Goal: Task Accomplishment & Management: Manage account settings

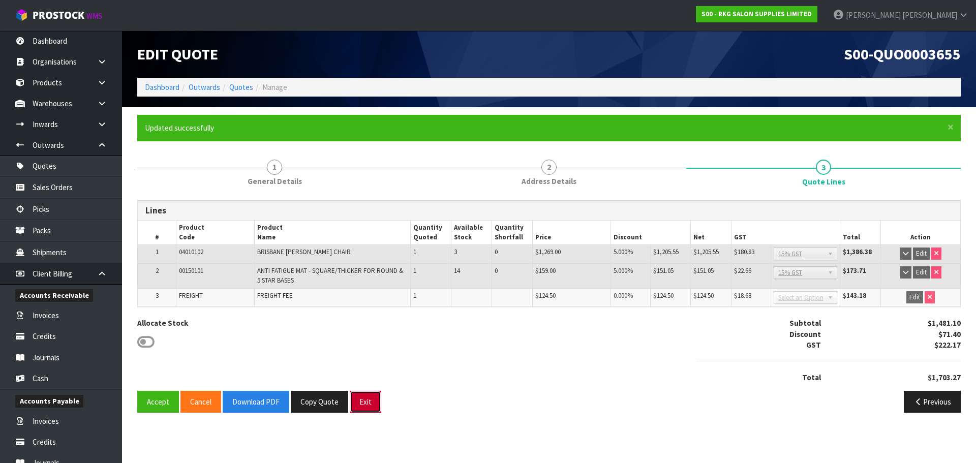
click at [366, 408] on button "Exit" at bounding box center [366, 402] width 32 height 22
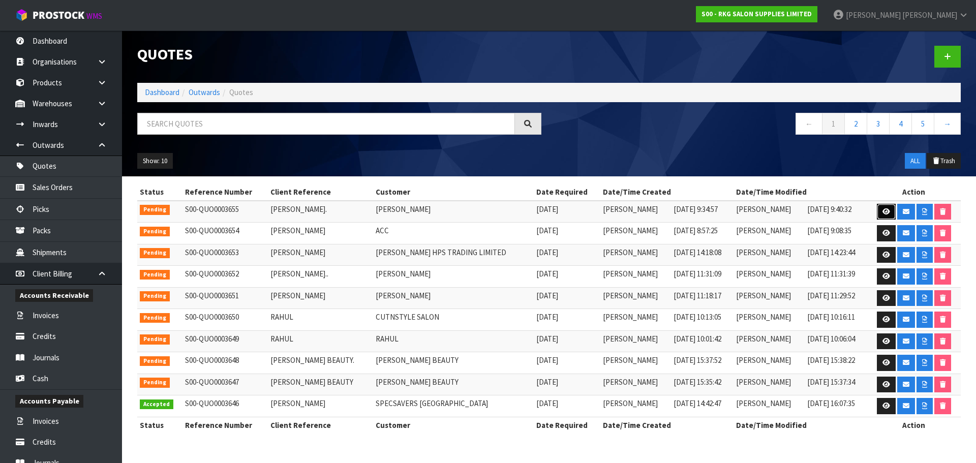
click at [882, 211] on icon at bounding box center [886, 211] width 8 height 7
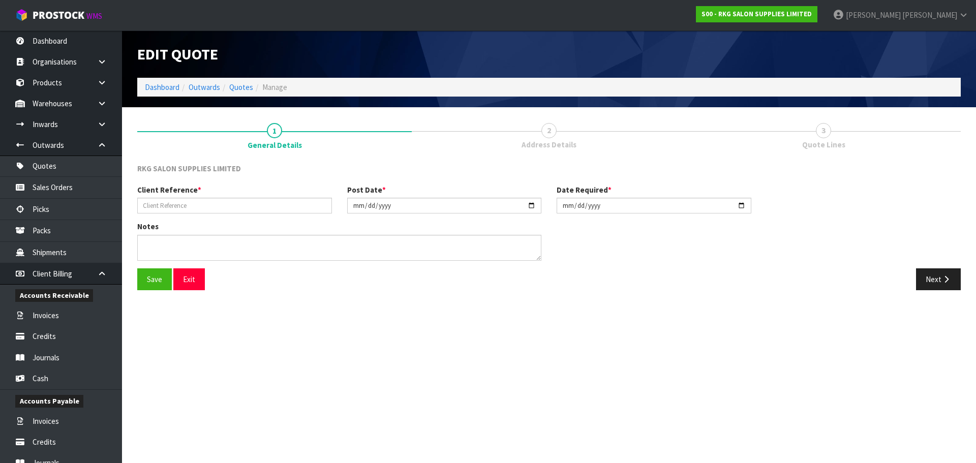
type input "ANDREW PARK."
type input "2025-09-23"
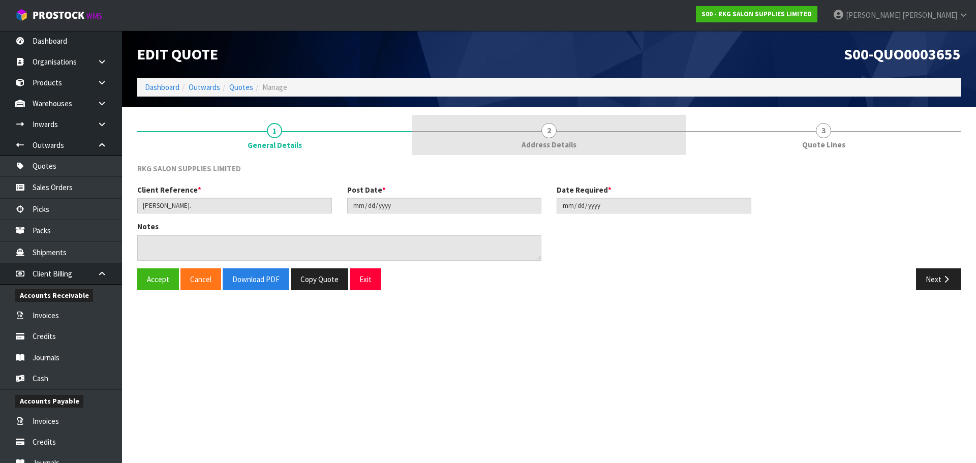
click at [556, 135] on link "2 Address Details" at bounding box center [549, 135] width 274 height 40
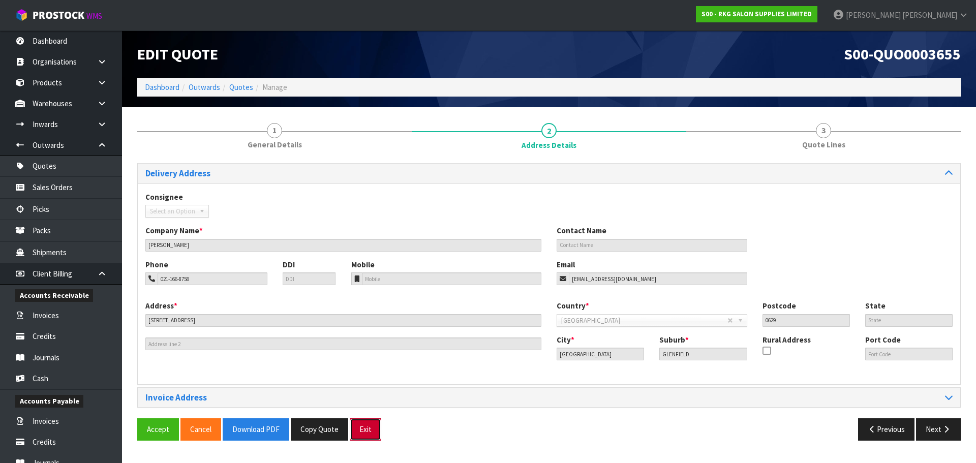
drag, startPoint x: 362, startPoint y: 432, endPoint x: 297, endPoint y: 301, distance: 146.1
click at [362, 432] on button "Exit" at bounding box center [366, 429] width 32 height 22
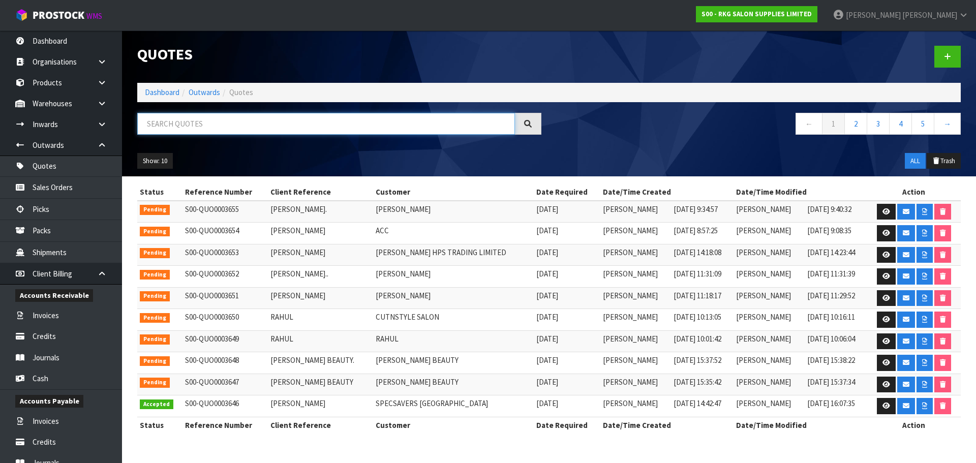
click at [203, 127] on input "text" at bounding box center [326, 124] width 378 height 22
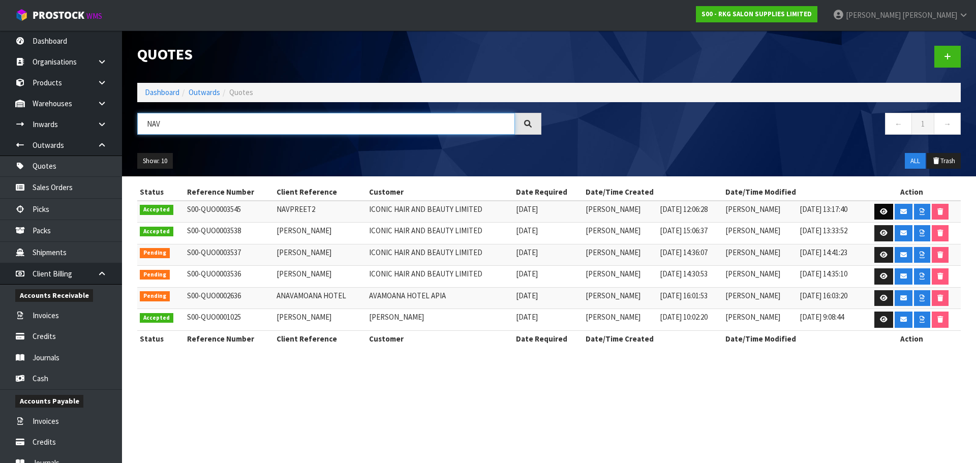
type input "NAV"
click at [882, 208] on icon at bounding box center [883, 211] width 8 height 7
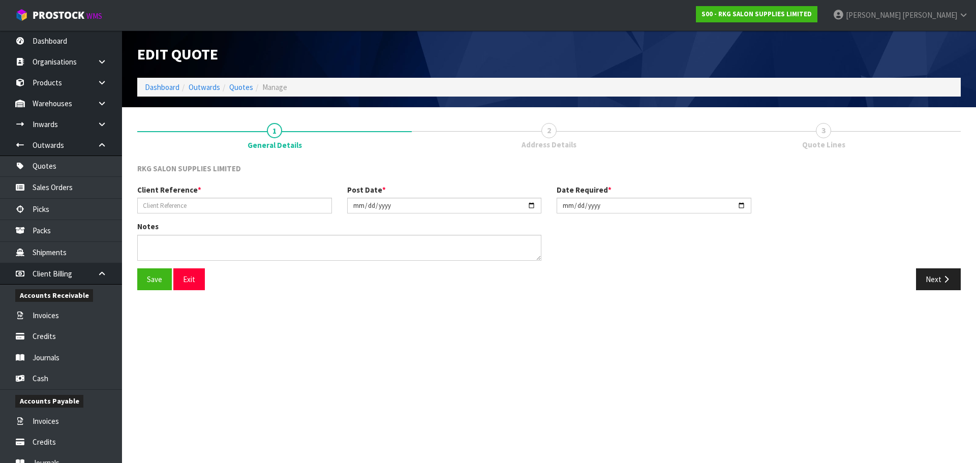
type input "NAVPREET2"
type input "2025-09-01"
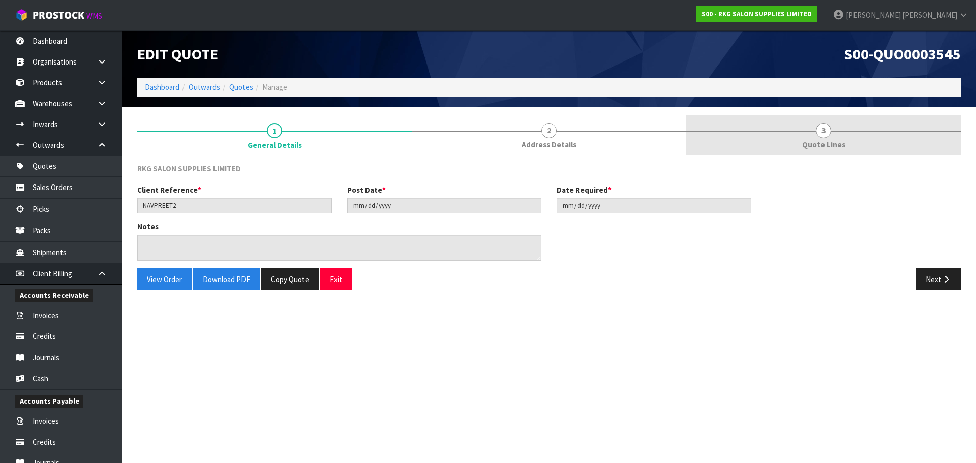
click at [835, 129] on link "3 Quote Lines" at bounding box center [823, 135] width 274 height 40
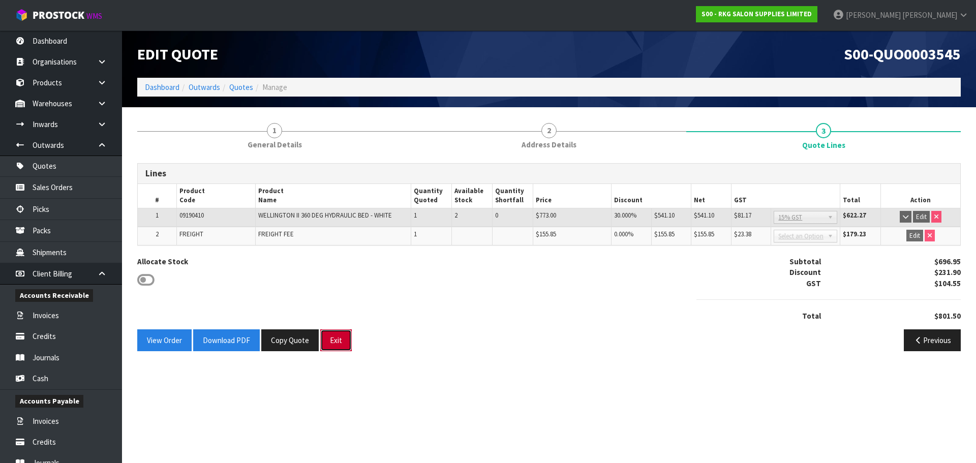
click at [337, 341] on button "Exit" at bounding box center [336, 340] width 32 height 22
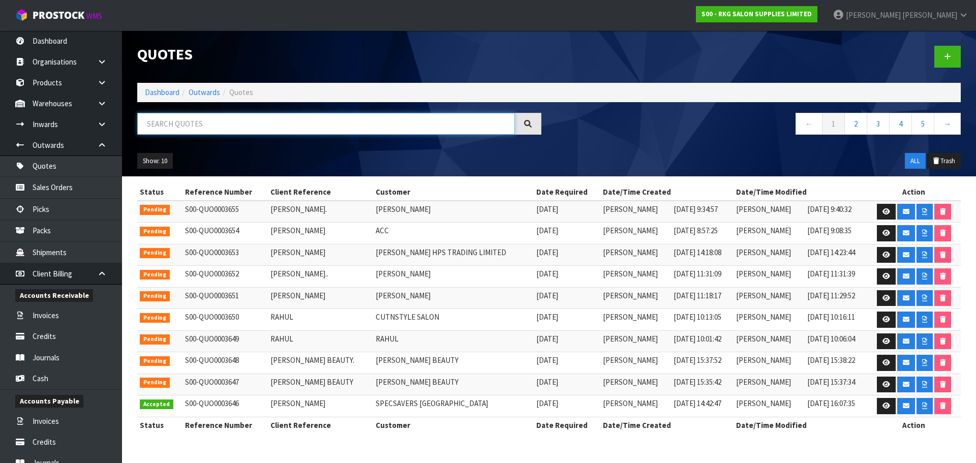
click at [151, 124] on input "text" at bounding box center [326, 124] width 378 height 22
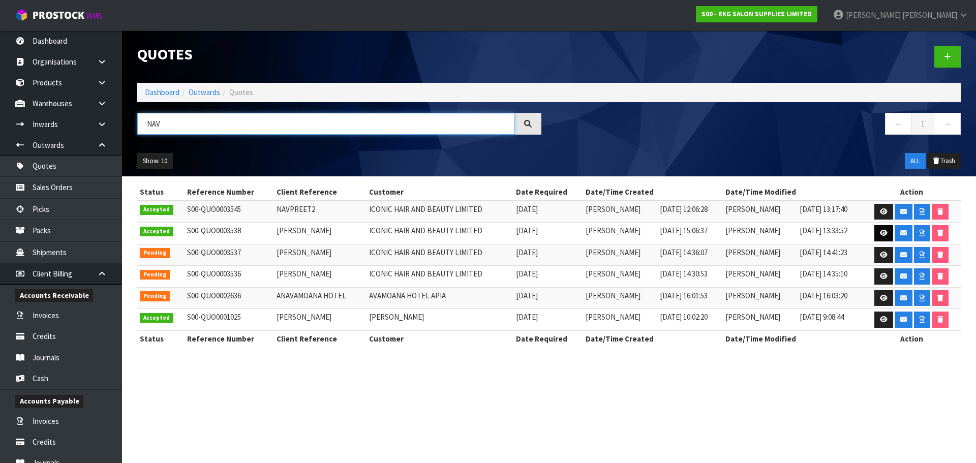
type input "NAV"
click at [884, 234] on icon at bounding box center [883, 233] width 8 height 7
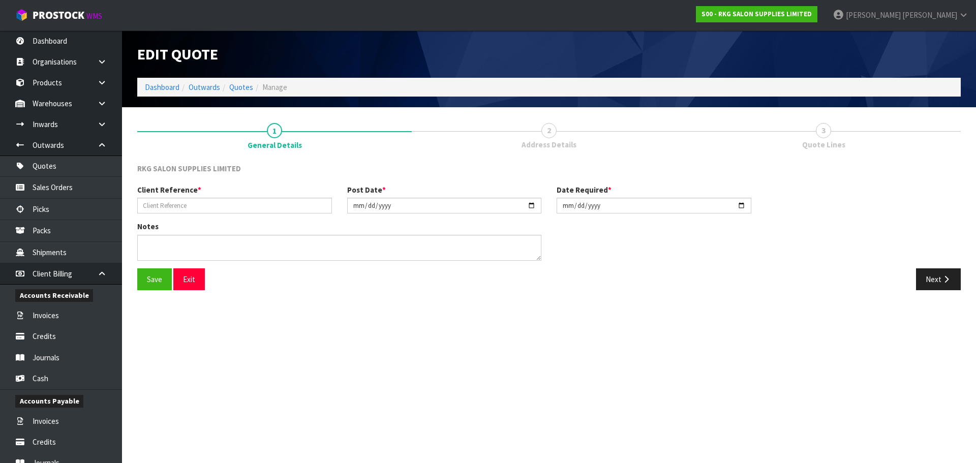
type input "NAVPREET"
type input "2025-08-28"
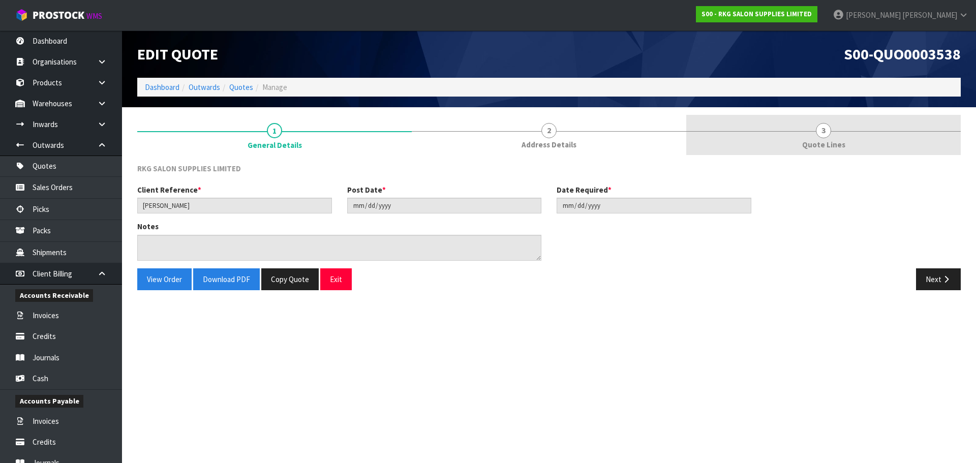
click at [823, 137] on span "3" at bounding box center [822, 130] width 15 height 15
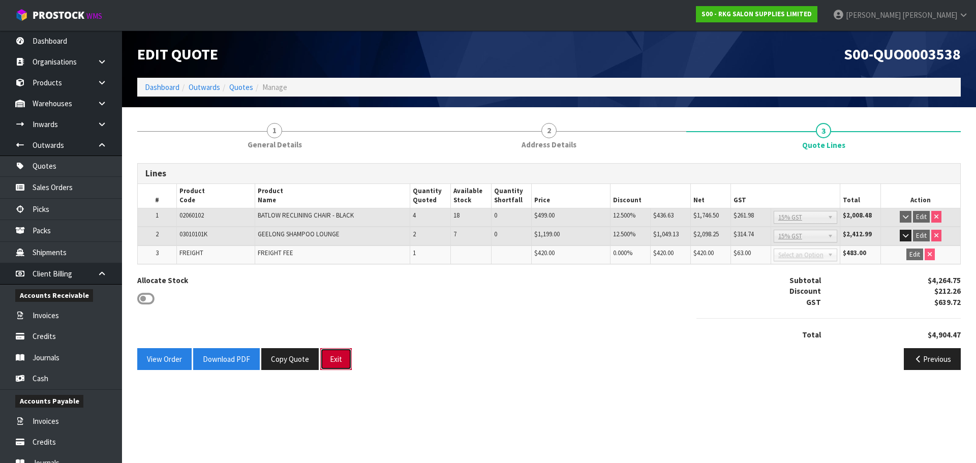
click at [331, 359] on button "Exit" at bounding box center [336, 359] width 32 height 22
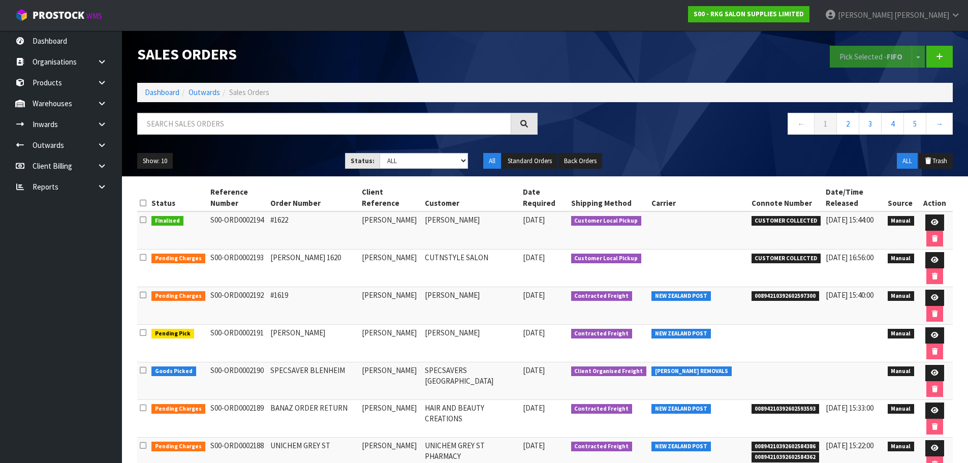
click at [214, 122] on input "text" at bounding box center [324, 124] width 374 height 22
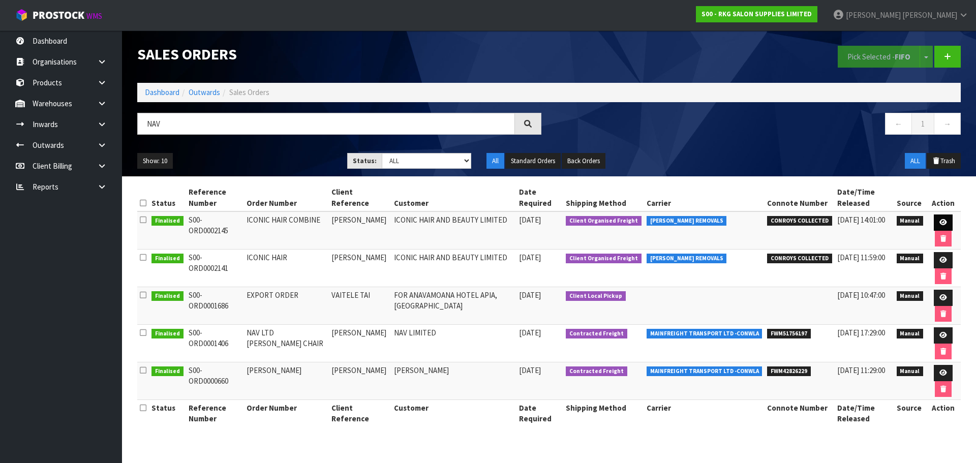
type input "NAV"
click at [942, 224] on icon at bounding box center [943, 222] width 8 height 7
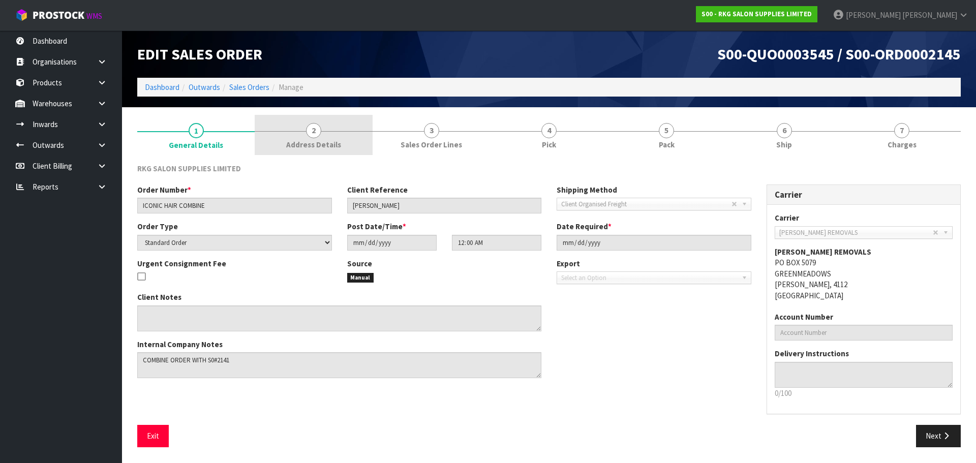
click at [314, 132] on span "2" at bounding box center [313, 130] width 15 height 15
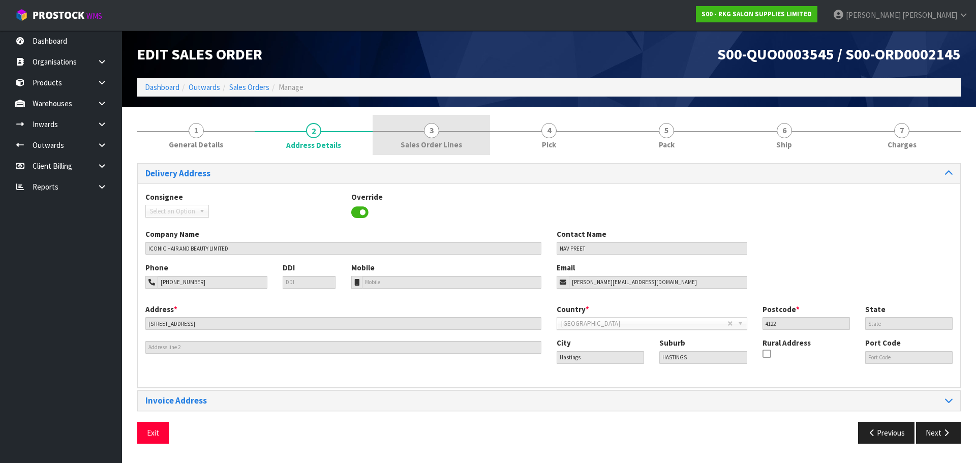
click at [430, 130] on span "3" at bounding box center [431, 130] width 15 height 15
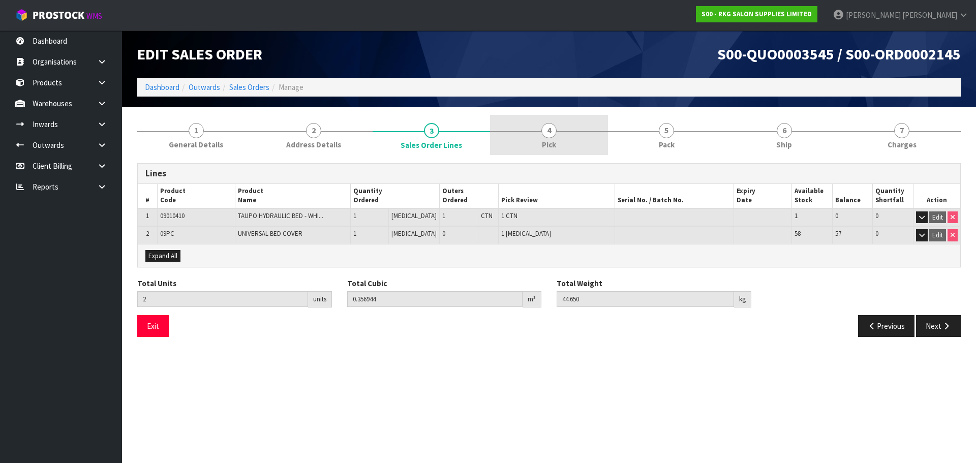
click at [550, 133] on span "4" at bounding box center [548, 130] width 15 height 15
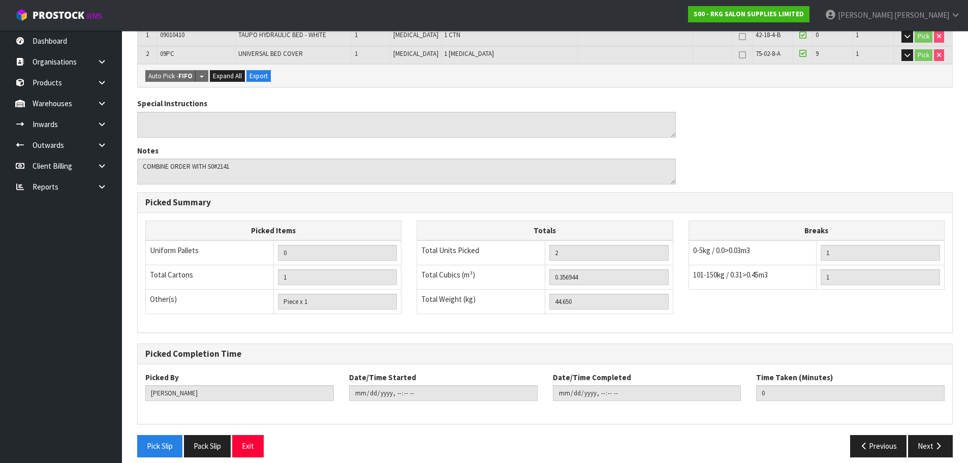
scroll to position [227, 0]
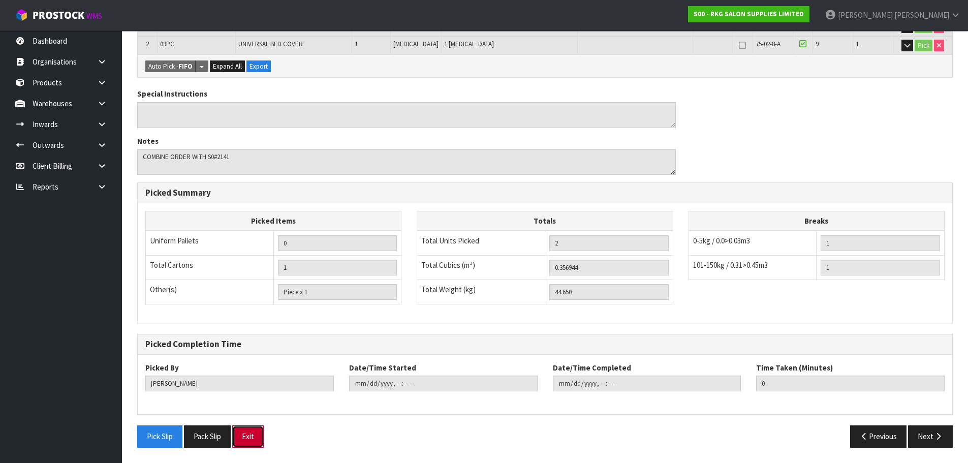
click at [243, 436] on button "Exit" at bounding box center [248, 436] width 32 height 22
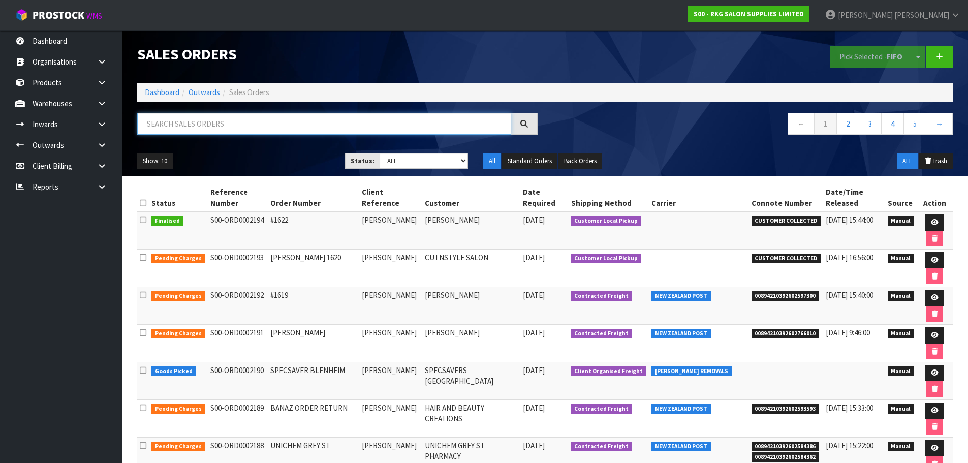
click at [184, 121] on input "text" at bounding box center [324, 124] width 374 height 22
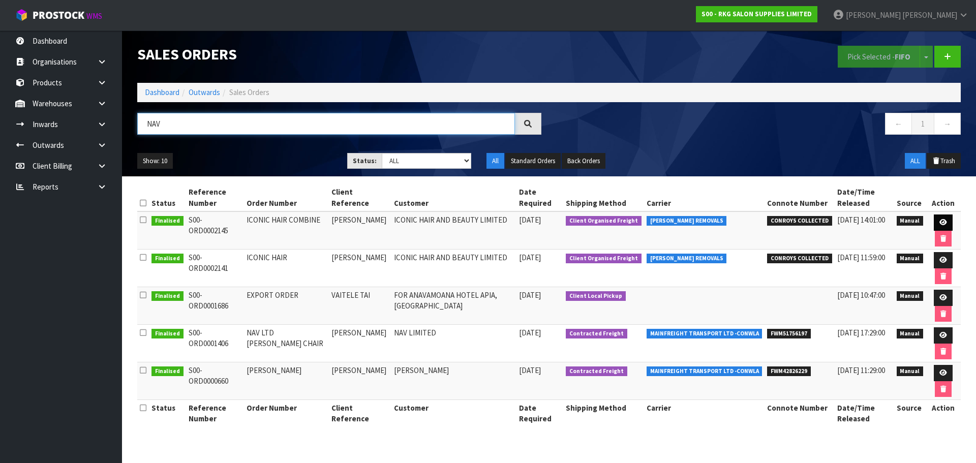
type input "NAV"
click at [948, 224] on link at bounding box center [942, 222] width 19 height 16
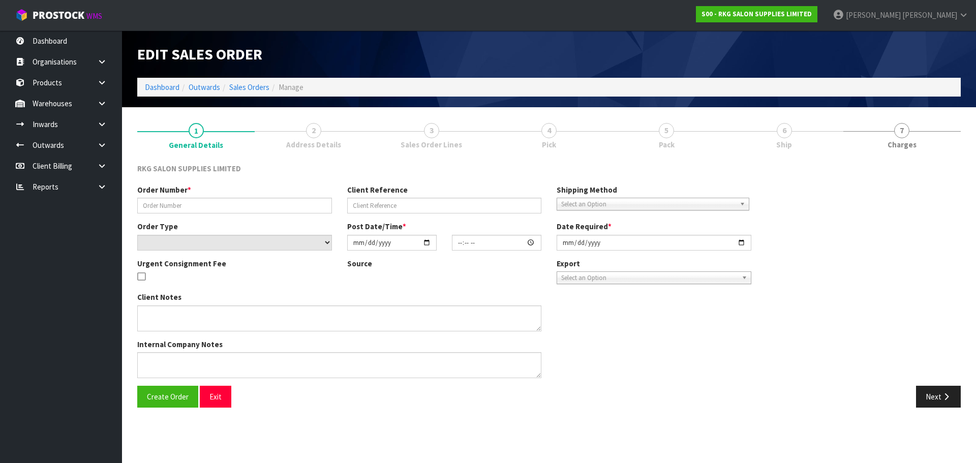
type input "ICONIC HAIR COMBINE"
type input "NAVPREET"
select select "number:0"
type input "2025-09-01"
type input "00:00:00.000"
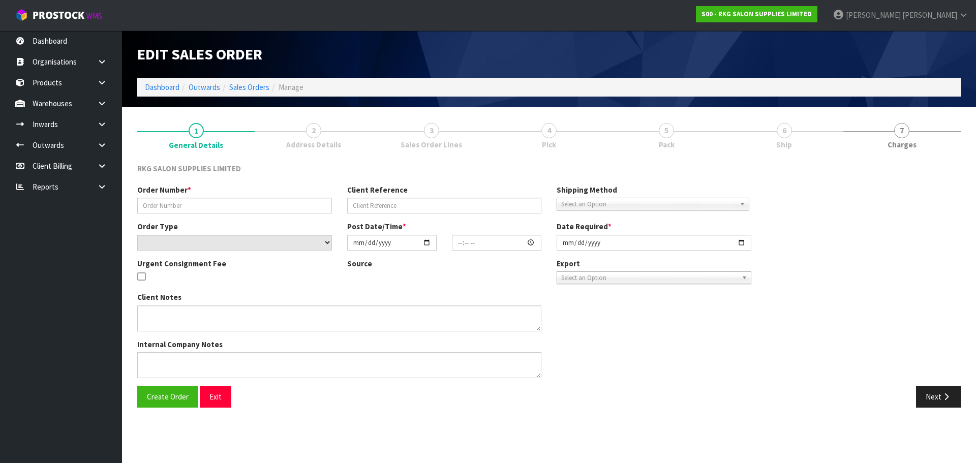
type input "2025-09-01"
type textarea "COMBINE ORDER WITH S0#2141"
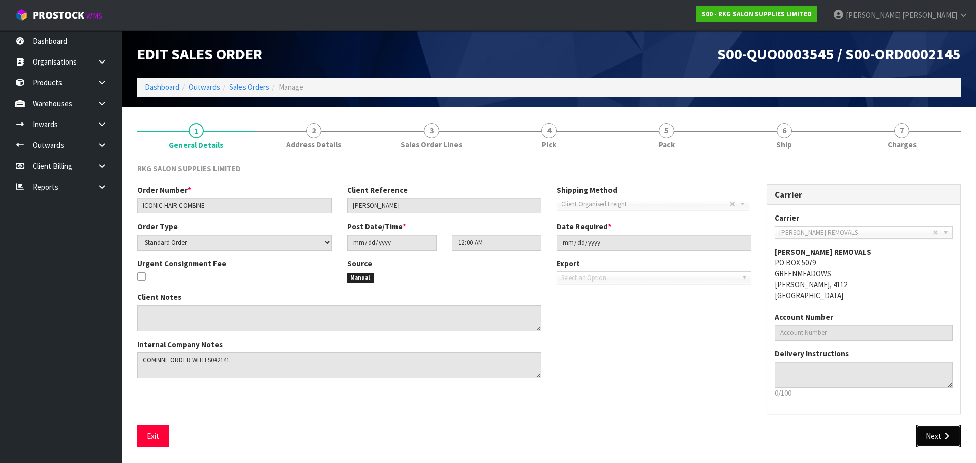
click at [937, 432] on button "Next" at bounding box center [938, 436] width 45 height 22
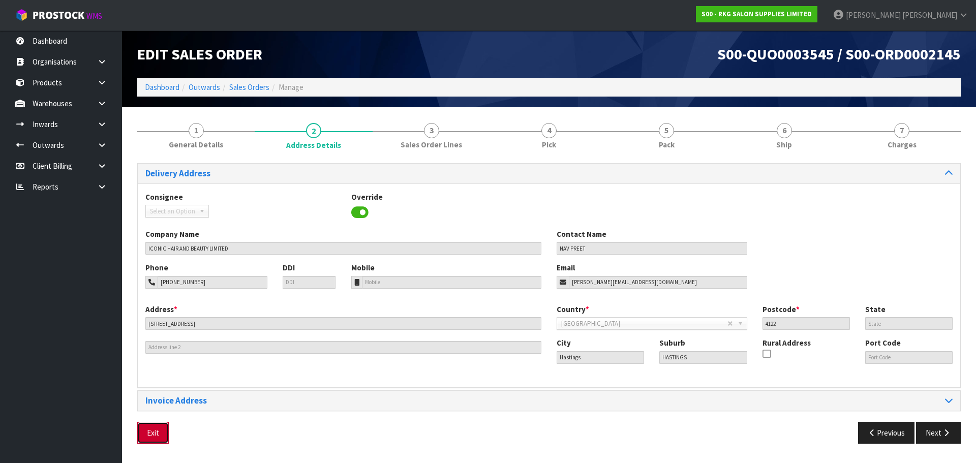
click at [155, 430] on button "Exit" at bounding box center [153, 433] width 32 height 22
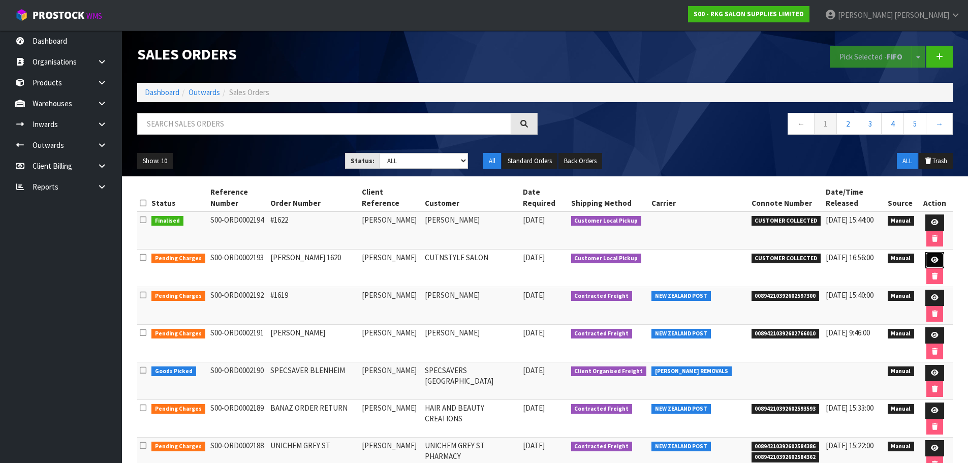
click at [931, 262] on icon at bounding box center [935, 260] width 8 height 7
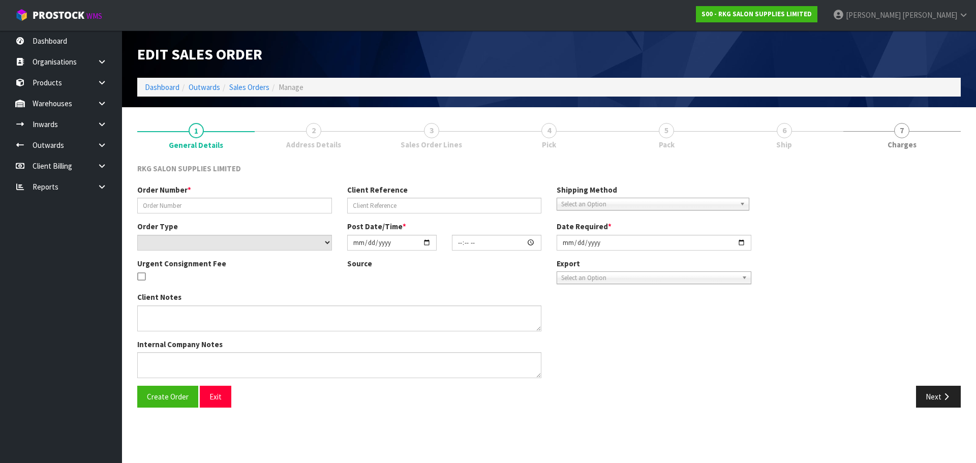
type input "[PERSON_NAME] 1620"
type input "[PERSON_NAME]"
select select "number:0"
type input "[DATE]"
type input "12:16:00.000"
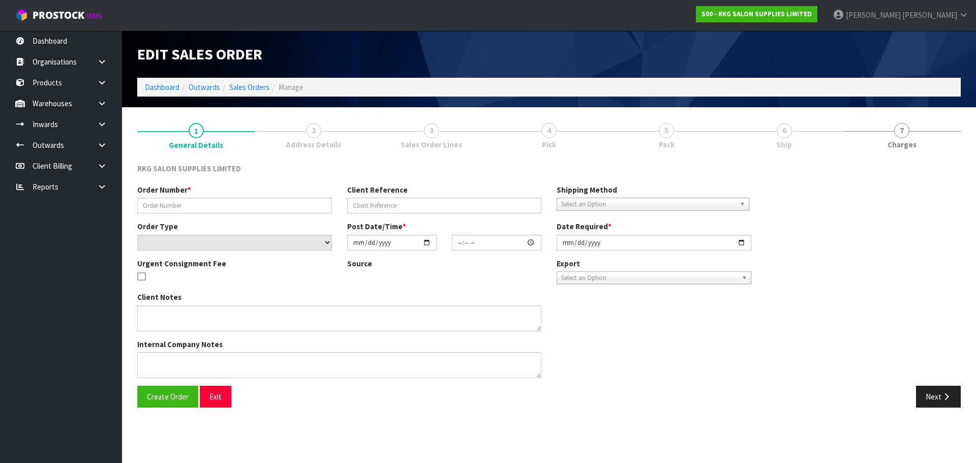
type input "[DATE]"
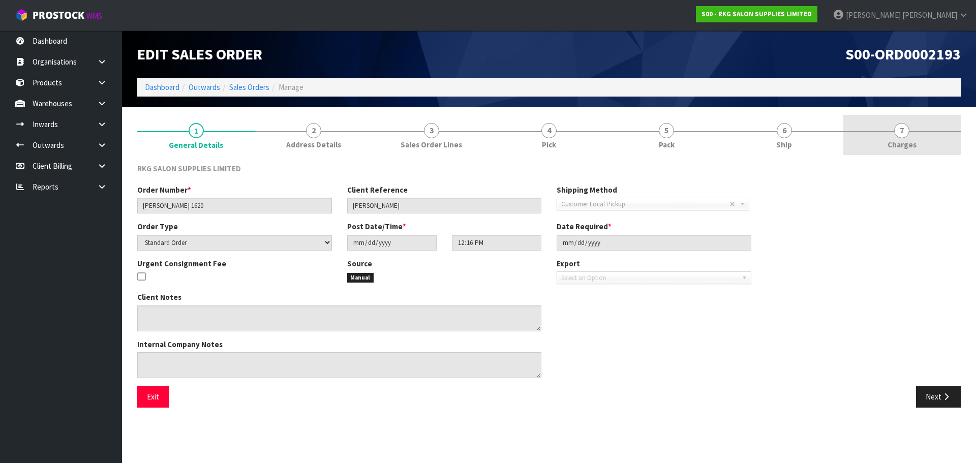
click at [899, 131] on span "7" at bounding box center [901, 130] width 15 height 15
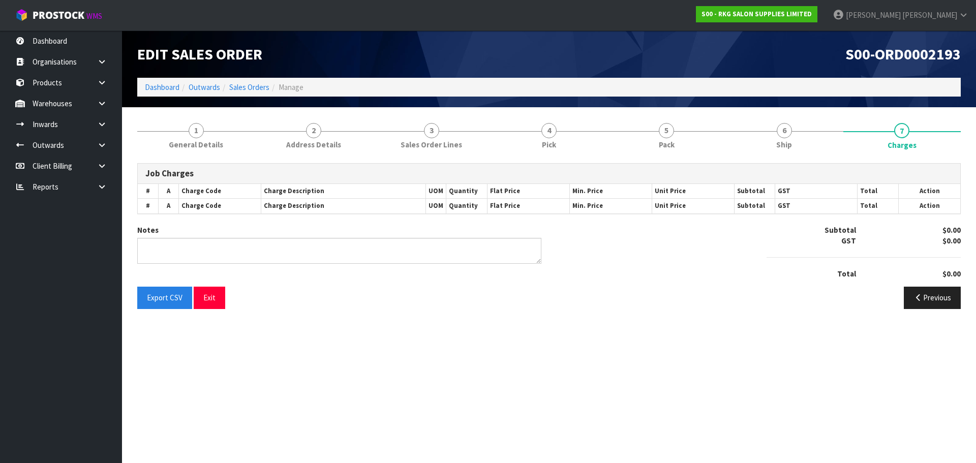
type textarea "PICKED BY MARIE"
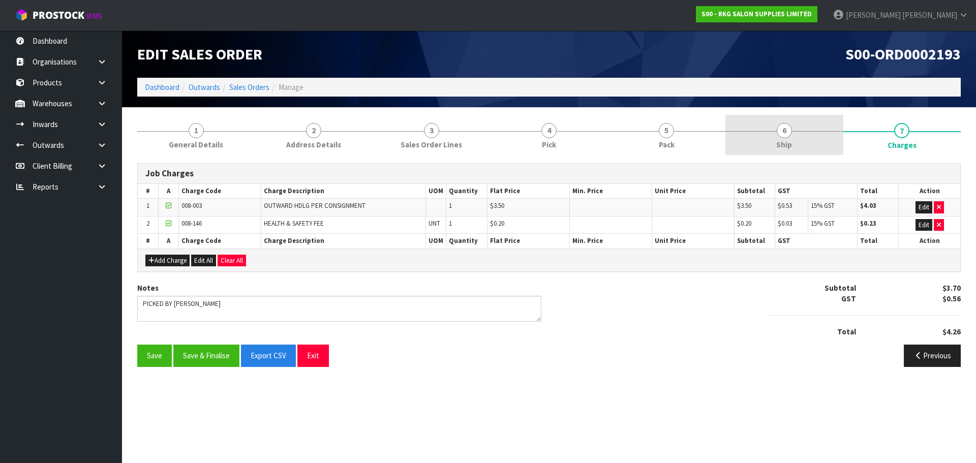
click at [781, 131] on span "6" at bounding box center [783, 130] width 15 height 15
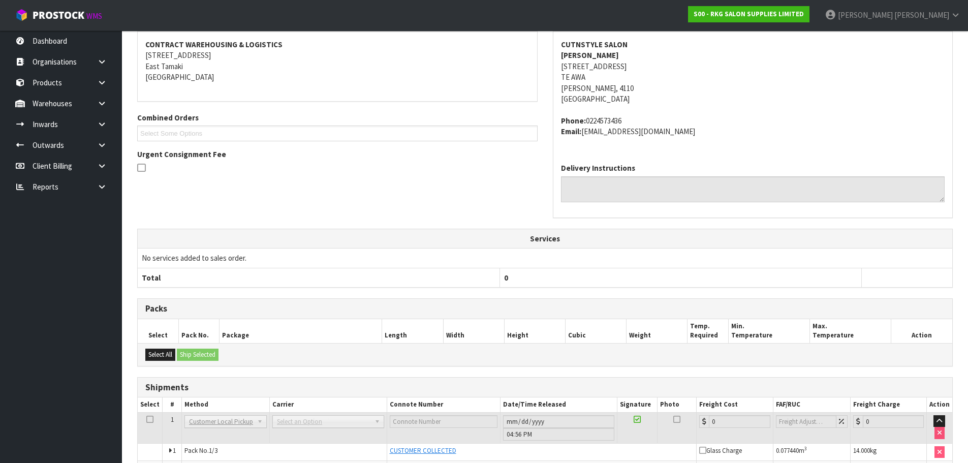
scroll to position [234, 0]
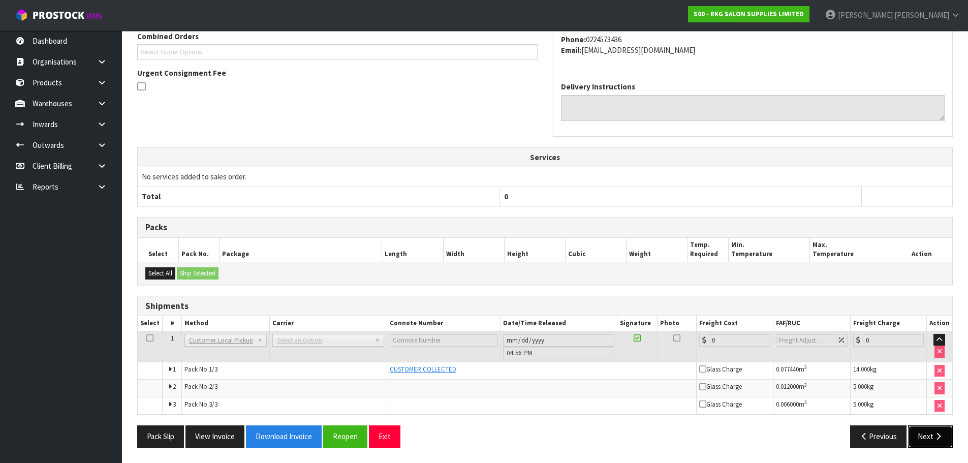
click at [927, 439] on button "Next" at bounding box center [930, 436] width 45 height 22
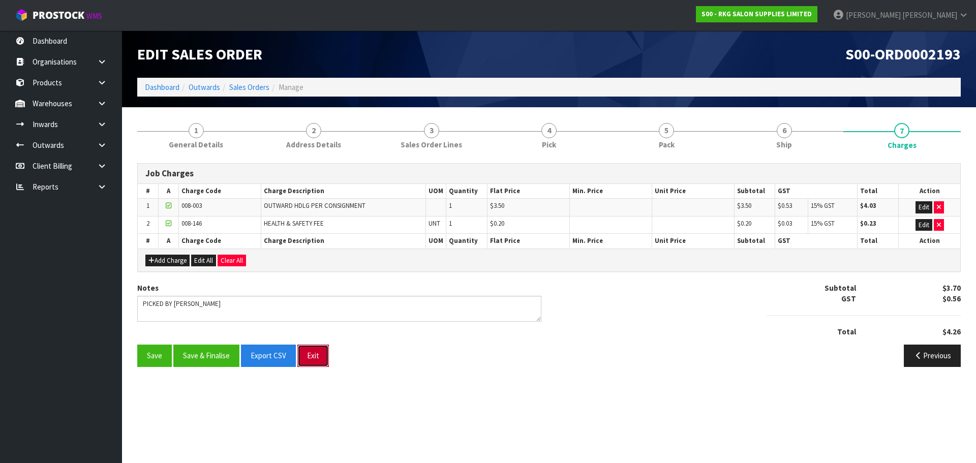
click at [316, 362] on button "Exit" at bounding box center [313, 355] width 32 height 22
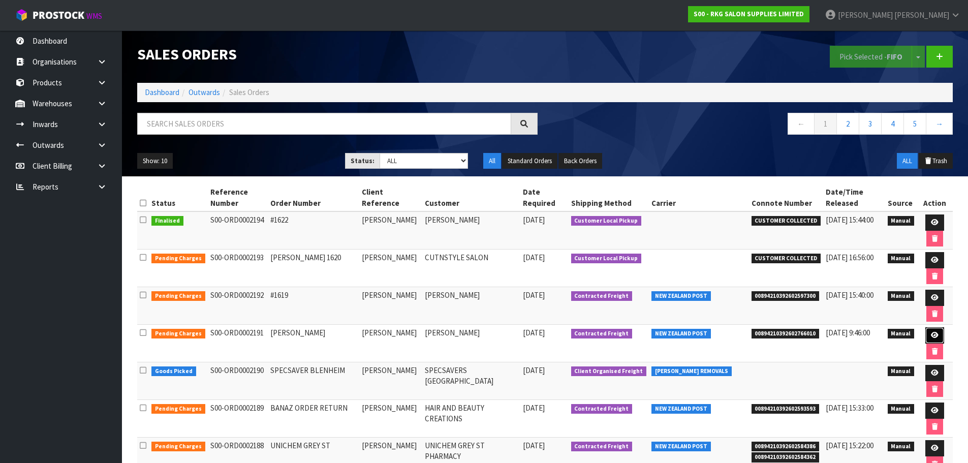
click at [931, 336] on icon at bounding box center [935, 335] width 8 height 7
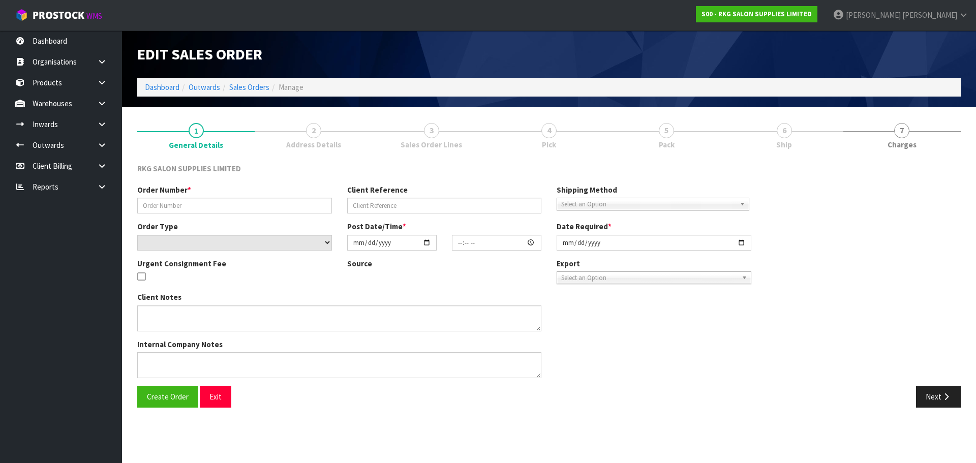
type input "[PERSON_NAME]"
select select "number:0"
type input "[DATE]"
type input "00:00:00.000"
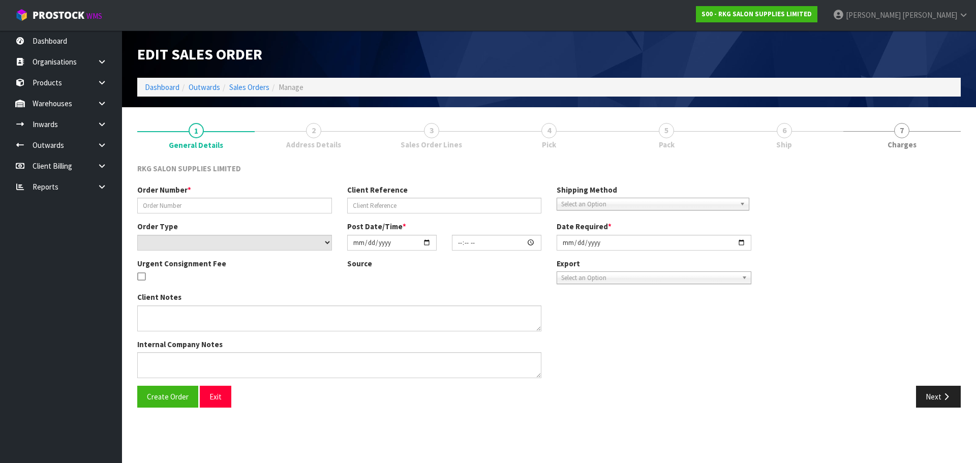
type input "[DATE]"
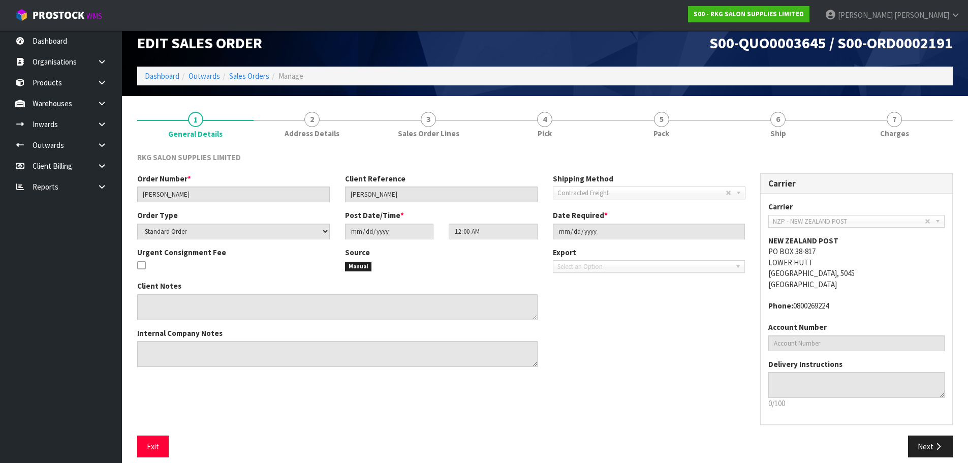
scroll to position [21, 0]
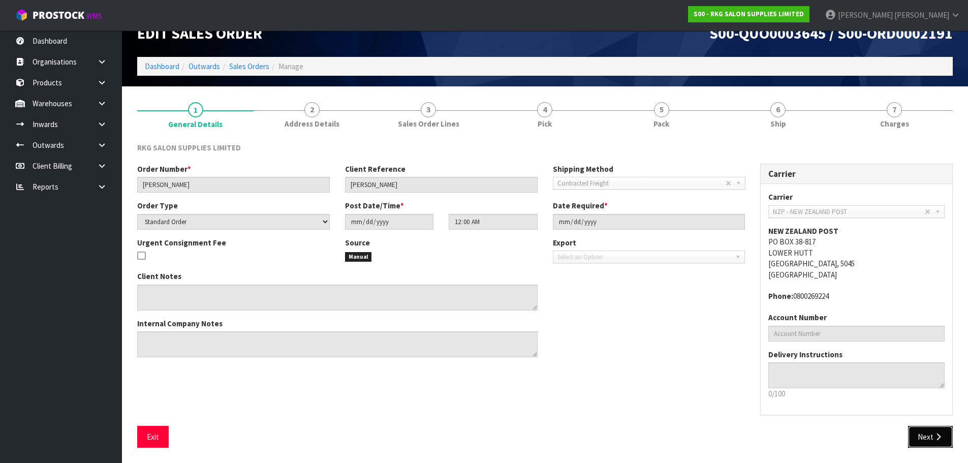
click at [929, 437] on button "Next" at bounding box center [930, 437] width 45 height 22
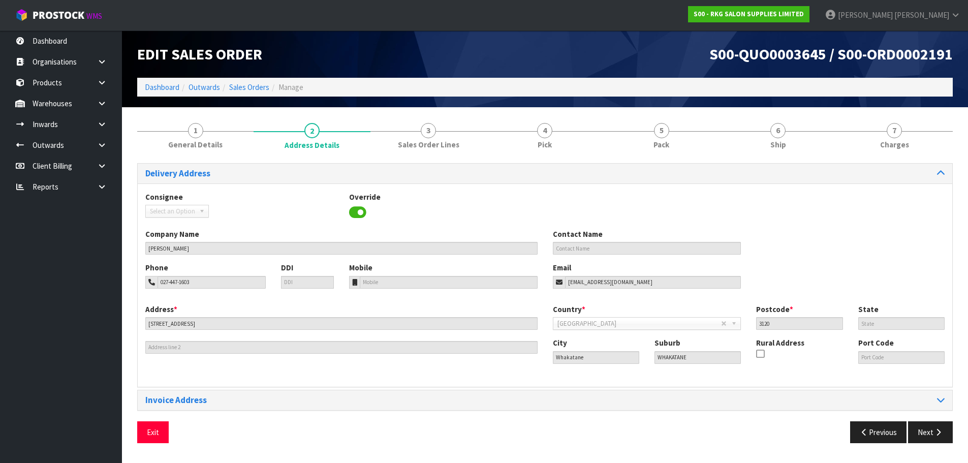
scroll to position [0, 0]
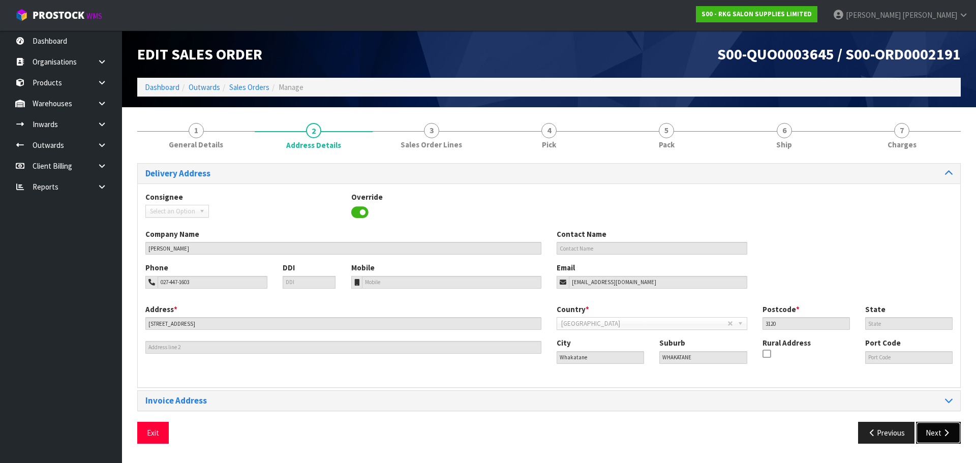
click at [937, 428] on button "Next" at bounding box center [938, 433] width 45 height 22
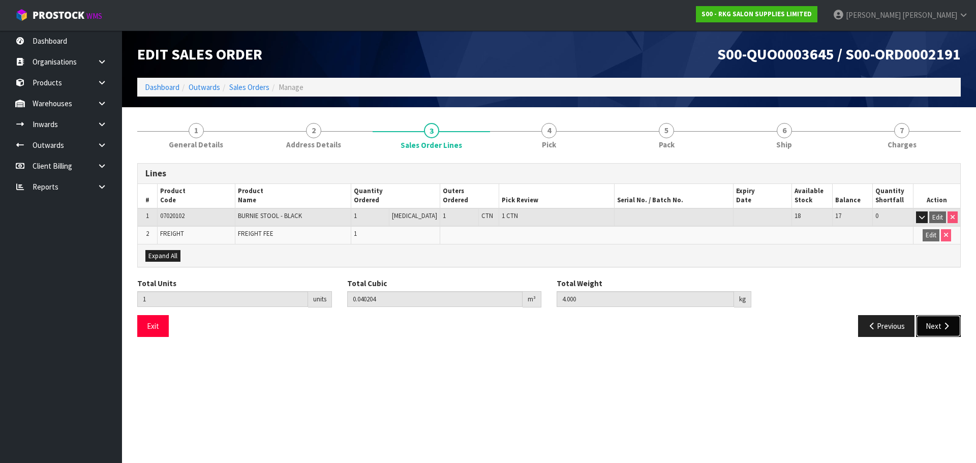
click at [934, 329] on button "Next" at bounding box center [938, 326] width 45 height 22
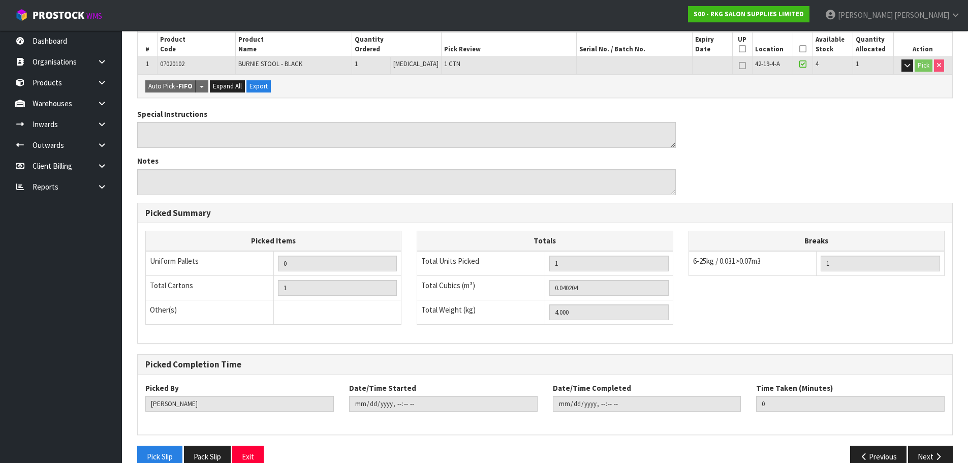
scroll to position [208, 0]
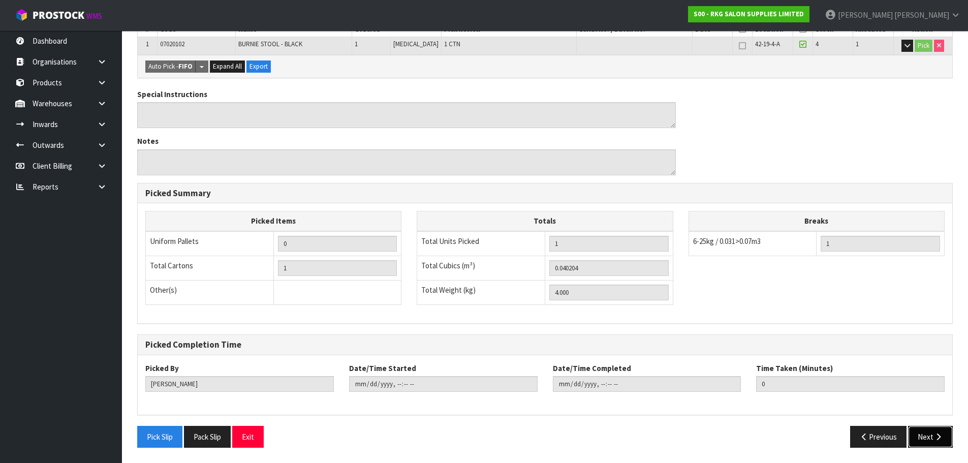
click at [921, 437] on button "Next" at bounding box center [930, 437] width 45 height 22
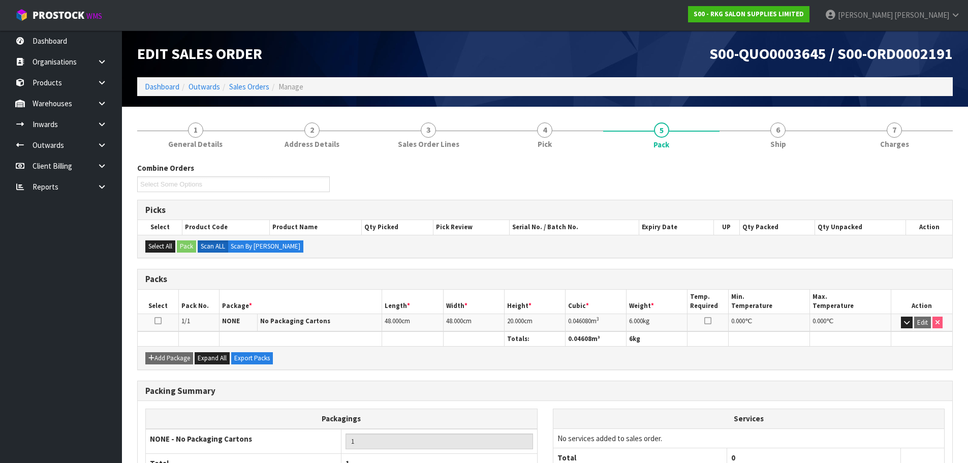
scroll to position [0, 0]
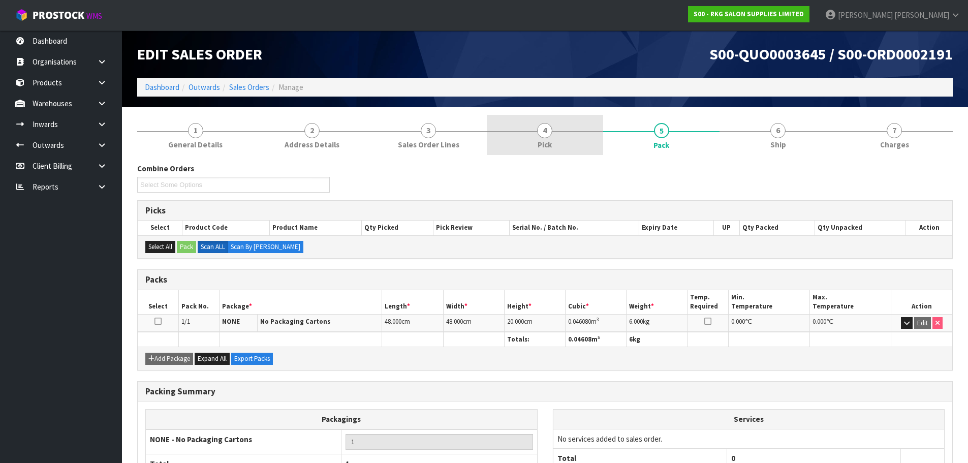
click at [541, 131] on span "4" at bounding box center [544, 130] width 15 height 15
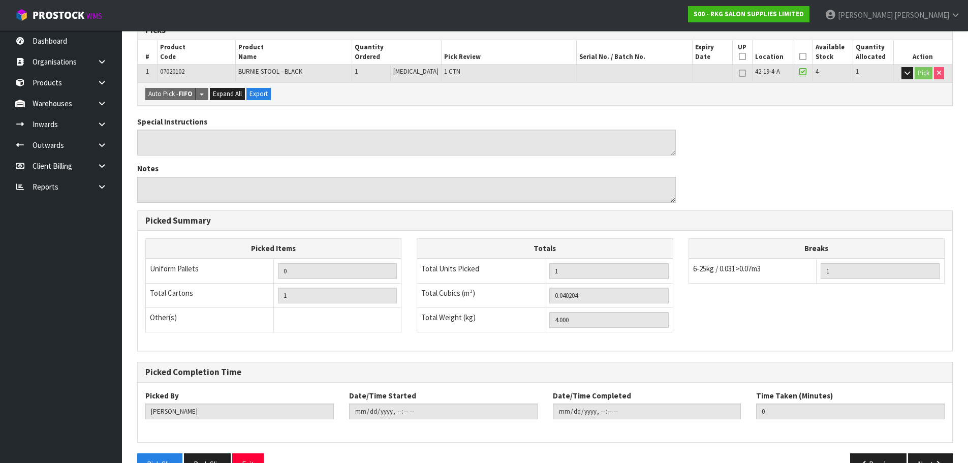
scroll to position [208, 0]
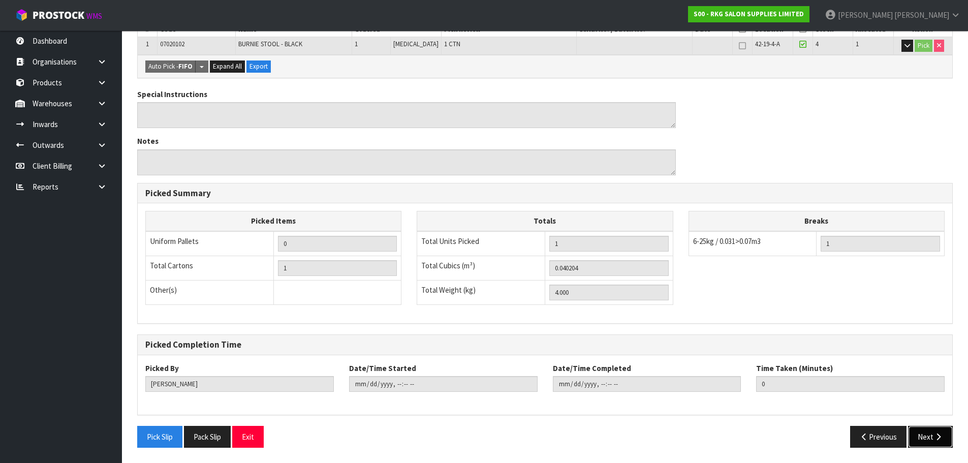
click at [930, 437] on button "Next" at bounding box center [930, 437] width 45 height 22
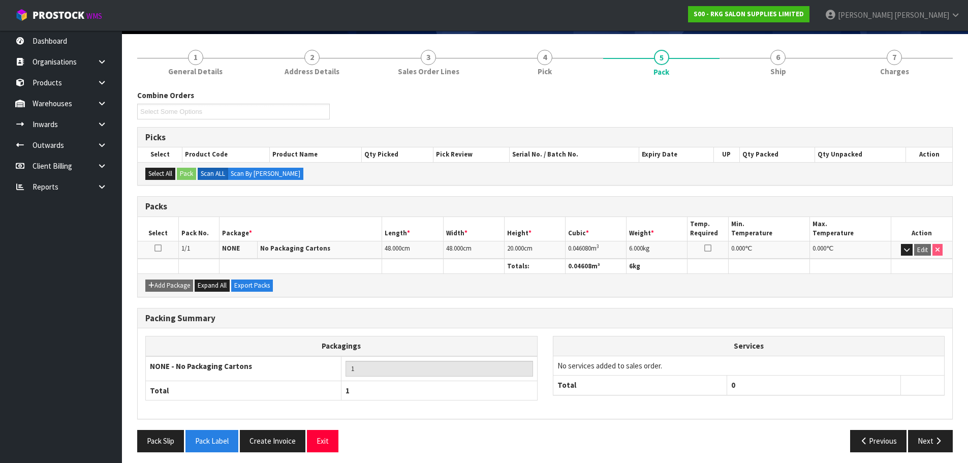
scroll to position [78, 0]
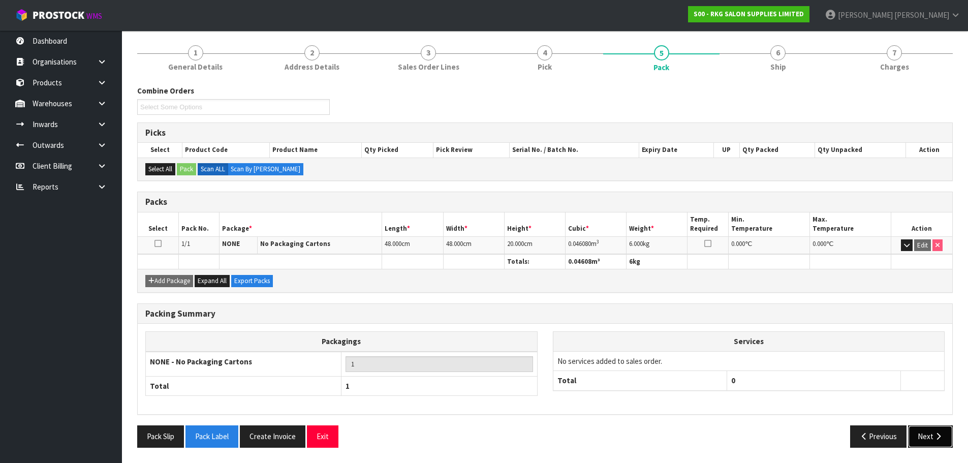
click at [925, 437] on button "Next" at bounding box center [930, 436] width 45 height 22
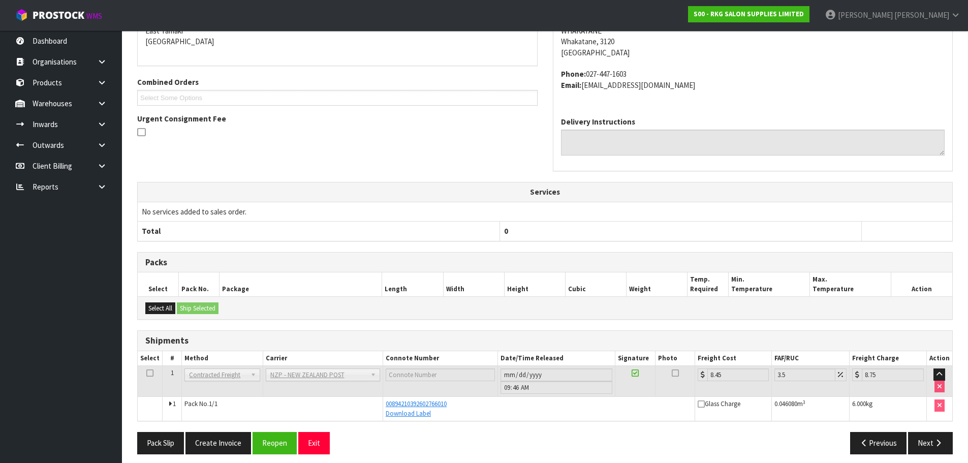
scroll to position [195, 0]
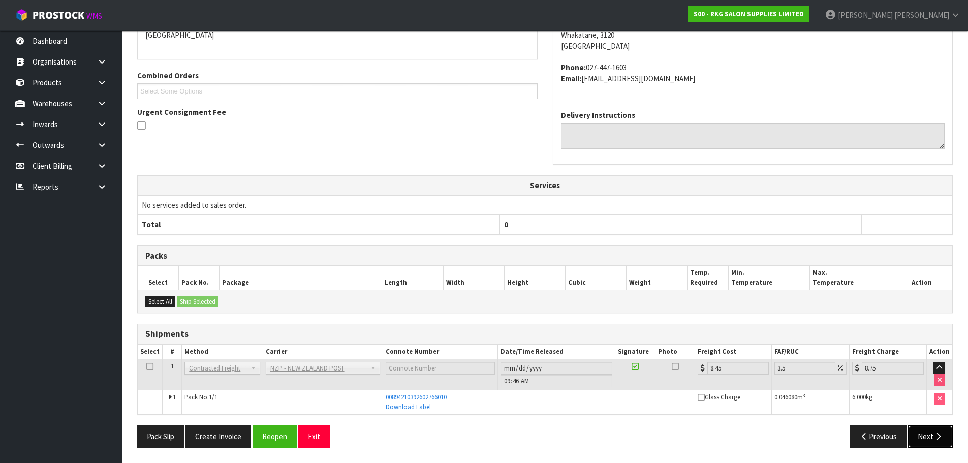
drag, startPoint x: 926, startPoint y: 439, endPoint x: 749, endPoint y: 383, distance: 185.6
click at [926, 439] on button "Next" at bounding box center [930, 436] width 45 height 22
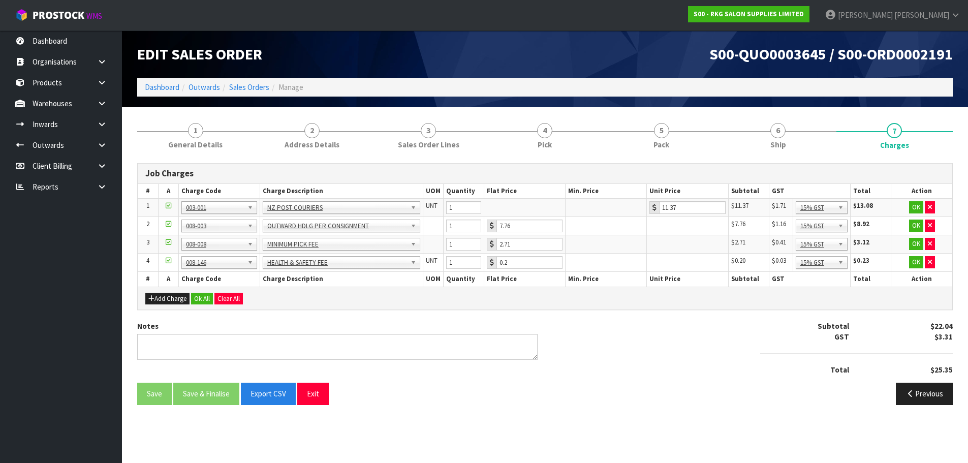
scroll to position [0, 0]
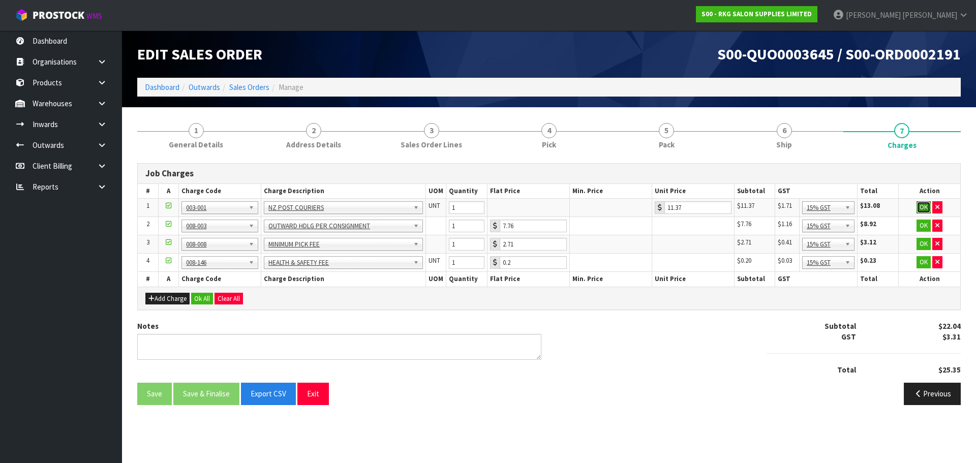
click at [924, 209] on button "OK" at bounding box center [923, 207] width 14 height 12
click at [920, 225] on button "OK" at bounding box center [923, 225] width 14 height 12
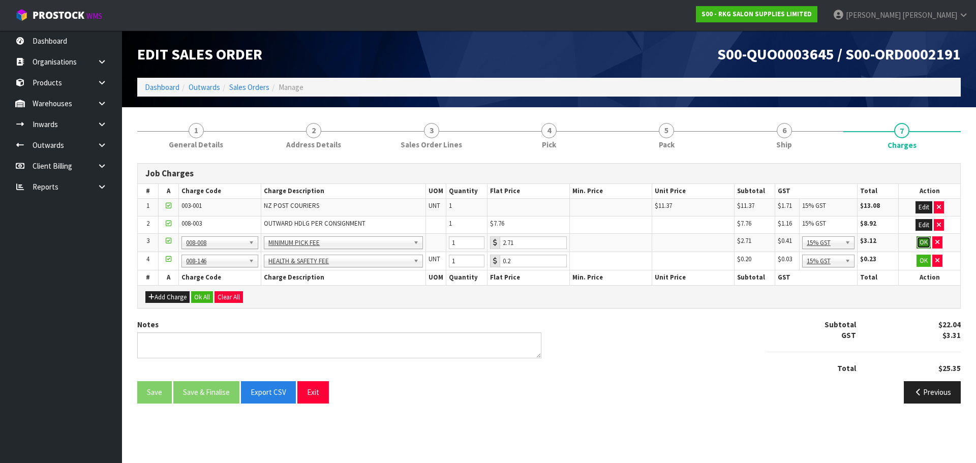
click at [925, 244] on button "OK" at bounding box center [923, 242] width 14 height 12
click at [922, 258] on button "OK" at bounding box center [923, 260] width 14 height 12
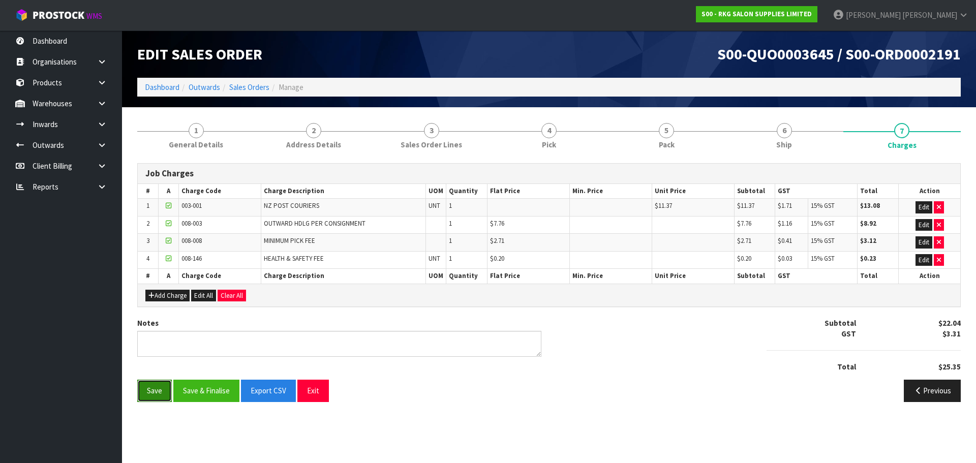
click at [154, 385] on button "Save" at bounding box center [154, 391] width 35 height 22
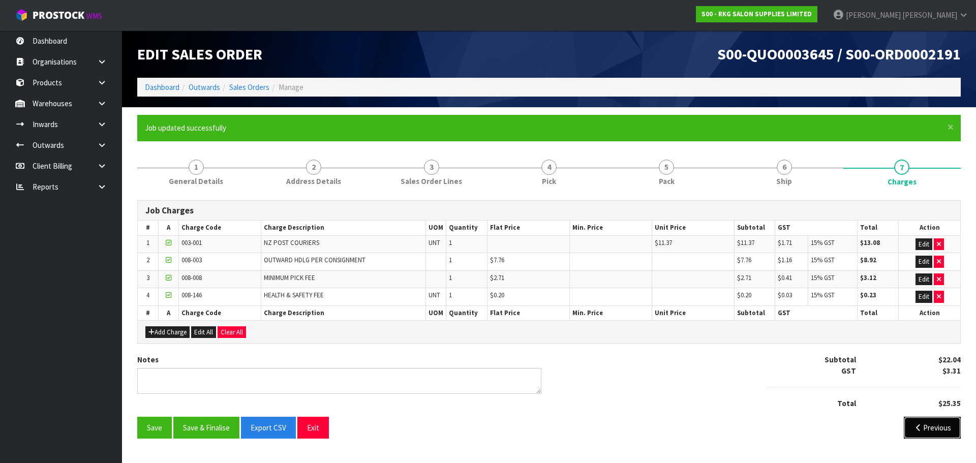
click at [908, 428] on button "Previous" at bounding box center [931, 428] width 57 height 22
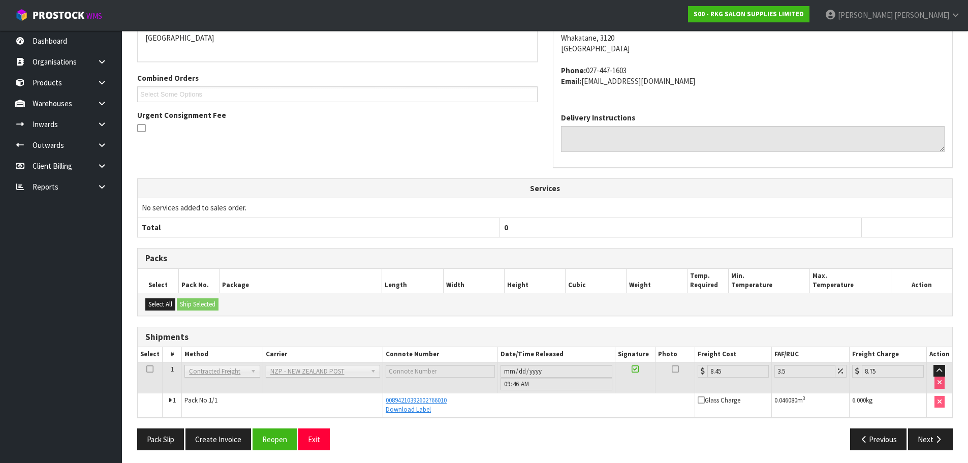
scroll to position [231, 0]
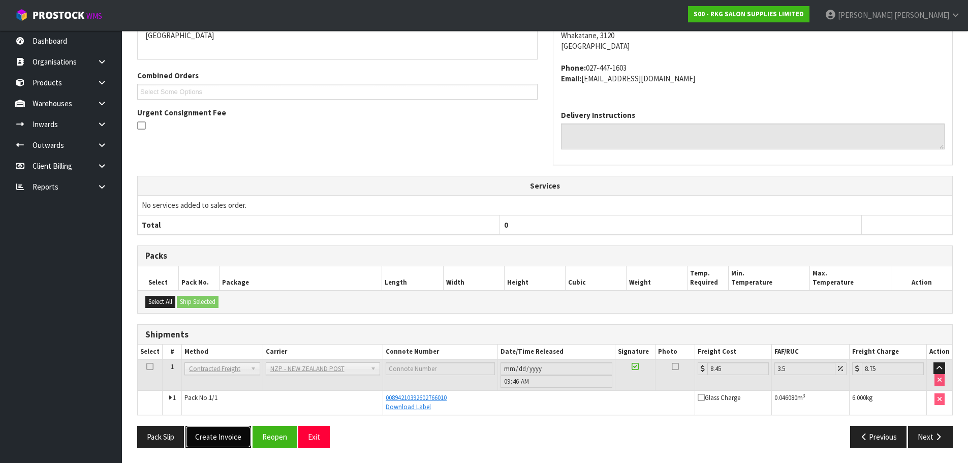
click at [219, 437] on button "Create Invoice" at bounding box center [218, 437] width 66 height 22
click at [221, 438] on button "View Invoice" at bounding box center [214, 437] width 59 height 22
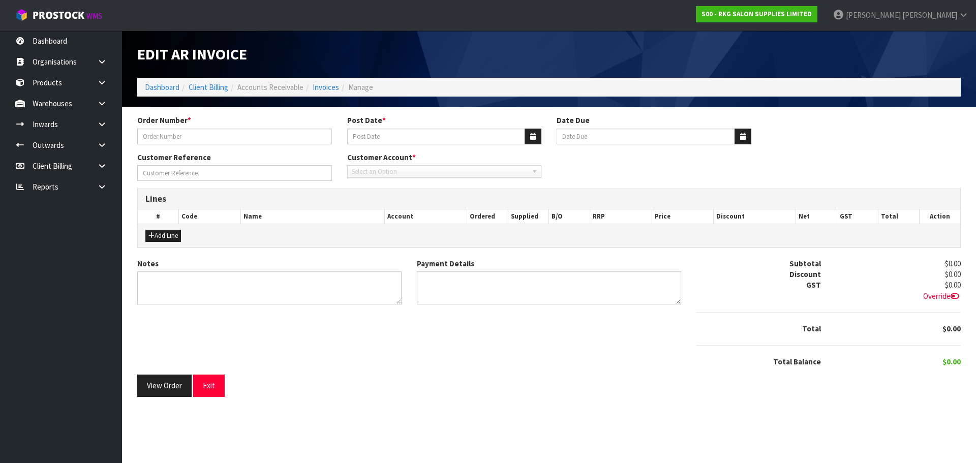
type input "[PERSON_NAME]"
type input "[DATE]"
type input "[PERSON_NAME]"
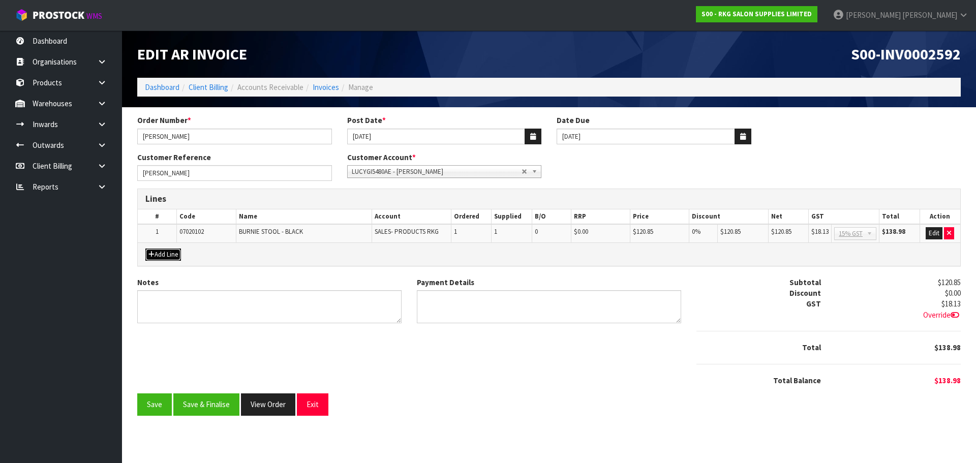
click at [163, 255] on button "Add Line" at bounding box center [163, 254] width 36 height 12
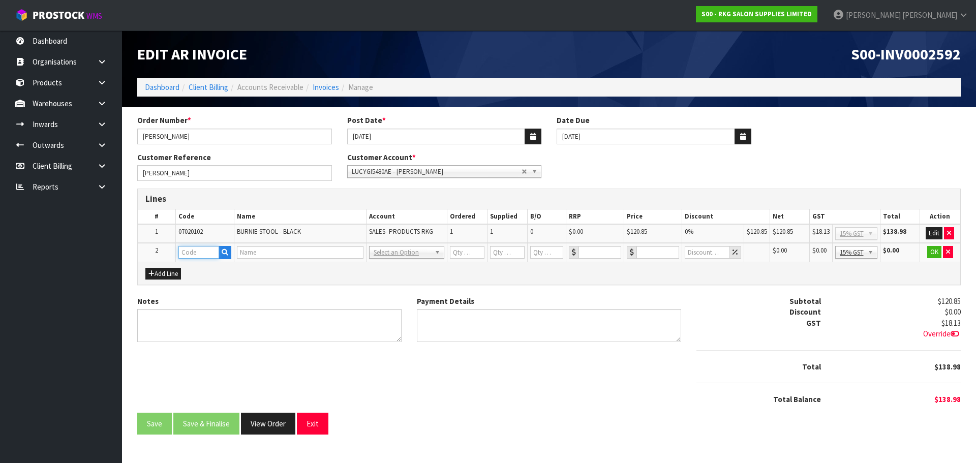
click at [197, 254] on input "text" at bounding box center [198, 252] width 41 height 13
type input "FRE"
click at [210, 267] on link "FRE IGHT" at bounding box center [219, 270] width 80 height 14
type input "FREIGHT"
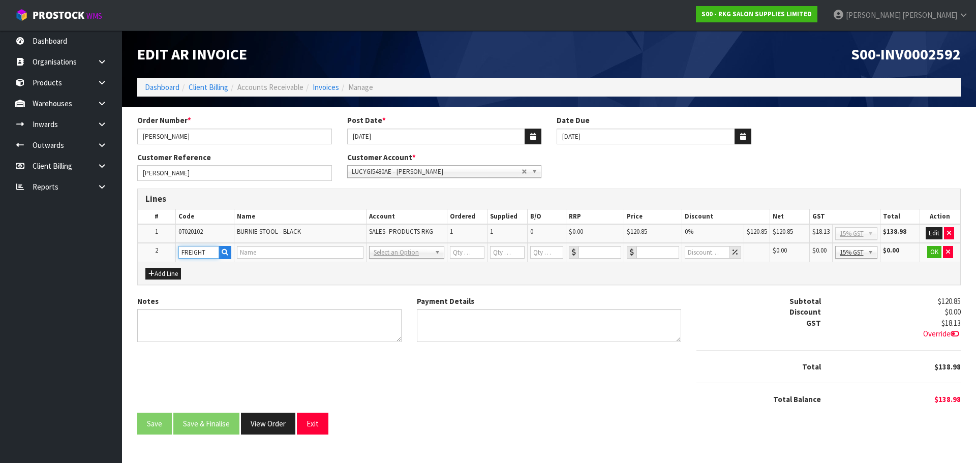
type input "1"
type input "0"
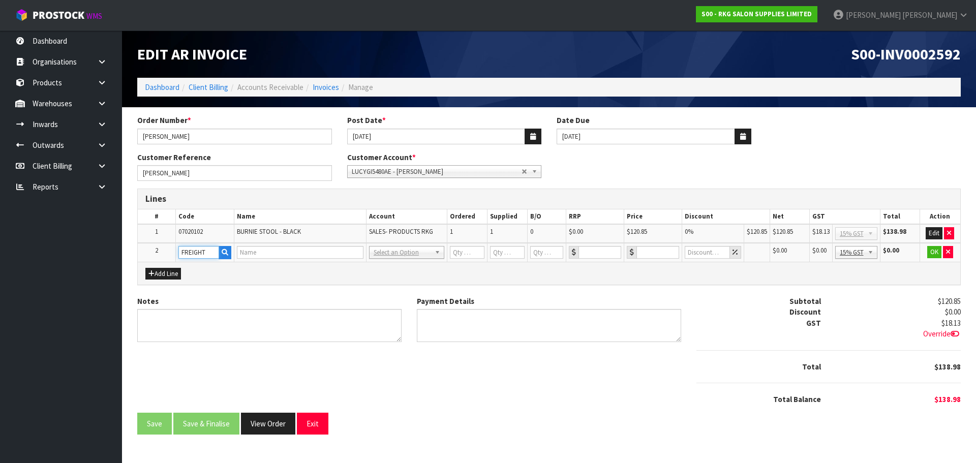
type input "0"
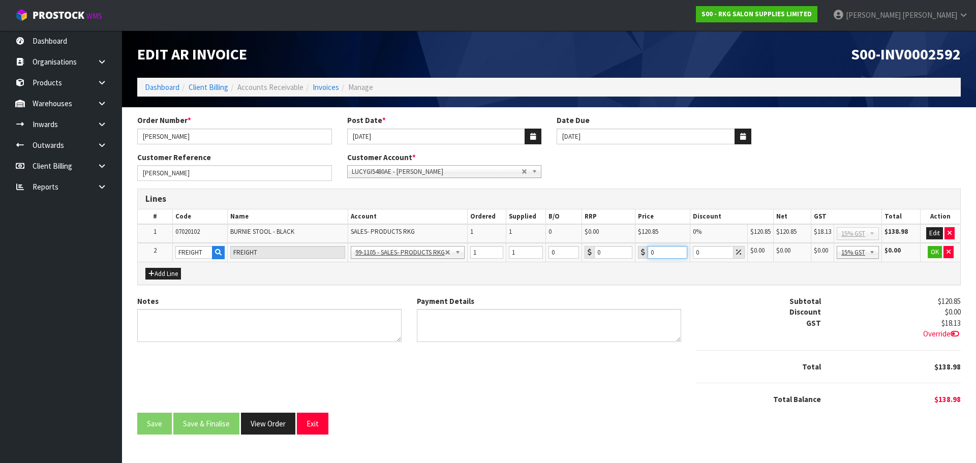
drag, startPoint x: 658, startPoint y: 253, endPoint x: 645, endPoint y: 253, distance: 13.2
click at [645, 253] on div "0" at bounding box center [662, 252] width 49 height 13
type input "17.50"
click at [930, 254] on button "OK" at bounding box center [934, 252] width 14 height 12
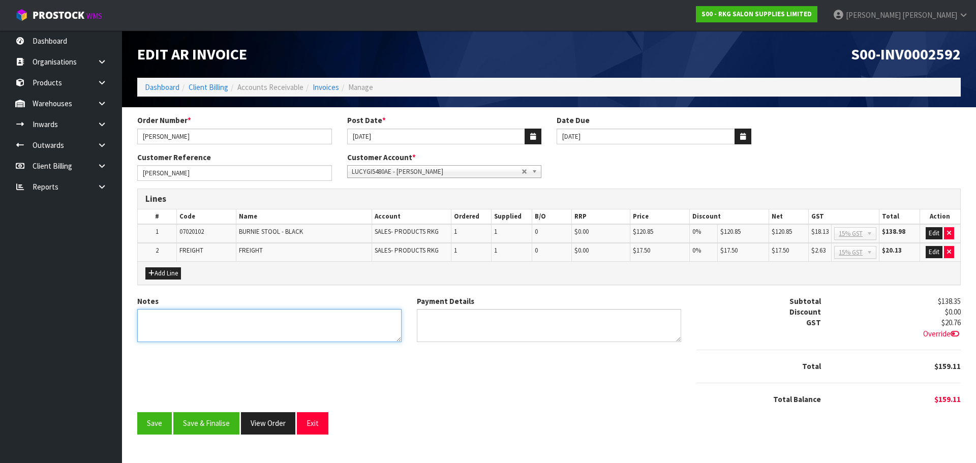
click at [213, 322] on textarea "Notes" at bounding box center [269, 325] width 264 height 33
type textarea "THANK YOU FOR YOUR ORDER."
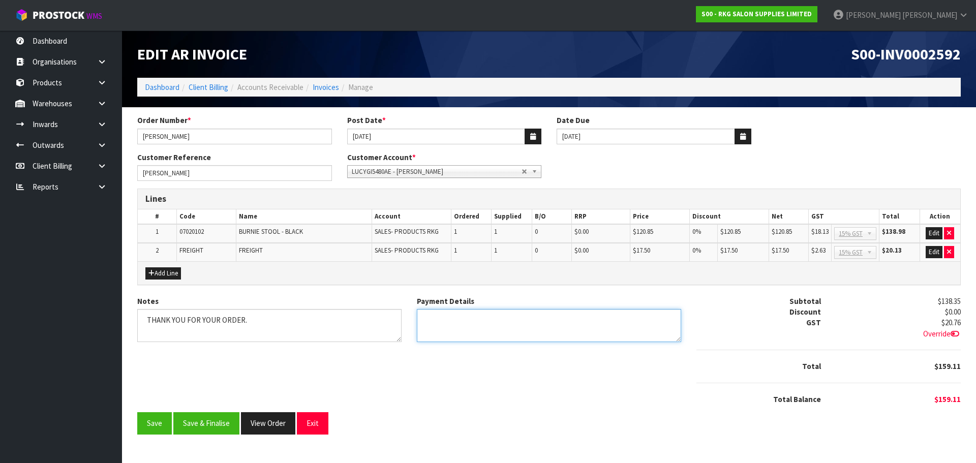
click at [433, 317] on textarea "Payment Details" at bounding box center [549, 325] width 264 height 33
click at [495, 318] on textarea "Payment Details" at bounding box center [549, 325] width 264 height 33
type textarea "DIRECT CREDIT 19.9.25"
click at [214, 427] on button "Save & Finalise" at bounding box center [206, 423] width 66 height 22
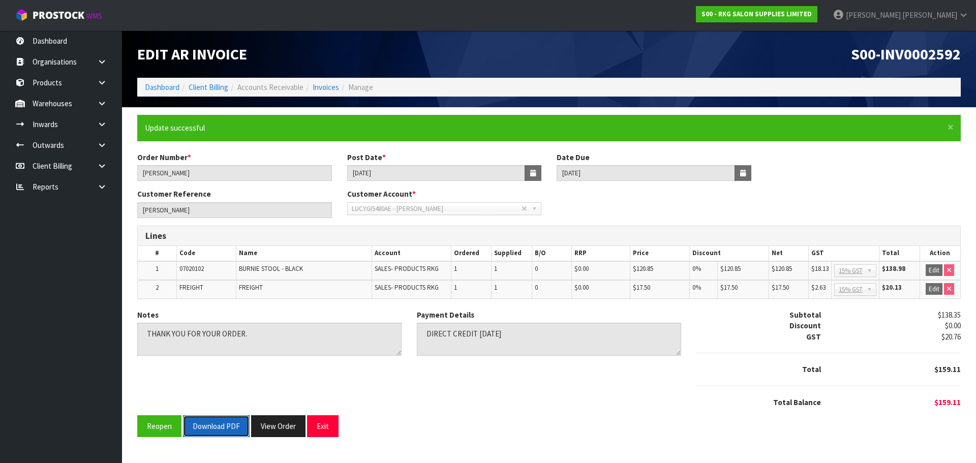
click at [216, 427] on button "Download PDF" at bounding box center [216, 426] width 67 height 22
click at [329, 423] on button "Exit" at bounding box center [323, 426] width 32 height 22
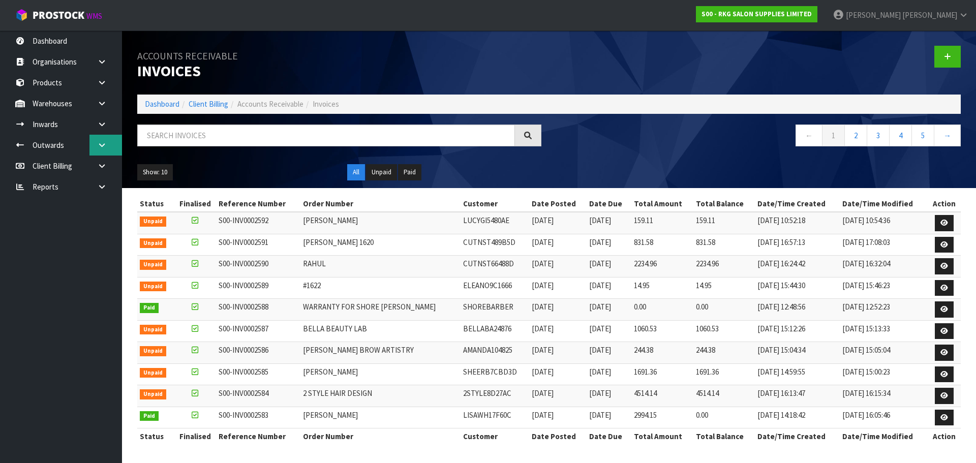
click at [97, 146] on icon at bounding box center [102, 145] width 10 height 8
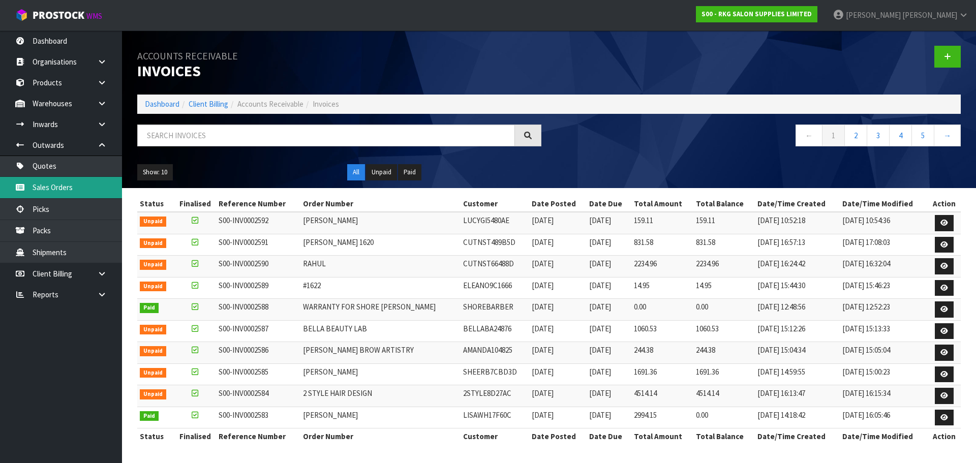
click at [55, 186] on link "Sales Orders" at bounding box center [61, 187] width 122 height 21
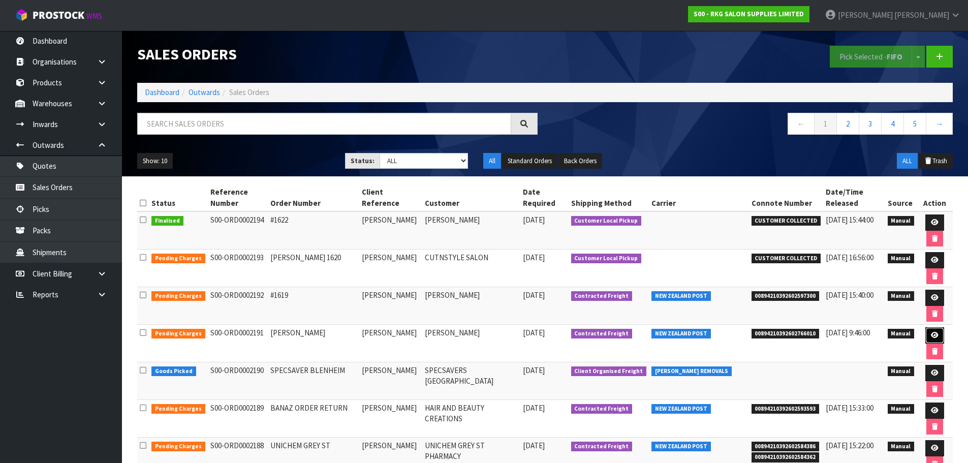
click at [935, 338] on icon at bounding box center [935, 335] width 8 height 7
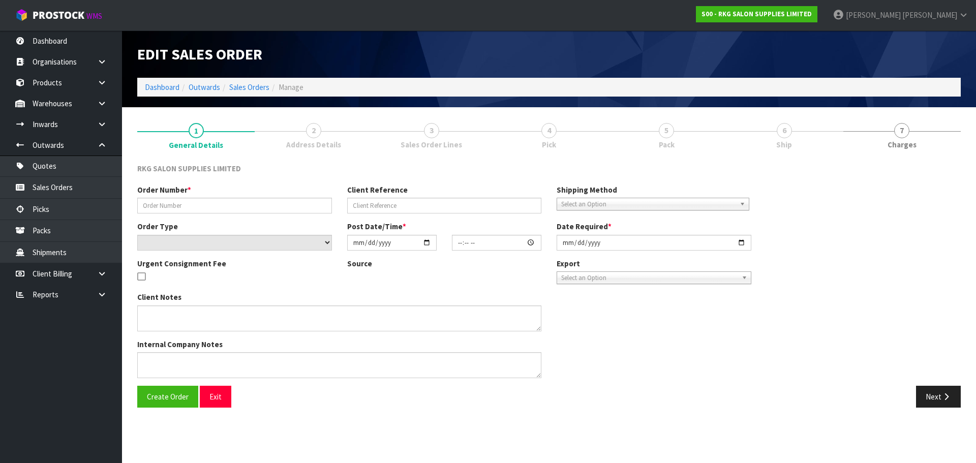
type input "[PERSON_NAME]"
select select "number:0"
type input "[DATE]"
type input "00:00:00.000"
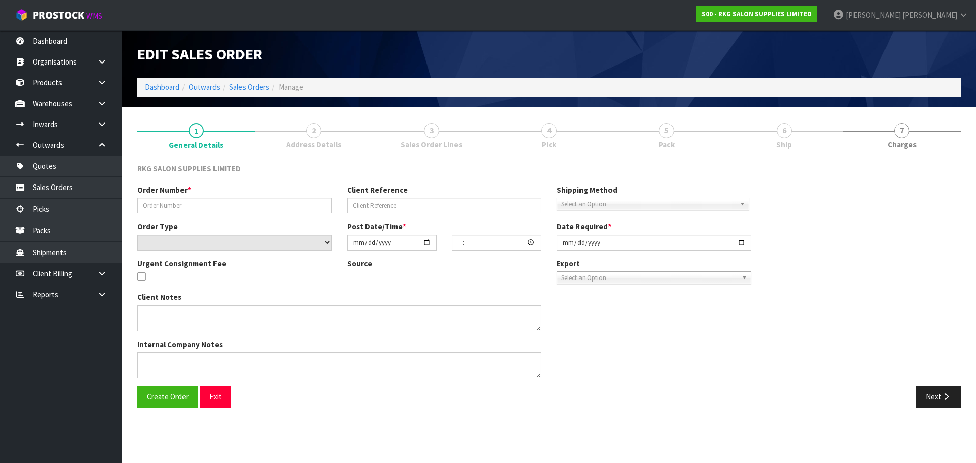
type input "[DATE]"
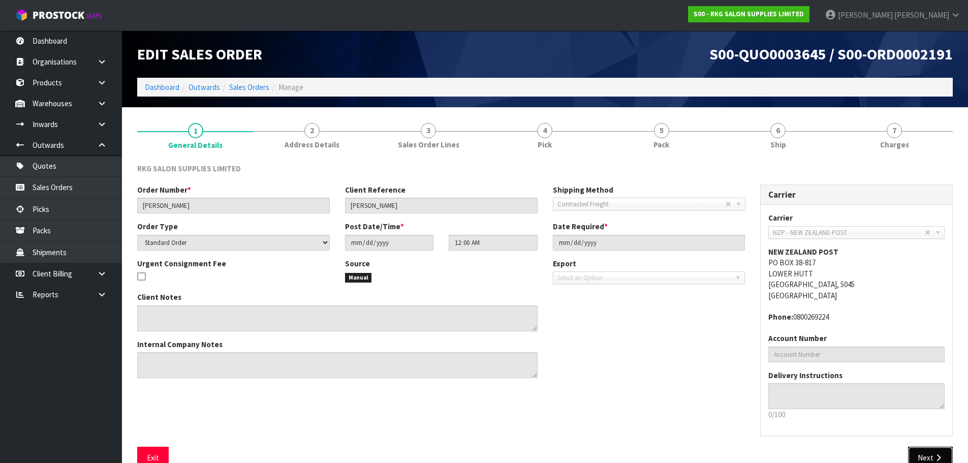
click at [928, 455] on button "Next" at bounding box center [930, 458] width 45 height 22
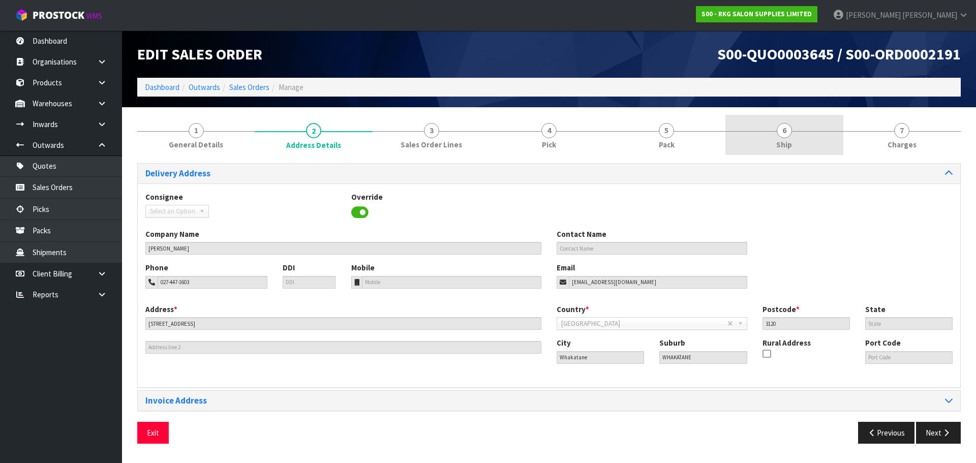
click at [788, 132] on span "6" at bounding box center [783, 130] width 15 height 15
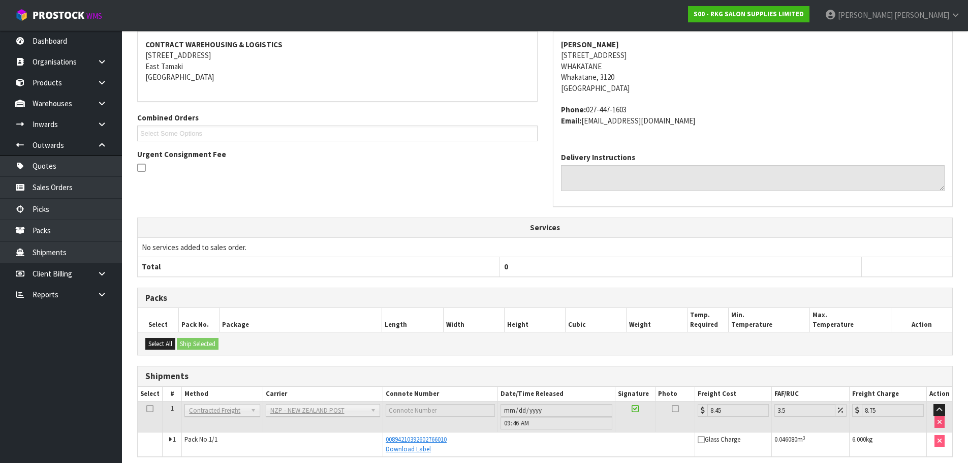
scroll to position [195, 0]
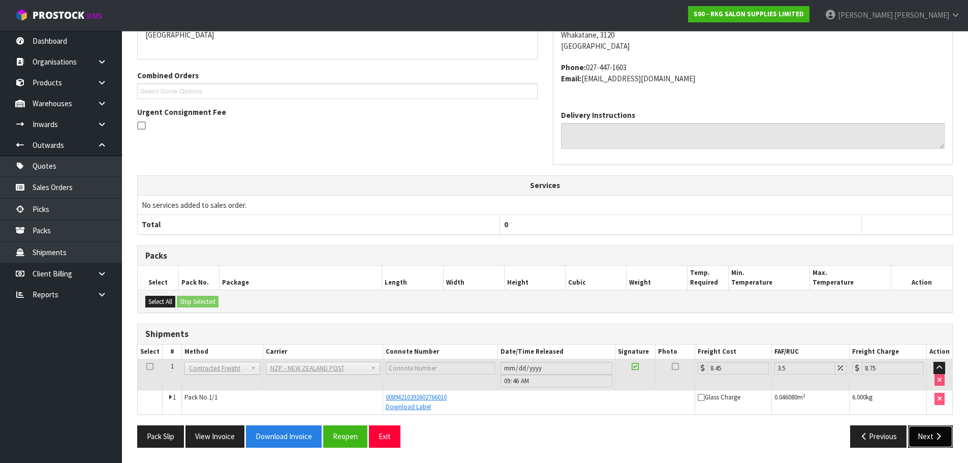
click at [929, 434] on button "Next" at bounding box center [930, 436] width 45 height 22
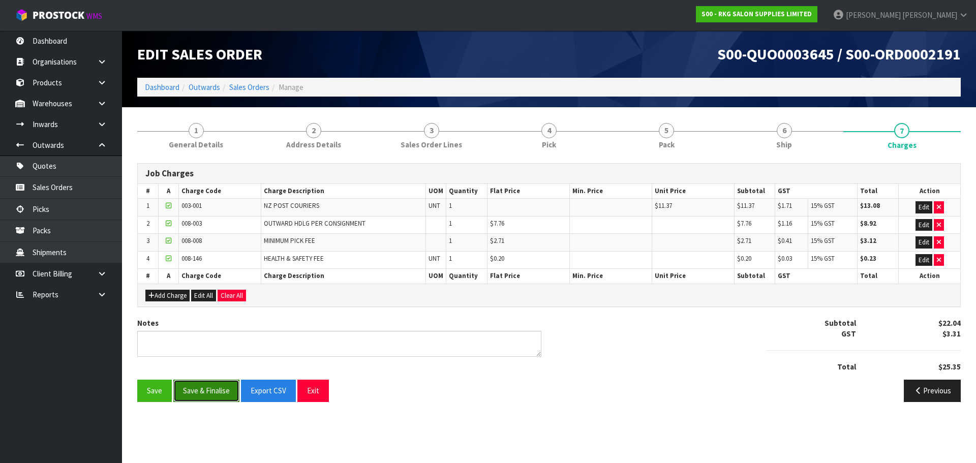
click at [211, 390] on button "Save & Finalise" at bounding box center [206, 391] width 66 height 22
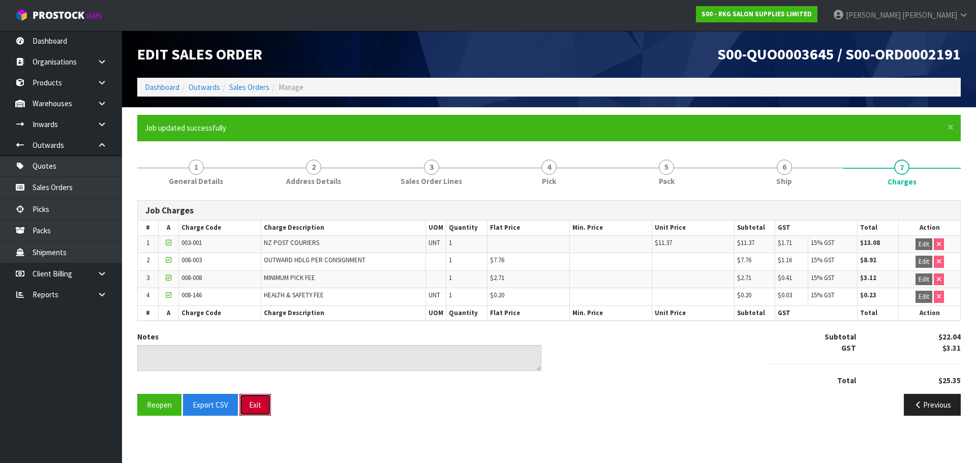
click at [257, 410] on button "Exit" at bounding box center [255, 405] width 32 height 22
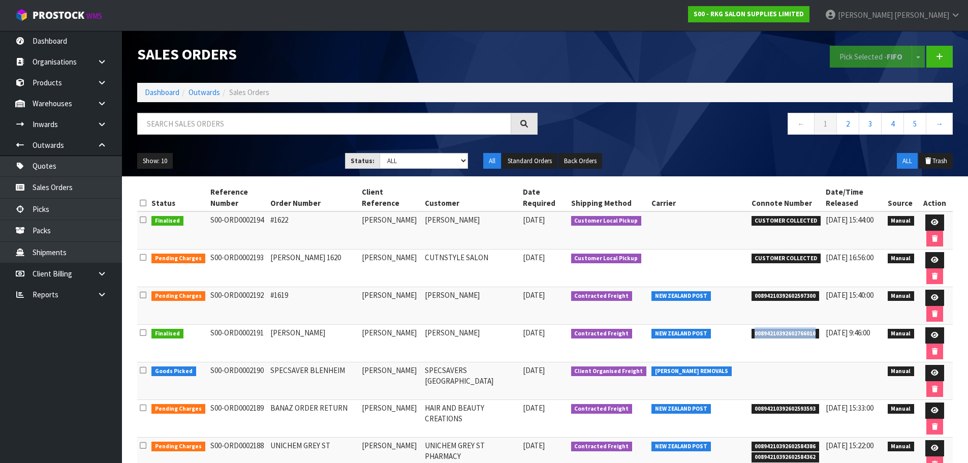
drag, startPoint x: 750, startPoint y: 332, endPoint x: 814, endPoint y: 332, distance: 64.0
click at [814, 332] on span "00894210392602766010" at bounding box center [785, 334] width 68 height 10
copy span "00894210392602766010"
click at [931, 333] on icon at bounding box center [935, 335] width 8 height 7
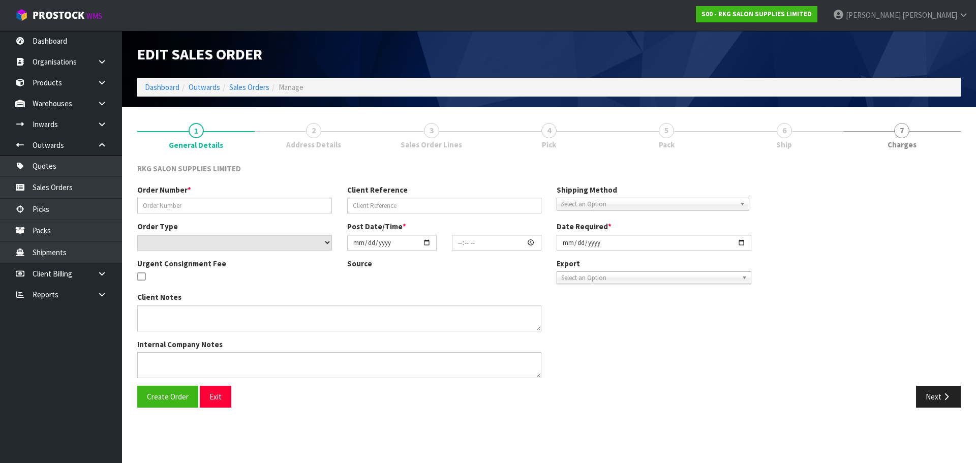
type input "[PERSON_NAME]"
select select "number:0"
type input "[DATE]"
type input "00:00:00.000"
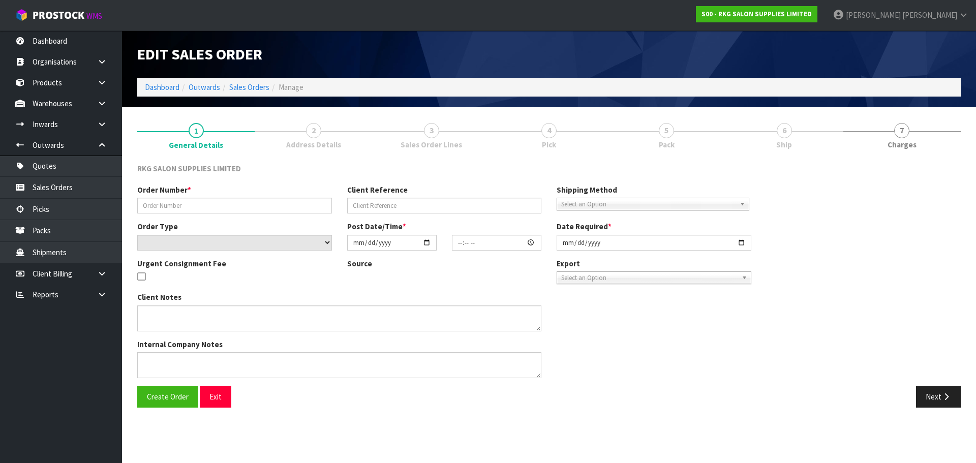
type input "[DATE]"
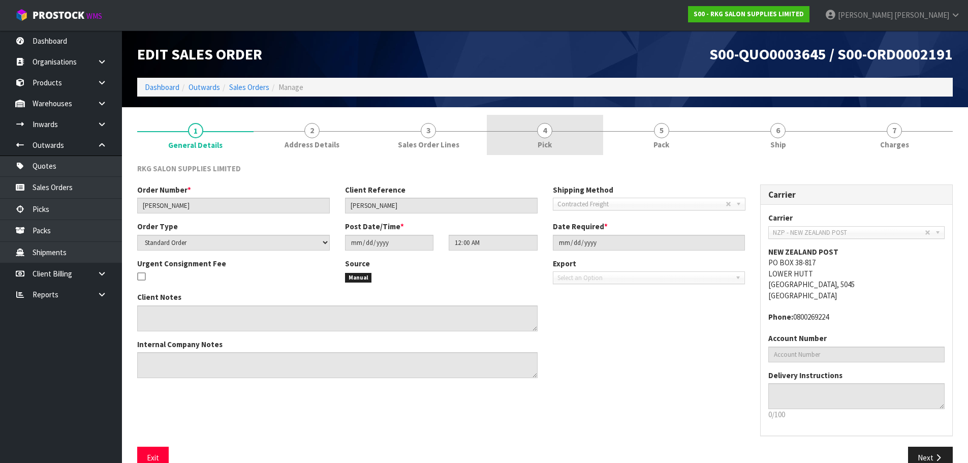
click at [549, 135] on span "4" at bounding box center [544, 130] width 15 height 15
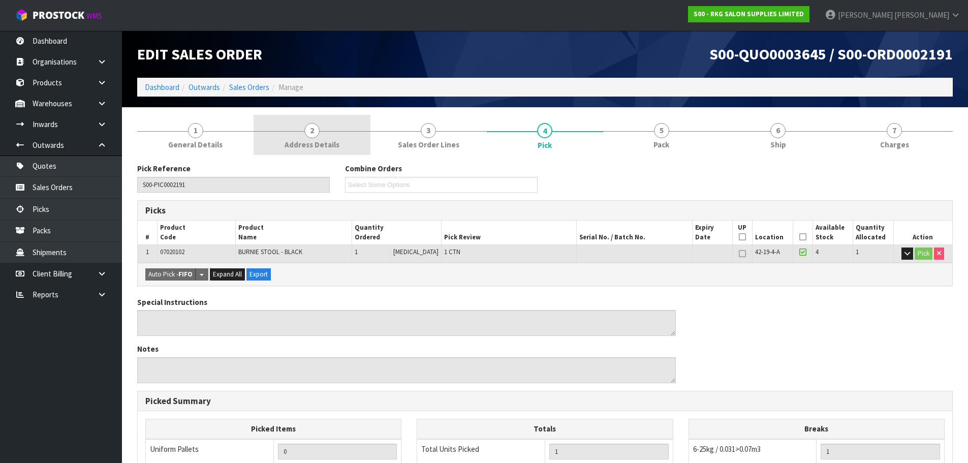
click at [307, 134] on span "2" at bounding box center [311, 130] width 15 height 15
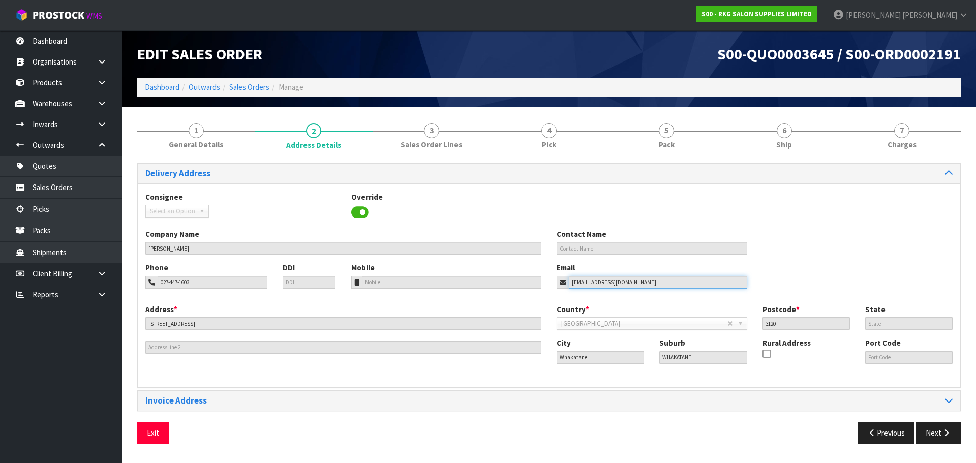
drag, startPoint x: 636, startPoint y: 282, endPoint x: 554, endPoint y: 288, distance: 82.5
click at [554, 288] on div "Email lucygibson352@gmail.com" at bounding box center [652, 275] width 206 height 26
click at [160, 427] on button "Exit" at bounding box center [153, 433] width 32 height 22
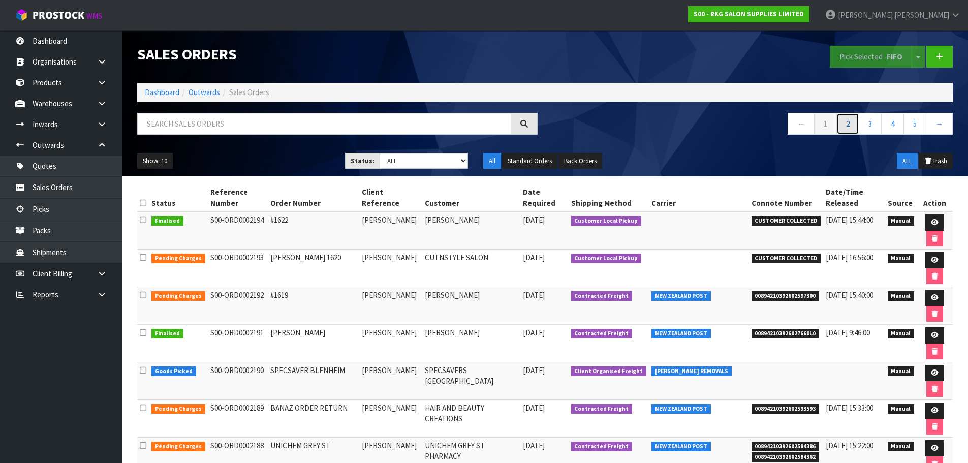
drag, startPoint x: 843, startPoint y: 124, endPoint x: 807, endPoint y: 138, distance: 38.4
click at [843, 124] on link "2" at bounding box center [847, 124] width 23 height 22
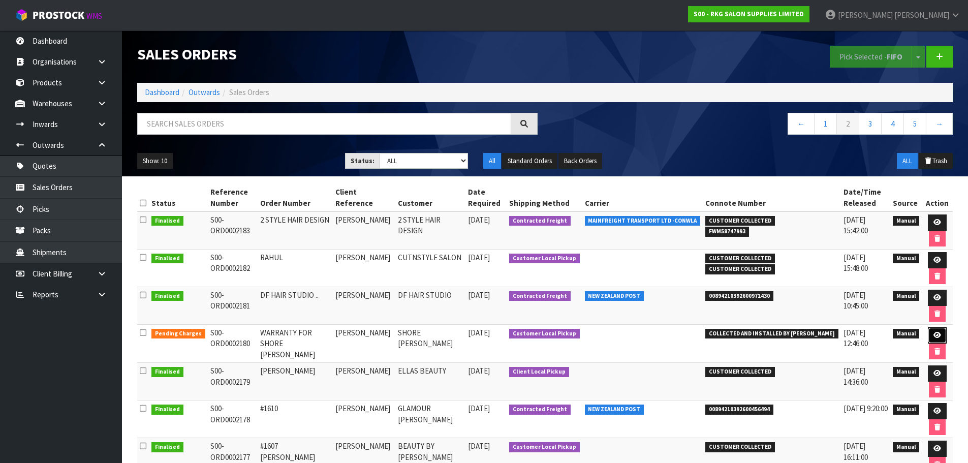
click at [934, 337] on icon at bounding box center [937, 335] width 8 height 7
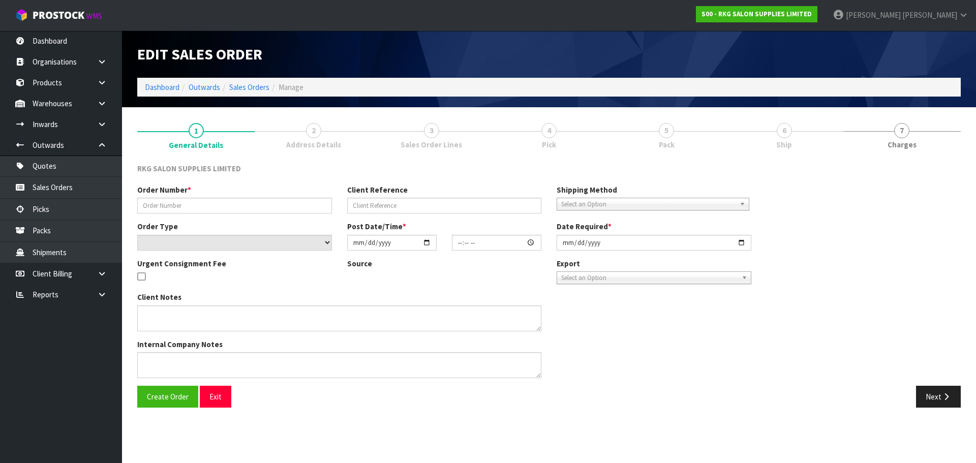
type input "WARRANTY FOR SHORE BARBER"
type input "TALWINDER"
select select "number:0"
type input "2025-09-16"
type input "16:56:00.000"
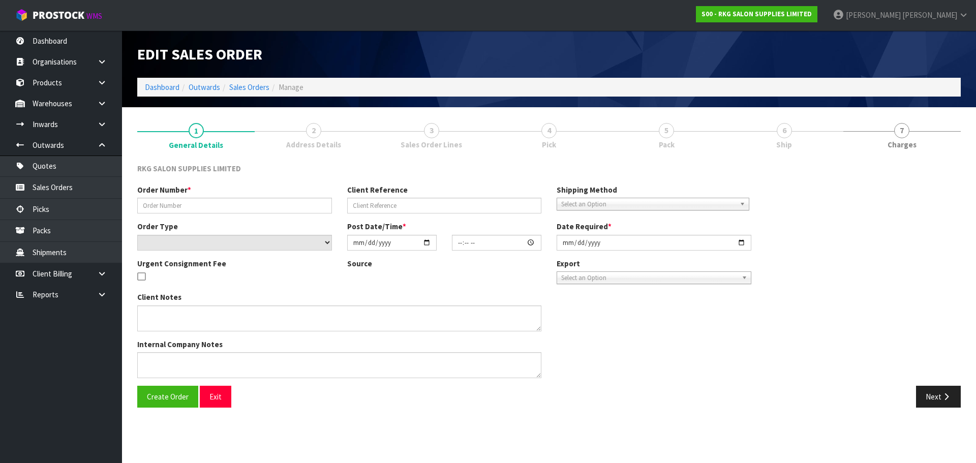
type input "2025-09-16"
type textarea "MISCELLANEOUS - REPLACE CHAIR BACK SEAT ONLY (REMOVE FROM 1 SET BATLOW CHAIR FR…"
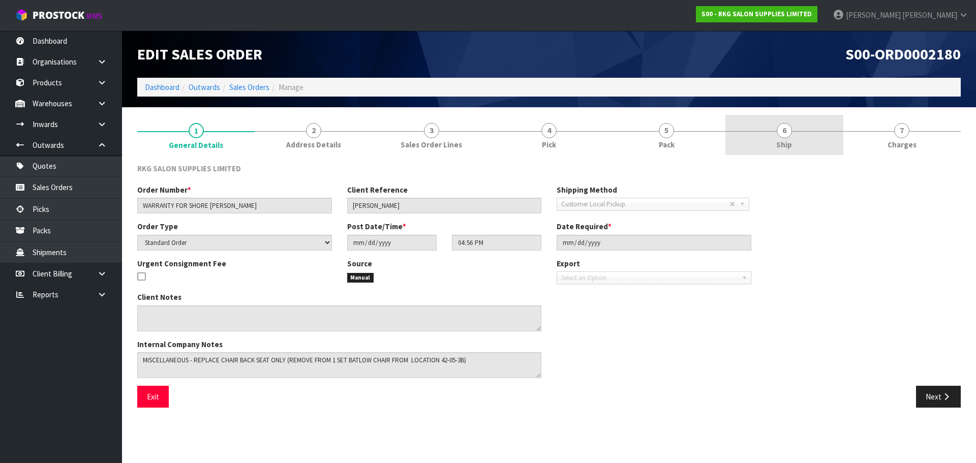
click at [782, 134] on span "6" at bounding box center [783, 130] width 15 height 15
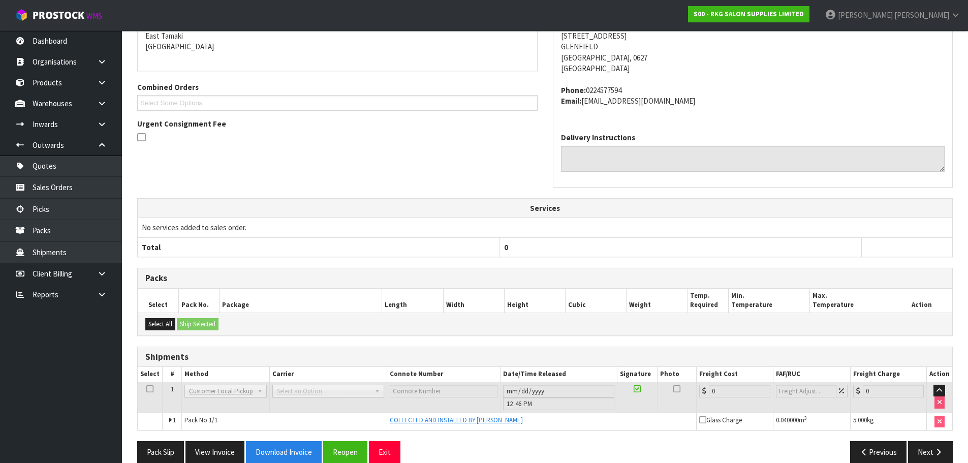
scroll to position [199, 0]
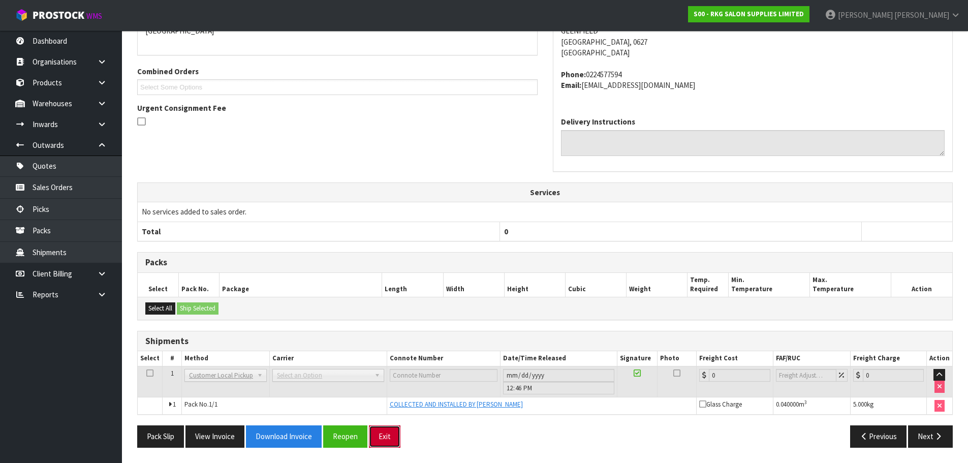
drag, startPoint x: 388, startPoint y: 438, endPoint x: 394, endPoint y: 427, distance: 13.0
click at [389, 436] on button "Exit" at bounding box center [385, 436] width 32 height 22
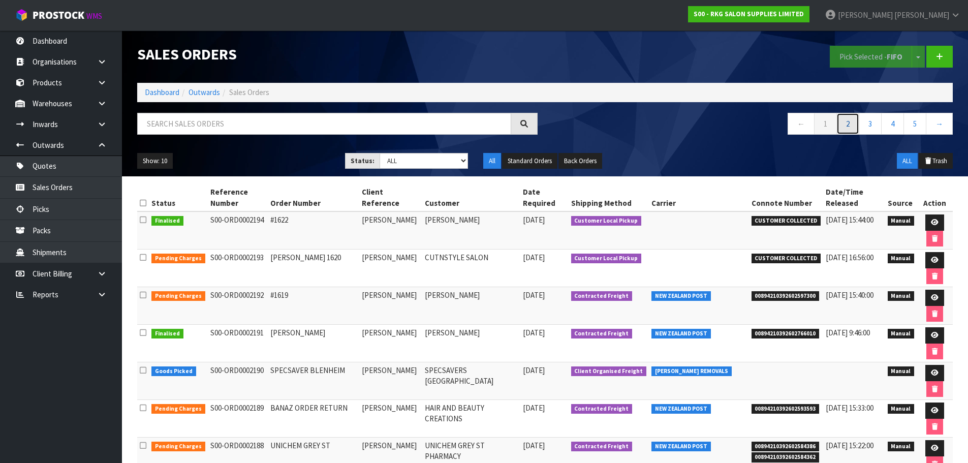
click at [848, 123] on link "2" at bounding box center [847, 124] width 23 height 22
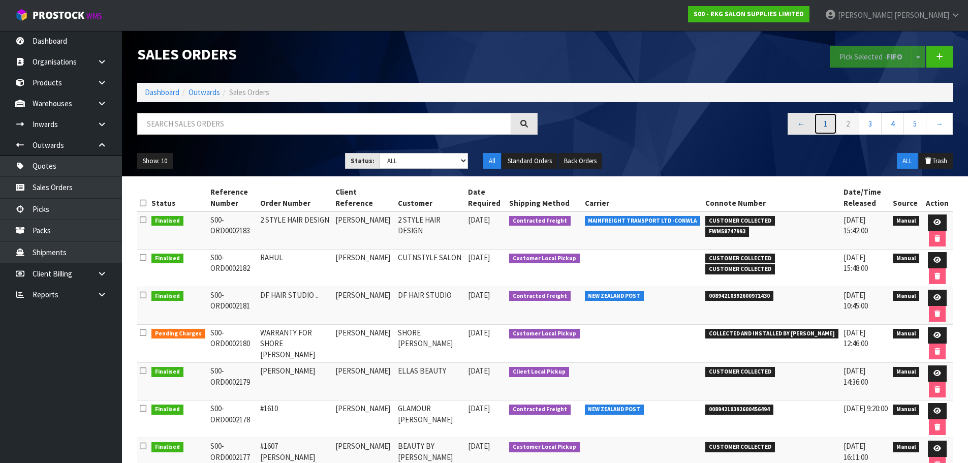
drag, startPoint x: 821, startPoint y: 122, endPoint x: 805, endPoint y: 133, distance: 19.4
click at [821, 122] on link "1" at bounding box center [825, 124] width 23 height 22
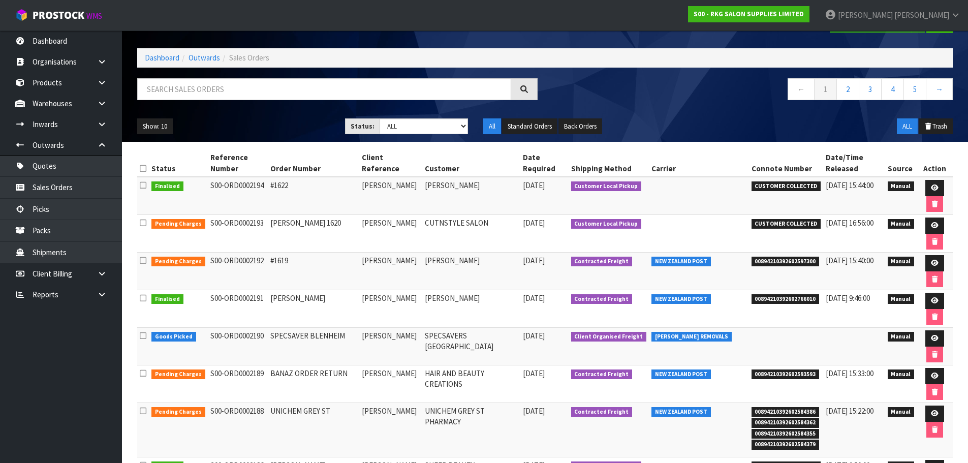
scroll to position [51, 0]
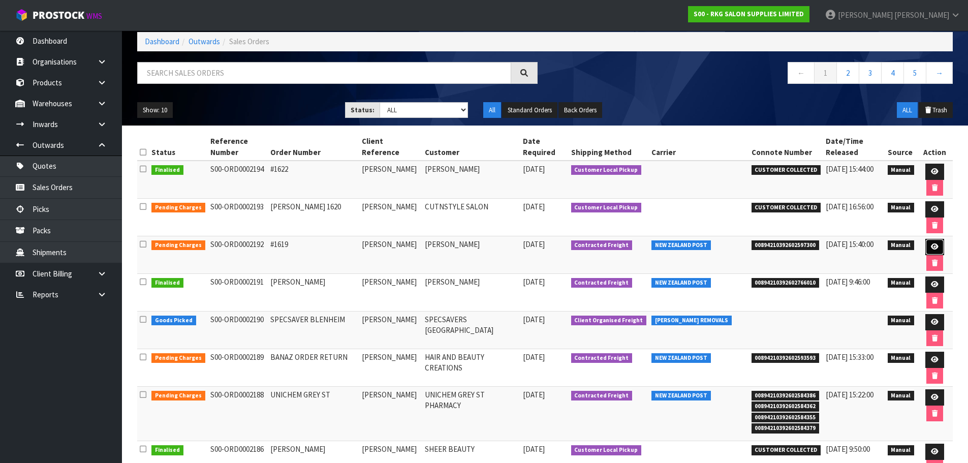
click at [934, 246] on icon at bounding box center [935, 246] width 8 height 7
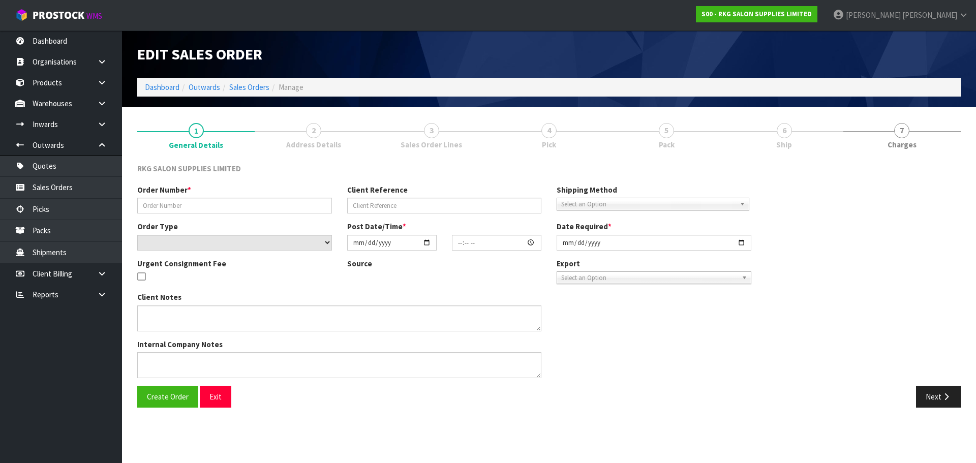
type input "#1619"
type input "[PERSON_NAME]"
select select "number:0"
type input "[DATE]"
type input "11:36:00.000"
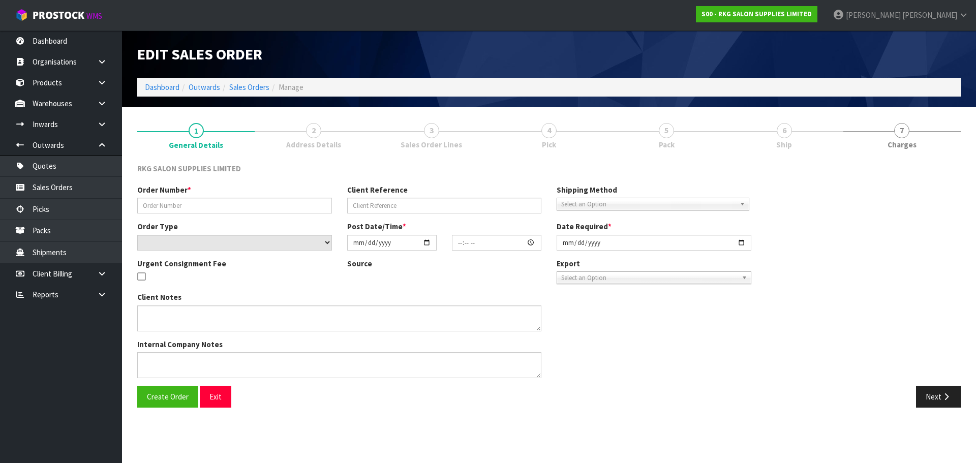
type input "[DATE]"
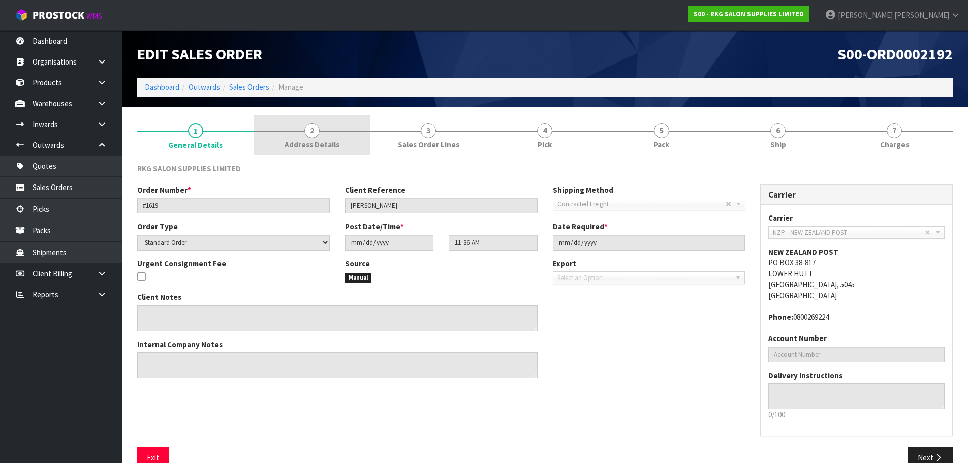
click at [316, 134] on span "2" at bounding box center [311, 130] width 15 height 15
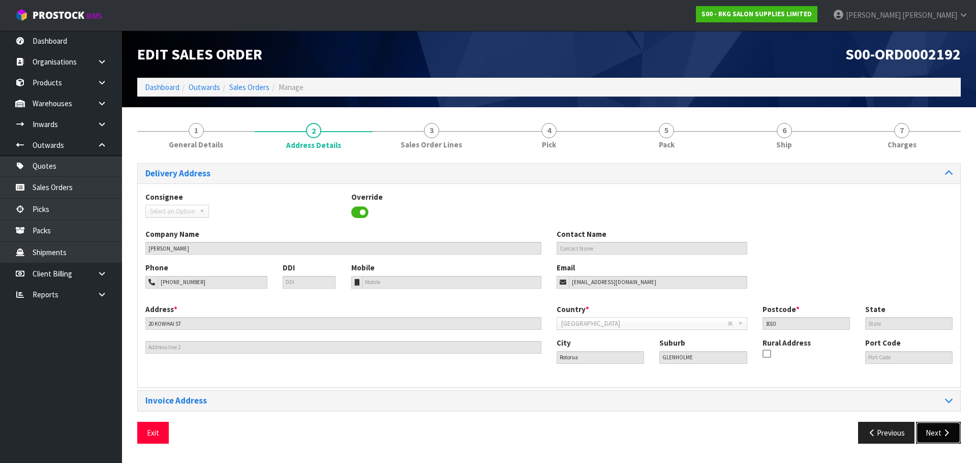
click at [929, 435] on button "Next" at bounding box center [938, 433] width 45 height 22
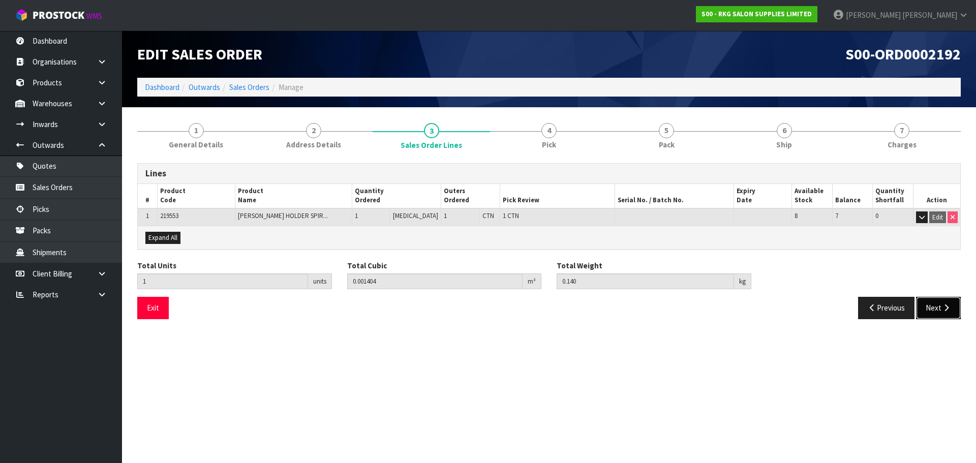
click at [938, 312] on button "Next" at bounding box center [938, 308] width 45 height 22
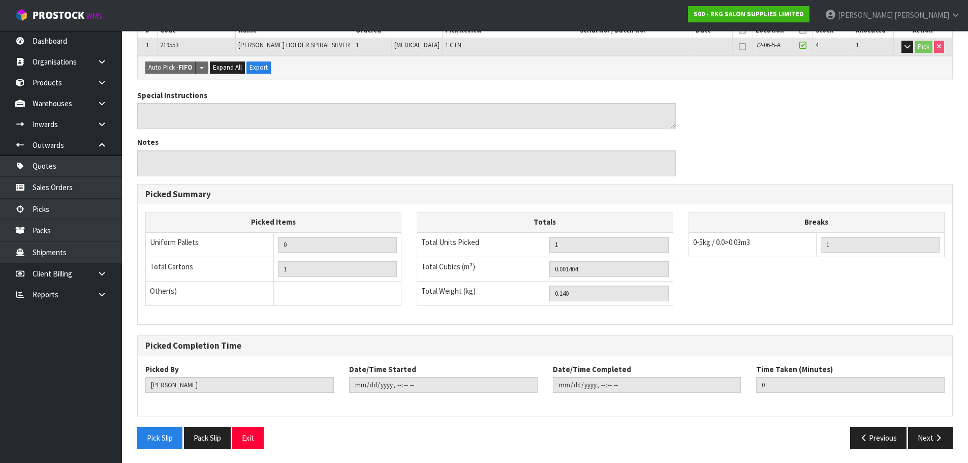
scroll to position [208, 0]
click at [927, 439] on button "Next" at bounding box center [930, 437] width 45 height 22
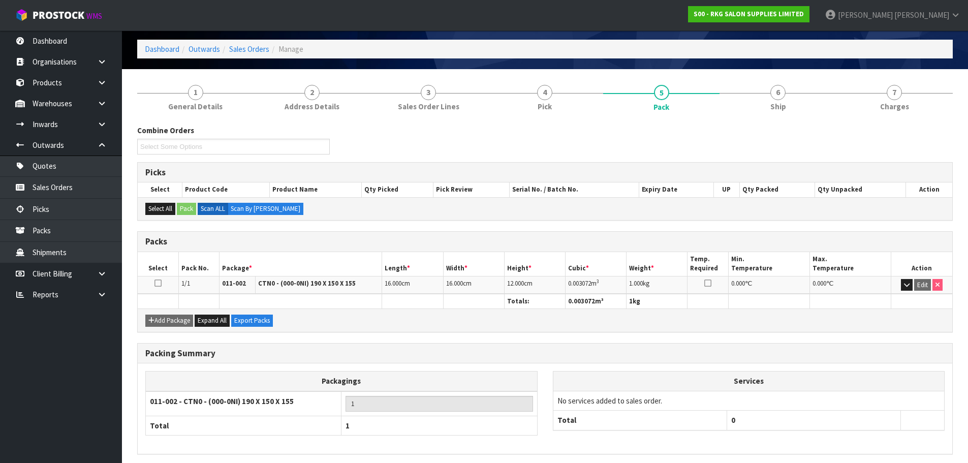
scroll to position [78, 0]
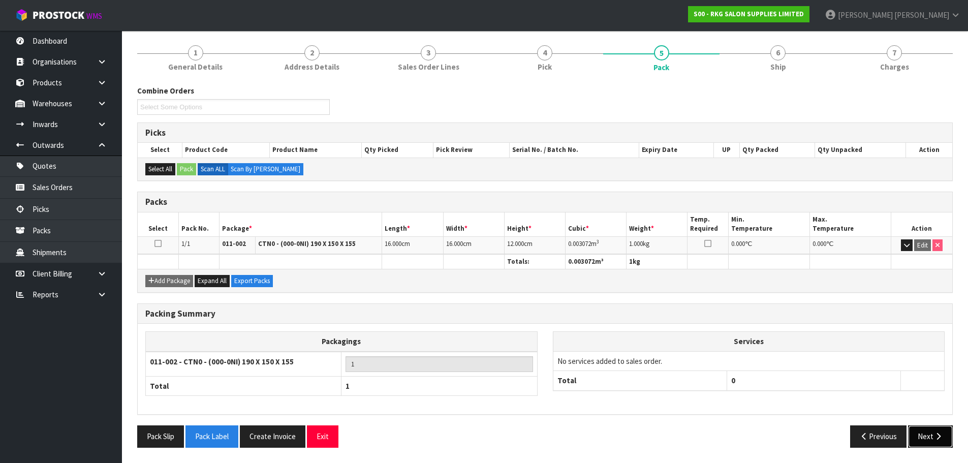
click at [932, 435] on button "Next" at bounding box center [930, 436] width 45 height 22
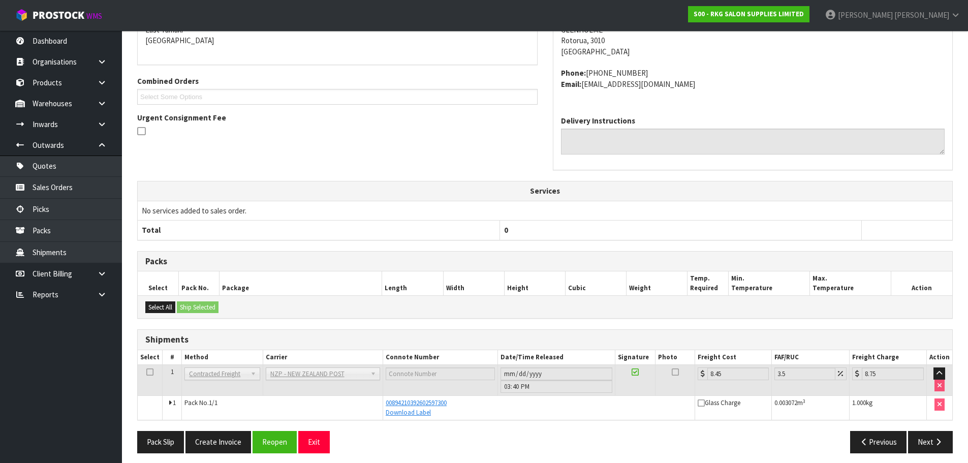
scroll to position [195, 0]
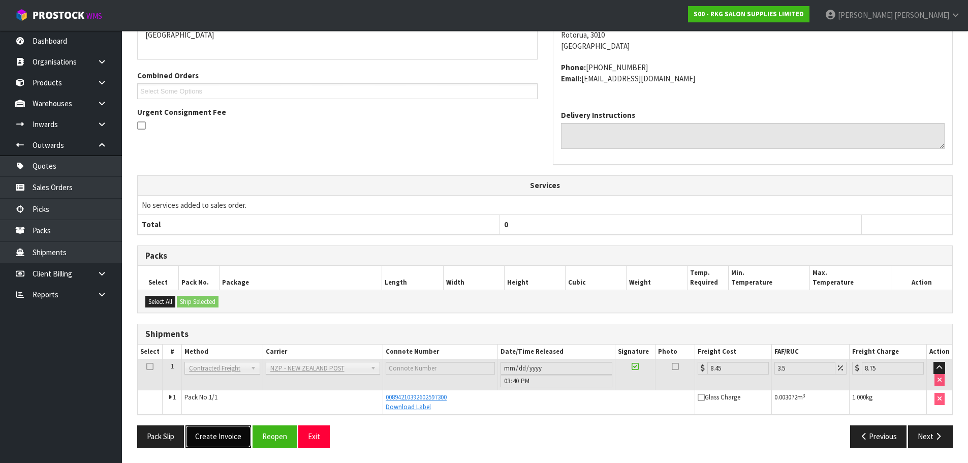
click at [225, 438] on button "Create Invoice" at bounding box center [218, 436] width 66 height 22
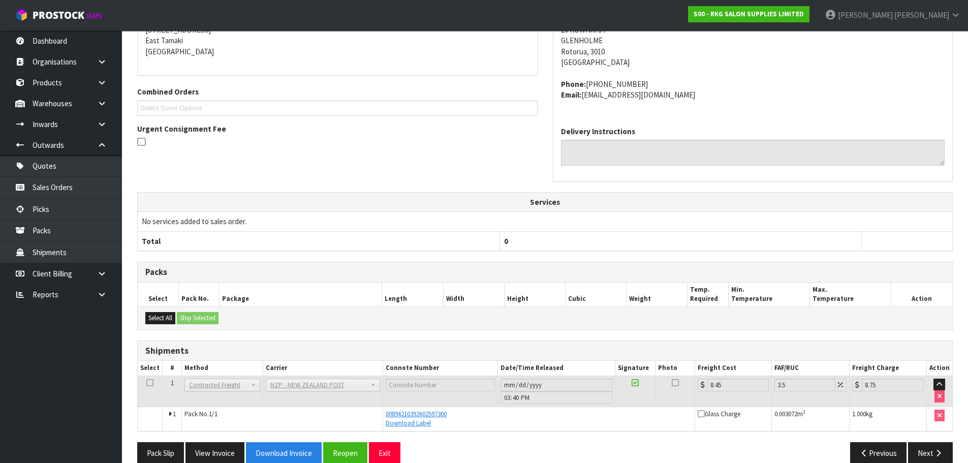
scroll to position [231, 0]
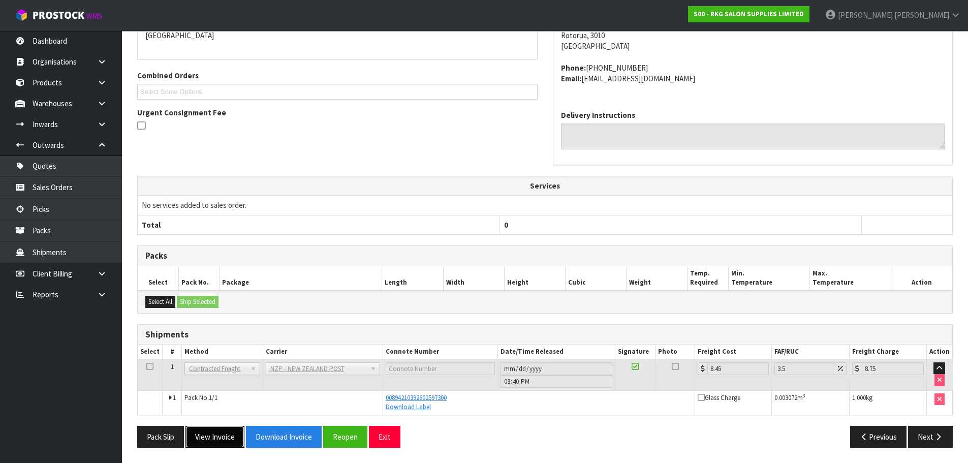
drag, startPoint x: 212, startPoint y: 441, endPoint x: 265, endPoint y: 398, distance: 67.9
click at [212, 440] on button "View Invoice" at bounding box center [214, 437] width 59 height 22
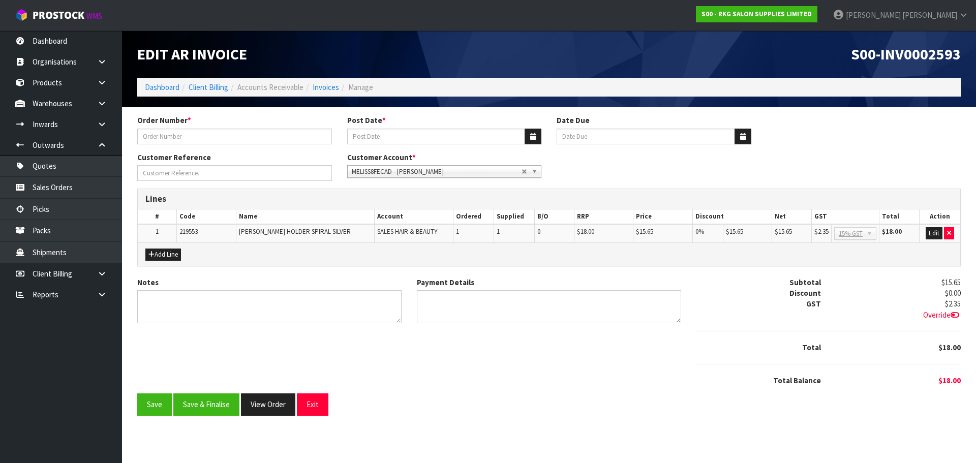
type input "#1619"
type input "[DATE]"
type input "20/10/2025"
type input "[PERSON_NAME]"
click at [183, 302] on textarea "Notes" at bounding box center [269, 306] width 264 height 33
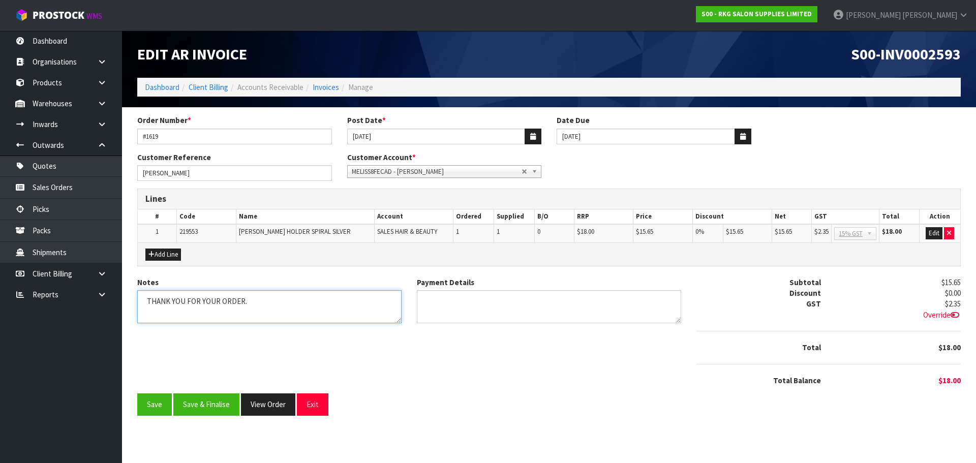
type textarea "THANK YOU FOR YOUR ORDER."
click at [468, 306] on textarea "Payment Details" at bounding box center [549, 306] width 264 height 33
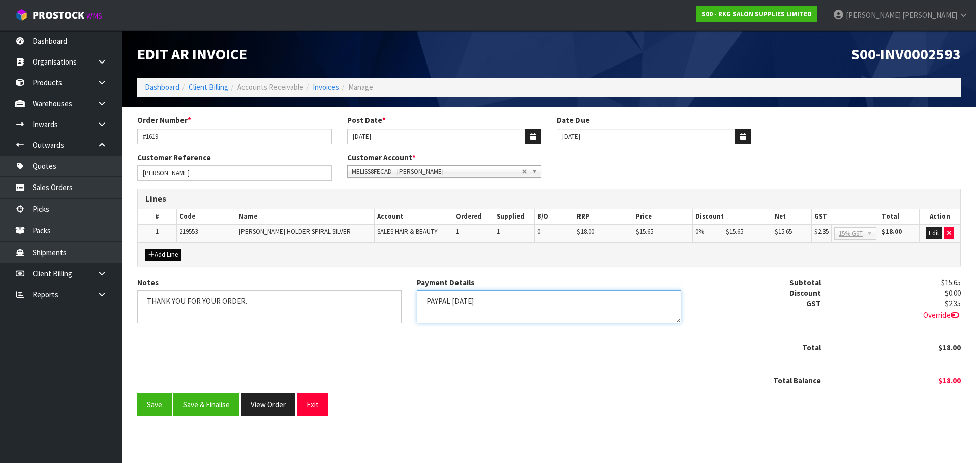
type textarea "PAYPAL 20.9.25"
click at [161, 253] on button "Add Line" at bounding box center [163, 254] width 36 height 12
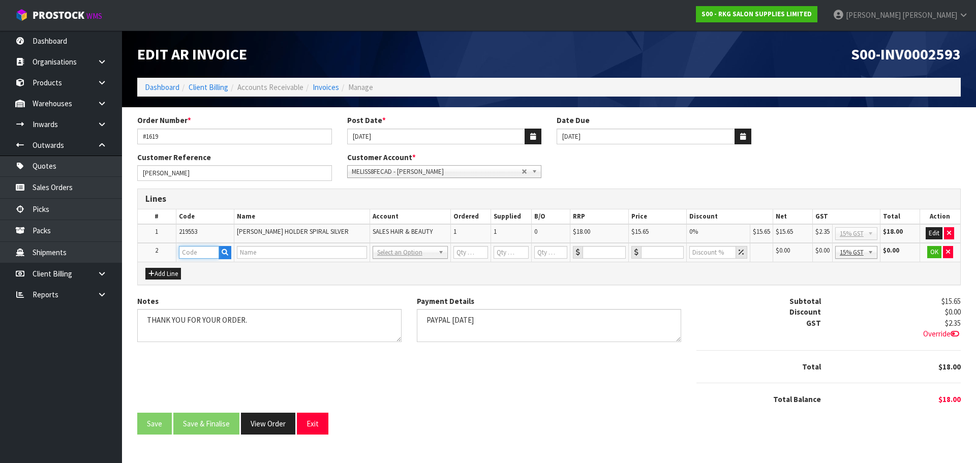
click at [185, 250] on input "text" at bounding box center [199, 252] width 41 height 13
type input "FRE"
click at [192, 265] on strong "FRE" at bounding box center [196, 270] width 13 height 10
type input "FREIGHT"
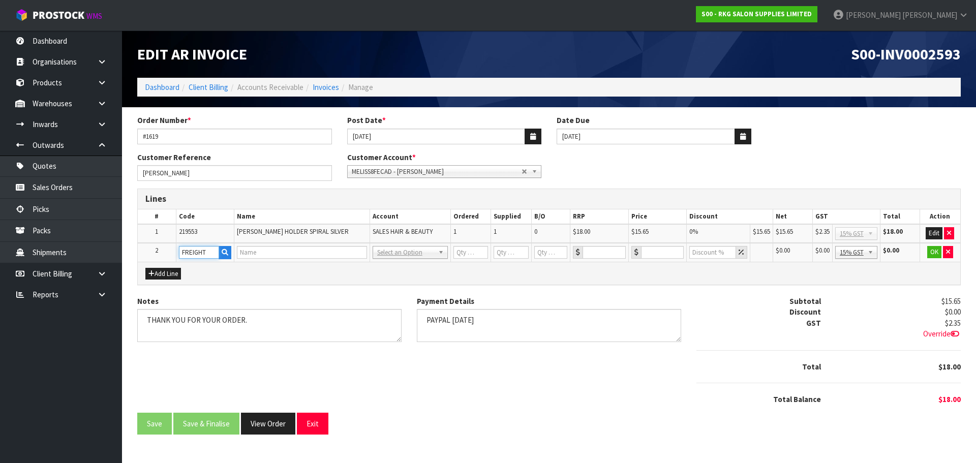
type input "1"
type input "0"
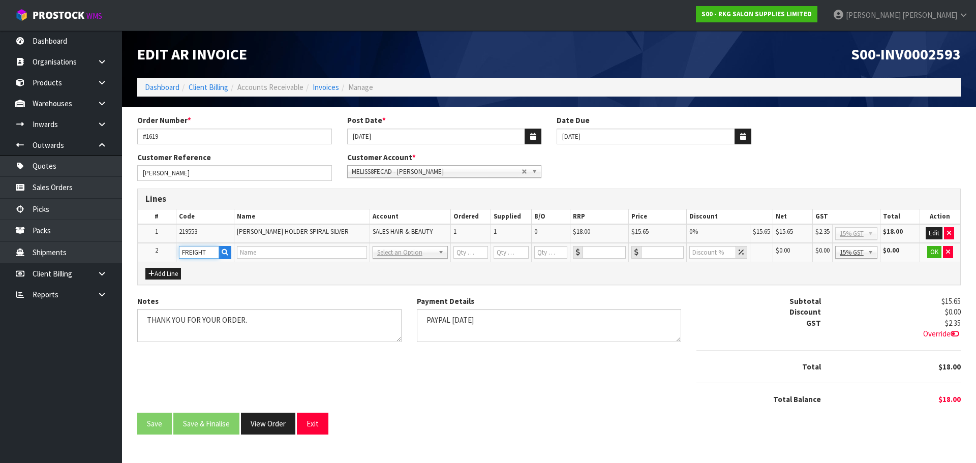
type input "0"
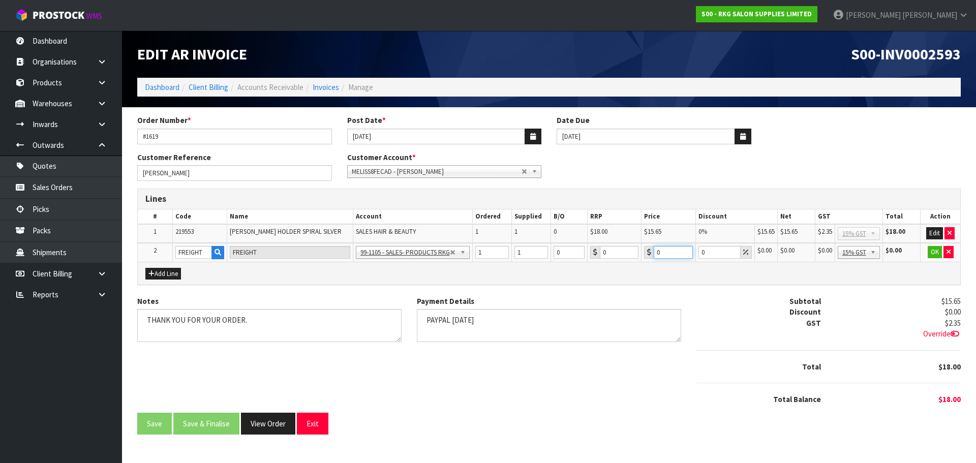
drag, startPoint x: 665, startPoint y: 255, endPoint x: 653, endPoint y: 255, distance: 11.7
click at [653, 255] on input "0" at bounding box center [672, 252] width 39 height 13
type input "17.50"
click at [934, 250] on button "OK" at bounding box center [934, 252] width 14 height 12
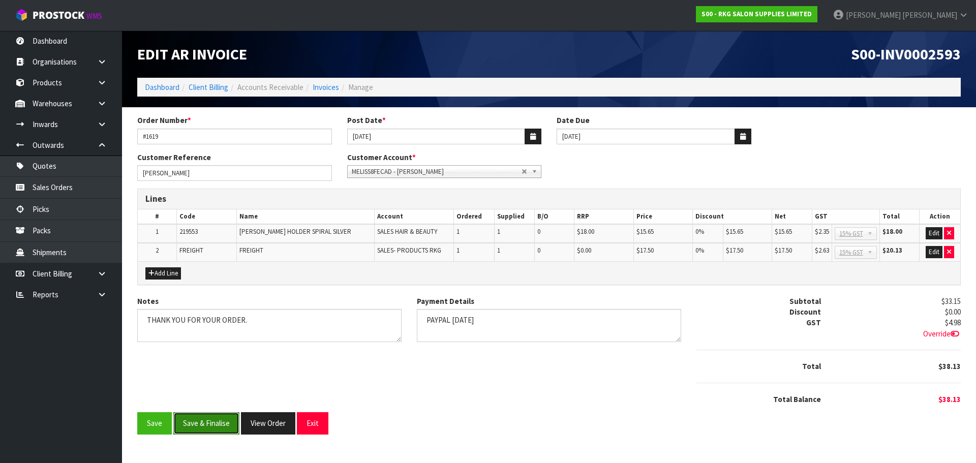
click at [204, 422] on button "Save & Finalise" at bounding box center [206, 423] width 66 height 22
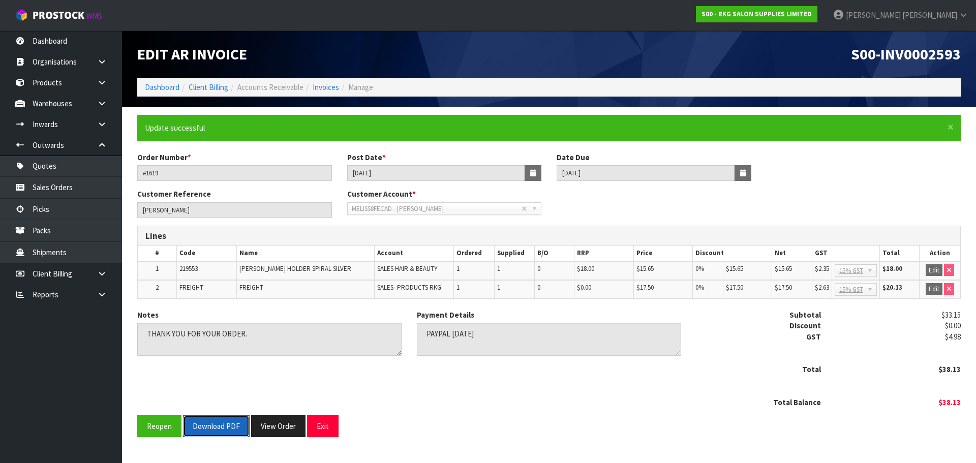
click at [214, 425] on button "Download PDF" at bounding box center [216, 426] width 67 height 22
click at [329, 427] on button "Exit" at bounding box center [323, 426] width 32 height 22
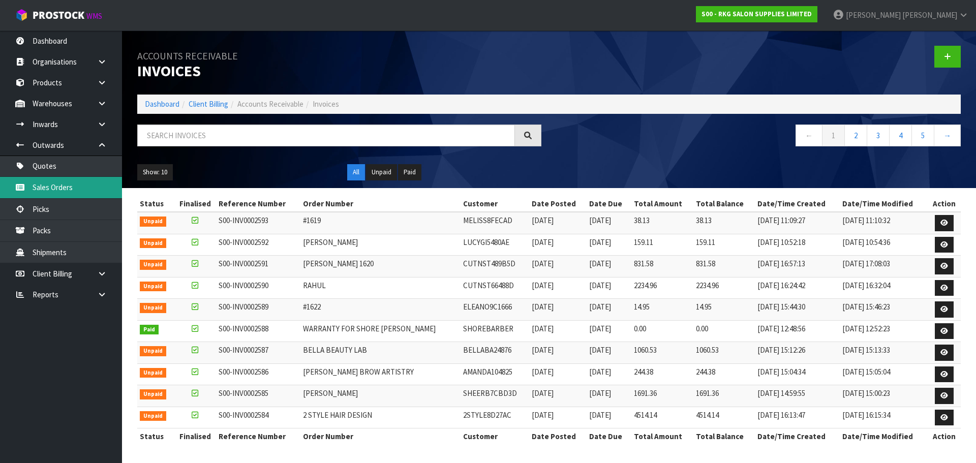
click at [45, 190] on link "Sales Orders" at bounding box center [61, 187] width 122 height 21
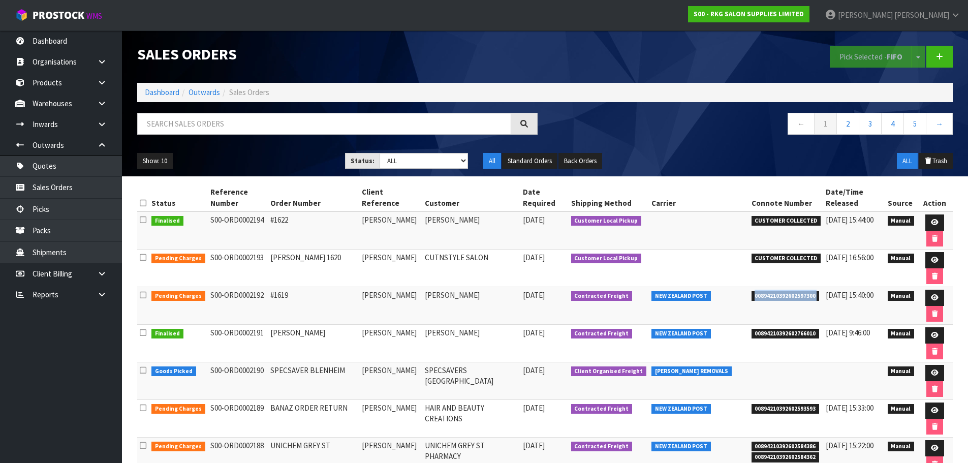
drag, startPoint x: 749, startPoint y: 294, endPoint x: 818, endPoint y: 289, distance: 68.8
click at [818, 289] on tr "Pending Charges S00-ORD0002192 #1619 MELISSA WILTON MELISSA WILTON 22/09/2025 C…" at bounding box center [544, 306] width 815 height 38
copy tr "00894210392602597300"
click at [225, 127] on input "text" at bounding box center [324, 124] width 374 height 22
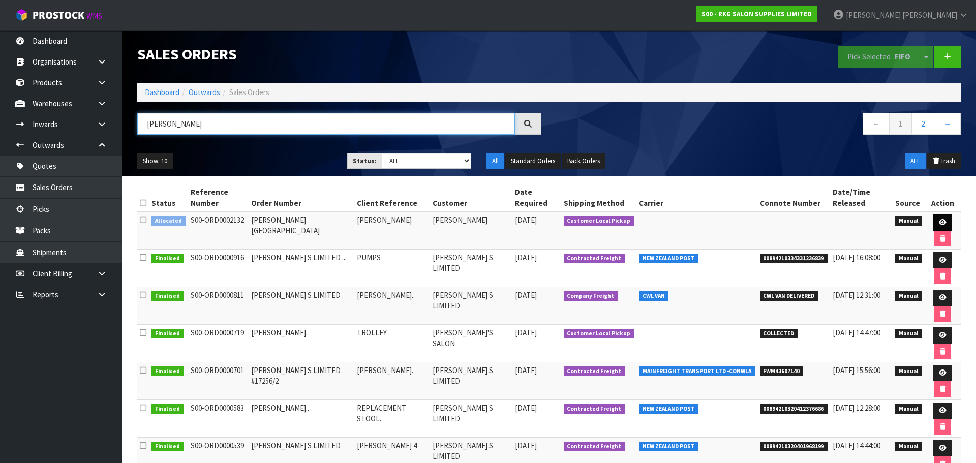
type input "ANDREW"
click at [938, 219] on icon at bounding box center [942, 222] width 8 height 7
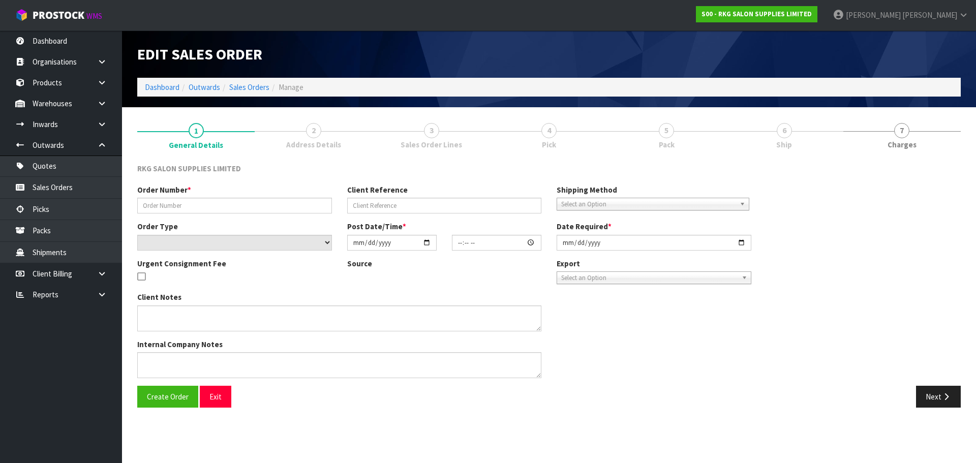
type input "ANDREW - BRISBANE"
type input "ANDREW PARK"
select select "number:0"
type input "2025-08-21"
type input "00:00:00.000"
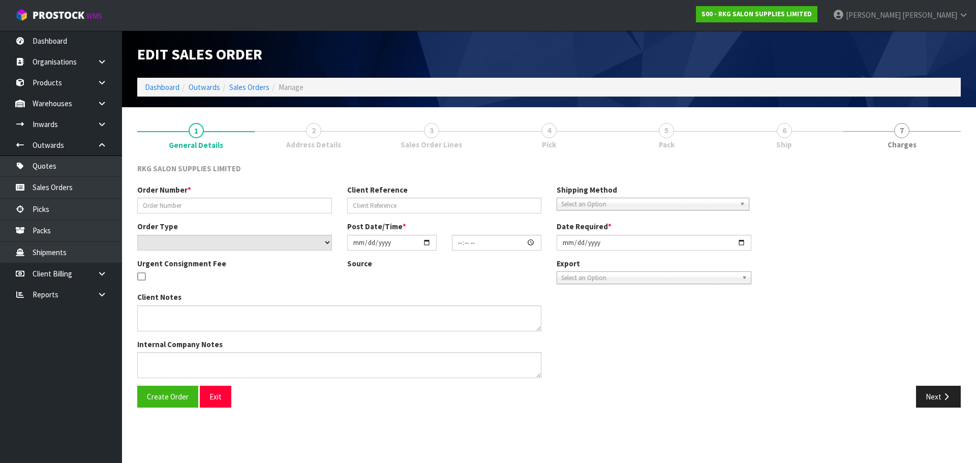
type input "2025-09-18"
type textarea "HOLD FOR 4 WEEKS"
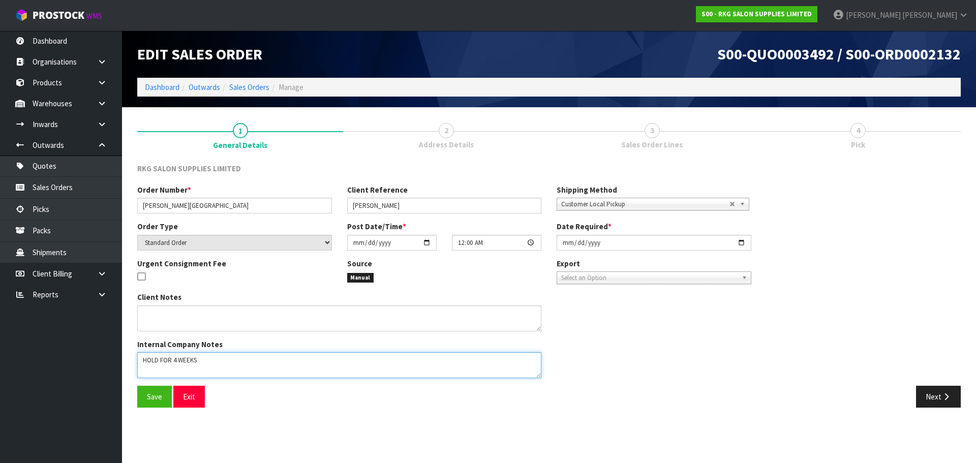
drag, startPoint x: 225, startPoint y: 361, endPoint x: 133, endPoint y: 361, distance: 92.0
click at [133, 362] on div "Client Notes Internal Company Notes" at bounding box center [339, 339] width 419 height 94
click at [426, 242] on input "2025-08-21" at bounding box center [391, 243] width 89 height 16
type input "[DATE]"
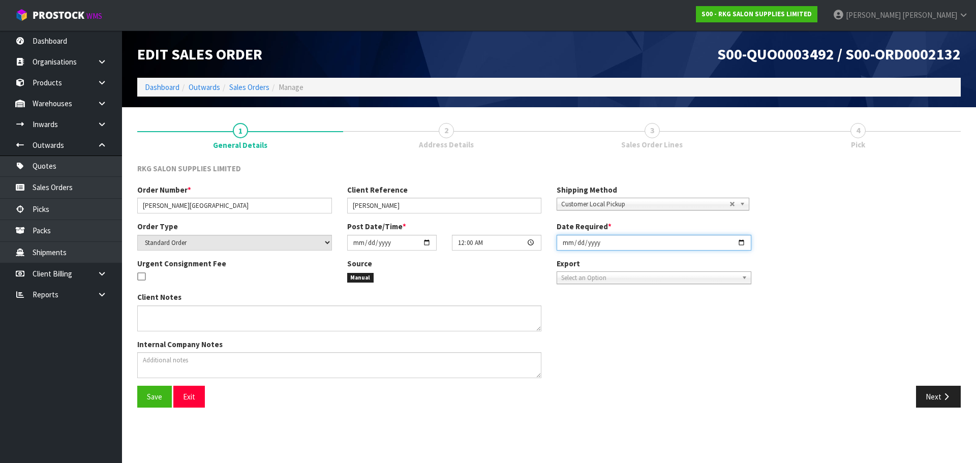
drag, startPoint x: 742, startPoint y: 242, endPoint x: 735, endPoint y: 254, distance: 13.2
click at [742, 243] on input "2025-09-18" at bounding box center [653, 243] width 195 height 16
type input "2025-09-24"
click at [182, 360] on textarea at bounding box center [339, 365] width 404 height 26
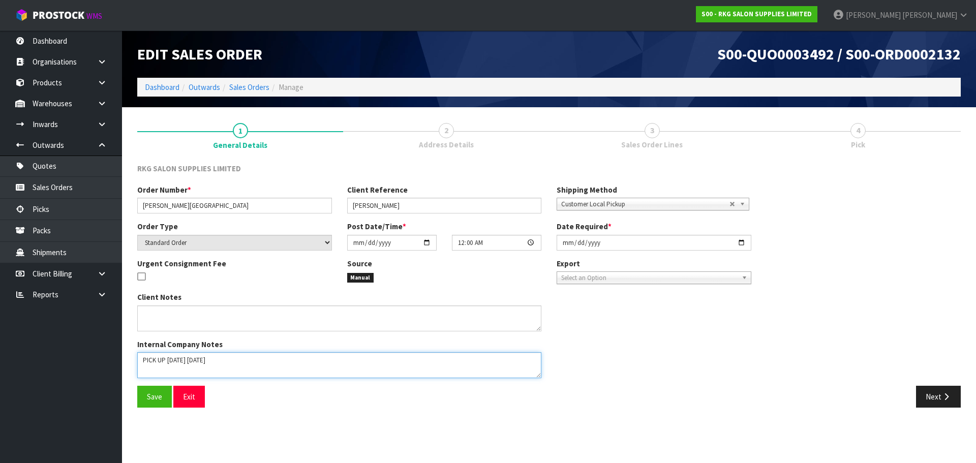
type textarea "PICK UP TOMORROW 24-9-25"
click at [742, 242] on input "2025-09-24" at bounding box center [653, 243] width 195 height 16
type input "[DATE]"
click at [149, 399] on span "Save" at bounding box center [154, 397] width 15 height 10
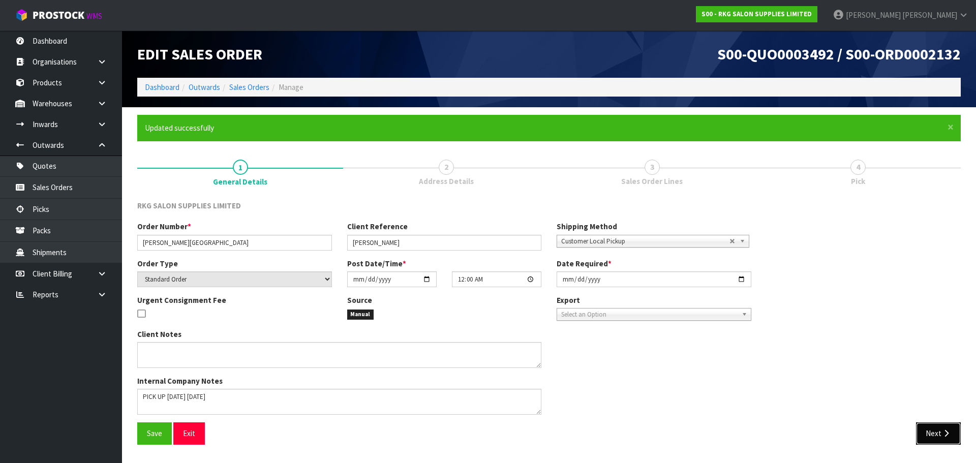
click at [936, 434] on button "Next" at bounding box center [938, 433] width 45 height 22
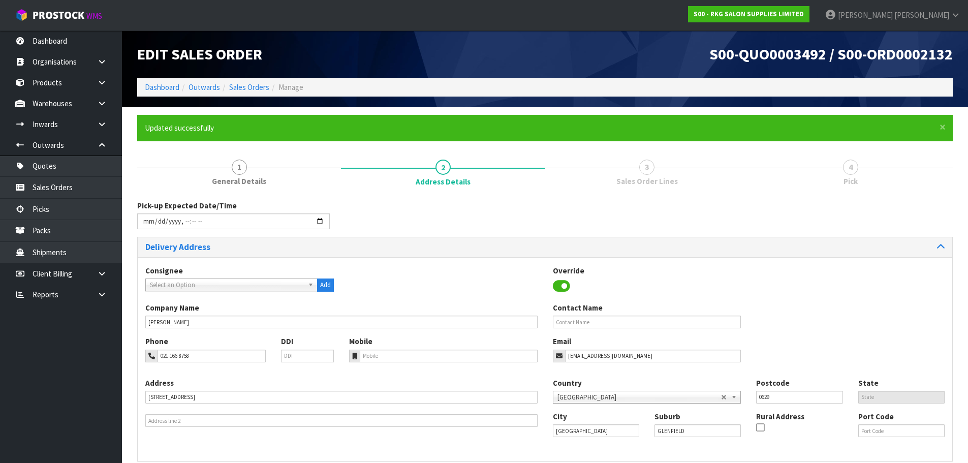
scroll to position [70, 0]
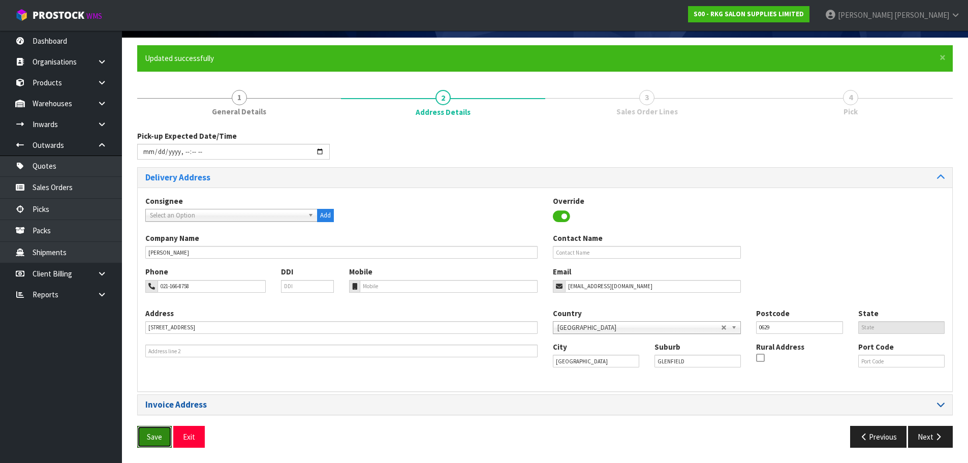
drag, startPoint x: 163, startPoint y: 442, endPoint x: 186, endPoint y: 409, distance: 40.2
click at [164, 442] on button "Save" at bounding box center [154, 437] width 35 height 22
click at [940, 435] on icon "button" at bounding box center [938, 437] width 10 height 8
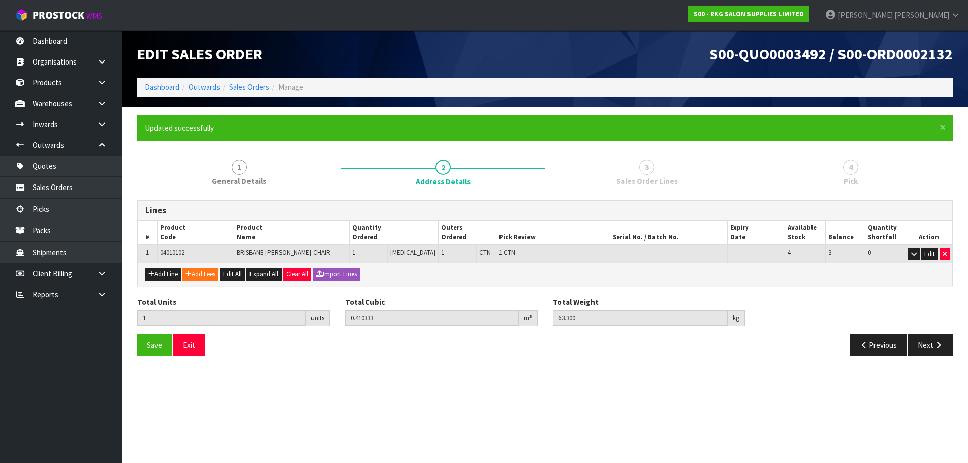
scroll to position [0, 0]
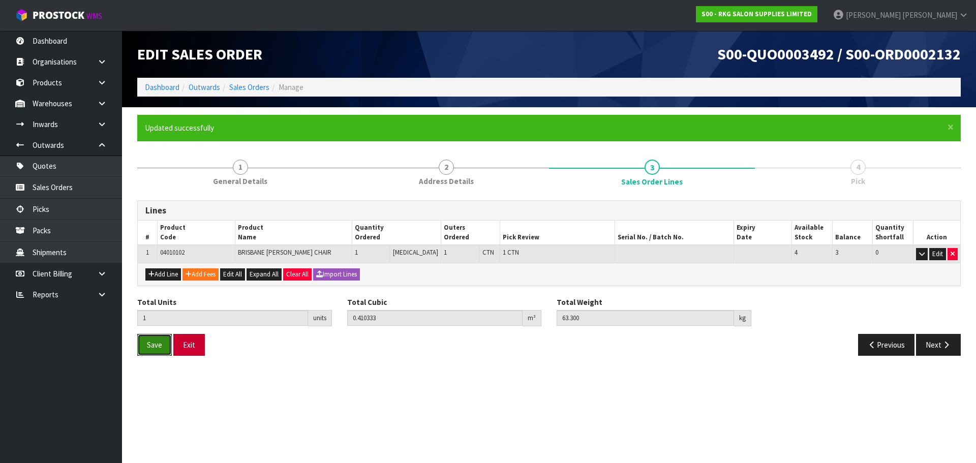
drag, startPoint x: 152, startPoint y: 351, endPoint x: 187, endPoint y: 337, distance: 37.8
click at [155, 349] on button "Save" at bounding box center [154, 345] width 35 height 22
click at [954, 351] on button "Next" at bounding box center [938, 345] width 45 height 22
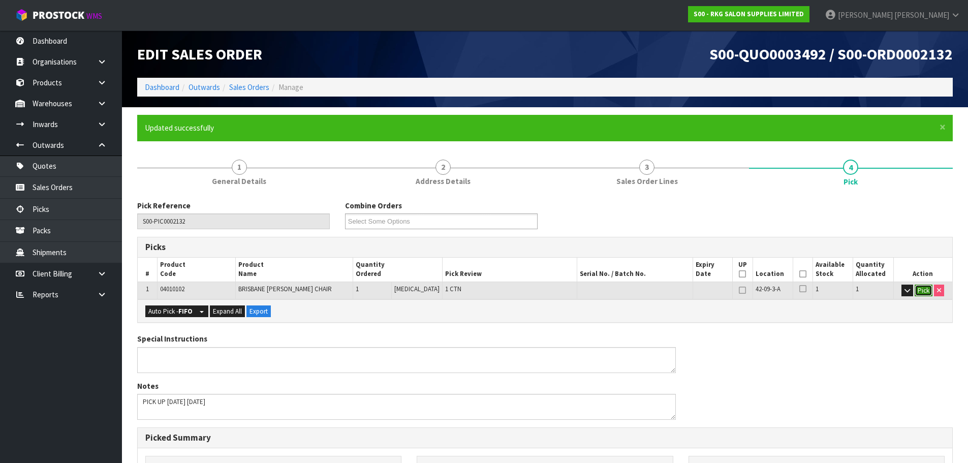
click at [922, 288] on button "Pick" at bounding box center [924, 291] width 18 height 12
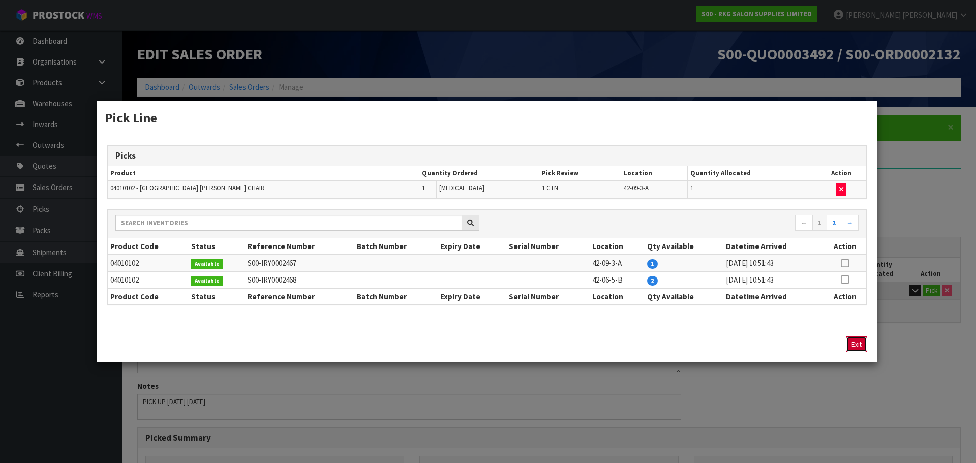
click at [863, 344] on button "Exit" at bounding box center [855, 344] width 21 height 16
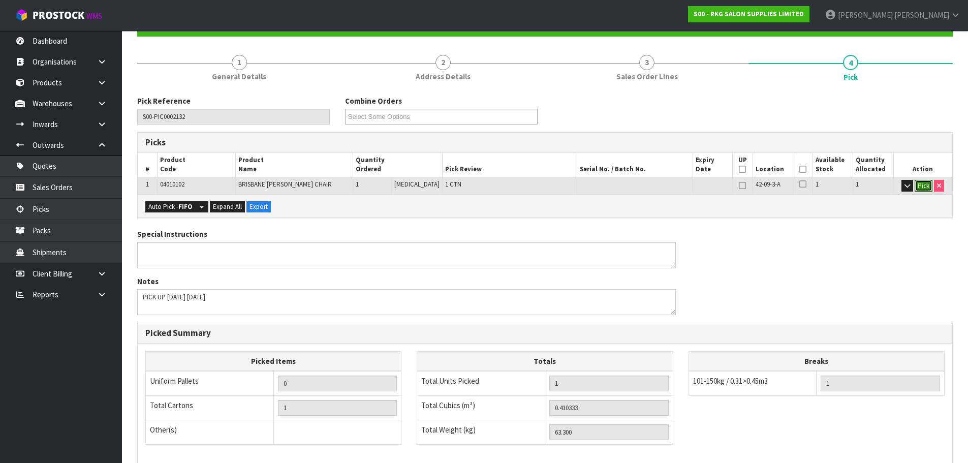
scroll to position [245, 0]
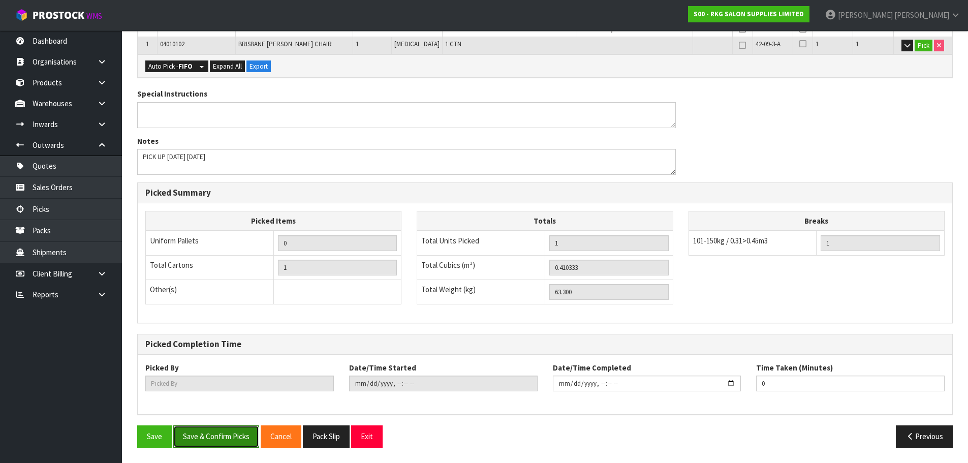
click at [220, 435] on button "Save & Confirm Picks" at bounding box center [216, 436] width 86 height 22
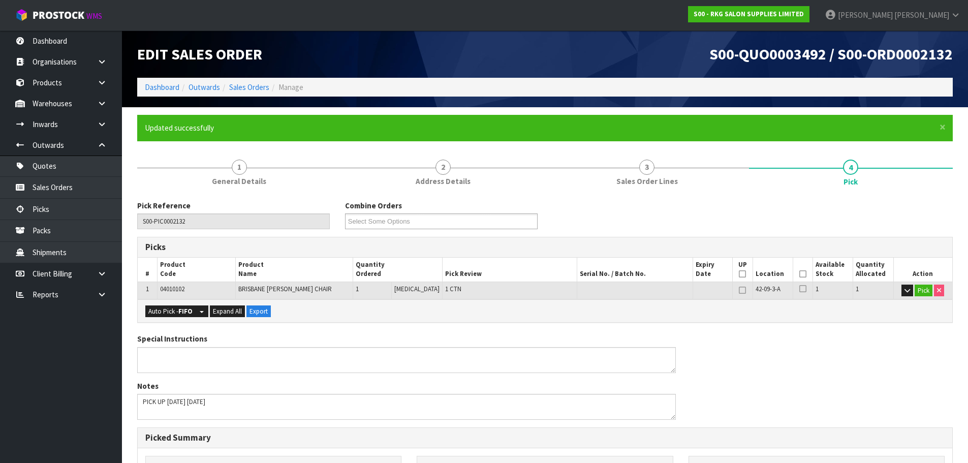
type input "[PERSON_NAME]"
type input "2025-09-23T11:50:32"
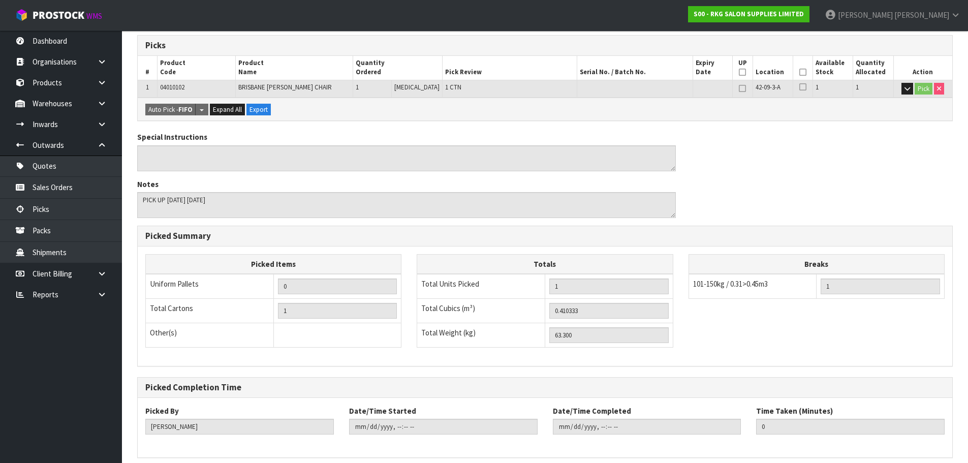
scroll to position [245, 0]
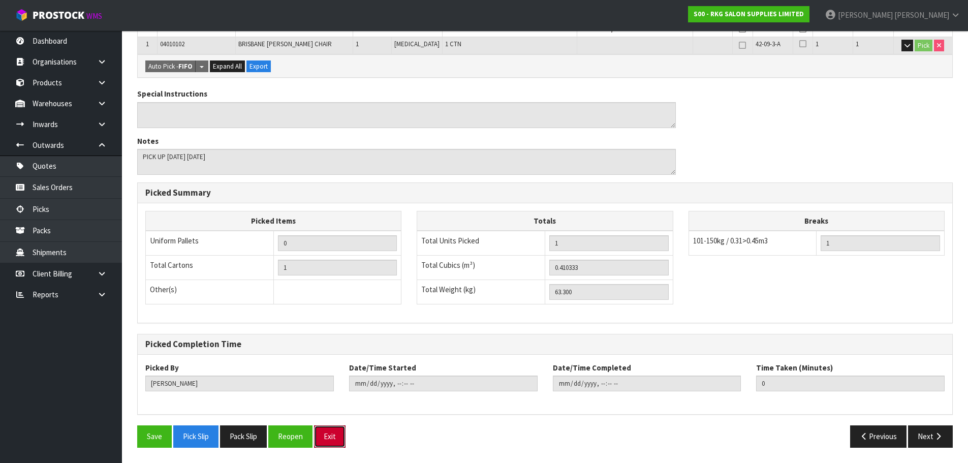
drag, startPoint x: 335, startPoint y: 437, endPoint x: 415, endPoint y: 296, distance: 162.0
click at [335, 437] on button "Exit" at bounding box center [330, 436] width 32 height 22
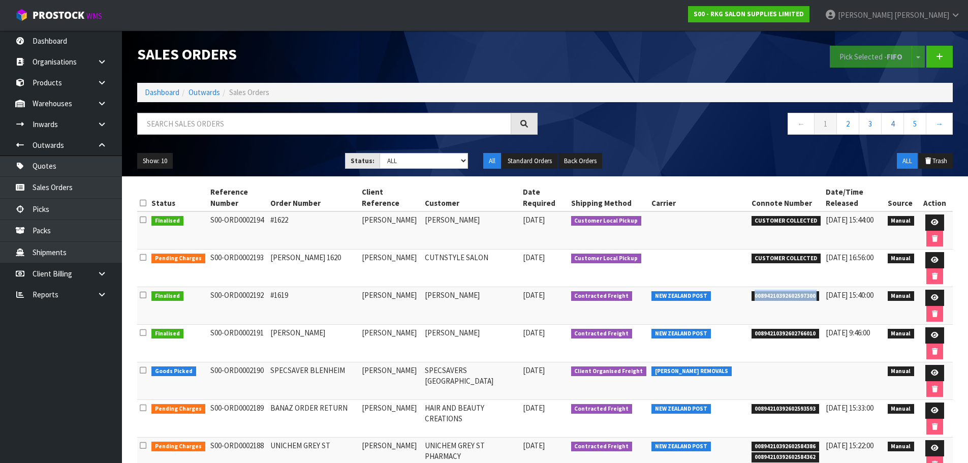
drag, startPoint x: 750, startPoint y: 295, endPoint x: 819, endPoint y: 296, distance: 68.6
click at [819, 296] on tr "Finalised S00-ORD0002192 #1619 MELISSA WILTON MELISSA WILTON 22/09/2025 Contrac…" at bounding box center [544, 306] width 815 height 38
copy tr "00894210392602597300"
click at [930, 301] on link at bounding box center [934, 298] width 19 height 16
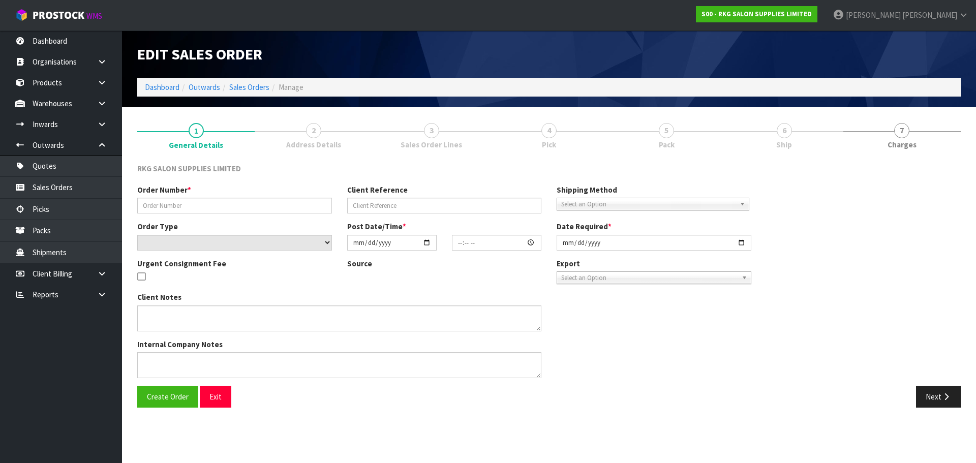
type input "#1619"
type input "[PERSON_NAME]"
select select "number:0"
type input "[DATE]"
type input "11:36:00.000"
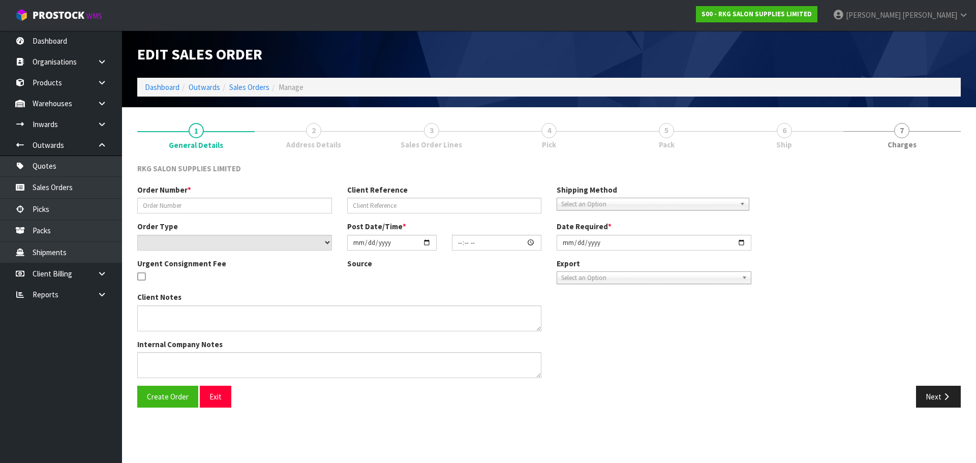
type input "[DATE]"
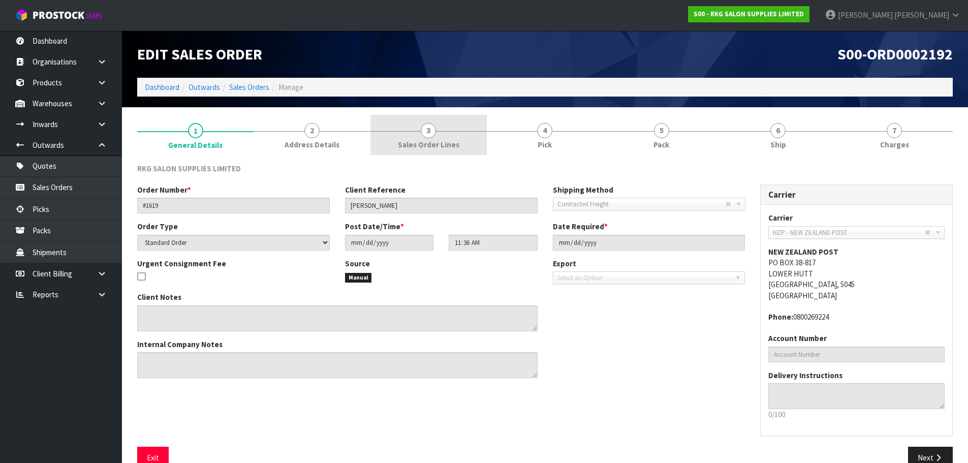
click at [322, 134] on link "2 Address Details" at bounding box center [312, 135] width 116 height 40
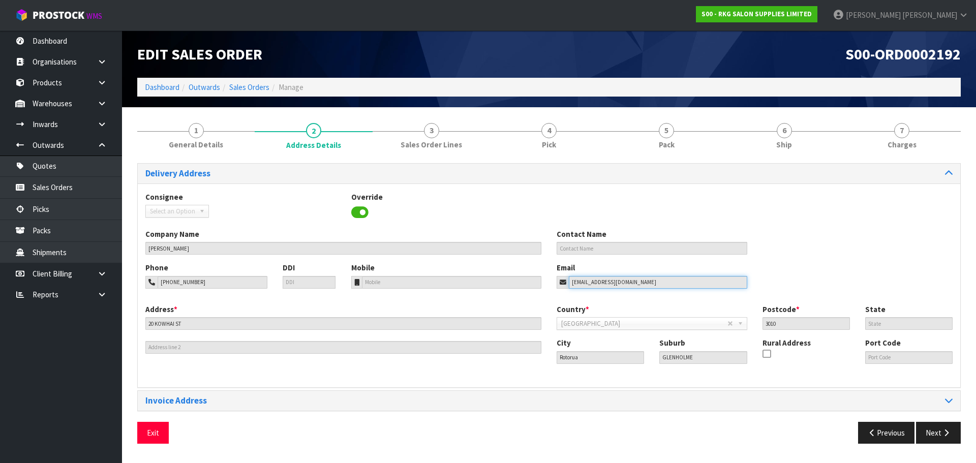
drag, startPoint x: 633, startPoint y: 280, endPoint x: 520, endPoint y: 278, distance: 112.8
click at [520, 278] on div "Phone 021-0276-0005 DDI Mobile Email splutterfly@hotmail.com" at bounding box center [549, 282] width 822 height 41
click at [151, 431] on button "Exit" at bounding box center [153, 433] width 32 height 22
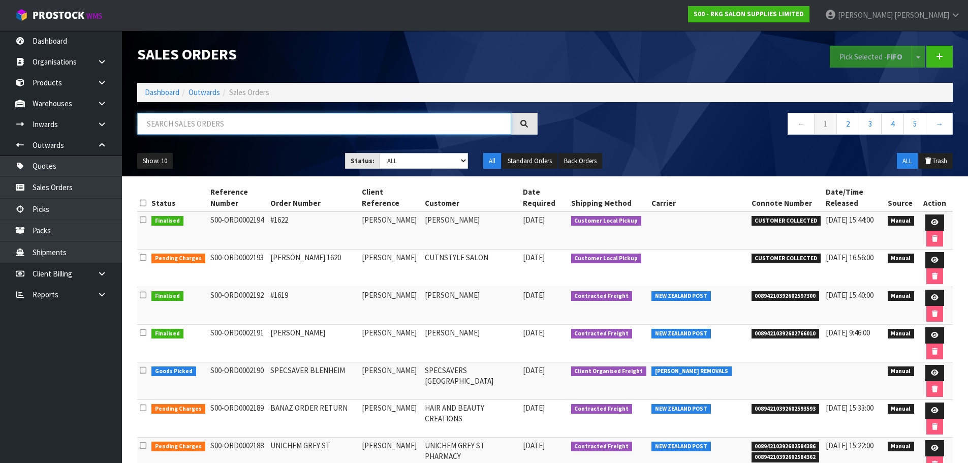
click at [256, 125] on input "text" at bounding box center [324, 124] width 374 height 22
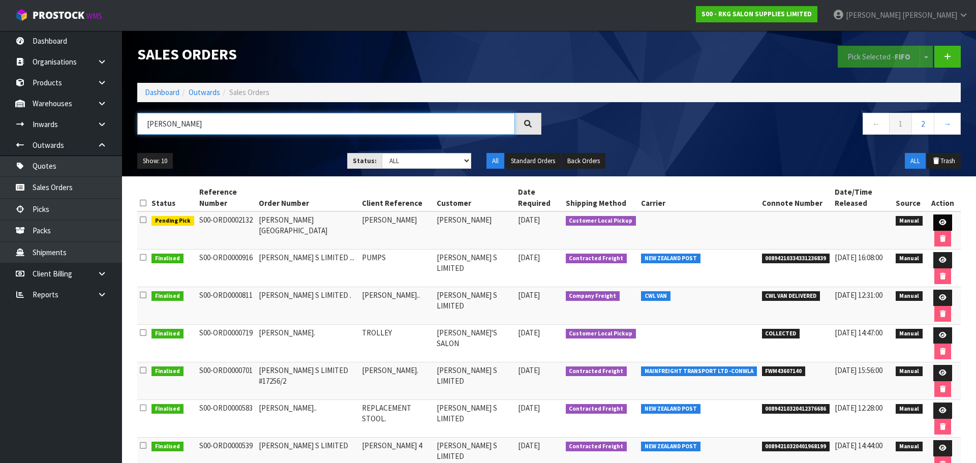
type input "ANDREW"
click at [938, 219] on icon at bounding box center [942, 222] width 8 height 7
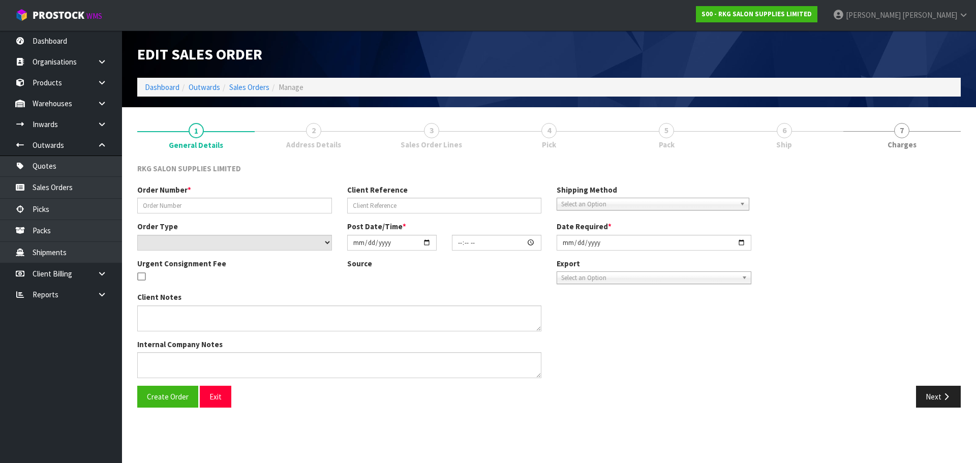
type input "ANDREW - BRISBANE"
type input "ANDREW PARK"
select select "number:0"
type input "[DATE]"
type input "00:00:00.000"
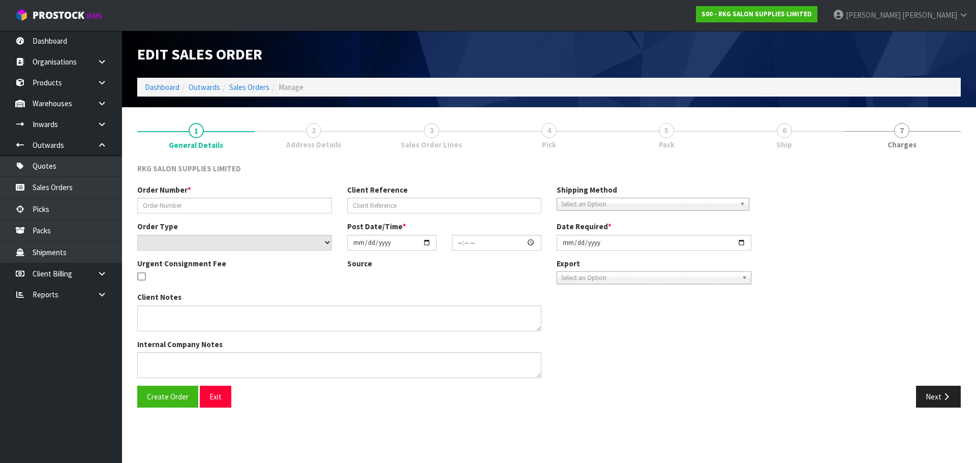
type input "[DATE]"
type textarea "PICK UP TOMORROW 24-9-25"
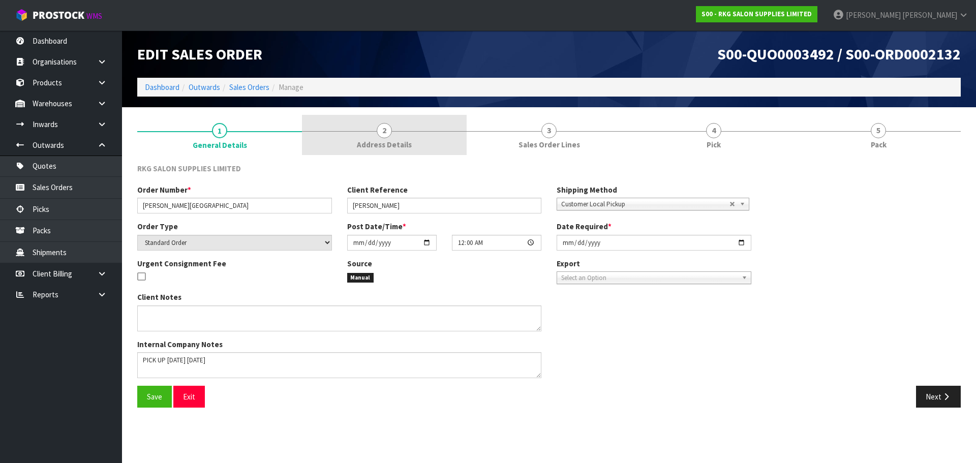
click at [387, 134] on span "2" at bounding box center [383, 130] width 15 height 15
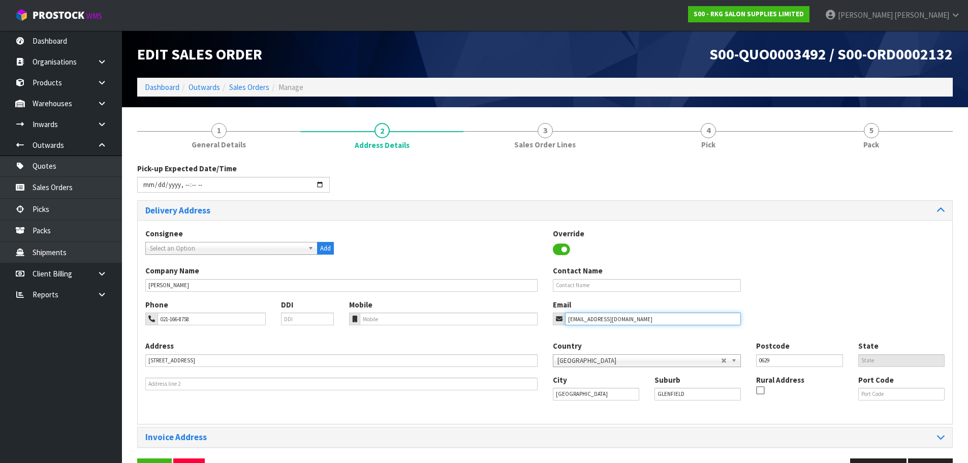
drag, startPoint x: 639, startPoint y: 317, endPoint x: 529, endPoint y: 321, distance: 109.3
click at [529, 321] on div "Phone 021-166-8758 DDI Mobile Email nzandrewpark@gmail.com" at bounding box center [545, 319] width 814 height 41
drag, startPoint x: 213, startPoint y: 317, endPoint x: 146, endPoint y: 320, distance: 67.1
click at [146, 320] on div "021-166-8758" at bounding box center [205, 318] width 120 height 13
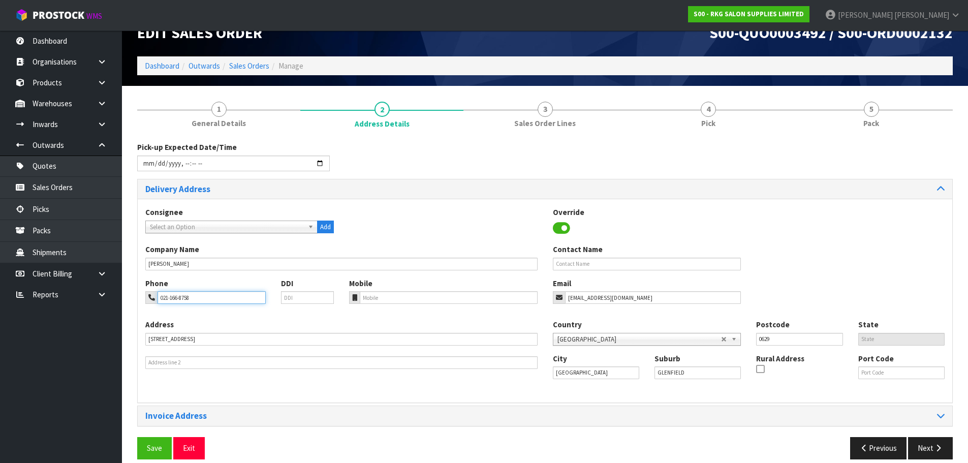
scroll to position [33, 0]
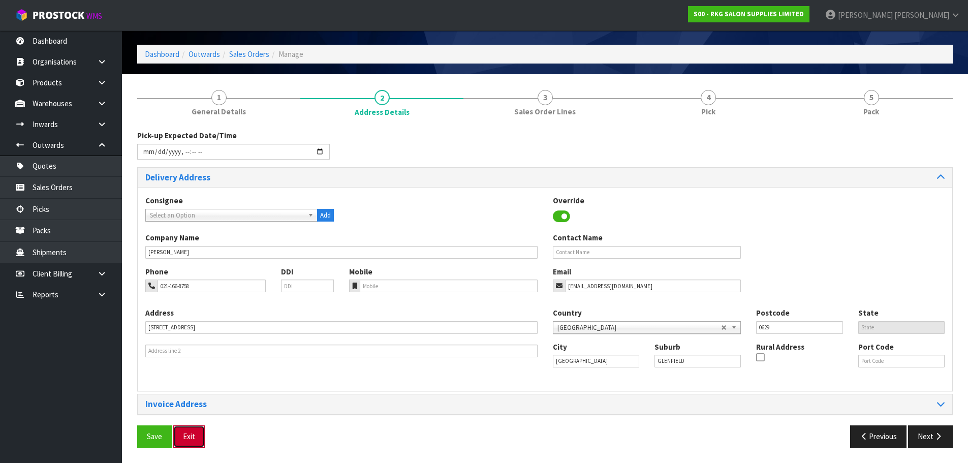
click at [194, 433] on button "Exit" at bounding box center [189, 436] width 32 height 22
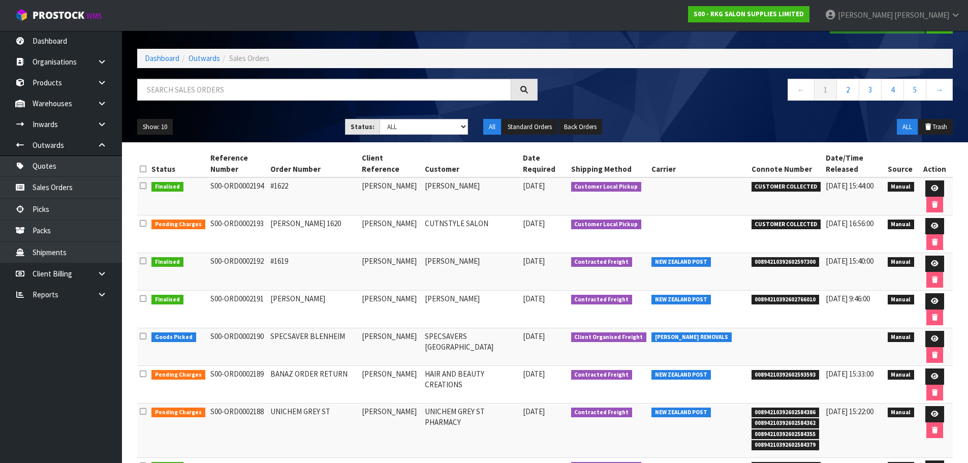
scroll to position [102, 0]
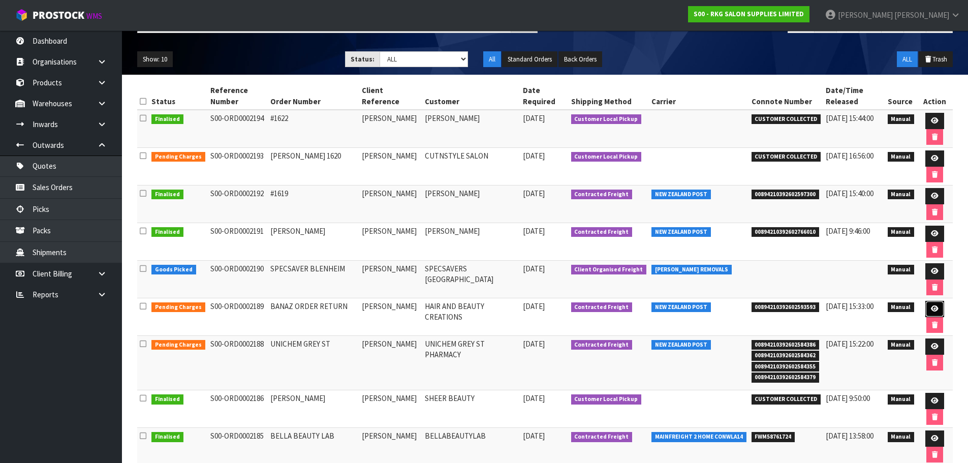
click at [935, 310] on icon at bounding box center [935, 308] width 8 height 7
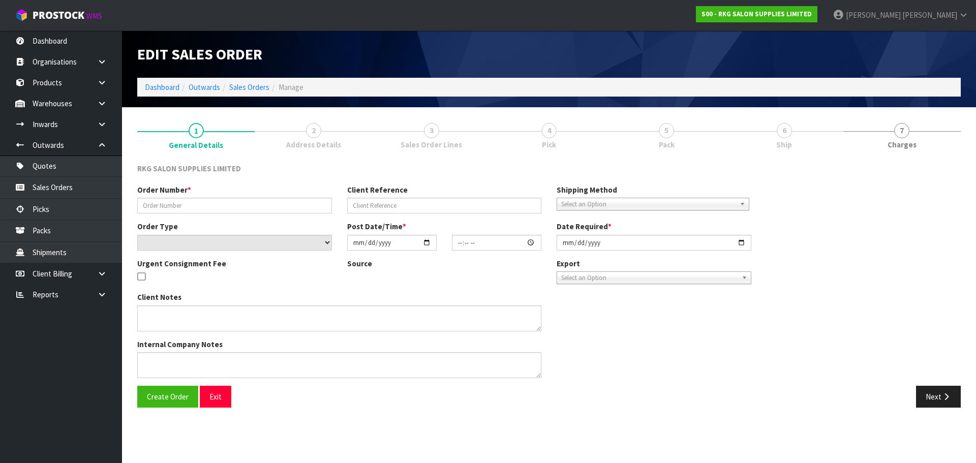
type input "BANAZ ORDER RETURN"
type input "[PERSON_NAME]"
select select "number:0"
type input "2025-09-19"
type input "12:46:00.000"
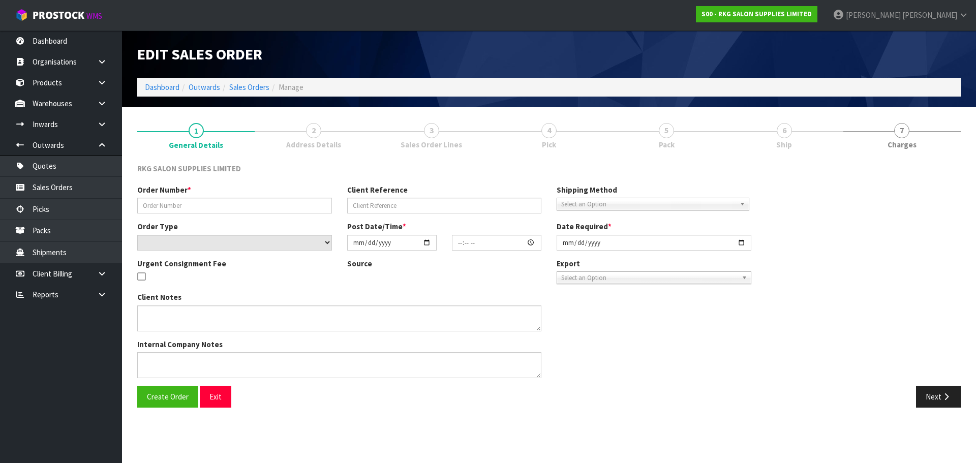
type input "2025-09-19"
type textarea "SEND WITH COMPANY NAME"
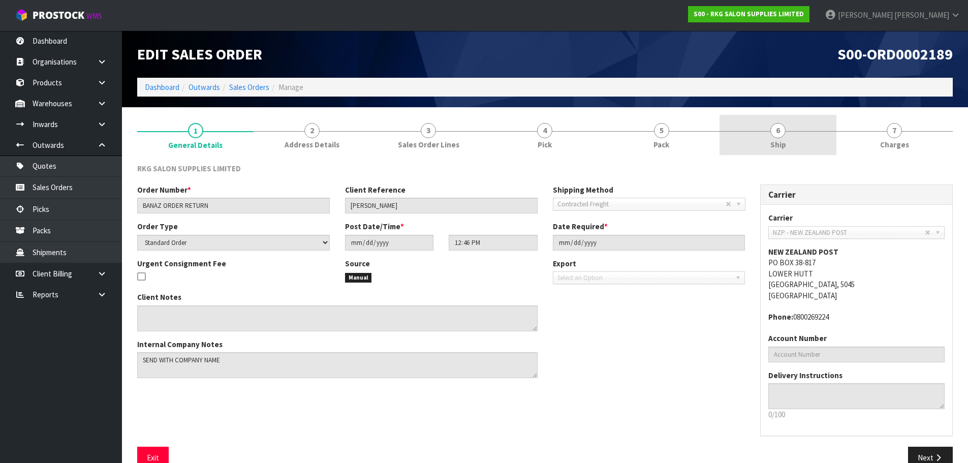
click at [781, 132] on span "6" at bounding box center [777, 130] width 15 height 15
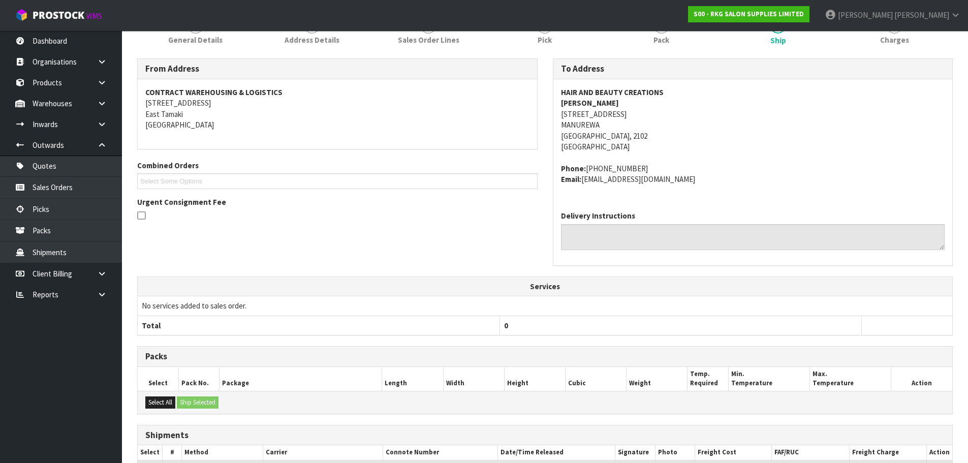
scroll to position [104, 0]
drag, startPoint x: 560, startPoint y: 115, endPoint x: 644, endPoint y: 117, distance: 84.4
click at [644, 117] on div "HAIR AND BEAUTY CREATIONS BANAZ ALI 4/164 GREAT SOUTH ROAD MANUREWA Auckland, 2…" at bounding box center [752, 141] width 399 height 123
copy address "4/164 GREAT SOUTH ROAD"
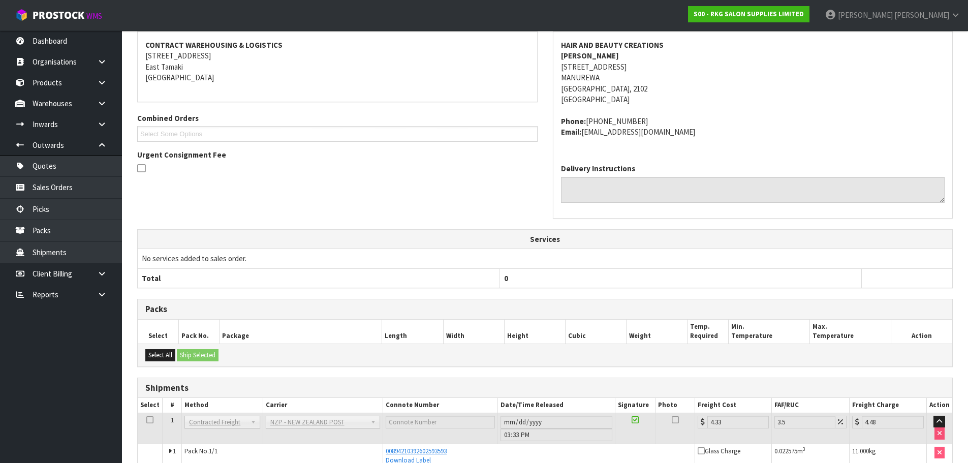
scroll to position [205, 0]
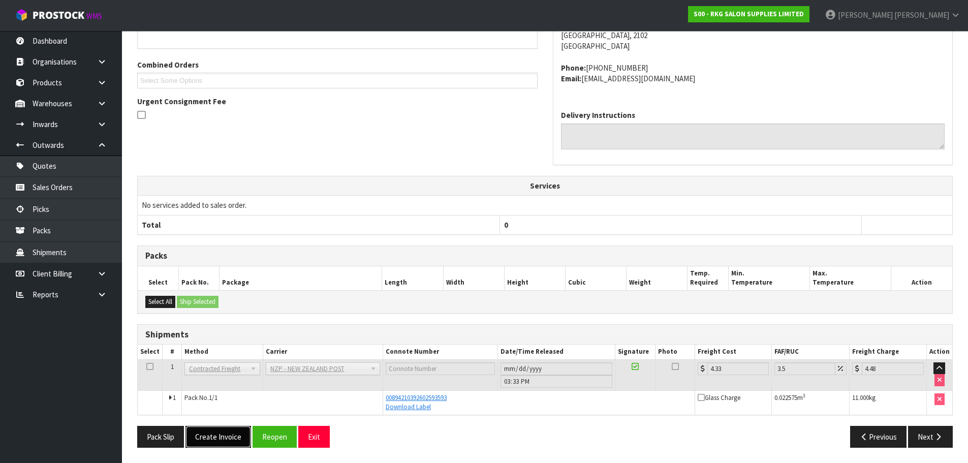
drag, startPoint x: 225, startPoint y: 439, endPoint x: 288, endPoint y: 374, distance: 90.5
click at [225, 439] on button "Create Invoice" at bounding box center [218, 437] width 66 height 22
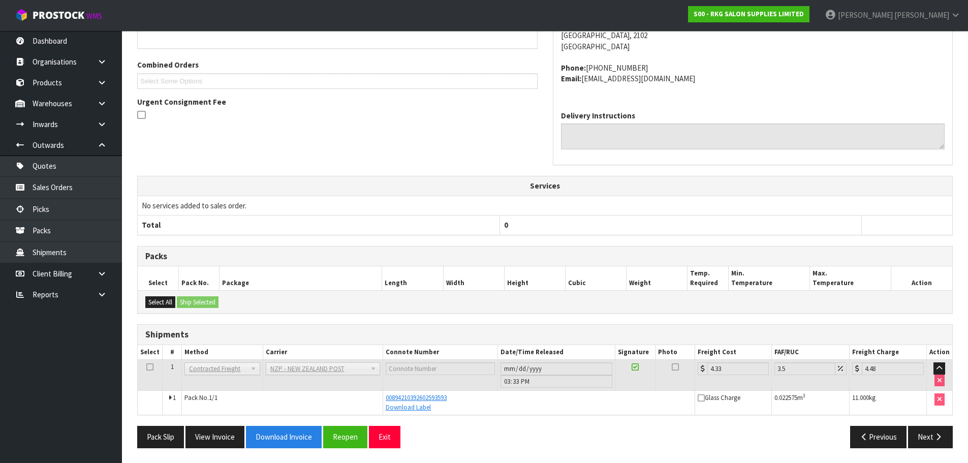
scroll to position [242, 0]
click at [205, 437] on button "View Invoice" at bounding box center [214, 436] width 59 height 22
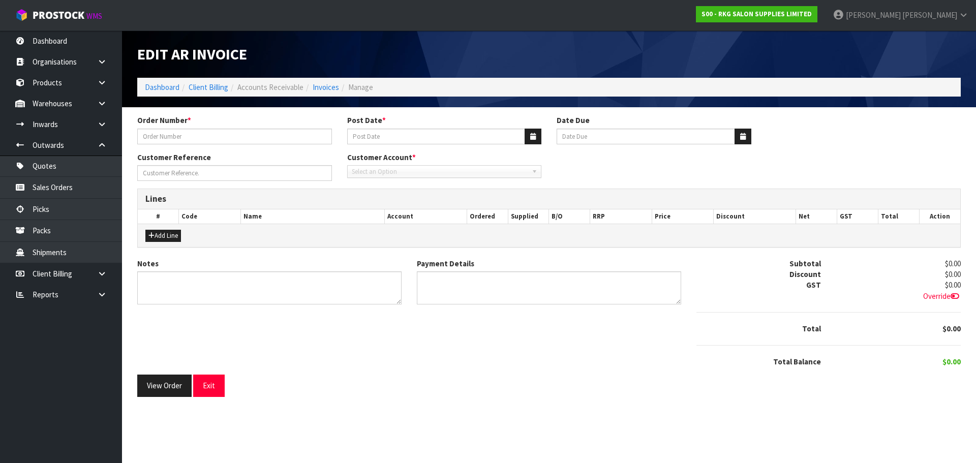
type input "BANAZ ORDER RETURN"
type input "[DATE]"
type input "20/10/2025"
type input "[PERSON_NAME]"
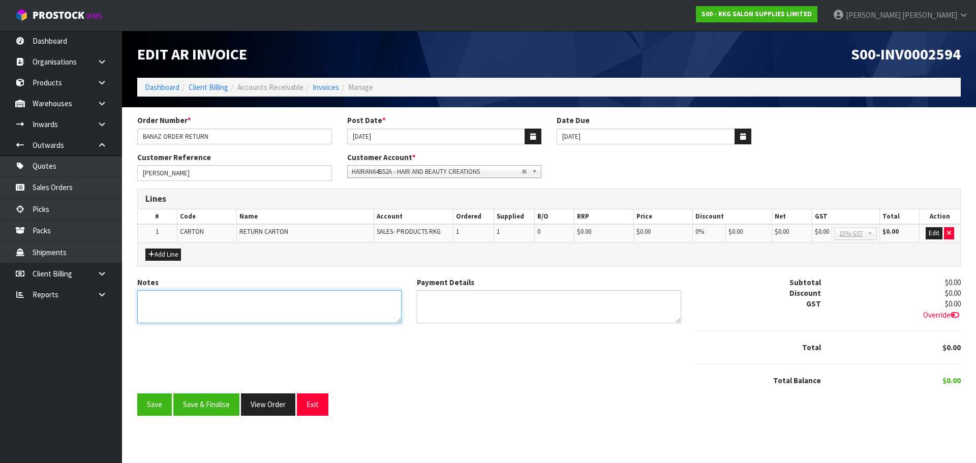
click at [212, 299] on textarea "Notes" at bounding box center [269, 306] width 264 height 33
drag, startPoint x: 185, startPoint y: 301, endPoint x: 144, endPoint y: 305, distance: 40.8
click at [145, 305] on textarea "Notes" at bounding box center [269, 306] width 264 height 33
type textarea "RE-DELIVERY"
click at [442, 301] on textarea "Payment Details" at bounding box center [549, 306] width 264 height 33
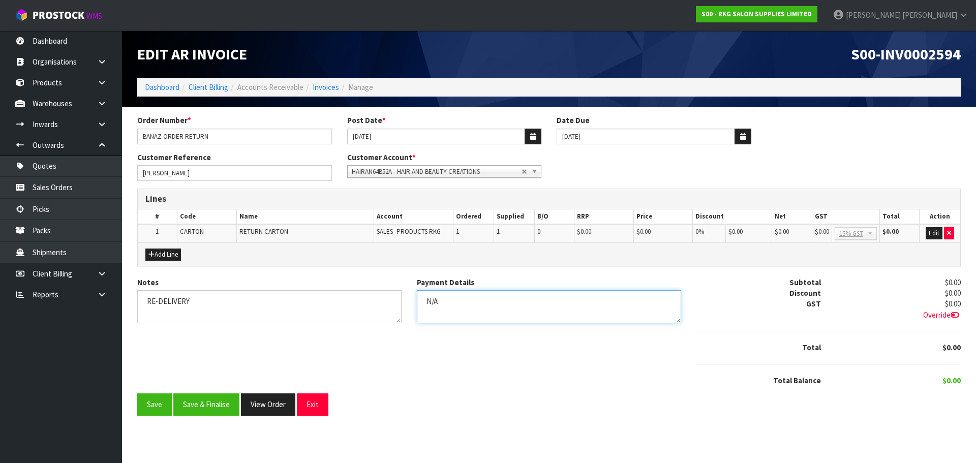
type textarea "N/A"
click at [218, 303] on textarea "Notes" at bounding box center [269, 306] width 264 height 33
click at [204, 300] on textarea "Notes" at bounding box center [269, 306] width 264 height 33
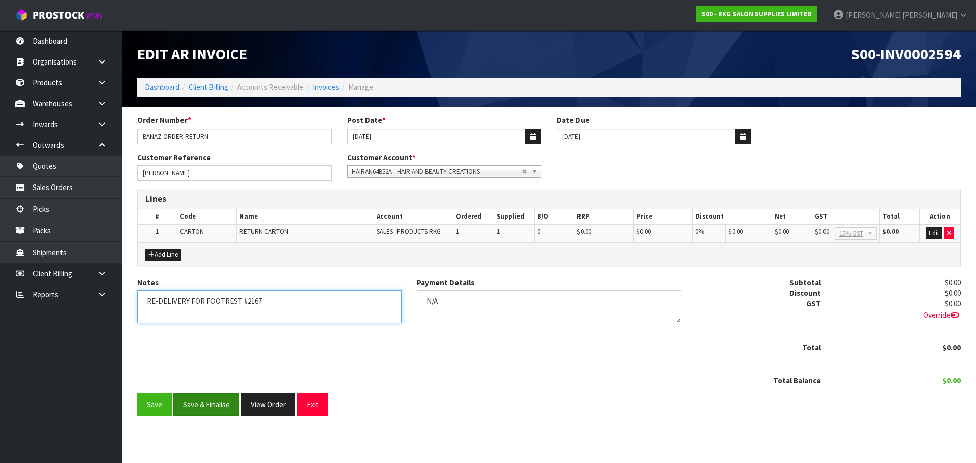
type textarea "RE-DELIVERY FOR FOOTREST #2167"
click at [217, 405] on button "Save & Finalise" at bounding box center [206, 404] width 66 height 22
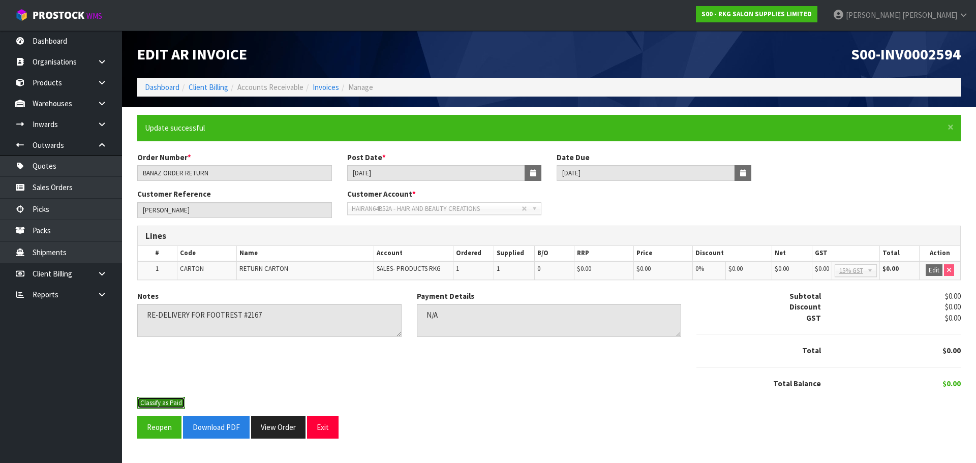
click at [162, 399] on button "Classify as Paid" at bounding box center [161, 403] width 48 height 12
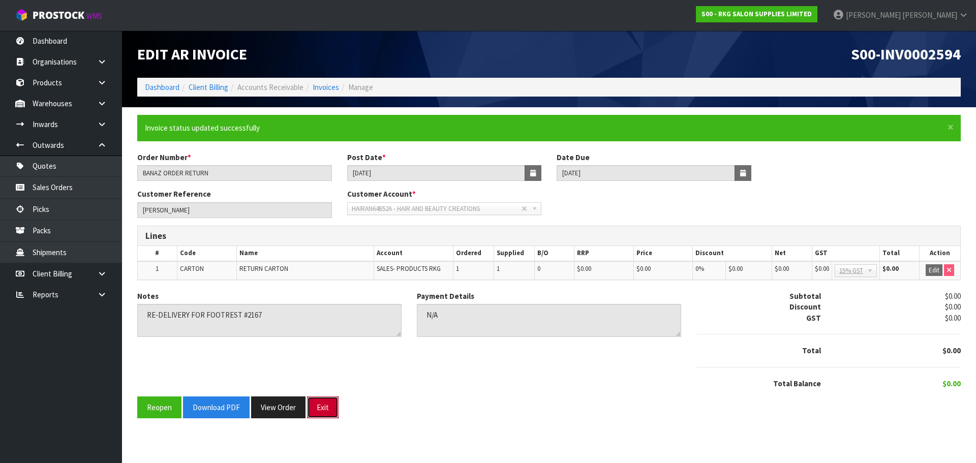
click at [318, 402] on button "Exit" at bounding box center [323, 407] width 32 height 22
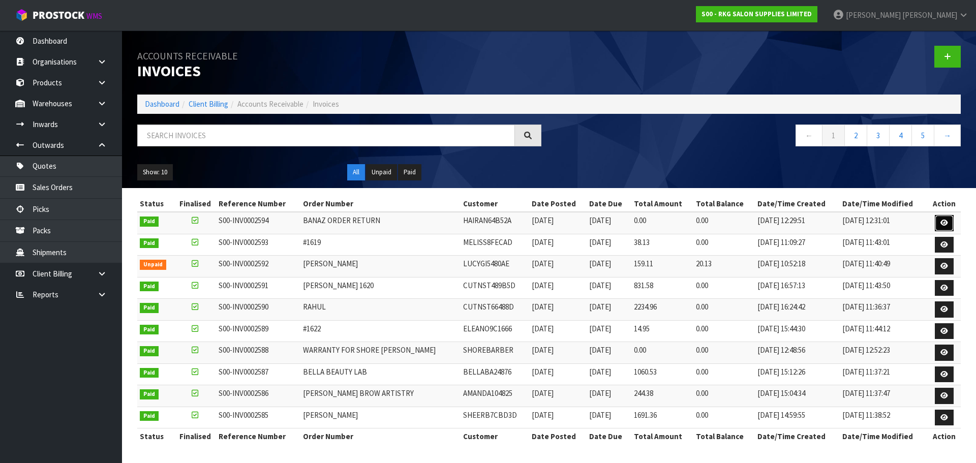
click at [945, 223] on icon at bounding box center [944, 222] width 8 height 7
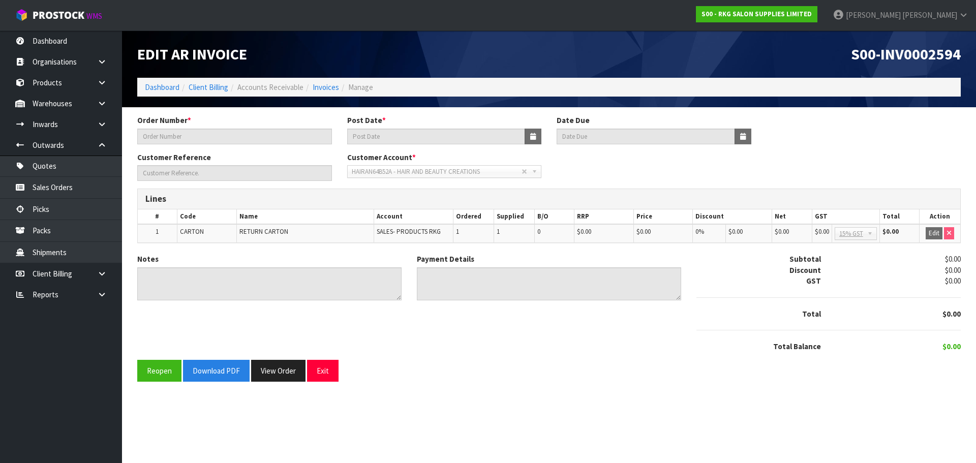
type input "BANAZ ORDER RETURN"
type input "[DATE]"
type input "20/10/2025"
type input "[PERSON_NAME]"
type textarea "RE-DELIVERY FOR FOOTREST #2167"
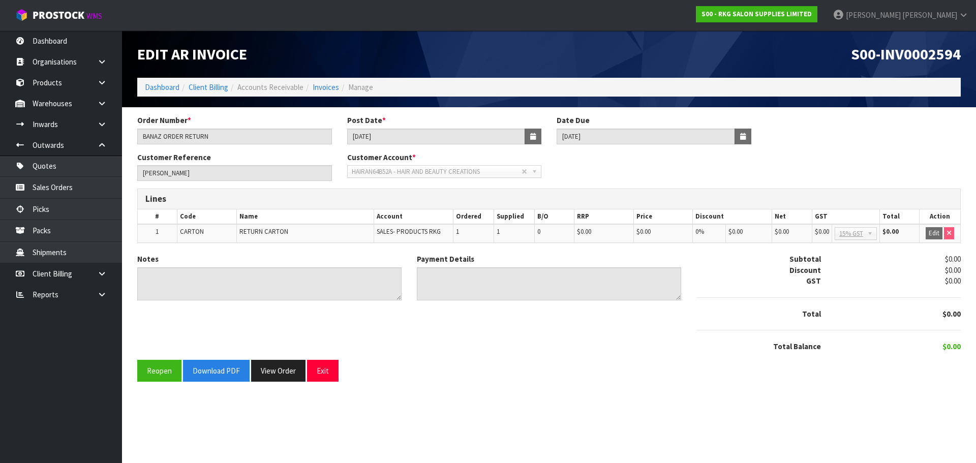
type textarea "N/A"
click at [221, 373] on button "Download PDF" at bounding box center [216, 371] width 67 height 22
click at [323, 373] on button "Exit" at bounding box center [323, 371] width 32 height 22
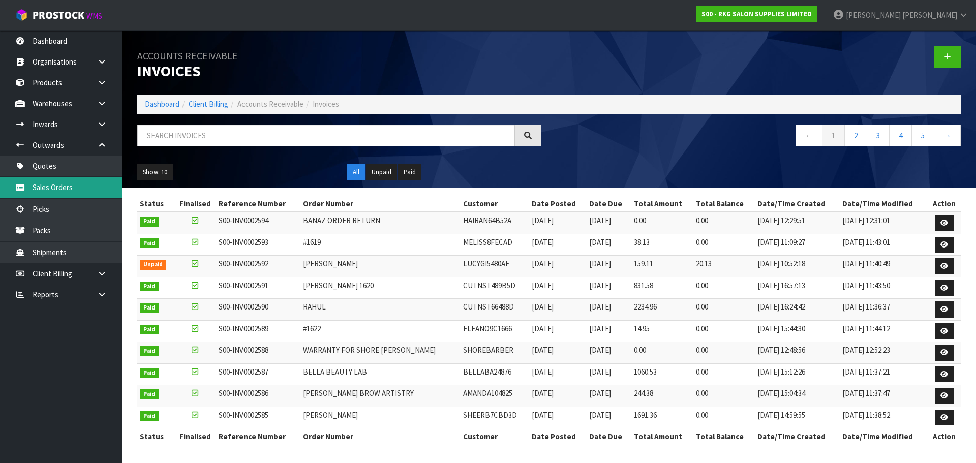
click at [60, 188] on link "Sales Orders" at bounding box center [61, 187] width 122 height 21
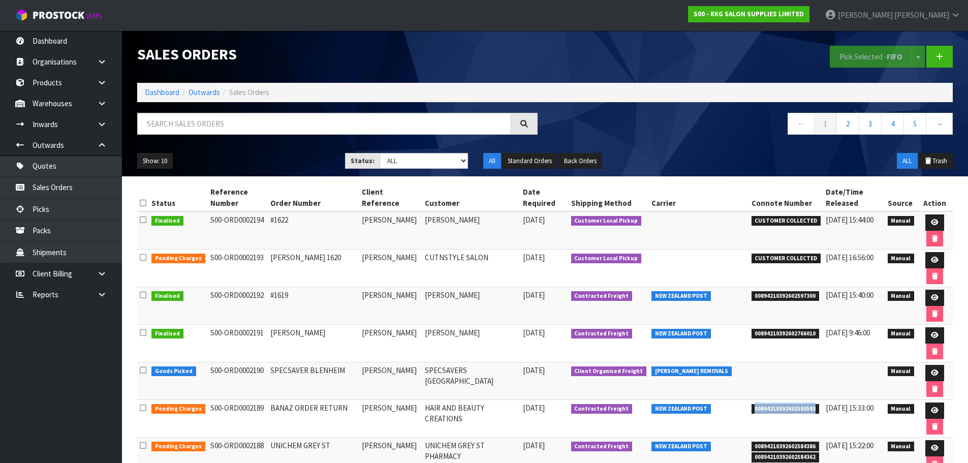
drag, startPoint x: 748, startPoint y: 410, endPoint x: 813, endPoint y: 410, distance: 65.5
click at [813, 410] on li "00894210392602593593" at bounding box center [786, 407] width 70 height 11
copy span "00894210392602593593"
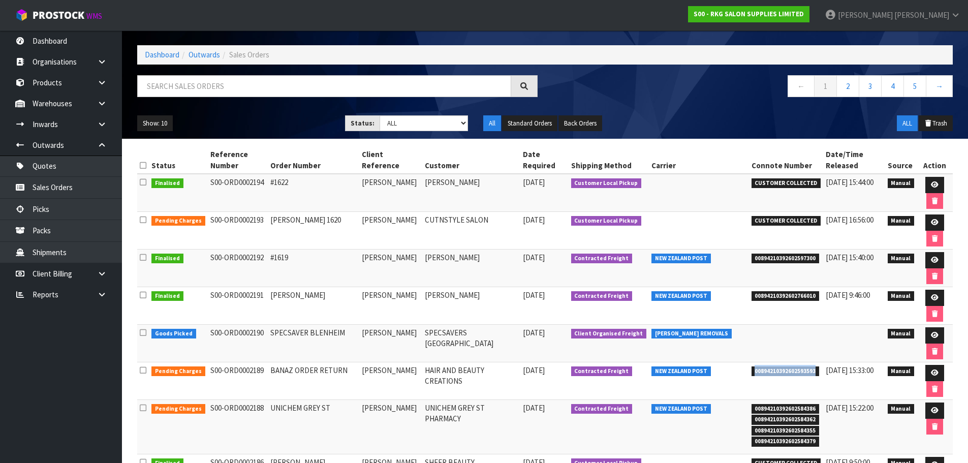
scroll to position [102, 0]
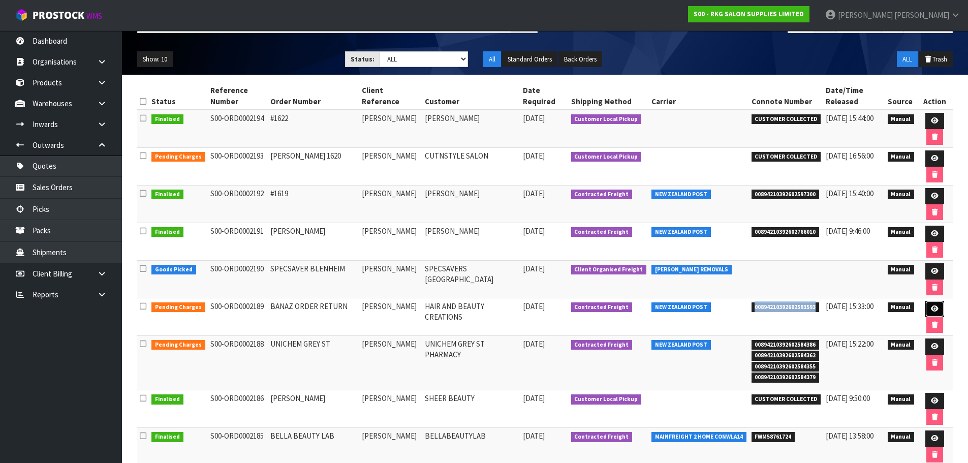
click at [937, 314] on link at bounding box center [934, 309] width 19 height 16
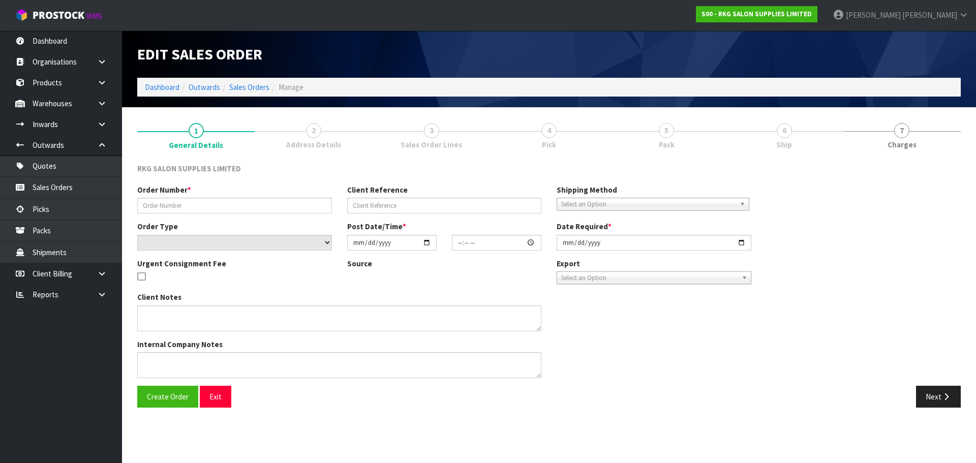
type input "BANAZ ORDER RETURN"
type input "[PERSON_NAME]"
select select "number:0"
type input "2025-09-19"
type input "12:46:00.000"
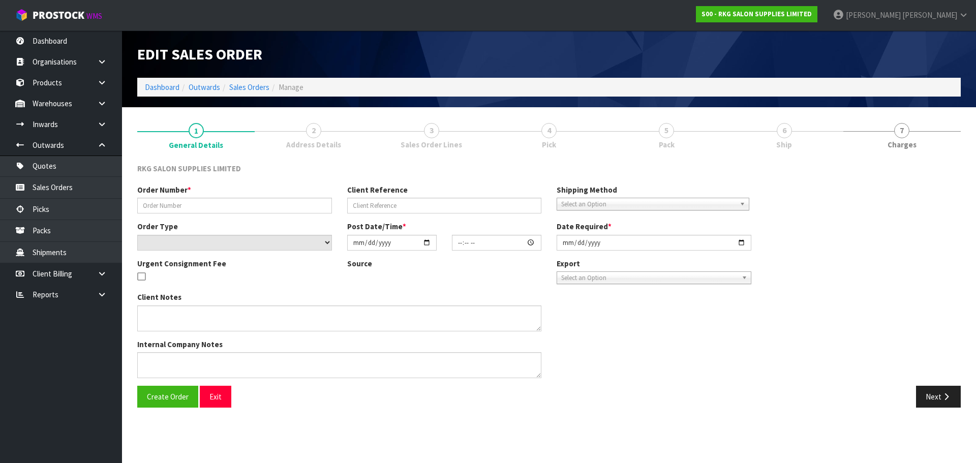
type input "2025-09-19"
type textarea "SEND WITH COMPANY NAME"
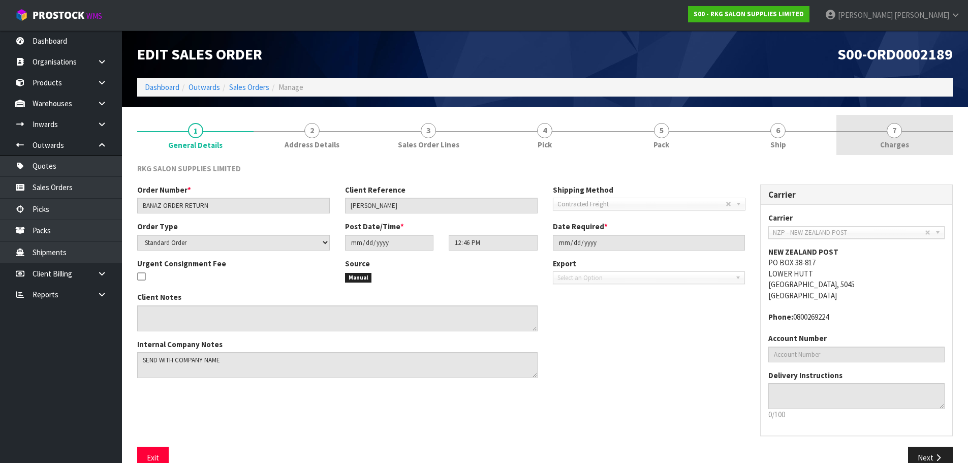
click at [893, 133] on span "7" at bounding box center [894, 130] width 15 height 15
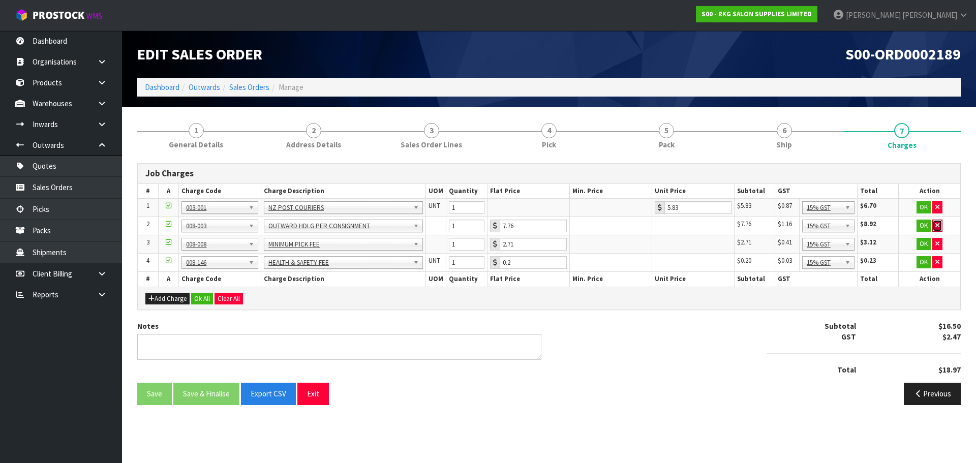
click at [936, 227] on icon "button" at bounding box center [937, 225] width 4 height 7
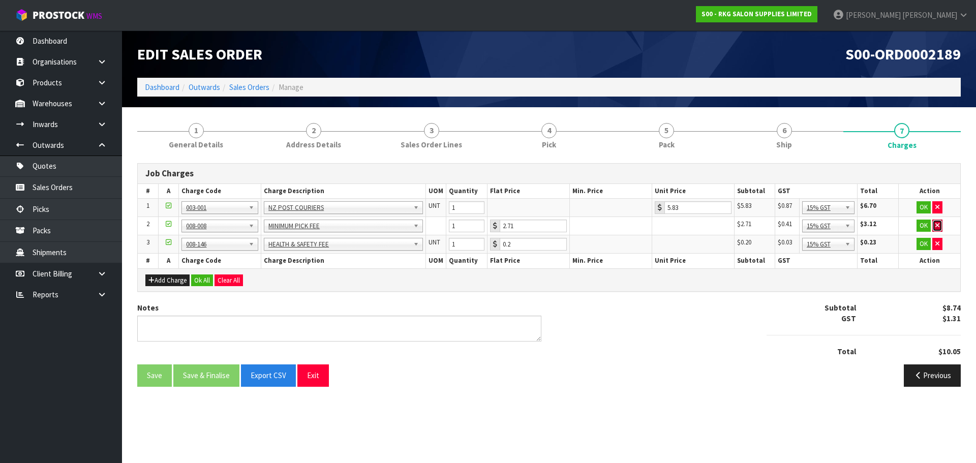
click at [935, 225] on icon "button" at bounding box center [937, 225] width 4 height 7
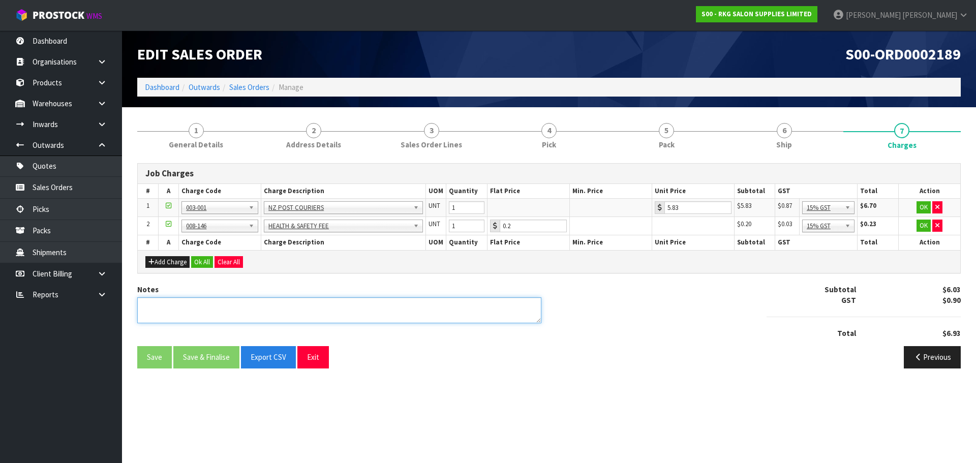
click at [227, 300] on textarea at bounding box center [339, 310] width 404 height 26
click at [923, 203] on button "OK" at bounding box center [923, 207] width 14 height 12
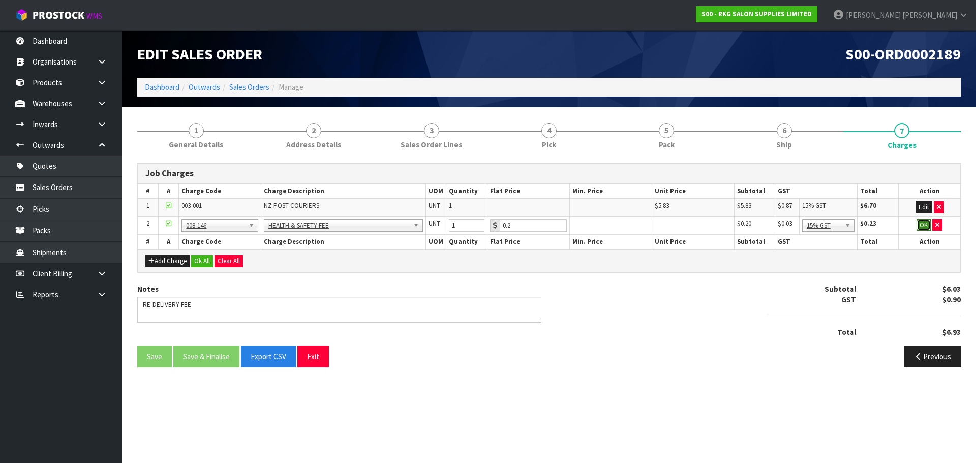
click at [921, 226] on button "OK" at bounding box center [923, 225] width 14 height 12
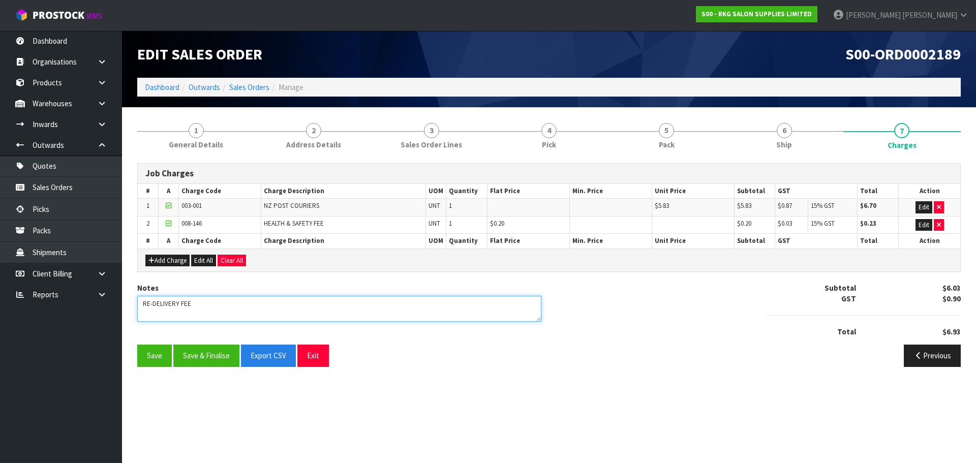
click at [191, 305] on textarea at bounding box center [339, 309] width 404 height 26
drag, startPoint x: 179, startPoint y: 305, endPoint x: 209, endPoint y: 305, distance: 29.5
click at [209, 305] on textarea at bounding box center [339, 309] width 404 height 26
type textarea "RE-DELIVERY ONLY"
click at [204, 355] on button "Save & Finalise" at bounding box center [206, 355] width 66 height 22
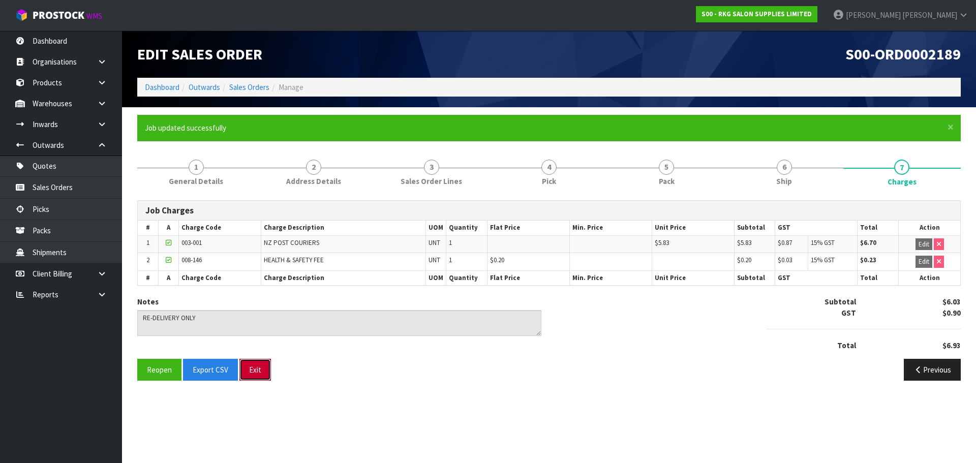
click at [255, 371] on button "Exit" at bounding box center [255, 370] width 32 height 22
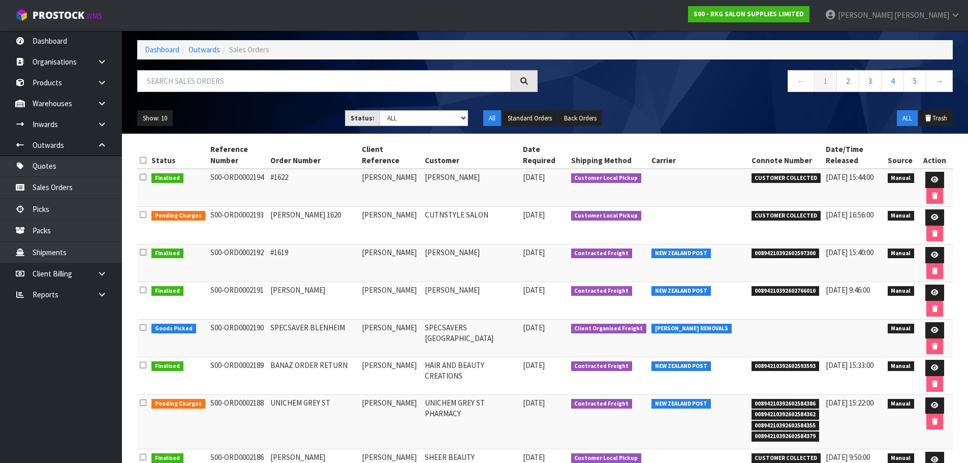
scroll to position [102, 0]
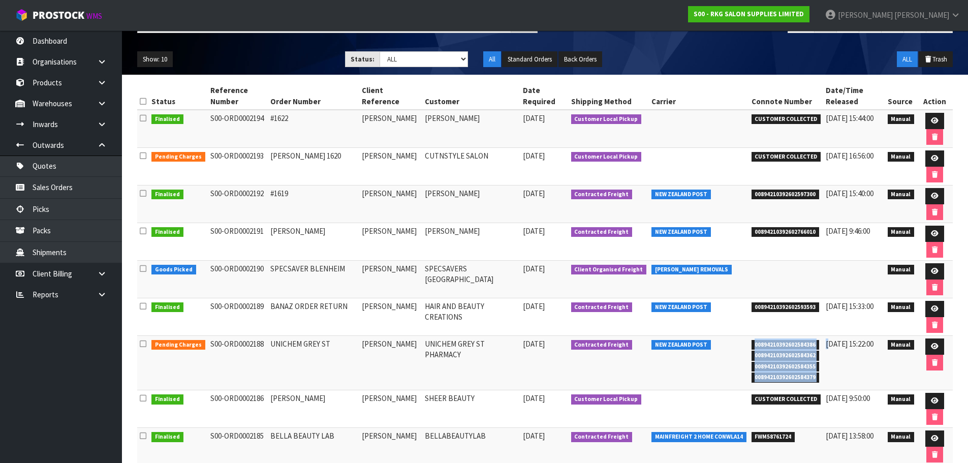
drag, startPoint x: 752, startPoint y: 344, endPoint x: 826, endPoint y: 344, distance: 73.7
click at [826, 344] on tr "Pending Charges S00-ORD0002188 UNICHEM GREY ST CLAIRE GRANT UNICHEM GREY ST PHA…" at bounding box center [544, 363] width 815 height 54
click at [758, 347] on span "00894210392602584386" at bounding box center [785, 345] width 68 height 10
drag, startPoint x: 748, startPoint y: 344, endPoint x: 812, endPoint y: 343, distance: 64.0
click at [812, 343] on span "00894210392602584386" at bounding box center [785, 345] width 68 height 10
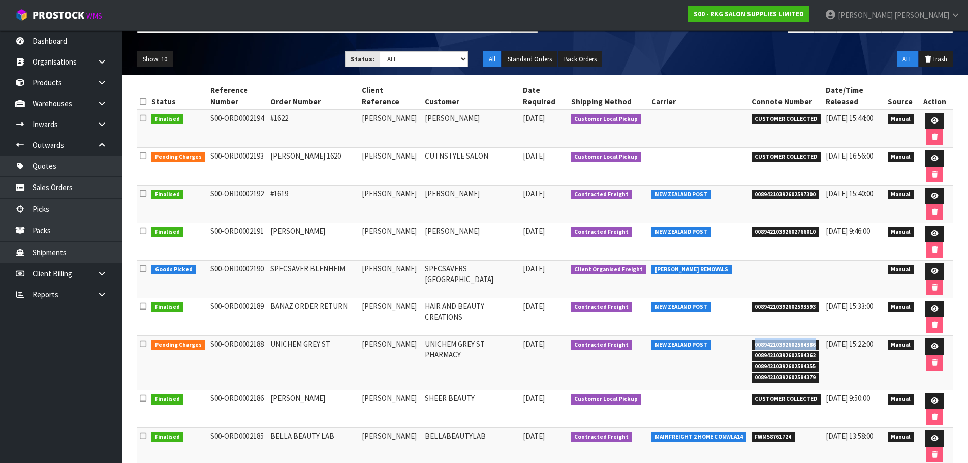
copy span "00894210392602584386"
drag, startPoint x: 934, startPoint y: 347, endPoint x: 699, endPoint y: 316, distance: 237.8
click at [934, 347] on icon at bounding box center [935, 346] width 8 height 7
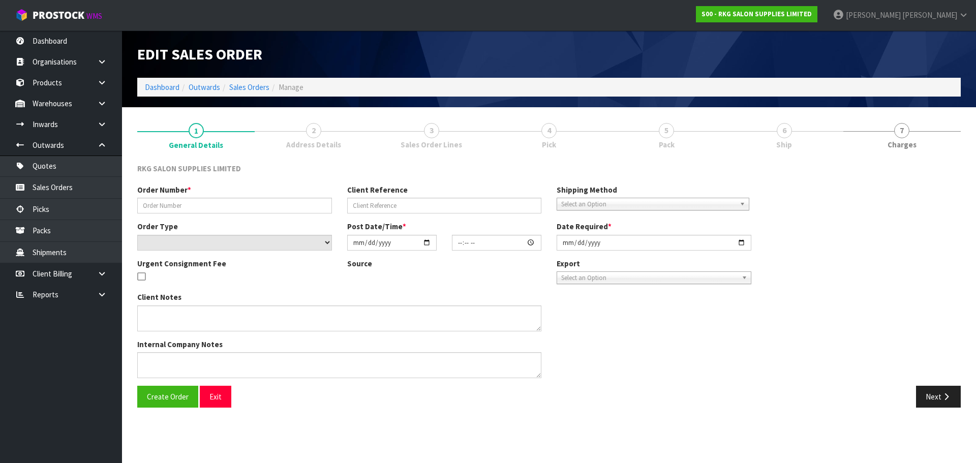
type input "UNICHEM GREY ST"
type input "[PERSON_NAME]"
select select "number:0"
type input "2025-09-19"
type input "10:14:00.000"
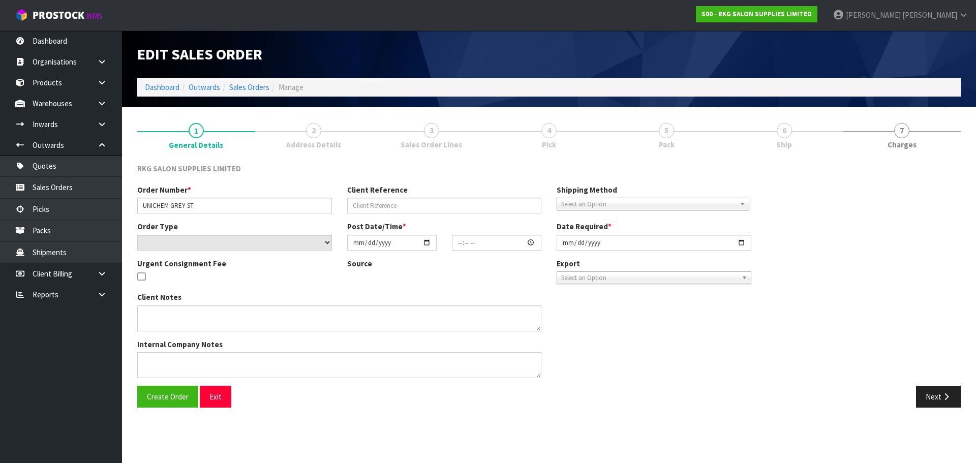
type input "2025-09-19"
type textarea "SEND CHEAPEST FREIGHT"
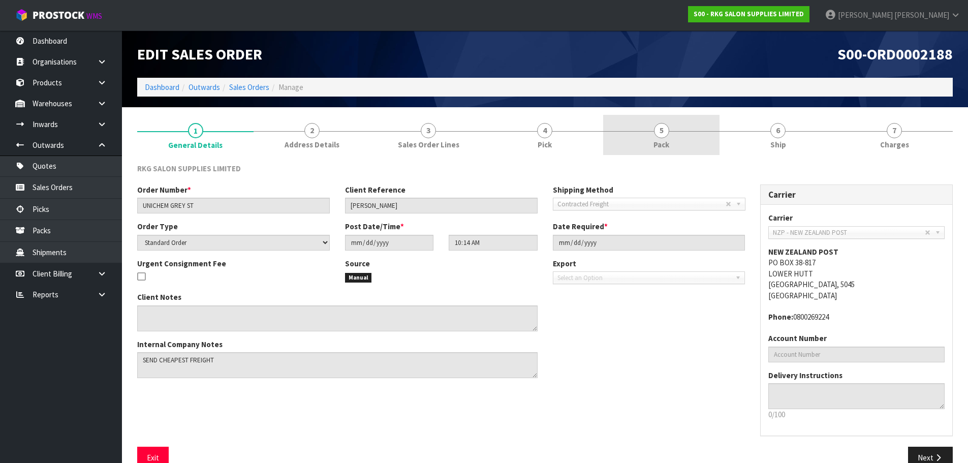
click at [662, 130] on span "5" at bounding box center [661, 130] width 15 height 15
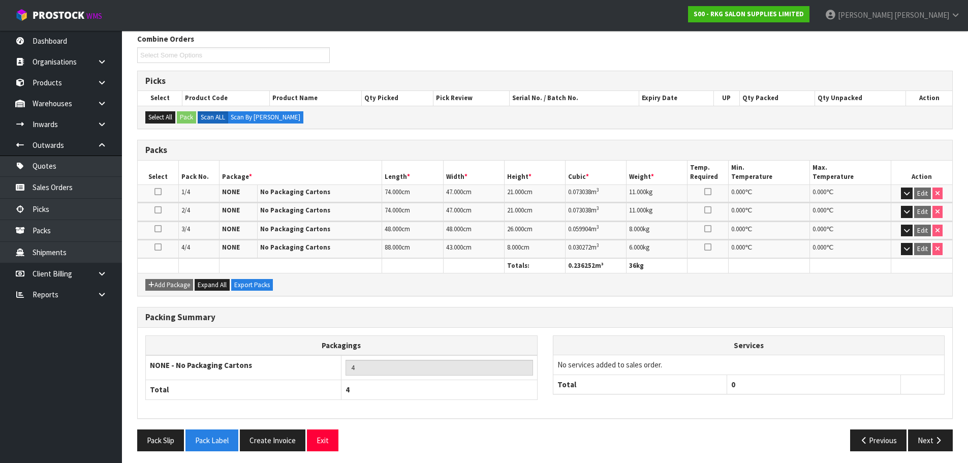
scroll to position [133, 0]
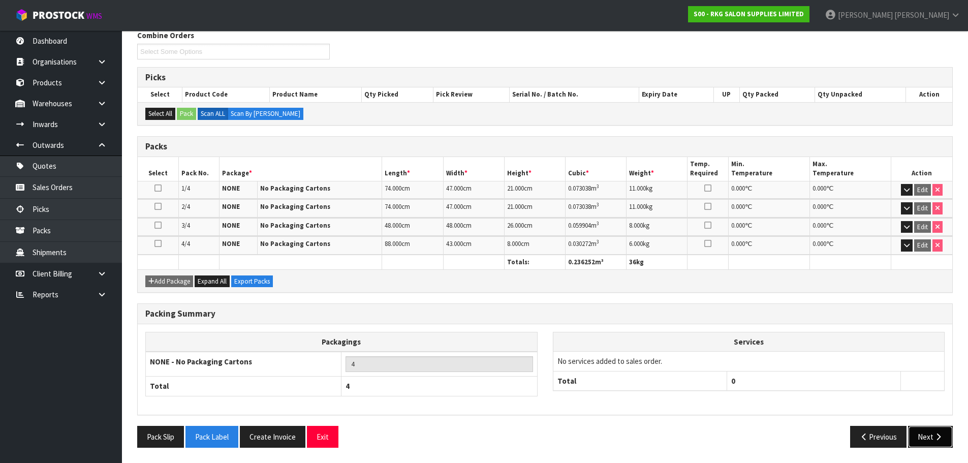
drag, startPoint x: 919, startPoint y: 436, endPoint x: 851, endPoint y: 417, distance: 70.8
click at [919, 436] on button "Next" at bounding box center [930, 437] width 45 height 22
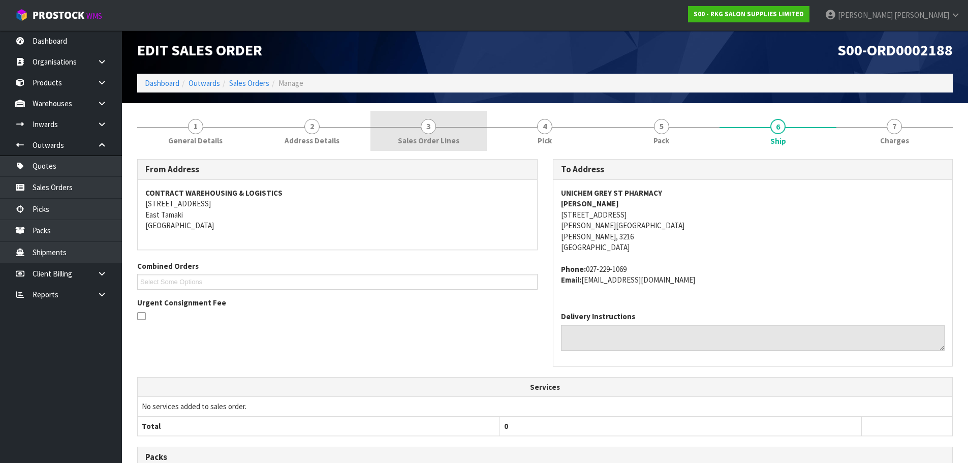
scroll to position [0, 0]
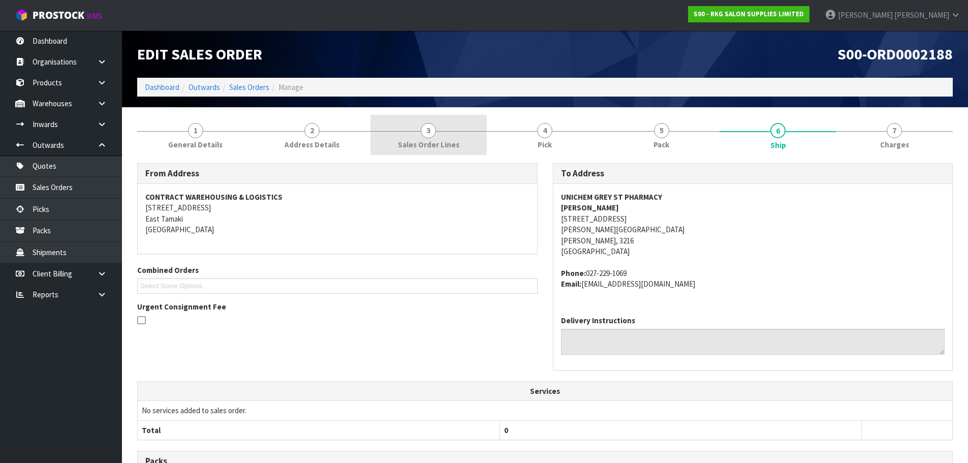
click at [432, 133] on span "3" at bounding box center [428, 130] width 15 height 15
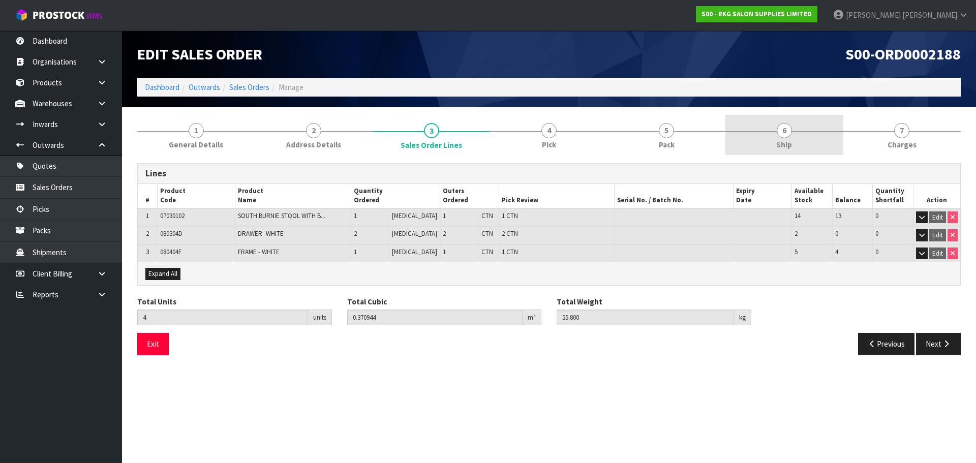
click at [780, 131] on span "6" at bounding box center [783, 130] width 15 height 15
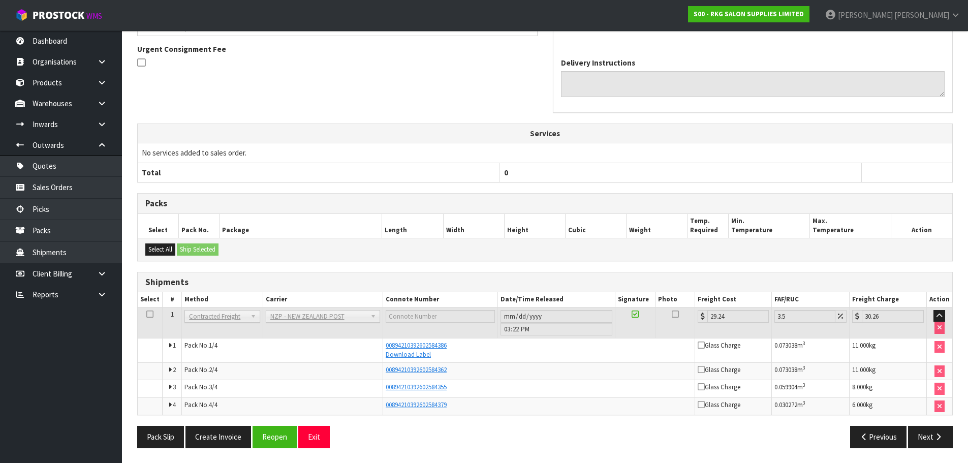
scroll to position [258, 0]
click at [219, 436] on button "Create Invoice" at bounding box center [218, 436] width 66 height 22
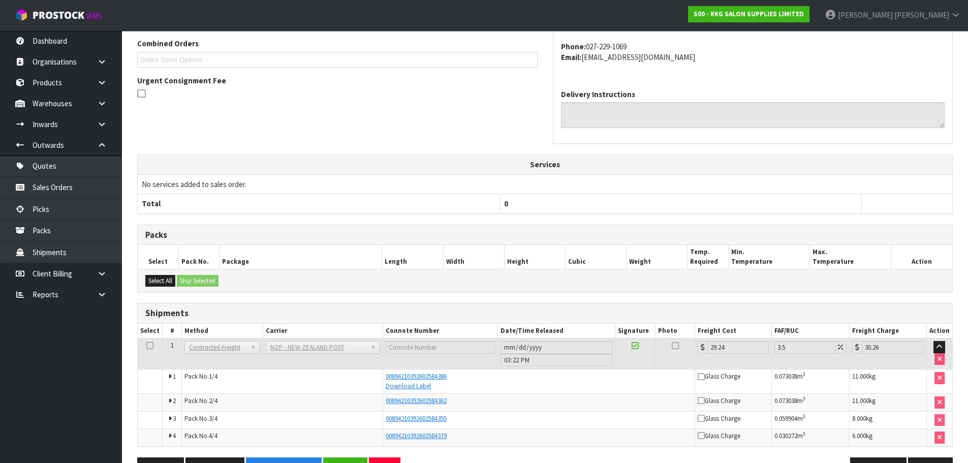
scroll to position [295, 0]
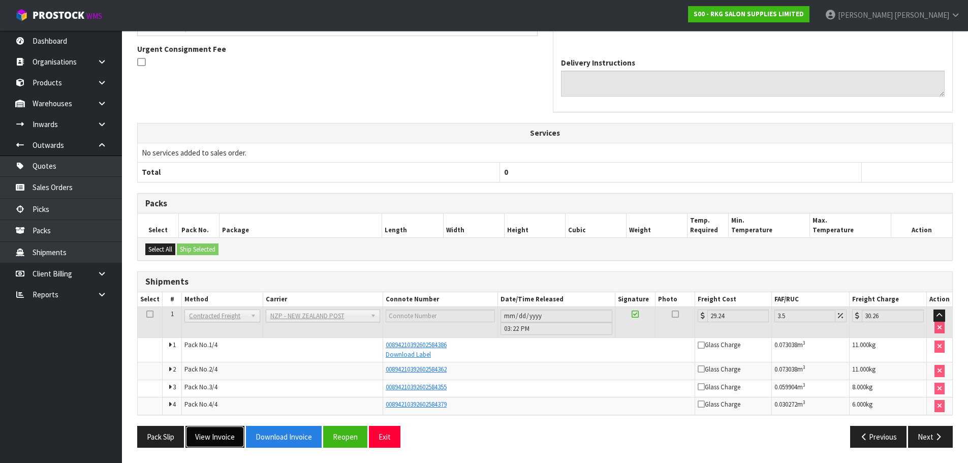
click at [212, 434] on button "View Invoice" at bounding box center [214, 437] width 59 height 22
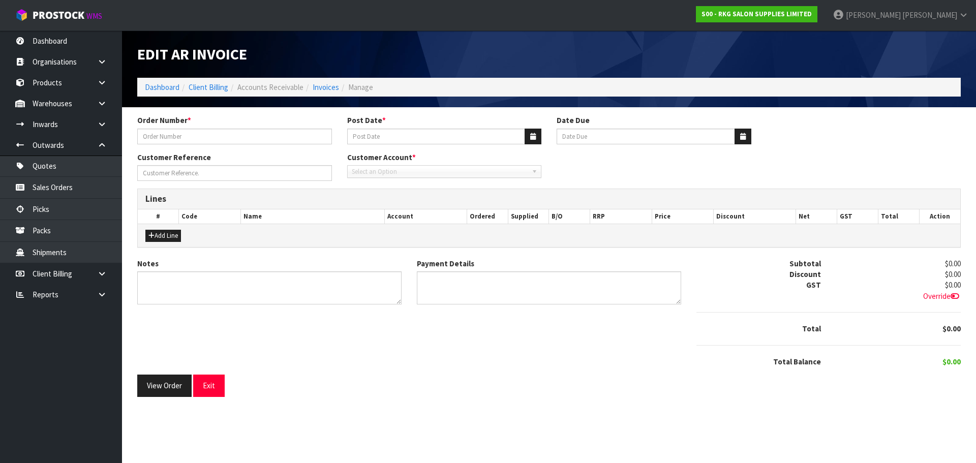
type input "UNICHEM GREY ST"
type input "[DATE]"
type input "20/10/2025"
type input "[PERSON_NAME]"
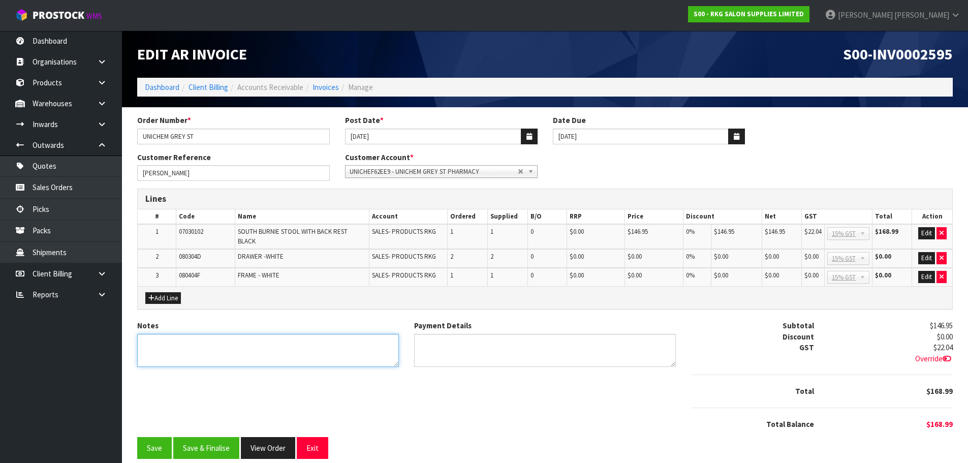
click at [161, 343] on textarea "Notes" at bounding box center [268, 350] width 262 height 33
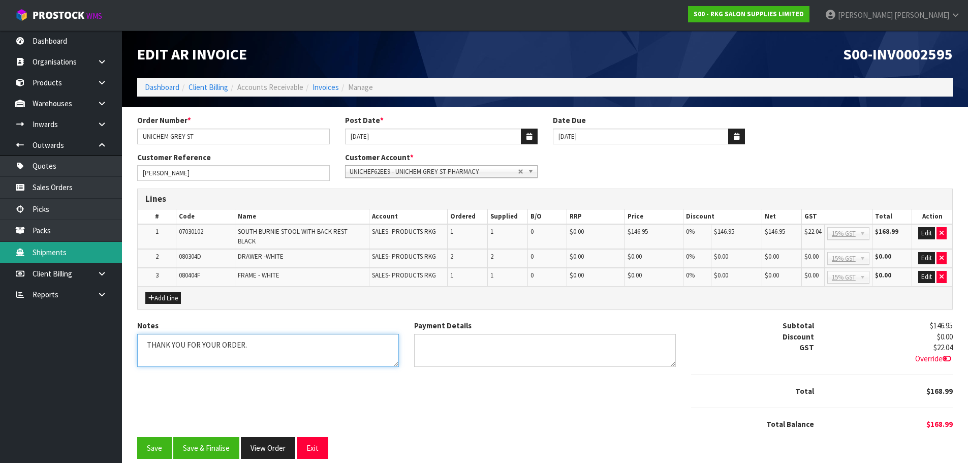
type textarea "THANK YOU FOR YOUR ORDER."
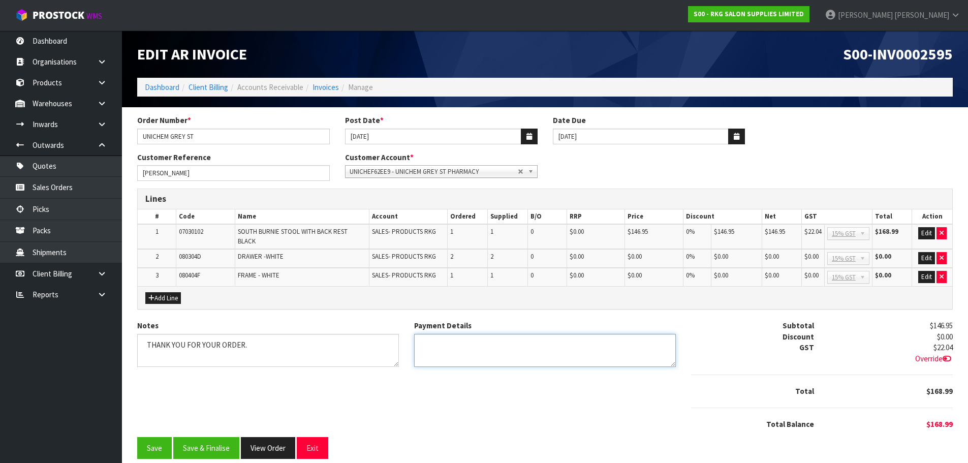
click at [451, 348] on textarea "Payment Details" at bounding box center [545, 350] width 262 height 33
type textarea "DIRECT CREDIT 19.9.25"
click at [171, 298] on button "Add Line" at bounding box center [163, 298] width 36 height 12
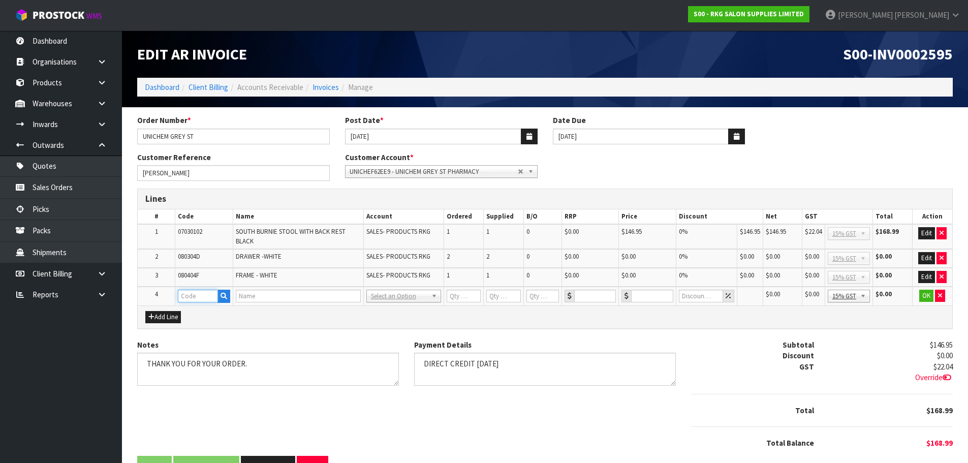
click at [201, 295] on input "text" at bounding box center [198, 296] width 40 height 13
type input "FRE"
click at [201, 313] on strong "FRE" at bounding box center [194, 313] width 13 height 10
type input "FREIGHT"
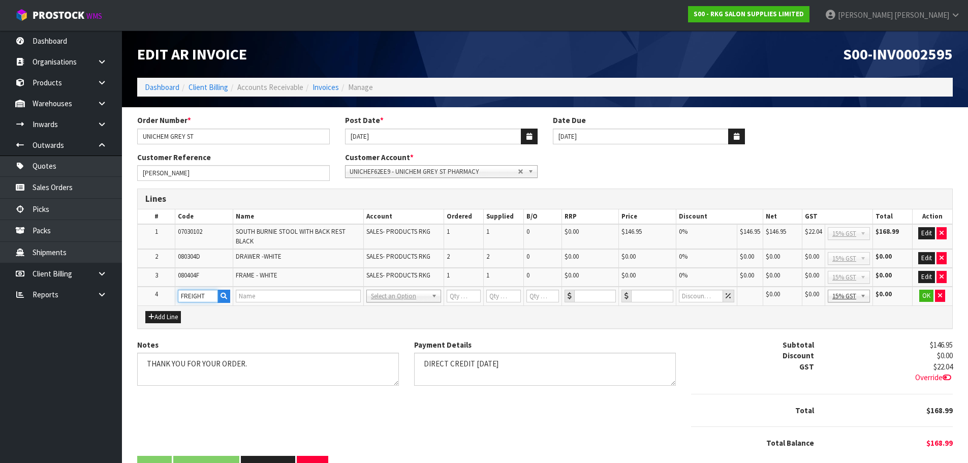
type input "1"
type input "0"
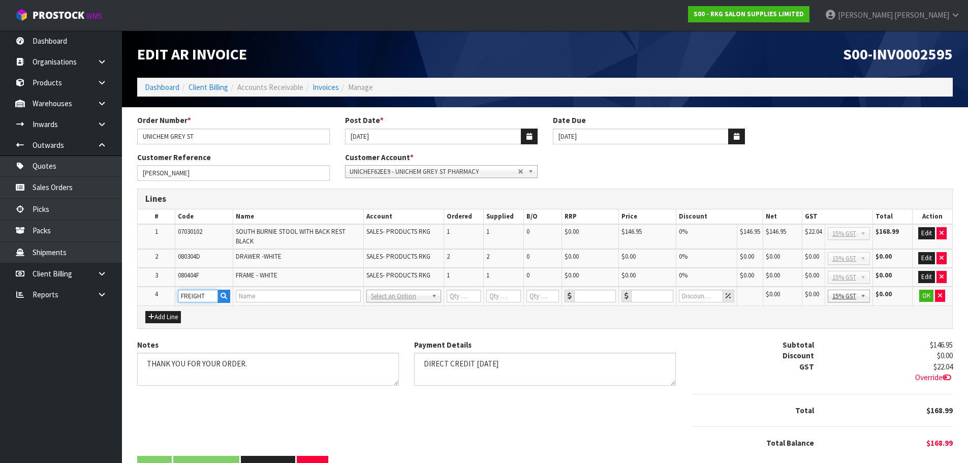
type input "0"
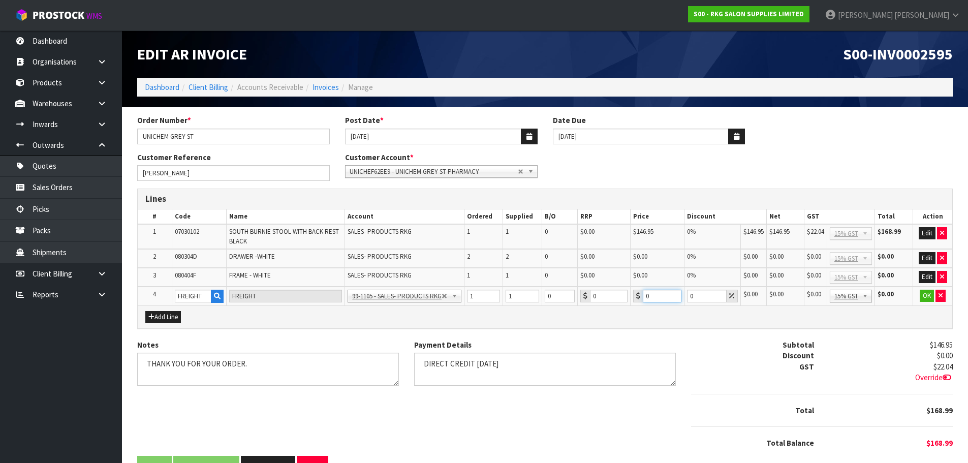
drag, startPoint x: 655, startPoint y: 298, endPoint x: 642, endPoint y: 298, distance: 13.7
click at [642, 298] on div "0" at bounding box center [657, 296] width 48 height 13
type input "63.30"
click at [927, 293] on button "OK" at bounding box center [927, 296] width 14 height 12
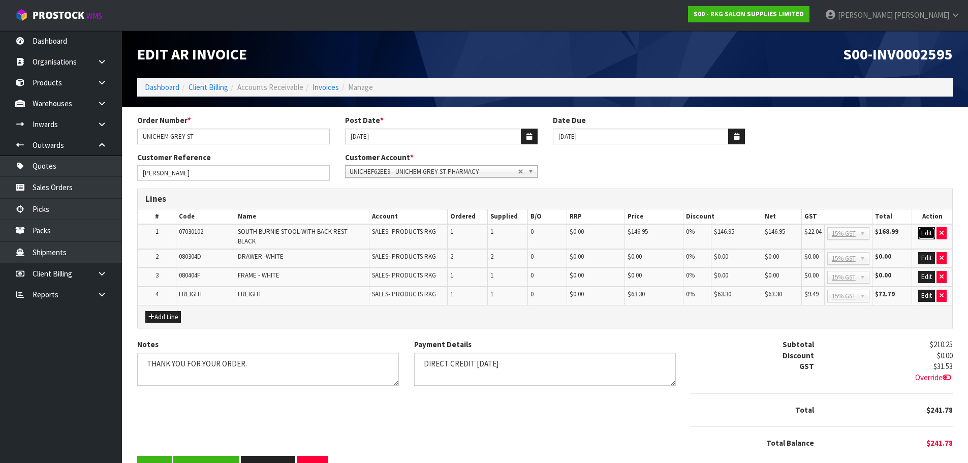
click at [926, 233] on button "Edit" at bounding box center [926, 233] width 17 height 12
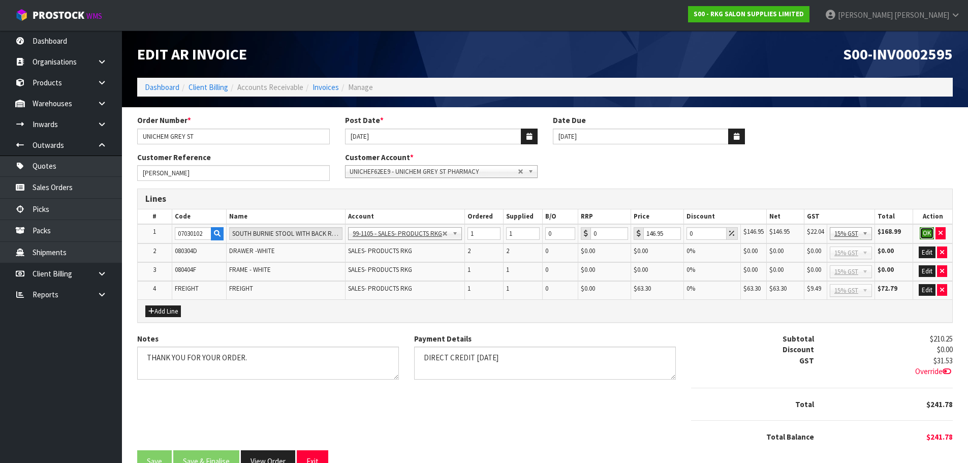
click at [924, 234] on button "OK" at bounding box center [927, 233] width 14 height 12
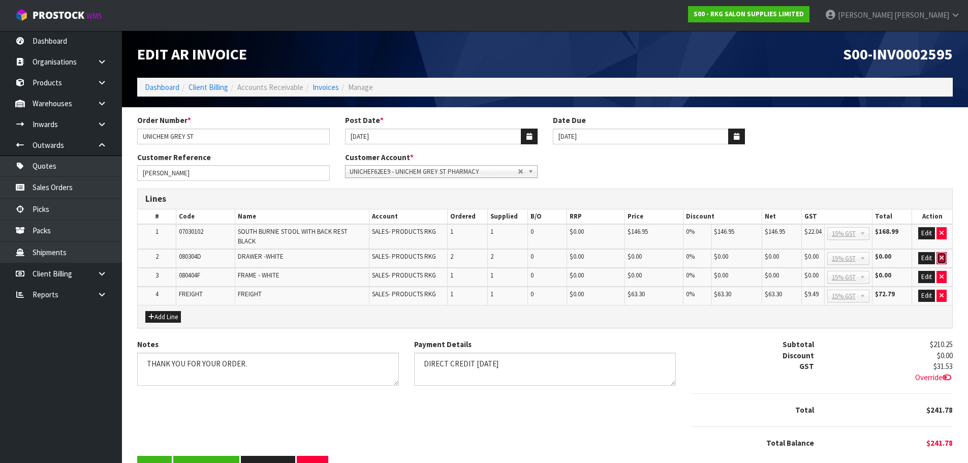
click at [943, 259] on button "button" at bounding box center [941, 258] width 10 height 12
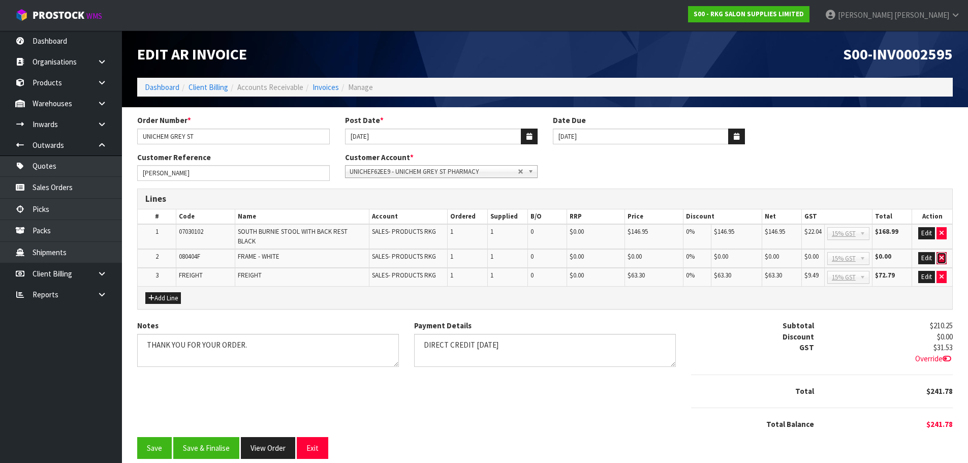
click at [940, 259] on icon "button" at bounding box center [941, 258] width 4 height 7
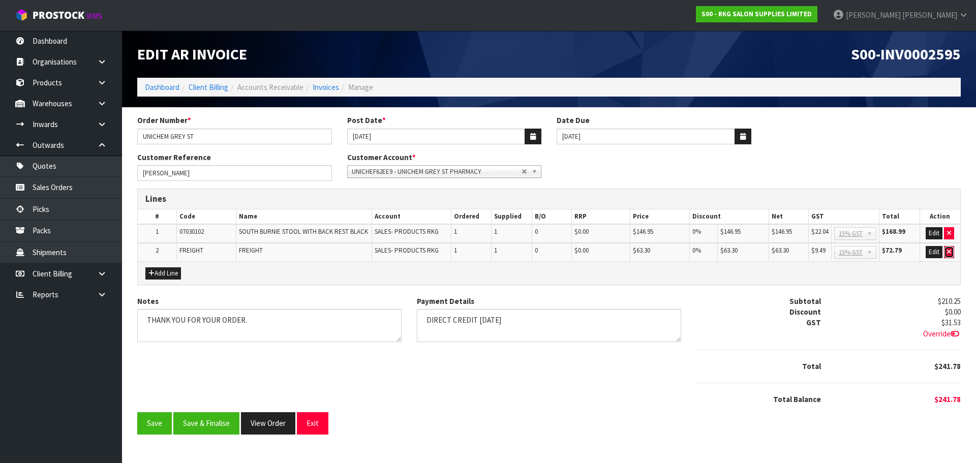
click at [951, 253] on icon "button" at bounding box center [949, 251] width 4 height 7
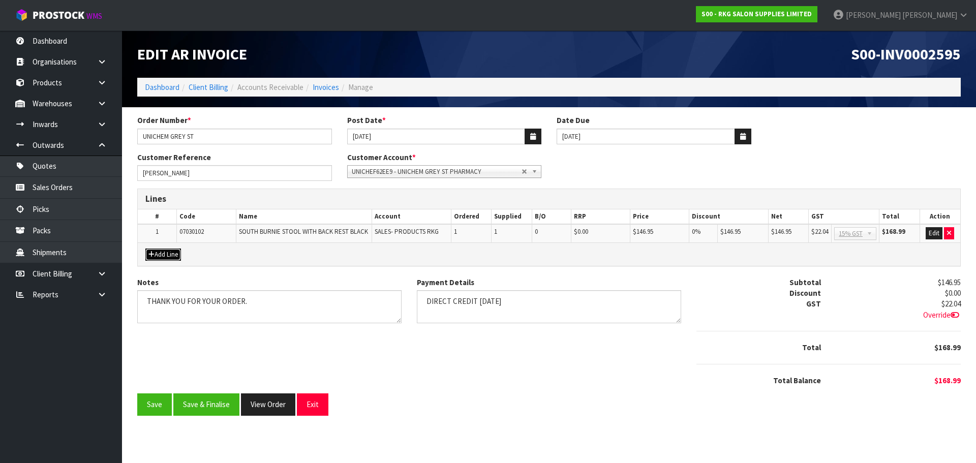
click at [165, 255] on button "Add Line" at bounding box center [163, 254] width 36 height 12
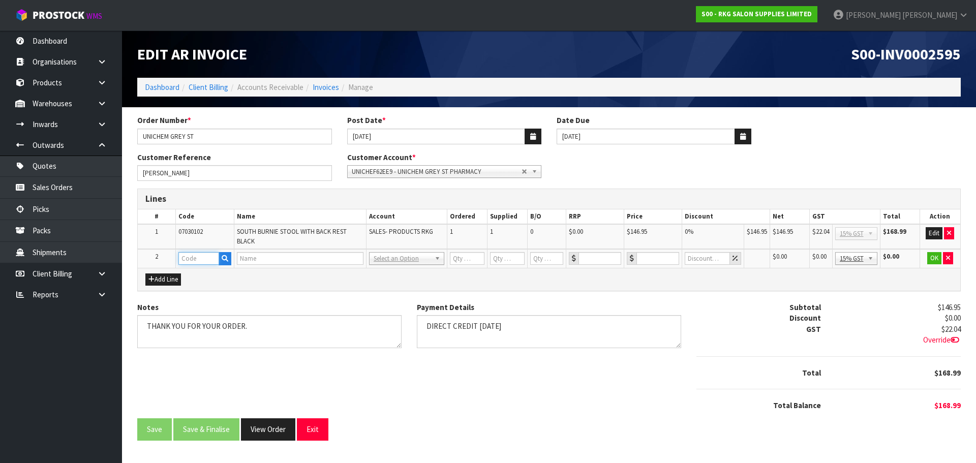
click at [191, 253] on input "text" at bounding box center [198, 258] width 41 height 13
type input "080304"
click at [198, 300] on strong "080304" at bounding box center [201, 304] width 24 height 10
type input "080304K"
type input "BAKEWELL BEAUTY TROLLEY - WHITE"
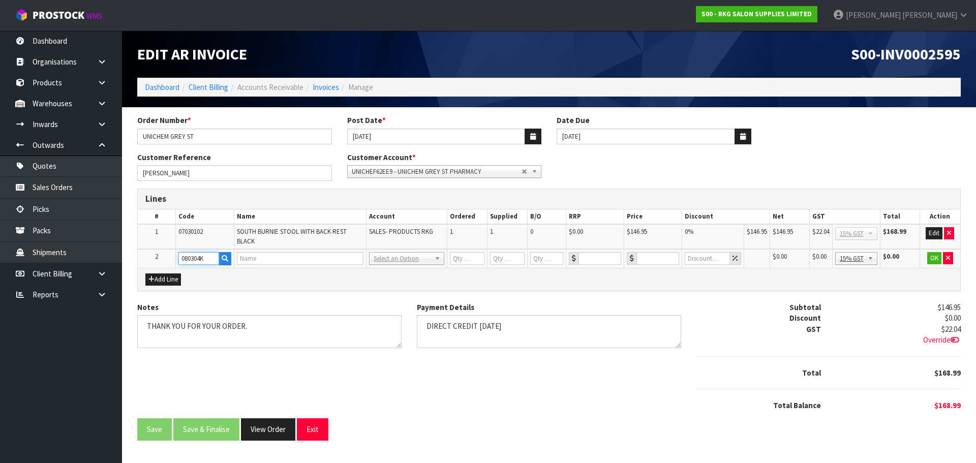
type input "1"
type input "0"
type input "220"
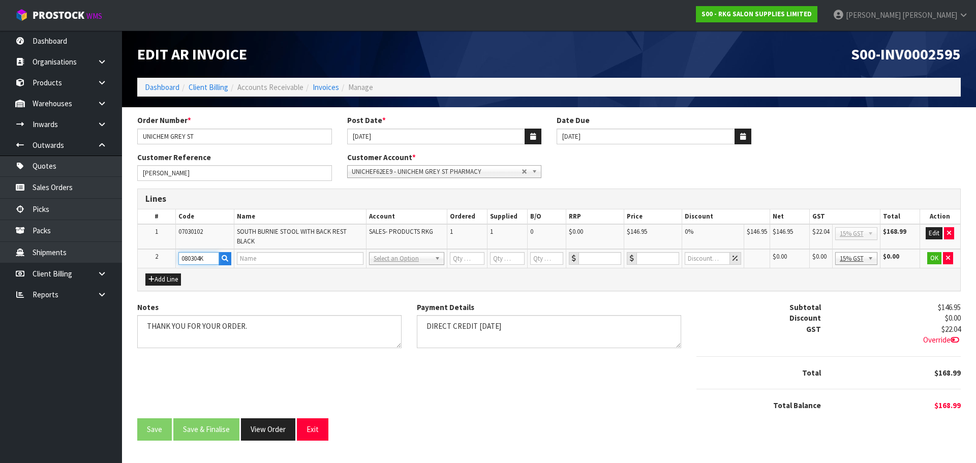
type input "0"
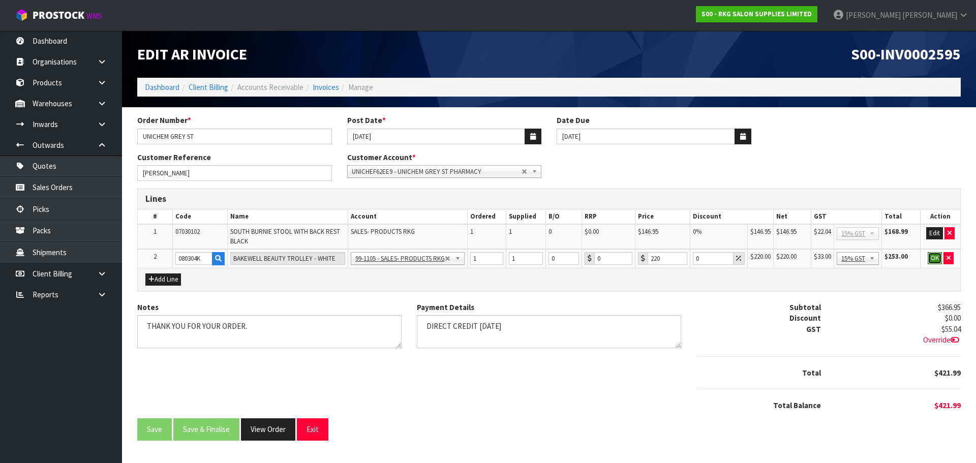
click at [934, 259] on button "OK" at bounding box center [934, 258] width 14 height 12
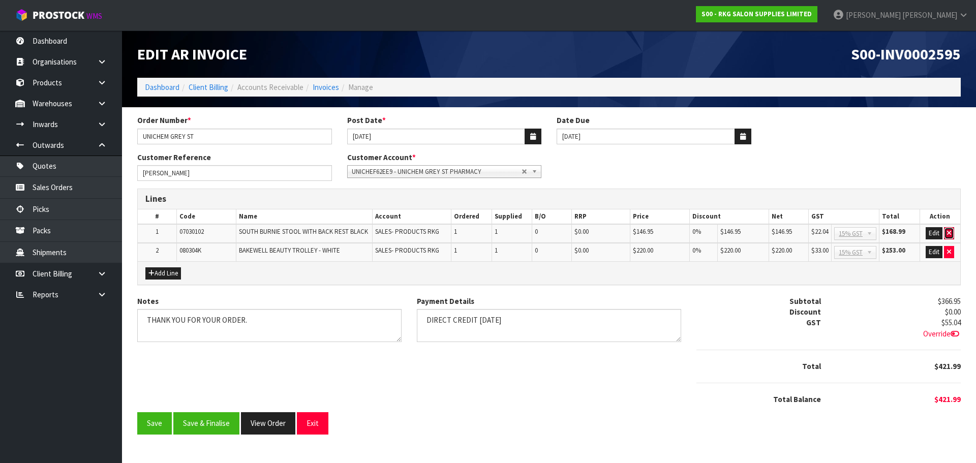
click at [949, 235] on icon "button" at bounding box center [949, 233] width 4 height 7
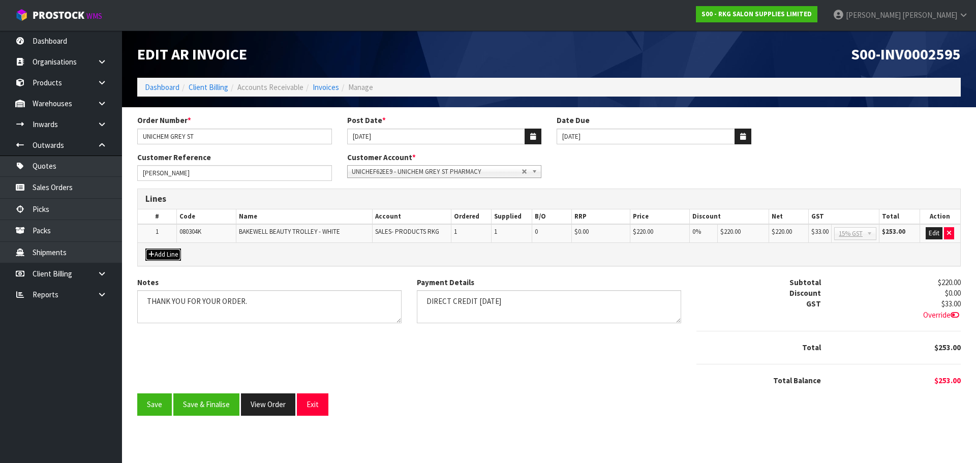
click at [163, 256] on button "Add Line" at bounding box center [163, 254] width 36 height 12
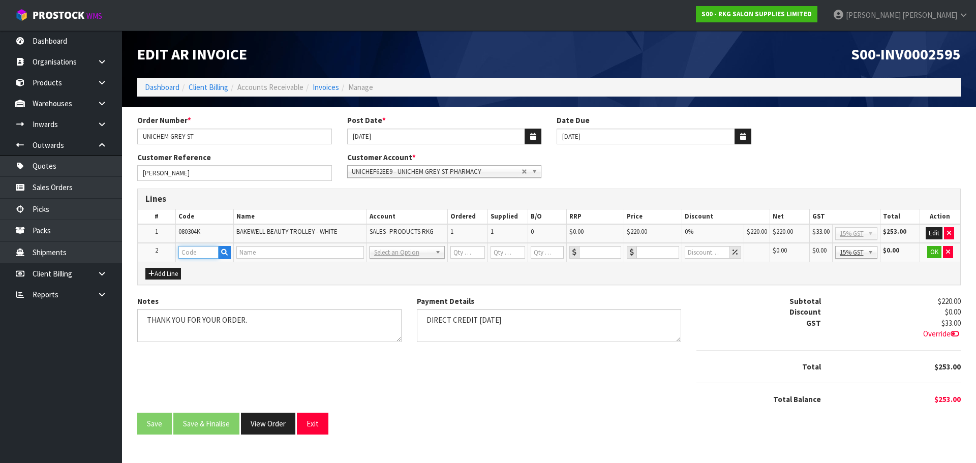
click at [188, 257] on input "text" at bounding box center [198, 252] width 40 height 13
type input "07030102"
type input "SOUTH BURNIE STOOL WITH BACK REST BLACK"
type input "1"
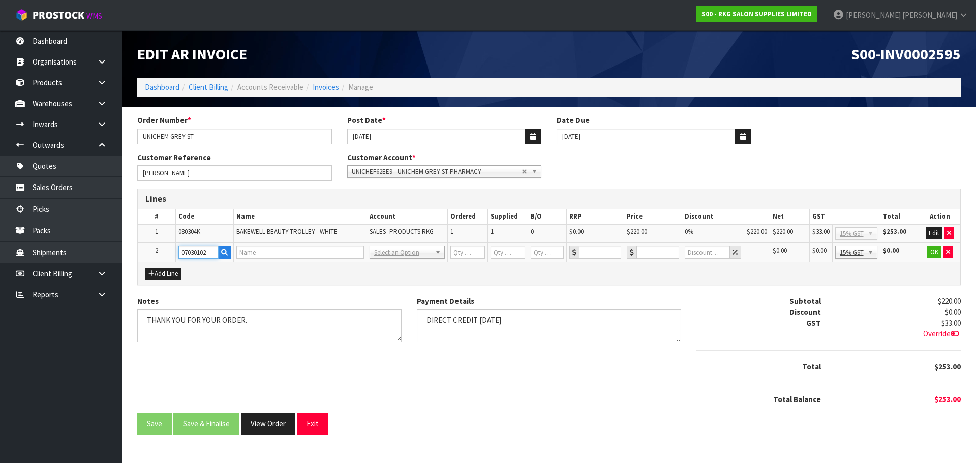
type input "0"
type input "146.95"
type input "0"
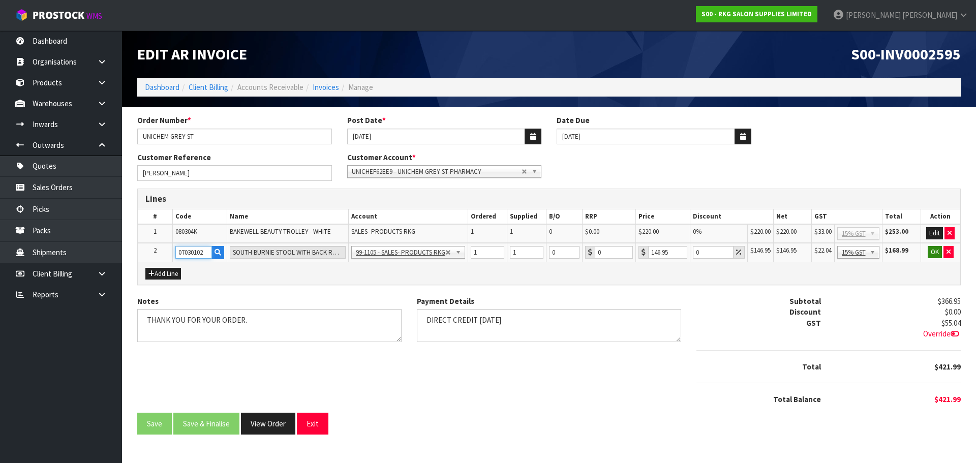
type input "07030102"
click at [932, 253] on button "OK" at bounding box center [934, 252] width 14 height 12
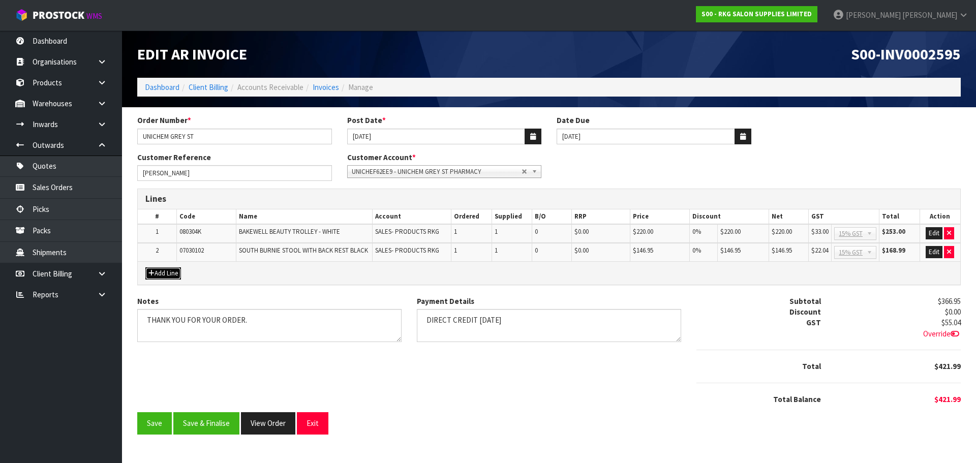
click at [166, 273] on button "Add Line" at bounding box center [163, 273] width 36 height 12
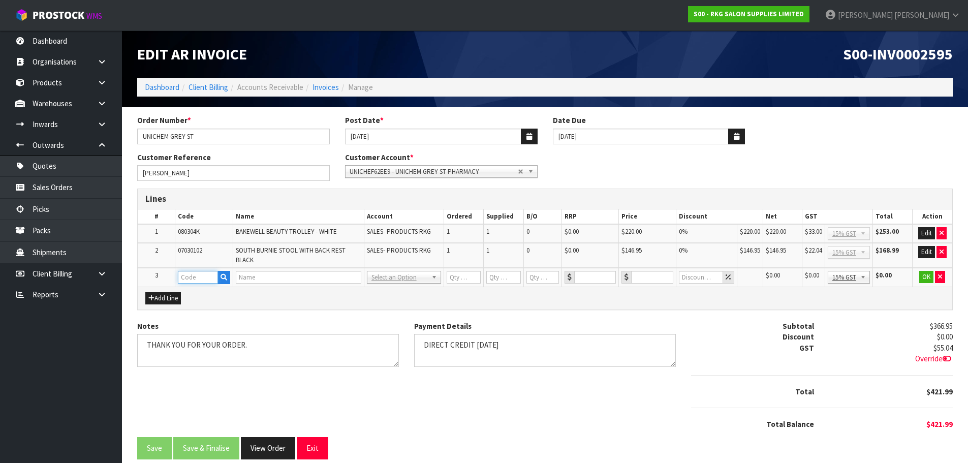
click at [187, 274] on input "text" at bounding box center [198, 277] width 40 height 13
type input "FRE"
click at [199, 296] on strong "FRE" at bounding box center [194, 295] width 13 height 10
type input "FREIGHT"
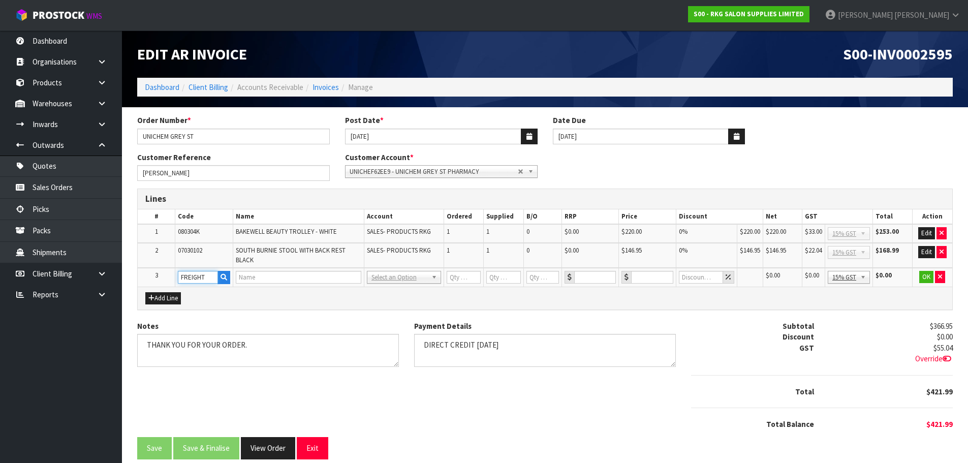
type input "1"
type input "0"
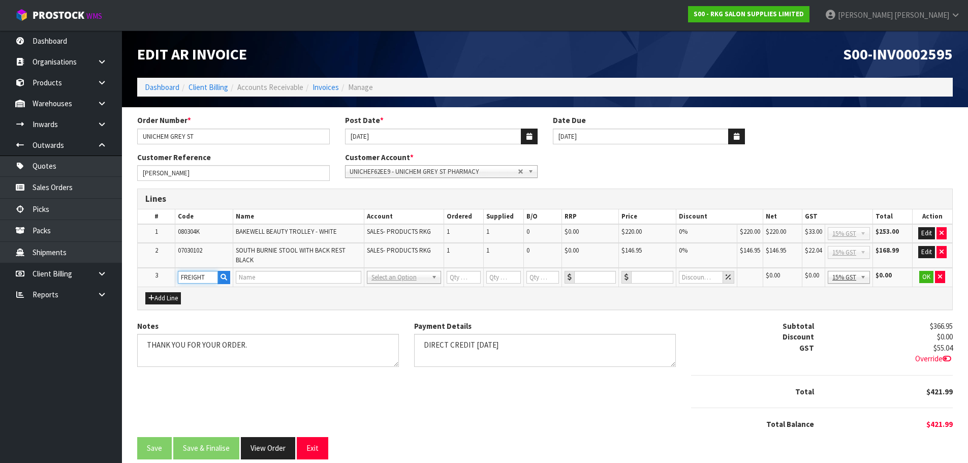
type input "0"
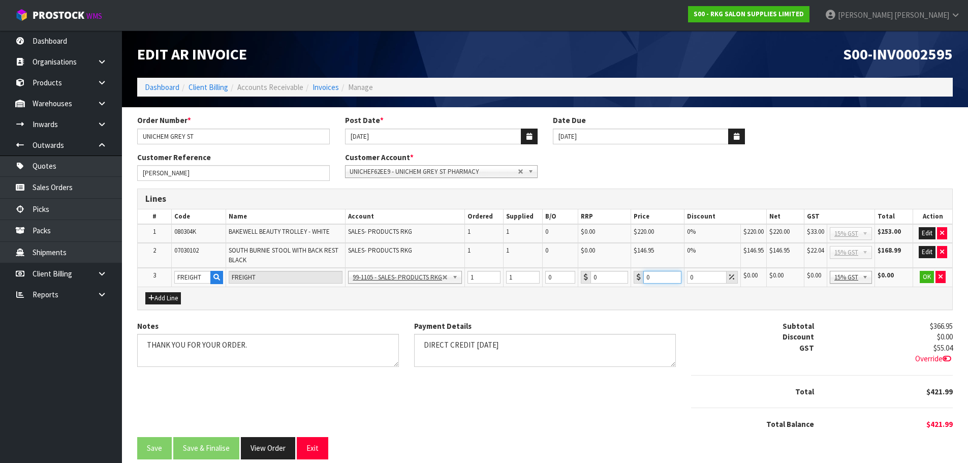
drag, startPoint x: 654, startPoint y: 275, endPoint x: 643, endPoint y: 276, distance: 11.2
click at [643, 276] on input "0" at bounding box center [662, 277] width 38 height 13
type input "63.30"
click at [926, 276] on button "OK" at bounding box center [927, 277] width 14 height 12
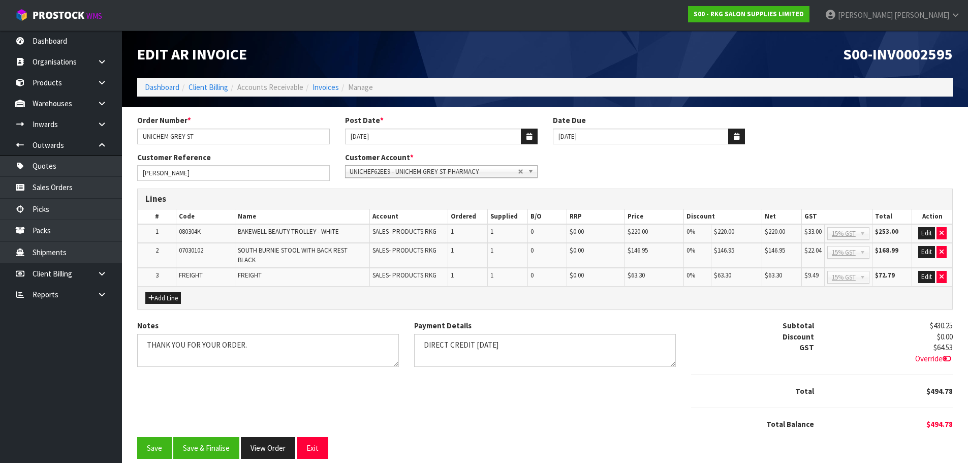
click at [946, 360] on icon at bounding box center [946, 359] width 9 height 8
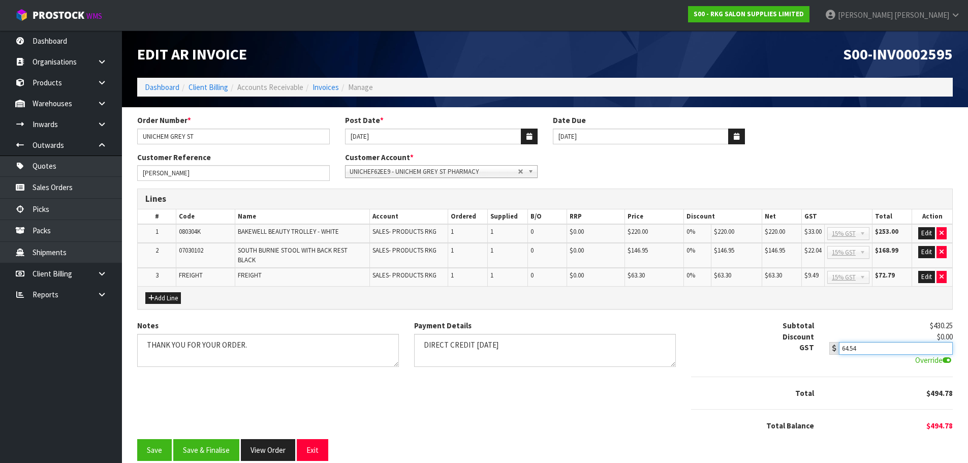
type input "64.54"
click at [946, 345] on input "64.54" at bounding box center [895, 348] width 113 height 13
click at [651, 407] on div "Notes Payment Details Subtotal $430.25 Discount $0.00 GST $64.53 64.54 Override" at bounding box center [545, 379] width 831 height 118
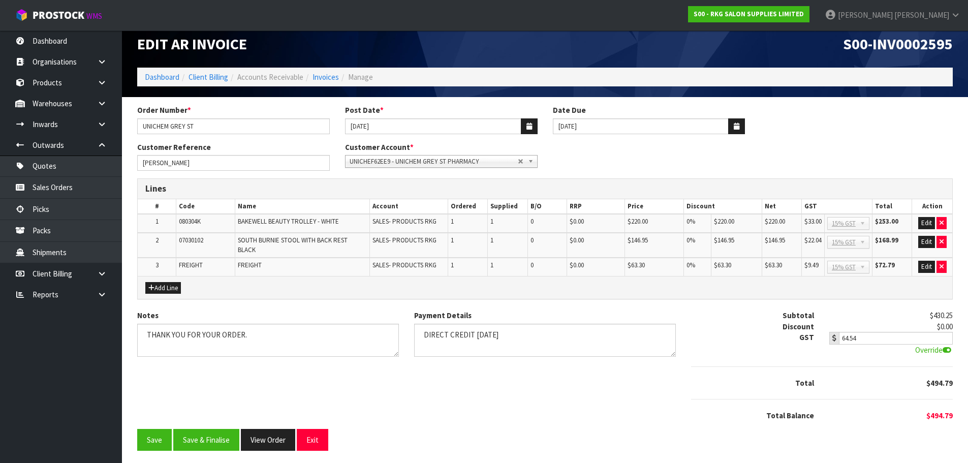
scroll to position [13, 0]
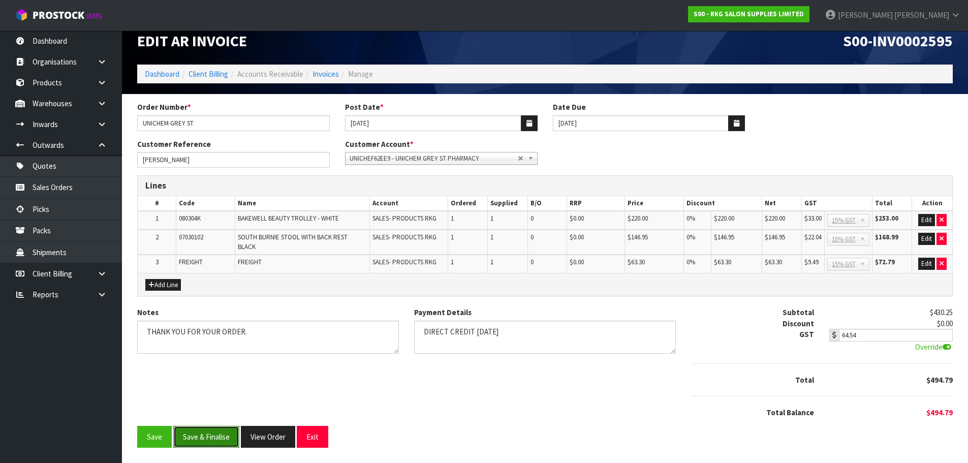
click at [210, 438] on button "Save & Finalise" at bounding box center [206, 437] width 66 height 22
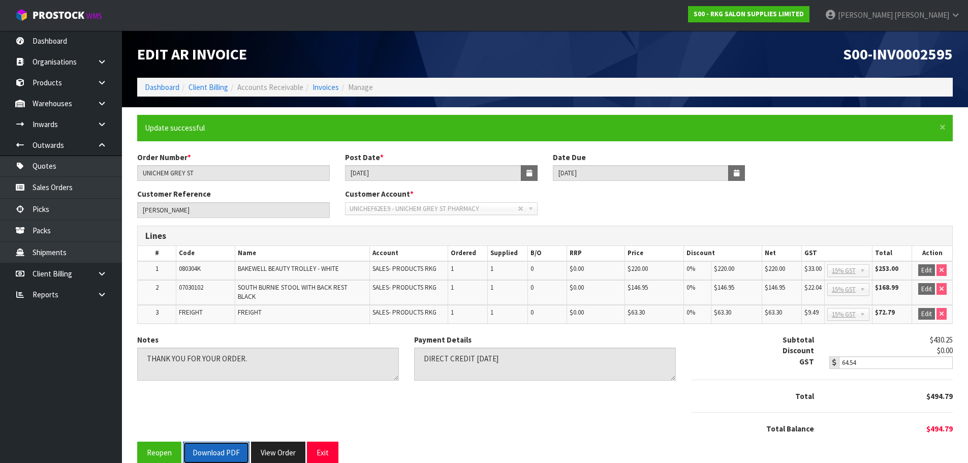
click at [214, 451] on button "Download PDF" at bounding box center [216, 453] width 67 height 22
click at [330, 456] on button "Exit" at bounding box center [323, 453] width 32 height 22
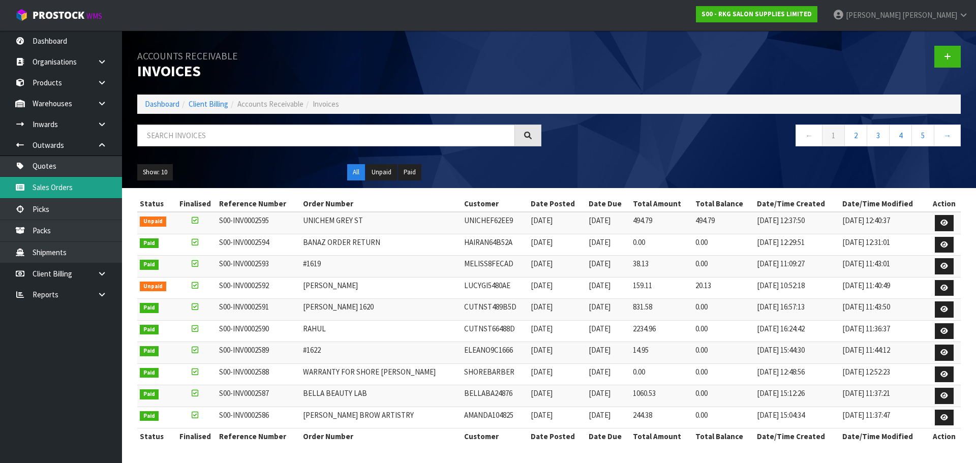
drag, startPoint x: 51, startPoint y: 186, endPoint x: 68, endPoint y: 185, distance: 16.8
click at [51, 186] on link "Sales Orders" at bounding box center [61, 187] width 122 height 21
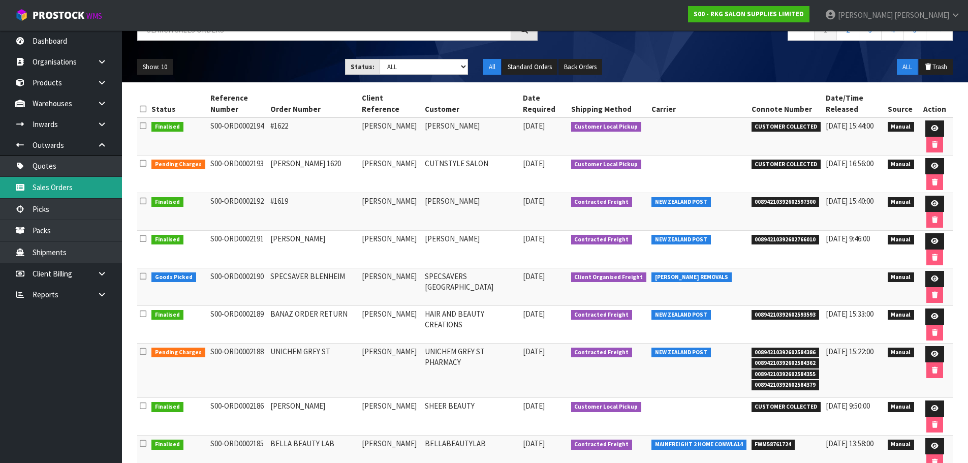
scroll to position [102, 0]
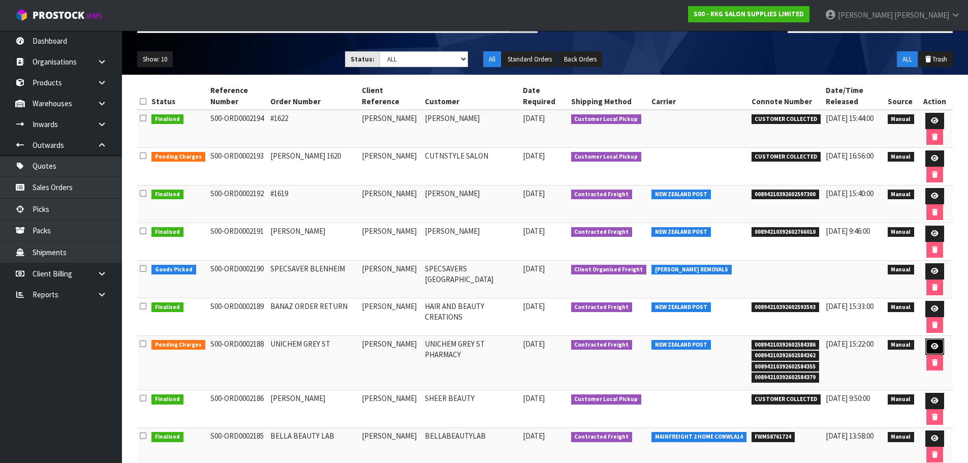
drag, startPoint x: 932, startPoint y: 346, endPoint x: 845, endPoint y: 339, distance: 87.6
click at [932, 346] on icon at bounding box center [935, 346] width 8 height 7
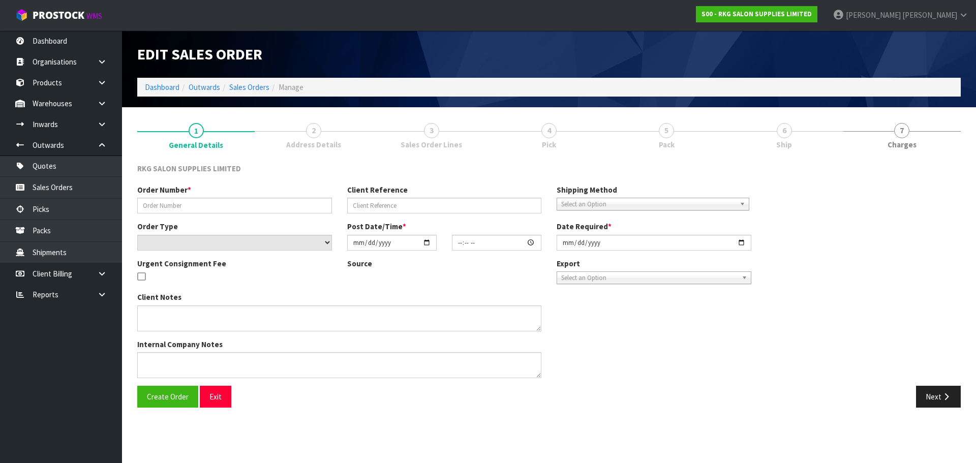
type input "UNICHEM GREY ST"
type input "[PERSON_NAME]"
select select "number:0"
type input "2025-09-19"
type input "10:14:00.000"
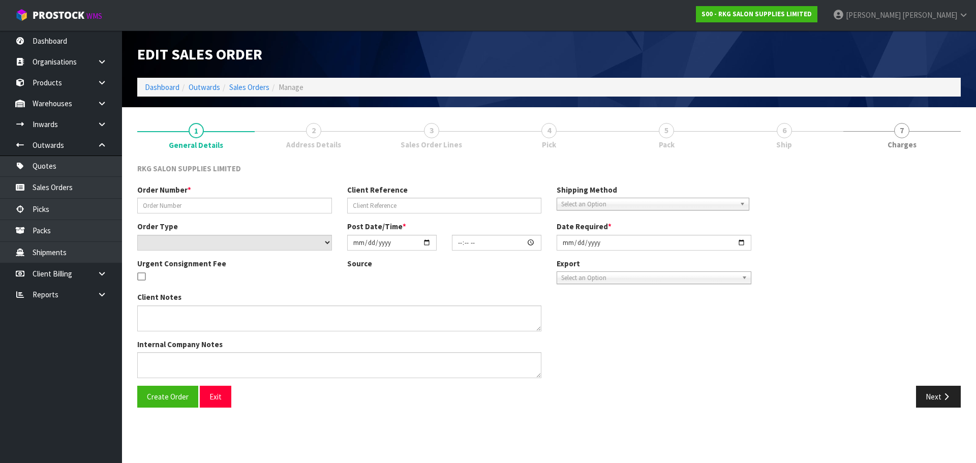
type input "2025-09-19"
type textarea "SEND CHEAPEST FREIGHT"
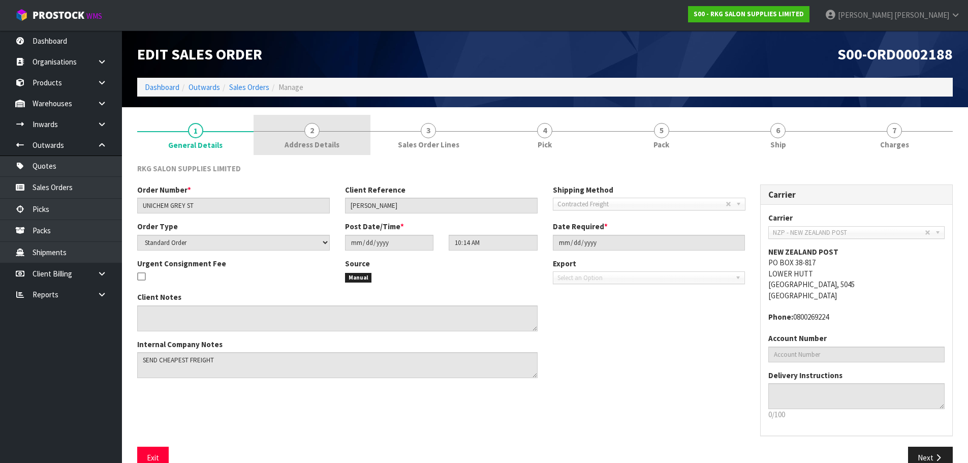
click at [314, 133] on span "2" at bounding box center [311, 130] width 15 height 15
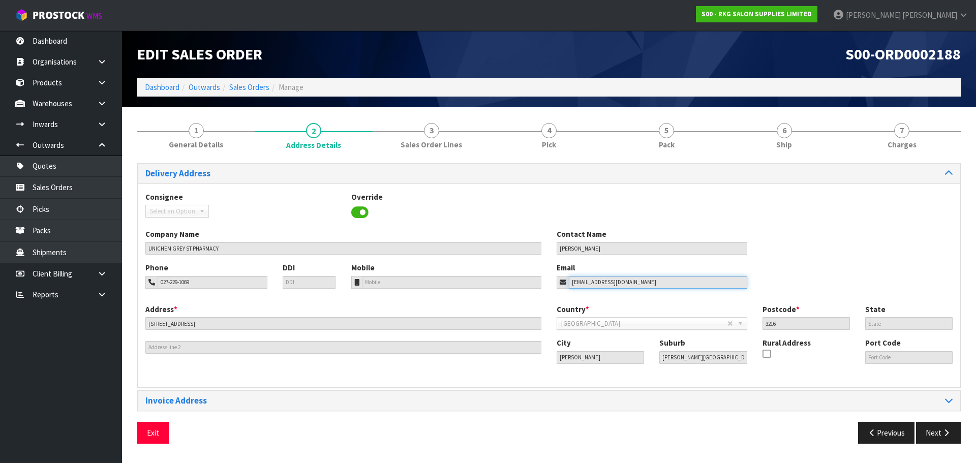
drag, startPoint x: 645, startPoint y: 281, endPoint x: 526, endPoint y: 281, distance: 118.9
click at [526, 281] on div "Phone 027-229-1069 DDI Mobile Email pcopharmacies@gmail.com" at bounding box center [549, 282] width 822 height 41
click at [158, 436] on button "Exit" at bounding box center [153, 433] width 32 height 22
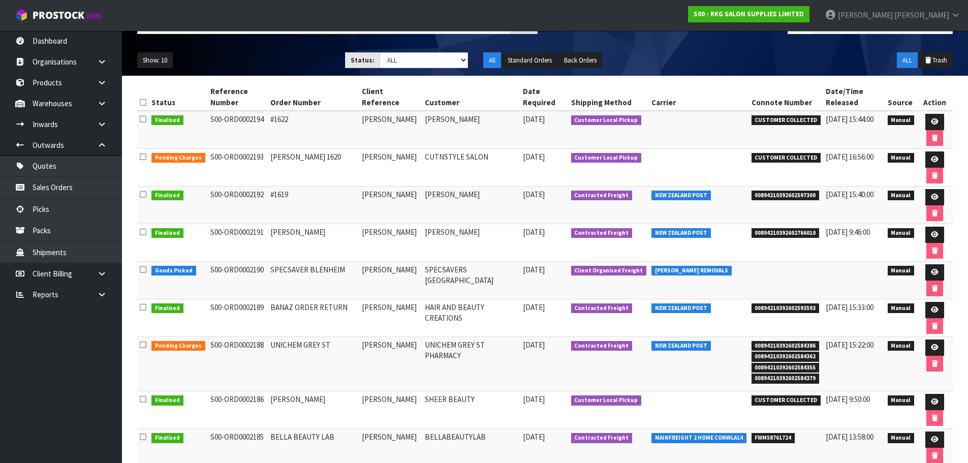
scroll to position [102, 0]
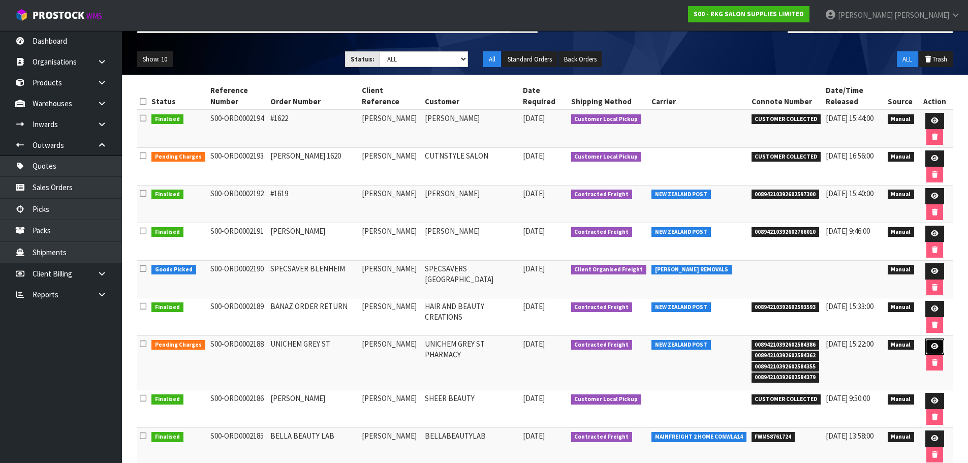
click at [932, 352] on link at bounding box center [934, 346] width 19 height 16
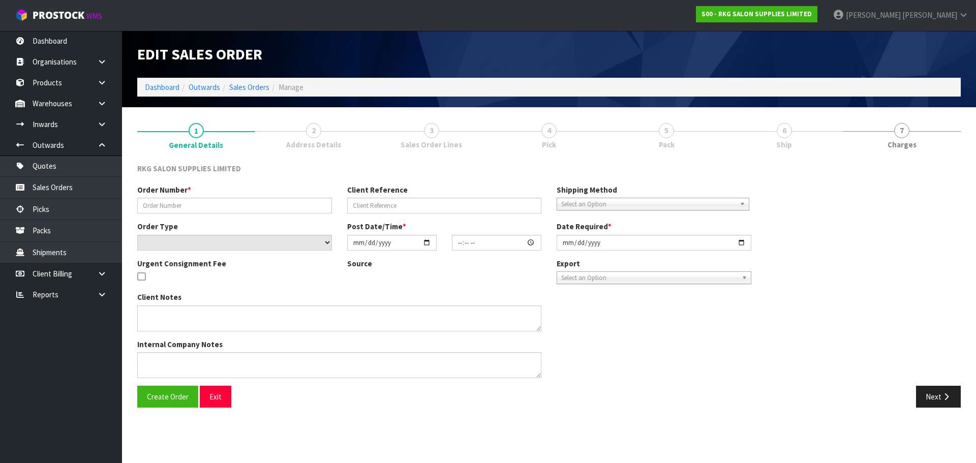
type input "UNICHEM GREY ST"
type input "[PERSON_NAME]"
select select "number:0"
type input "2025-09-19"
type input "10:14:00.000"
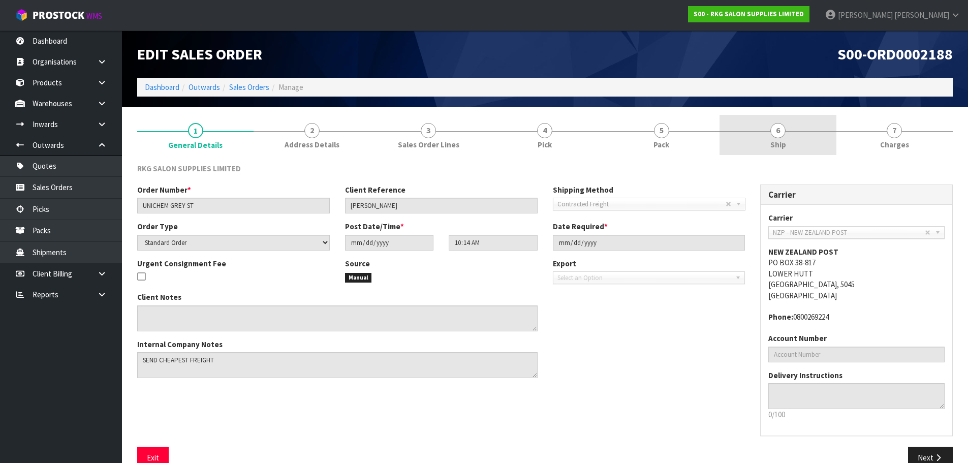
click at [783, 141] on span "Ship" at bounding box center [778, 144] width 16 height 11
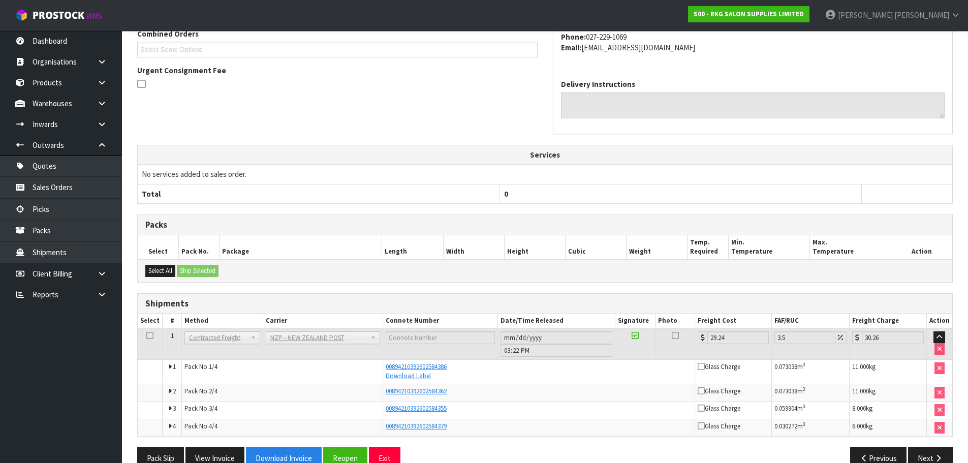
scroll to position [258, 0]
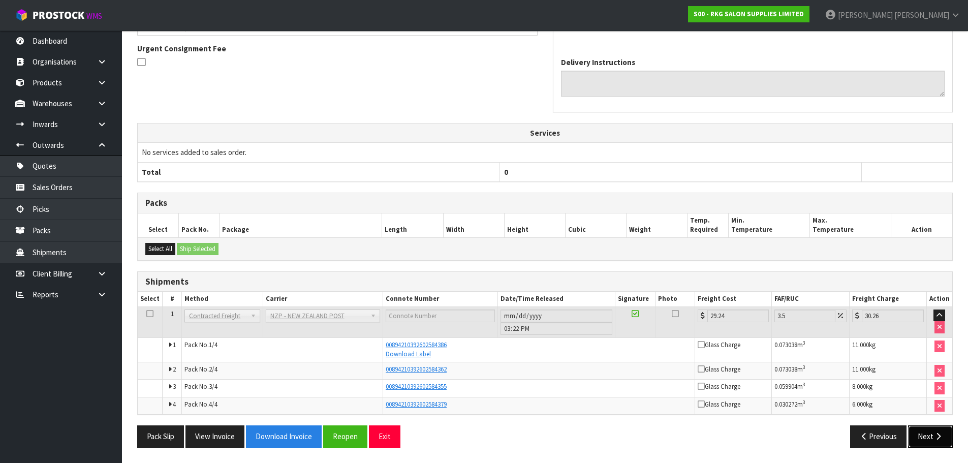
click at [930, 437] on button "Next" at bounding box center [930, 436] width 45 height 22
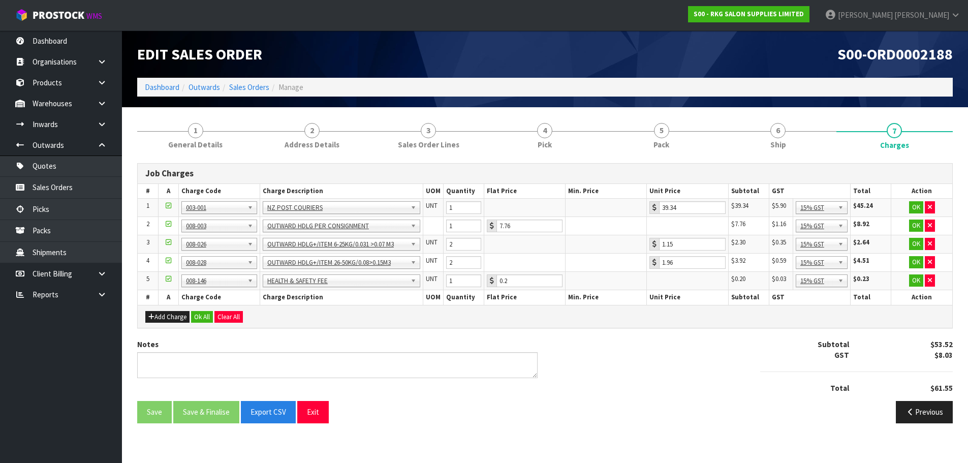
scroll to position [0, 0]
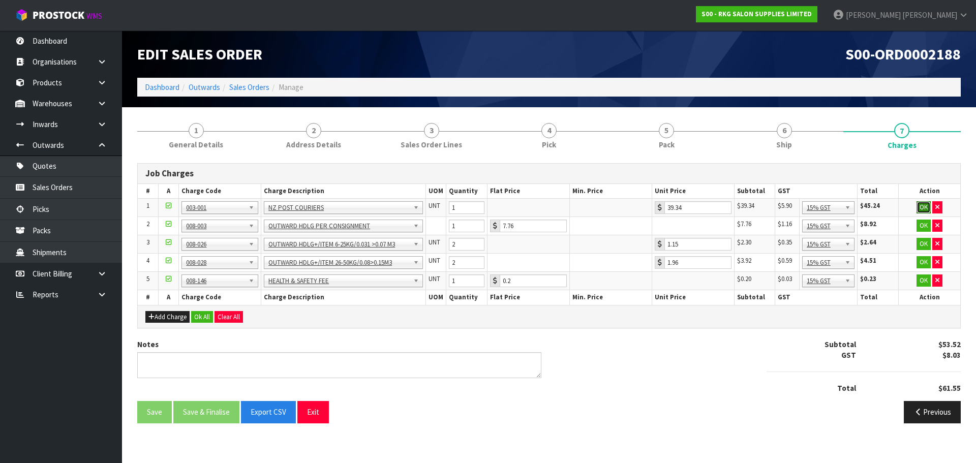
click at [923, 204] on button "OK" at bounding box center [923, 207] width 14 height 12
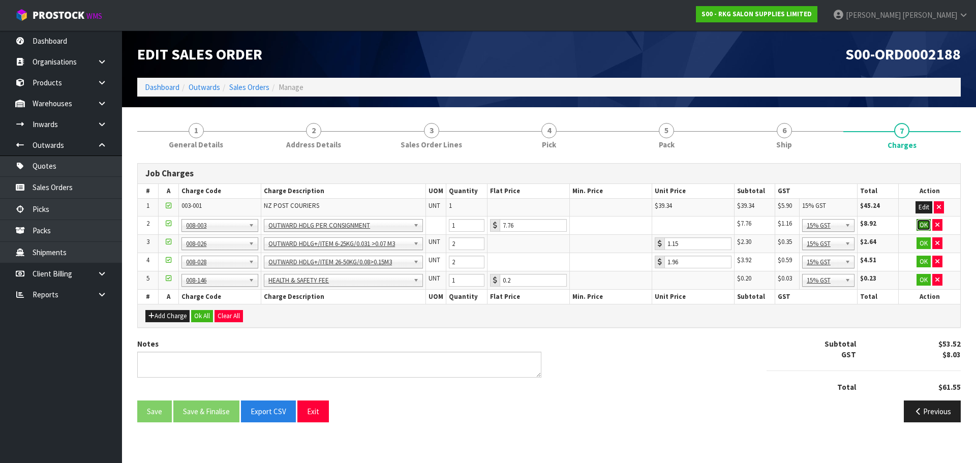
click at [921, 225] on button "OK" at bounding box center [923, 225] width 14 height 12
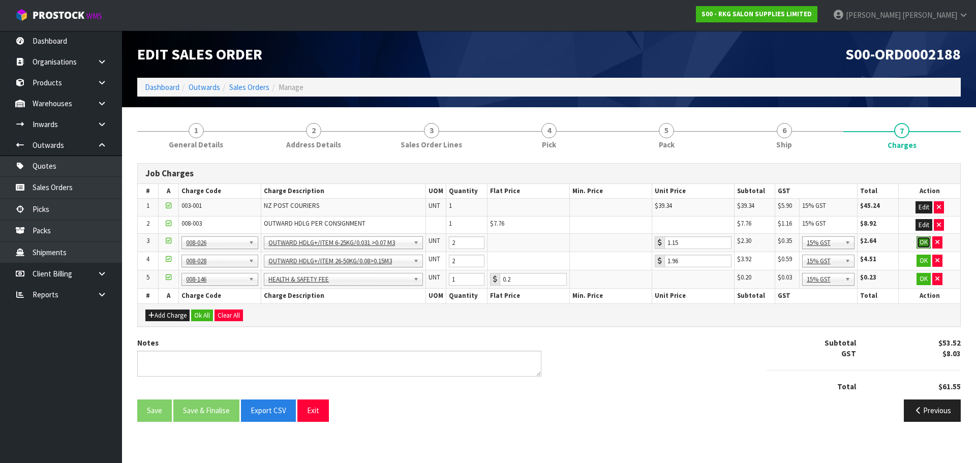
click at [926, 244] on button "OK" at bounding box center [923, 242] width 14 height 12
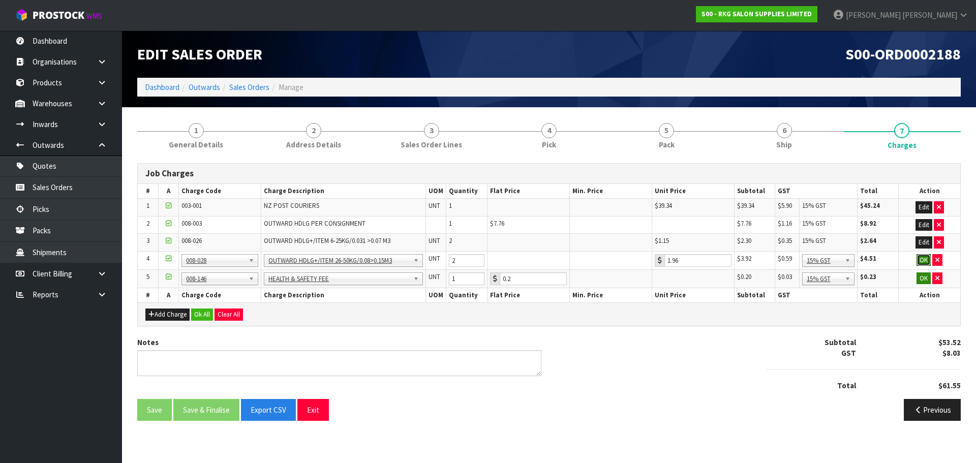
drag, startPoint x: 922, startPoint y: 261, endPoint x: 919, endPoint y: 276, distance: 15.5
click at [923, 261] on button "OK" at bounding box center [923, 260] width 14 height 12
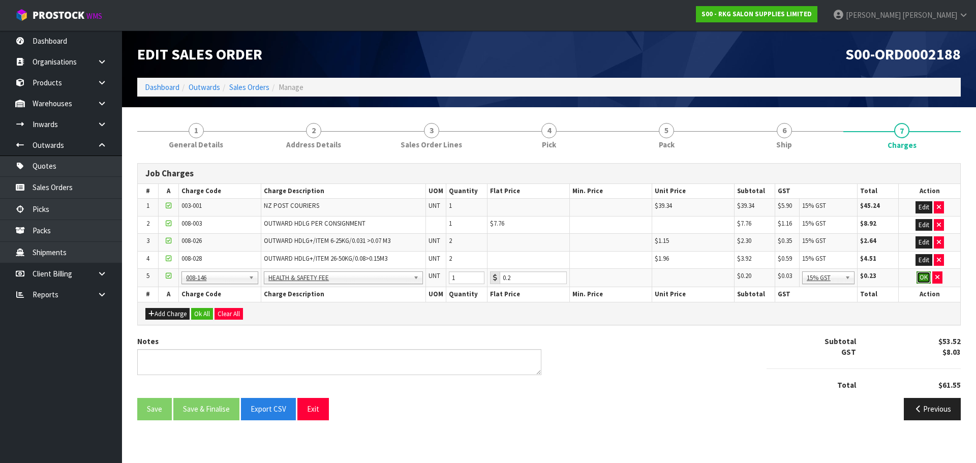
click at [919, 276] on button "OK" at bounding box center [923, 277] width 14 height 12
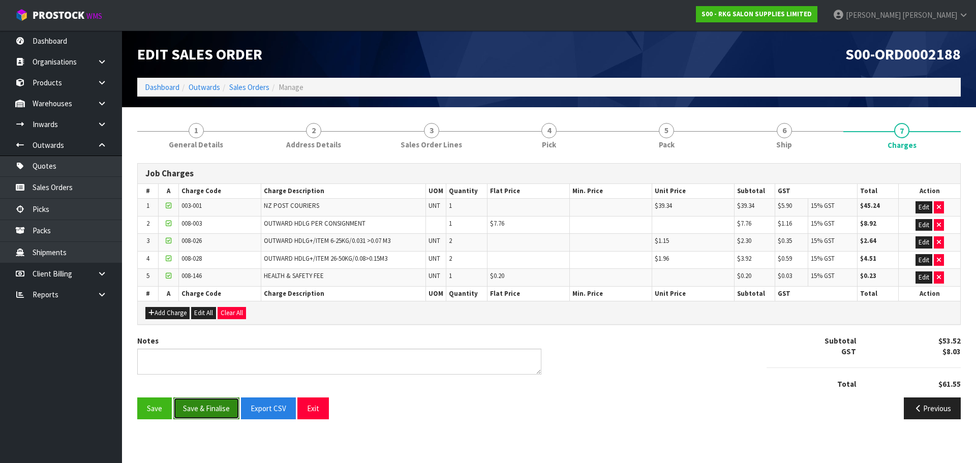
click at [210, 408] on button "Save & Finalise" at bounding box center [206, 408] width 66 height 22
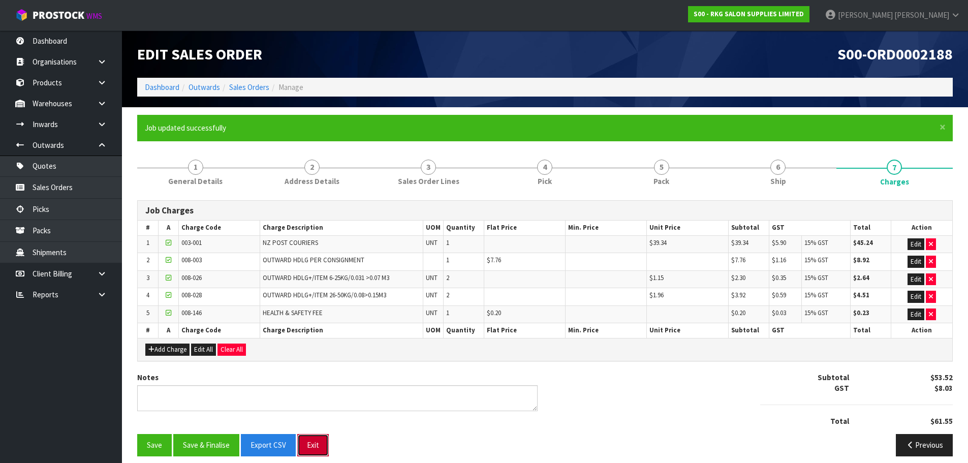
click at [310, 444] on button "Exit" at bounding box center [313, 445] width 32 height 22
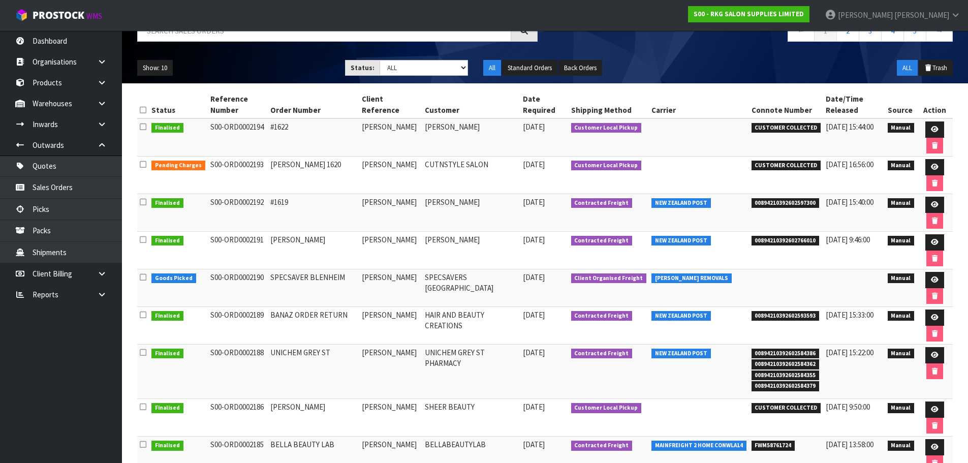
scroll to position [152, 0]
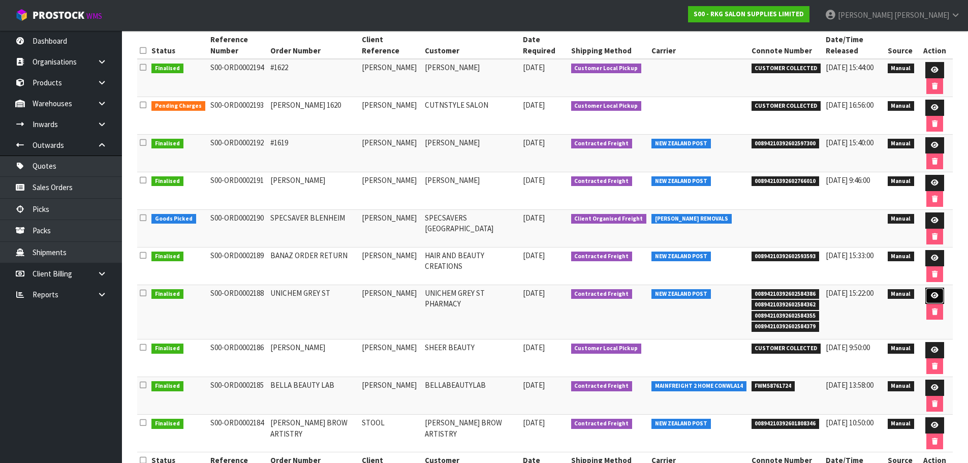
click at [931, 297] on icon at bounding box center [935, 295] width 8 height 7
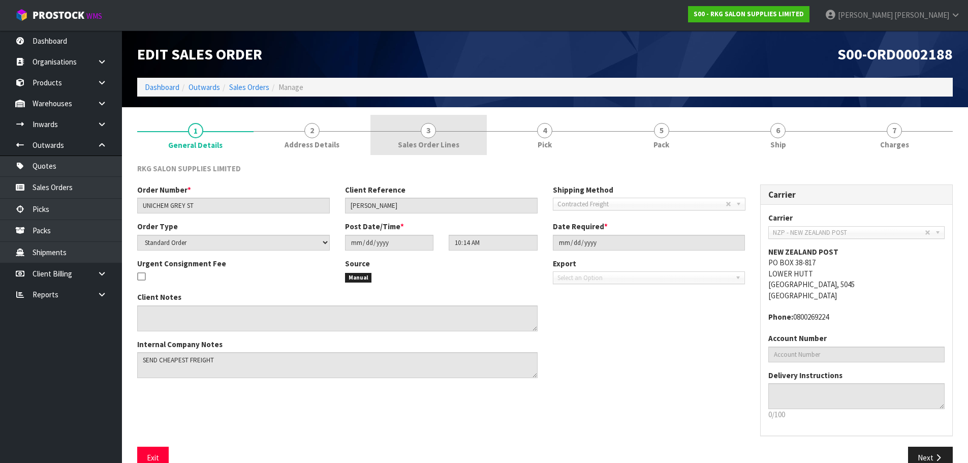
click at [428, 133] on span "3" at bounding box center [428, 130] width 15 height 15
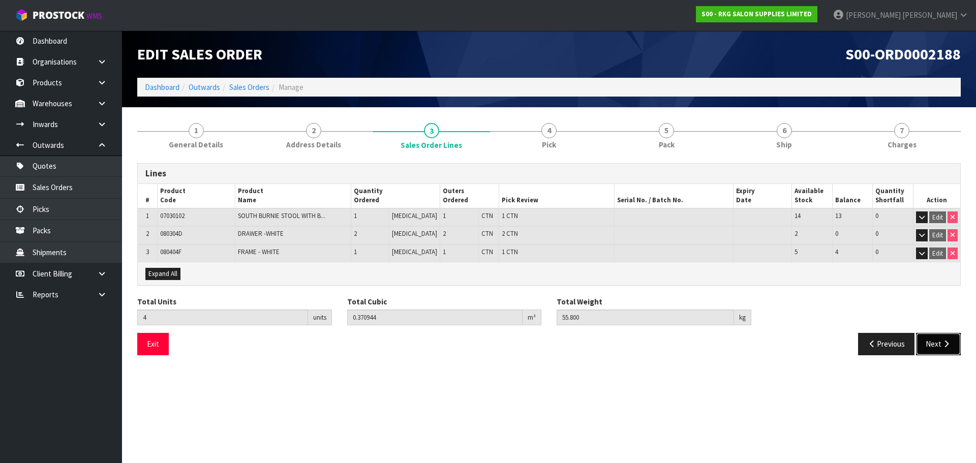
click at [940, 345] on button "Next" at bounding box center [938, 344] width 45 height 22
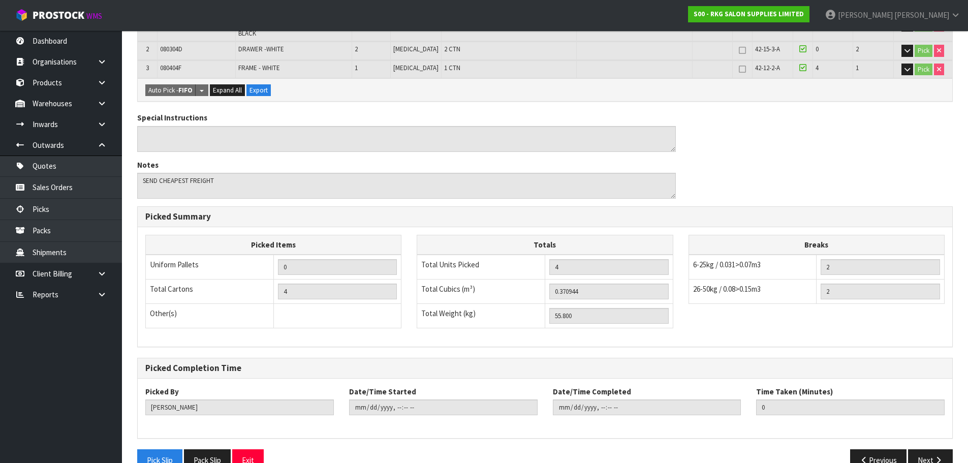
scroll to position [252, 0]
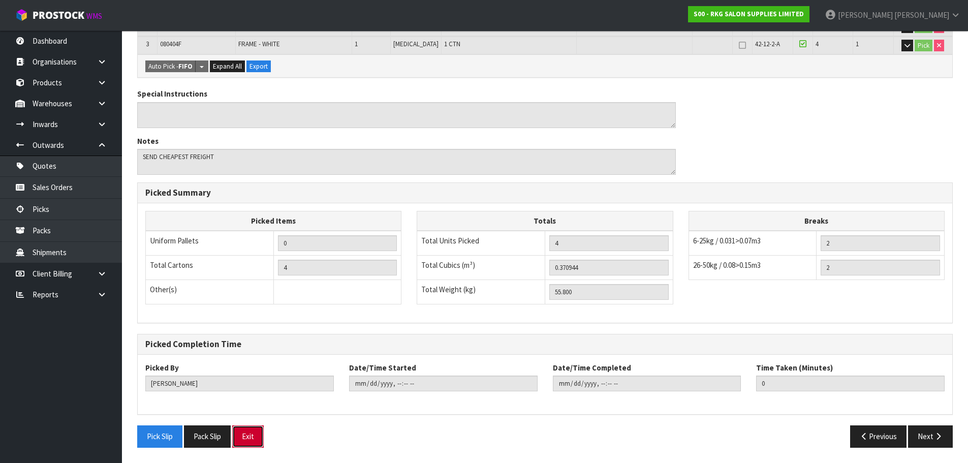
click at [251, 438] on button "Exit" at bounding box center [248, 436] width 32 height 22
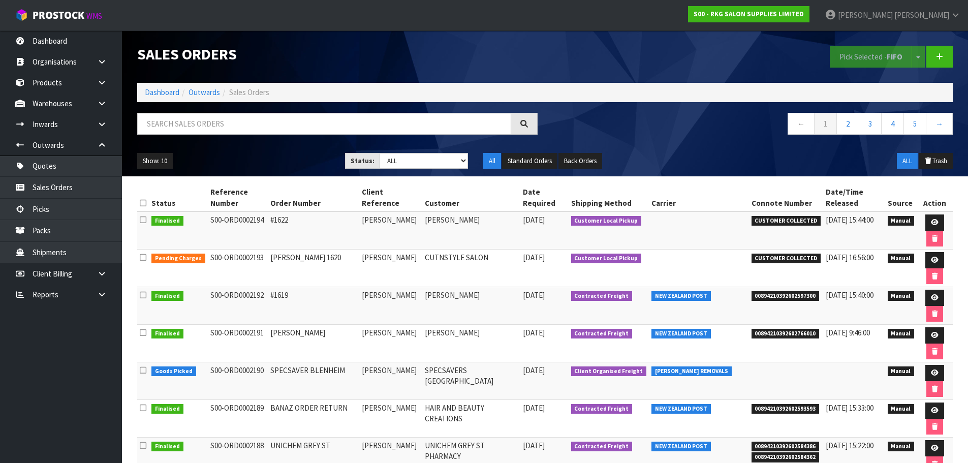
scroll to position [102, 0]
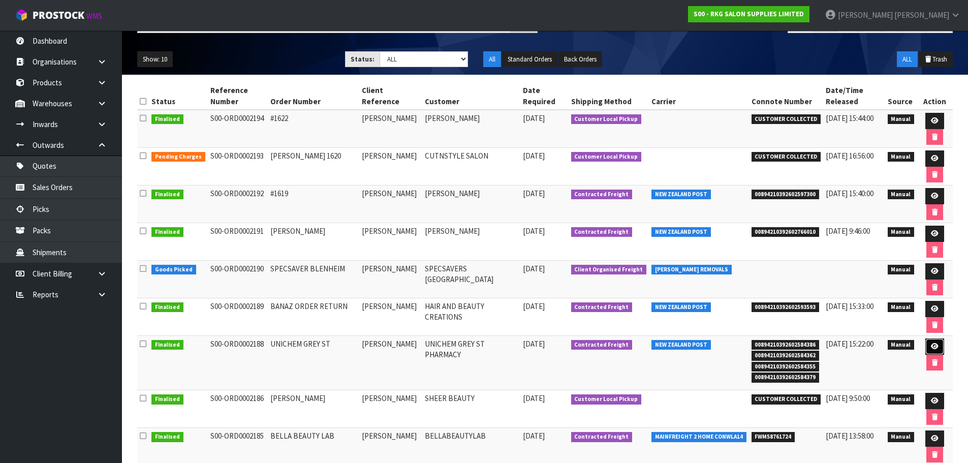
click at [931, 345] on icon at bounding box center [935, 346] width 8 height 7
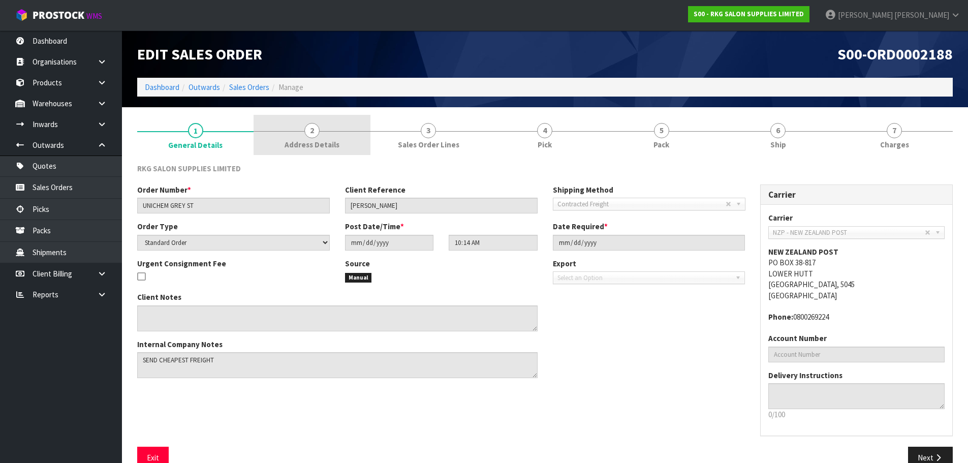
click at [315, 138] on link "2 Address Details" at bounding box center [312, 135] width 116 height 40
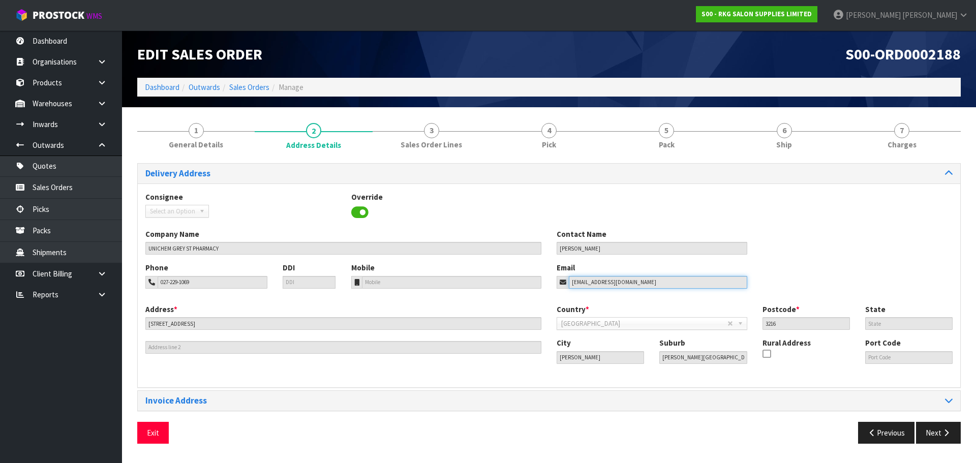
drag, startPoint x: 647, startPoint y: 283, endPoint x: 553, endPoint y: 287, distance: 94.1
click at [553, 287] on div "Email pcopharmacies@gmail.com" at bounding box center [652, 275] width 206 height 26
click at [158, 436] on button "Exit" at bounding box center [153, 433] width 32 height 22
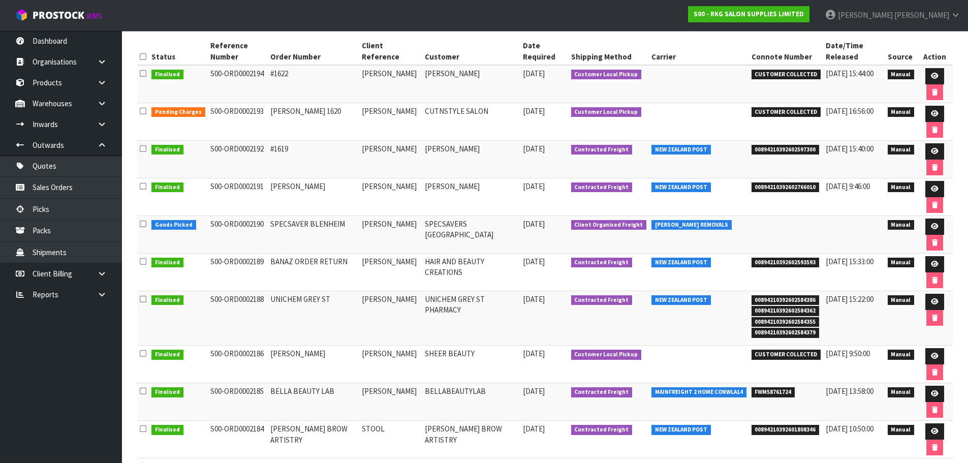
scroll to position [152, 0]
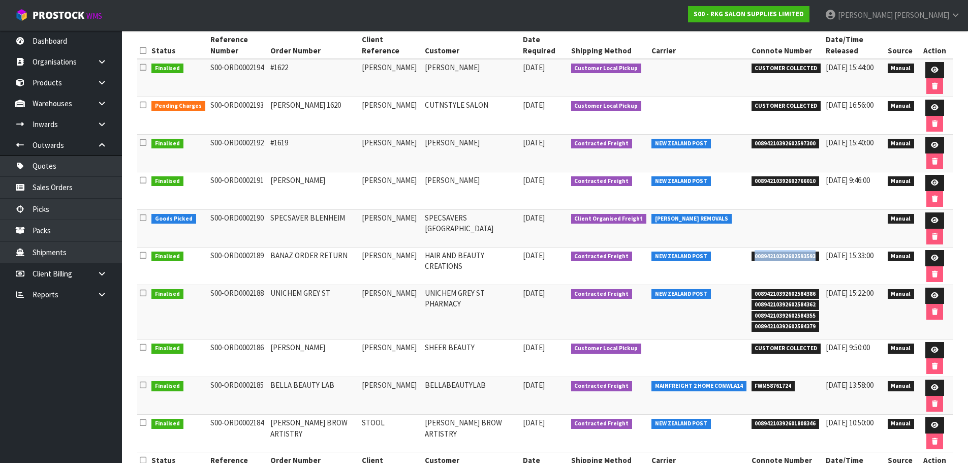
drag, startPoint x: 750, startPoint y: 257, endPoint x: 814, endPoint y: 249, distance: 64.5
click at [814, 249] on td "00894210392602593593" at bounding box center [786, 266] width 75 height 38
copy span "00894210392602593593"
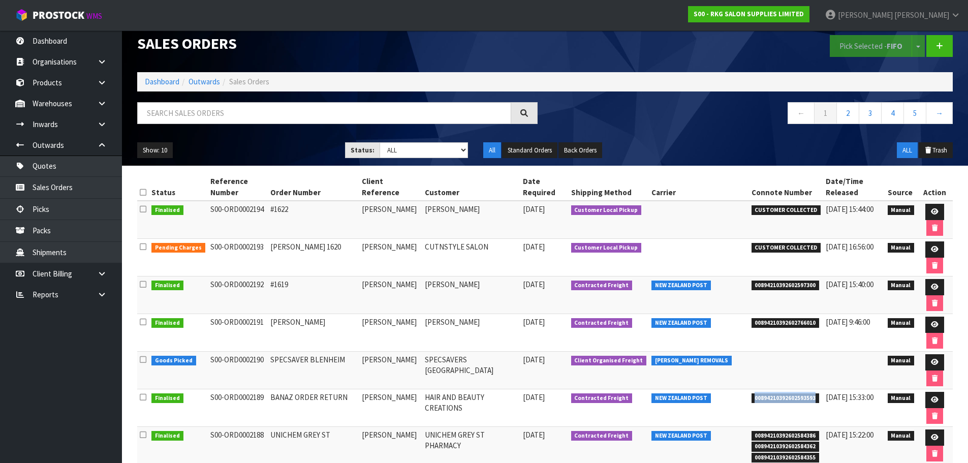
scroll to position [0, 0]
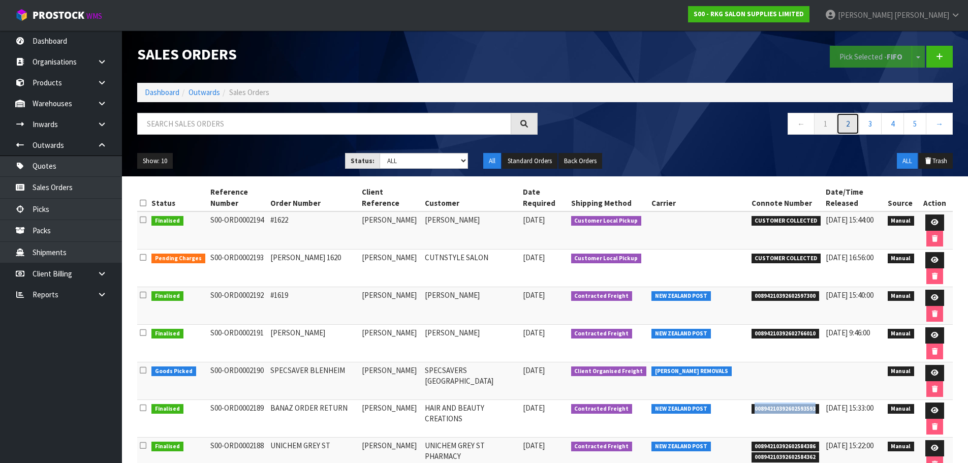
drag, startPoint x: 847, startPoint y: 128, endPoint x: 792, endPoint y: 162, distance: 65.2
click at [847, 128] on link "2" at bounding box center [847, 124] width 23 height 22
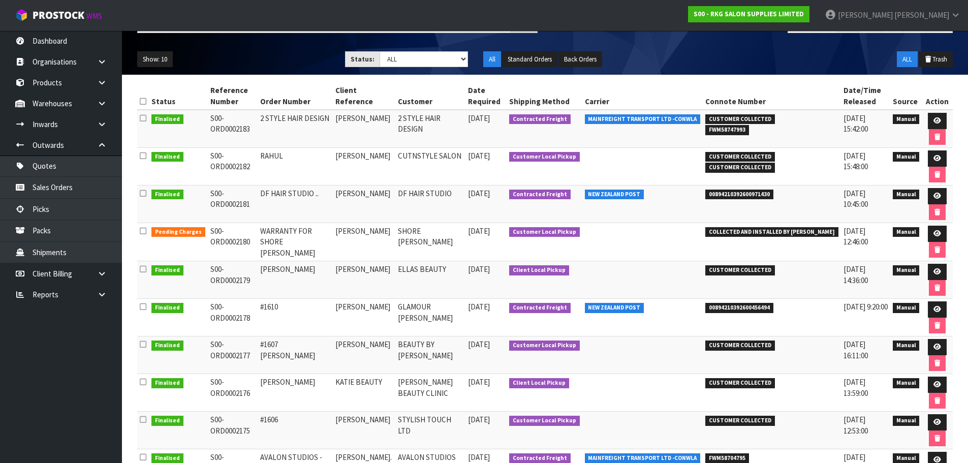
scroll to position [51, 0]
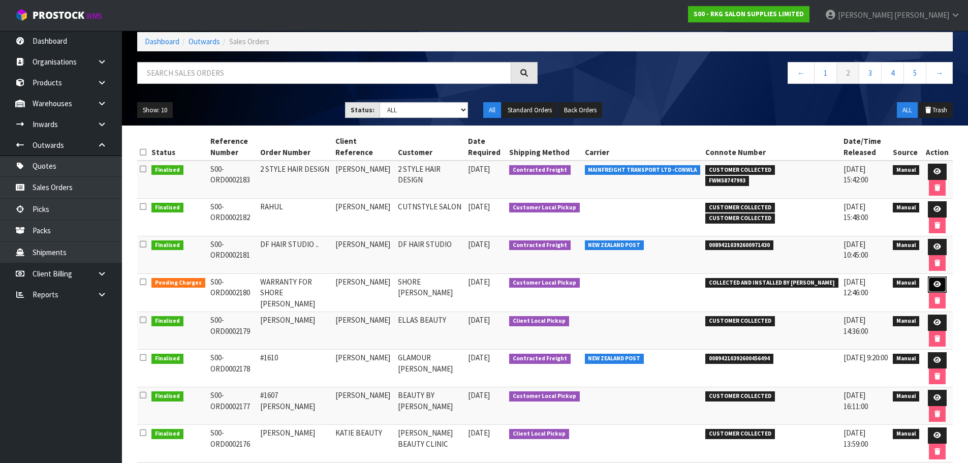
click at [937, 282] on icon at bounding box center [937, 284] width 8 height 7
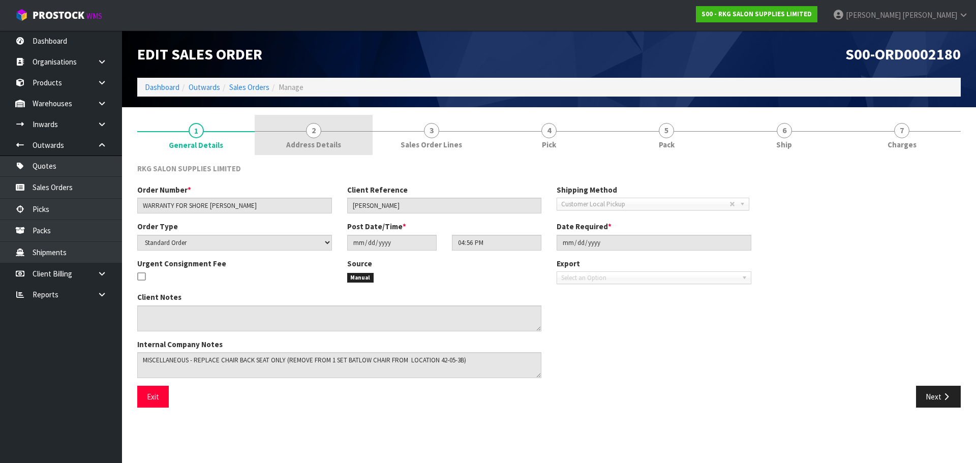
click at [317, 130] on span "2" at bounding box center [313, 130] width 15 height 15
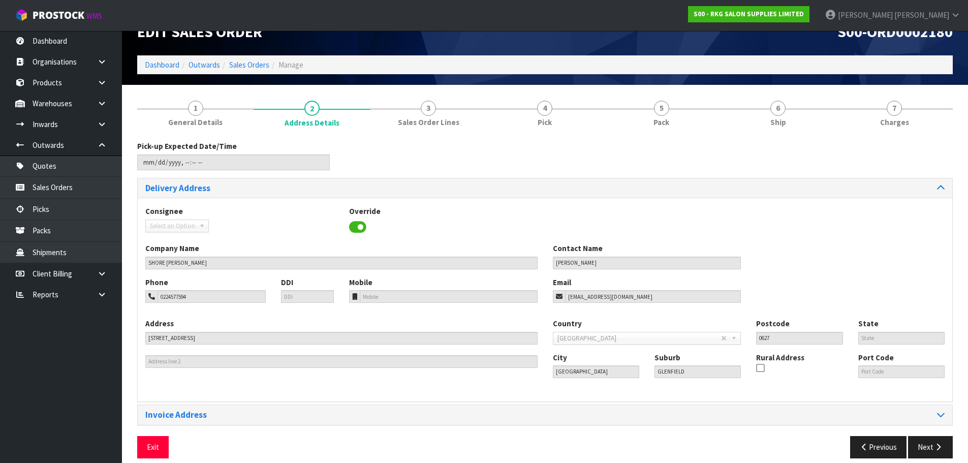
scroll to position [33, 0]
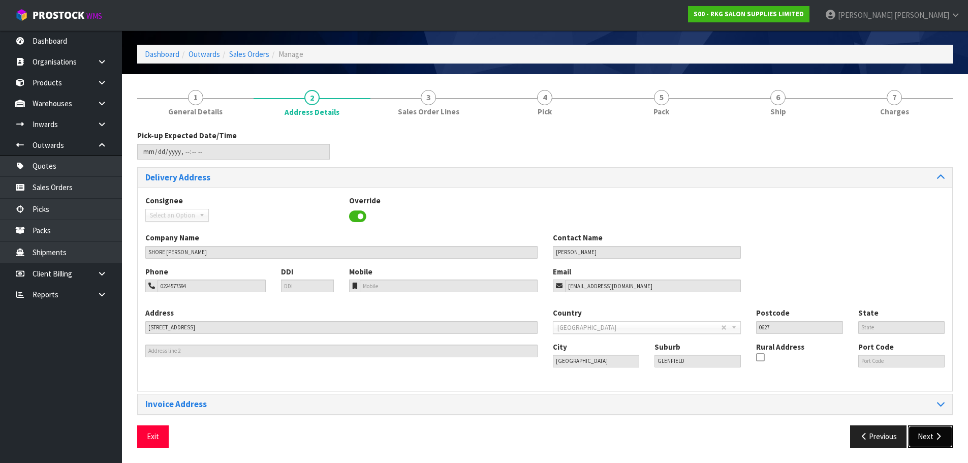
click at [928, 436] on button "Next" at bounding box center [930, 436] width 45 height 22
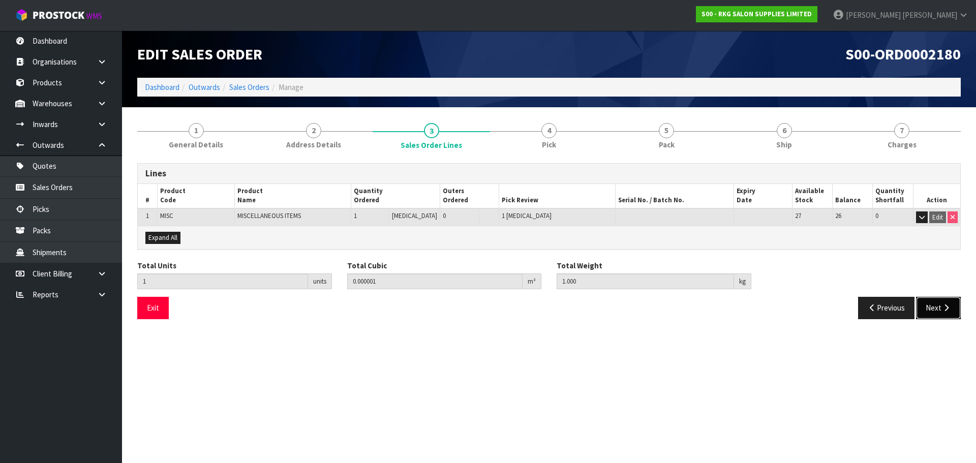
click at [946, 307] on icon "button" at bounding box center [946, 308] width 10 height 8
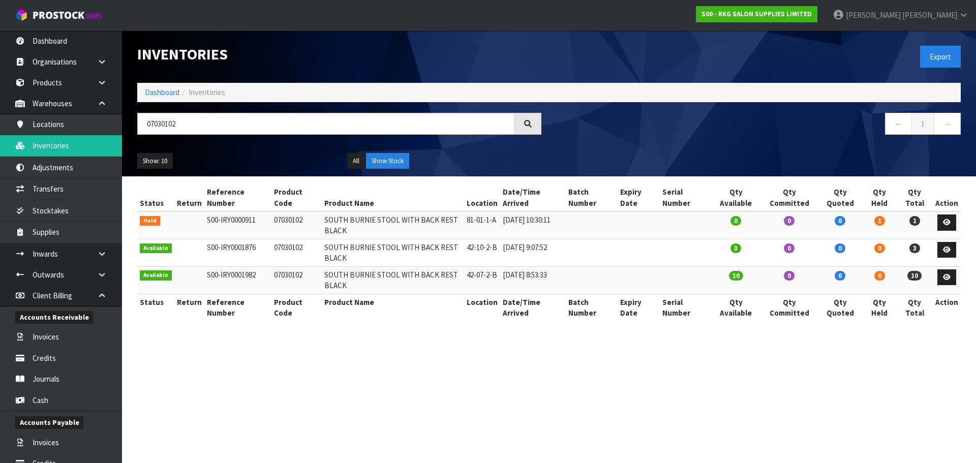
click at [141, 125] on input "07030102" at bounding box center [326, 124] width 378 height 22
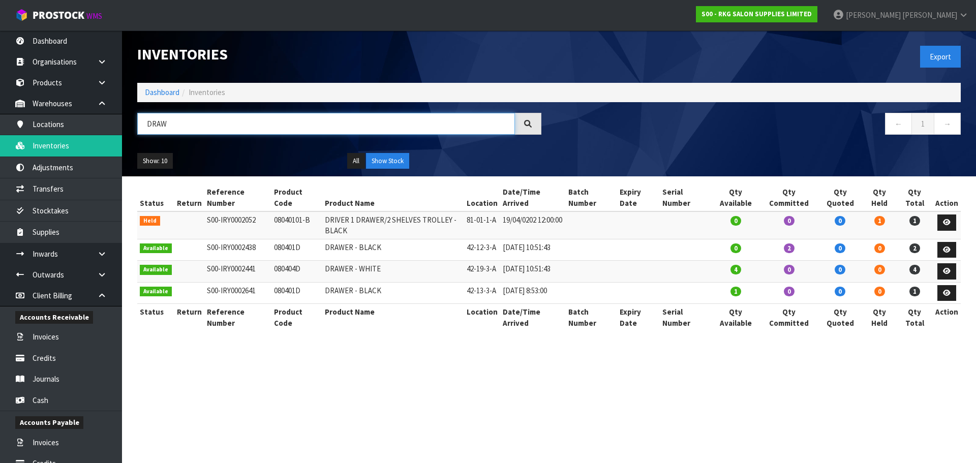
drag, startPoint x: 173, startPoint y: 125, endPoint x: 143, endPoint y: 128, distance: 30.0
click at [143, 128] on input "DRAW" at bounding box center [326, 124] width 378 height 22
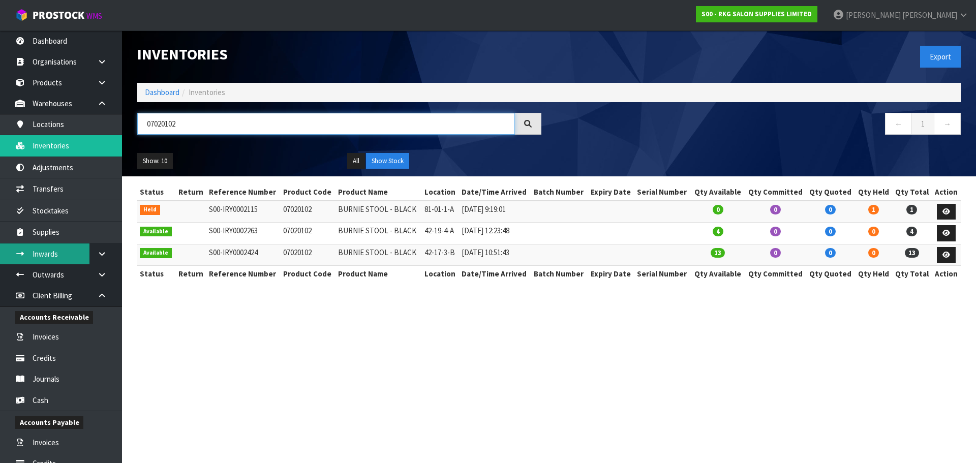
type input "07020102"
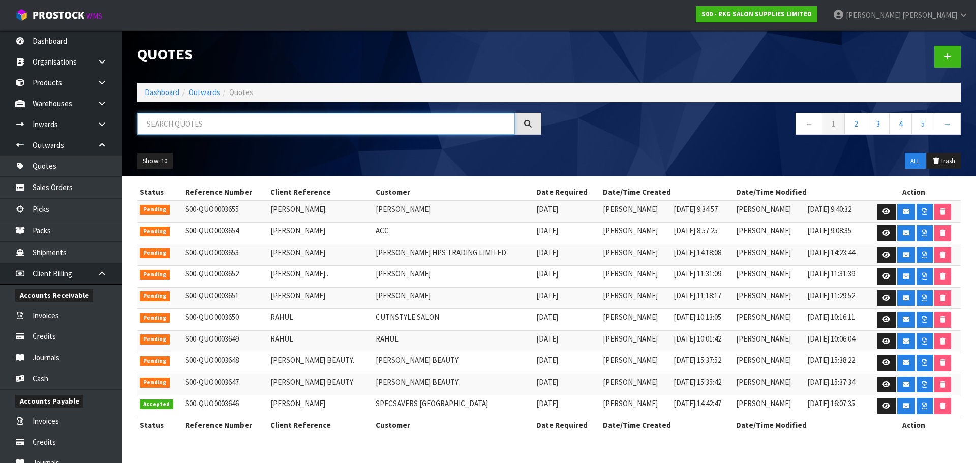
click at [227, 125] on input "text" at bounding box center [326, 124] width 378 height 22
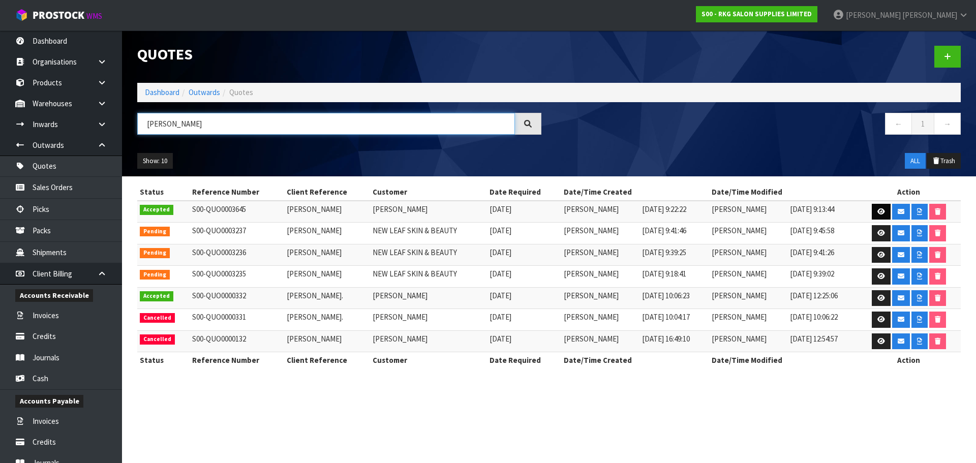
type input "LUCY"
click at [883, 212] on icon at bounding box center [881, 211] width 8 height 7
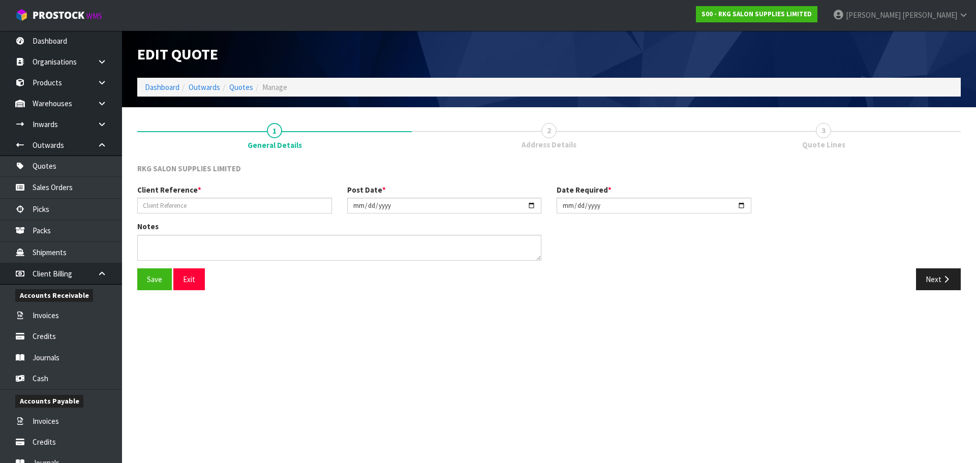
type input "LUCY GIBSON"
type input "2025-09-19"
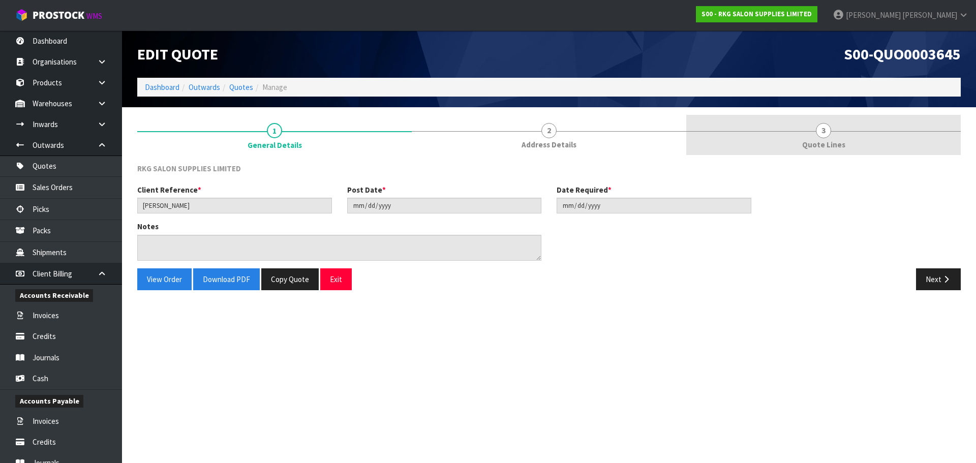
click at [825, 131] on span "3" at bounding box center [822, 130] width 15 height 15
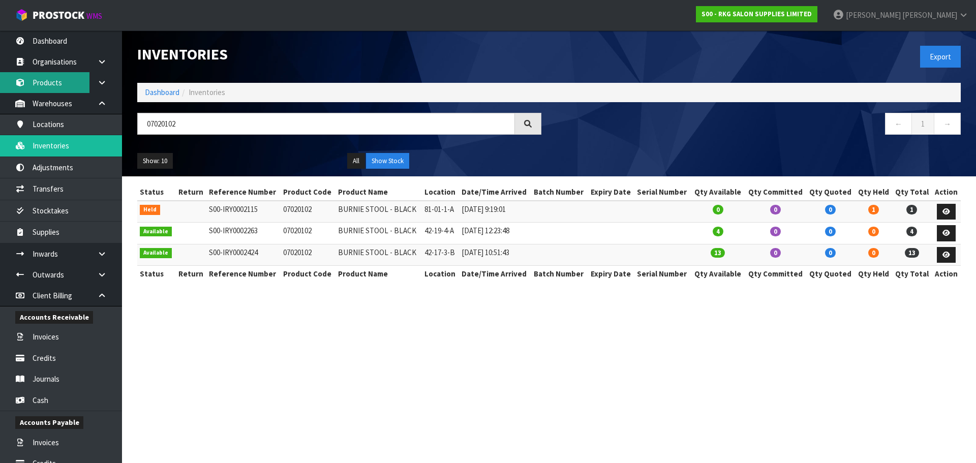
click at [42, 74] on link "Products" at bounding box center [61, 82] width 122 height 21
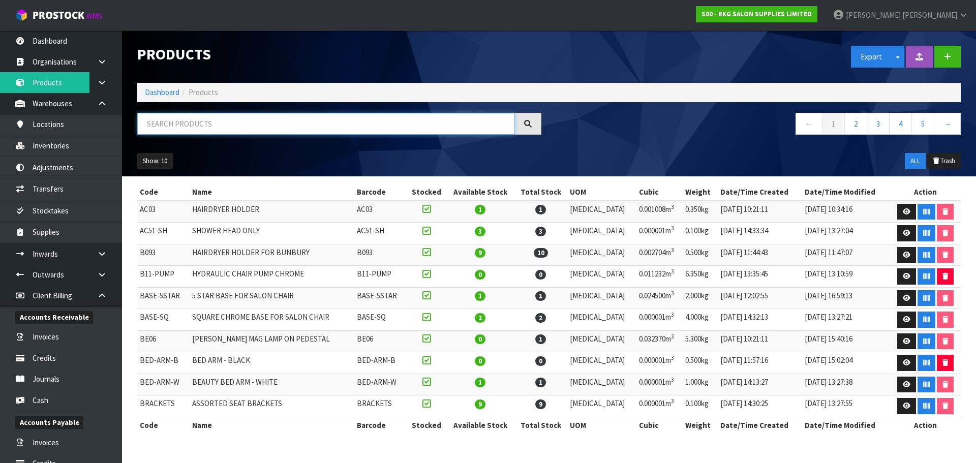
click at [178, 125] on input "text" at bounding box center [326, 124] width 378 height 22
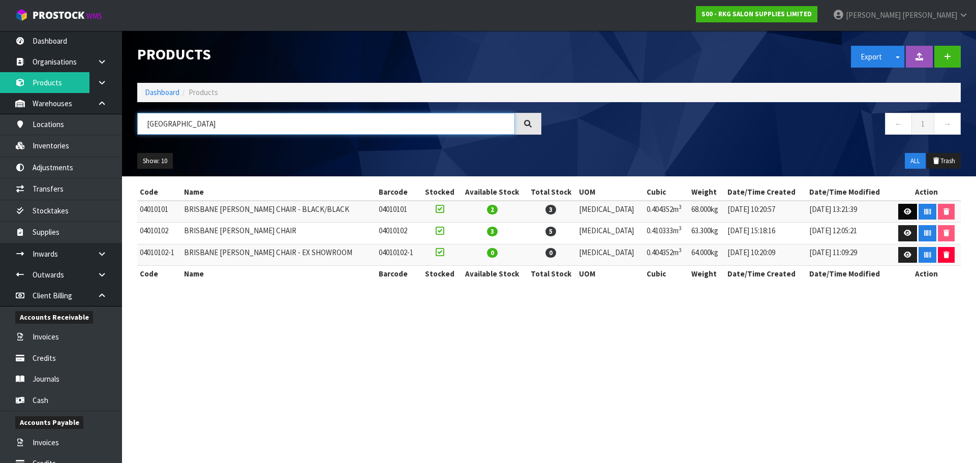
type input "[GEOGRAPHIC_DATA]"
click at [903, 214] on icon at bounding box center [907, 211] width 8 height 7
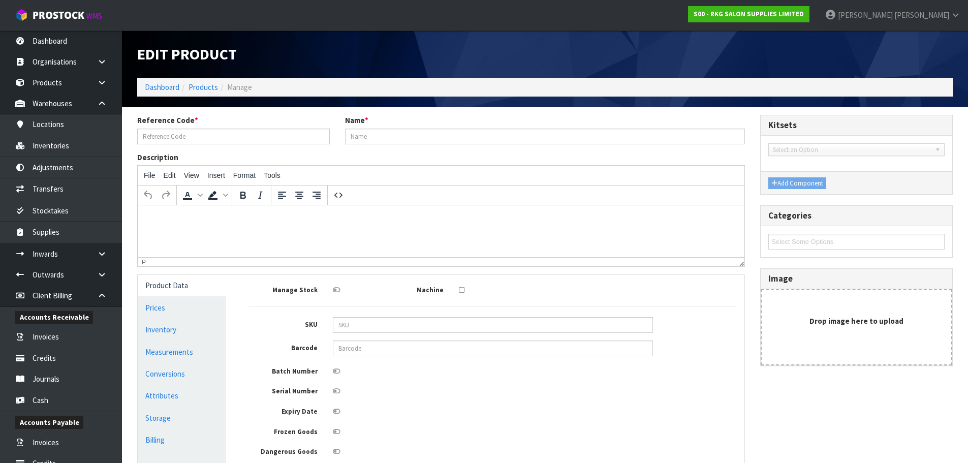
type input "04010101"
type input "BRISBANE [PERSON_NAME] CHAIR - BLACK/BLACK"
type input "72"
type input "78"
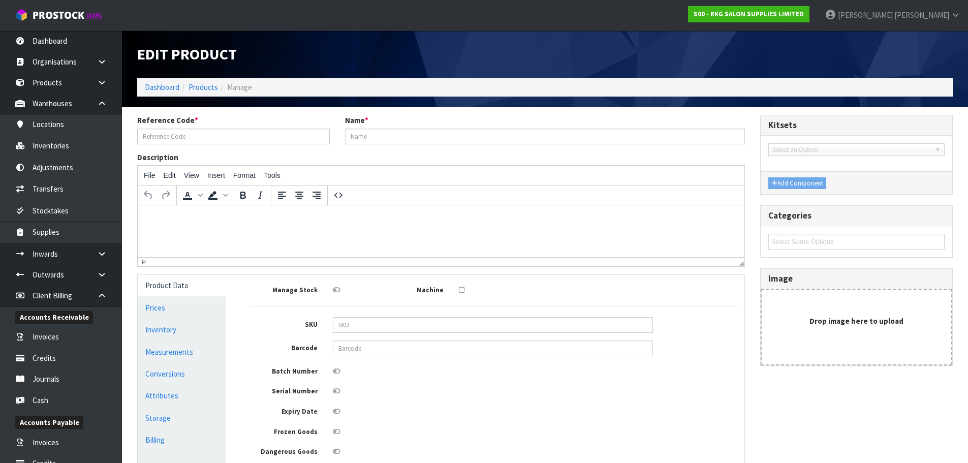
type input "0.404352"
type input "68"
click at [170, 351] on link "Measurements" at bounding box center [182, 351] width 88 height 21
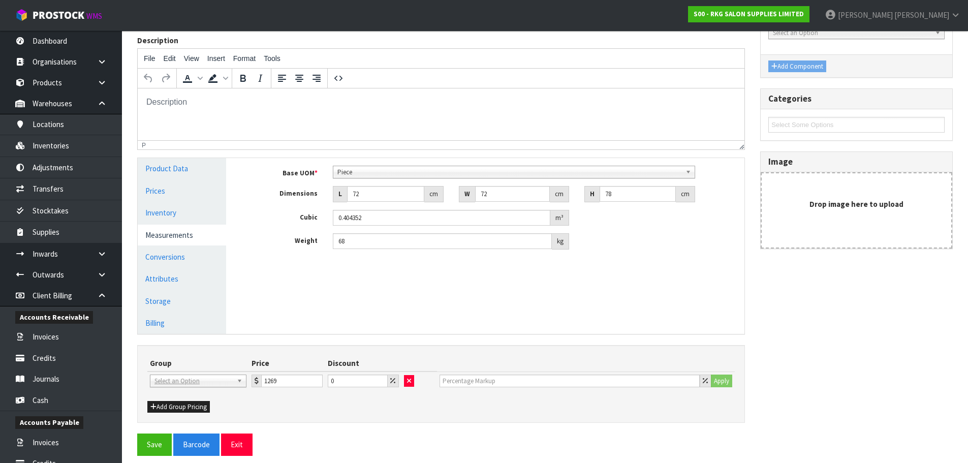
scroll to position [125, 0]
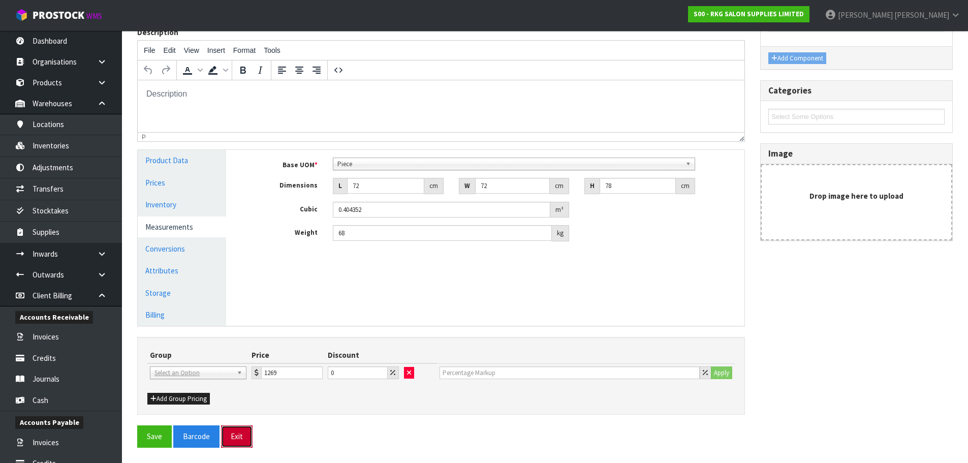
click at [239, 434] on button "Exit" at bounding box center [237, 436] width 32 height 22
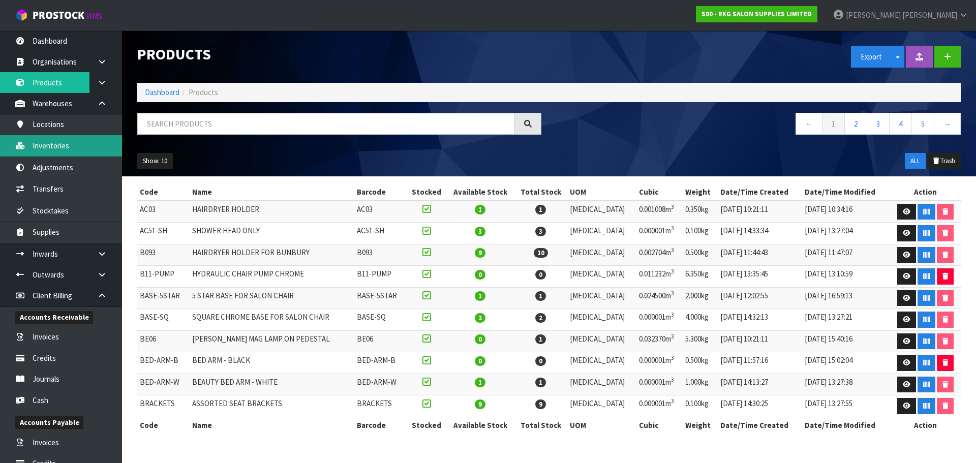
click at [61, 146] on link "Inventories" at bounding box center [61, 145] width 122 height 21
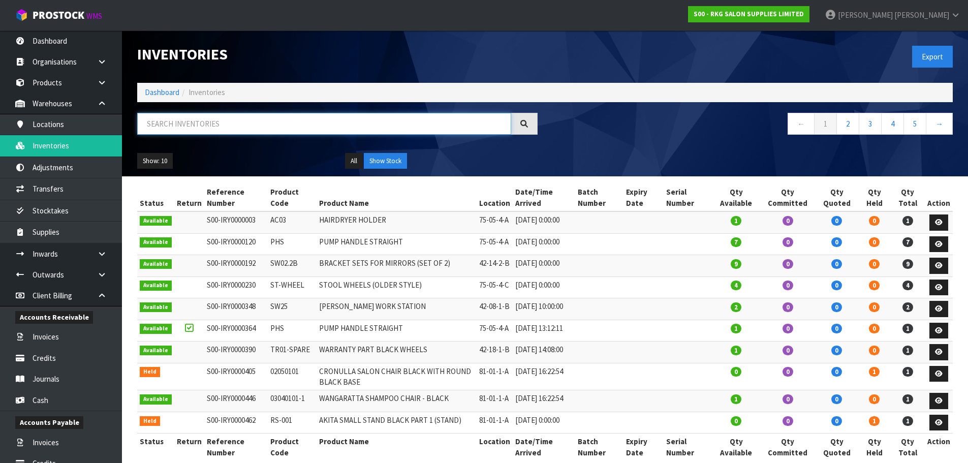
click at [176, 127] on input "text" at bounding box center [324, 124] width 374 height 22
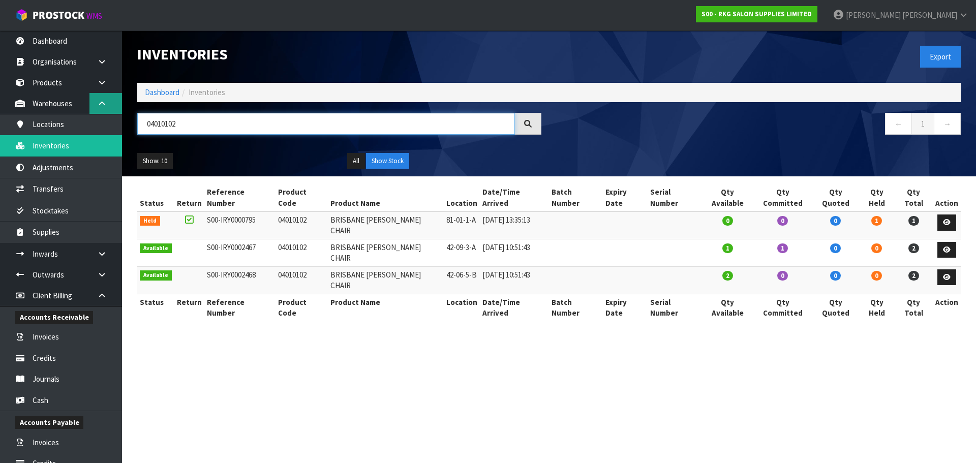
type input "04010102"
click at [101, 105] on icon at bounding box center [102, 104] width 10 height 8
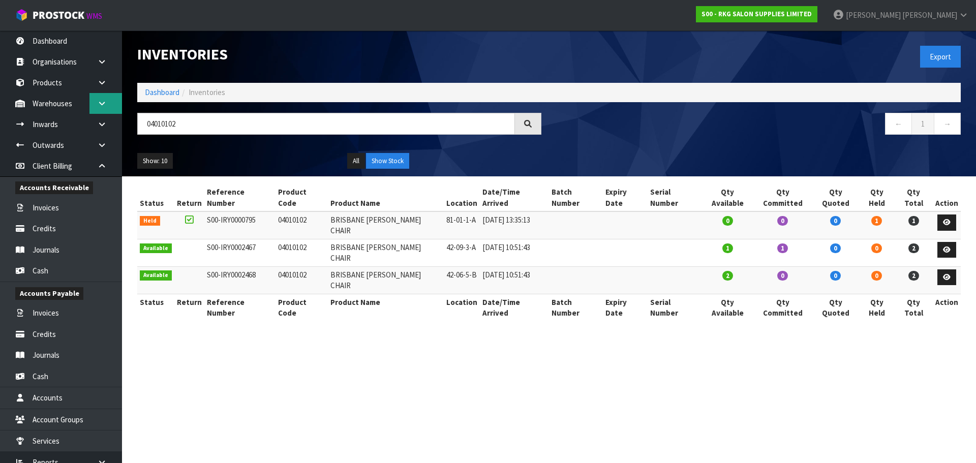
drag, startPoint x: 102, startPoint y: 99, endPoint x: 93, endPoint y: 105, distance: 10.3
click at [102, 100] on link at bounding box center [105, 103] width 33 height 21
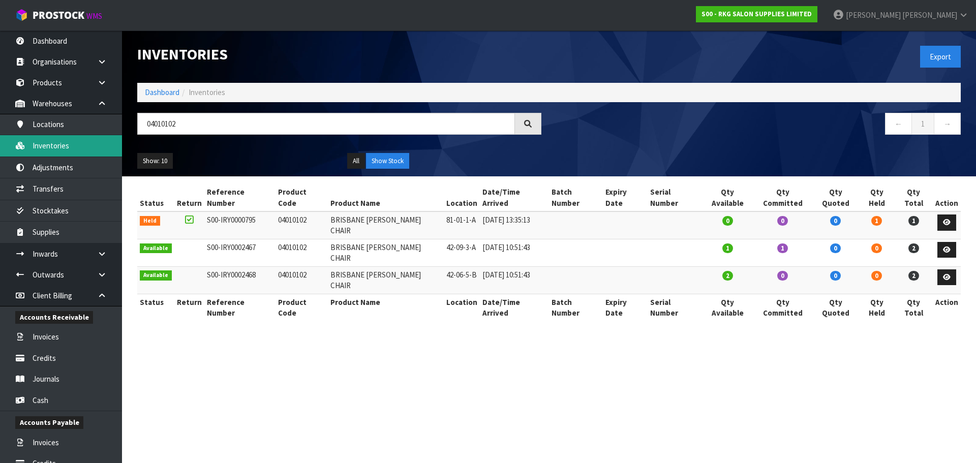
click at [46, 143] on link "Inventories" at bounding box center [61, 145] width 122 height 21
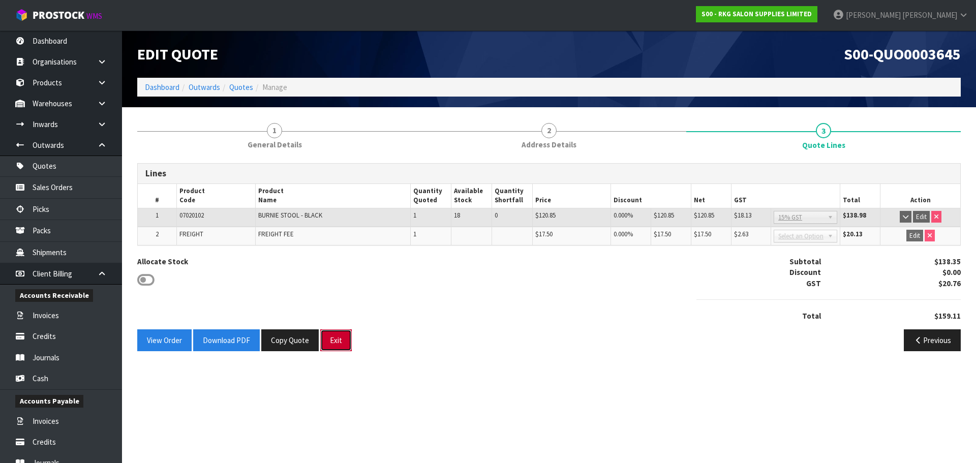
click at [336, 338] on button "Exit" at bounding box center [336, 340] width 32 height 22
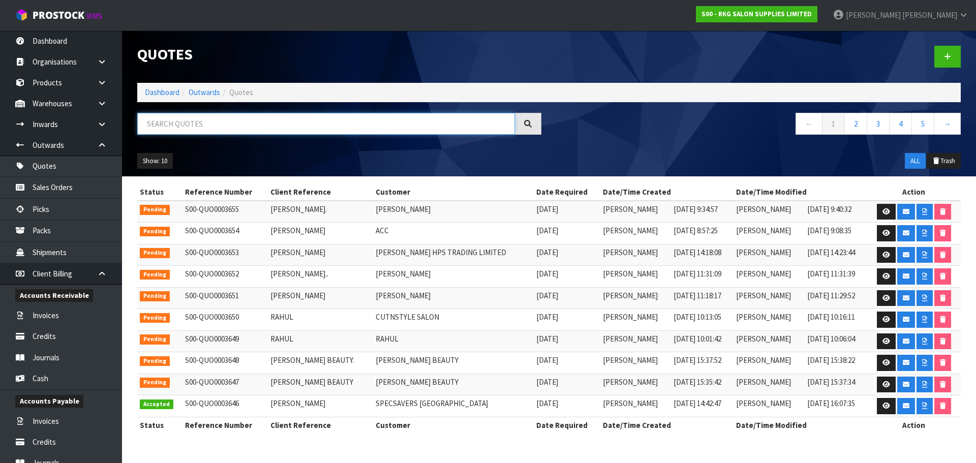
click at [231, 129] on input "text" at bounding box center [326, 124] width 378 height 22
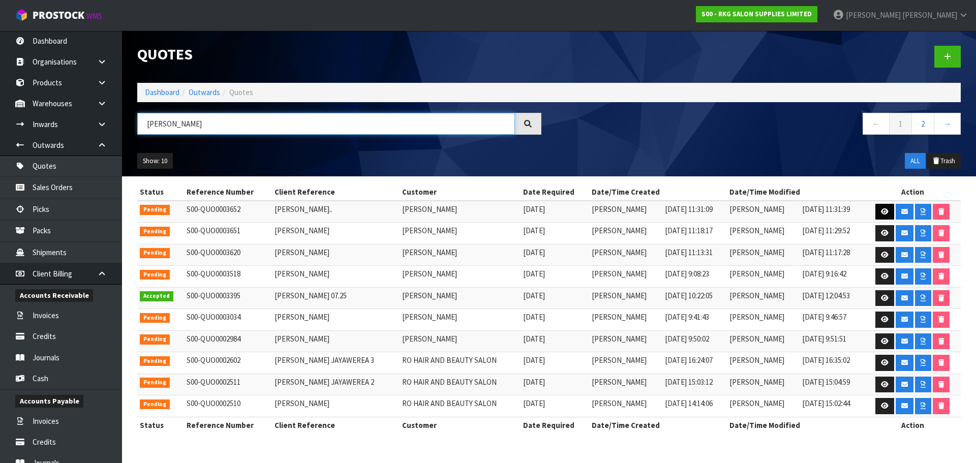
type input "JAY"
click at [882, 212] on icon at bounding box center [884, 211] width 8 height 7
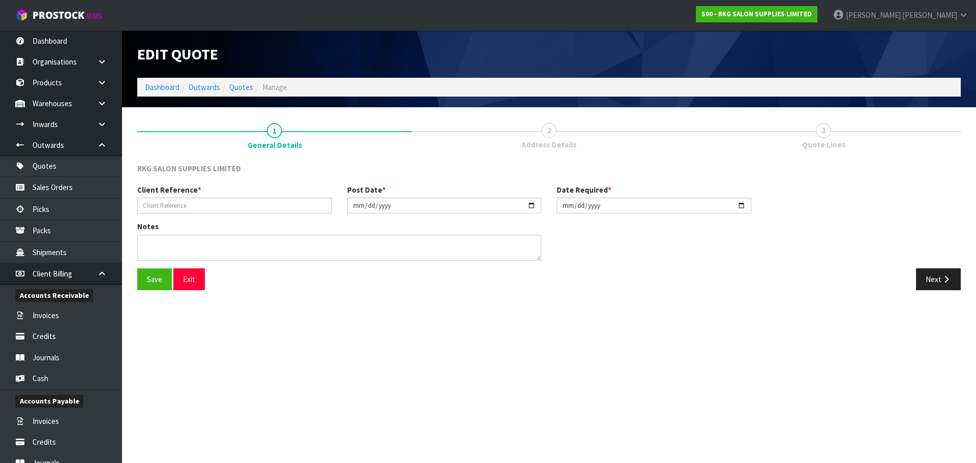
type input "JAYDE BLACKIE.."
type input "[DATE]"
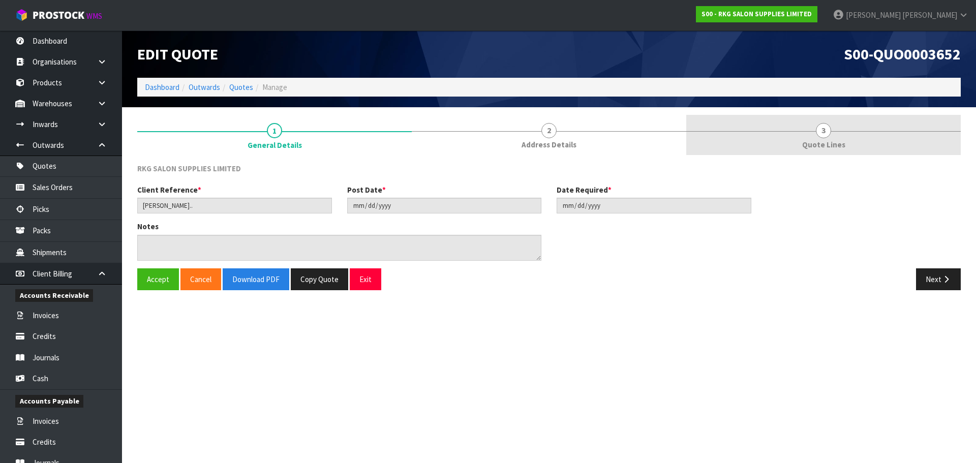
click at [828, 134] on span "3" at bounding box center [822, 130] width 15 height 15
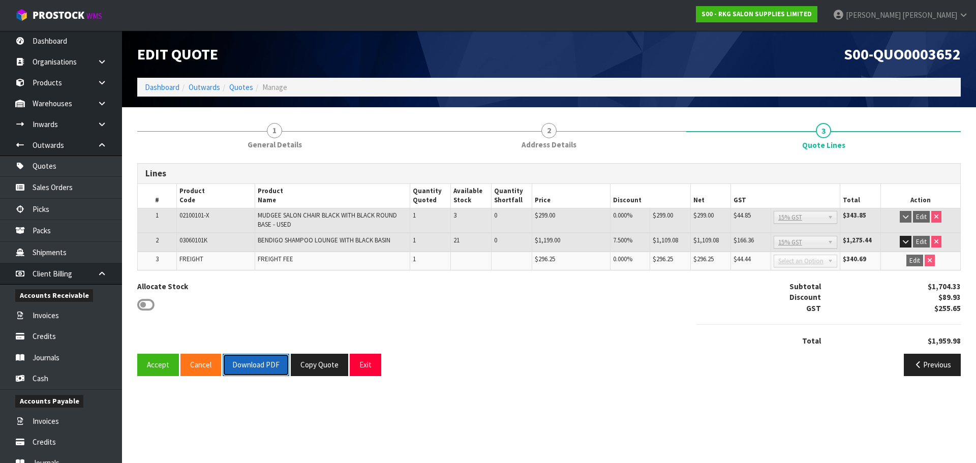
click at [236, 365] on button "Download PDF" at bounding box center [256, 365] width 67 height 22
click at [364, 365] on button "Exit" at bounding box center [366, 365] width 32 height 22
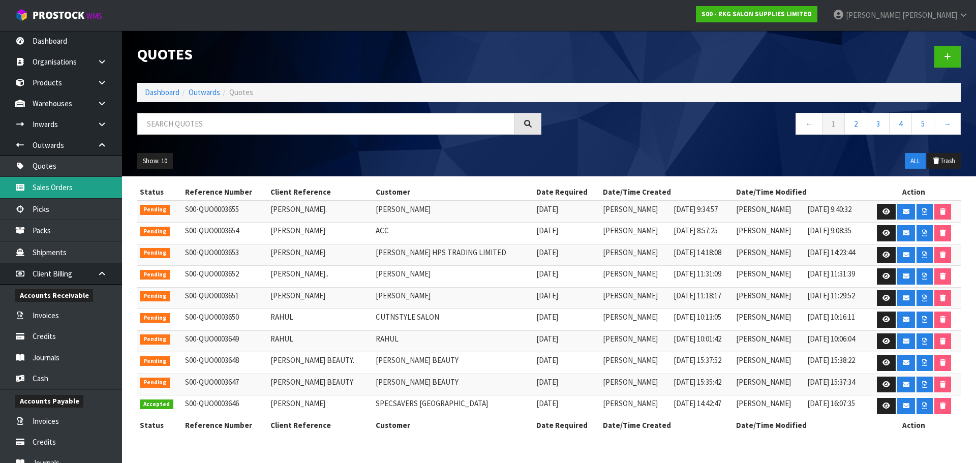
click at [64, 185] on link "Sales Orders" at bounding box center [61, 187] width 122 height 21
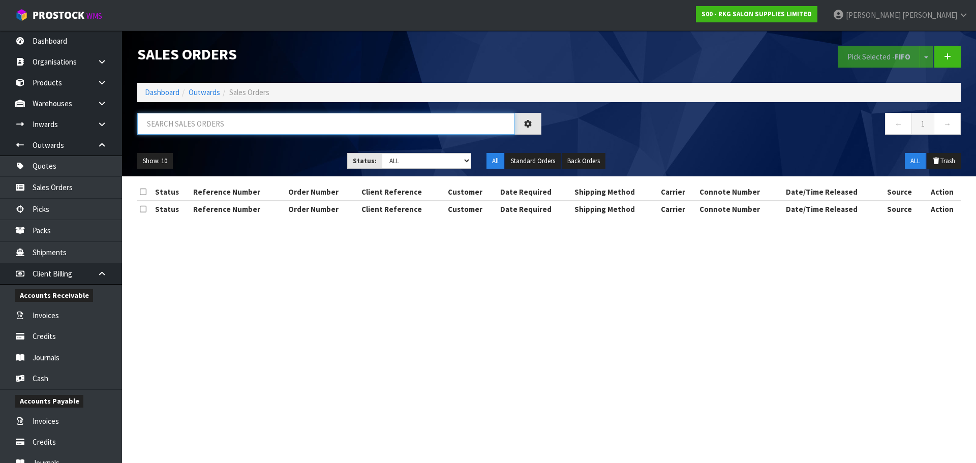
click at [190, 124] on input "text" at bounding box center [326, 124] width 378 height 22
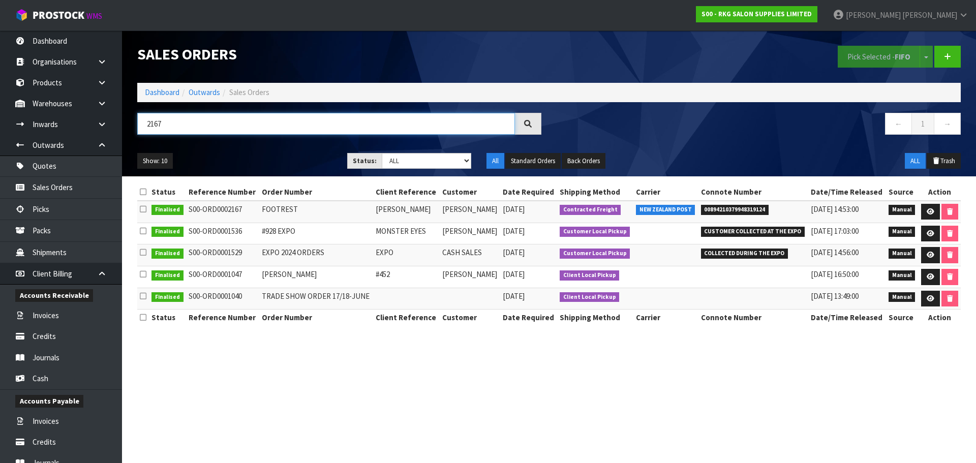
type input "2167"
drag, startPoint x: 182, startPoint y: 123, endPoint x: 143, endPoint y: 121, distance: 38.6
click at [143, 121] on input "2167" at bounding box center [326, 124] width 378 height 22
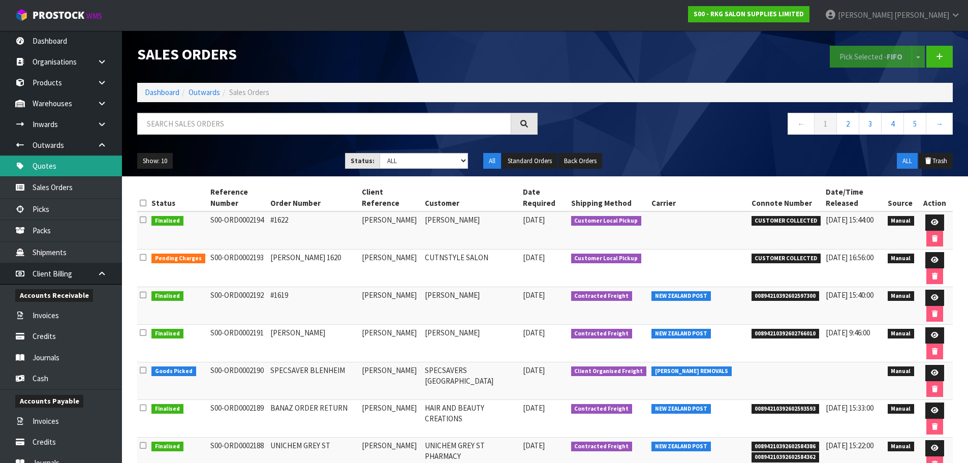
click at [68, 171] on link "Quotes" at bounding box center [61, 165] width 122 height 21
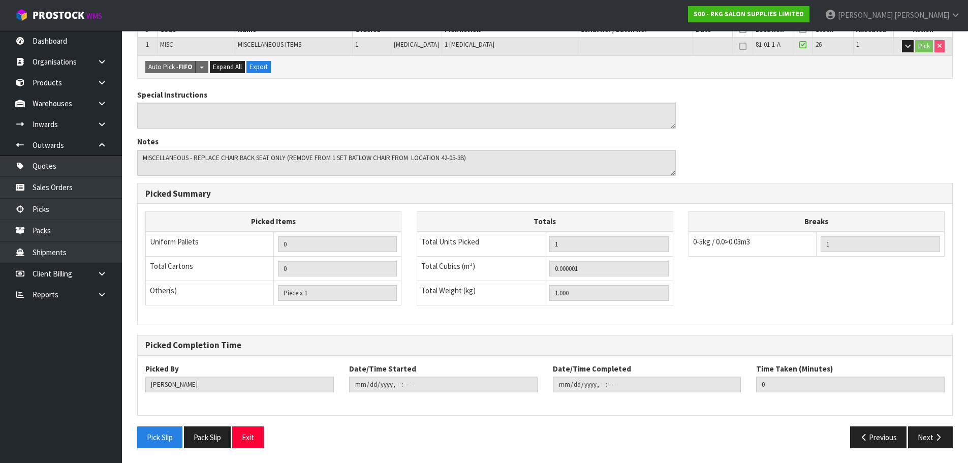
scroll to position [208, 0]
drag, startPoint x: 930, startPoint y: 438, endPoint x: 887, endPoint y: 417, distance: 48.6
click at [927, 438] on button "Next" at bounding box center [930, 437] width 45 height 22
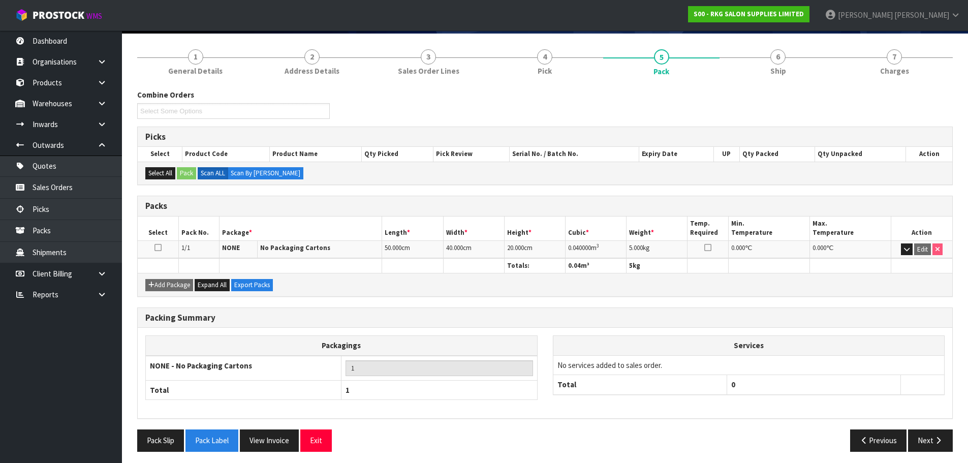
scroll to position [78, 0]
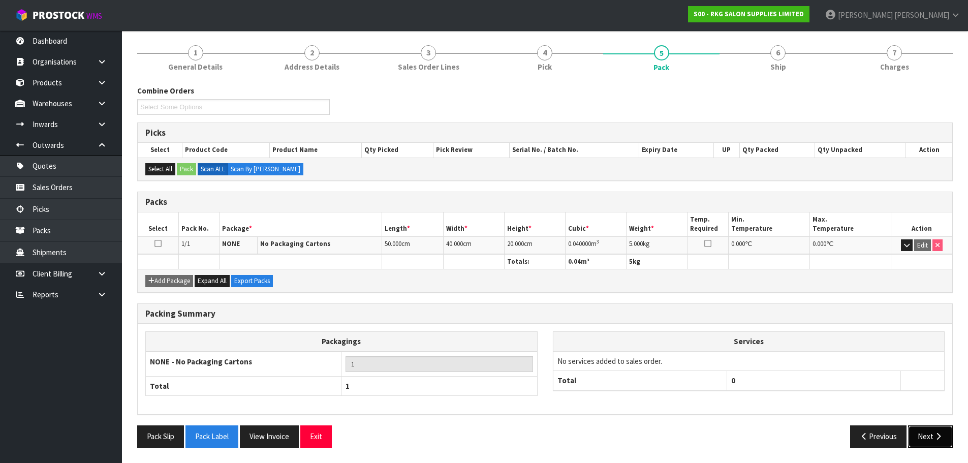
click at [927, 439] on button "Next" at bounding box center [930, 436] width 45 height 22
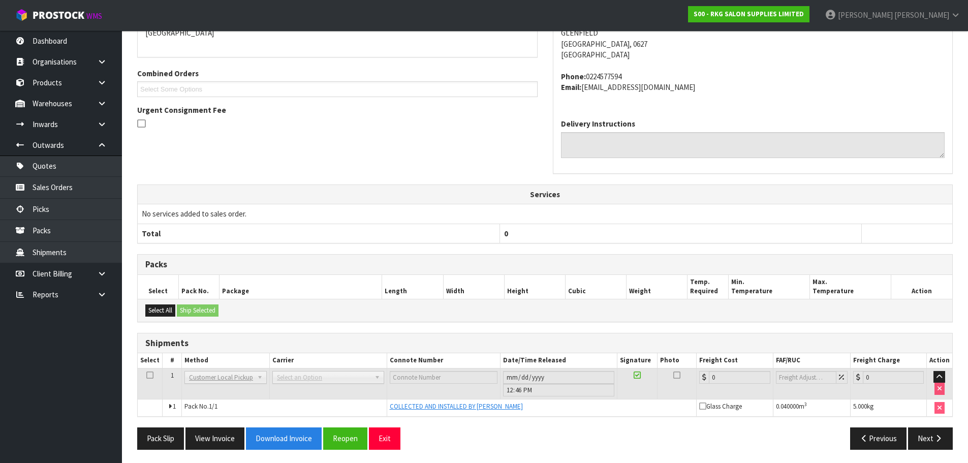
scroll to position [199, 0]
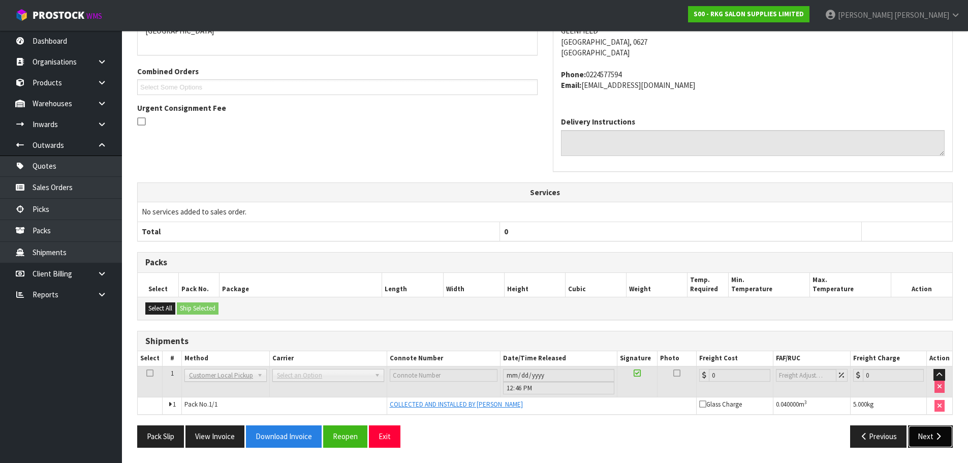
click at [924, 436] on button "Next" at bounding box center [930, 436] width 45 height 22
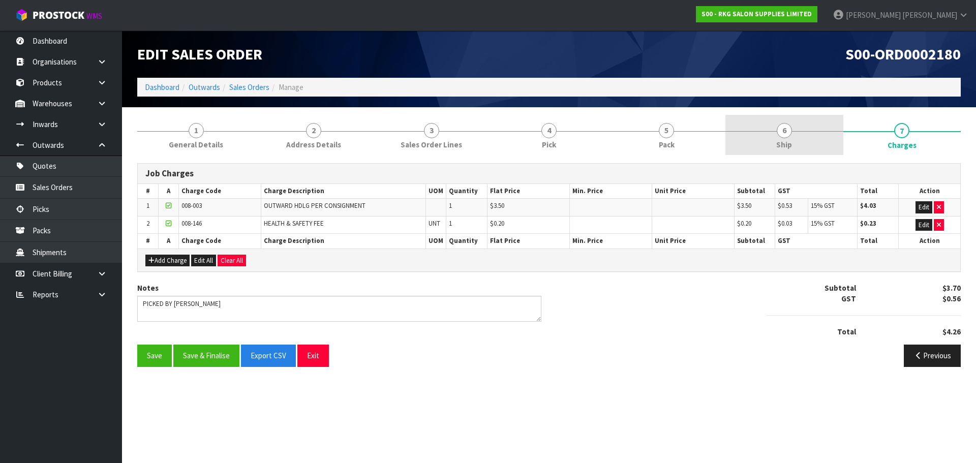
click at [788, 131] on span "6" at bounding box center [783, 130] width 15 height 15
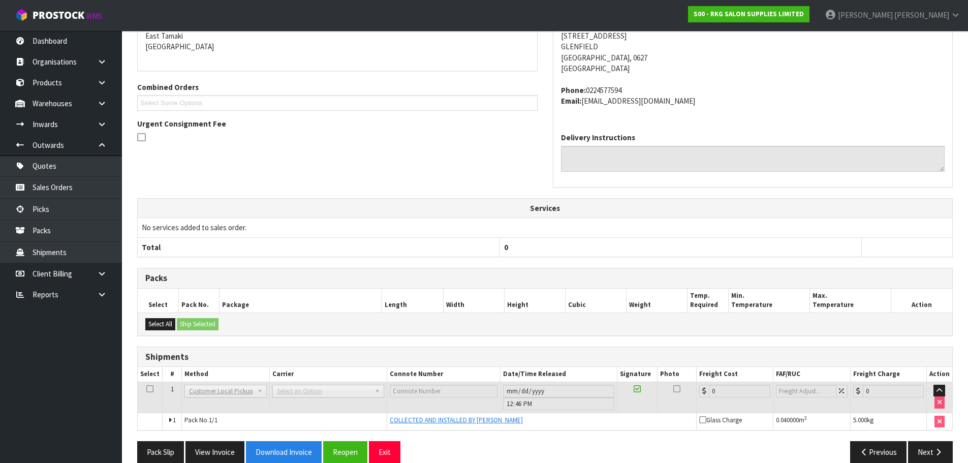
scroll to position [199, 0]
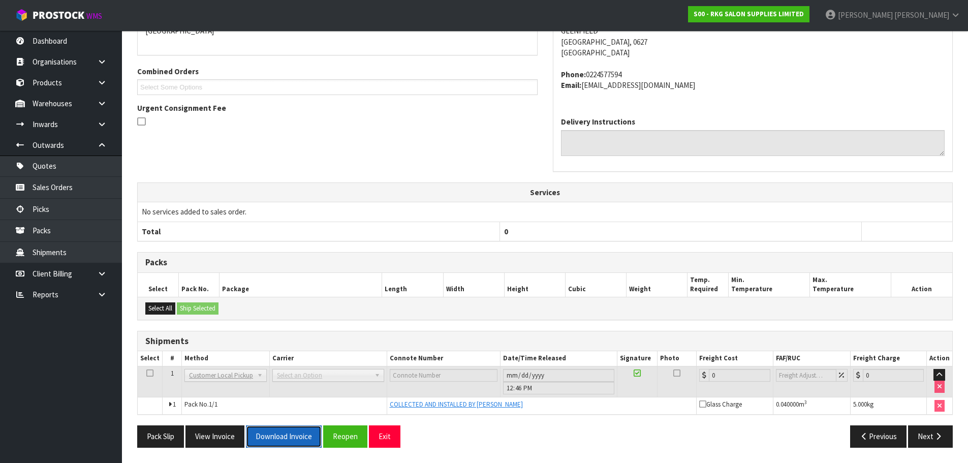
click at [279, 440] on button "Download Invoice" at bounding box center [284, 436] width 76 height 22
click at [920, 435] on button "Next" at bounding box center [930, 436] width 45 height 22
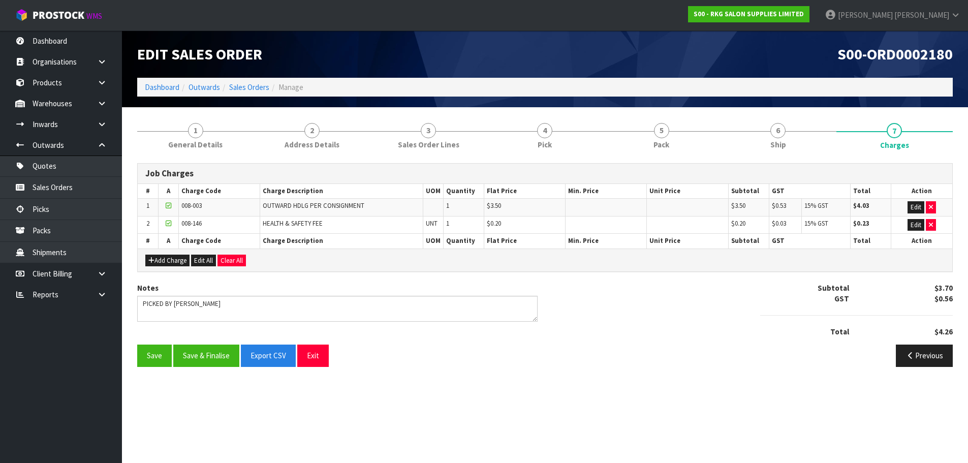
scroll to position [0, 0]
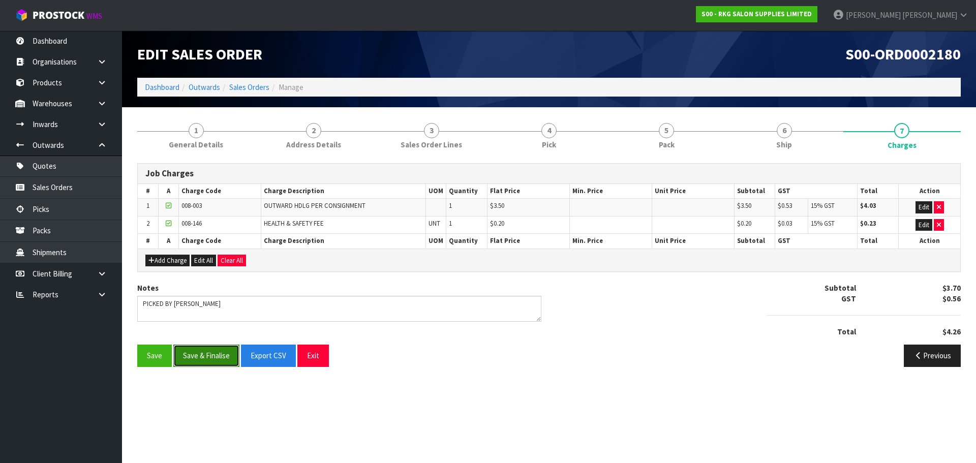
click at [210, 356] on button "Save & Finalise" at bounding box center [206, 355] width 66 height 22
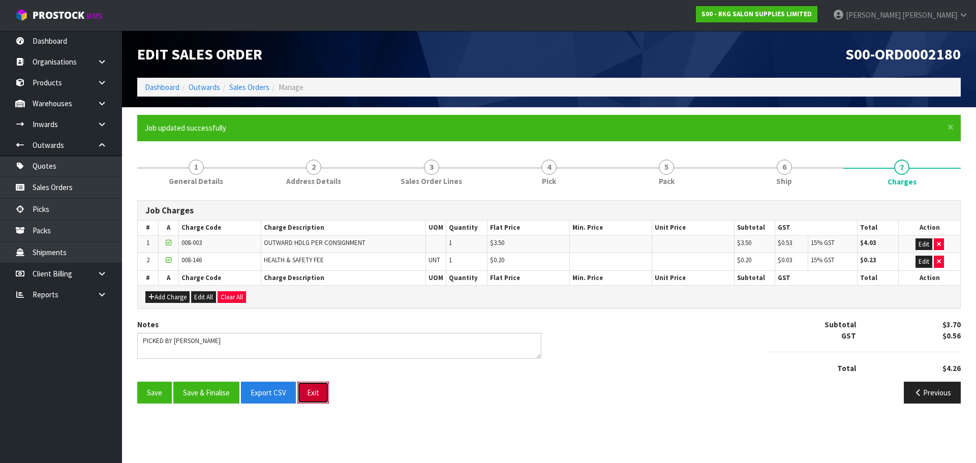
click at [317, 398] on button "Exit" at bounding box center [313, 393] width 32 height 22
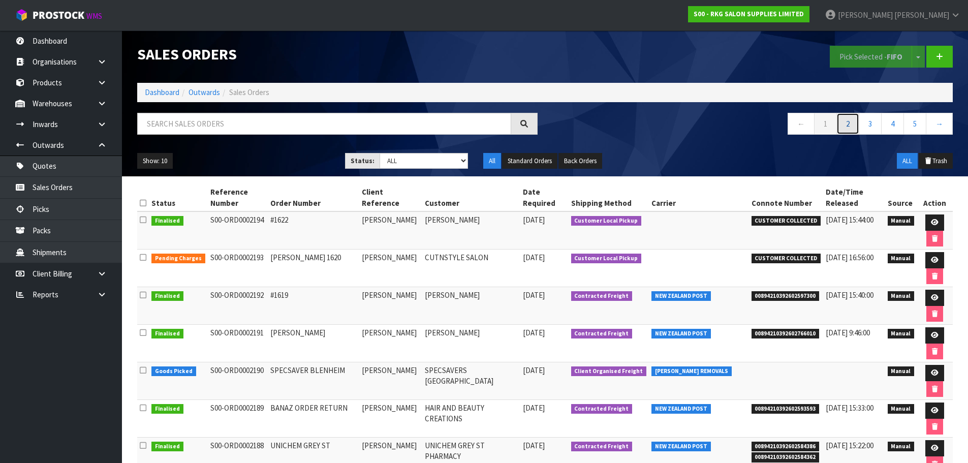
click at [847, 123] on link "2" at bounding box center [847, 124] width 23 height 22
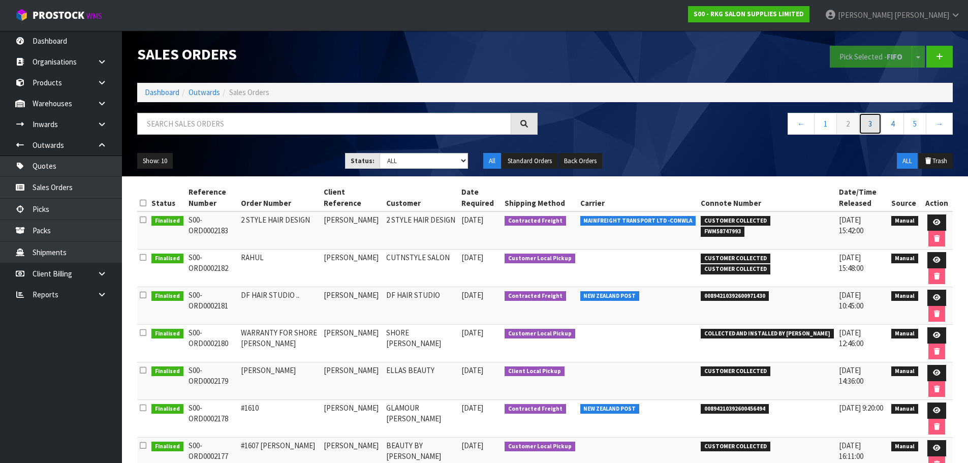
click at [871, 126] on link "3" at bounding box center [870, 124] width 23 height 22
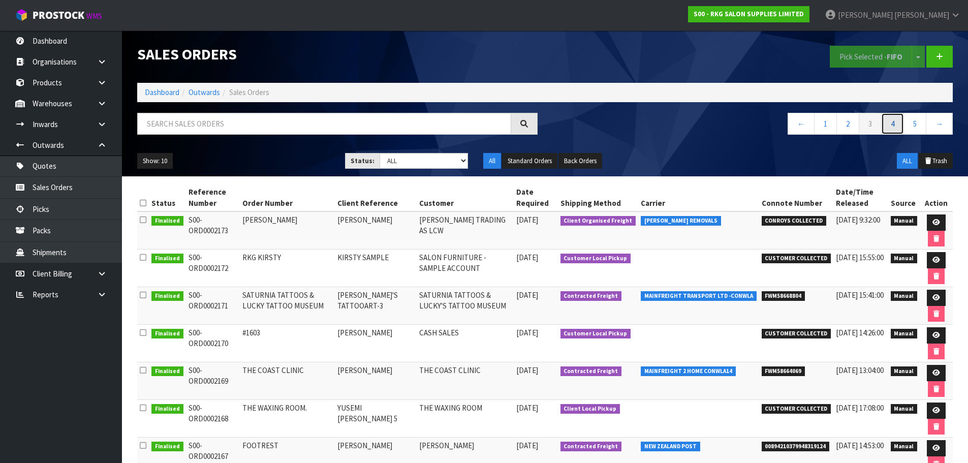
click at [901, 121] on link "4" at bounding box center [892, 124] width 23 height 22
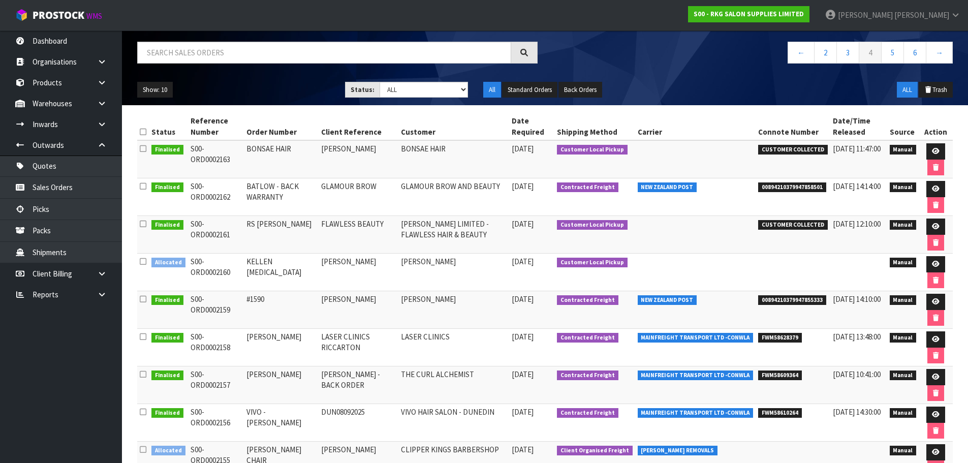
scroll to position [69, 0]
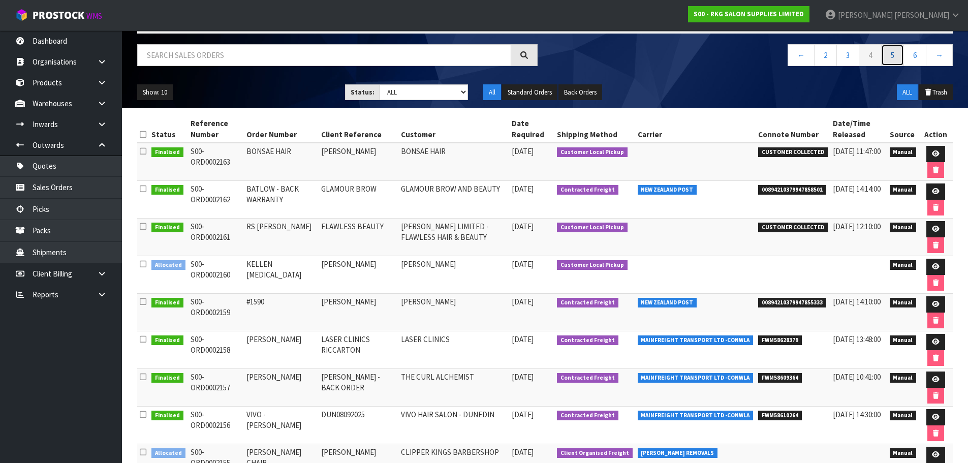
click at [893, 52] on link "5" at bounding box center [892, 55] width 23 height 22
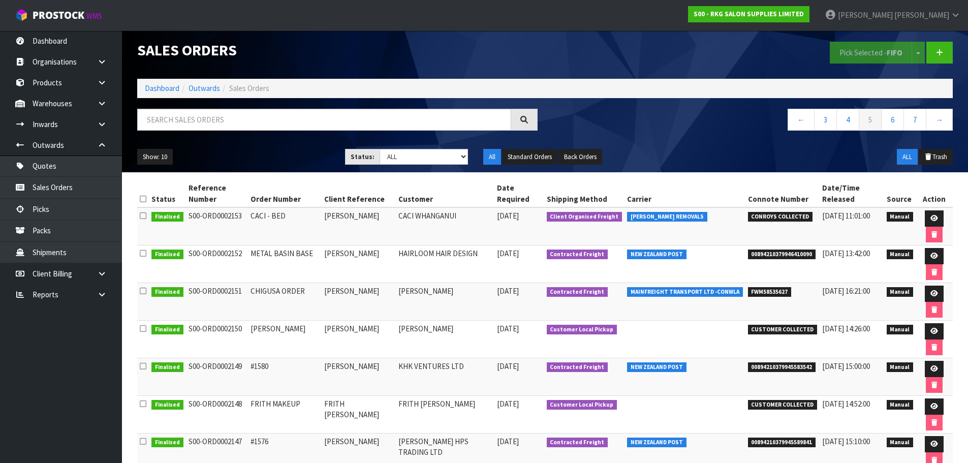
scroll to position [0, 0]
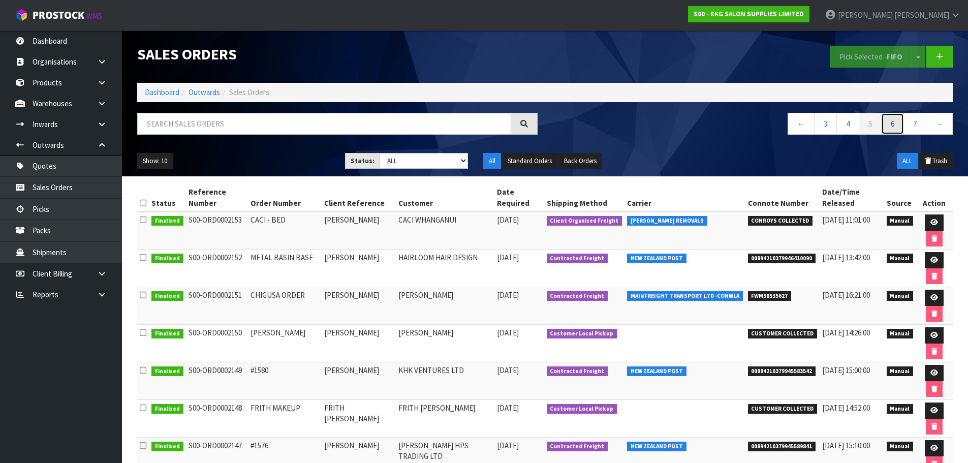
click at [895, 119] on link "6" at bounding box center [892, 124] width 23 height 22
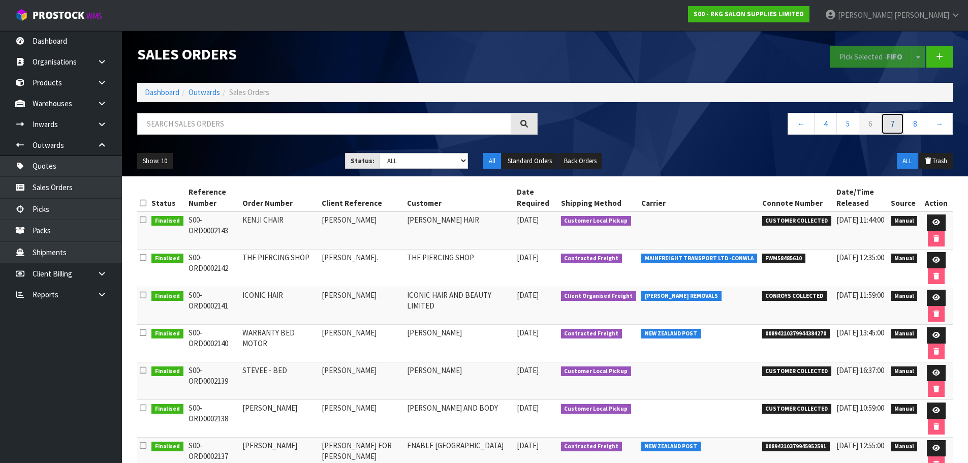
click at [898, 121] on link "7" at bounding box center [892, 124] width 23 height 22
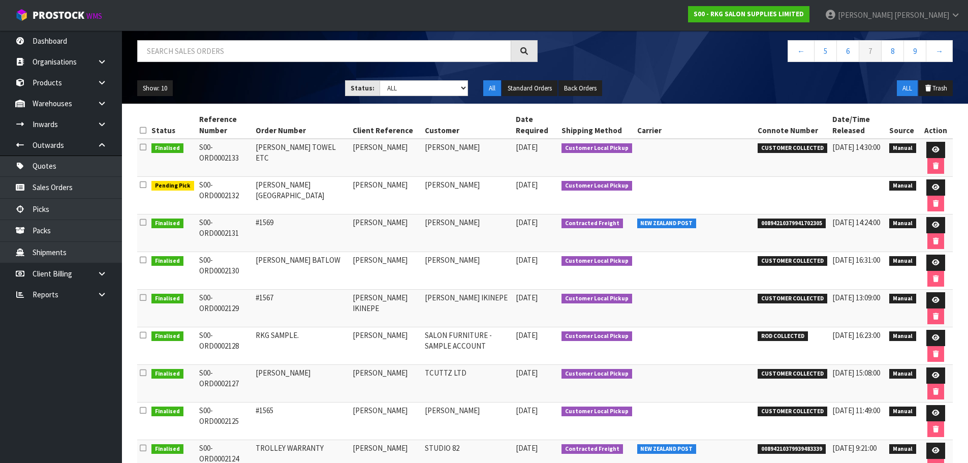
scroll to position [69, 0]
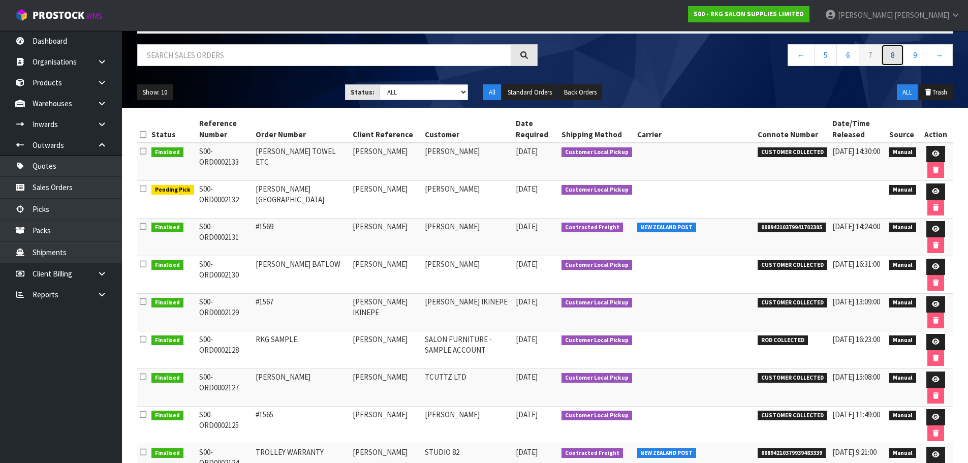
click at [890, 56] on link "8" at bounding box center [892, 55] width 23 height 22
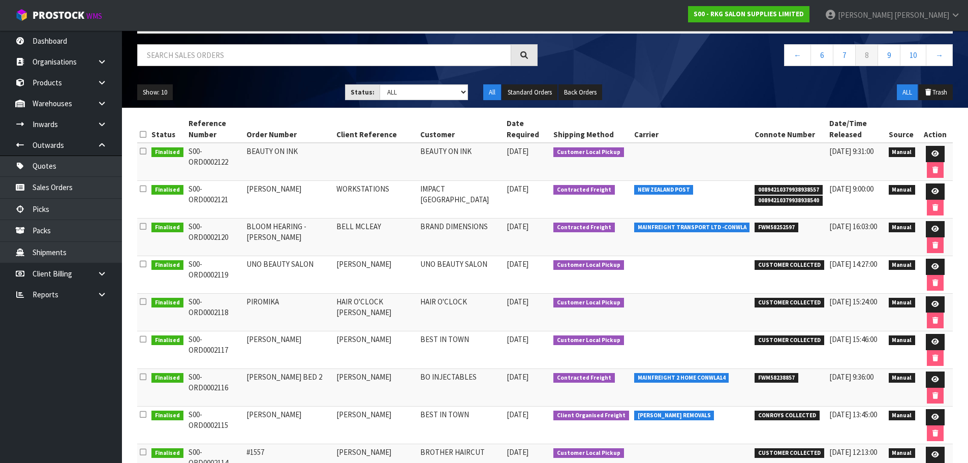
scroll to position [1, 0]
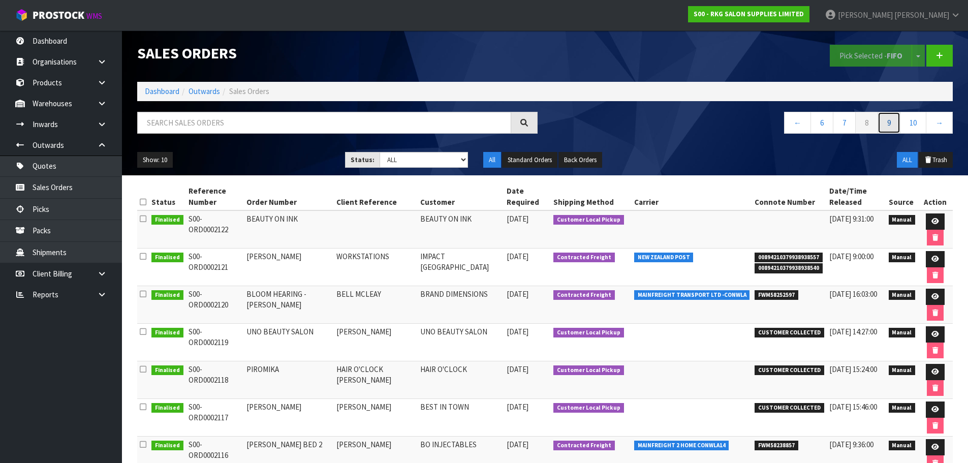
click at [889, 125] on link "9" at bounding box center [888, 123] width 23 height 22
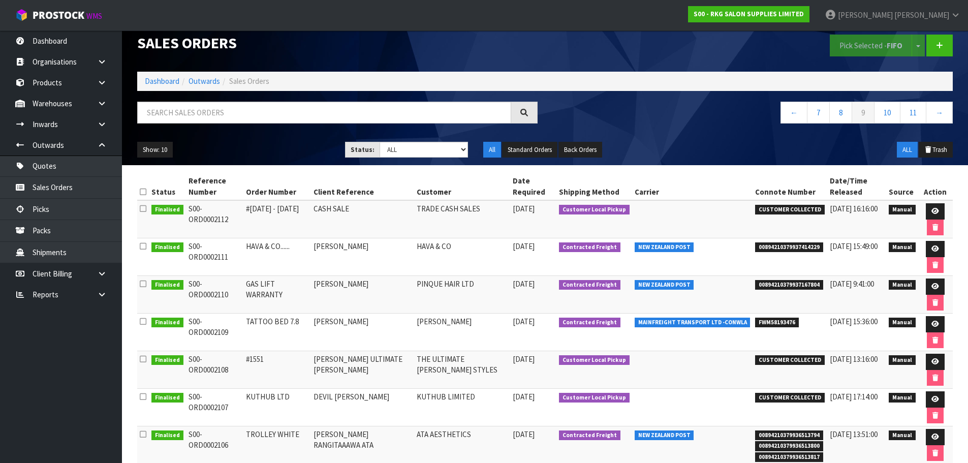
scroll to position [0, 0]
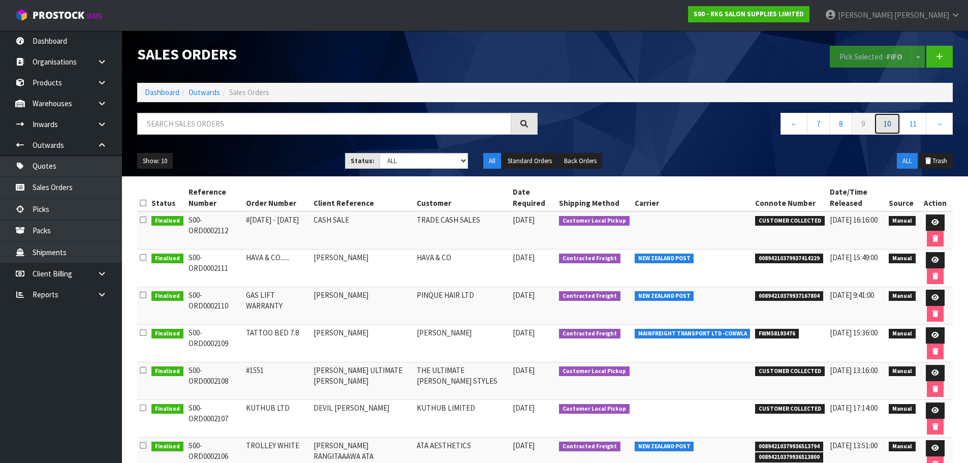
click at [890, 120] on link "10" at bounding box center [887, 124] width 26 height 22
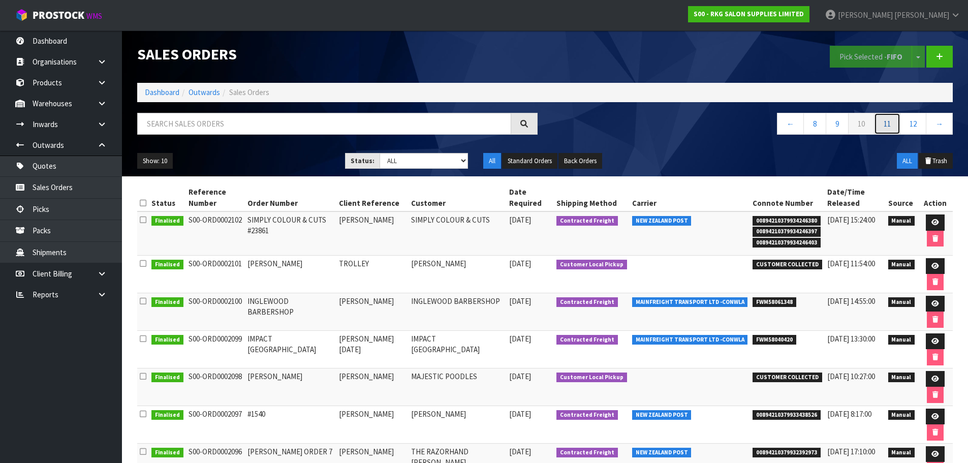
click at [888, 131] on link "11" at bounding box center [887, 124] width 26 height 22
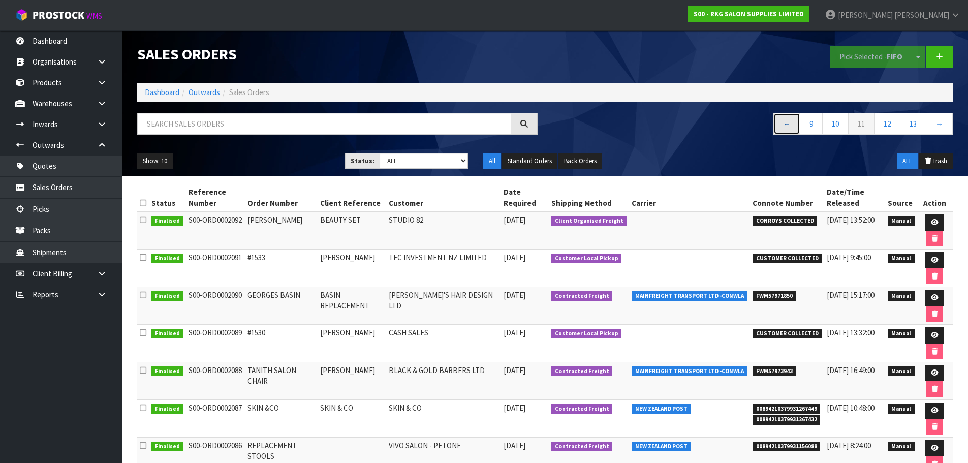
click at [786, 124] on link "←" at bounding box center [786, 124] width 27 height 22
click at [786, 124] on link "←" at bounding box center [790, 124] width 27 height 22
click at [786, 124] on link "←" at bounding box center [793, 124] width 27 height 22
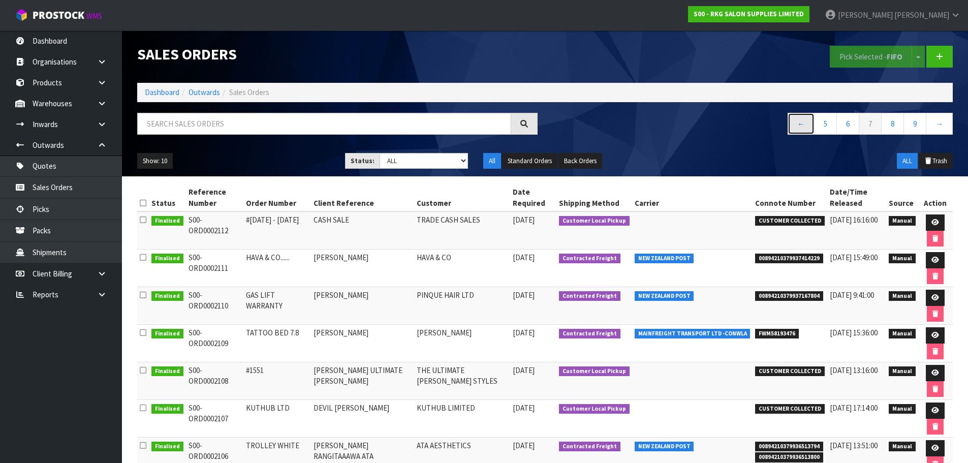
click at [801, 127] on link "←" at bounding box center [801, 124] width 27 height 22
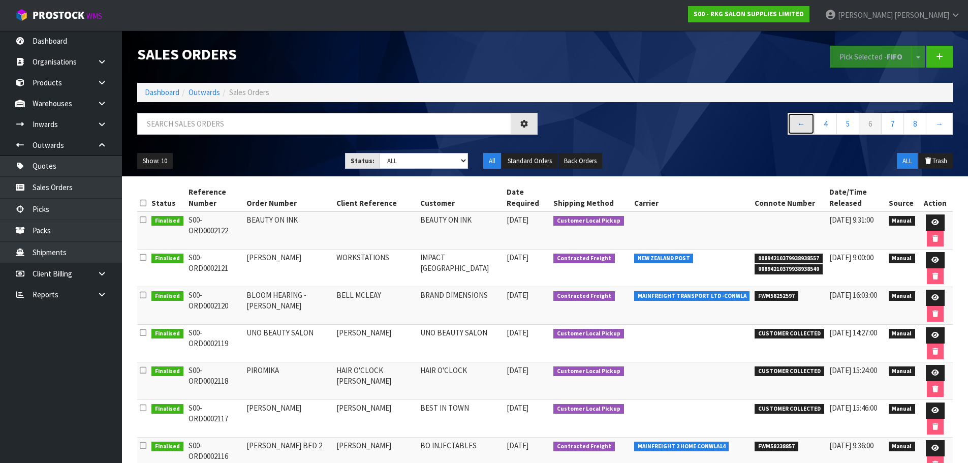
click at [801, 127] on link "←" at bounding box center [801, 124] width 27 height 22
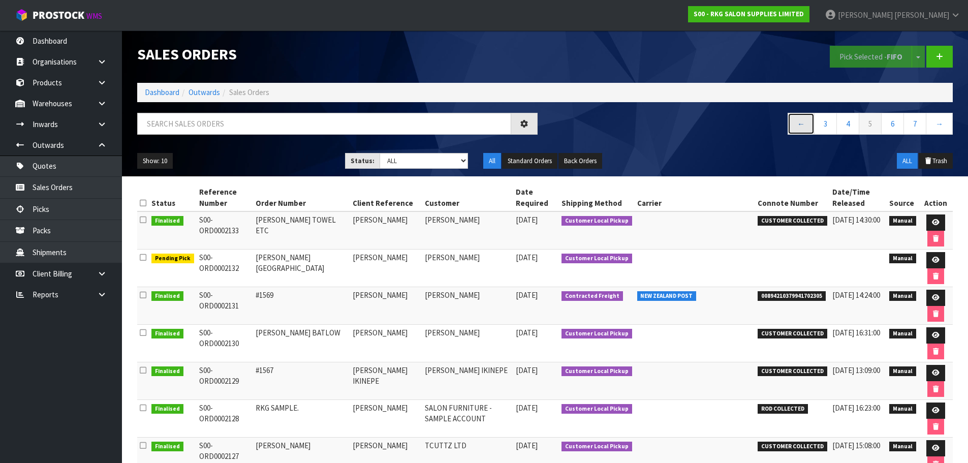
click at [801, 127] on link "←" at bounding box center [801, 124] width 27 height 22
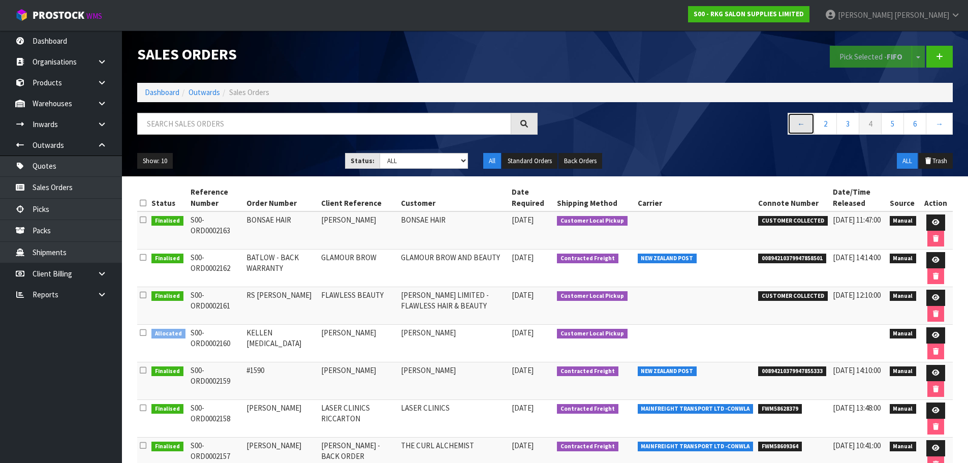
click at [801, 129] on link "←" at bounding box center [801, 124] width 27 height 22
click at [827, 126] on link "1" at bounding box center [825, 124] width 23 height 22
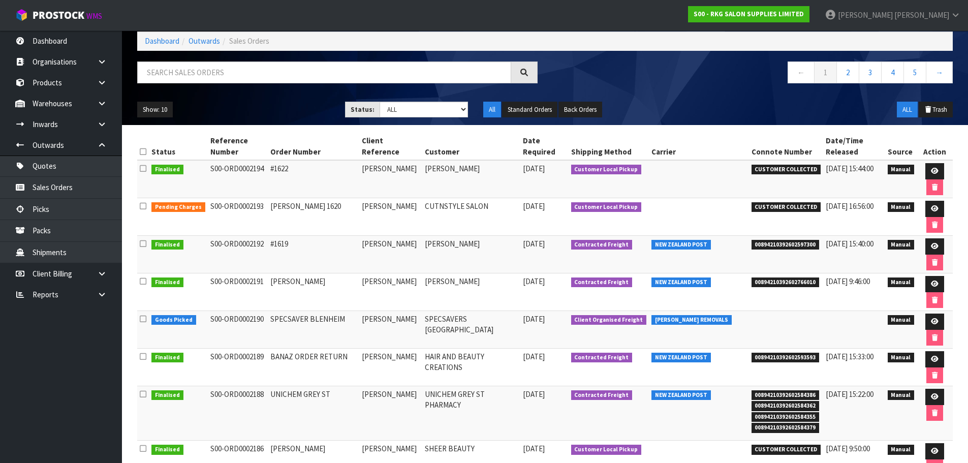
scroll to position [35, 0]
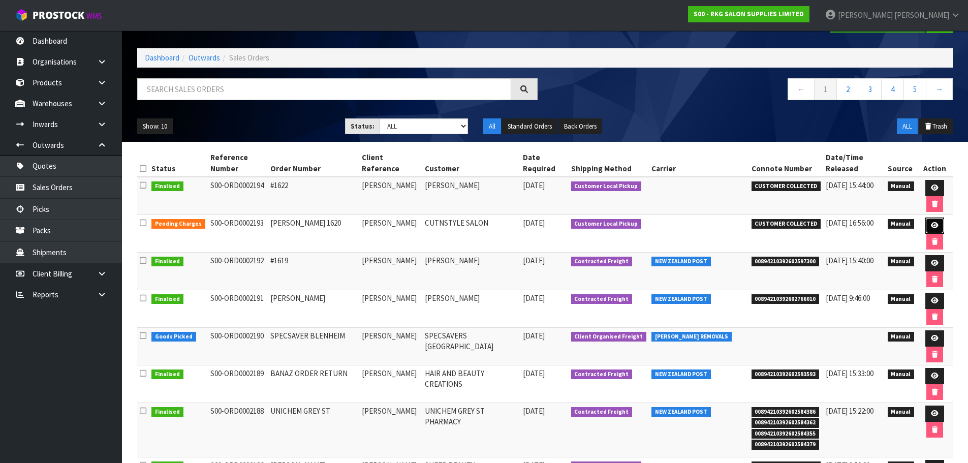
click at [933, 223] on icon at bounding box center [935, 225] width 8 height 7
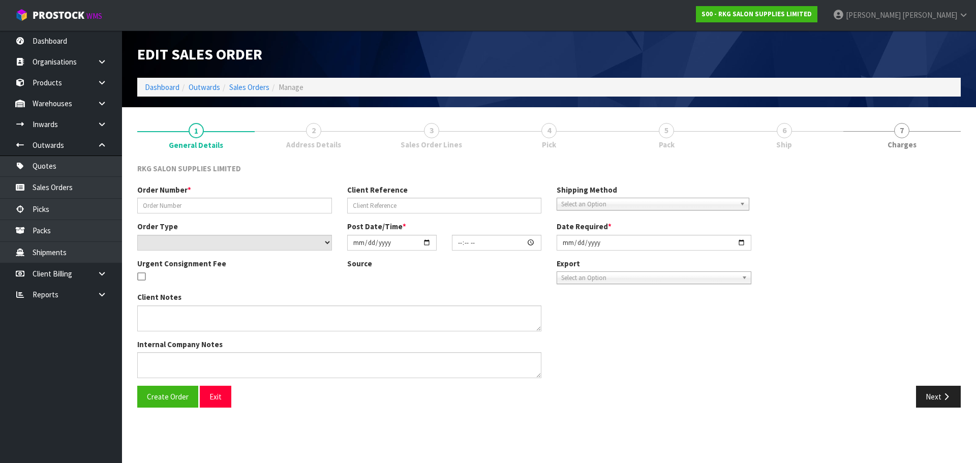
type input "RAVLEEN 1620"
type input "RAVLEEN THAPAR"
select select "number:0"
type input "2025-09-22"
type input "12:16:00.000"
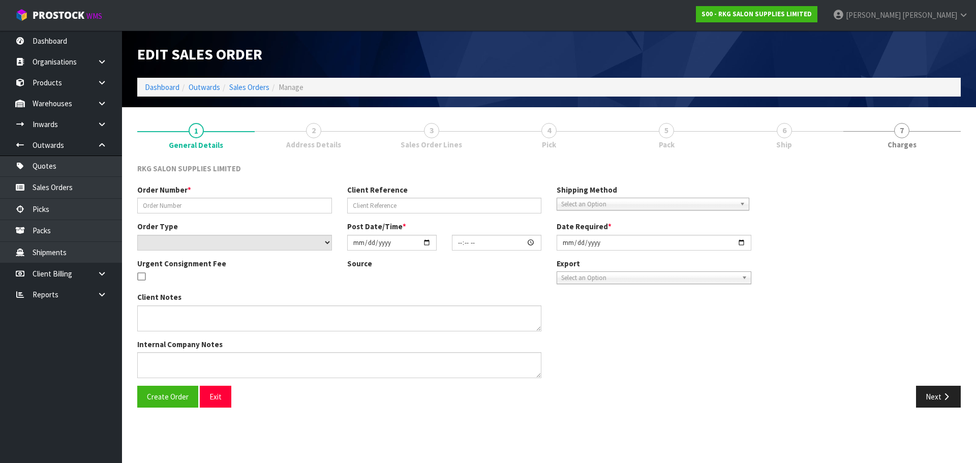
type input "2025-09-22"
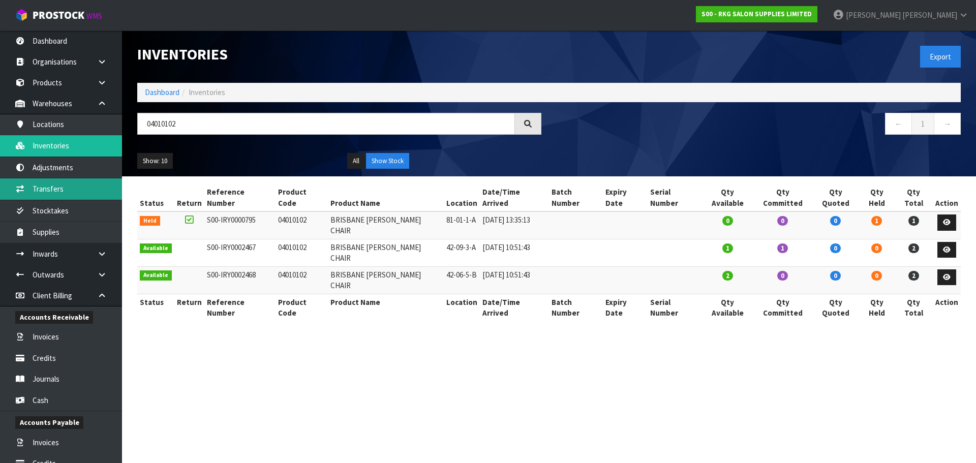
click at [52, 192] on link "Transfers" at bounding box center [61, 188] width 122 height 21
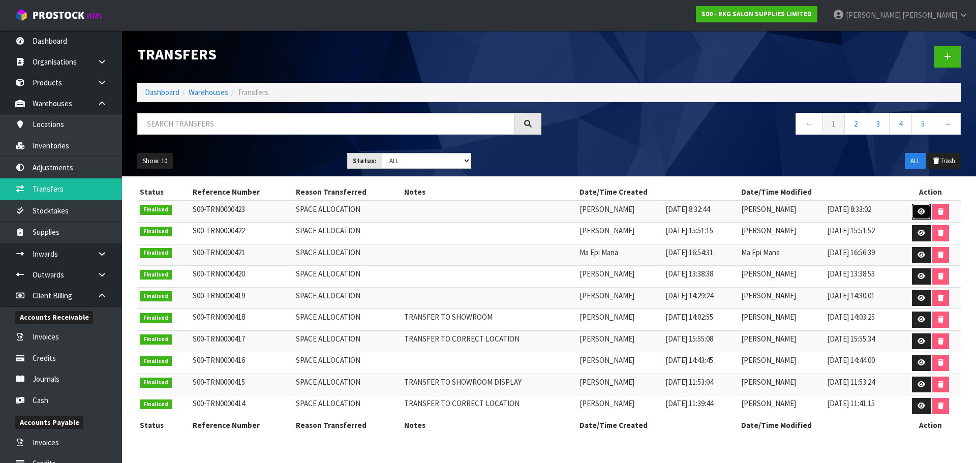
click at [923, 212] on icon at bounding box center [921, 211] width 8 height 7
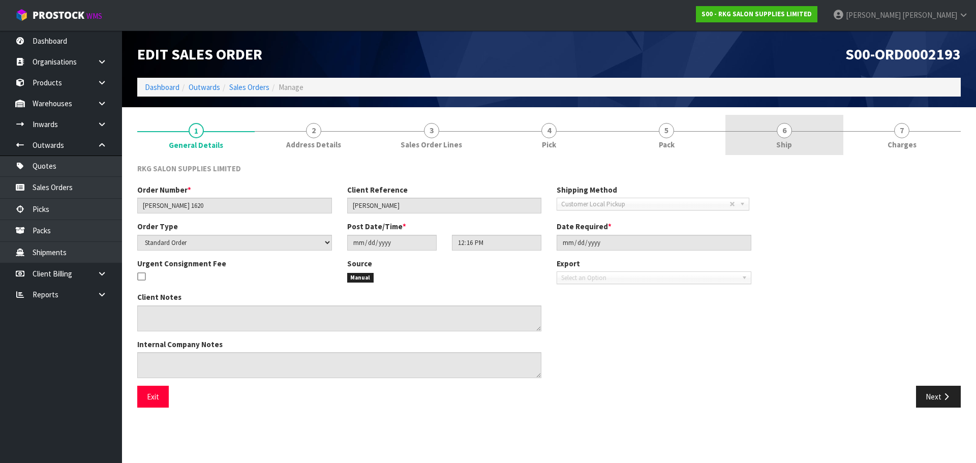
click at [789, 136] on span "6" at bounding box center [783, 130] width 15 height 15
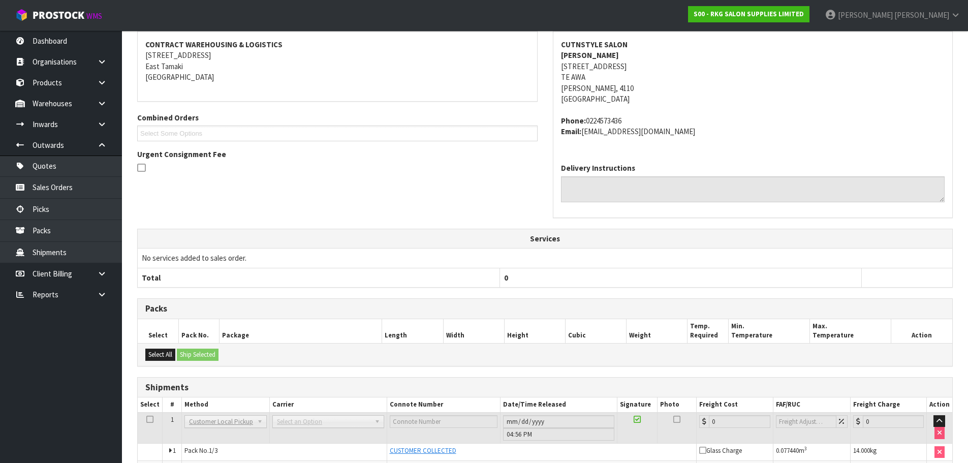
scroll to position [234, 0]
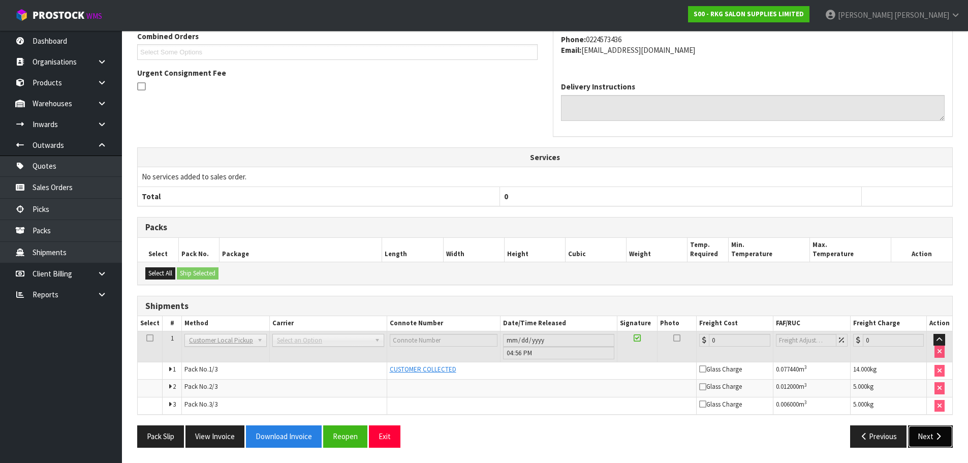
click at [930, 439] on button "Next" at bounding box center [930, 436] width 45 height 22
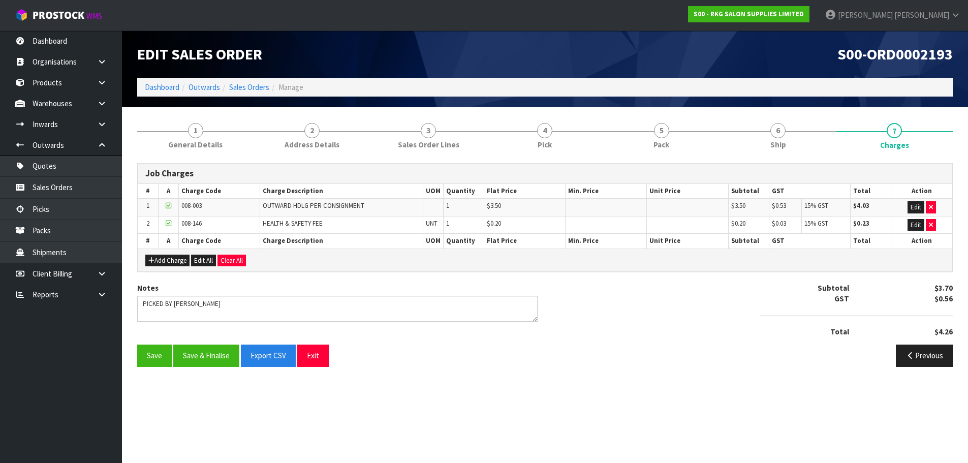
scroll to position [0, 0]
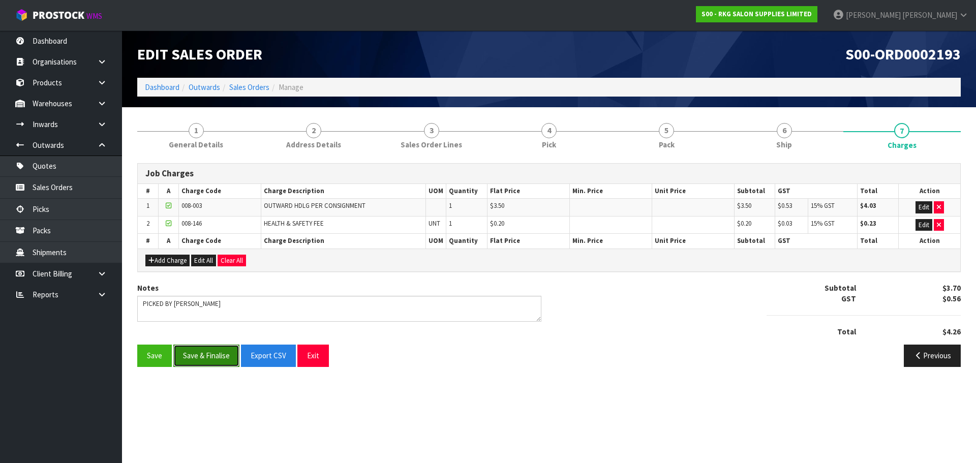
click at [203, 356] on button "Save & Finalise" at bounding box center [206, 355] width 66 height 22
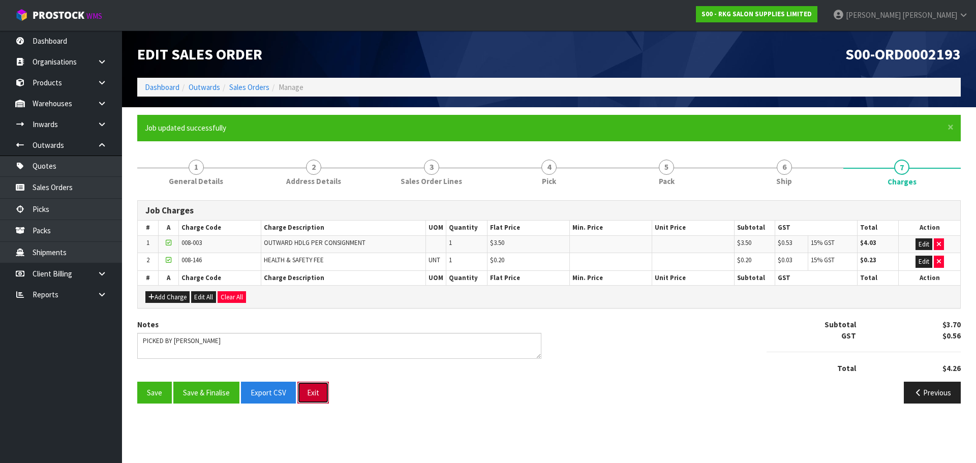
click at [316, 398] on button "Exit" at bounding box center [313, 393] width 32 height 22
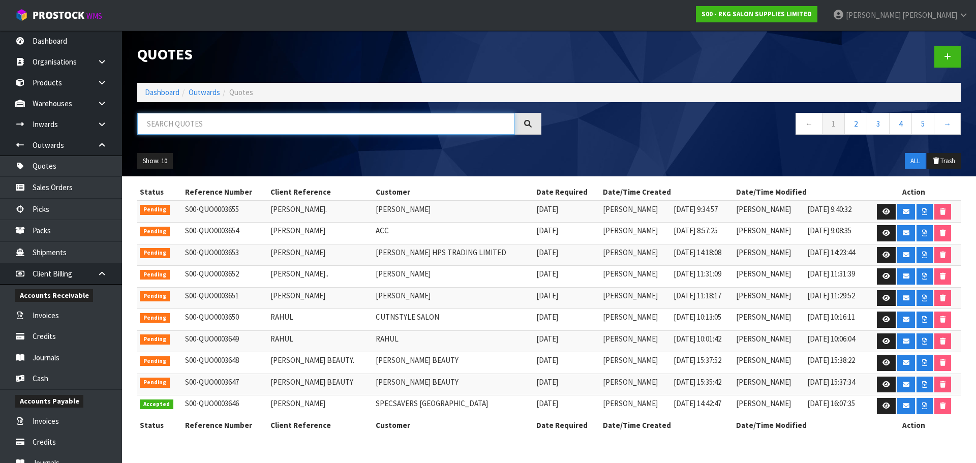
click at [196, 125] on input "text" at bounding box center [326, 124] width 378 height 22
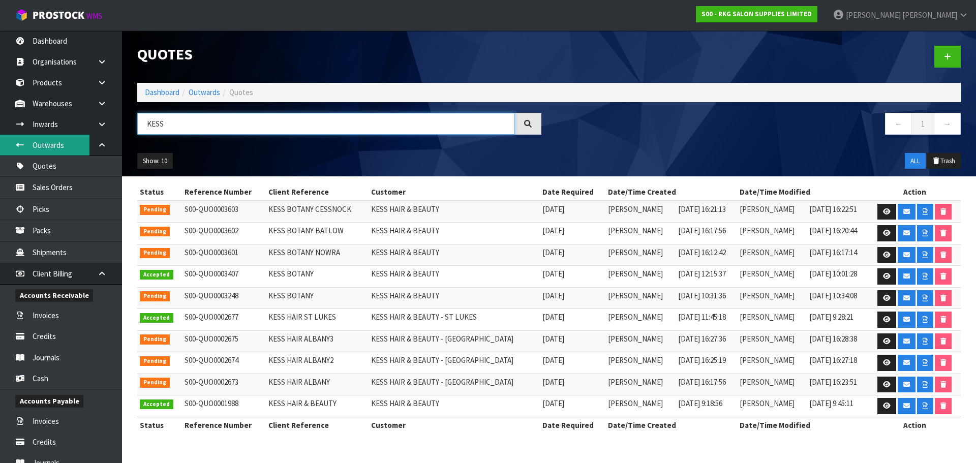
type input "KESS"
click at [883, 211] on icon at bounding box center [887, 211] width 8 height 7
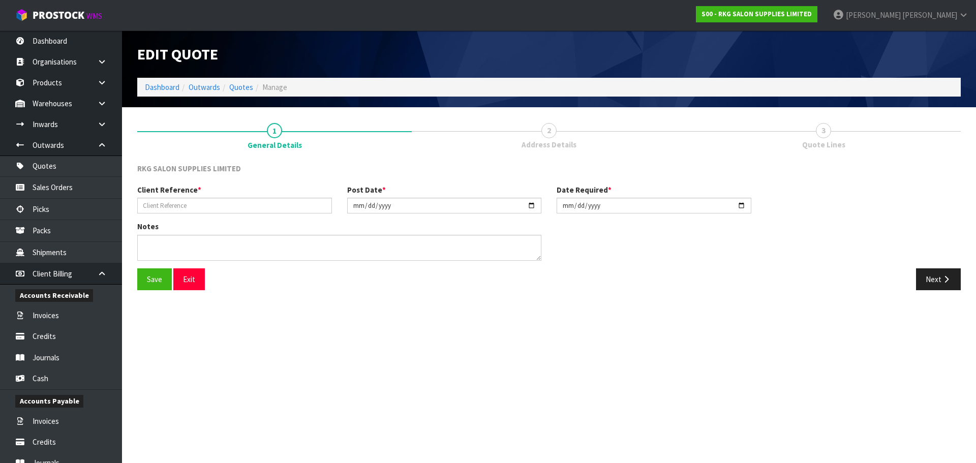
type input "KESS BOTANY CESSNOCK"
type input "2025-09-11"
type textarea "FOR PICK UP"
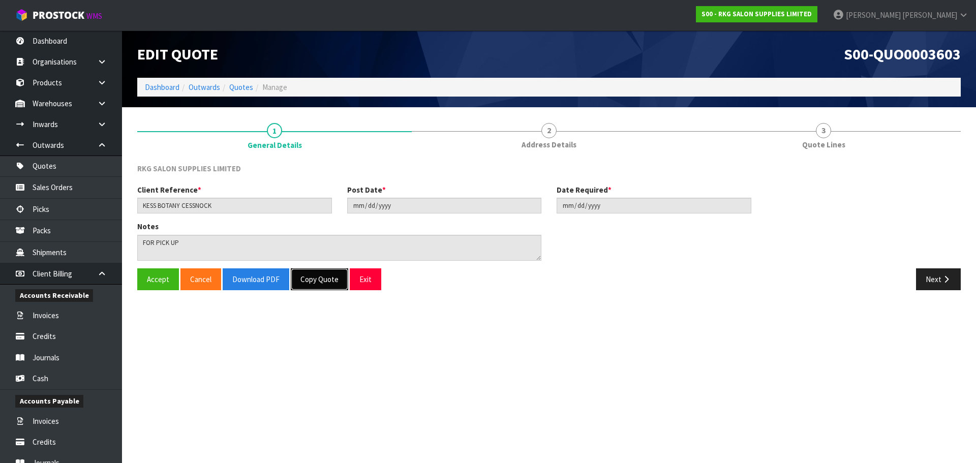
click at [320, 276] on button "Copy Quote" at bounding box center [319, 279] width 57 height 22
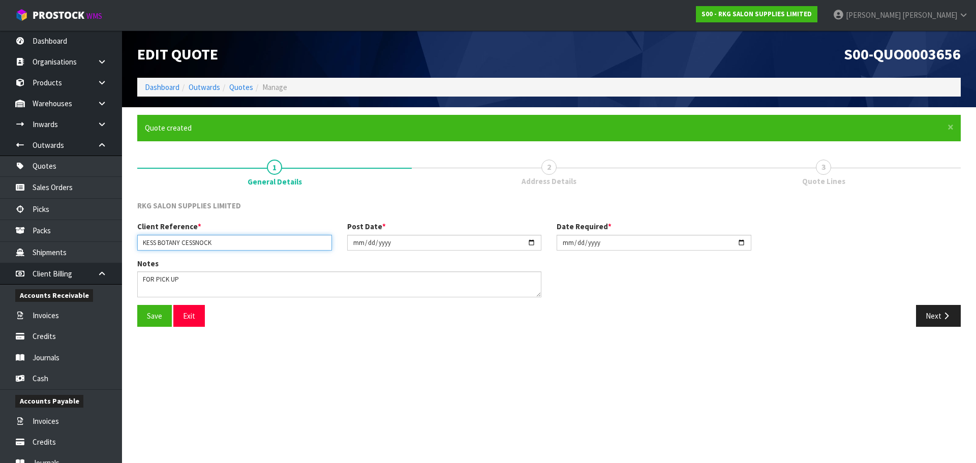
click at [228, 243] on input "KESS BOTANY CESSNOCK" at bounding box center [234, 243] width 195 height 16
drag, startPoint x: 181, startPoint y: 243, endPoint x: 229, endPoint y: 244, distance: 48.3
click at [229, 244] on input "KESS BOTANY CESSNOCK" at bounding box center [234, 243] width 195 height 16
type input "KESS BOTANY 2"
click at [531, 239] on input "2025-09-11" at bounding box center [444, 243] width 195 height 16
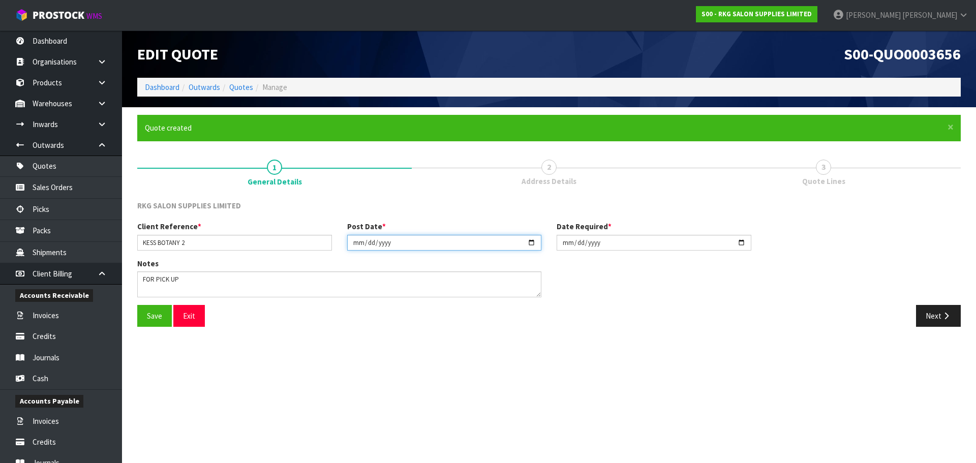
type input "[DATE]"
click at [740, 244] on input "2025-09-11" at bounding box center [653, 243] width 195 height 16
type input "[DATE]"
click at [154, 311] on button "Save" at bounding box center [154, 316] width 35 height 22
click at [935, 317] on button "Next" at bounding box center [938, 316] width 45 height 22
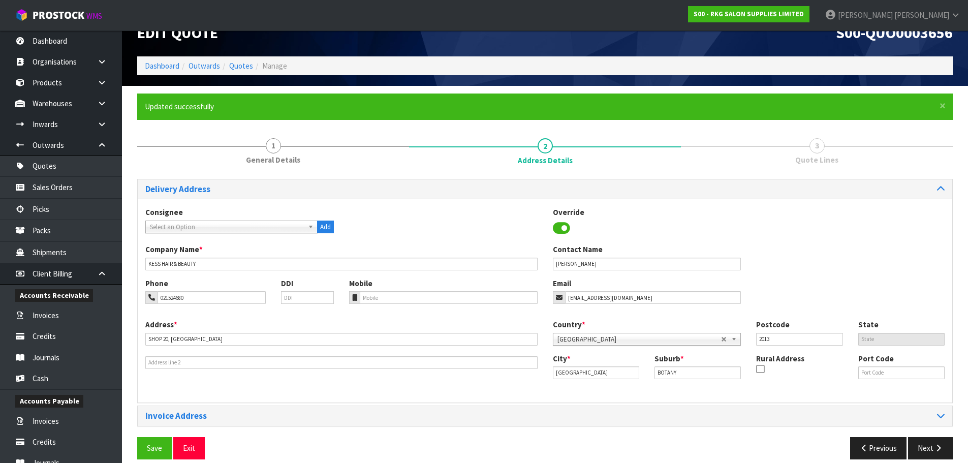
scroll to position [33, 0]
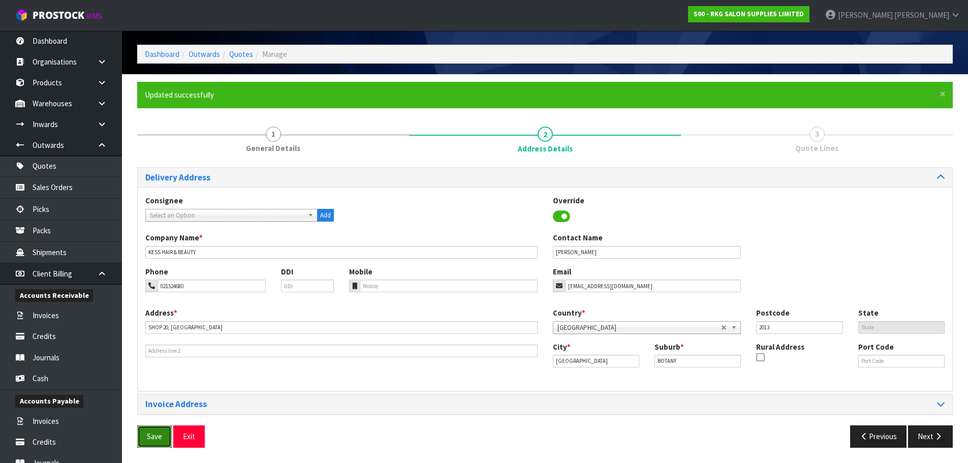
click at [148, 442] on button "Save" at bounding box center [154, 436] width 35 height 22
click at [917, 431] on button "Next" at bounding box center [930, 436] width 45 height 22
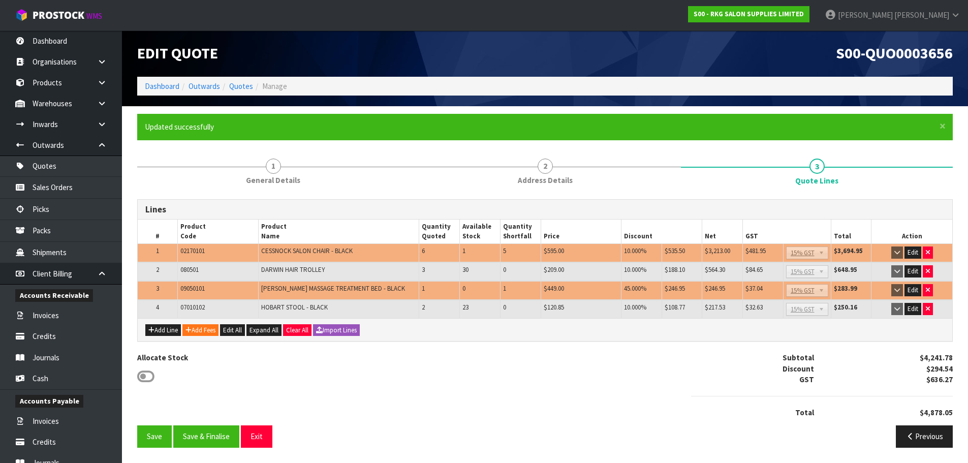
scroll to position [1, 0]
click at [930, 252] on button "button" at bounding box center [928, 252] width 10 height 12
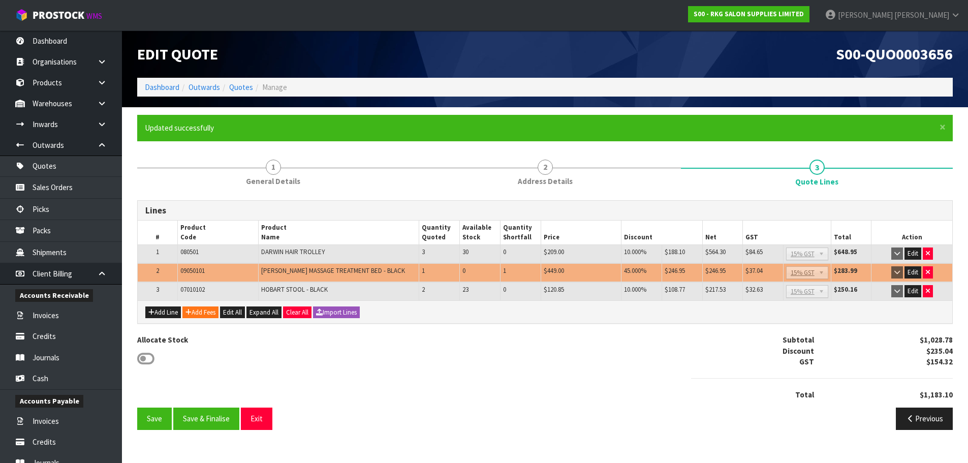
scroll to position [0, 0]
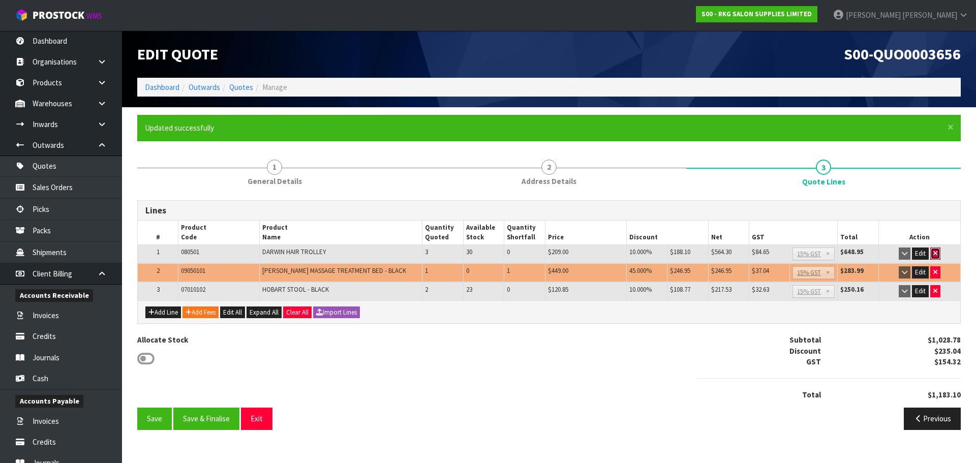
click at [933, 255] on icon "button" at bounding box center [935, 253] width 4 height 7
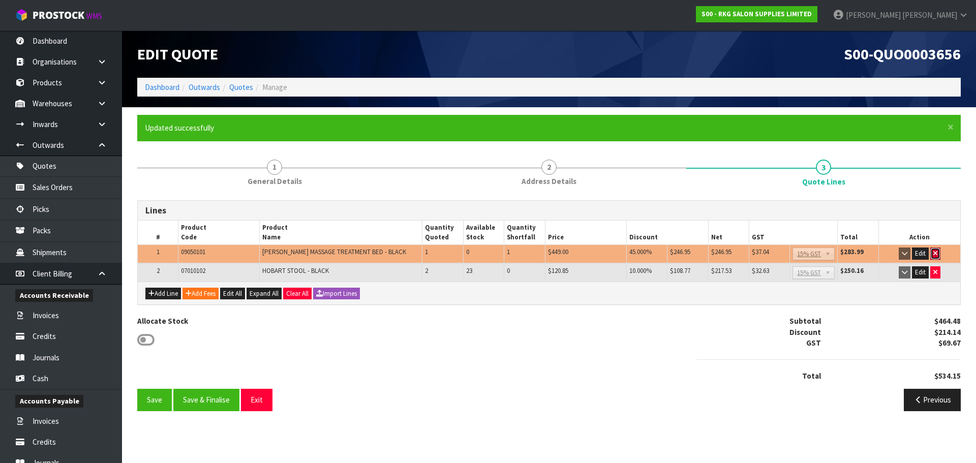
click at [933, 255] on icon "button" at bounding box center [935, 253] width 4 height 7
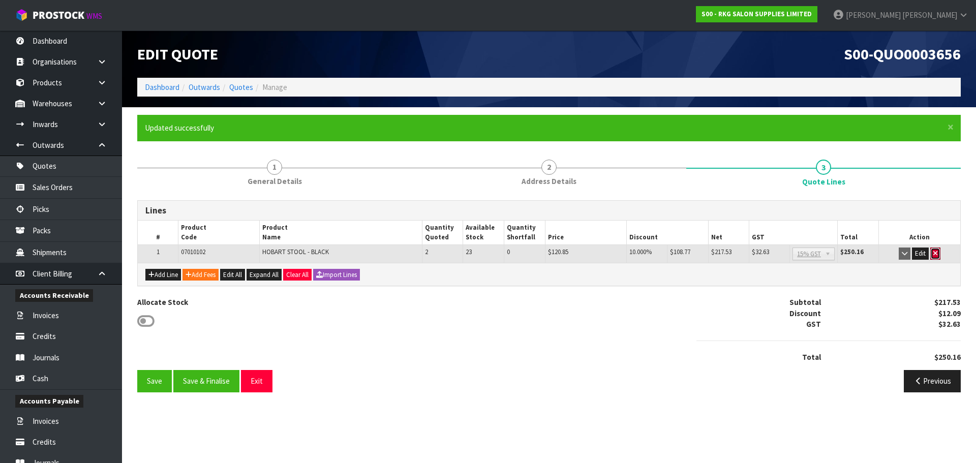
click at [933, 255] on icon "button" at bounding box center [935, 253] width 4 height 7
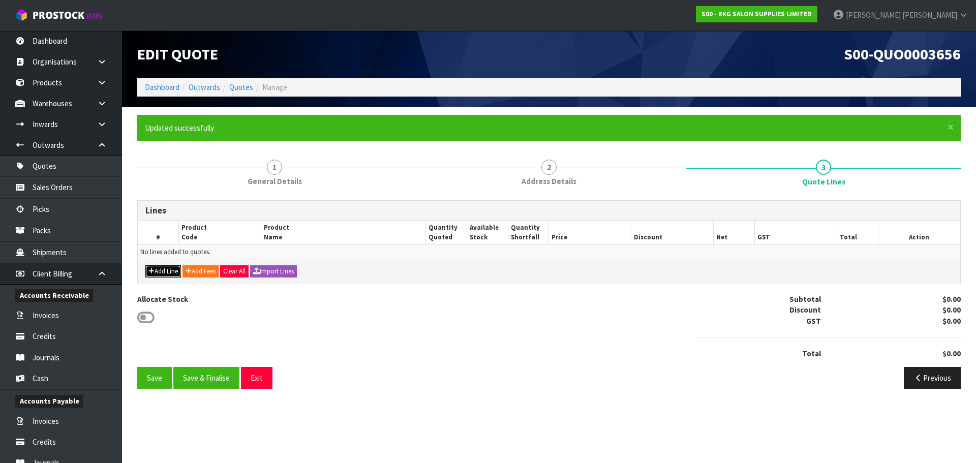
click at [159, 275] on button "Add Line" at bounding box center [163, 271] width 36 height 12
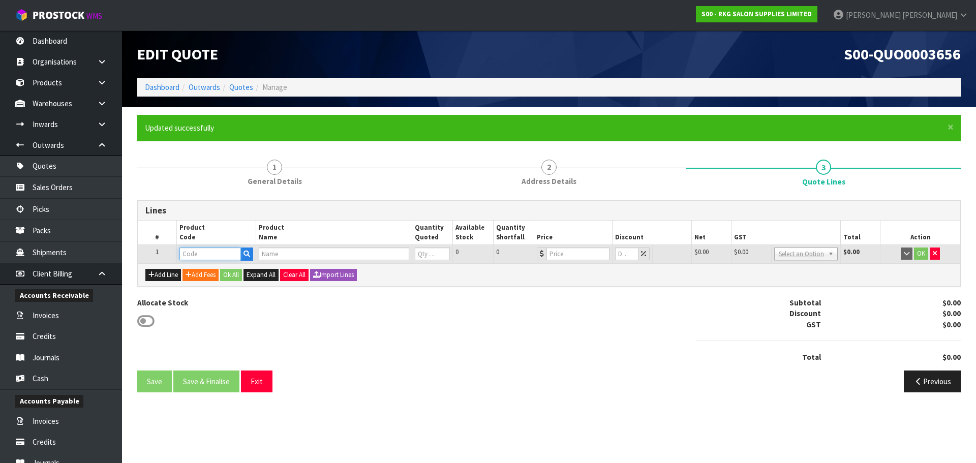
click at [192, 255] on input "text" at bounding box center [209, 253] width 61 height 13
click at [224, 251] on input "text" at bounding box center [209, 253] width 61 height 13
type input "0905041"
click at [221, 270] on link "0905041 0" at bounding box center [220, 271] width 80 height 14
type input "09050410"
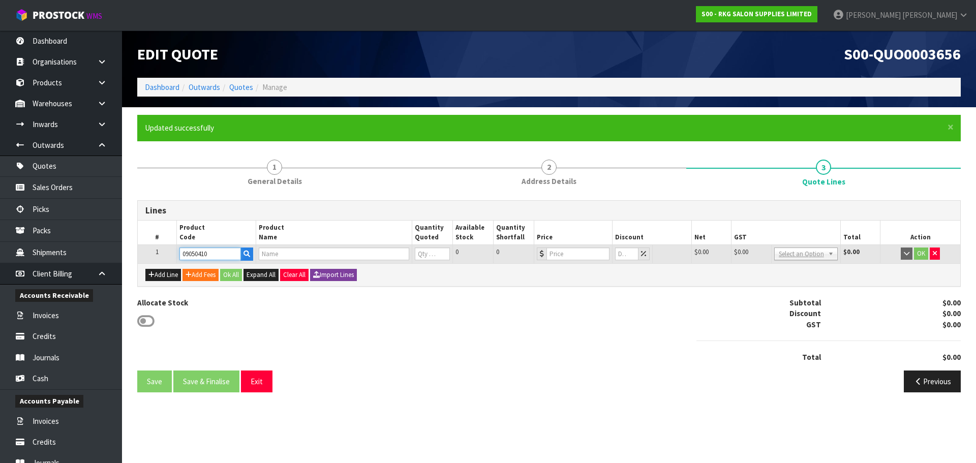
type input "NAPIER MASSAGE TREATMENT BED - WHITE"
type input "0"
type input "449"
type input "0"
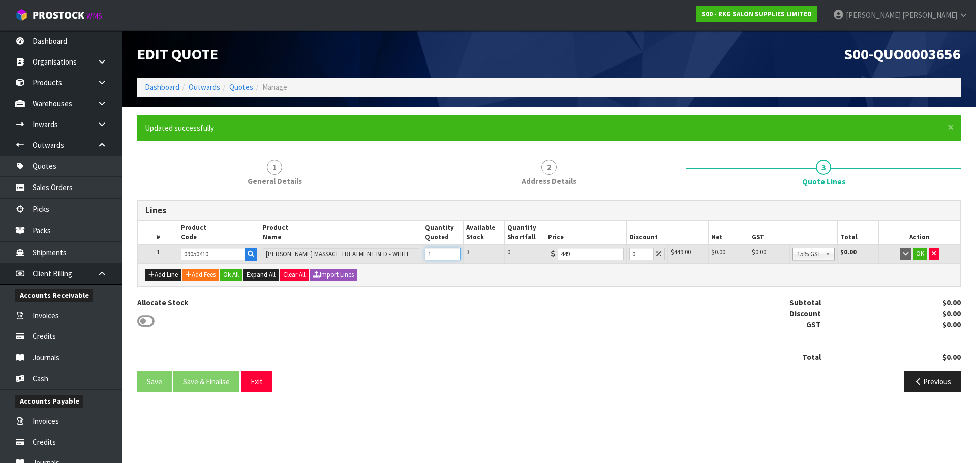
type input "1"
click at [453, 250] on input "1" at bounding box center [443, 253] width 36 height 13
drag, startPoint x: 637, startPoint y: 253, endPoint x: 630, endPoint y: 254, distance: 7.2
click at [630, 254] on input "0" at bounding box center [641, 253] width 24 height 13
type input "5"
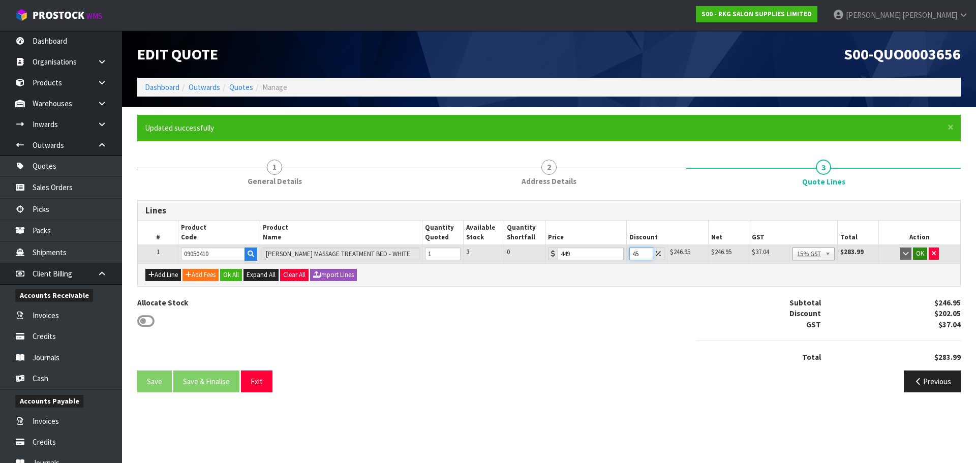
type input "45"
click at [922, 253] on button "OK" at bounding box center [920, 253] width 14 height 12
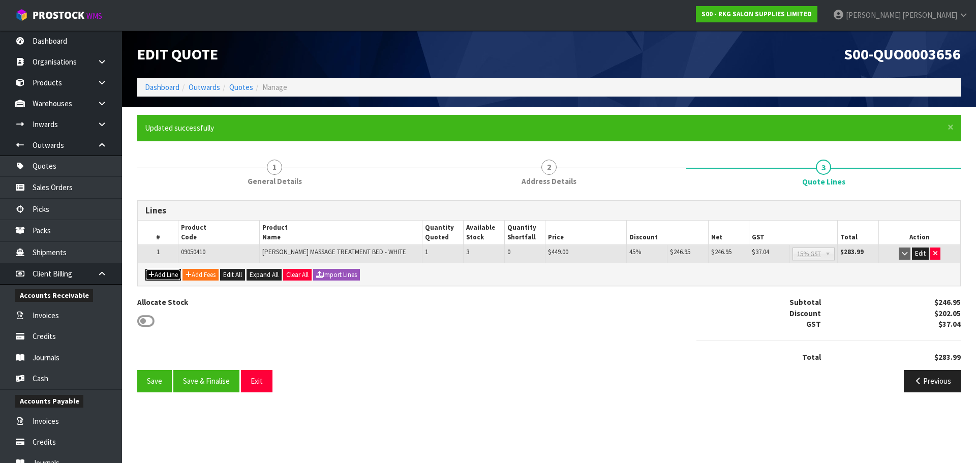
click at [171, 277] on button "Add Line" at bounding box center [163, 275] width 36 height 12
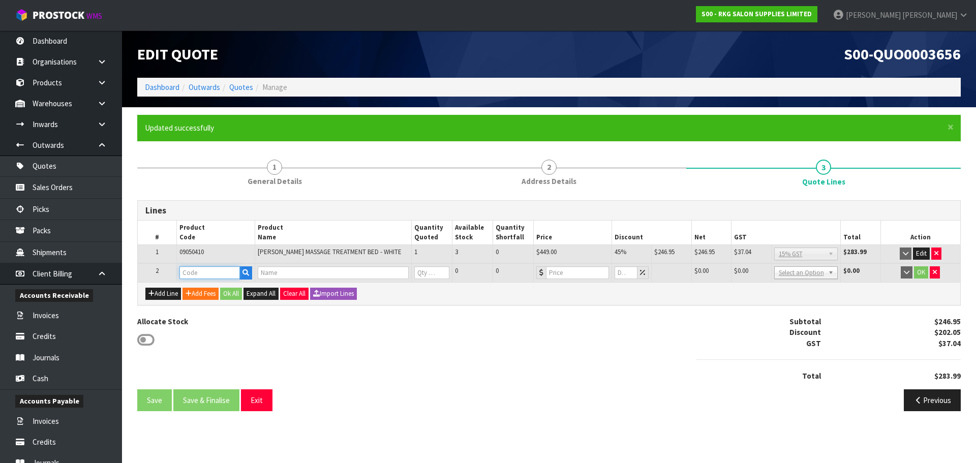
click at [185, 274] on input "text" at bounding box center [209, 272] width 60 height 13
click at [198, 273] on input "text" at bounding box center [209, 272] width 60 height 13
type input "080401"
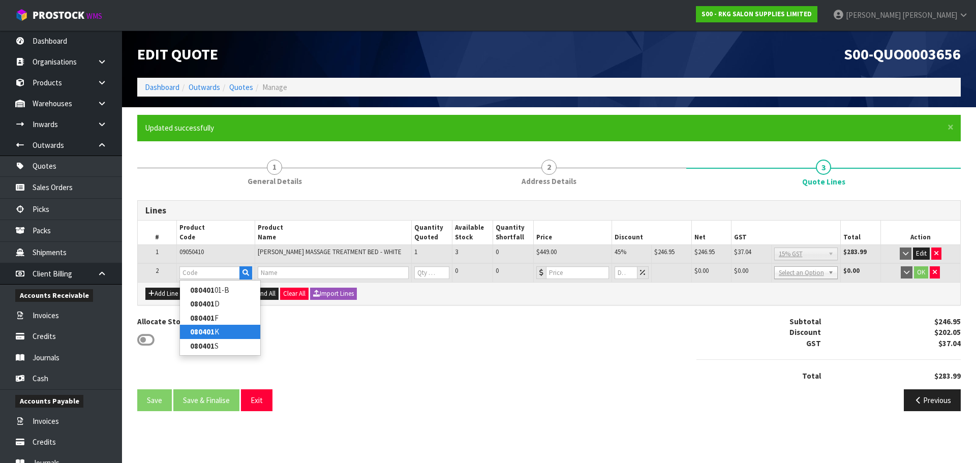
click at [200, 332] on strong "080401" at bounding box center [202, 332] width 24 height 10
type input "080401K"
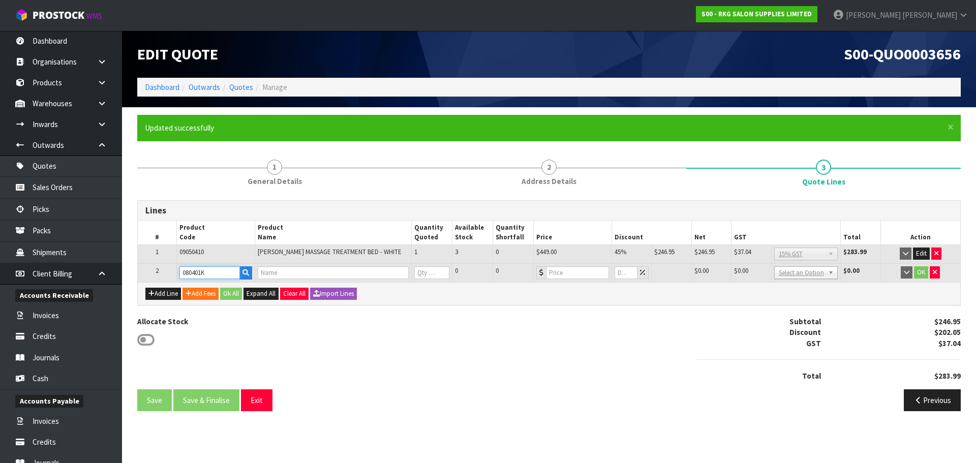
type input "DRIVER TROLLEY - BLACK"
type input "0"
type input "180"
type input "0"
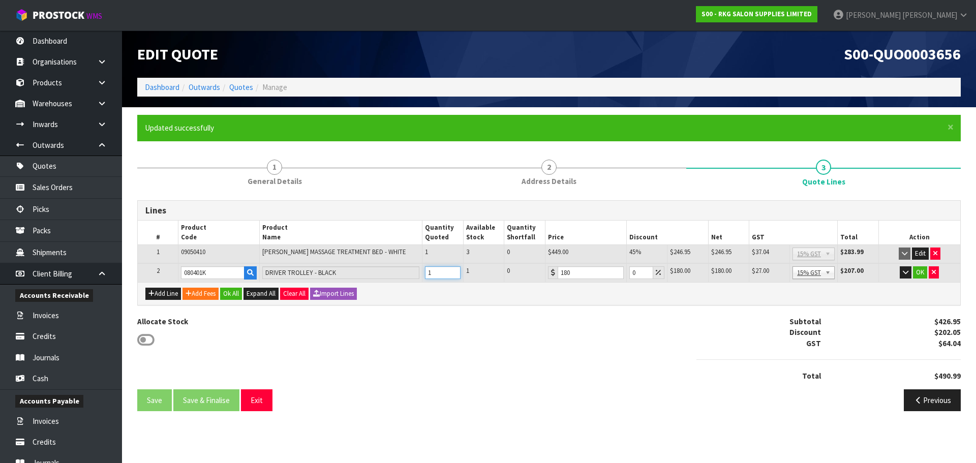
type input "1"
click at [452, 269] on input "1" at bounding box center [443, 272] width 36 height 13
drag, startPoint x: 638, startPoint y: 272, endPoint x: 628, endPoint y: 272, distance: 10.2
click at [628, 272] on td "0" at bounding box center [646, 272] width 41 height 19
type input "10"
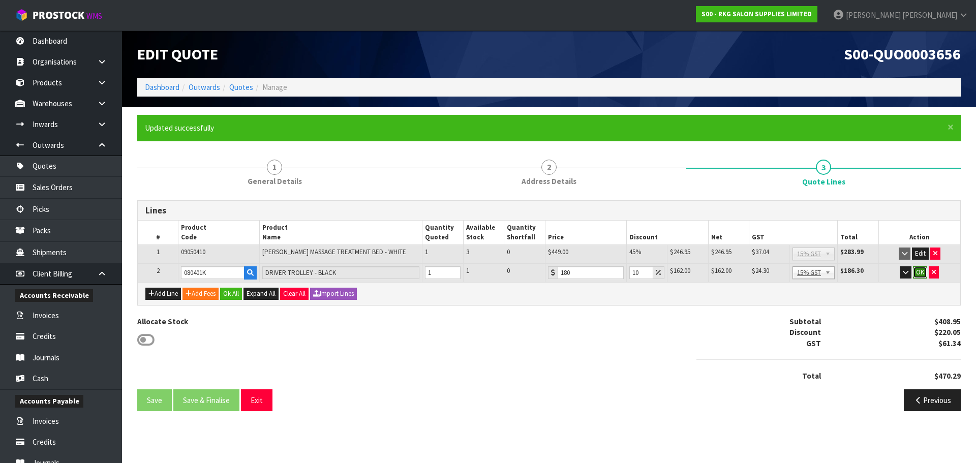
click at [919, 274] on button "OK" at bounding box center [920, 272] width 14 height 12
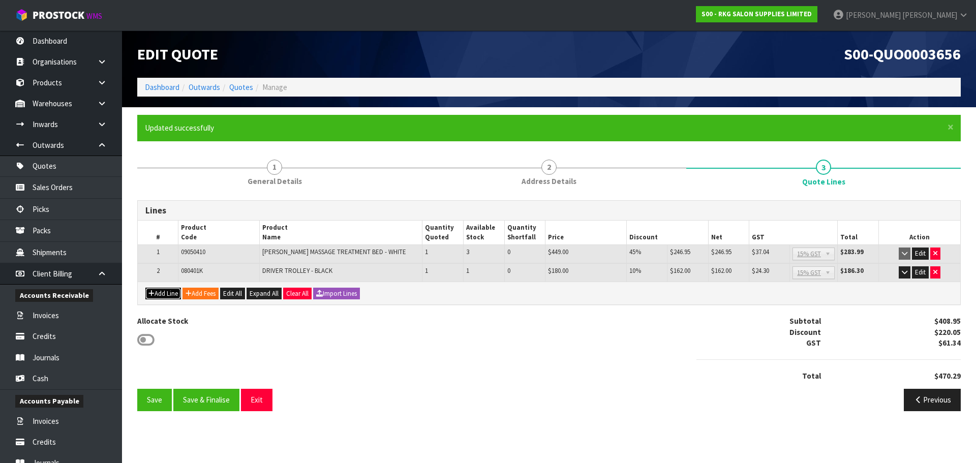
click at [164, 296] on button "Add Line" at bounding box center [163, 294] width 36 height 12
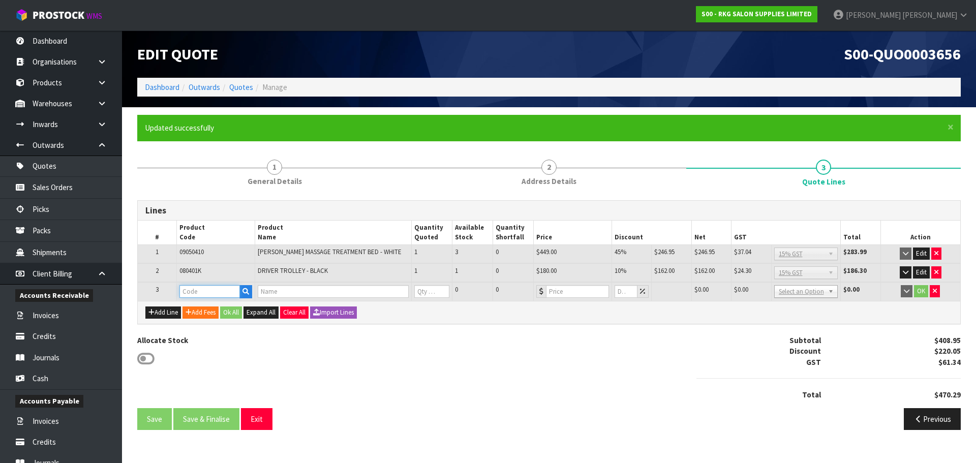
click at [184, 292] on input "text" at bounding box center [209, 291] width 60 height 13
type input "070101"
click at [203, 308] on strong "070101" at bounding box center [202, 309] width 24 height 10
type input "07010102"
type input "HOBART STOOL - BLACK"
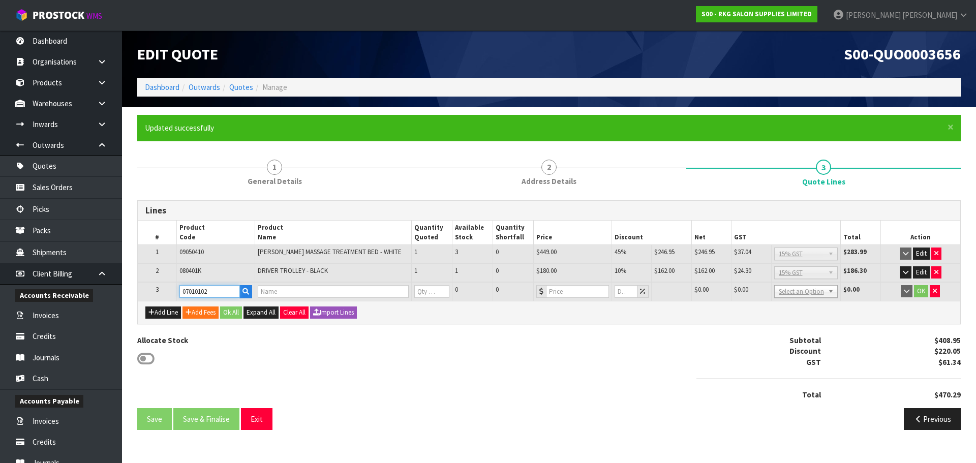
type input "0"
type input "120.85"
type input "0"
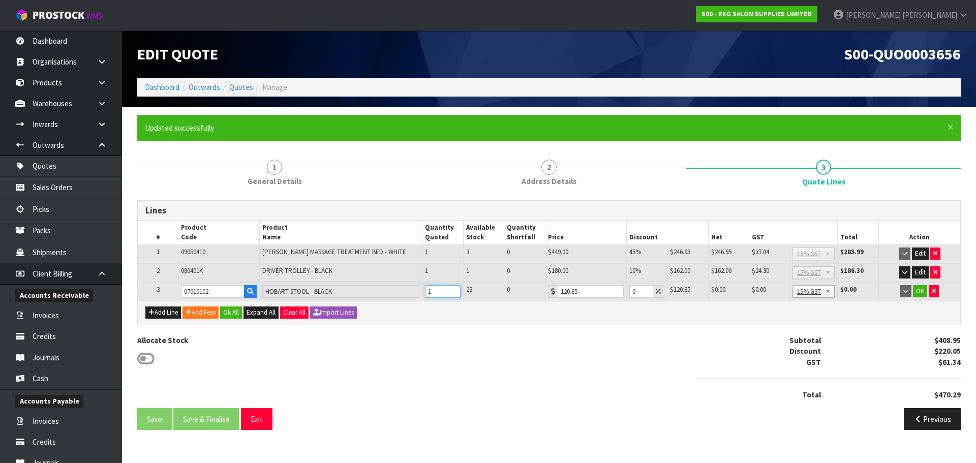
click at [452, 289] on input "1" at bounding box center [443, 291] width 36 height 13
type input "2"
click at [452, 289] on input "2" at bounding box center [443, 291] width 36 height 13
drag, startPoint x: 635, startPoint y: 293, endPoint x: 629, endPoint y: 293, distance: 6.1
click at [629, 293] on input "0" at bounding box center [641, 291] width 24 height 13
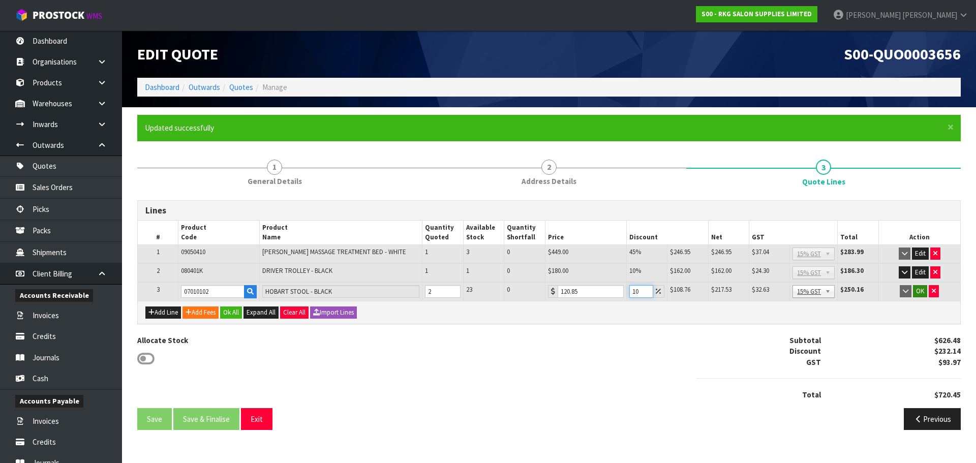
type input "10"
click at [922, 294] on button "OK" at bounding box center [920, 291] width 14 height 12
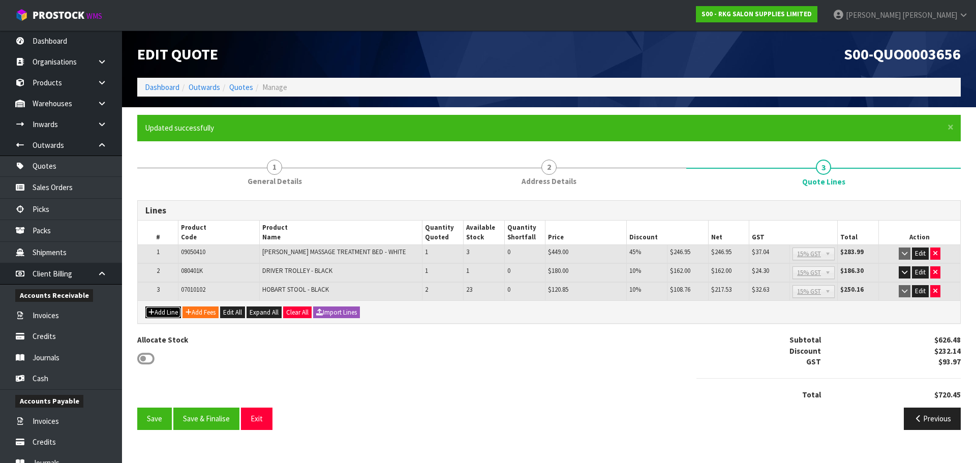
click at [157, 312] on button "Add Line" at bounding box center [163, 312] width 36 height 12
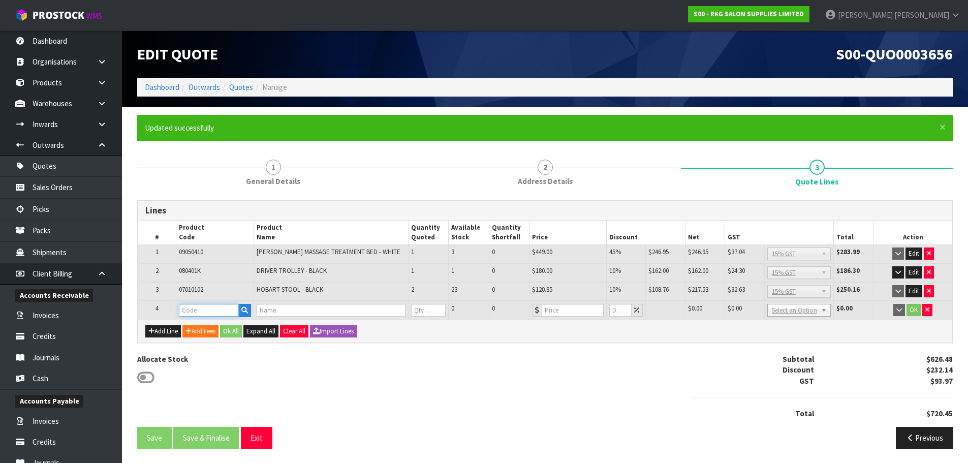
click at [191, 311] on input "text" at bounding box center [209, 310] width 60 height 13
type input "0608"
click at [219, 331] on link "0608 0001" at bounding box center [219, 328] width 80 height 14
type input "06080001"
type input "ALBANY WORKSTATION OVAL MIRROR, BLACK FRAME [B090]"
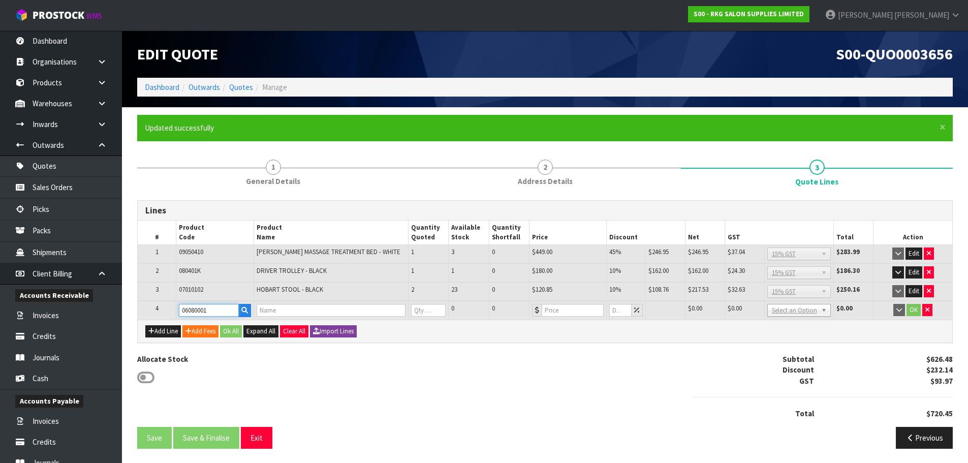
type input "0"
type input "495"
type input "0"
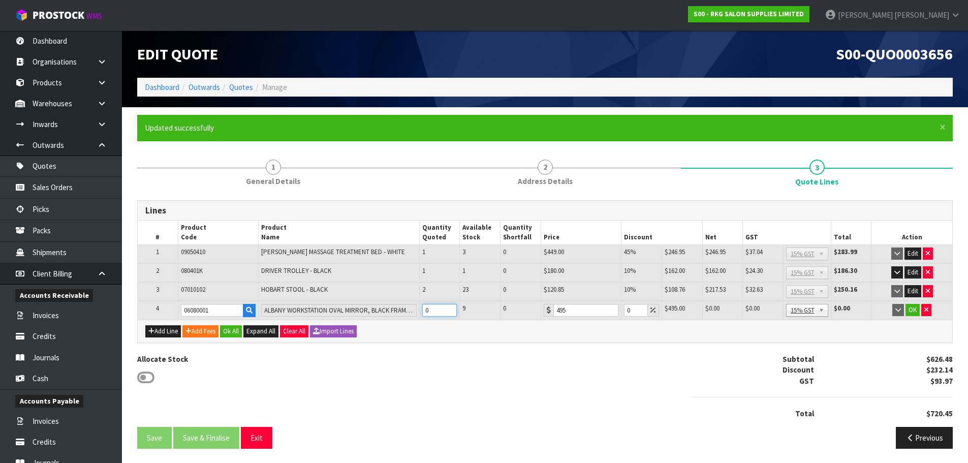
drag, startPoint x: 428, startPoint y: 310, endPoint x: 417, endPoint y: 310, distance: 11.2
click at [417, 310] on tr "4 06080001 ALBANY WORKSTATION OVAL MIRROR, BLACK FRAME [B090] 0 9 0 495 0 $495.…" at bounding box center [545, 310] width 814 height 19
type input "4"
drag, startPoint x: 632, startPoint y: 308, endPoint x: 624, endPoint y: 308, distance: 7.1
click at [624, 308] on input "0" at bounding box center [635, 310] width 23 height 13
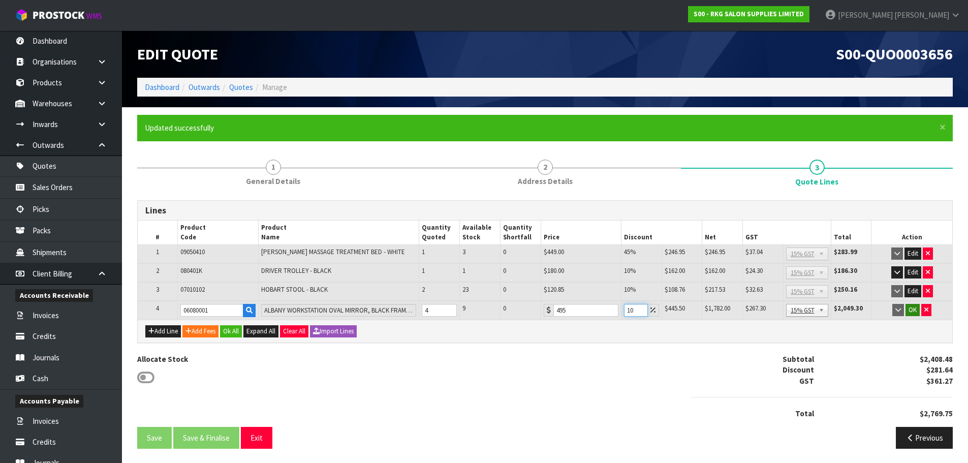
type input "10"
click at [916, 311] on button "OK" at bounding box center [912, 310] width 14 height 12
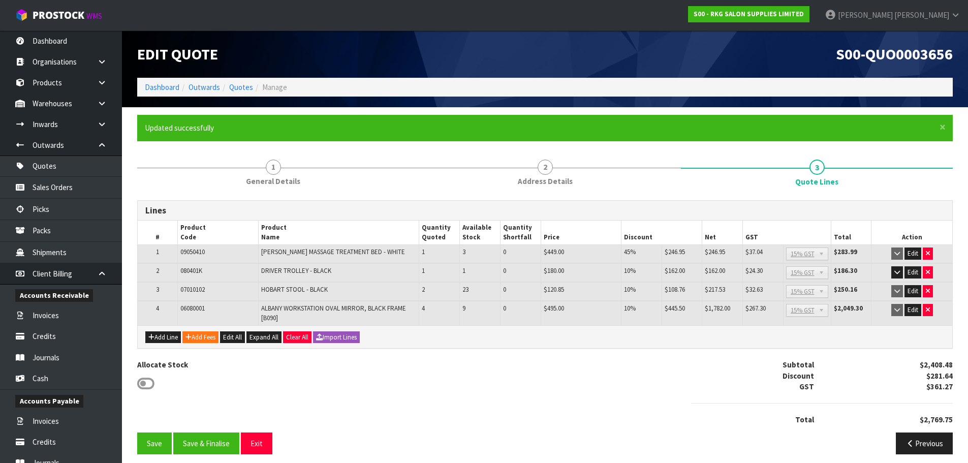
scroll to position [7, 0]
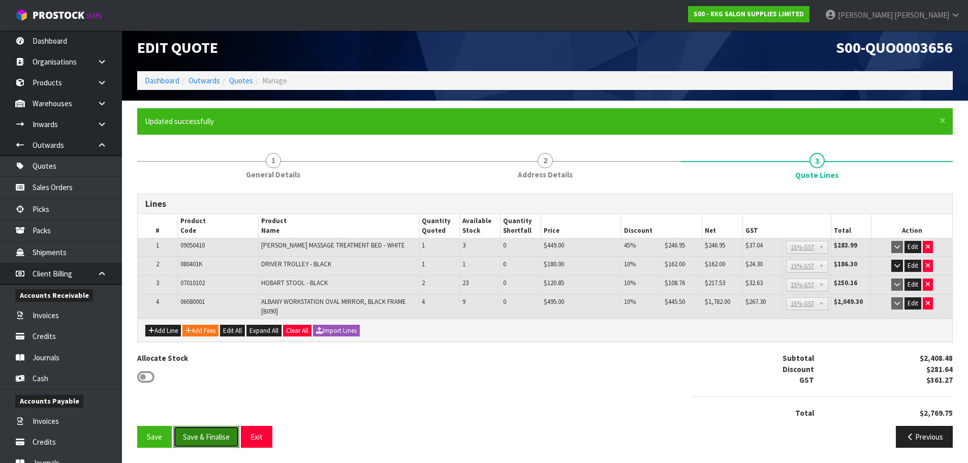
click at [197, 438] on button "Save & Finalise" at bounding box center [206, 437] width 66 height 22
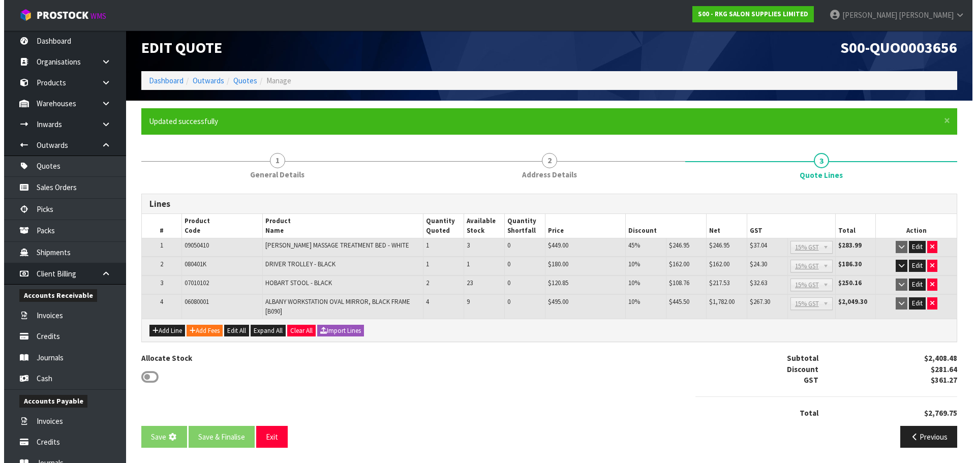
scroll to position [0, 0]
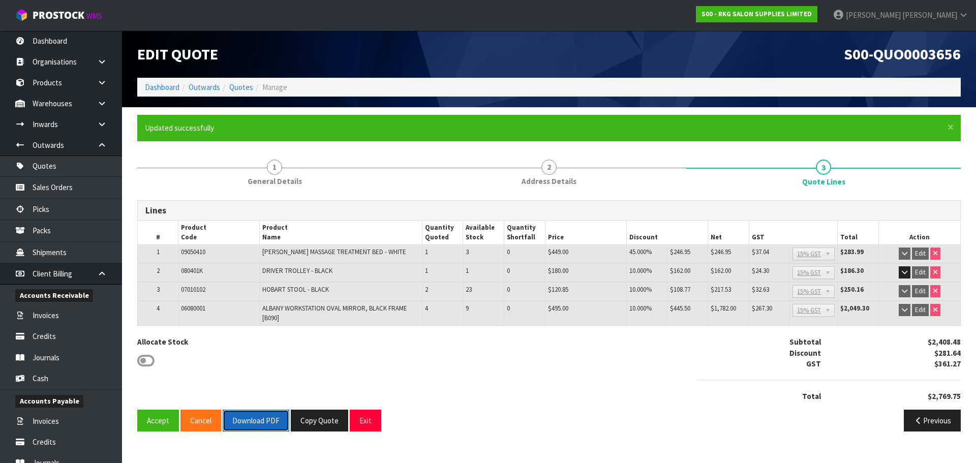
click at [255, 424] on button "Download PDF" at bounding box center [256, 421] width 67 height 22
click at [365, 419] on button "Exit" at bounding box center [366, 421] width 32 height 22
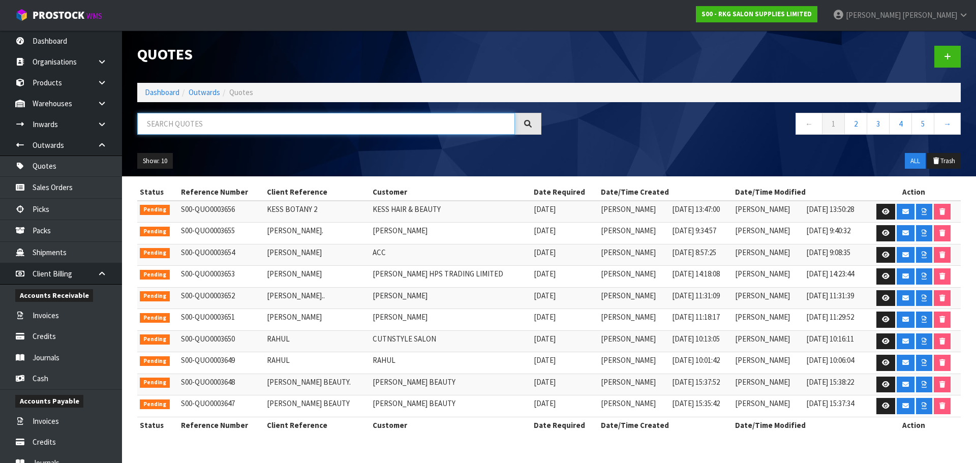
click at [226, 124] on input "text" at bounding box center [326, 124] width 378 height 22
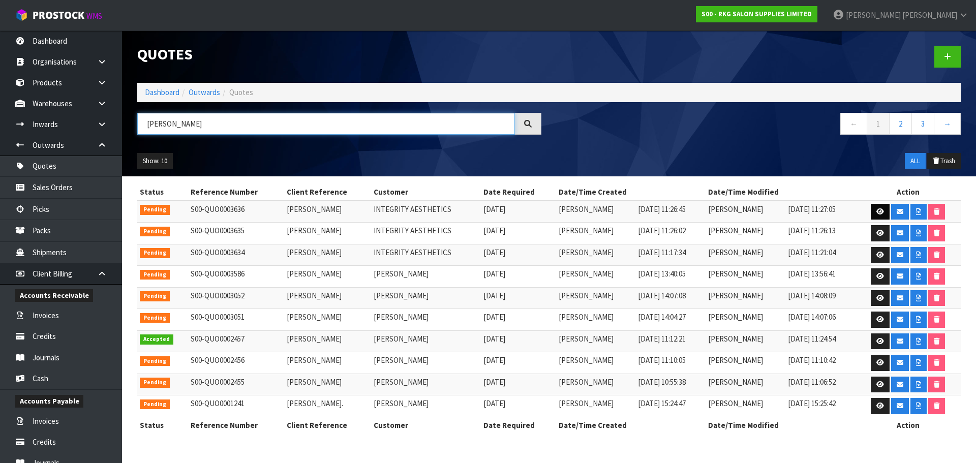
type input "JESS"
click at [878, 211] on icon at bounding box center [880, 211] width 8 height 7
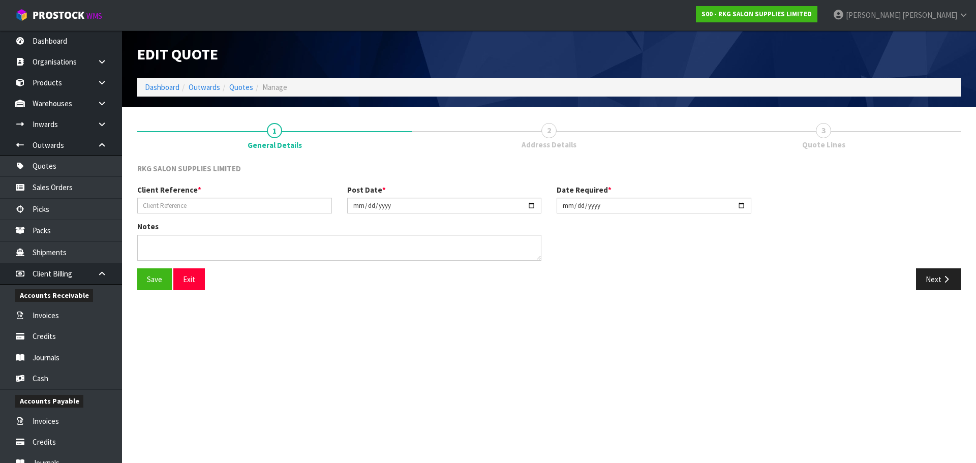
type input "JESSICA BOYD"
type input "2025-09-18"
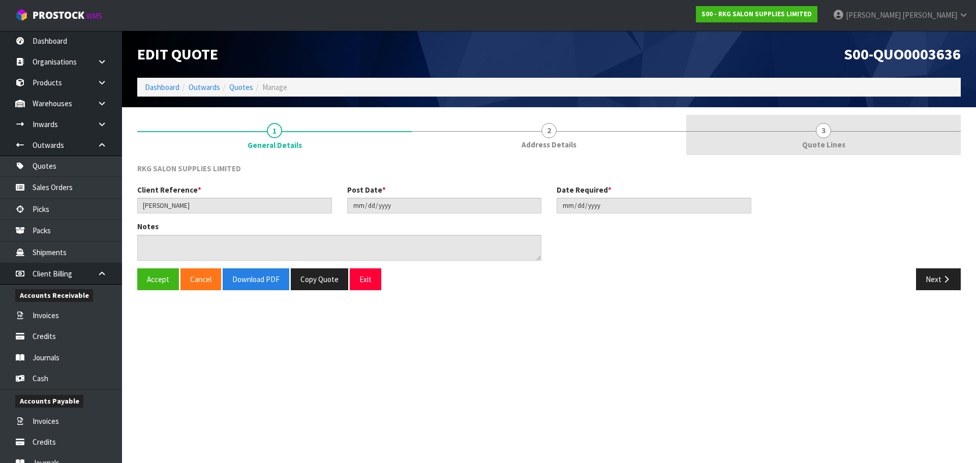
click at [816, 136] on link "3 Quote Lines" at bounding box center [823, 135] width 274 height 40
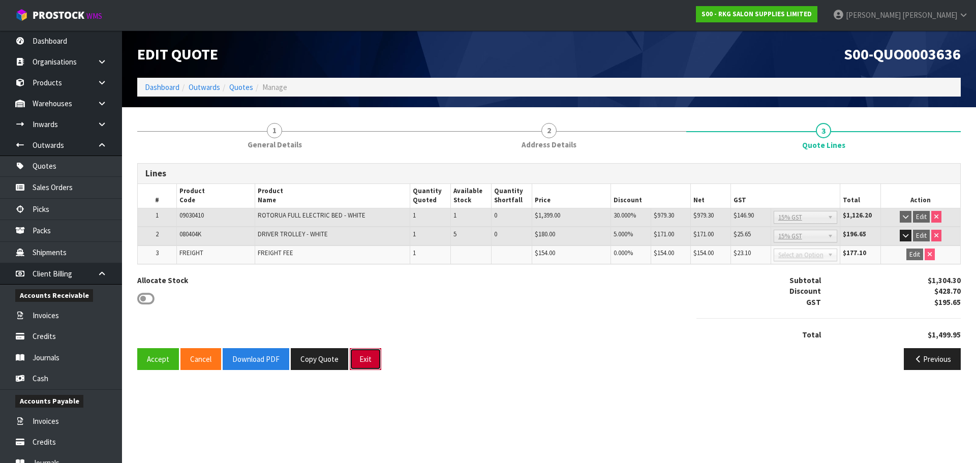
click at [360, 362] on button "Exit" at bounding box center [366, 359] width 32 height 22
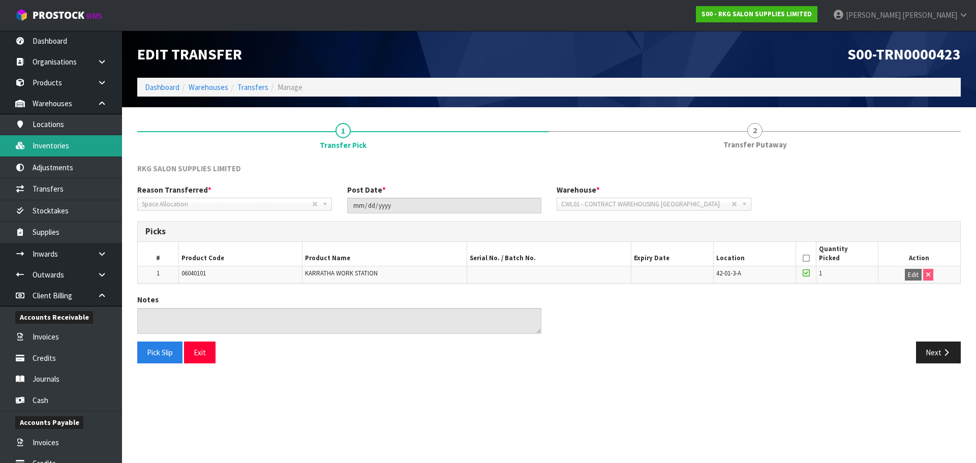
drag, startPoint x: 57, startPoint y: 148, endPoint x: 79, endPoint y: 154, distance: 22.6
click at [57, 148] on link "Inventories" at bounding box center [61, 145] width 122 height 21
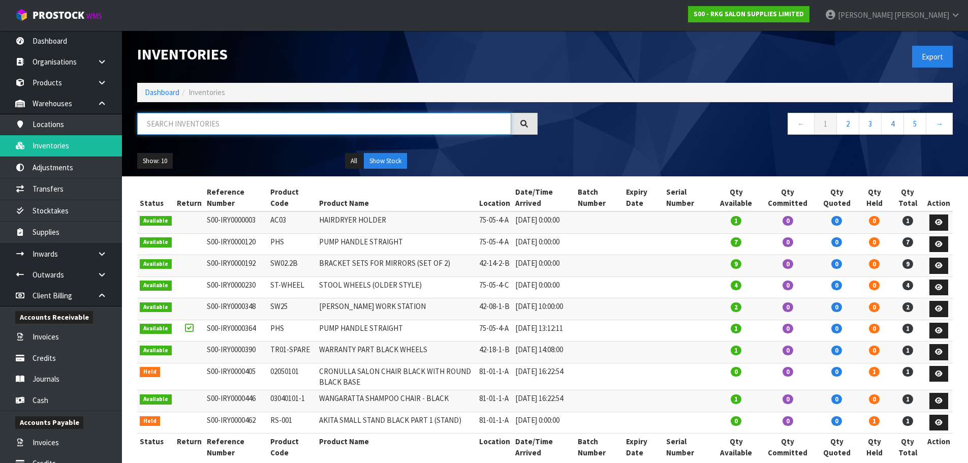
click at [176, 127] on input "text" at bounding box center [324, 124] width 374 height 22
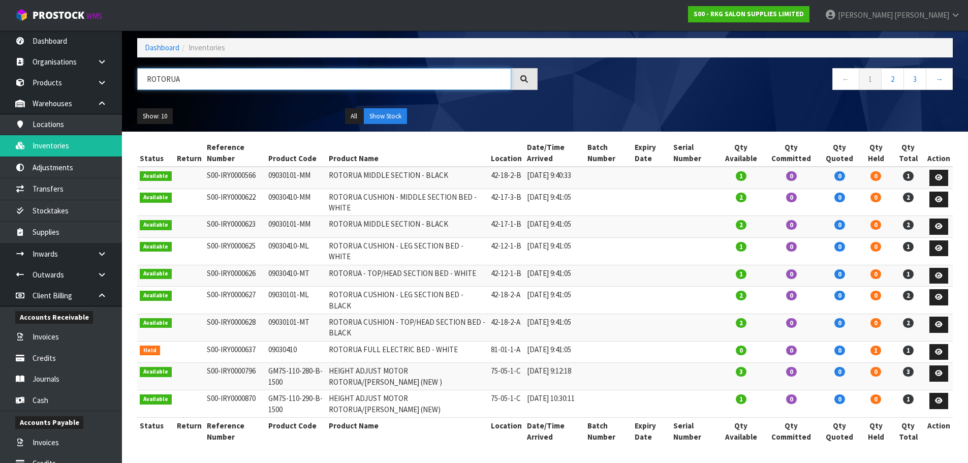
scroll to position [68, 0]
drag, startPoint x: 200, startPoint y: 58, endPoint x: 145, endPoint y: 66, distance: 54.9
click at [145, 68] on input "ROTORUA" at bounding box center [324, 79] width 374 height 22
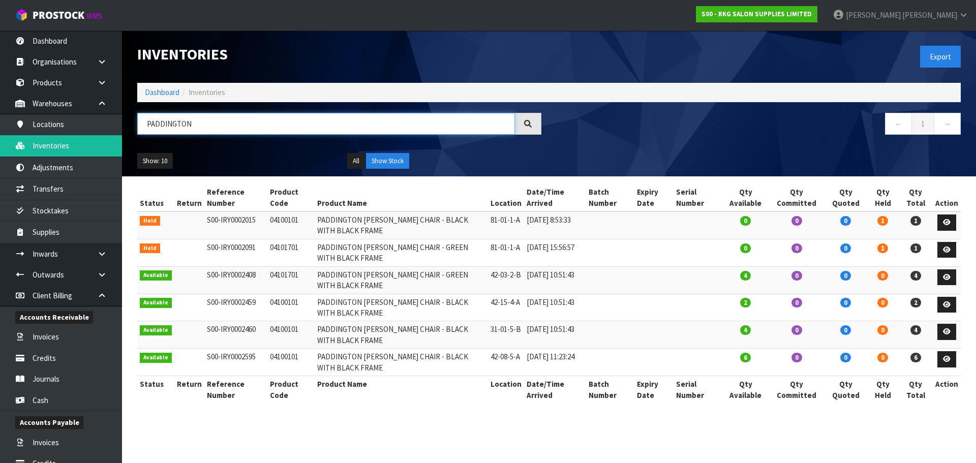
drag, startPoint x: 192, startPoint y: 118, endPoint x: 136, endPoint y: 119, distance: 55.4
click at [136, 119] on div "PADDINGTON" at bounding box center [339, 127] width 419 height 29
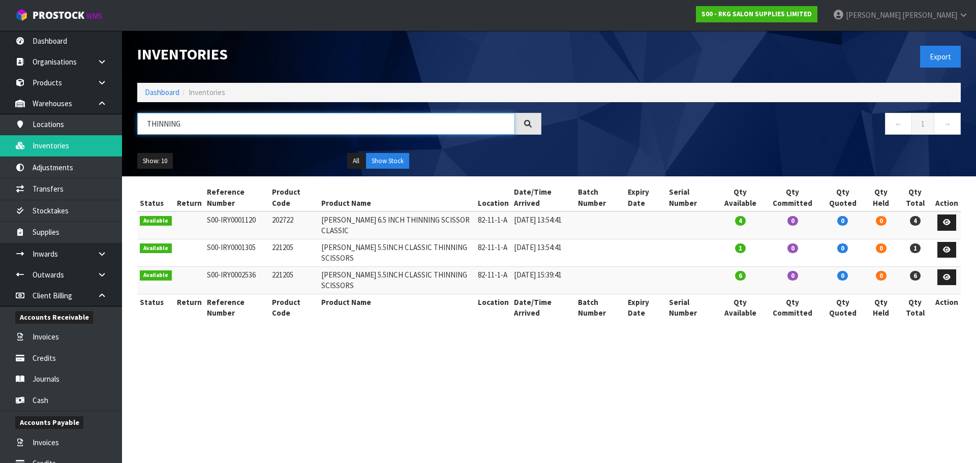
type input "THINNING"
drag, startPoint x: 269, startPoint y: 210, endPoint x: 300, endPoint y: 210, distance: 31.0
click at [300, 211] on td "202722" at bounding box center [293, 224] width 49 height 27
copy td "202722"
click at [63, 79] on link "Products" at bounding box center [61, 82] width 122 height 21
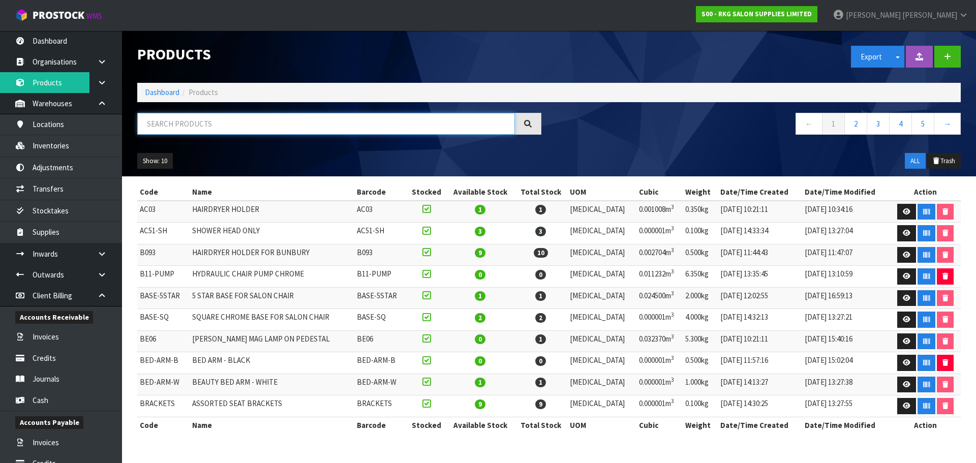
click at [153, 121] on input "text" at bounding box center [326, 124] width 378 height 22
paste input "202722"
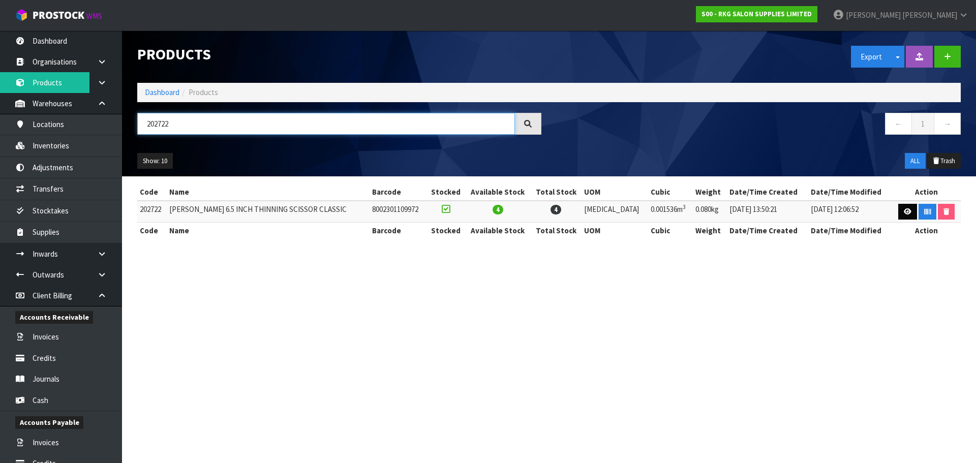
type input "202722"
click at [903, 212] on icon at bounding box center [907, 211] width 8 height 7
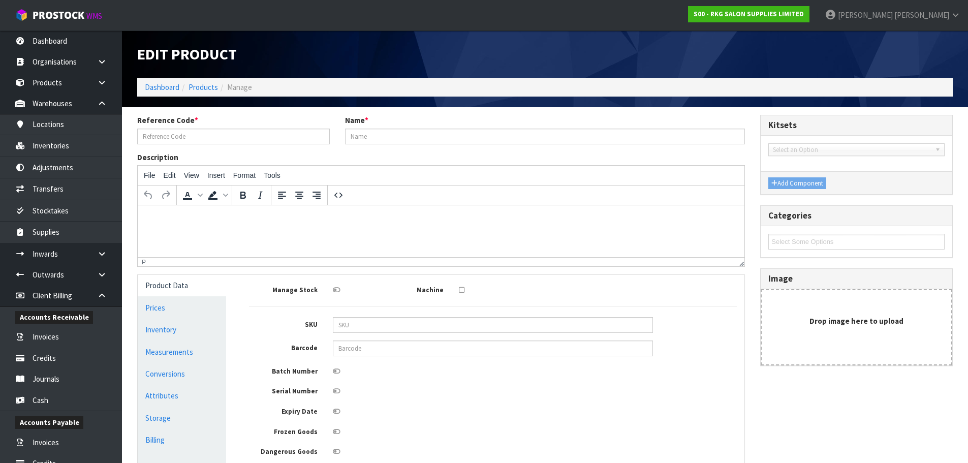
type input "202722"
type input "[PERSON_NAME] 6.5 INCH THINNING SCISSOR CLASSIC"
type input "8002301109972"
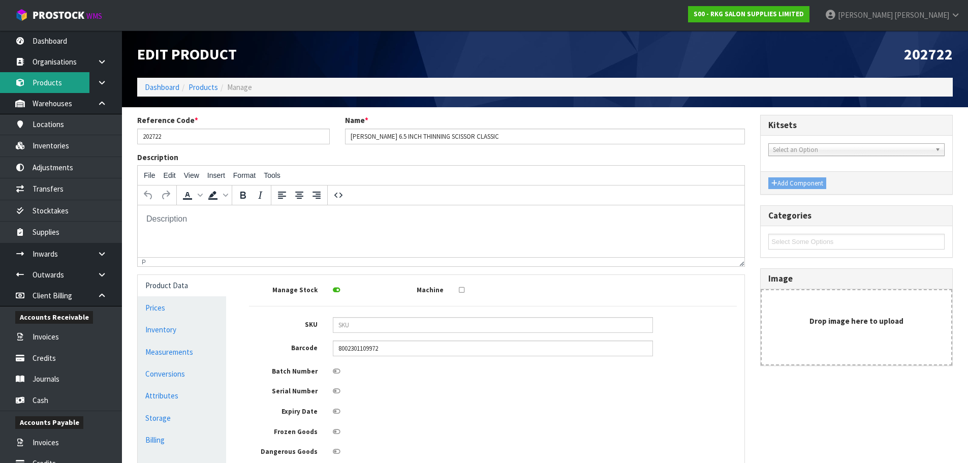
click at [52, 85] on link "Products" at bounding box center [61, 82] width 122 height 21
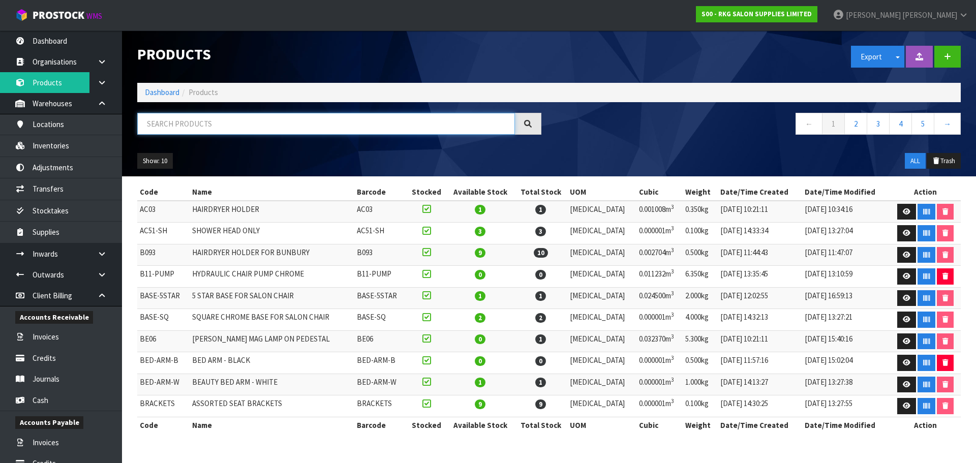
click at [172, 126] on input "text" at bounding box center [326, 124] width 378 height 22
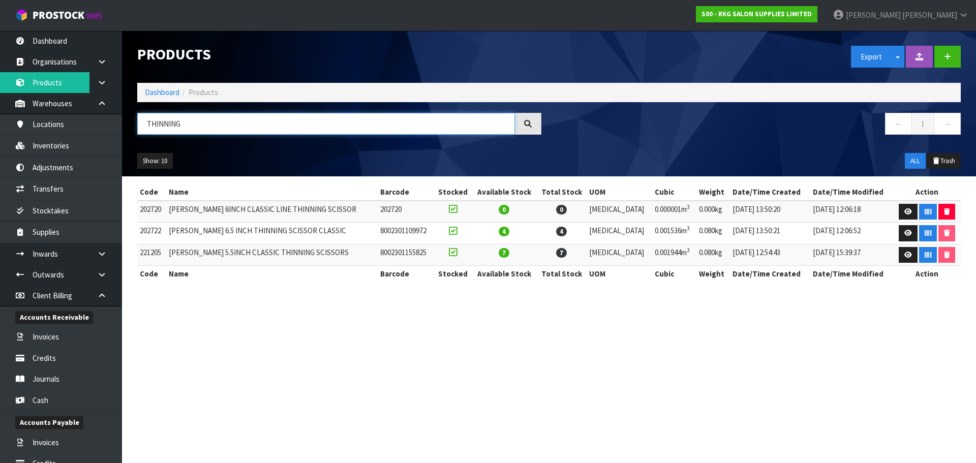
drag, startPoint x: 192, startPoint y: 128, endPoint x: 145, endPoint y: 128, distance: 46.7
click at [145, 128] on input "THINNING" at bounding box center [326, 124] width 378 height 22
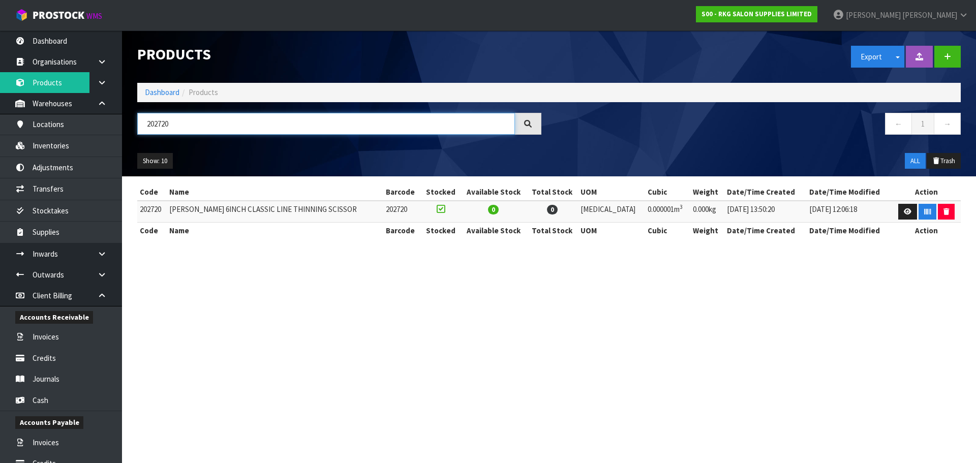
drag, startPoint x: 177, startPoint y: 121, endPoint x: 144, endPoint y: 128, distance: 33.6
click at [144, 128] on input "202720" at bounding box center [326, 124] width 378 height 22
type input "202722"
click at [903, 214] on icon at bounding box center [907, 211] width 8 height 7
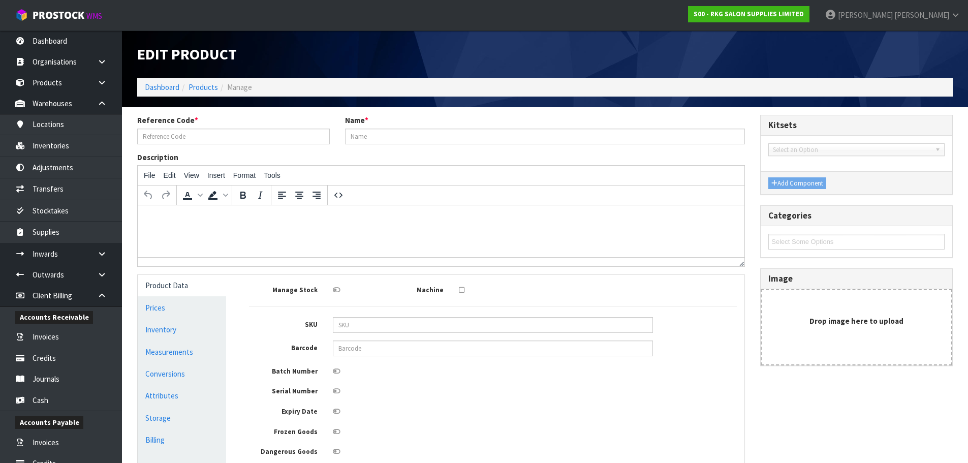
type input "202722"
type input "BOB 6.5 INCH THINNING SCISSOR CLASSIC"
type input "8002301109972"
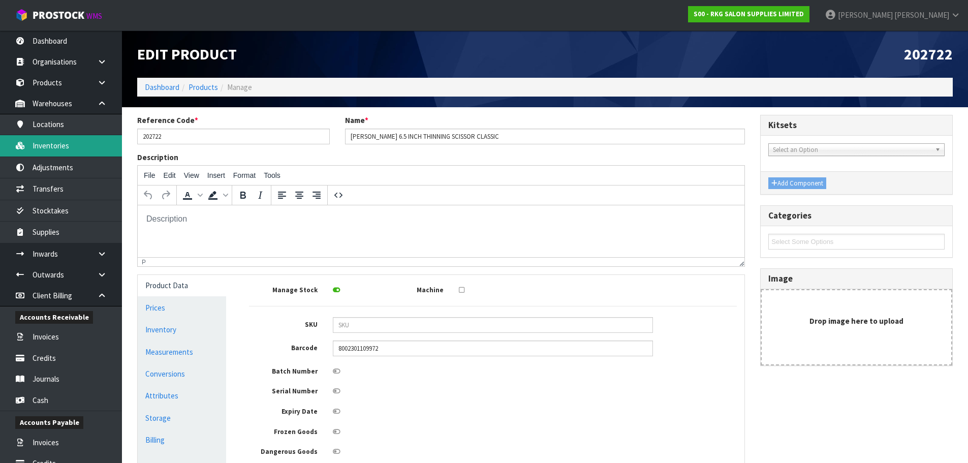
click at [52, 140] on link "Inventories" at bounding box center [61, 145] width 122 height 21
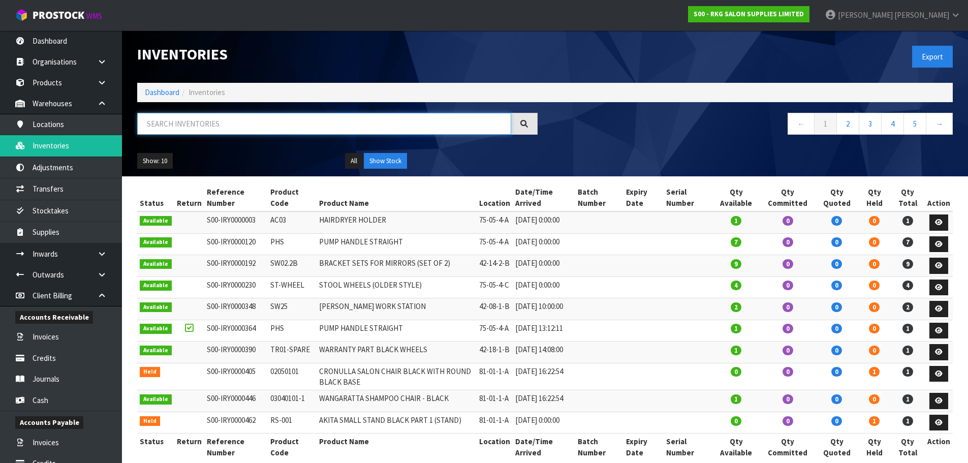
click at [156, 129] on input "text" at bounding box center [324, 124] width 374 height 22
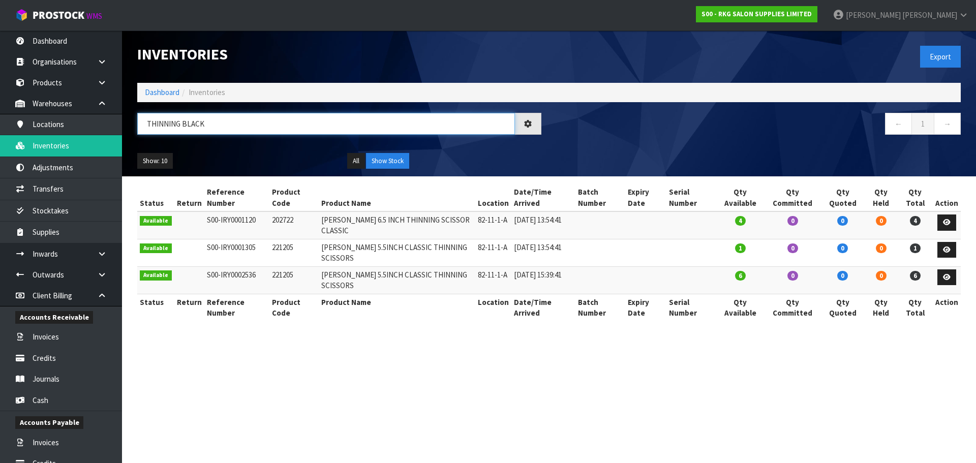
type input "THINNING BLACK"
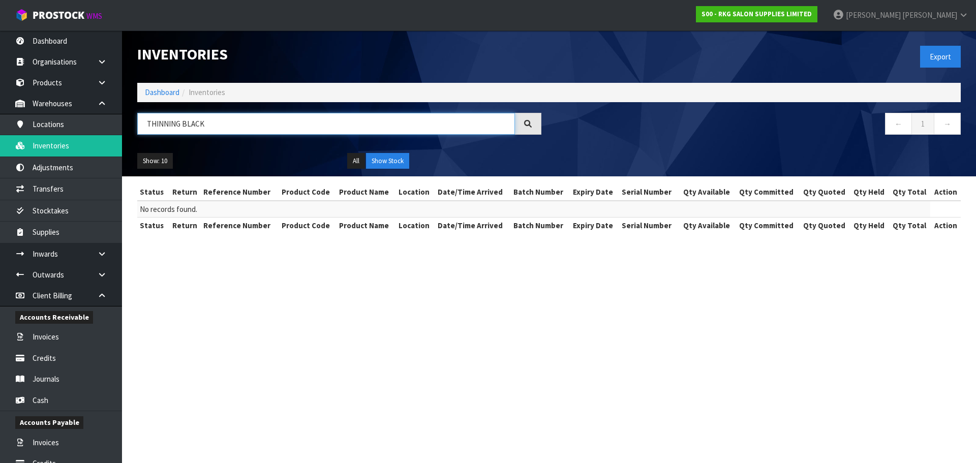
drag, startPoint x: 206, startPoint y: 123, endPoint x: 140, endPoint y: 120, distance: 66.1
click at [140, 120] on input "THINNING BLACK" at bounding box center [326, 124] width 378 height 22
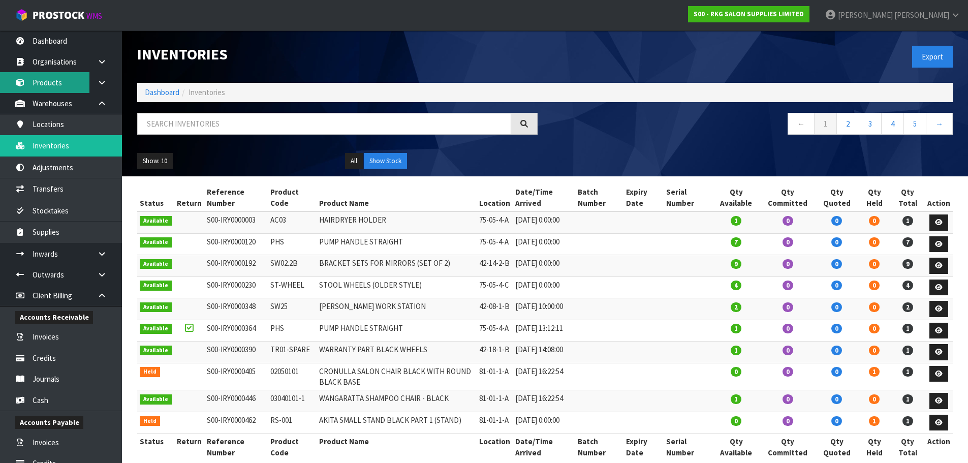
click at [68, 87] on link "Products" at bounding box center [61, 82] width 122 height 21
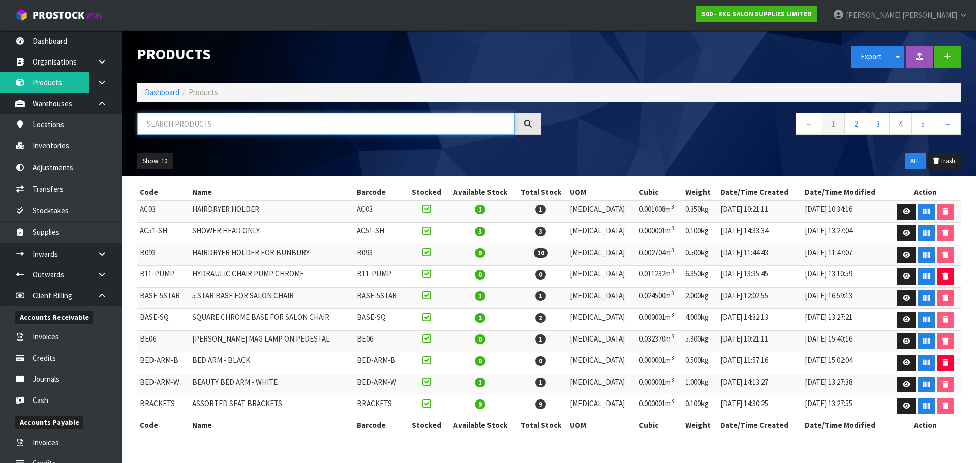
click at [156, 117] on input "text" at bounding box center [326, 124] width 378 height 22
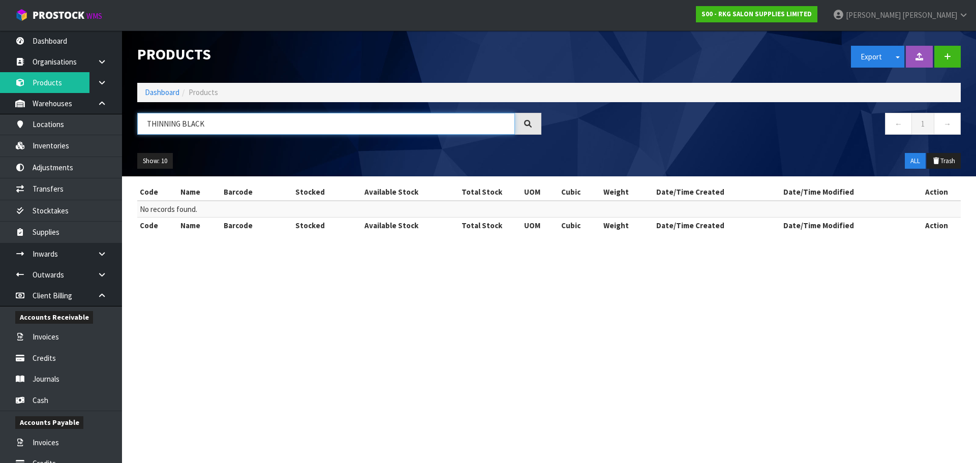
drag, startPoint x: 183, startPoint y: 121, endPoint x: 225, endPoint y: 121, distance: 41.7
click at [225, 121] on input "THINNING BLACK" at bounding box center [326, 124] width 378 height 22
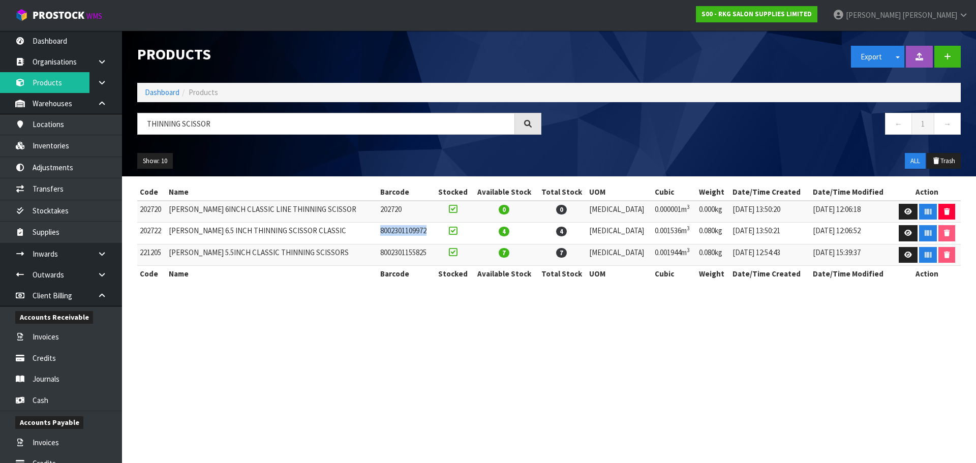
drag, startPoint x: 361, startPoint y: 233, endPoint x: 414, endPoint y: 230, distance: 52.9
click at [414, 230] on td "8002301109972" at bounding box center [406, 234] width 56 height 22
copy td "8002301109972"
drag, startPoint x: 361, startPoint y: 252, endPoint x: 438, endPoint y: 258, distance: 77.9
click at [438, 258] on tr "221205 BOB 5.5INCH CLASSIC THINNING SCISSORS 8002301155825 7 7 PCE 0.001944m 3 …" at bounding box center [548, 255] width 823 height 22
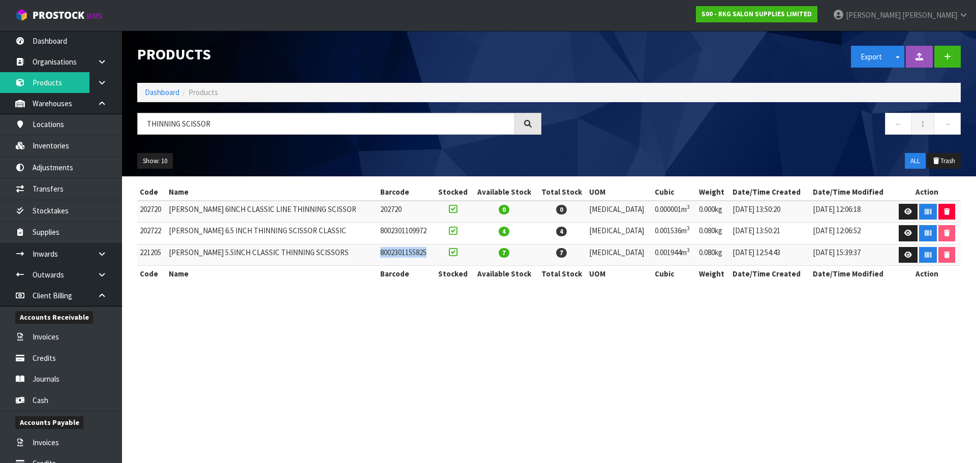
copy tr "8002301155825"
drag, startPoint x: 214, startPoint y: 125, endPoint x: 146, endPoint y: 125, distance: 68.1
click at [146, 125] on input "THINNING SCISSOR" at bounding box center [326, 124] width 378 height 22
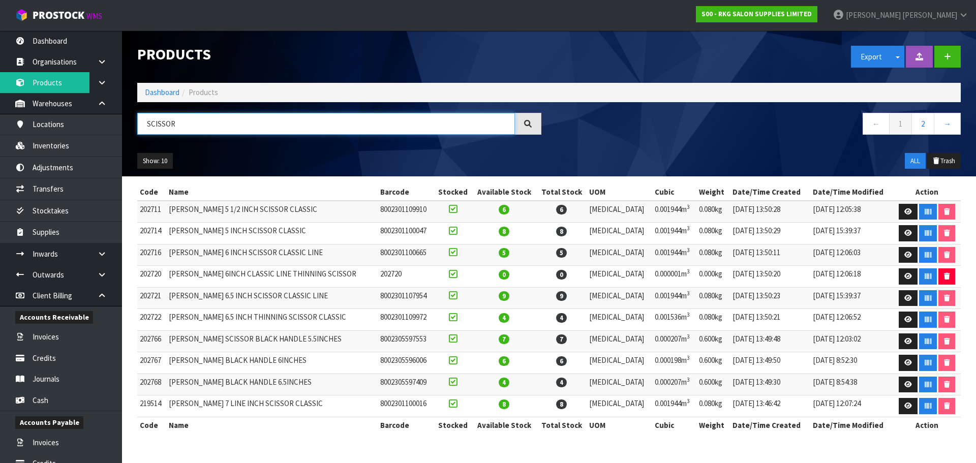
drag, startPoint x: 182, startPoint y: 124, endPoint x: 141, endPoint y: 130, distance: 42.0
click at [141, 130] on input "SCISSOR" at bounding box center [326, 124] width 378 height 22
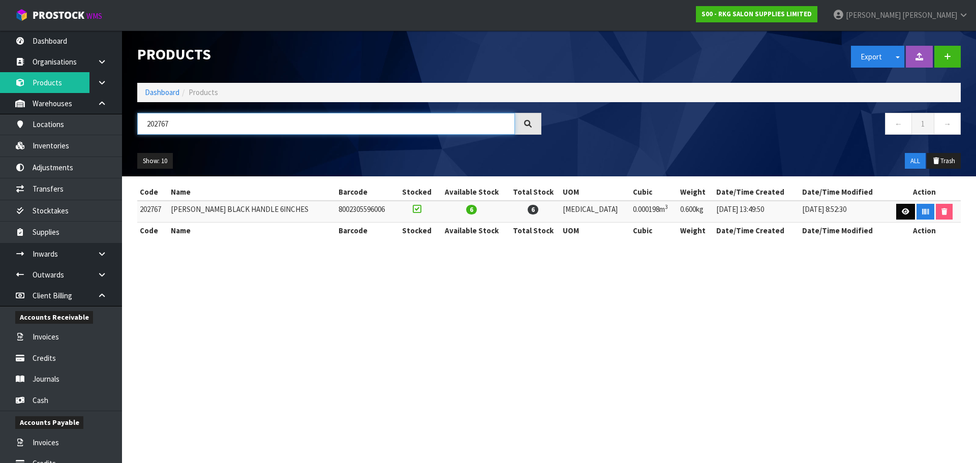
type input "202767"
click at [901, 210] on icon at bounding box center [905, 211] width 8 height 7
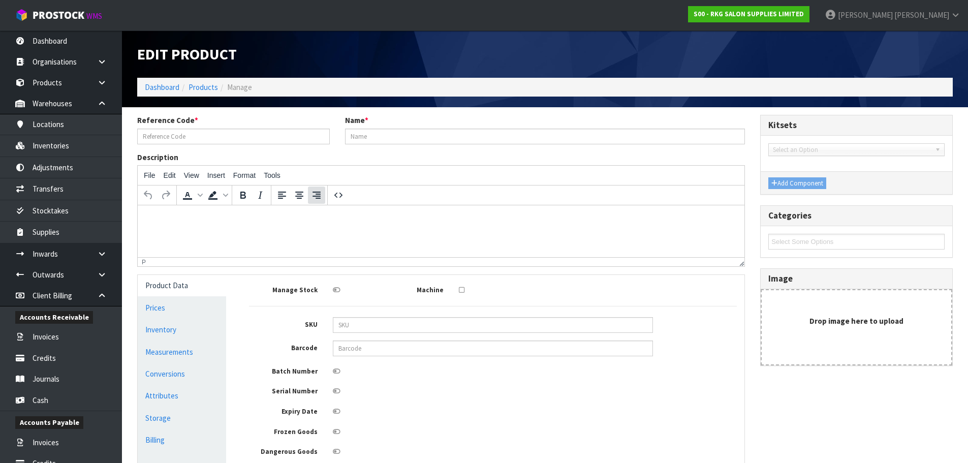
type input "202767"
type input "BOB SCISSORS BLACK HANDLE 6INCHES"
type input "8002305596006"
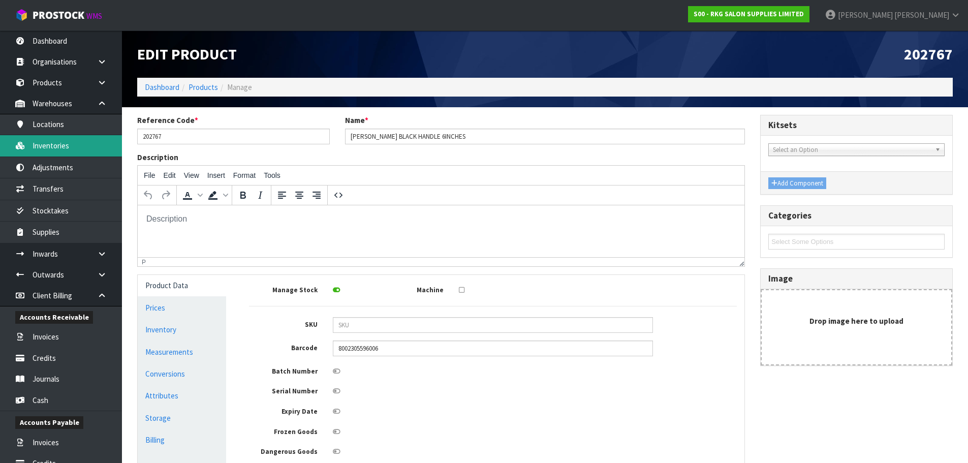
click at [48, 141] on link "Inventories" at bounding box center [61, 145] width 122 height 21
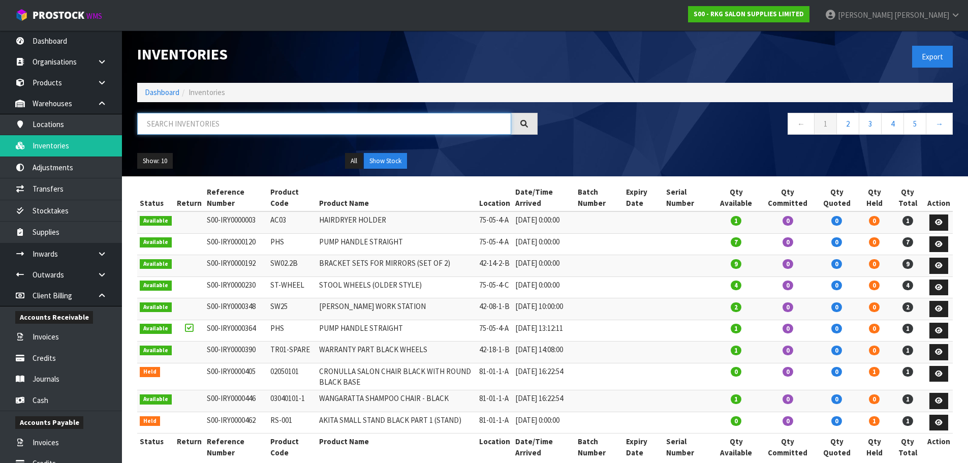
click at [181, 124] on input "text" at bounding box center [324, 124] width 374 height 22
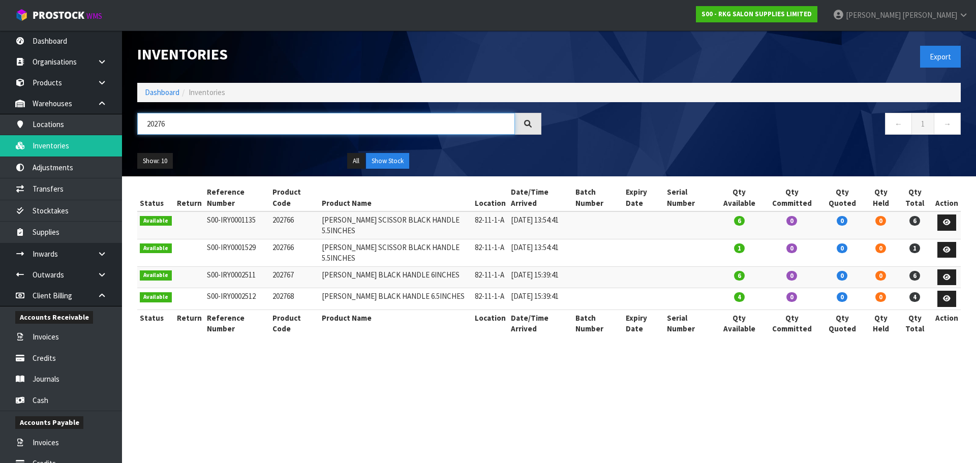
drag, startPoint x: 187, startPoint y: 126, endPoint x: 139, endPoint y: 129, distance: 48.8
click at [139, 129] on input "20276" at bounding box center [326, 124] width 378 height 22
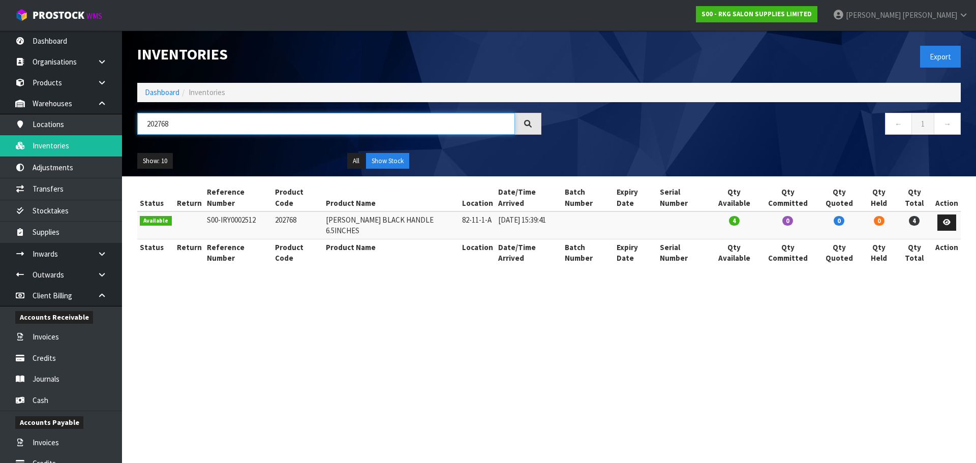
drag, startPoint x: 183, startPoint y: 127, endPoint x: 135, endPoint y: 132, distance: 48.5
click at [135, 132] on div "202768" at bounding box center [339, 127] width 419 height 29
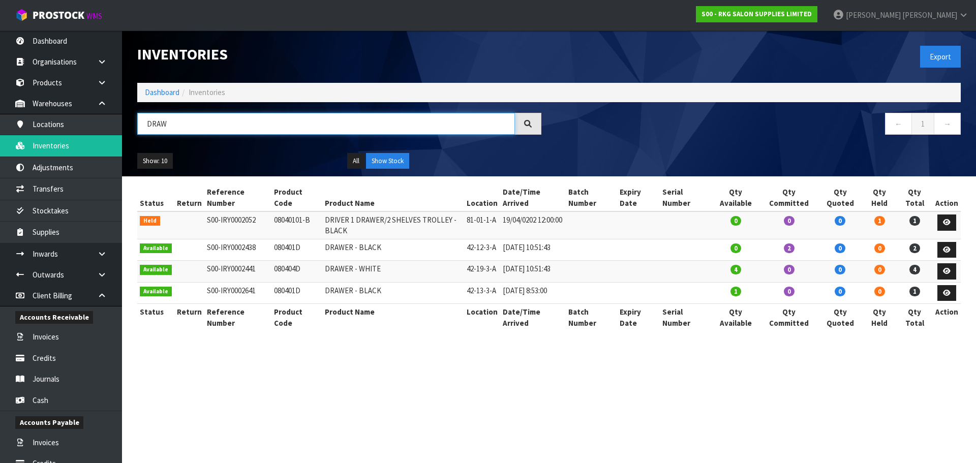
drag, startPoint x: 172, startPoint y: 124, endPoint x: 148, endPoint y: 127, distance: 24.0
click at [148, 127] on input "DRAW" at bounding box center [326, 124] width 378 height 22
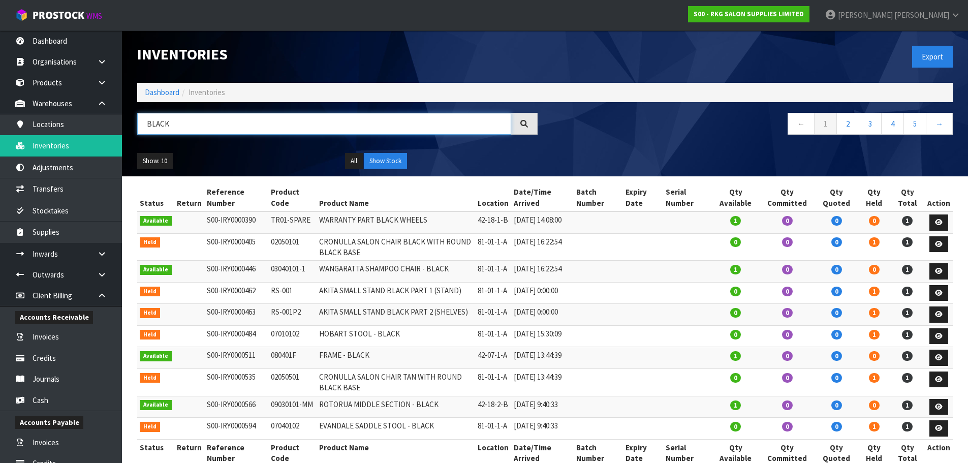
click at [146, 126] on input "BLACK" at bounding box center [324, 124] width 374 height 22
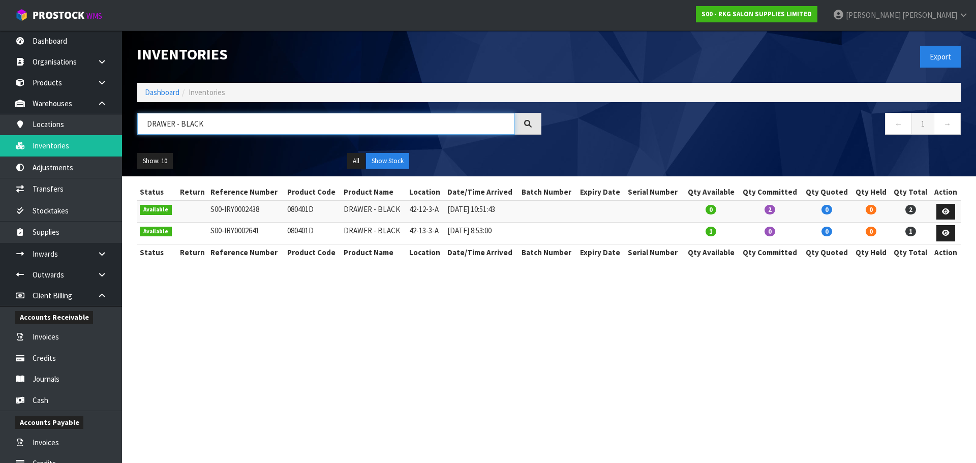
drag, startPoint x: 207, startPoint y: 121, endPoint x: 140, endPoint y: 127, distance: 67.8
click at [140, 127] on input "DRAWER - BLACK" at bounding box center [326, 124] width 378 height 22
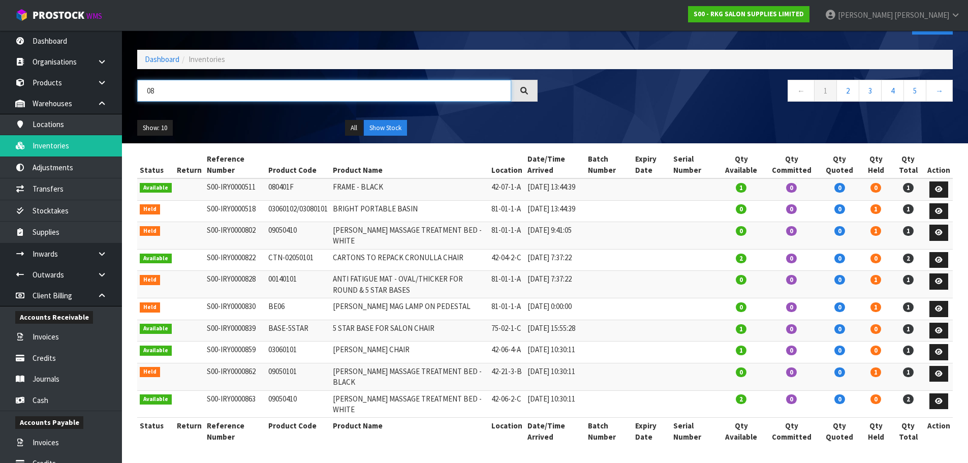
scroll to position [68, 0]
click at [846, 80] on link "2" at bounding box center [847, 91] width 23 height 22
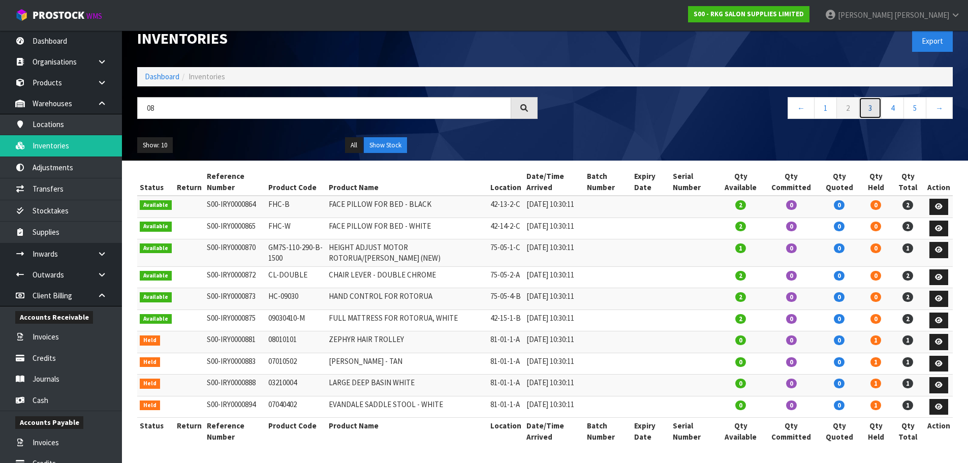
click at [869, 97] on link "3" at bounding box center [870, 108] width 23 height 22
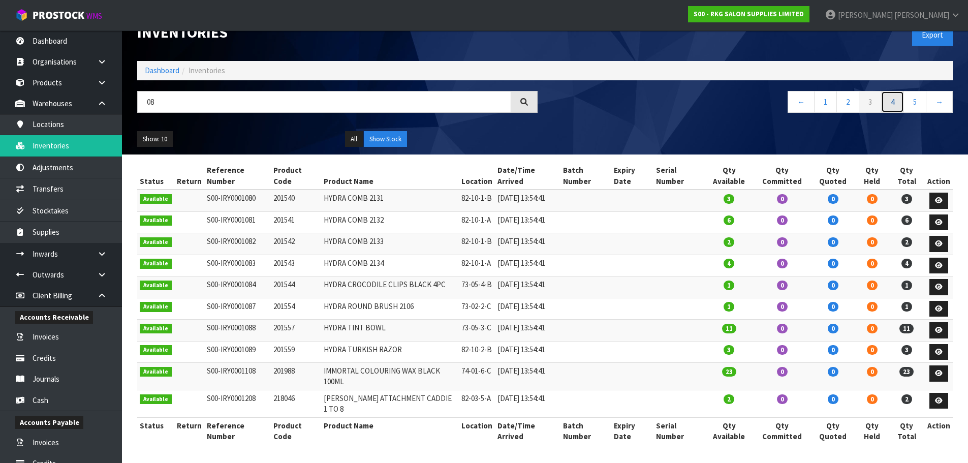
click at [893, 91] on link "4" at bounding box center [892, 102] width 23 height 22
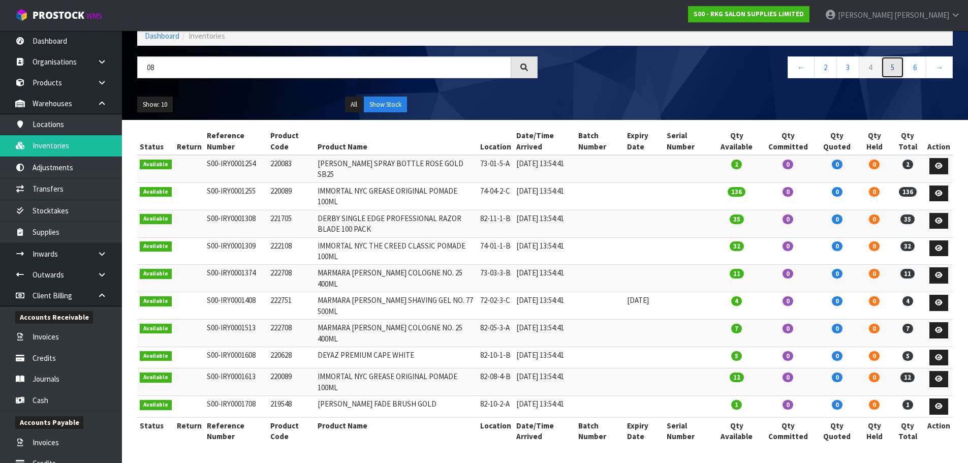
click at [889, 59] on link "5" at bounding box center [892, 67] width 23 height 22
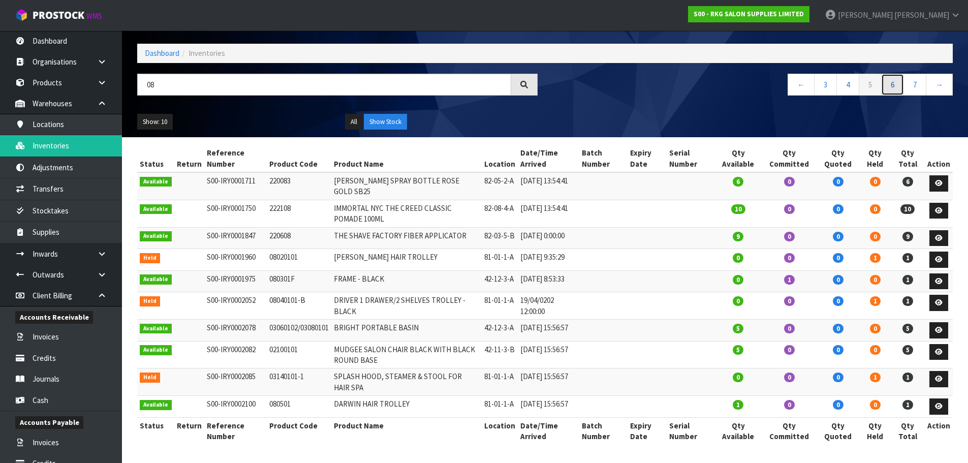
click at [898, 74] on link "6" at bounding box center [892, 85] width 23 height 22
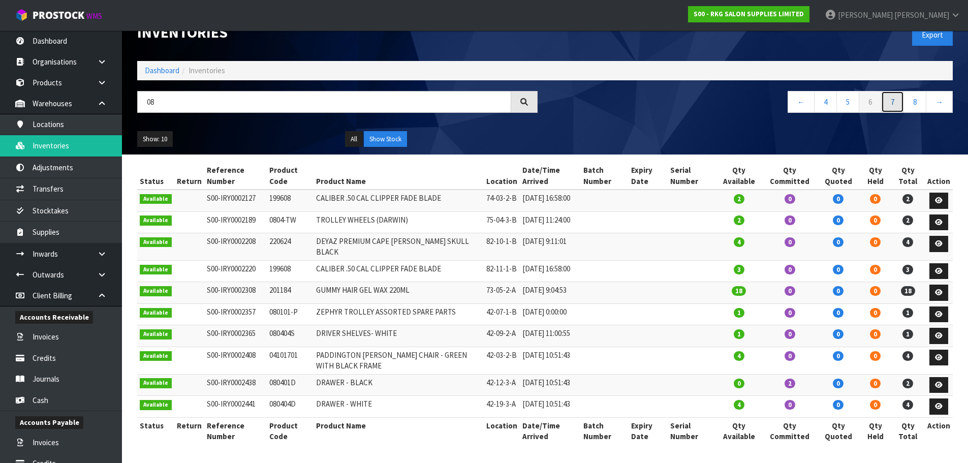
drag, startPoint x: 894, startPoint y: 55, endPoint x: 849, endPoint y: 77, distance: 50.0
click at [894, 91] on link "7" at bounding box center [892, 102] width 23 height 22
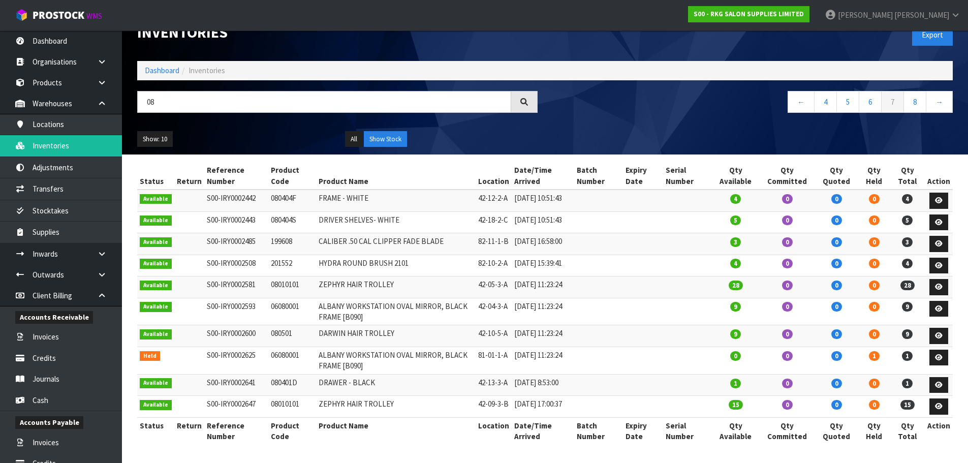
drag, startPoint x: 267, startPoint y: 371, endPoint x: 295, endPoint y: 371, distance: 27.4
click at [295, 374] on td "080401D" at bounding box center [292, 385] width 48 height 22
copy td "080401D"
drag, startPoint x: 180, startPoint y: 58, endPoint x: 144, endPoint y: 58, distance: 36.1
click at [144, 91] on input "08" at bounding box center [324, 102] width 374 height 22
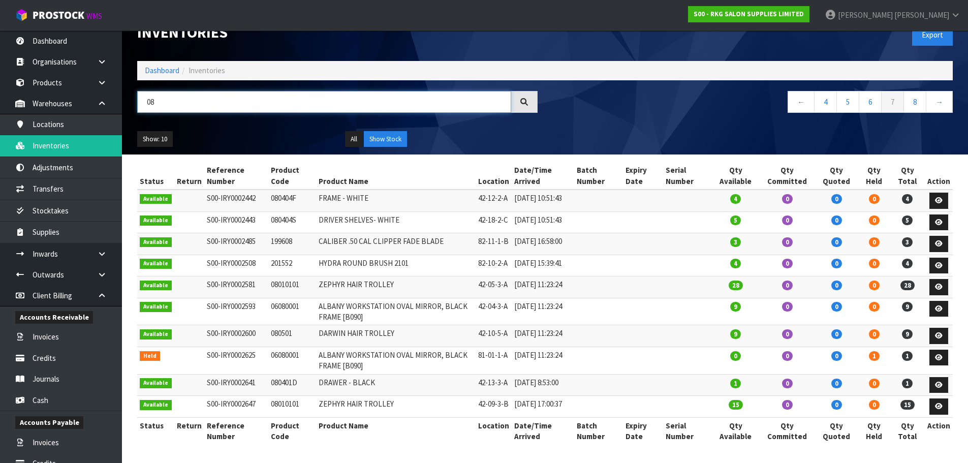
paste input "0401D"
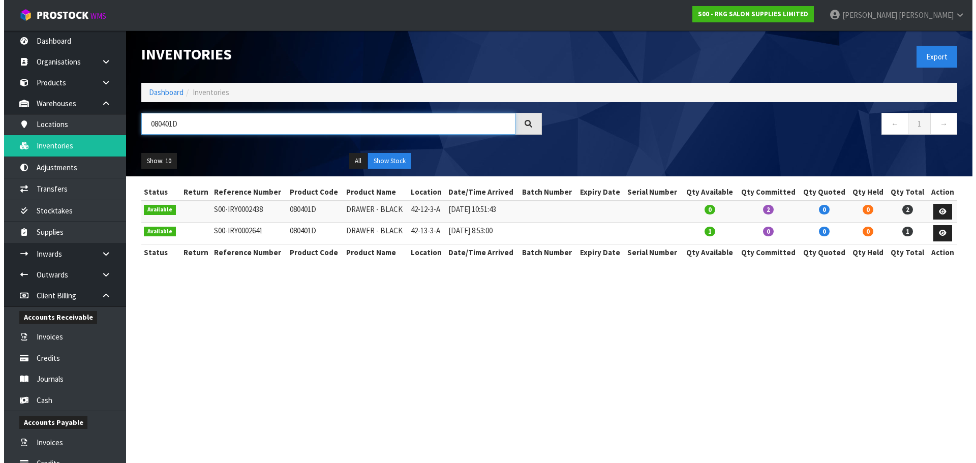
scroll to position [0, 0]
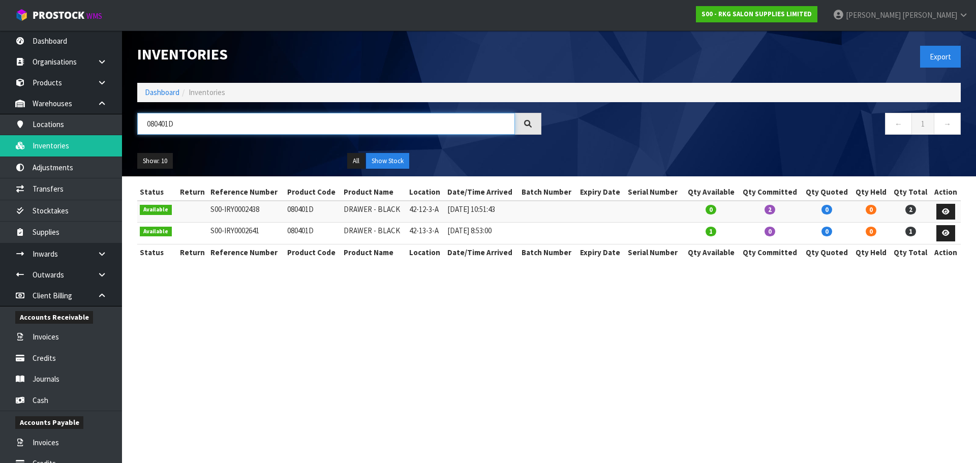
type input "080401D"
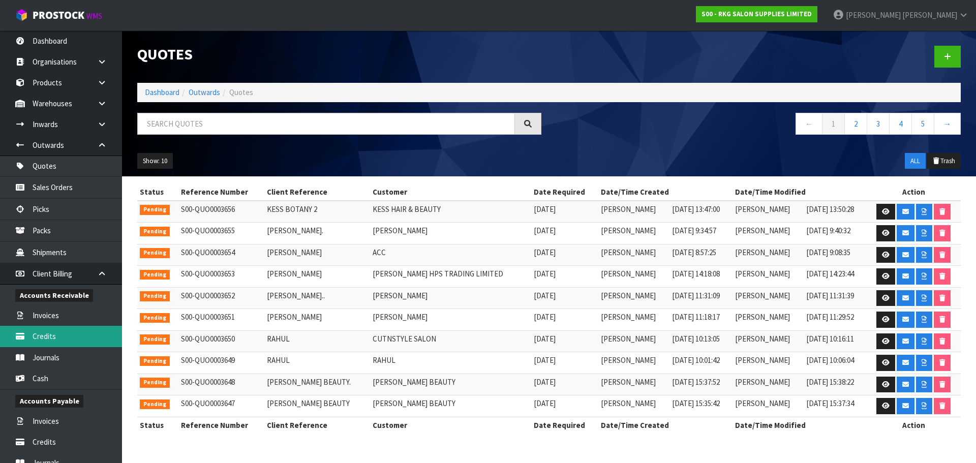
click at [50, 338] on link "Credits" at bounding box center [61, 336] width 122 height 21
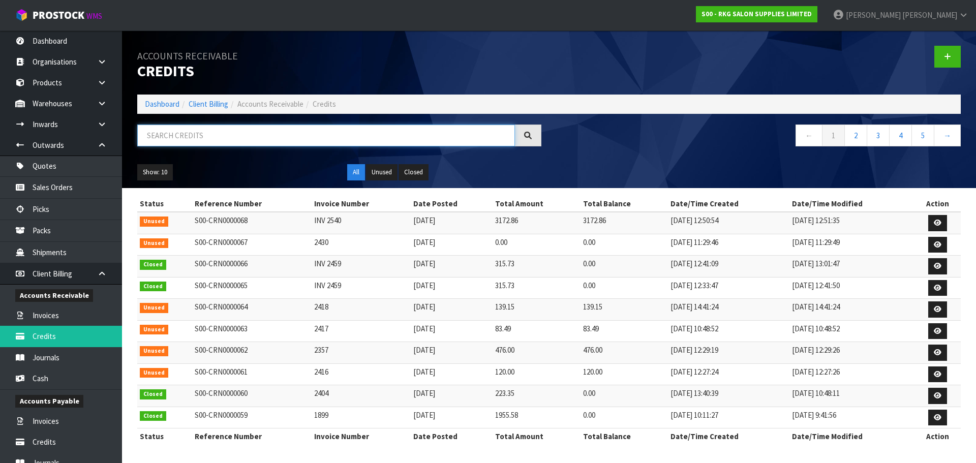
click at [176, 135] on input "text" at bounding box center [326, 135] width 378 height 22
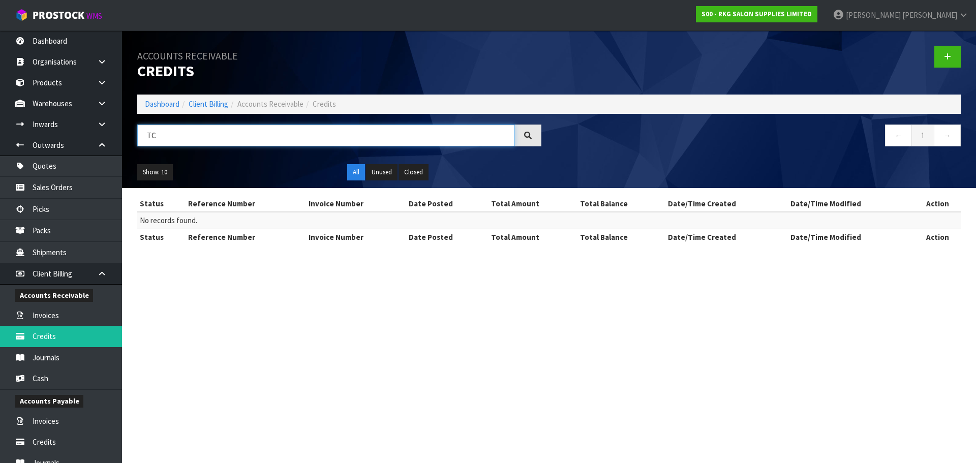
type input "T"
type input "F"
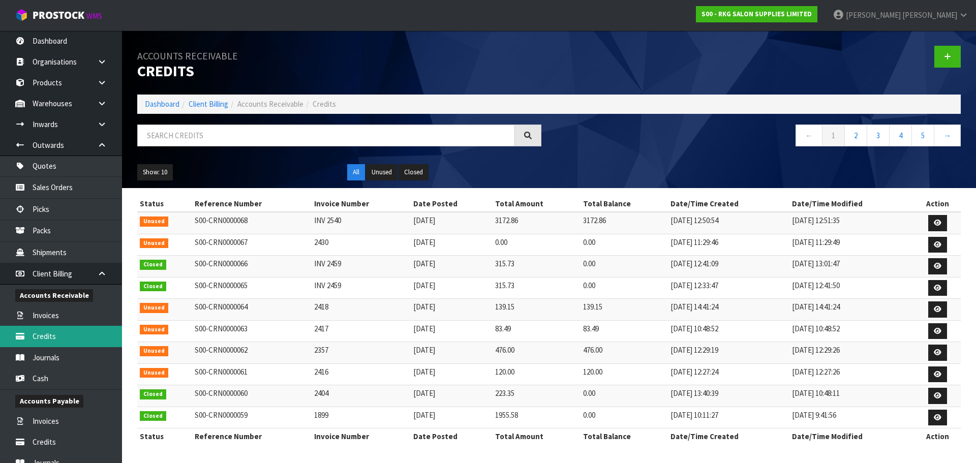
click at [40, 339] on link "Credits" at bounding box center [61, 336] width 122 height 21
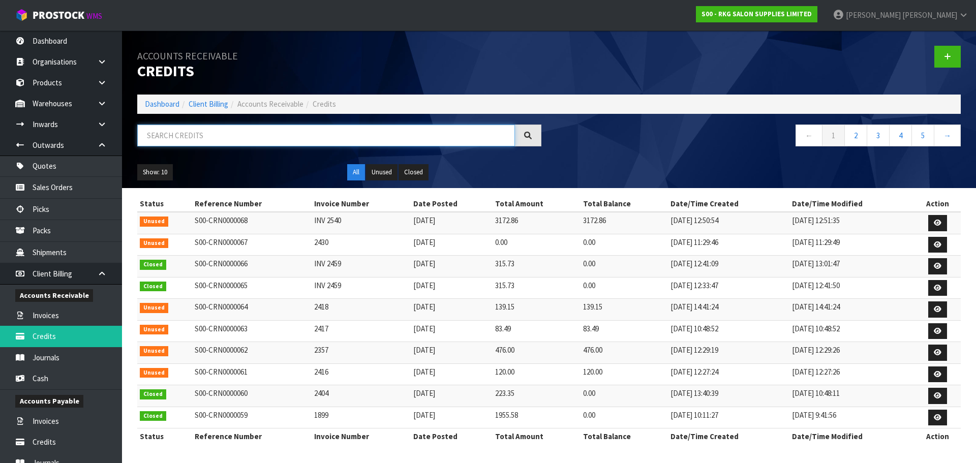
click at [191, 138] on input "text" at bounding box center [326, 135] width 378 height 22
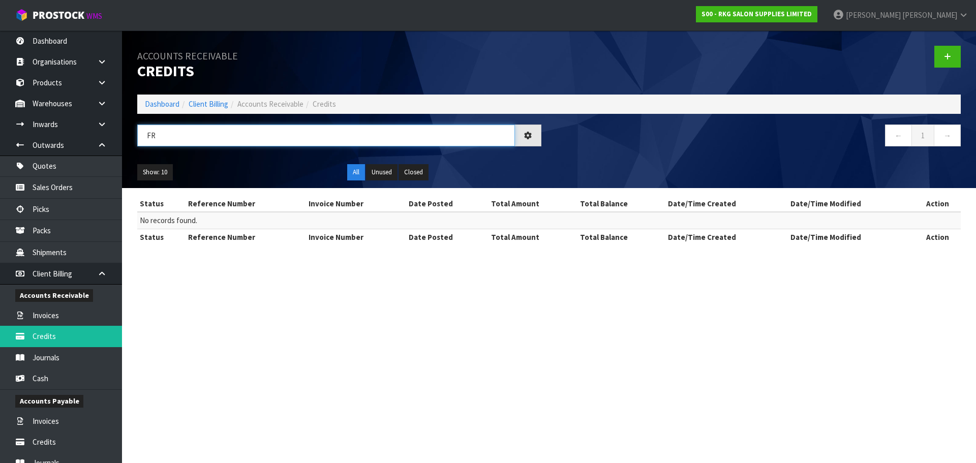
type input "F"
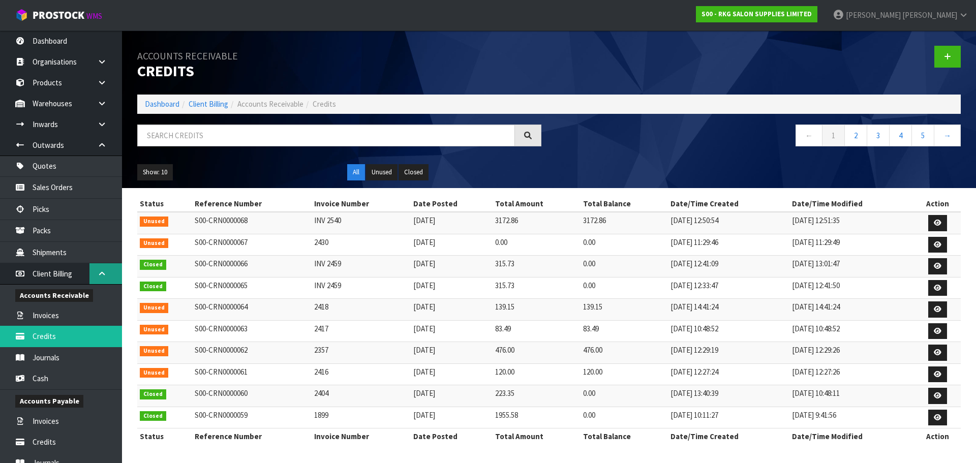
click at [100, 275] on icon at bounding box center [102, 274] width 10 height 8
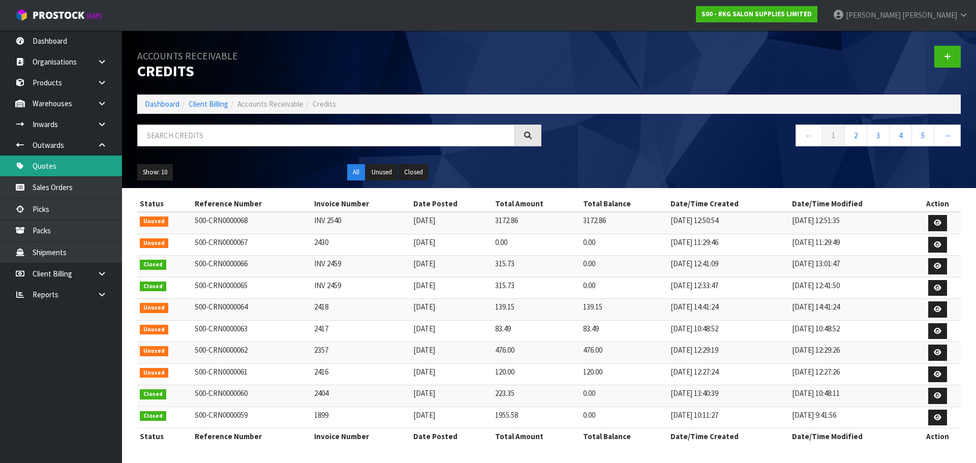
drag, startPoint x: 46, startPoint y: 168, endPoint x: 121, endPoint y: 174, distance: 76.0
click at [46, 167] on link "Quotes" at bounding box center [61, 165] width 122 height 21
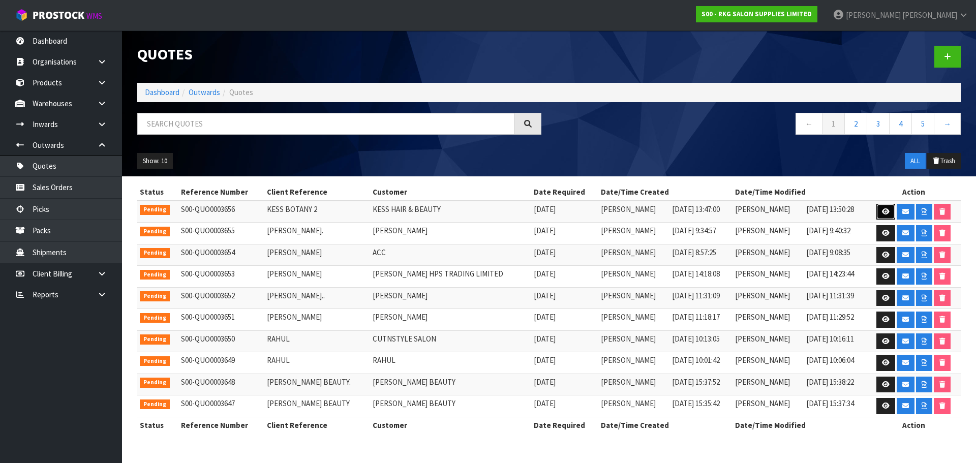
click at [884, 210] on icon at bounding box center [886, 211] width 8 height 7
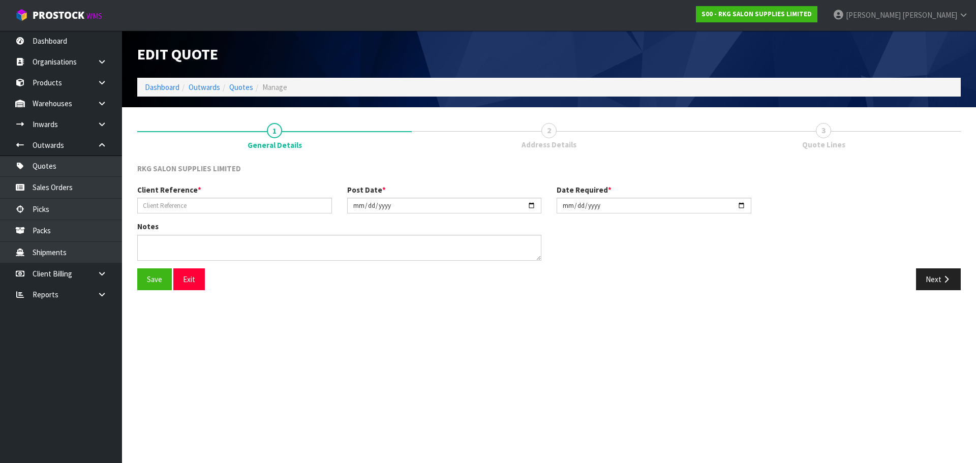
type input "KESS BOTANY 2"
type input "[DATE]"
type textarea "FOR PICK UP"
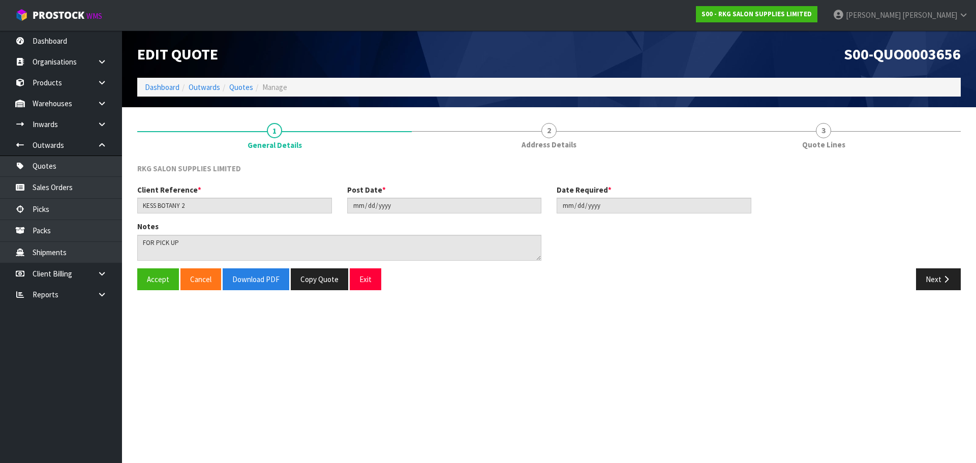
drag, startPoint x: 545, startPoint y: 131, endPoint x: 619, endPoint y: 230, distance: 123.5
click at [545, 132] on span "2" at bounding box center [548, 130] width 15 height 15
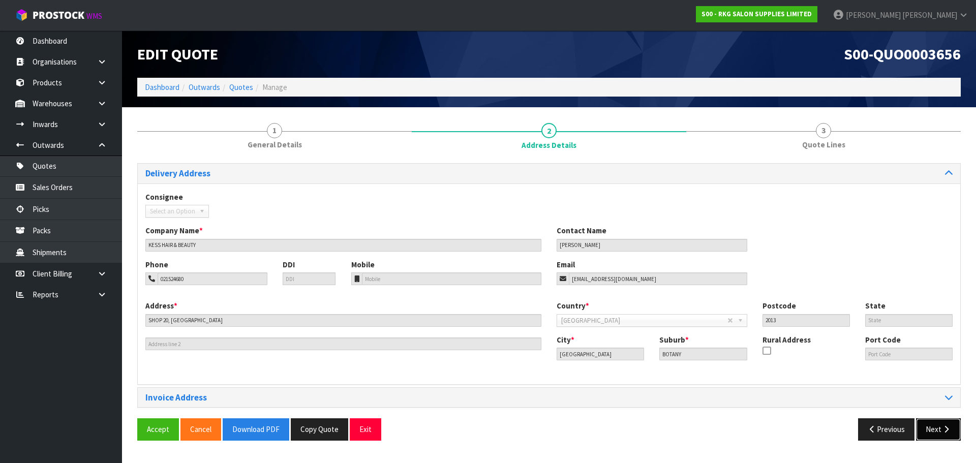
click at [937, 426] on button "Next" at bounding box center [938, 429] width 45 height 22
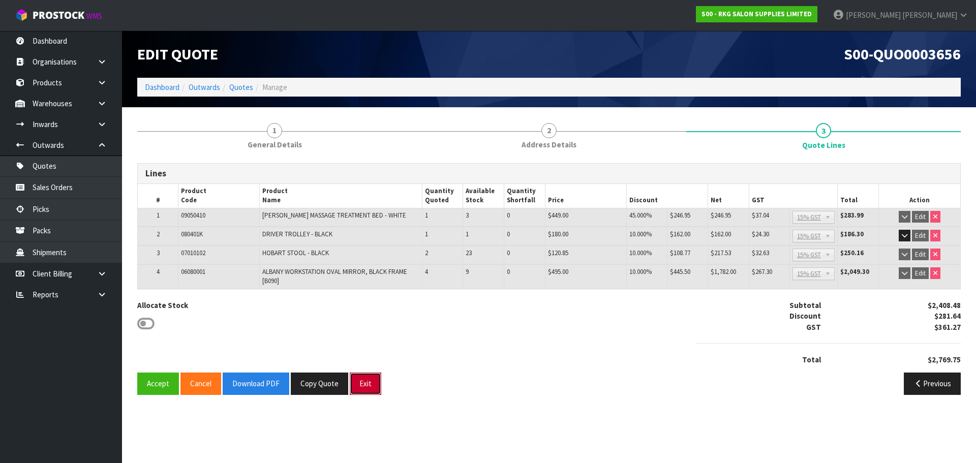
click at [369, 384] on button "Exit" at bounding box center [366, 383] width 32 height 22
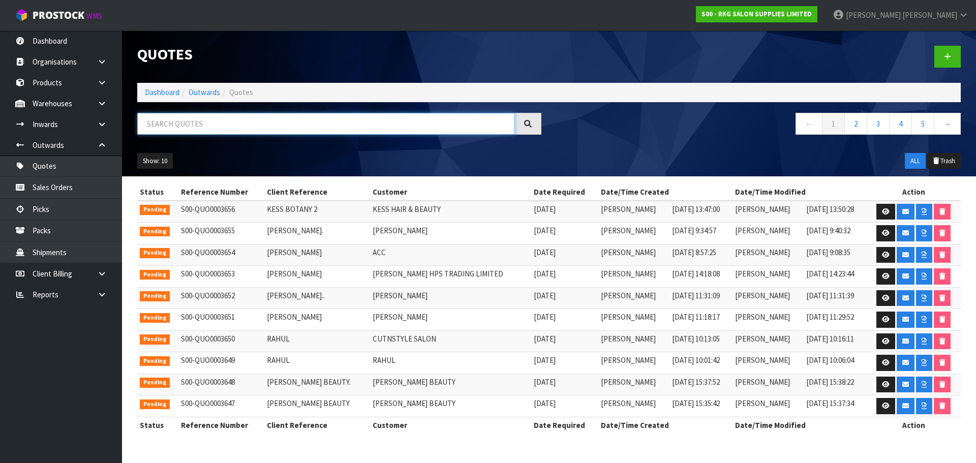
click at [176, 122] on input "text" at bounding box center [326, 124] width 378 height 22
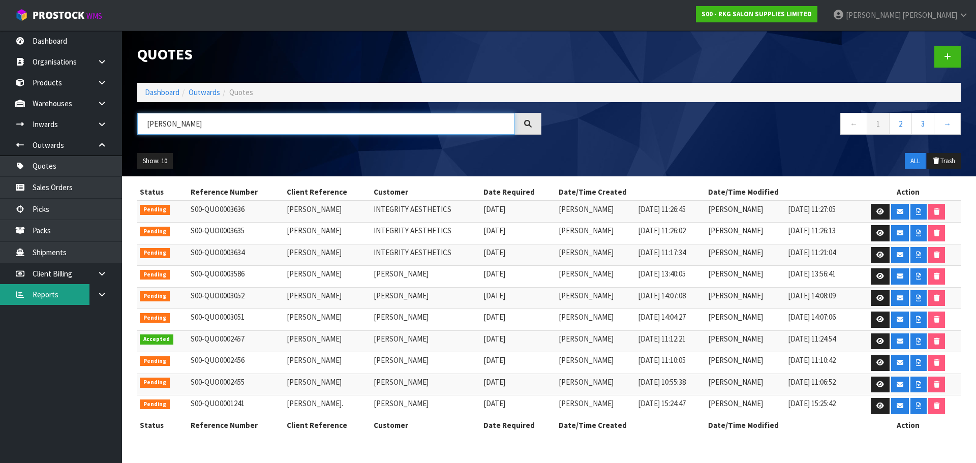
type input "JESS"
click at [877, 211] on icon at bounding box center [880, 211] width 8 height 7
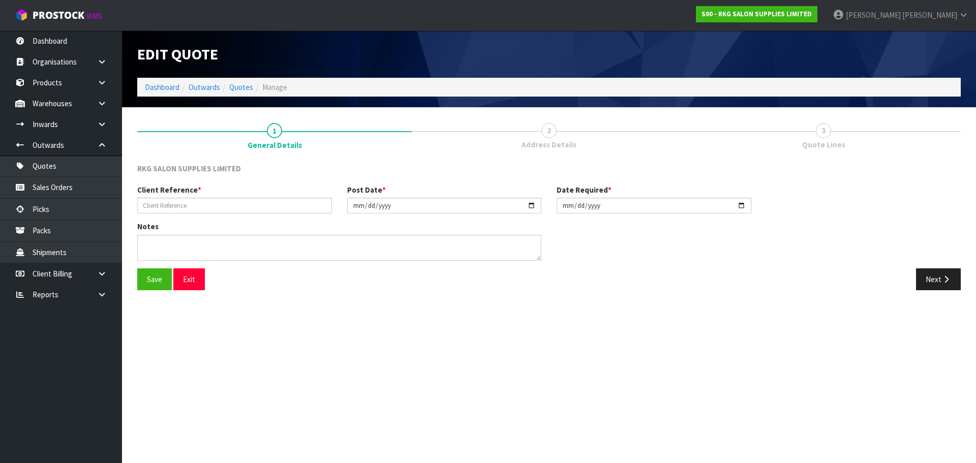
type input "JESSICA BOYD"
type input "2025-09-18"
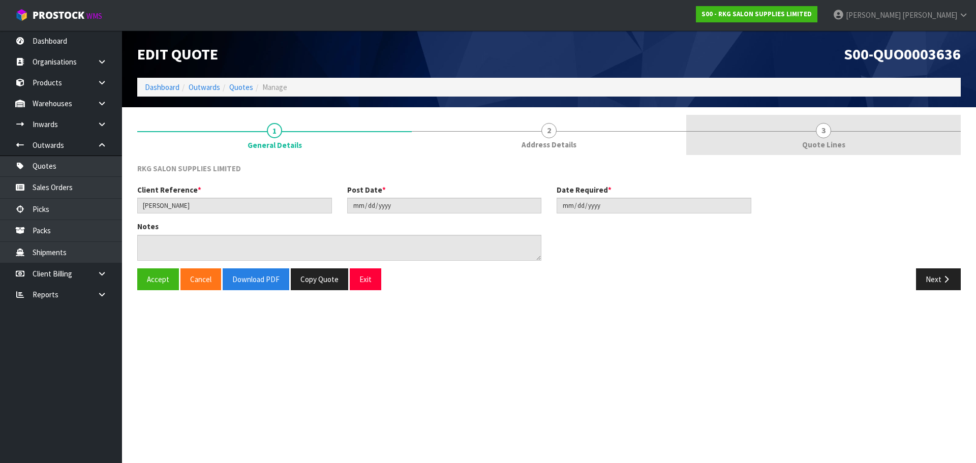
click at [817, 124] on link "3 Quote Lines" at bounding box center [823, 135] width 274 height 40
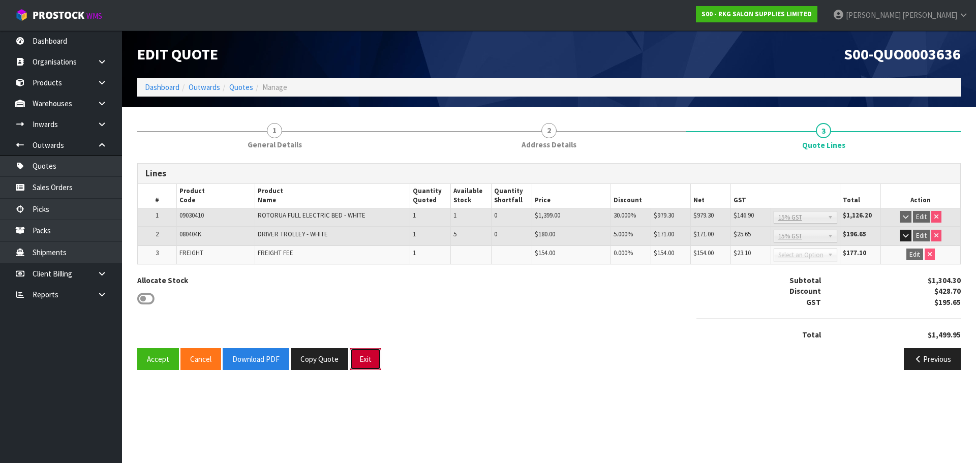
click at [372, 363] on button "Exit" at bounding box center [366, 359] width 32 height 22
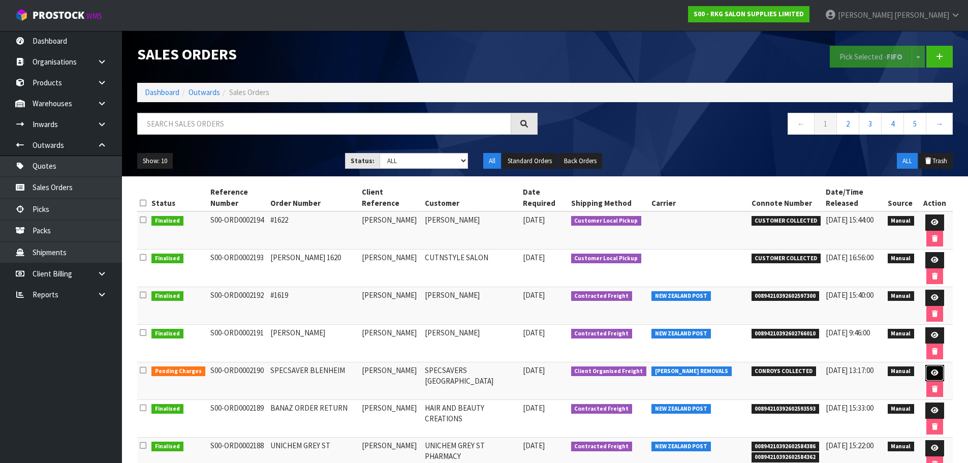
drag, startPoint x: 937, startPoint y: 373, endPoint x: 925, endPoint y: 373, distance: 11.7
click at [937, 373] on link at bounding box center [934, 373] width 19 height 16
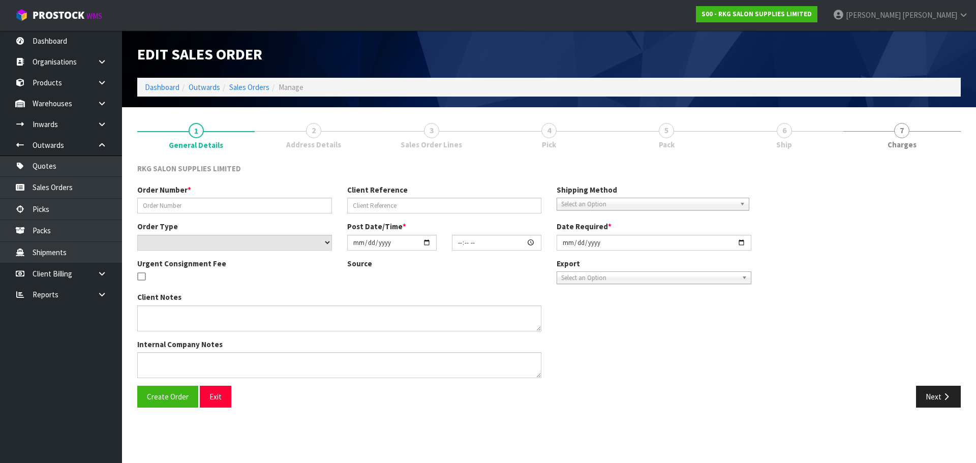
type input "SPECSAVER BLENHEIM"
type input "[PERSON_NAME]"
select select "number:0"
type input "[DATE]"
type input "00:00:00.000"
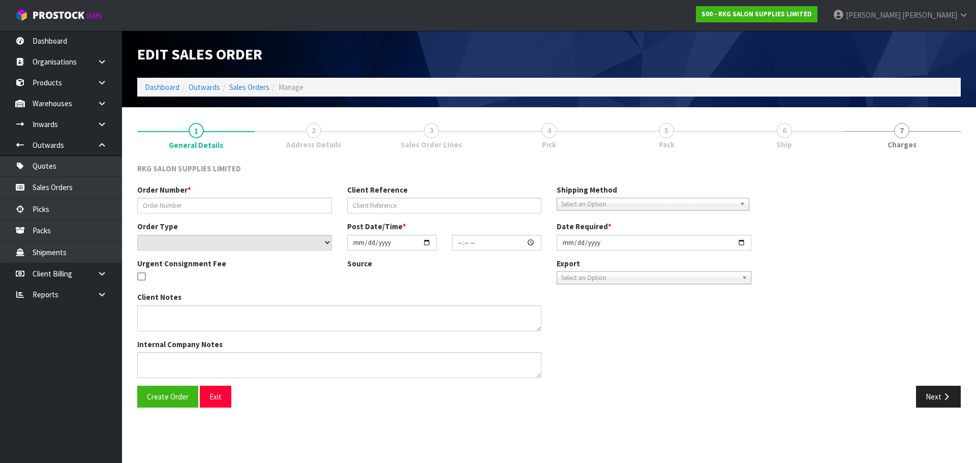
type input "[DATE]"
type textarea "CONROYS JOB #2977901 PICK UP [DATE] FULLY ASSEMBLED BED -PLEASE GET FROM SHOWRO…"
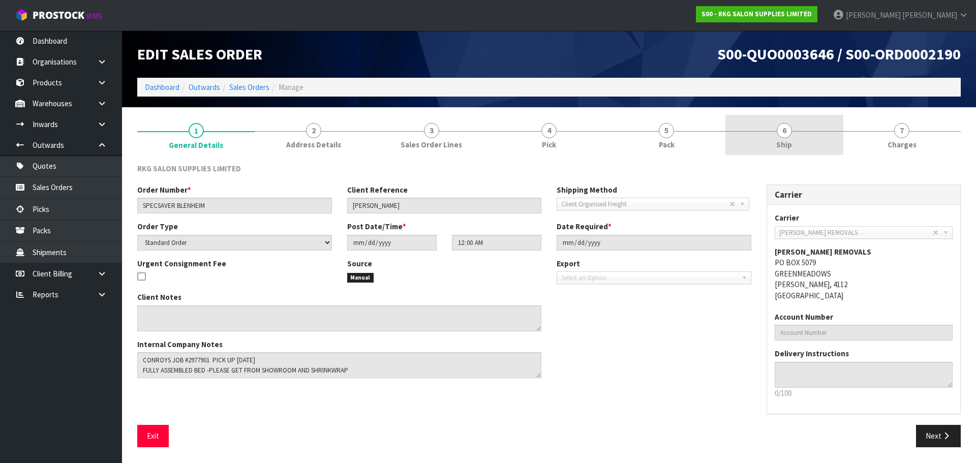
click at [783, 135] on span "6" at bounding box center [783, 130] width 15 height 15
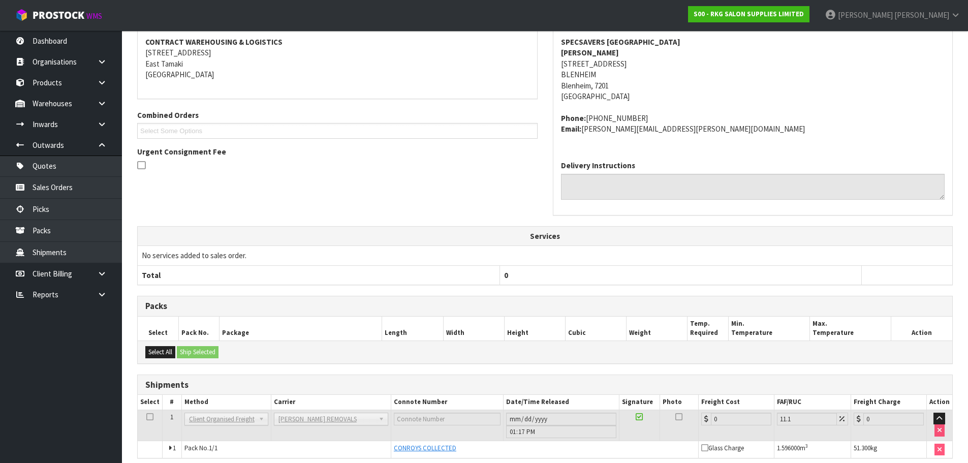
scroll to position [199, 0]
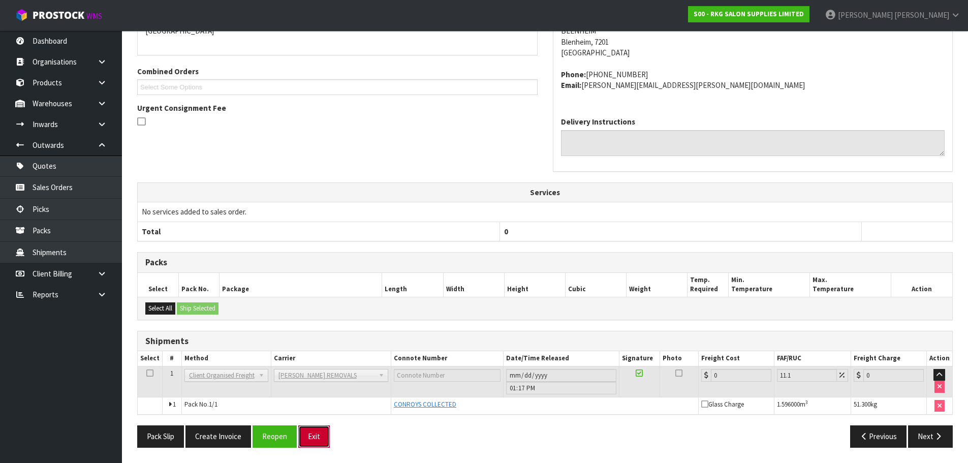
click at [320, 432] on button "Exit" at bounding box center [314, 436] width 32 height 22
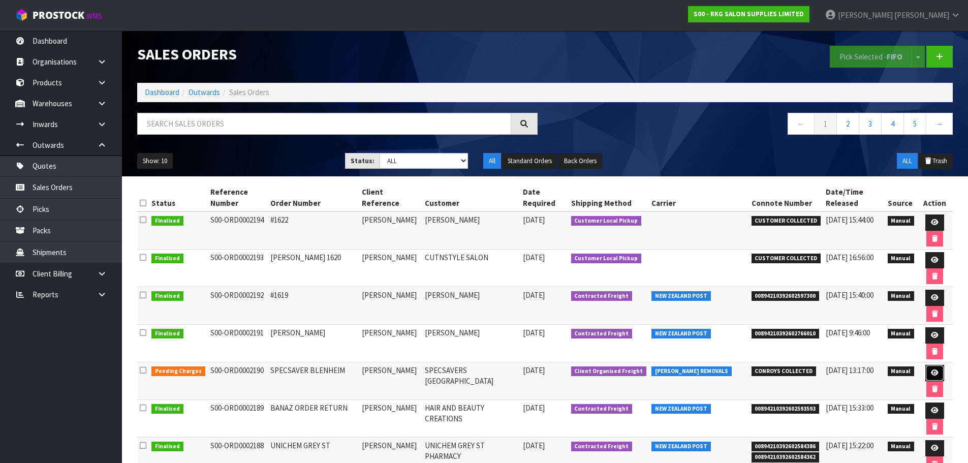
click at [931, 373] on icon at bounding box center [935, 372] width 8 height 7
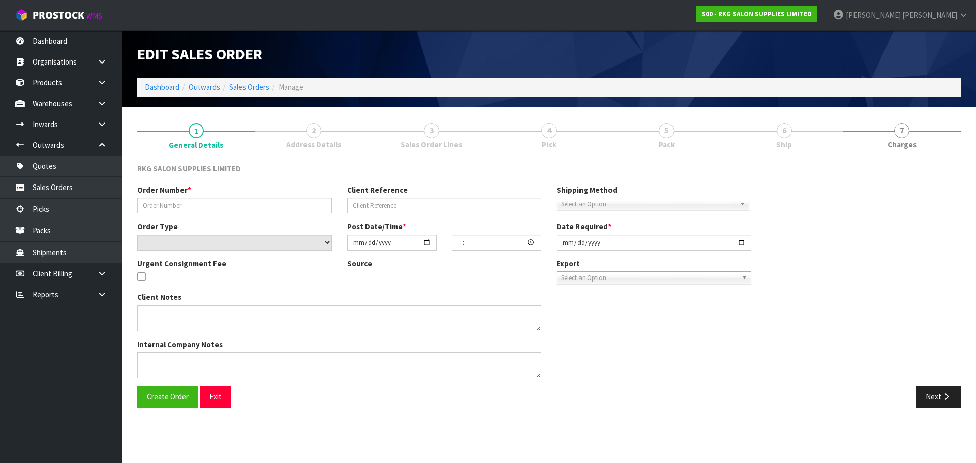
type input "SPECSAVER BLENHEIM"
type input "[PERSON_NAME]"
select select "number:0"
type input "[DATE]"
type input "00:00:00.000"
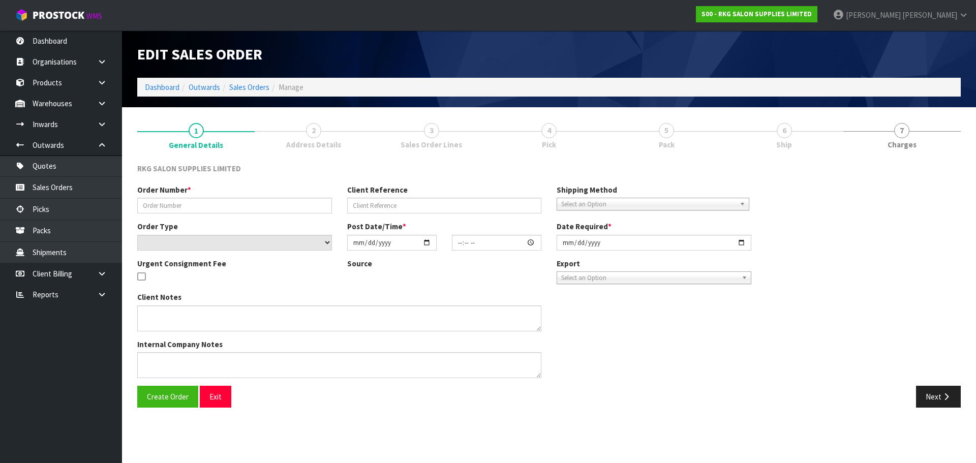
type input "[DATE]"
type textarea "CONROYS JOB #2977901 PICK UP [DATE] FULLY ASSEMBLED BED -PLEASE GET FROM SHOWRO…"
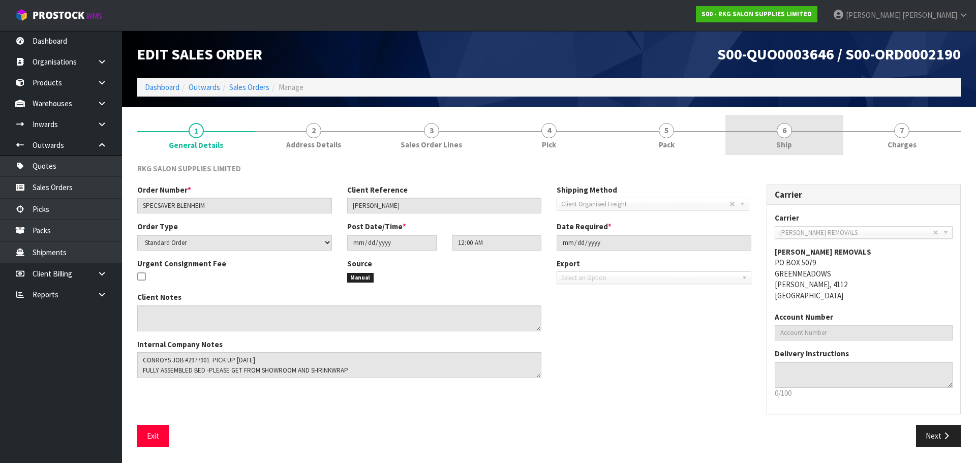
click at [788, 135] on span "6" at bounding box center [783, 130] width 15 height 15
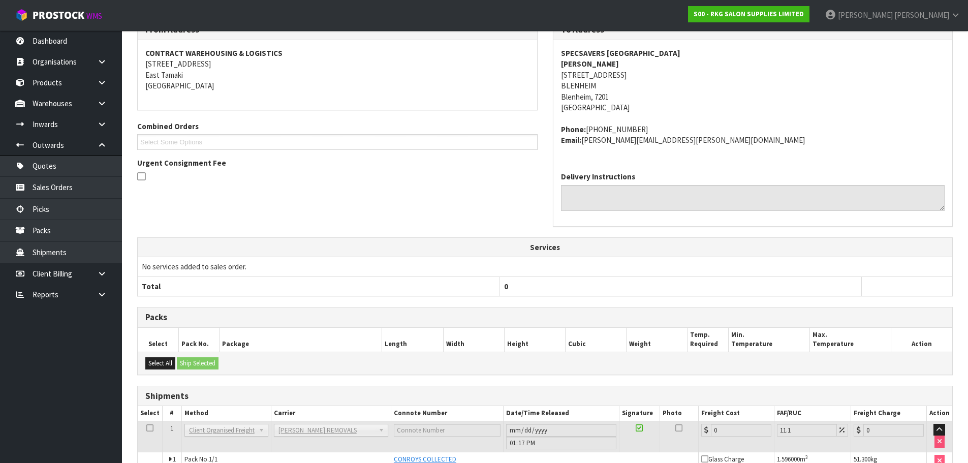
scroll to position [199, 0]
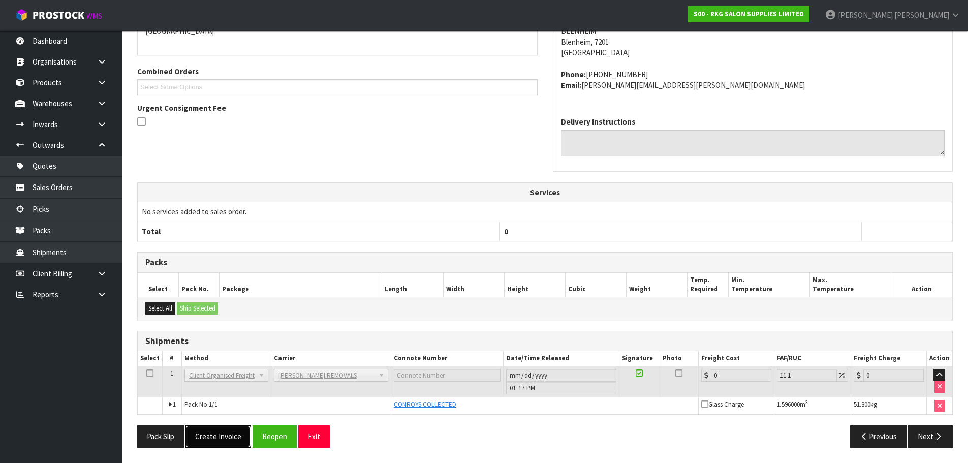
click at [213, 436] on button "Create Invoice" at bounding box center [218, 436] width 66 height 22
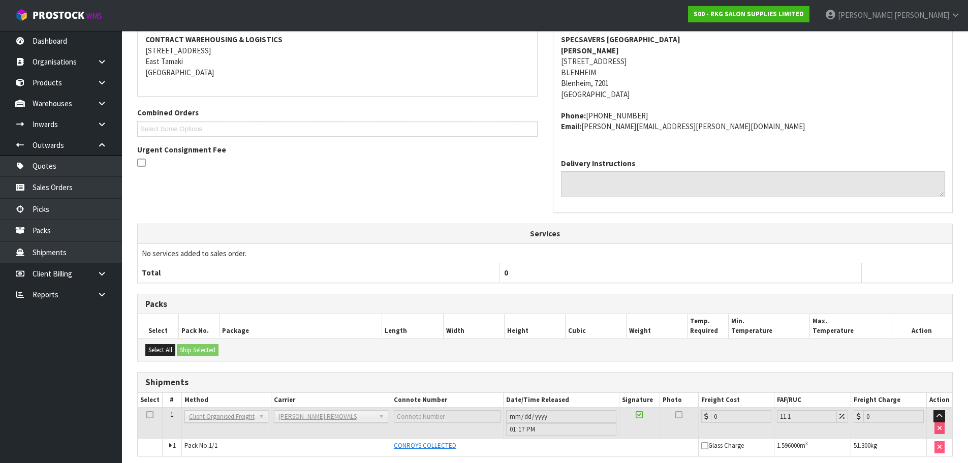
scroll to position [235, 0]
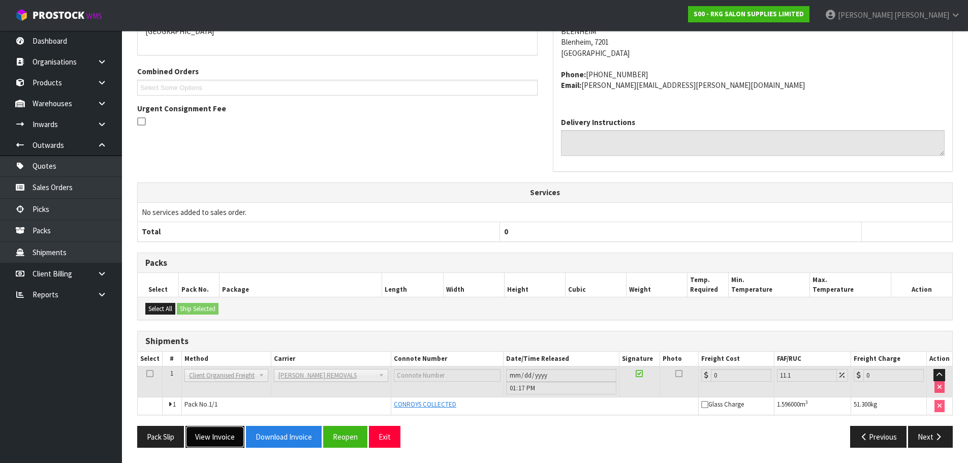
click at [226, 439] on button "View Invoice" at bounding box center [214, 437] width 59 height 22
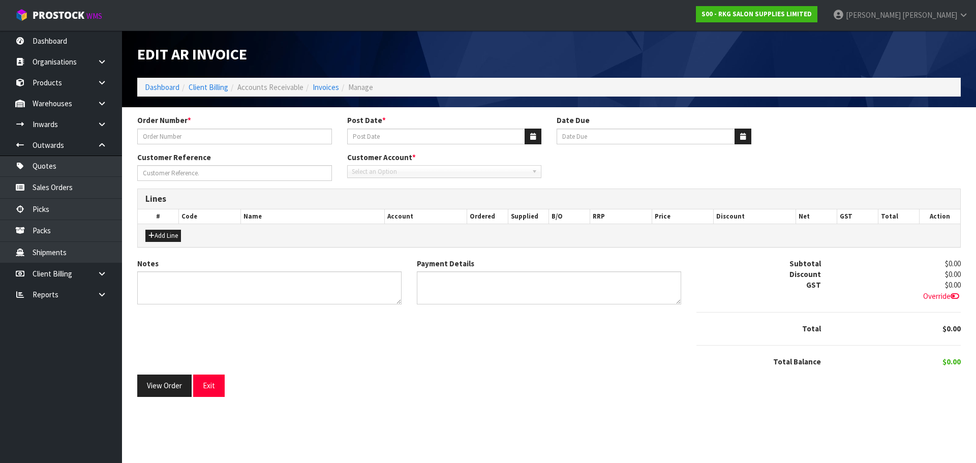
type input "SPECSAVER BLENHEIM"
type input "[DATE]"
type input "[PERSON_NAME]"
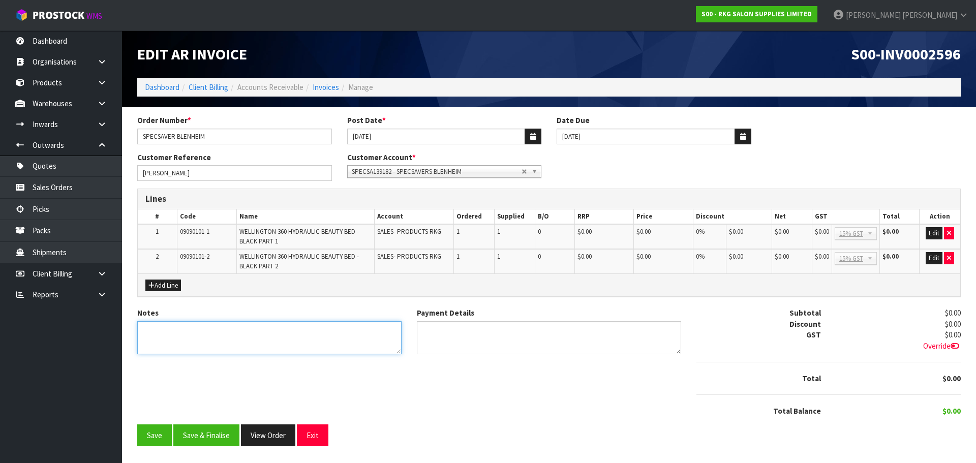
click at [179, 329] on textarea "Notes" at bounding box center [269, 337] width 264 height 33
type textarea "THANK YOU FOR YOUR ORDER."
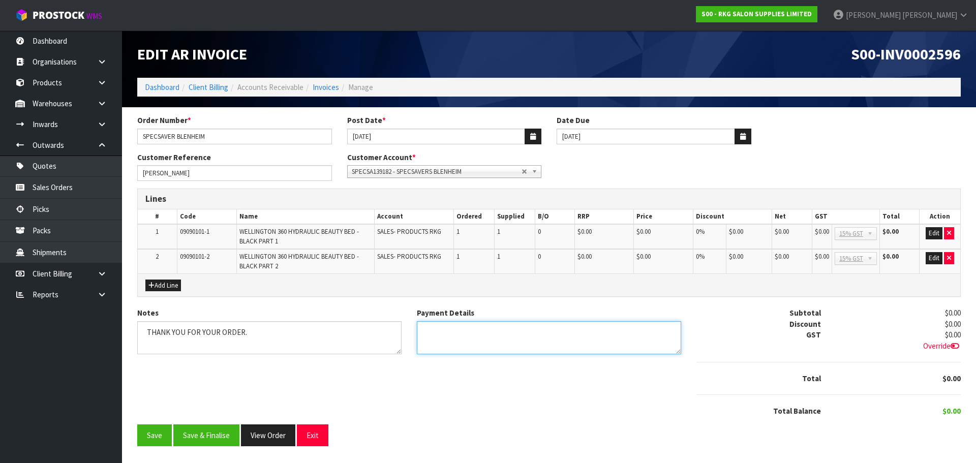
click at [453, 332] on textarea "Payment Details" at bounding box center [549, 337] width 264 height 33
type textarea "DIRECT CREDIT [DATE]"
click at [158, 287] on button "Add Line" at bounding box center [163, 285] width 36 height 12
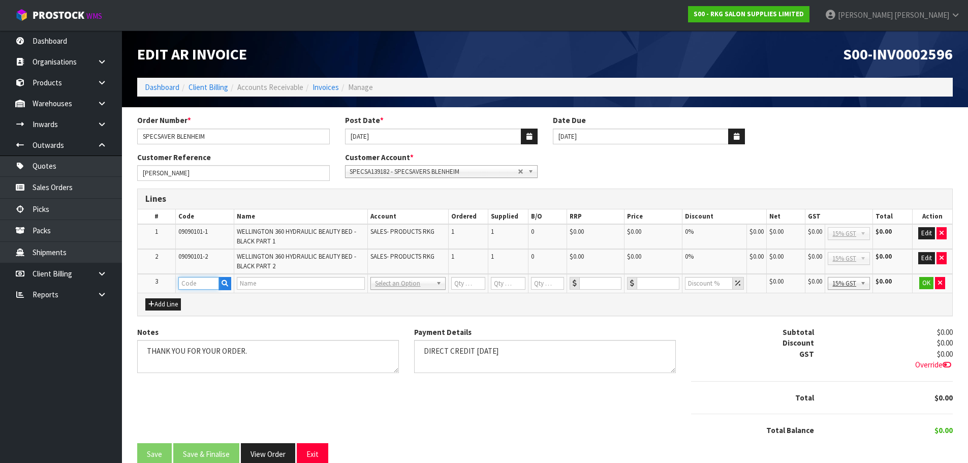
click at [193, 281] on input "text" at bounding box center [198, 283] width 41 height 13
type input "FRE"
drag, startPoint x: 199, startPoint y: 300, endPoint x: 207, endPoint y: 300, distance: 8.1
click at [199, 300] on strong "FRE" at bounding box center [195, 301] width 13 height 10
type input "FREIGHT"
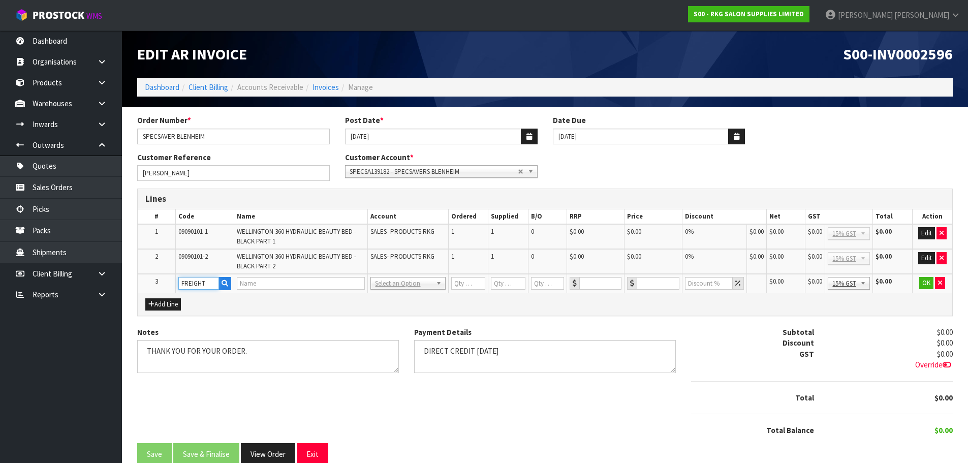
type input "FREIGHT"
type input "1"
type input "0"
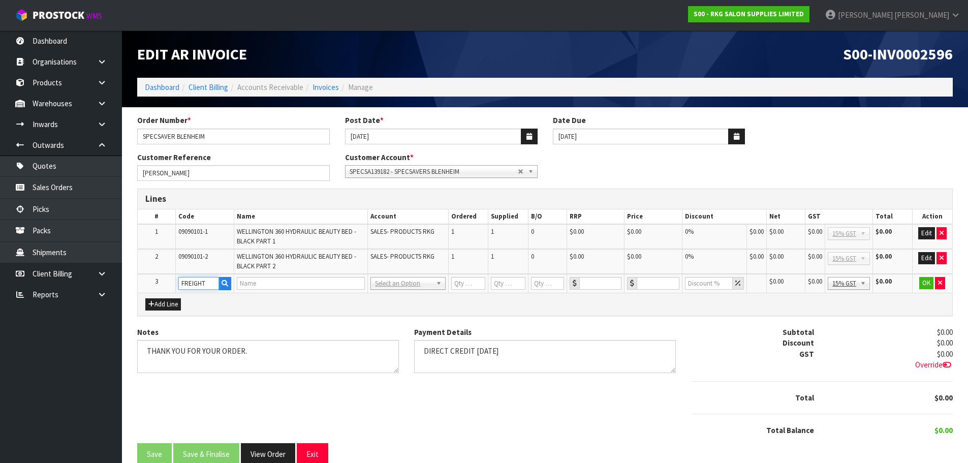
type input "0"
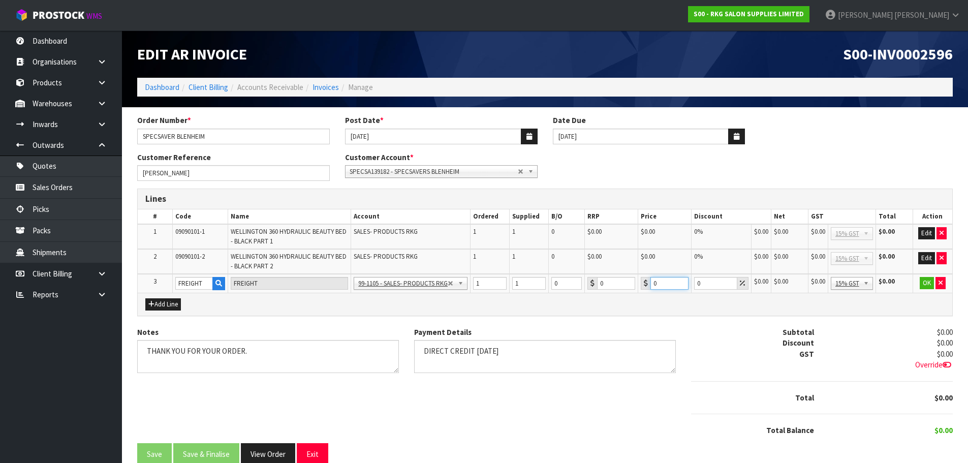
drag, startPoint x: 666, startPoint y: 284, endPoint x: 646, endPoint y: 288, distance: 19.7
click at [647, 288] on div "0" at bounding box center [665, 283] width 48 height 13
type input "266.71"
click at [922, 282] on button "OK" at bounding box center [927, 283] width 14 height 12
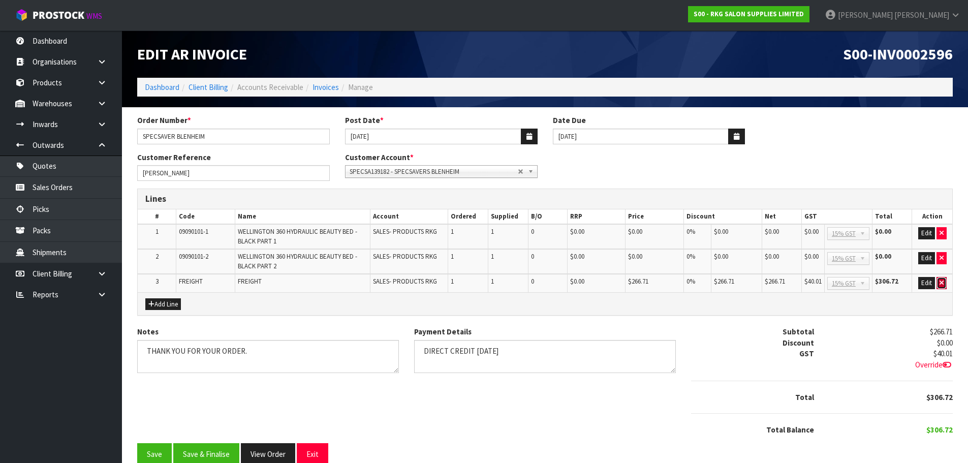
click at [941, 284] on icon "button" at bounding box center [941, 282] width 4 height 7
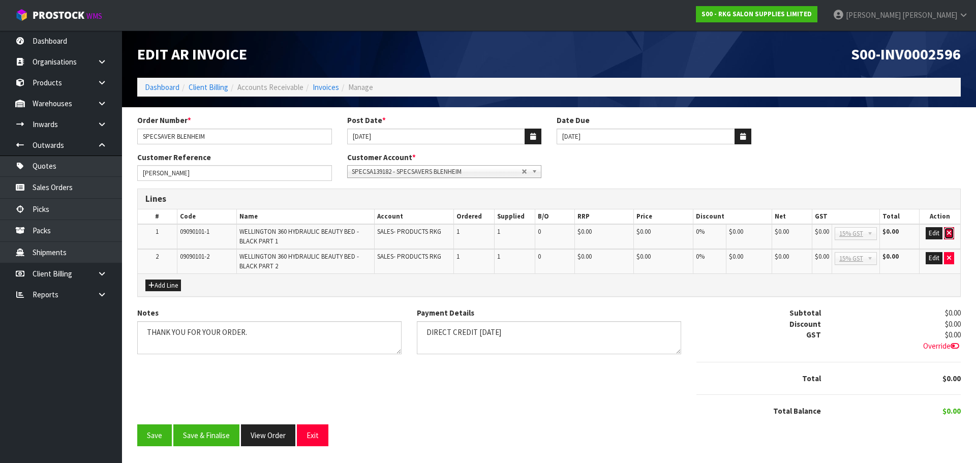
click at [949, 233] on icon "button" at bounding box center [949, 233] width 4 height 7
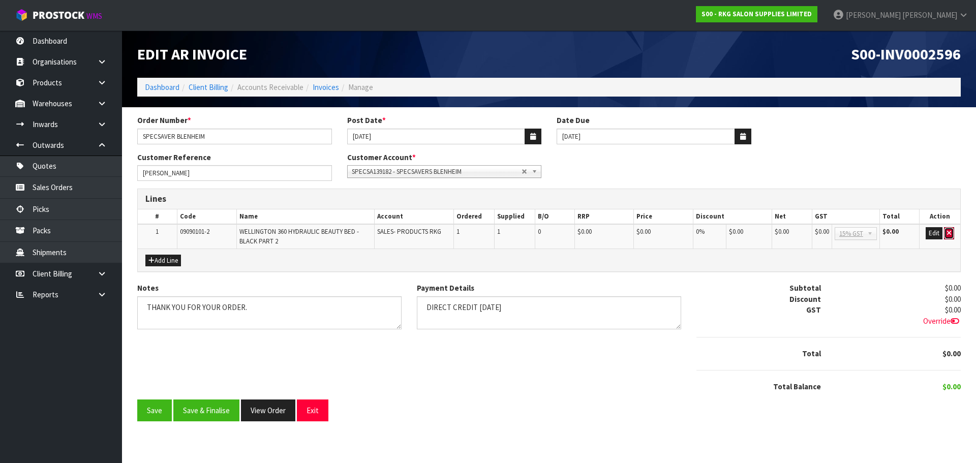
click at [949, 233] on icon "button" at bounding box center [949, 233] width 4 height 7
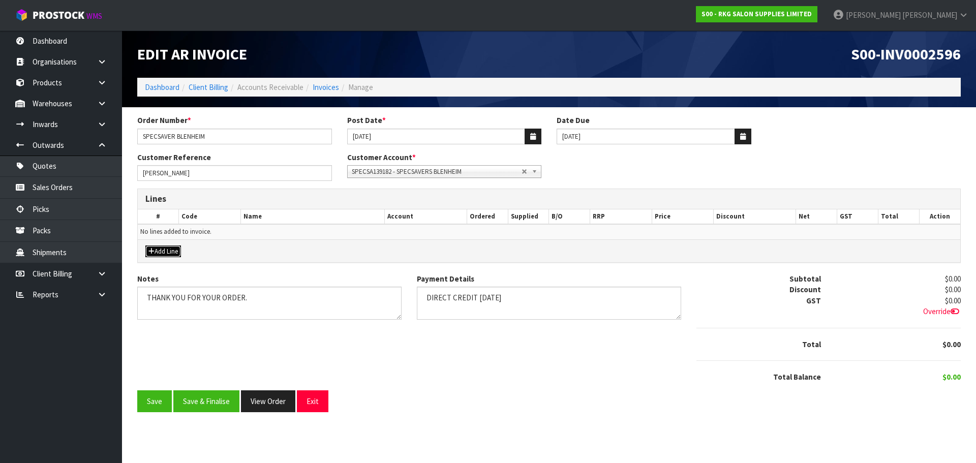
click at [167, 250] on button "Add Line" at bounding box center [163, 251] width 36 height 12
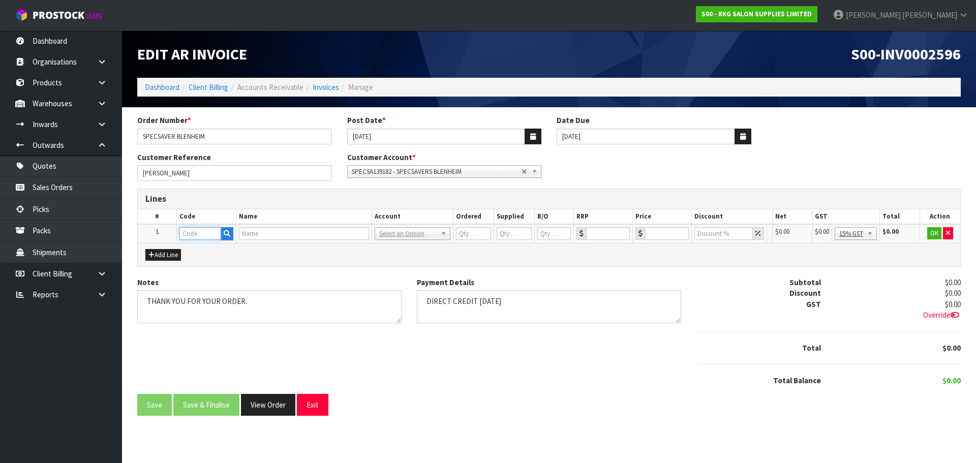
click at [209, 235] on input "text" at bounding box center [199, 233] width 41 height 13
type input "090901"
click at [208, 253] on strong "090901" at bounding box center [202, 251] width 24 height 10
type input "09090101"
type input "WELLINGTON 360 HYDRAULIC BEAUTY BED - BLACK"
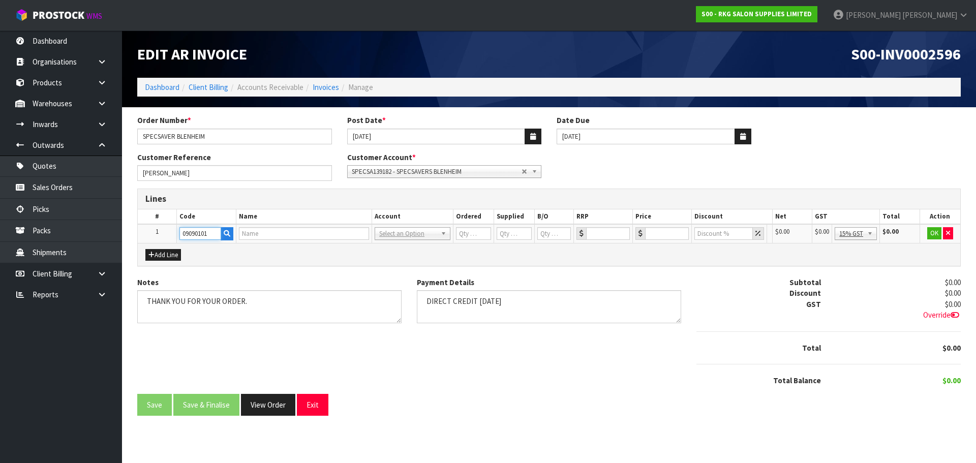
type input "1"
type input "0"
type input "773"
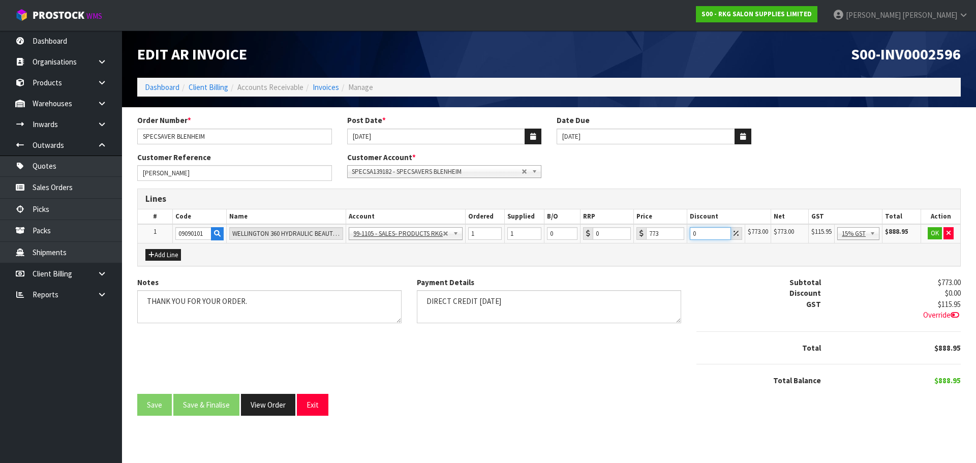
drag, startPoint x: 699, startPoint y: 232, endPoint x: 687, endPoint y: 232, distance: 11.2
click at [687, 232] on td "0" at bounding box center [715, 233] width 57 height 19
type input "2"
drag, startPoint x: 705, startPoint y: 233, endPoint x: 690, endPoint y: 235, distance: 14.4
click at [690, 235] on td "30" at bounding box center [718, 233] width 58 height 19
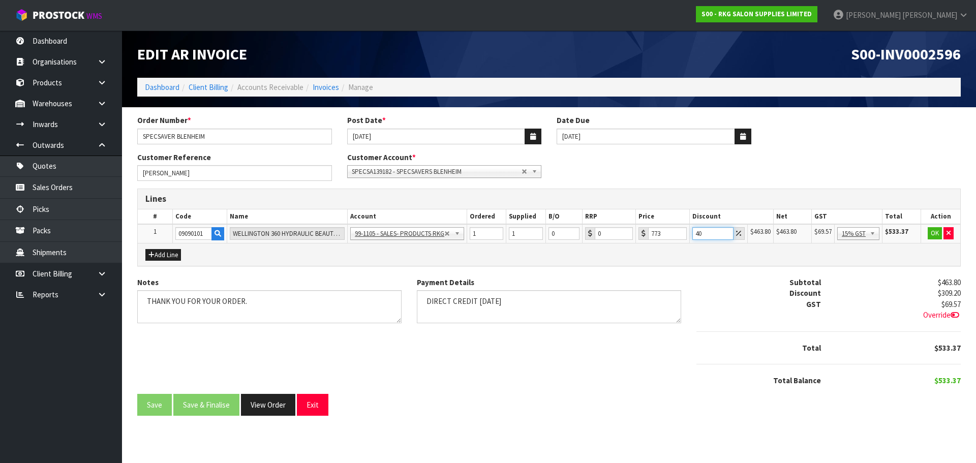
drag, startPoint x: 705, startPoint y: 235, endPoint x: 690, endPoint y: 236, distance: 15.3
click at [690, 236] on td "40" at bounding box center [718, 233] width 58 height 19
drag, startPoint x: 703, startPoint y: 233, endPoint x: 688, endPoint y: 235, distance: 14.3
click at [688, 235] on tr "1 09090101 WELLINGTON 360 HYDRAULIC BEAUTY BED - BLACK 99-1100 - SALES -ADMIN 9…" at bounding box center [549, 233] width 822 height 19
type input "0"
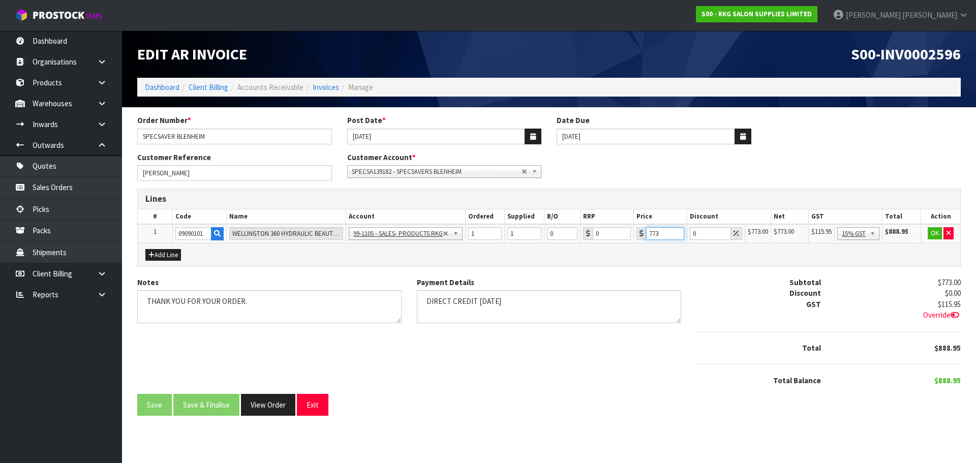
drag, startPoint x: 663, startPoint y: 235, endPoint x: 633, endPoint y: 237, distance: 30.0
click at [634, 237] on td "773" at bounding box center [660, 233] width 53 height 19
type input "500"
click at [173, 258] on button "Add Line" at bounding box center [163, 255] width 36 height 12
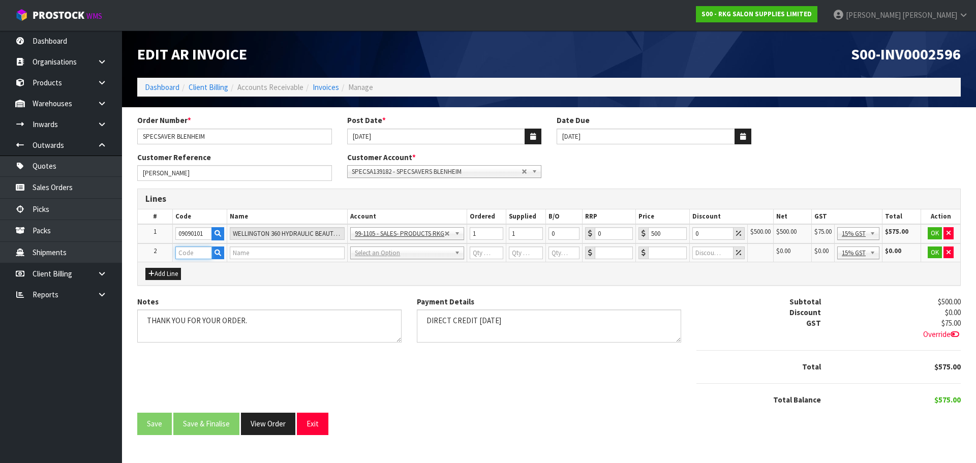
click at [183, 254] on input "text" at bounding box center [193, 252] width 37 height 13
type input "FRE"
drag, startPoint x: 194, startPoint y: 266, endPoint x: 217, endPoint y: 265, distance: 22.9
click at [194, 266] on strong "FRE" at bounding box center [192, 270] width 13 height 10
type input "FREIGHT"
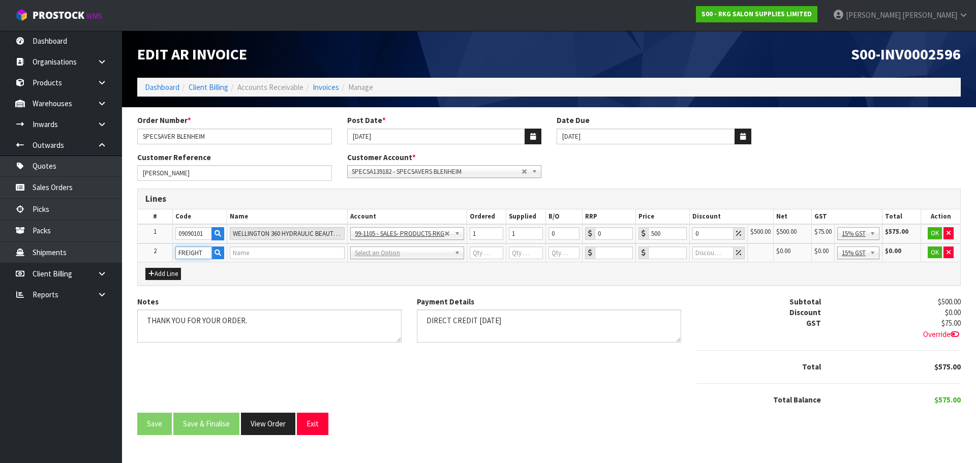
type input "FREIGHT"
type input "1"
type input "0"
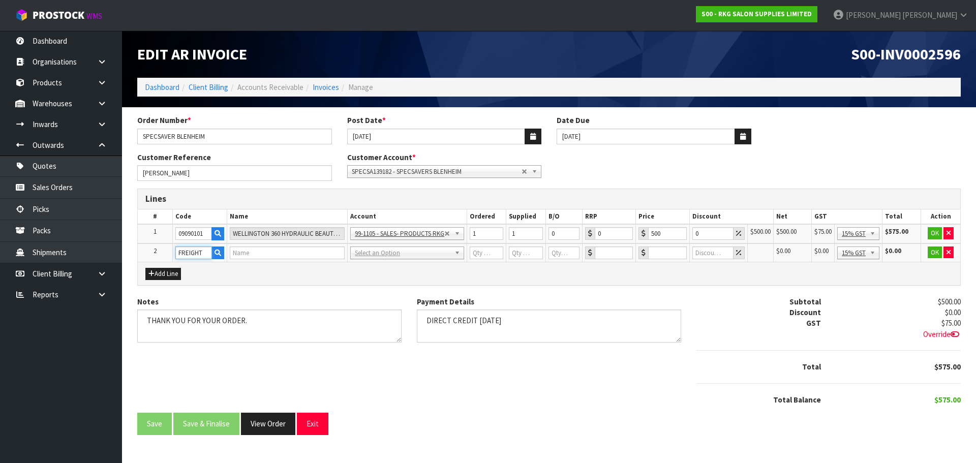
type input "0"
drag, startPoint x: 649, startPoint y: 251, endPoint x: 659, endPoint y: 251, distance: 10.2
click at [654, 251] on input "0" at bounding box center [667, 252] width 39 height 13
type input "266.71"
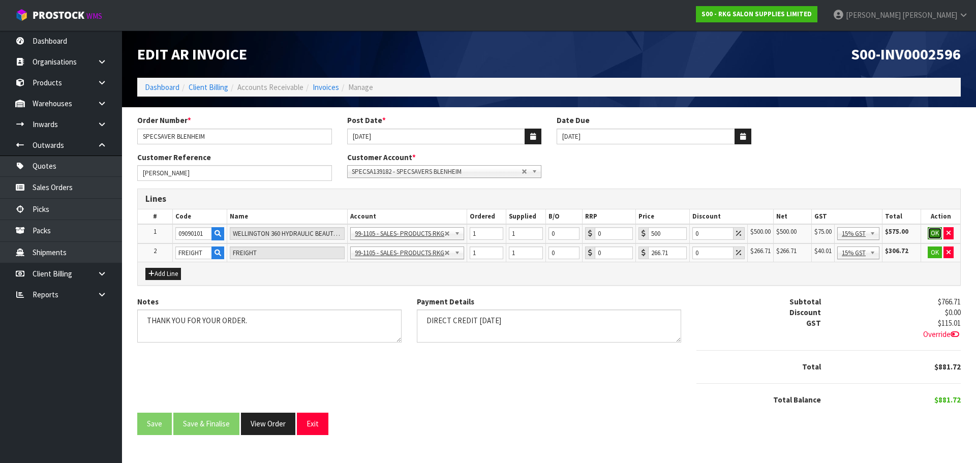
click at [936, 234] on button "OK" at bounding box center [934, 233] width 14 height 12
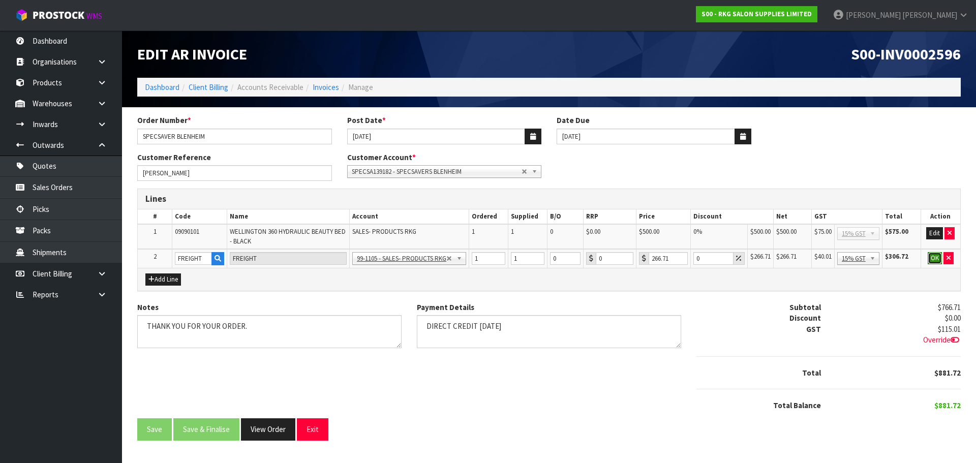
click at [936, 256] on button "OK" at bounding box center [934, 258] width 14 height 12
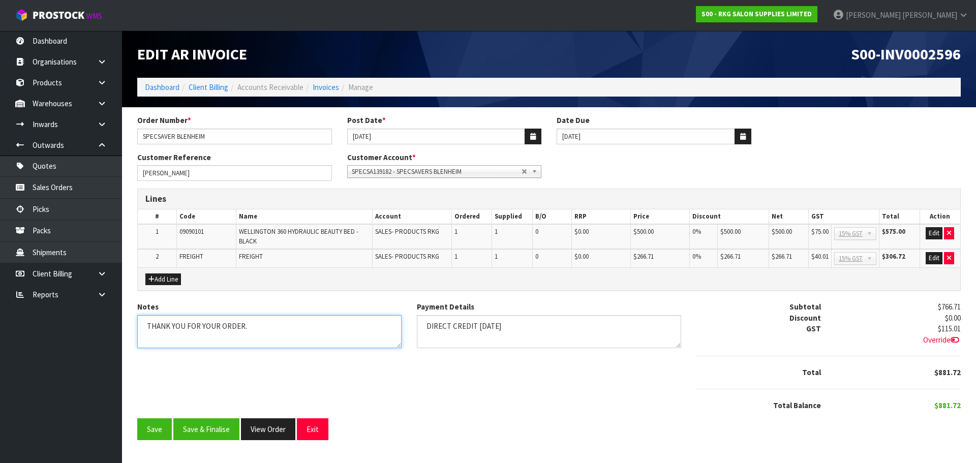
click at [266, 327] on textarea "Notes" at bounding box center [269, 331] width 264 height 33
drag, startPoint x: 147, startPoint y: 326, endPoint x: 261, endPoint y: 319, distance: 114.5
click at [261, 319] on textarea "Notes" at bounding box center [269, 331] width 264 height 33
paste textarea "THANK YOU FOR YOUR ORDER."
click at [250, 326] on textarea "Notes" at bounding box center [269, 331] width 264 height 33
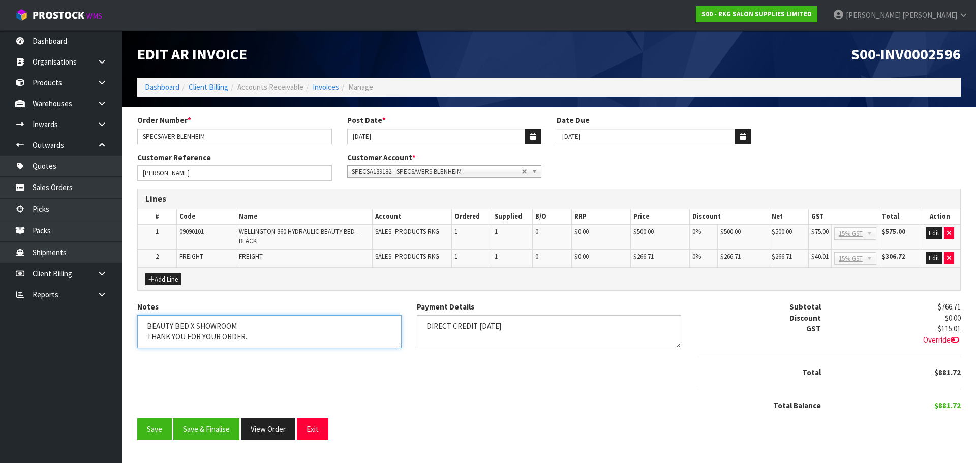
click at [190, 326] on textarea "Notes" at bounding box center [269, 331] width 264 height 33
type textarea "BEAUTY BED EX SHOWROOM THANK YOU FOR YOUR ORDER."
click at [203, 428] on button "Save & Finalise" at bounding box center [206, 429] width 66 height 22
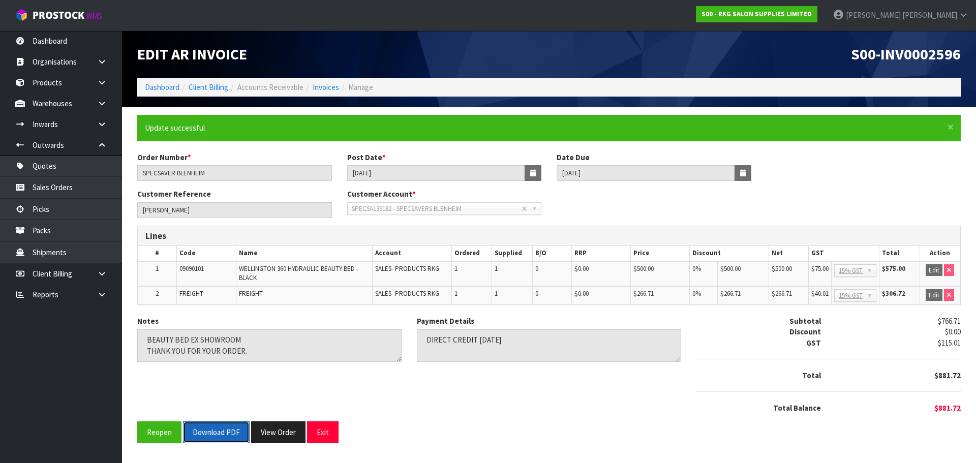
click at [228, 432] on button "Download PDF" at bounding box center [216, 432] width 67 height 22
click at [323, 435] on button "Exit" at bounding box center [323, 432] width 32 height 22
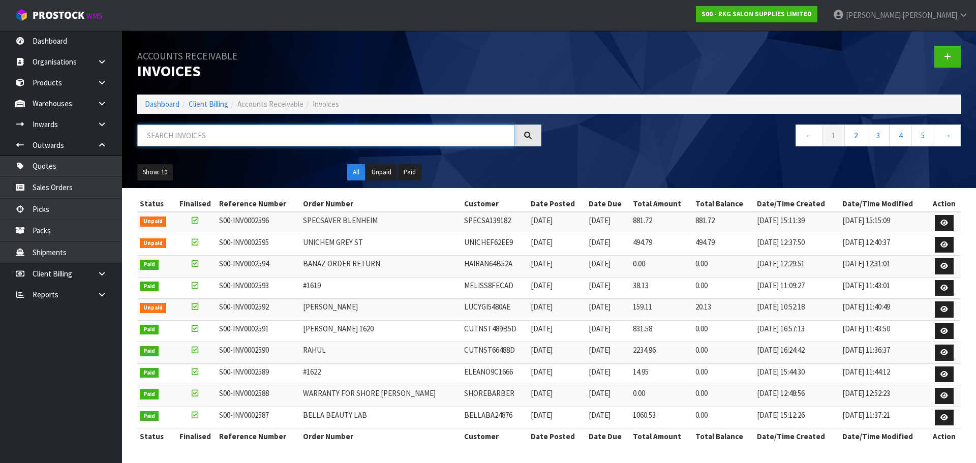
click at [179, 136] on input "text" at bounding box center [326, 135] width 378 height 22
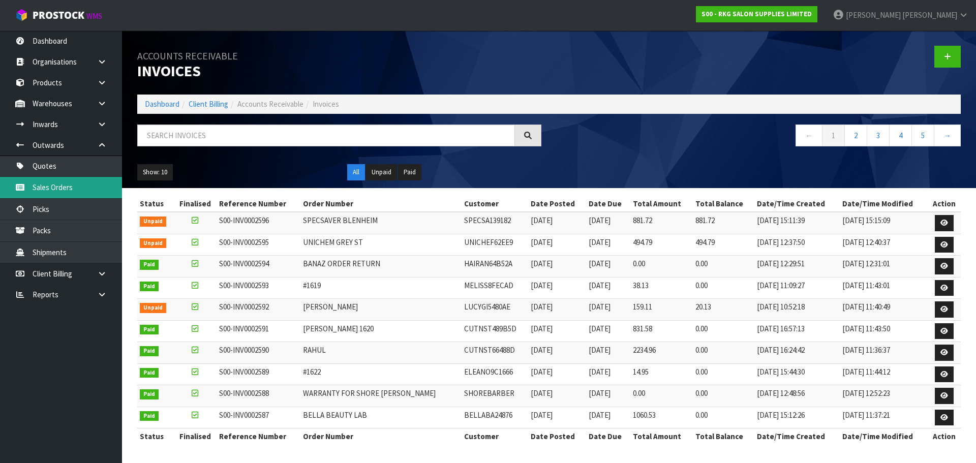
click at [57, 190] on link "Sales Orders" at bounding box center [61, 187] width 122 height 21
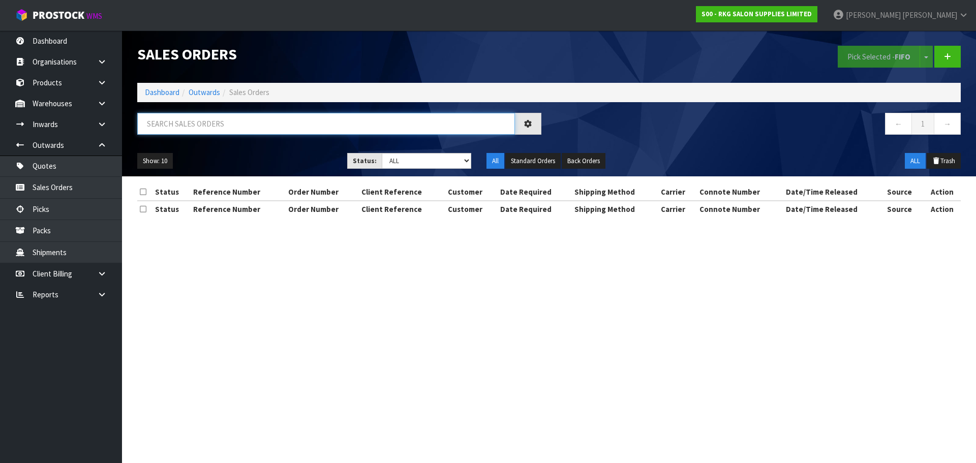
click at [175, 127] on input "text" at bounding box center [326, 124] width 378 height 22
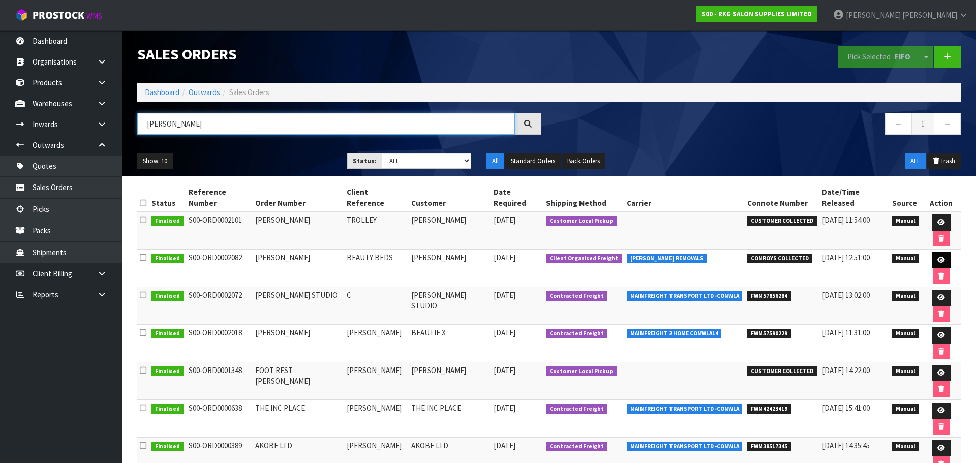
type input "NICOLE"
click at [937, 257] on icon at bounding box center [941, 260] width 8 height 7
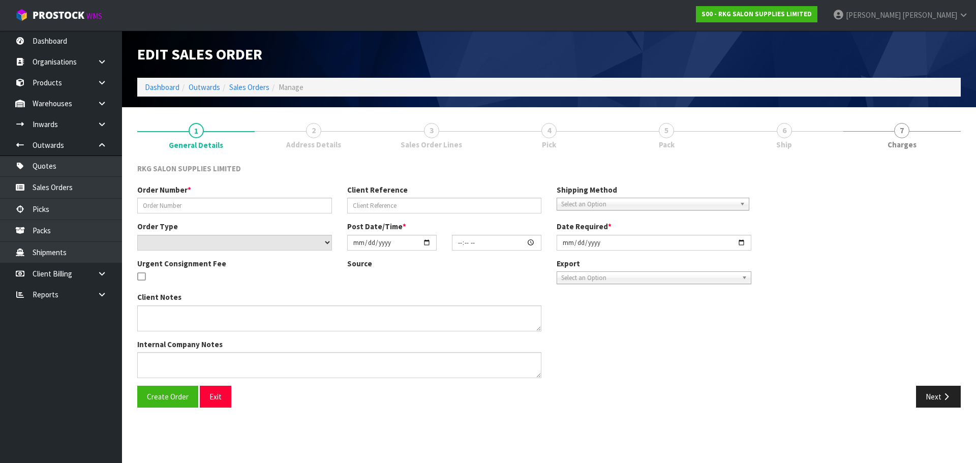
type input "NICOLE THOMPSON"
type input "BEAUTY BEDS"
select select "number:0"
type input "2025-08-20"
type input "00:00:00.000"
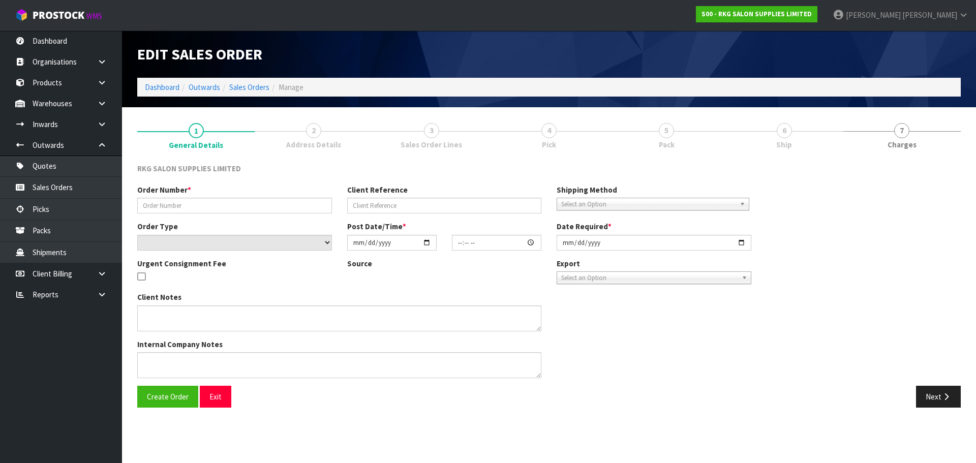
type input "2025-08-20"
type textarea "FOR CONROYS TO COLLECT THURSDAY 21.8 JOB#2969281"
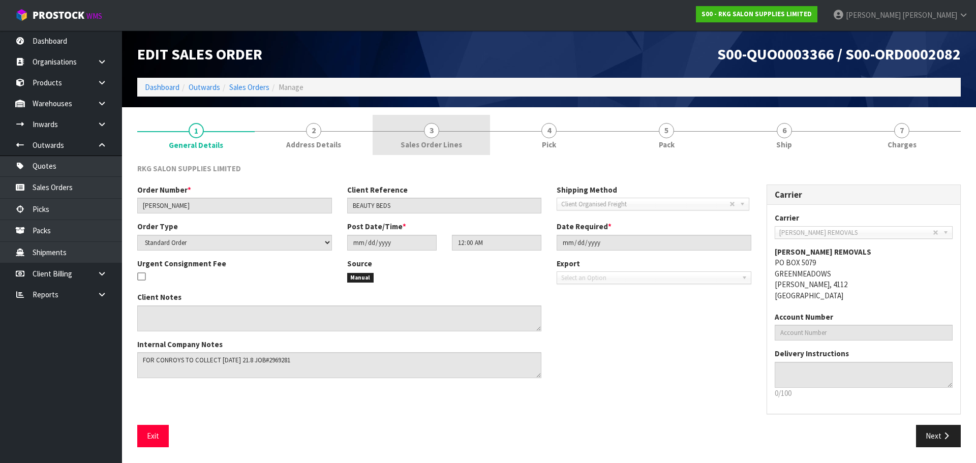
click at [429, 129] on span "3" at bounding box center [431, 130] width 15 height 15
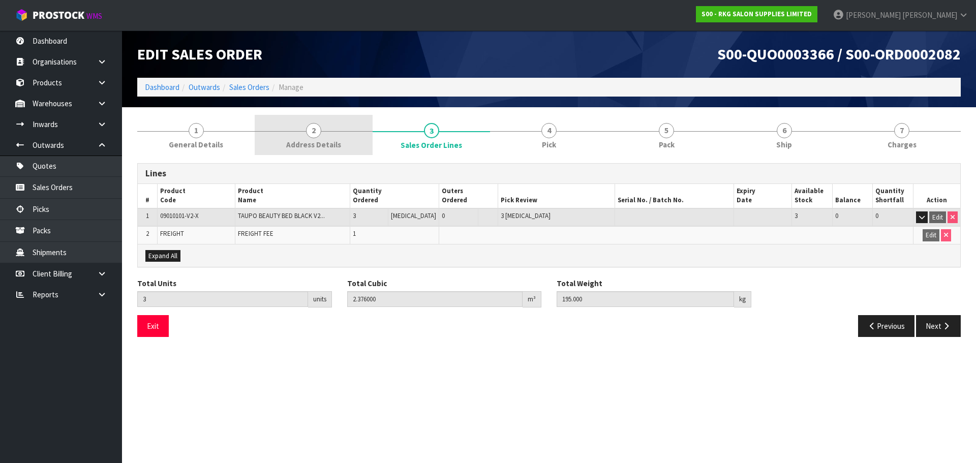
click at [309, 133] on span "2" at bounding box center [313, 130] width 15 height 15
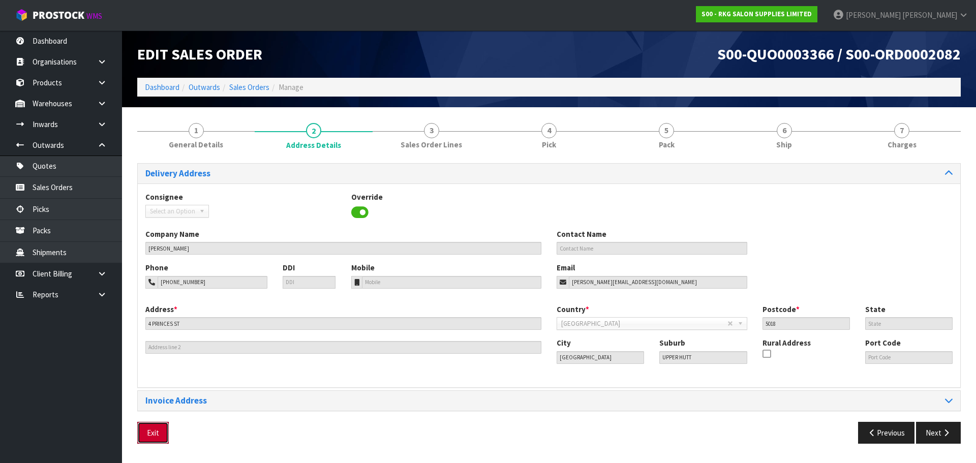
drag, startPoint x: 155, startPoint y: 436, endPoint x: 189, endPoint y: 411, distance: 42.1
click at [155, 436] on button "Exit" at bounding box center [153, 433] width 32 height 22
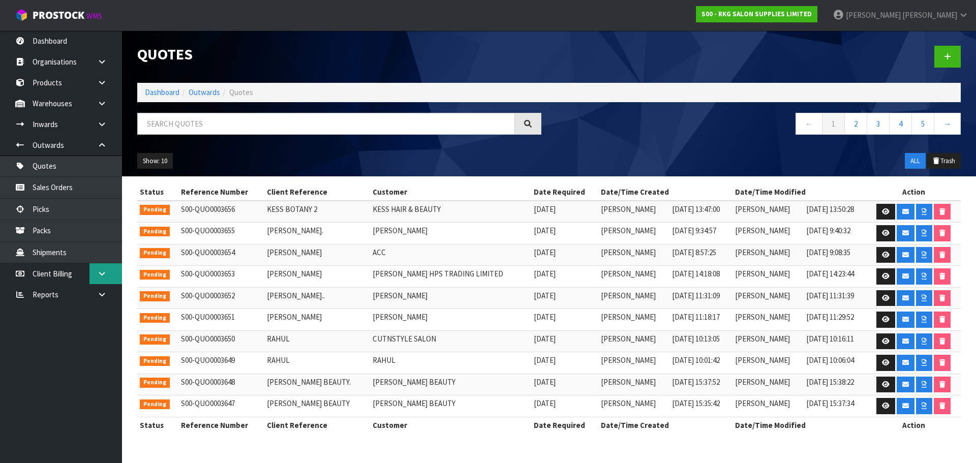
click at [103, 275] on icon at bounding box center [102, 274] width 10 height 8
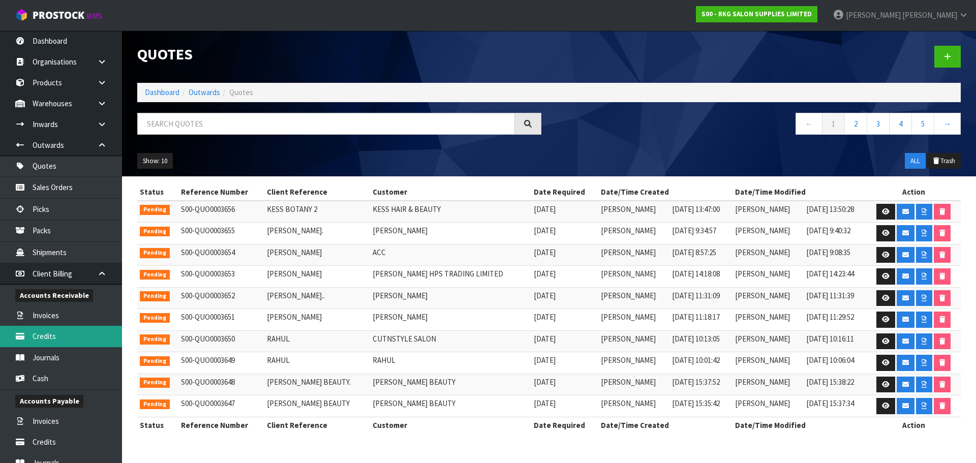
click at [48, 338] on link "Credits" at bounding box center [61, 336] width 122 height 21
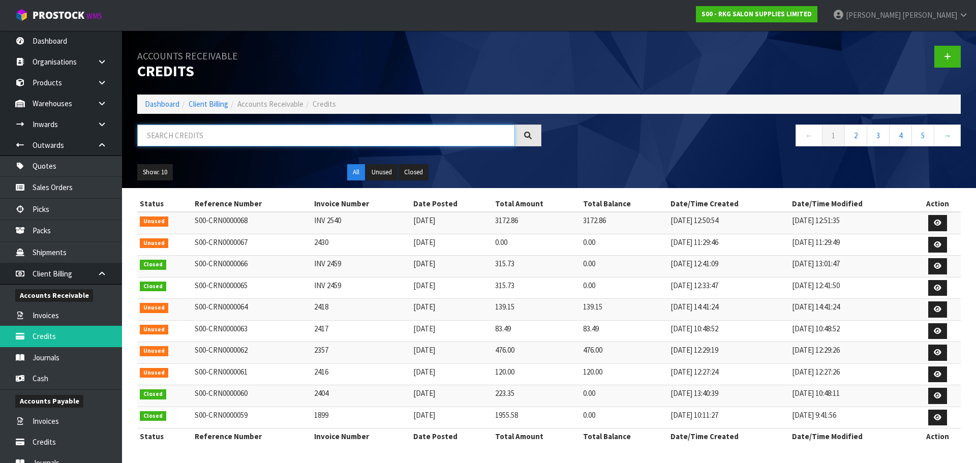
click at [181, 140] on input "text" at bounding box center [326, 135] width 378 height 22
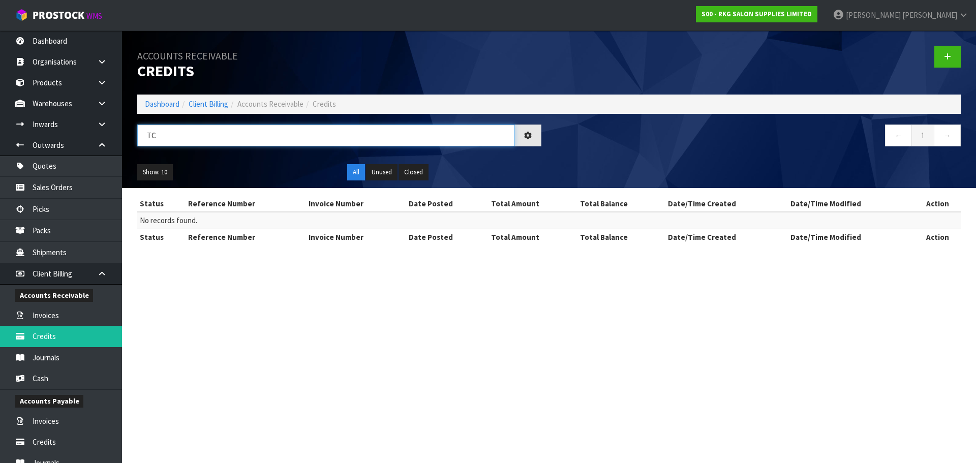
type input "T"
type input "S"
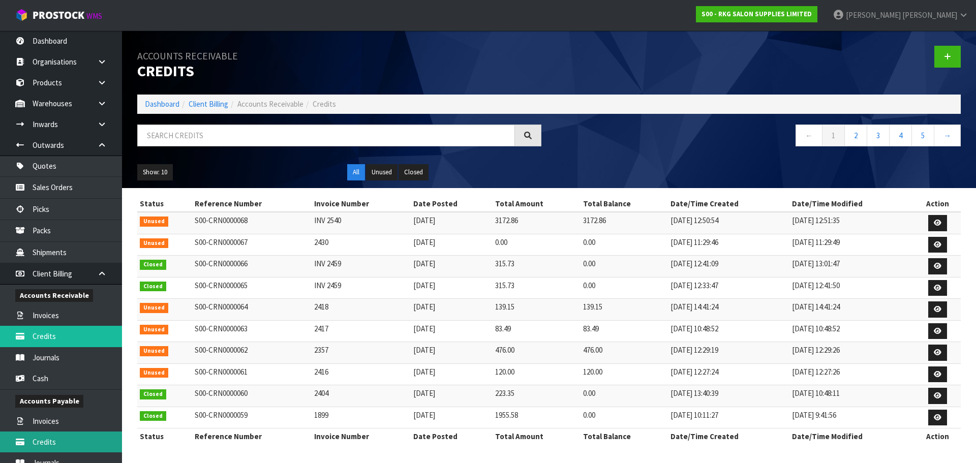
click at [49, 437] on link "Credits" at bounding box center [61, 441] width 122 height 21
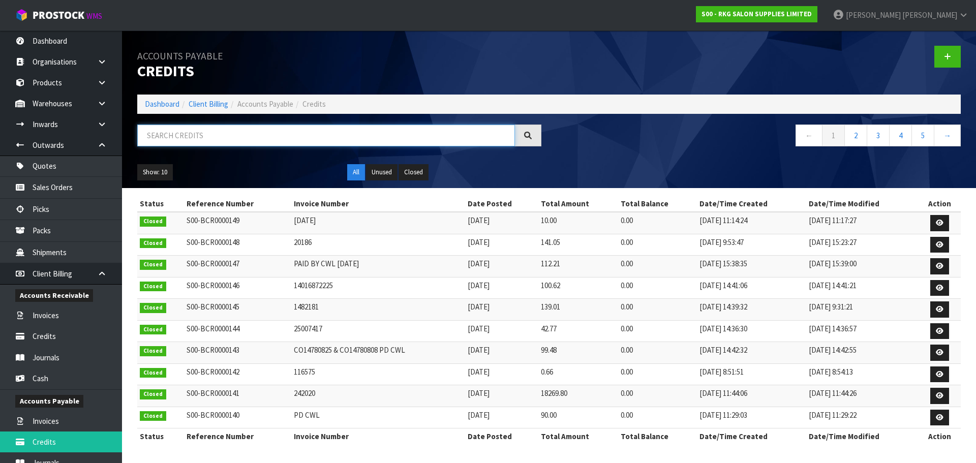
click at [197, 139] on input "text" at bounding box center [326, 135] width 378 height 22
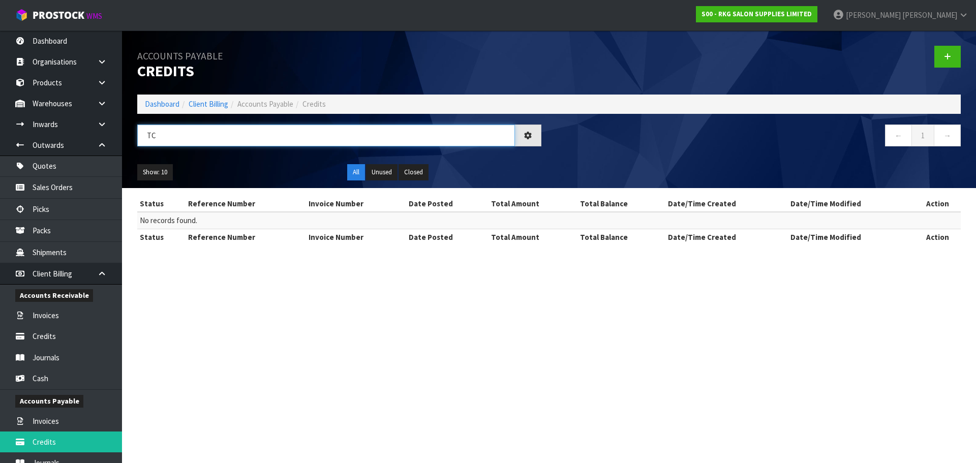
type input "T"
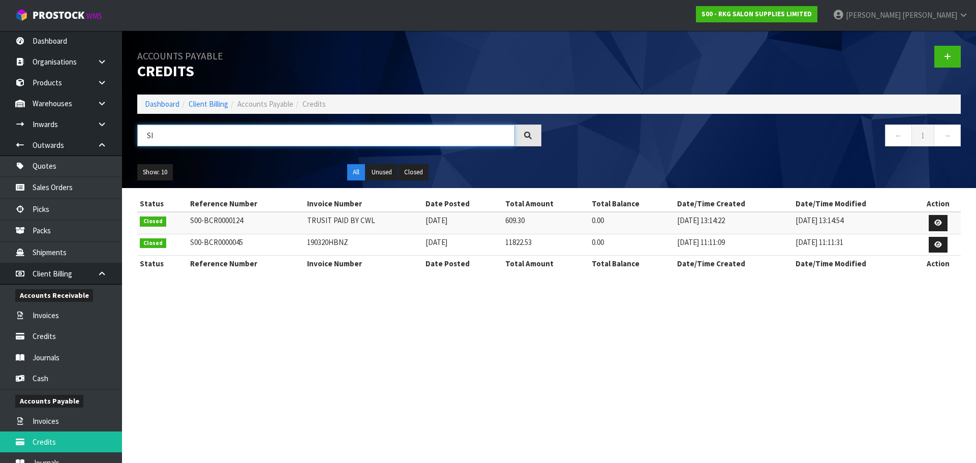
type input "S"
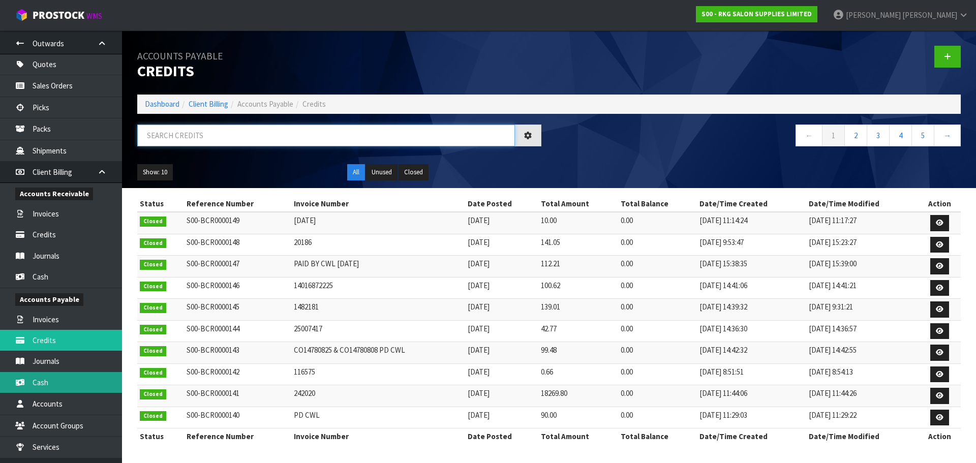
scroll to position [138, 0]
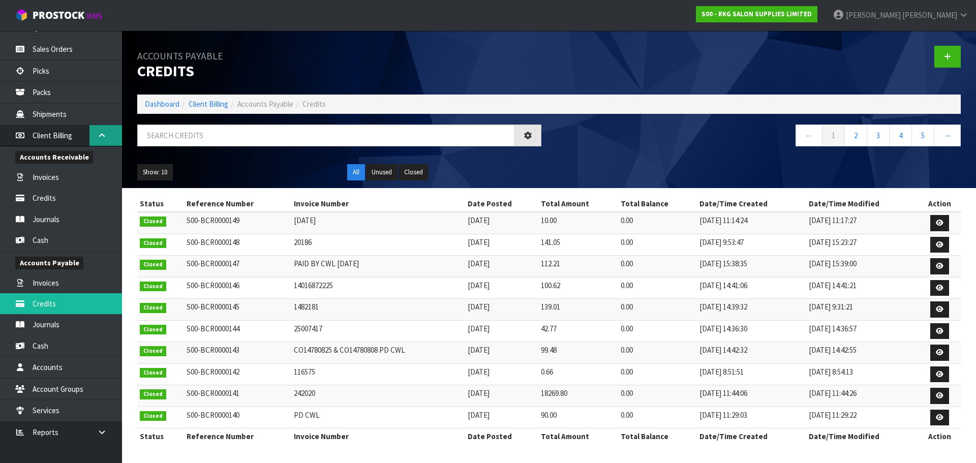
click at [100, 140] on link at bounding box center [105, 135] width 33 height 21
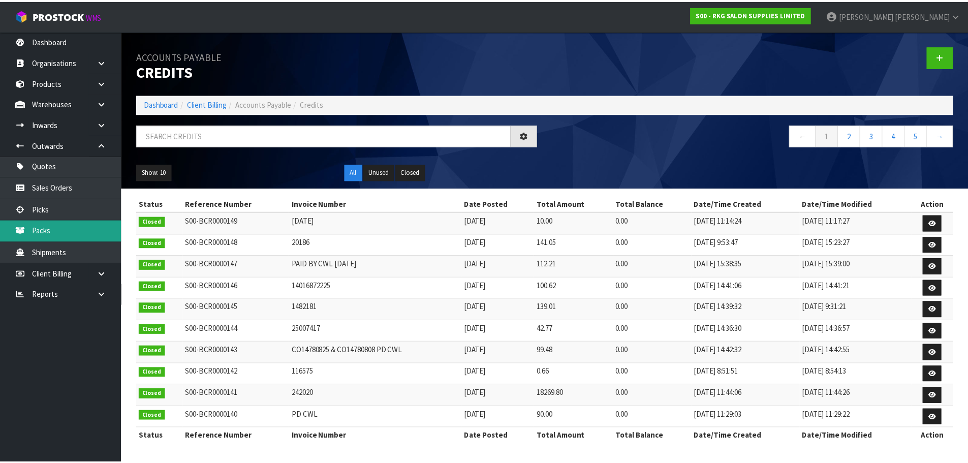
scroll to position [0, 0]
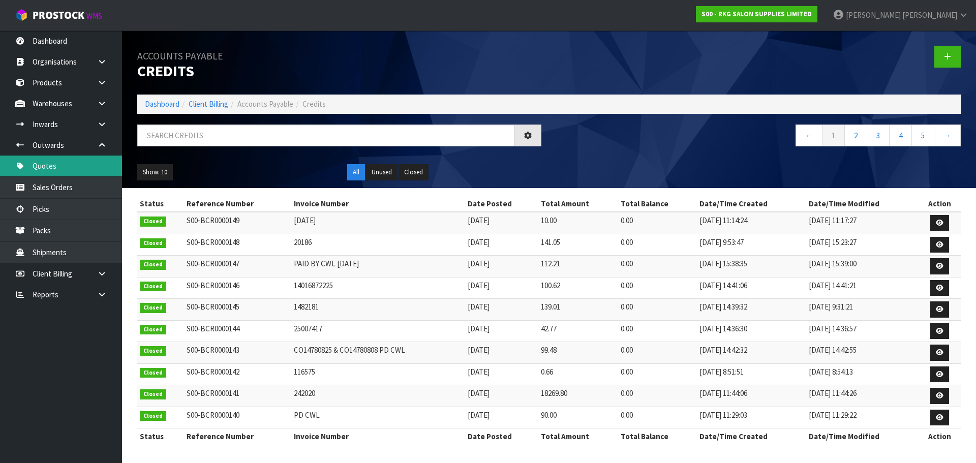
click at [52, 167] on link "Quotes" at bounding box center [61, 165] width 122 height 21
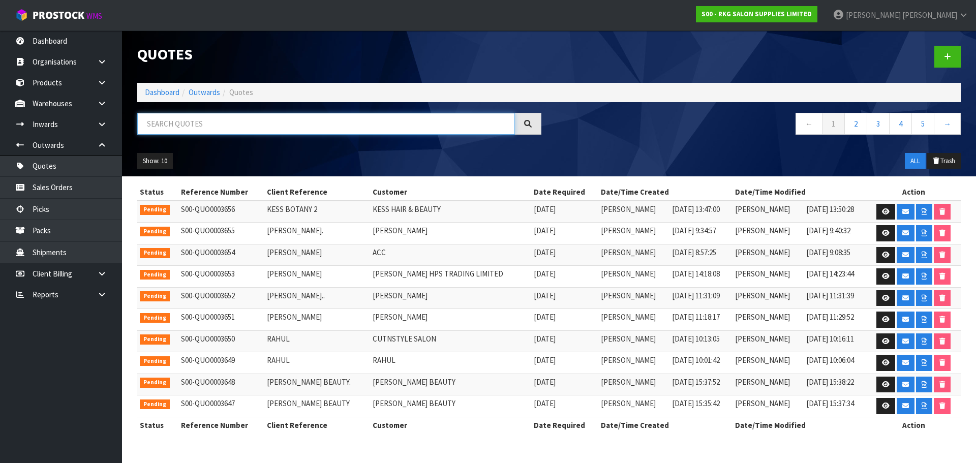
click at [180, 124] on input "text" at bounding box center [326, 124] width 378 height 22
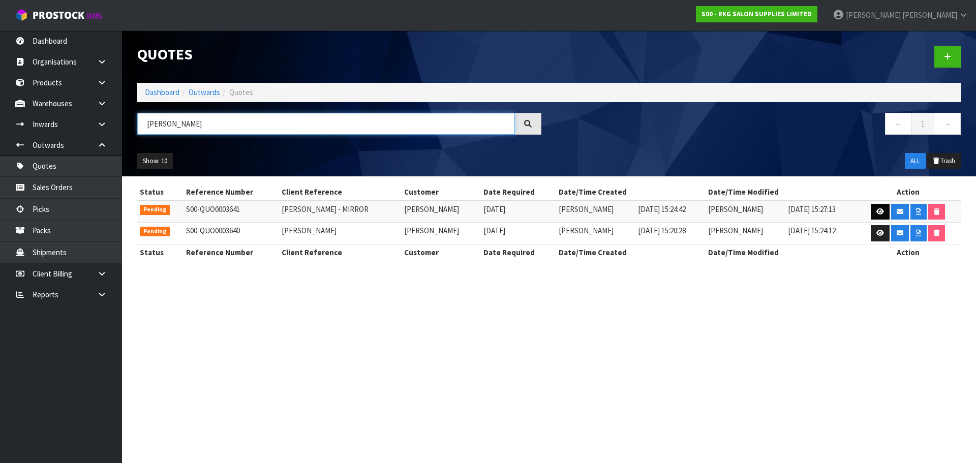
type input "[PERSON_NAME]"
drag, startPoint x: 881, startPoint y: 212, endPoint x: 830, endPoint y: 222, distance: 51.7
click at [881, 212] on icon at bounding box center [880, 211] width 8 height 7
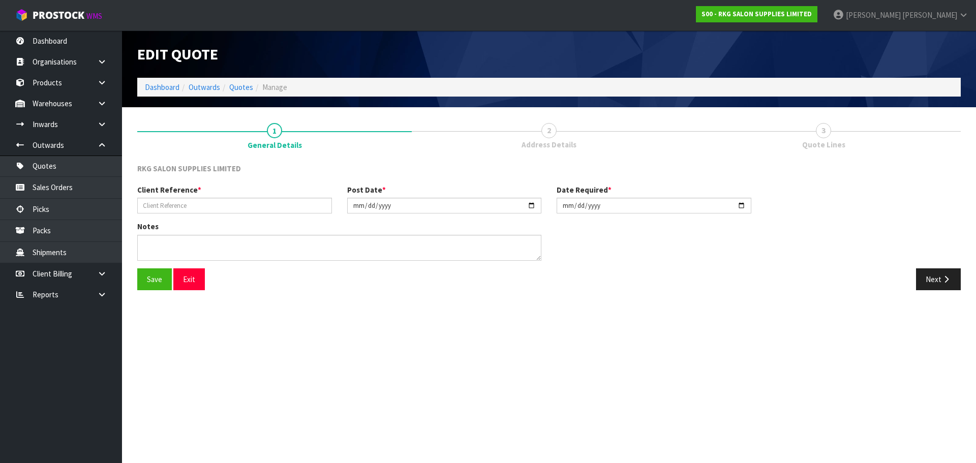
type input "[PERSON_NAME] - MIRROR"
type input "[DATE]"
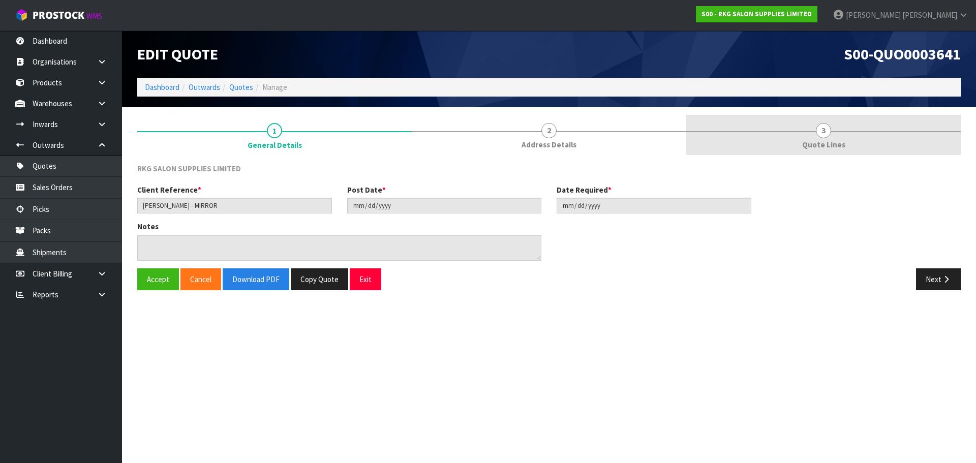
click at [829, 130] on span "3" at bounding box center [822, 130] width 15 height 15
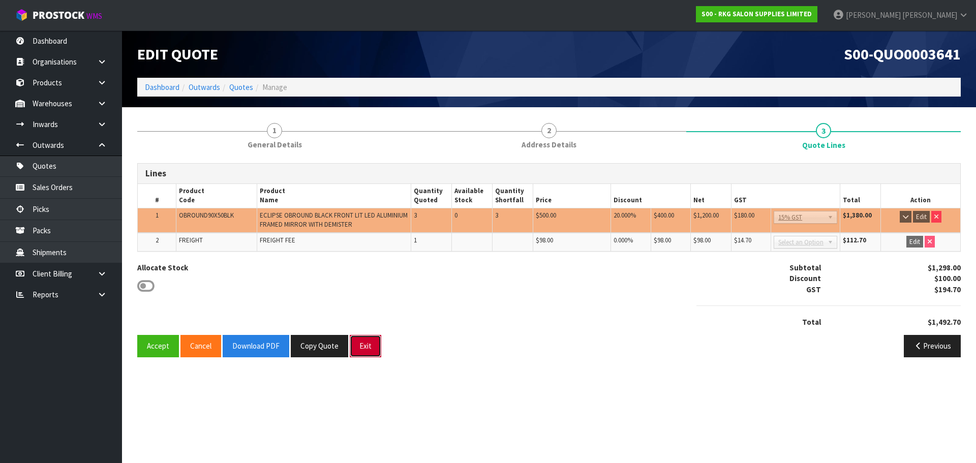
click at [365, 348] on button "Exit" at bounding box center [366, 346] width 32 height 22
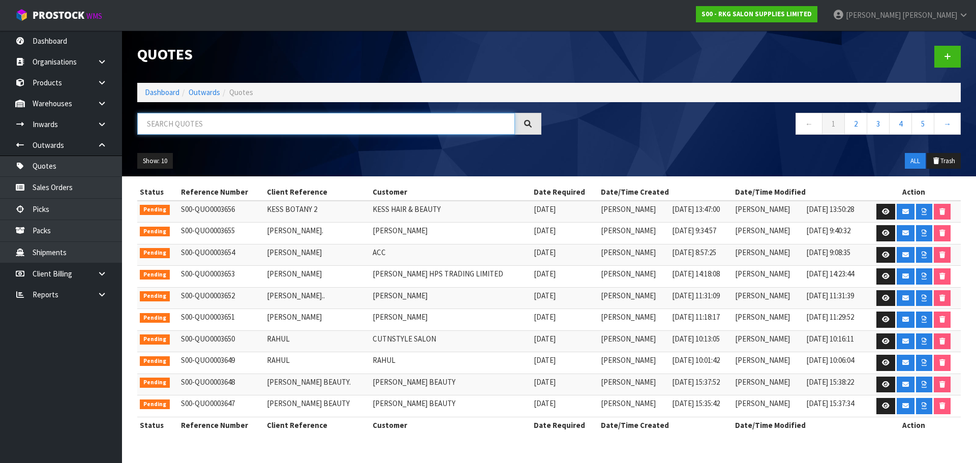
click at [167, 124] on input "text" at bounding box center [326, 124] width 378 height 22
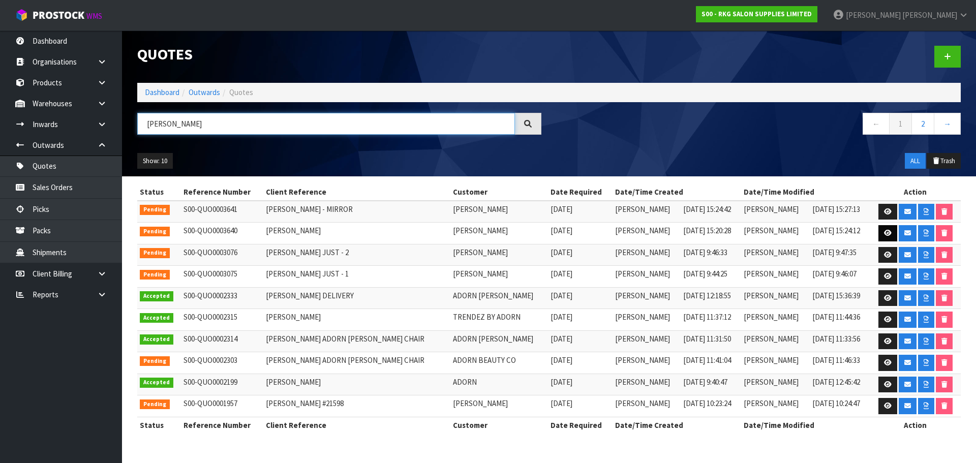
type input "[PERSON_NAME]"
click at [884, 234] on icon at bounding box center [888, 233] width 8 height 7
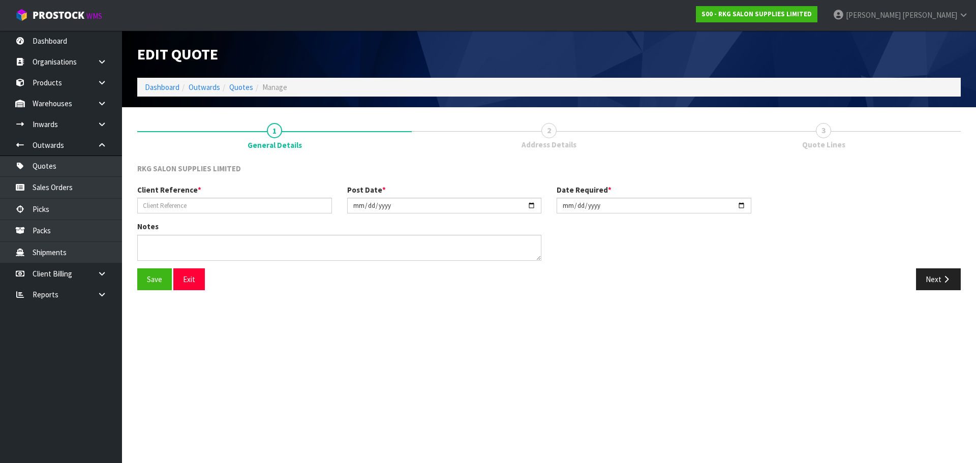
type input "[PERSON_NAME]"
type input "[DATE]"
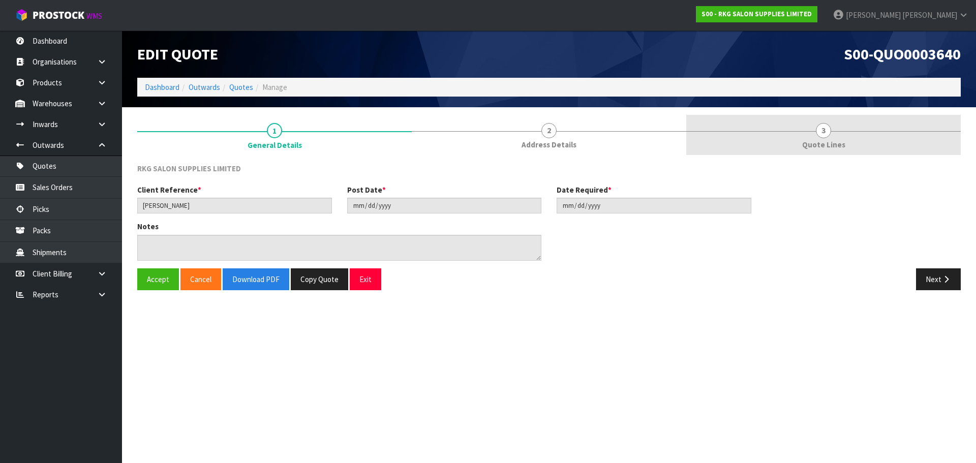
click at [822, 133] on span "3" at bounding box center [822, 130] width 15 height 15
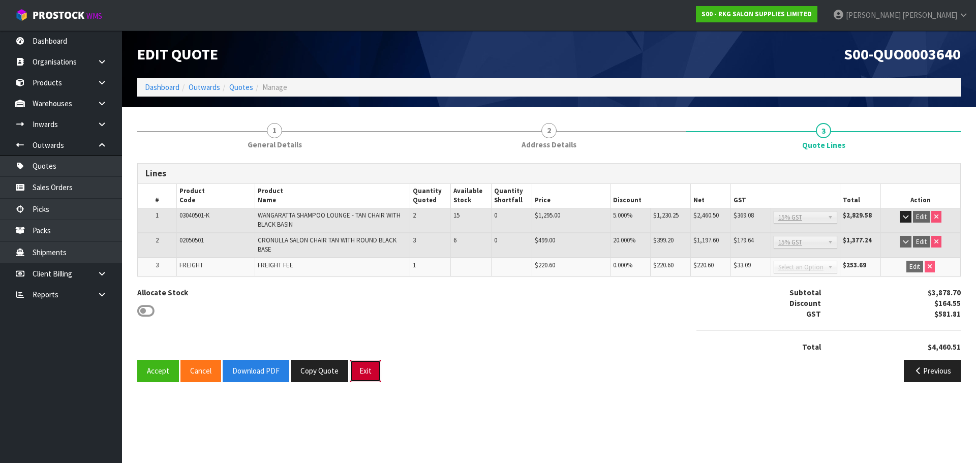
drag, startPoint x: 362, startPoint y: 373, endPoint x: 363, endPoint y: 366, distance: 7.2
click at [362, 373] on button "Exit" at bounding box center [366, 371] width 32 height 22
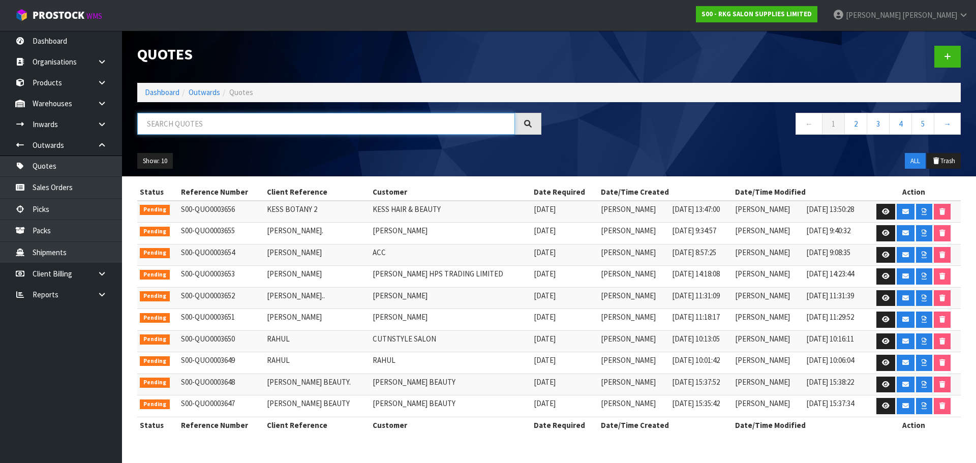
click at [161, 125] on input "text" at bounding box center [326, 124] width 378 height 22
click at [160, 129] on input "text" at bounding box center [326, 124] width 378 height 22
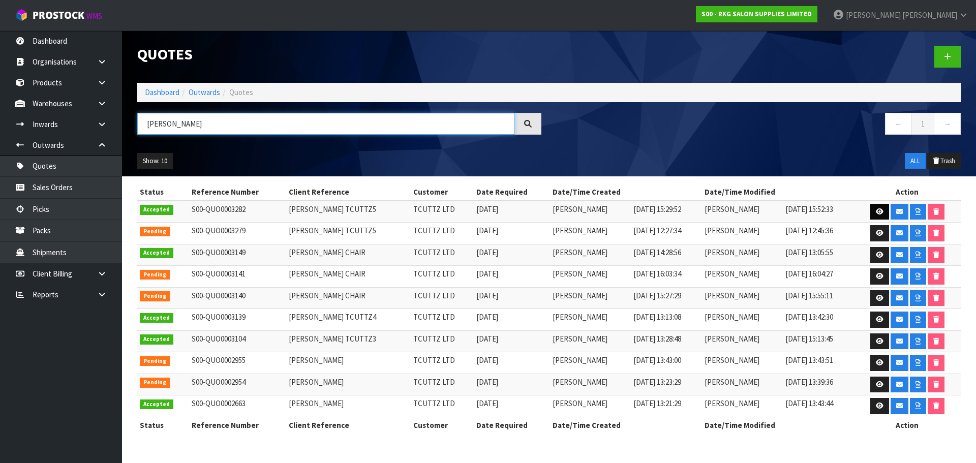
type input "[PERSON_NAME]"
click at [875, 210] on icon at bounding box center [879, 211] width 8 height 7
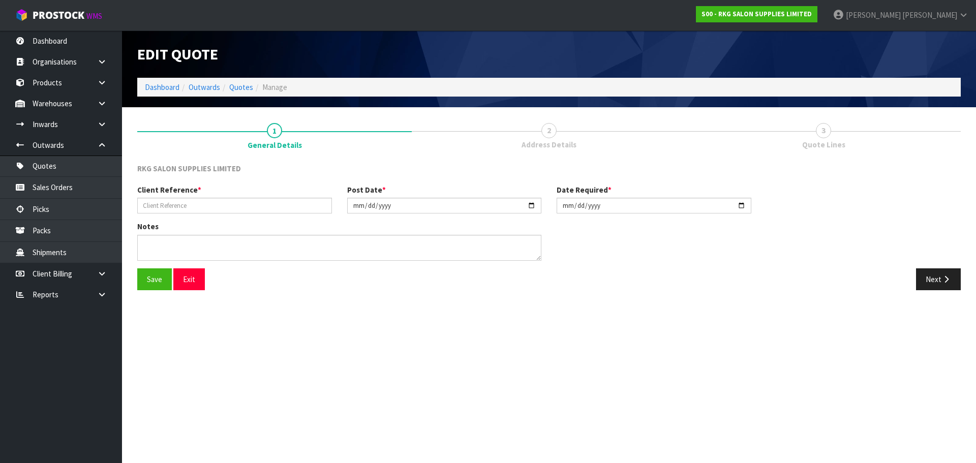
type input "[PERSON_NAME] TCUTTZ5"
type input "[DATE]"
type textarea "EXPORT TO [GEOGRAPHIC_DATA]"
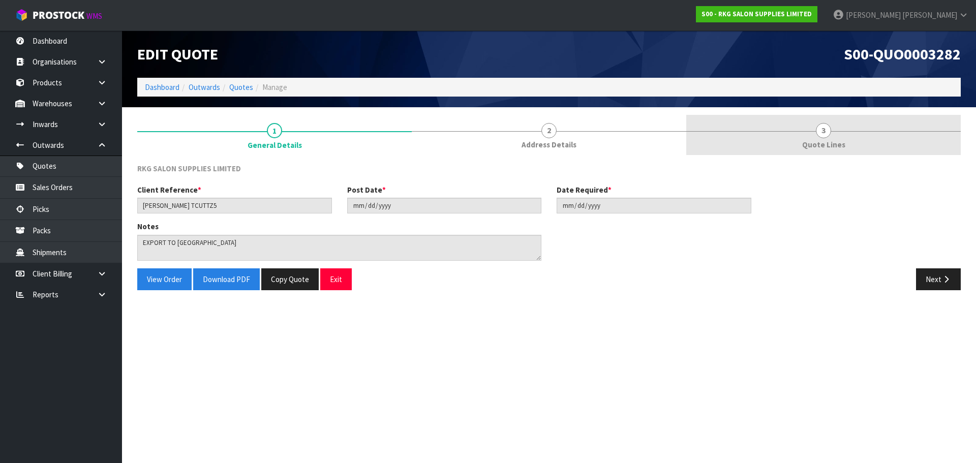
click at [829, 126] on span "3" at bounding box center [822, 130] width 15 height 15
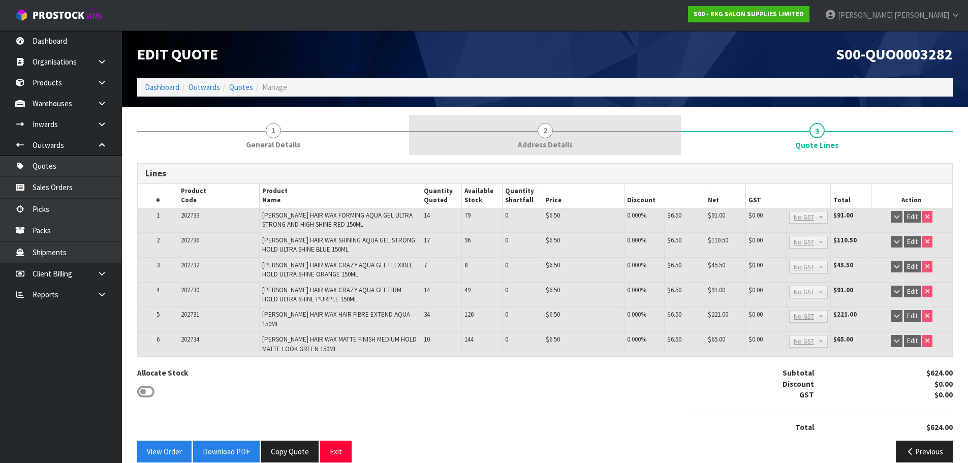
click at [542, 132] on span "2" at bounding box center [545, 130] width 15 height 15
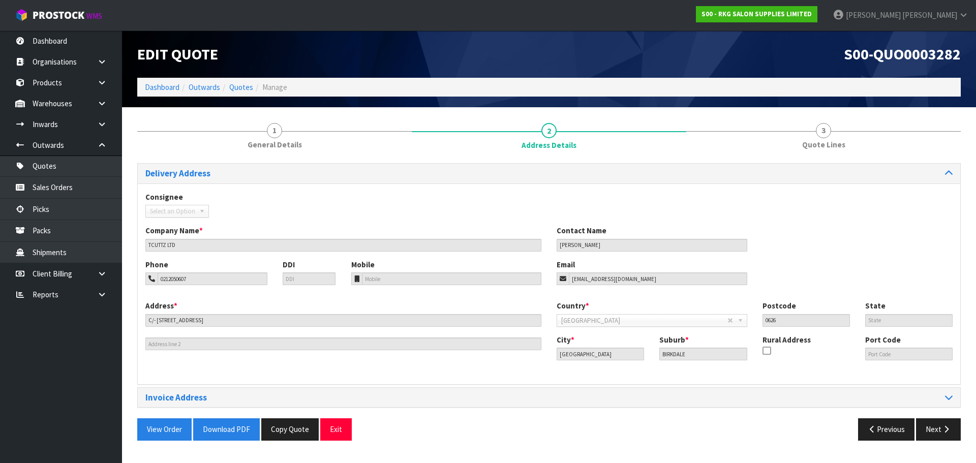
click at [831, 132] on link "3 Quote Lines" at bounding box center [823, 135] width 274 height 40
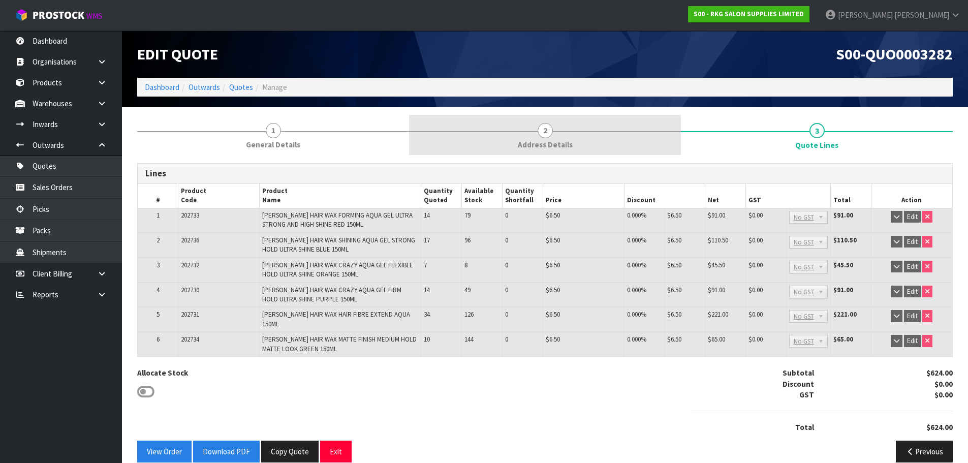
click at [537, 130] on link "2 Address Details" at bounding box center [545, 135] width 272 height 40
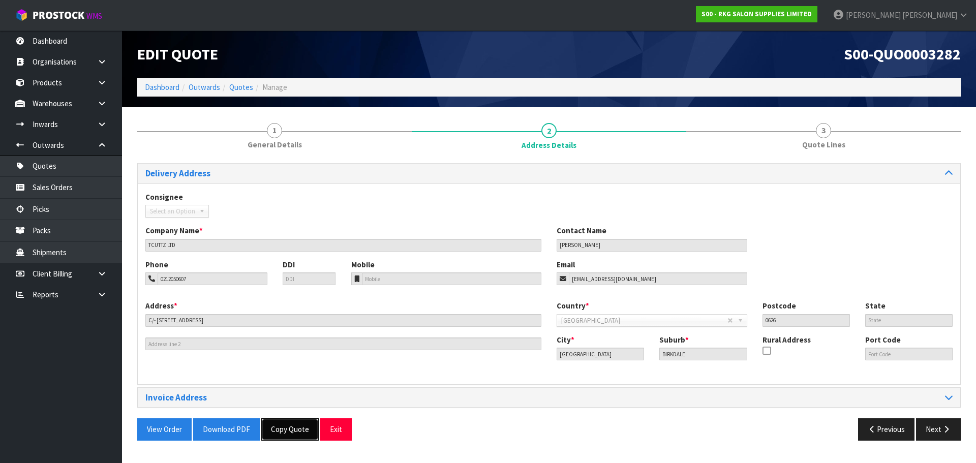
click at [291, 429] on button "Copy Quote" at bounding box center [289, 429] width 57 height 22
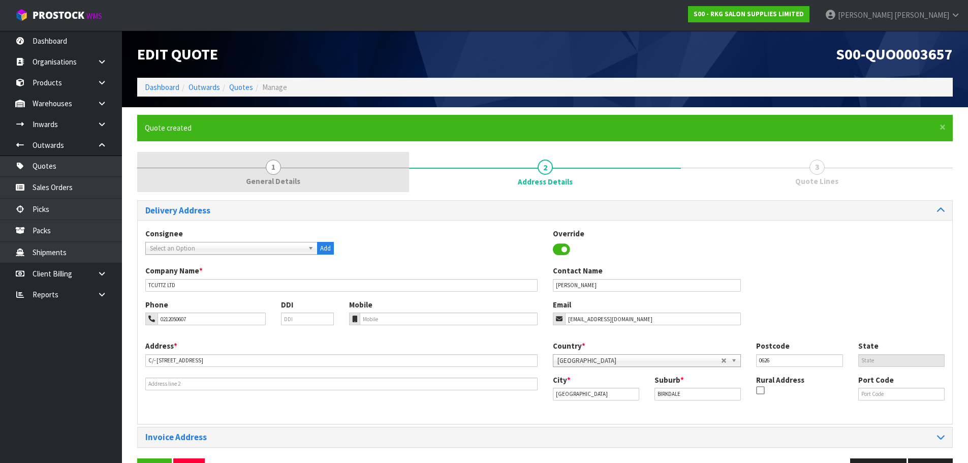
click at [271, 165] on span "1" at bounding box center [273, 167] width 15 height 15
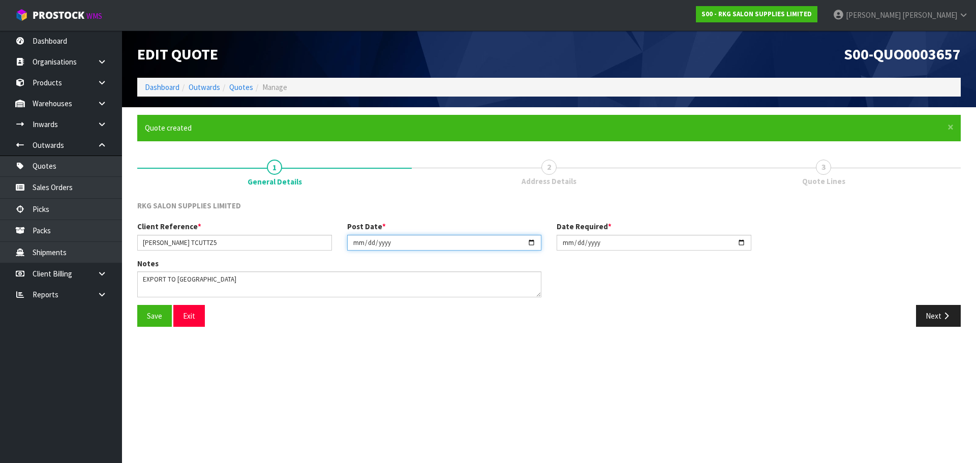
click at [531, 241] on input "[DATE]" at bounding box center [444, 243] width 195 height 16
type input "[DATE]"
click at [738, 243] on input "[DATE]" at bounding box center [653, 243] width 195 height 16
type input "[DATE]"
click at [195, 243] on input "[PERSON_NAME] TCUTTZ5" at bounding box center [234, 243] width 195 height 16
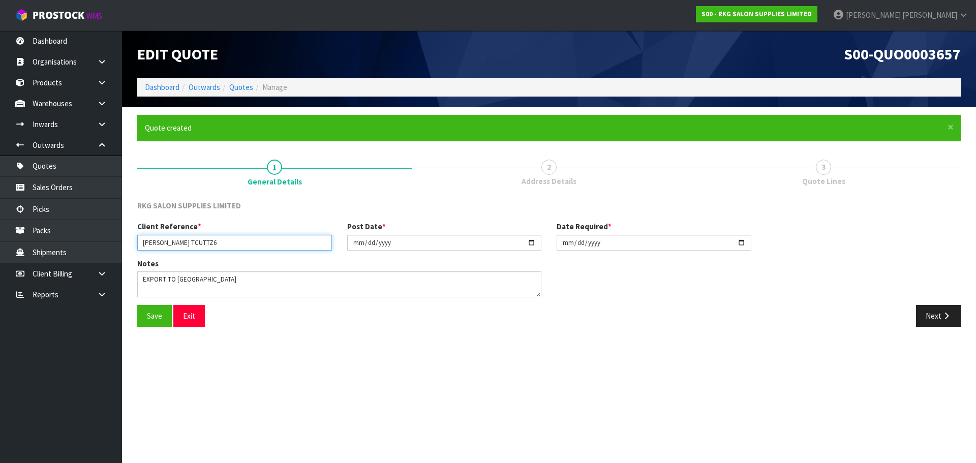
type input "[PERSON_NAME] TCUTTZ6"
click at [212, 281] on textarea at bounding box center [339, 284] width 404 height 26
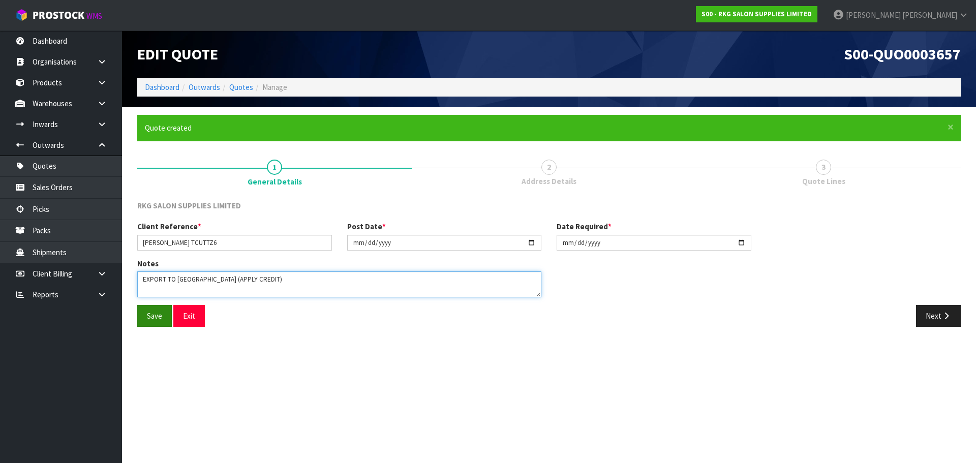
type textarea "EXPORT TO [GEOGRAPHIC_DATA] (APPLY CREDIT)"
click at [156, 316] on button "Save" at bounding box center [154, 316] width 35 height 22
click at [940, 313] on button "Next" at bounding box center [938, 316] width 45 height 22
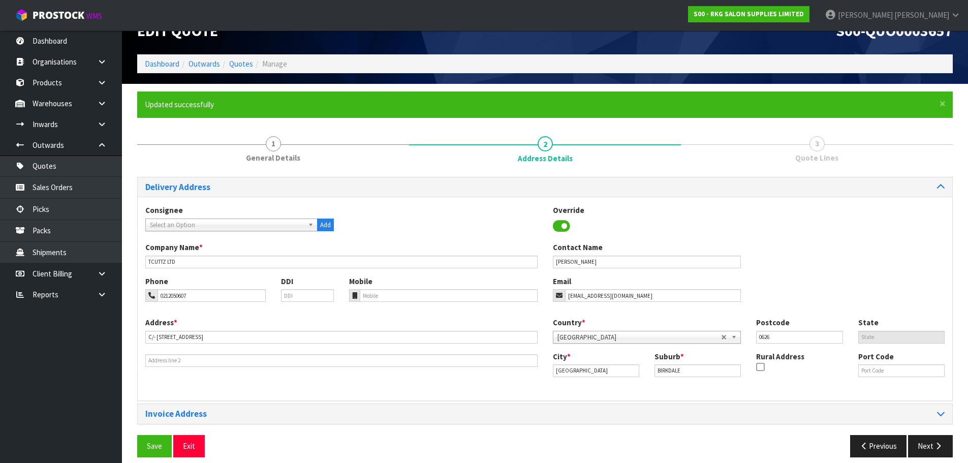
scroll to position [33, 0]
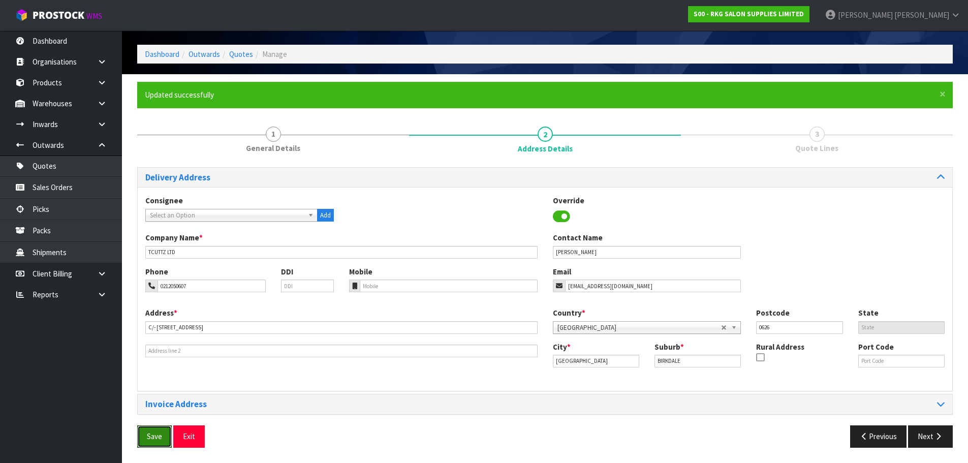
drag, startPoint x: 148, startPoint y: 434, endPoint x: 222, endPoint y: 393, distance: 83.9
click at [149, 434] on button "Save" at bounding box center [154, 436] width 35 height 22
click at [927, 432] on button "Next" at bounding box center [930, 436] width 45 height 22
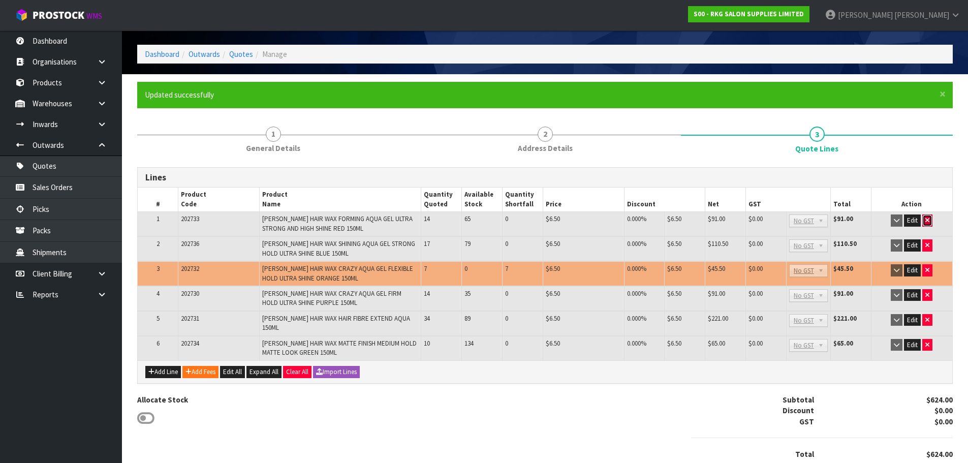
click at [927, 220] on icon "button" at bounding box center [927, 220] width 4 height 7
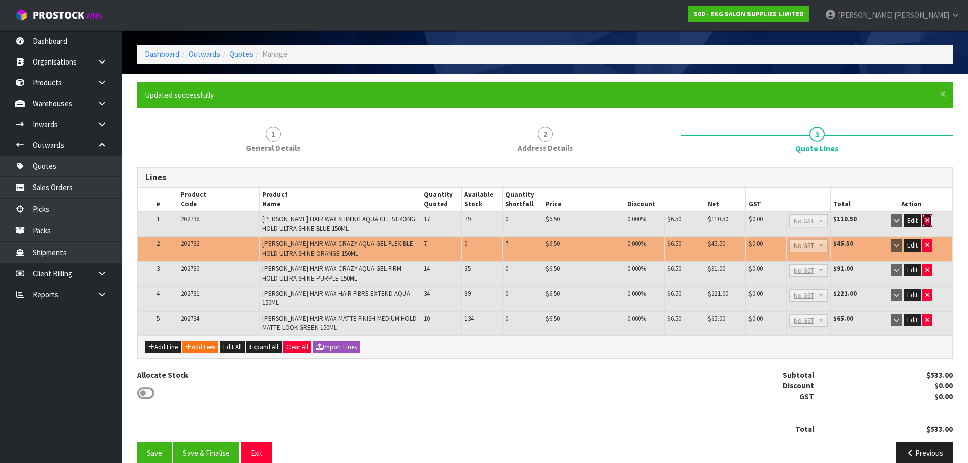
click at [927, 220] on icon "button" at bounding box center [927, 220] width 4 height 7
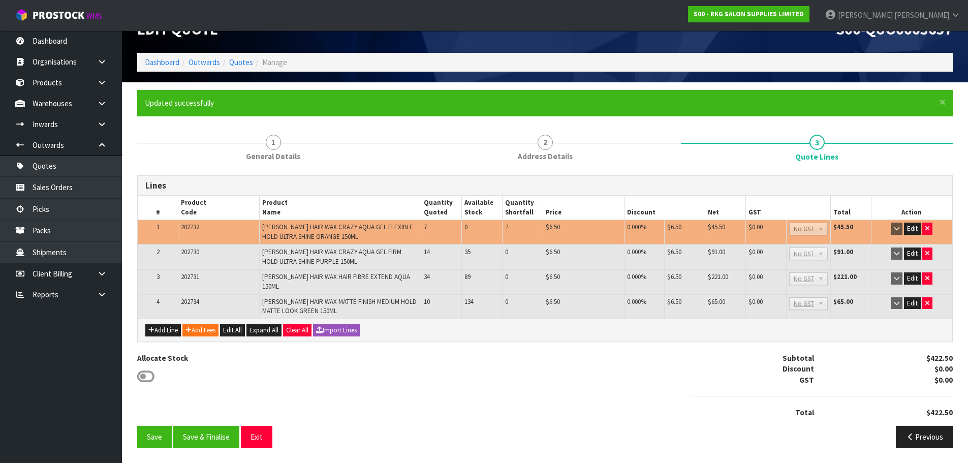
scroll to position [19, 0]
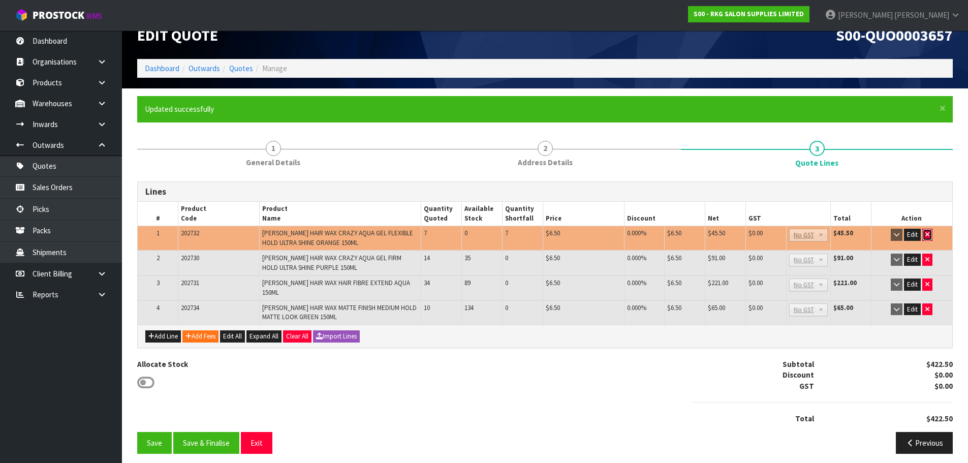
click at [924, 233] on button "button" at bounding box center [927, 235] width 10 height 12
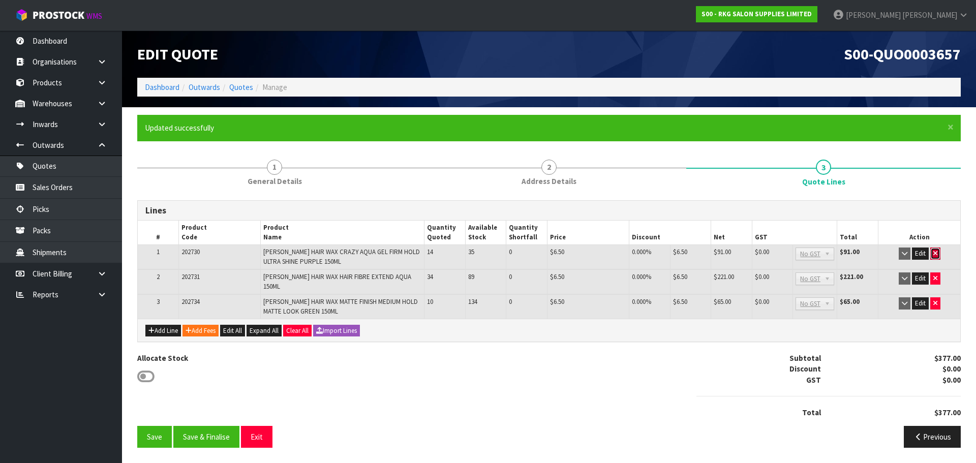
click at [933, 253] on icon "button" at bounding box center [935, 253] width 4 height 7
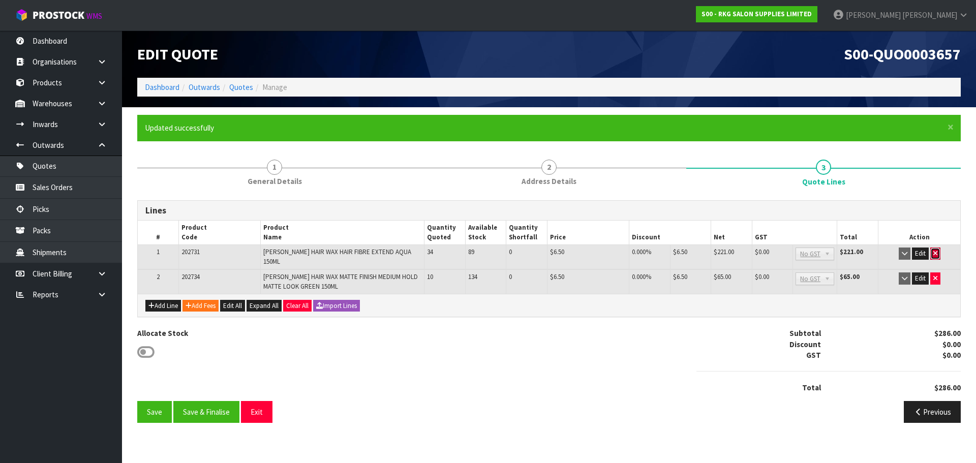
click at [935, 251] on icon "button" at bounding box center [935, 253] width 4 height 7
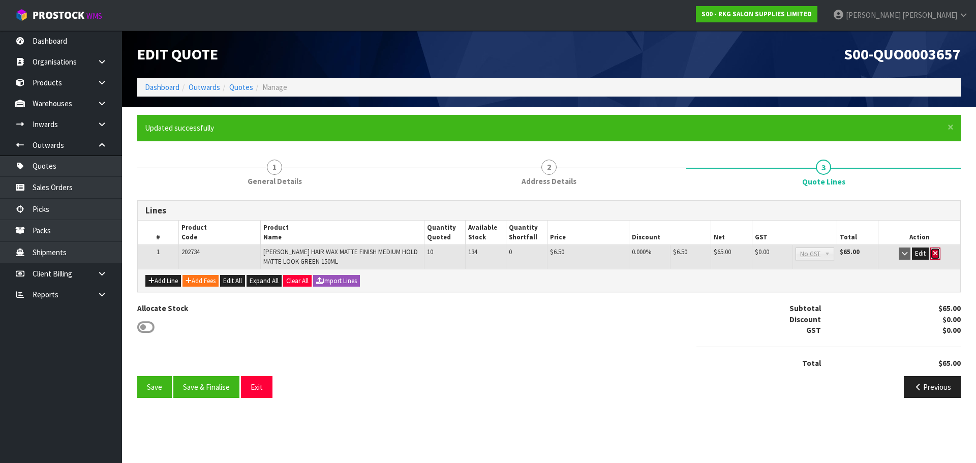
click at [933, 255] on icon "button" at bounding box center [935, 253] width 4 height 7
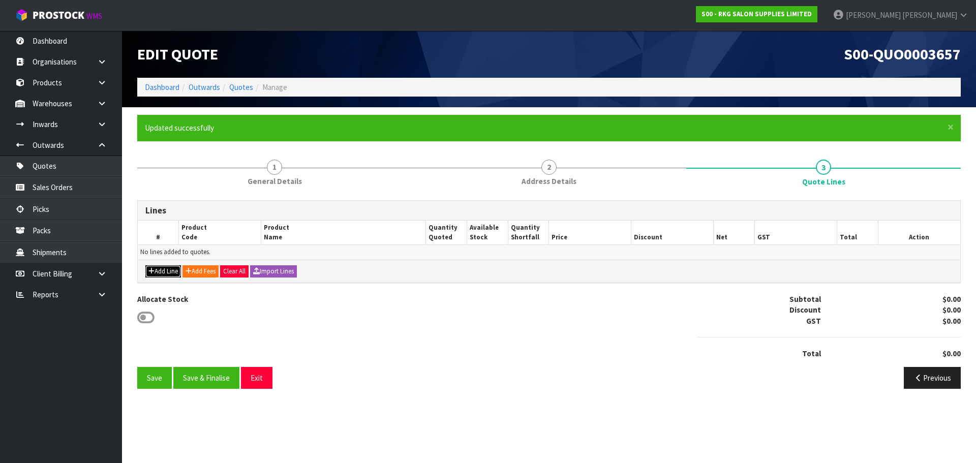
click at [159, 272] on button "Add Line" at bounding box center [163, 271] width 36 height 12
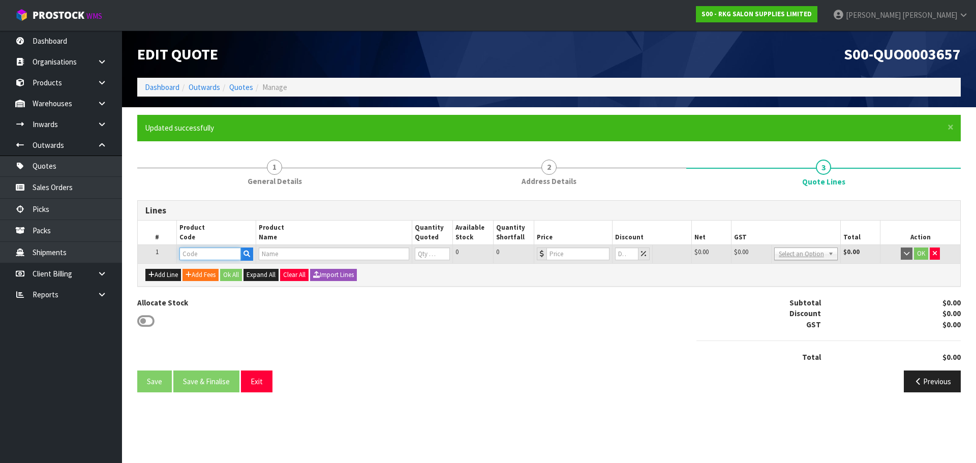
click at [215, 255] on input "text" at bounding box center [209, 253] width 61 height 13
type input "202768"
type input "[PERSON_NAME] BLACK HANDLE 6.5INCHES"
type input "0"
type input "30.43"
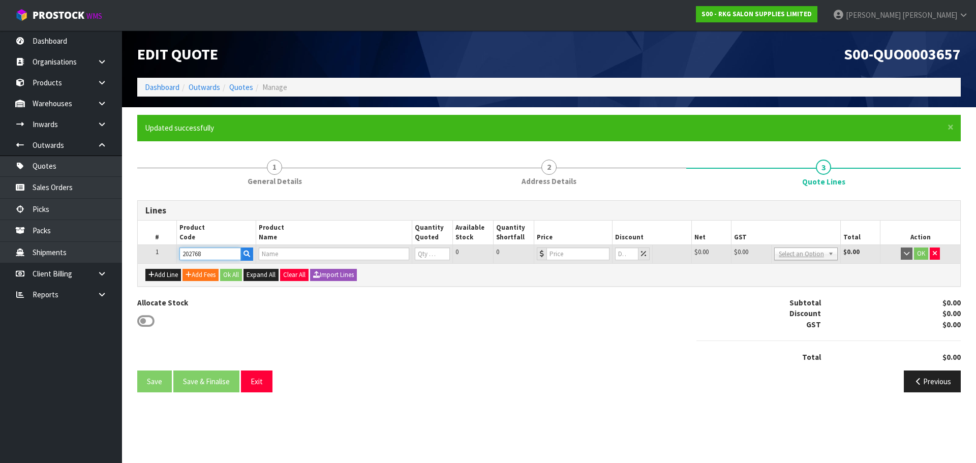
type input "0"
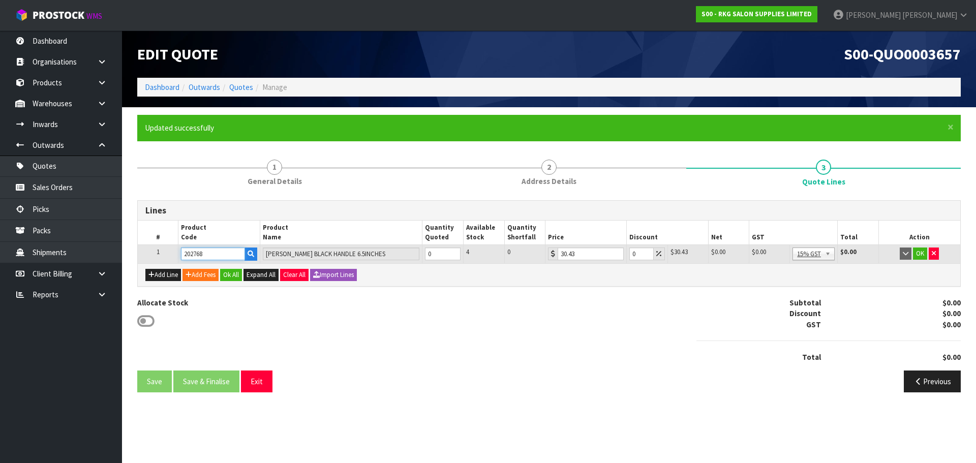
type input "202768"
drag, startPoint x: 441, startPoint y: 253, endPoint x: 424, endPoint y: 254, distance: 17.3
click at [424, 254] on td "0" at bounding box center [442, 254] width 41 height 18
type input "4"
drag, startPoint x: 636, startPoint y: 255, endPoint x: 625, endPoint y: 255, distance: 11.2
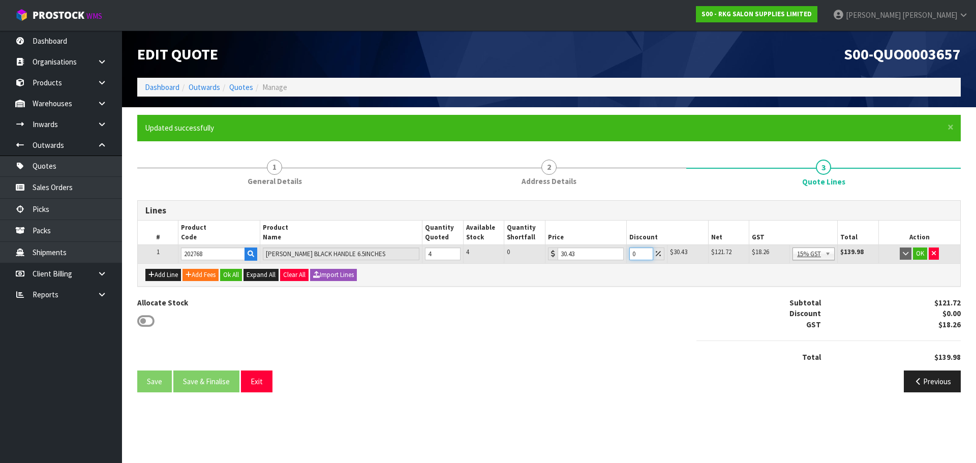
click at [625, 255] on tr "1 202768 [PERSON_NAME] SCISSORS BLACK HANDLE 6.5INCHES 4 4 0 30.43 0 $30.43 $0.…" at bounding box center [549, 254] width 822 height 18
type input "20"
click at [919, 253] on button "OK" at bounding box center [920, 253] width 14 height 12
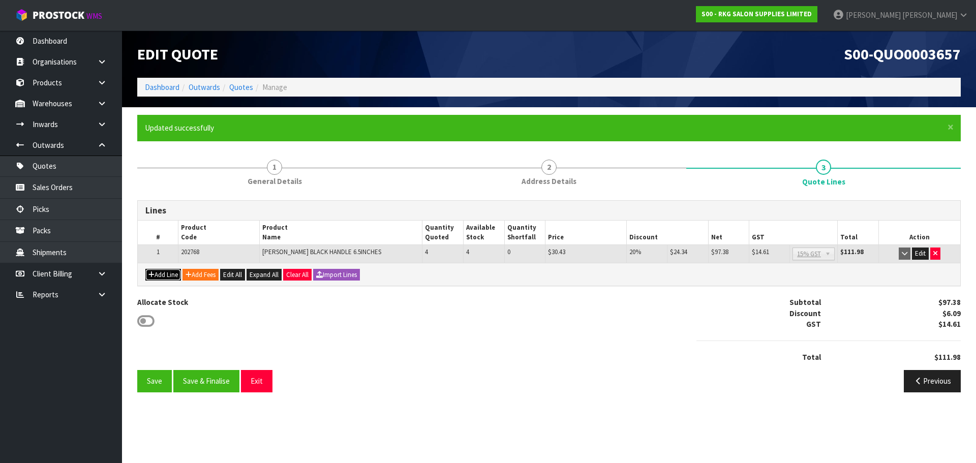
click at [167, 277] on button "Add Line" at bounding box center [163, 275] width 36 height 12
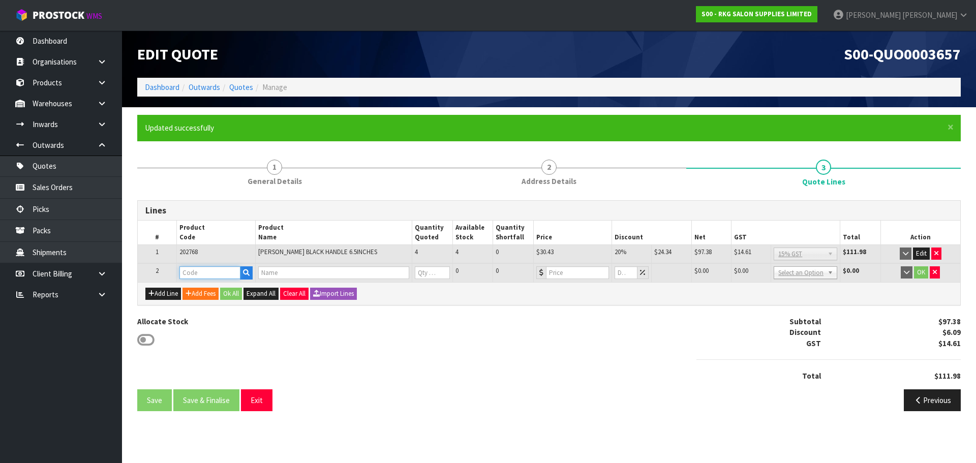
click at [185, 271] on input "text" at bounding box center [209, 272] width 61 height 13
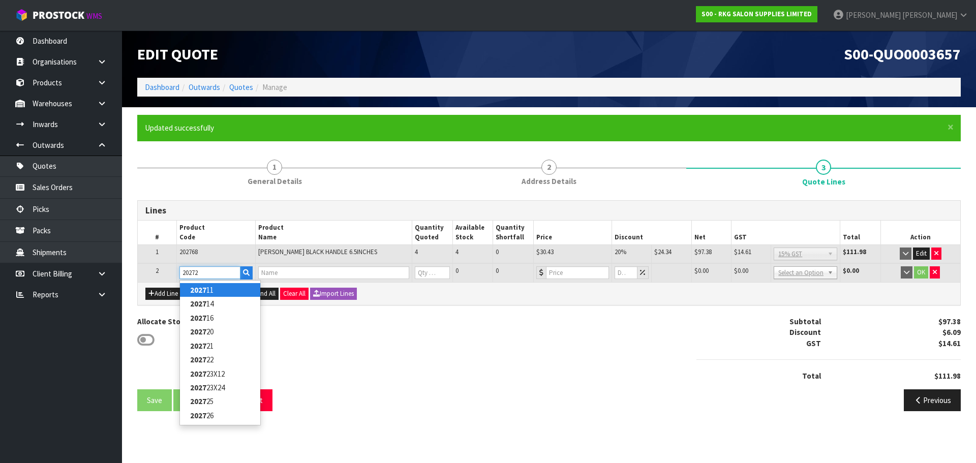
type input "202725"
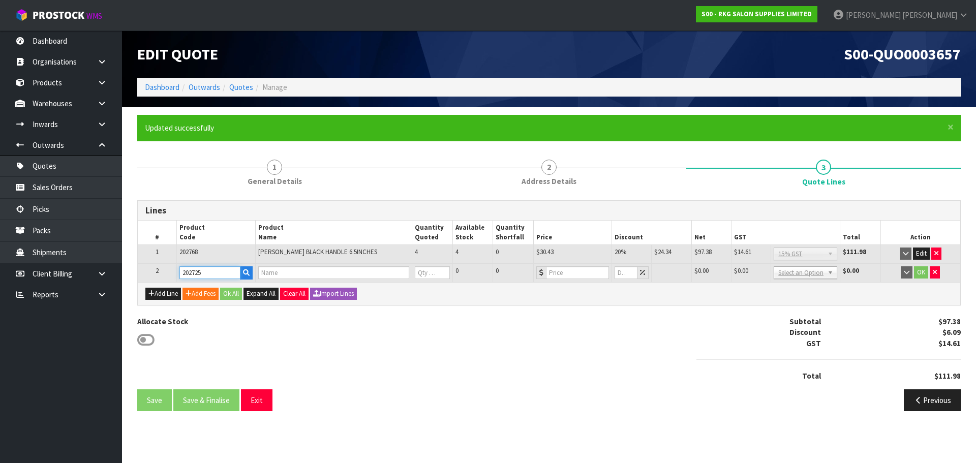
type input "[PERSON_NAME] HANDLE 6INCH THINNER"
type input "0"
type input "30.43"
type input "0"
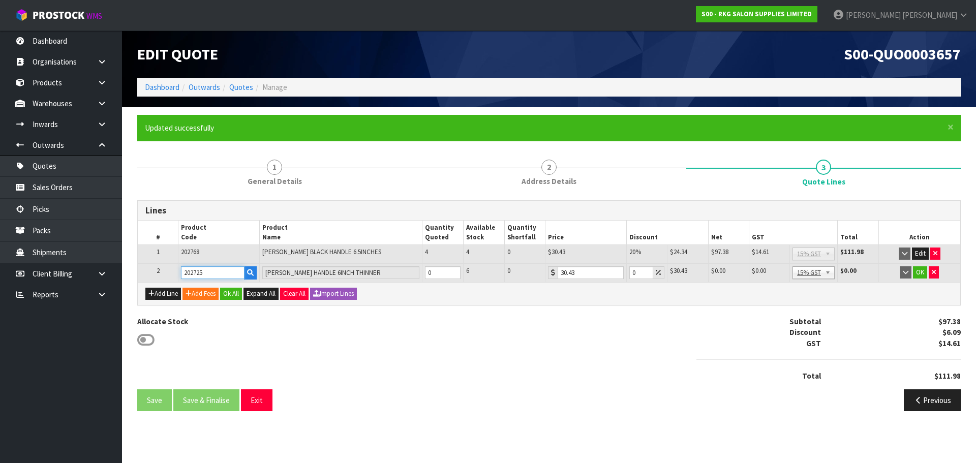
type input "202725"
drag, startPoint x: 430, startPoint y: 270, endPoint x: 422, endPoint y: 270, distance: 8.1
click at [422, 270] on td "0" at bounding box center [442, 272] width 41 height 19
type input "5"
drag, startPoint x: 638, startPoint y: 272, endPoint x: 631, endPoint y: 272, distance: 7.6
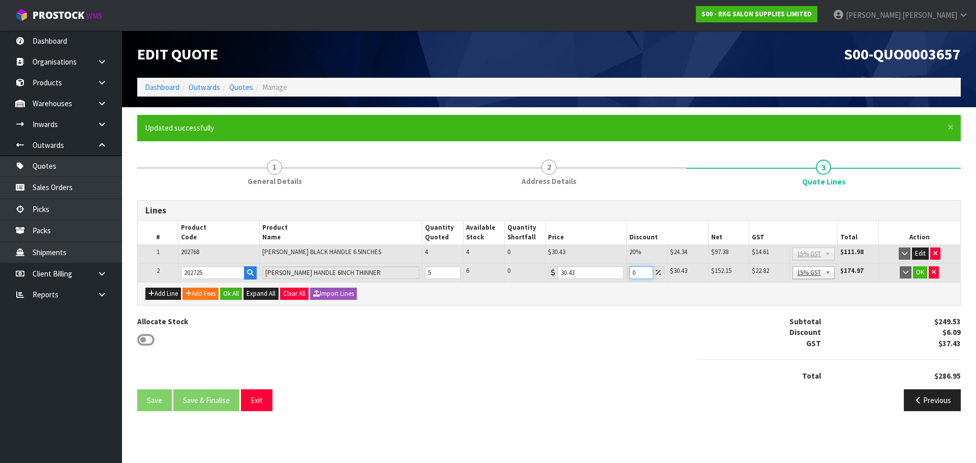
click at [631, 272] on input "0" at bounding box center [641, 272] width 24 height 13
type input "20"
click at [918, 272] on button "OK" at bounding box center [920, 272] width 14 height 12
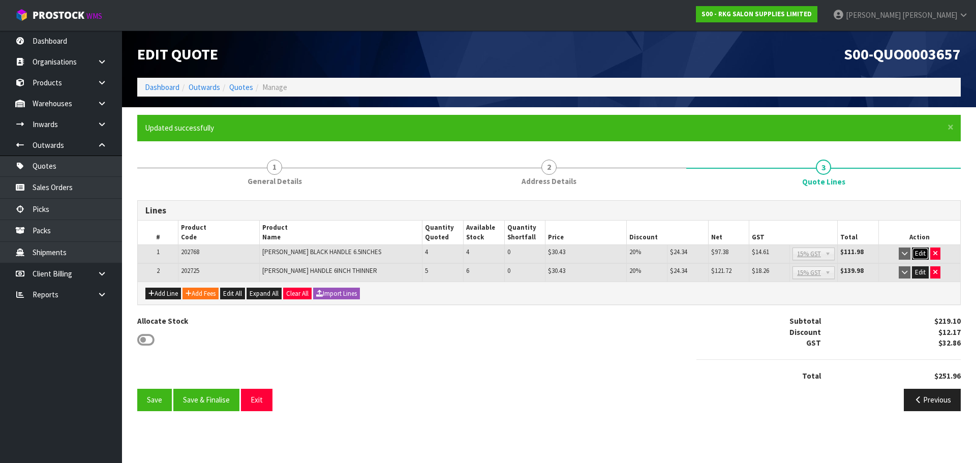
click at [921, 251] on button "Edit" at bounding box center [919, 253] width 17 height 12
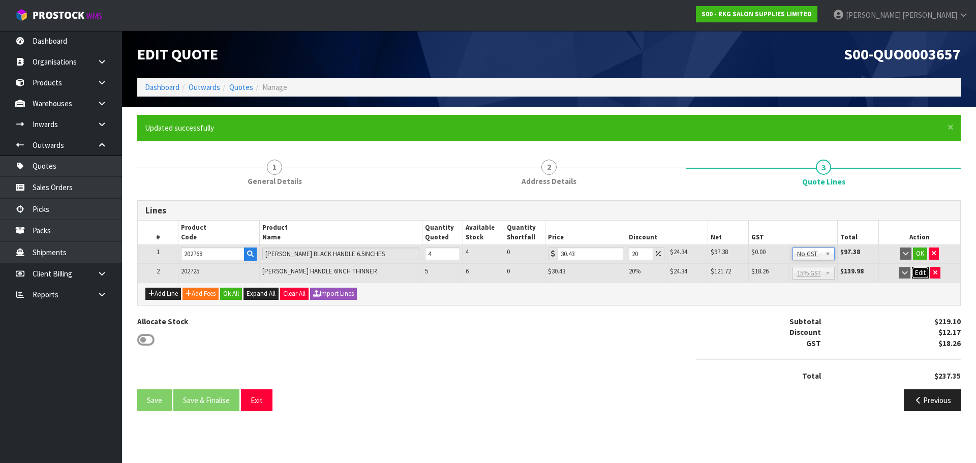
click at [919, 270] on button "Edit" at bounding box center [919, 273] width 17 height 12
click at [921, 251] on button "OK" at bounding box center [920, 253] width 14 height 12
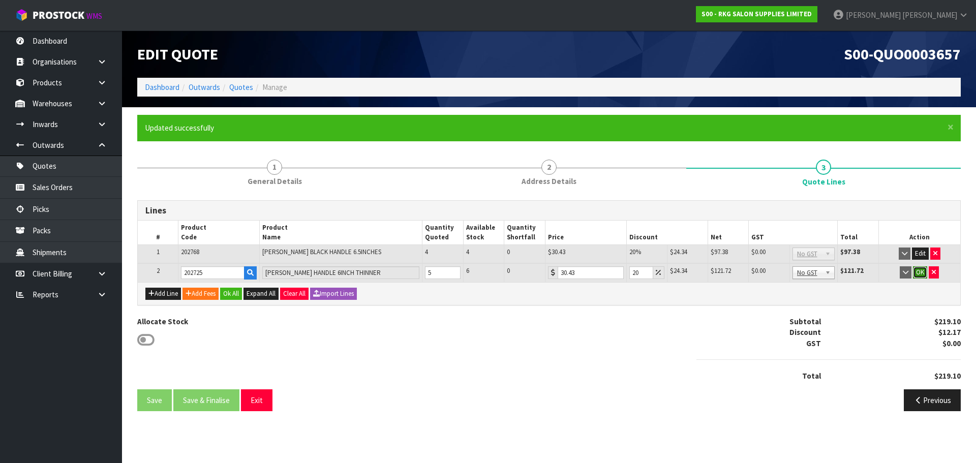
click at [921, 271] on button "OK" at bounding box center [920, 272] width 14 height 12
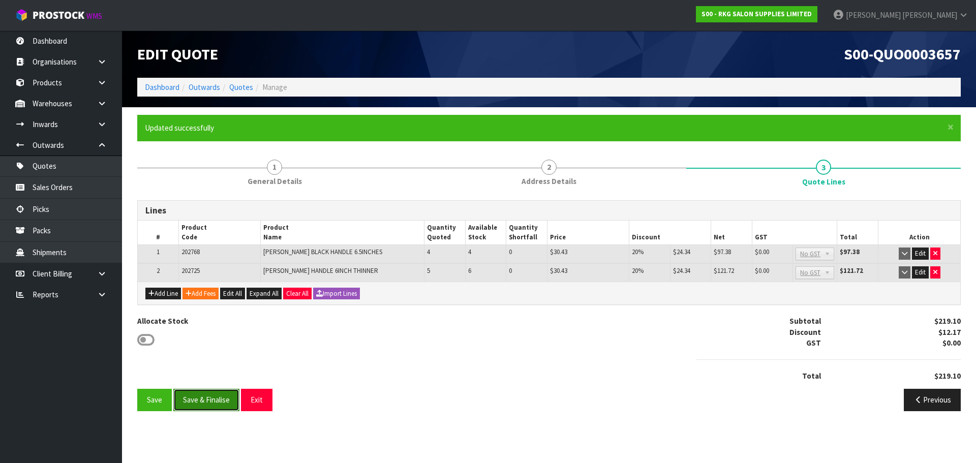
click at [208, 401] on button "Save & Finalise" at bounding box center [206, 400] width 66 height 22
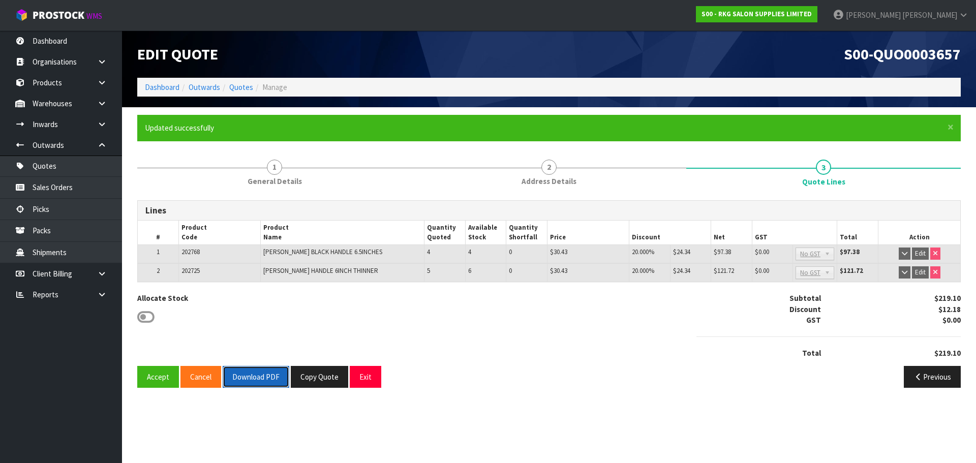
click at [259, 378] on button "Download PDF" at bounding box center [256, 377] width 67 height 22
click at [155, 375] on button "Accept" at bounding box center [158, 377] width 42 height 22
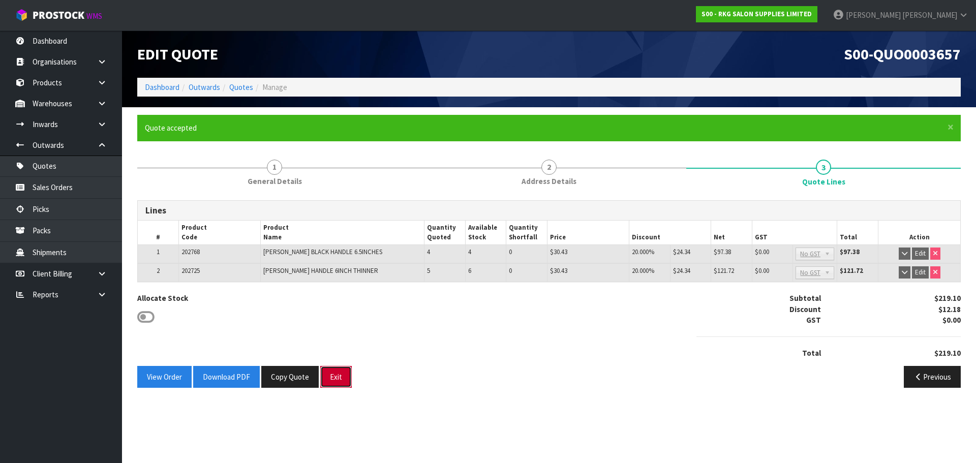
click at [332, 376] on button "Exit" at bounding box center [336, 377] width 32 height 22
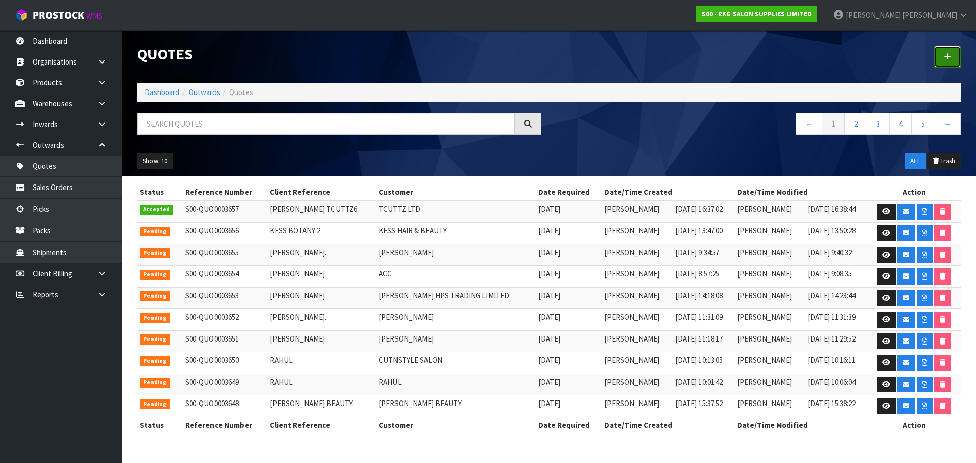
click at [946, 59] on icon at bounding box center [946, 57] width 7 height 8
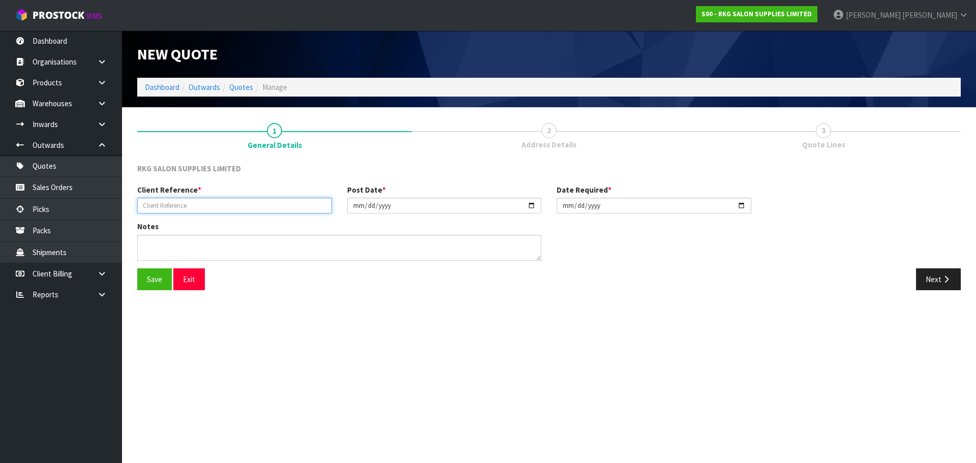
click at [199, 202] on input "text" at bounding box center [234, 206] width 195 height 16
type input "[PERSON_NAME]"
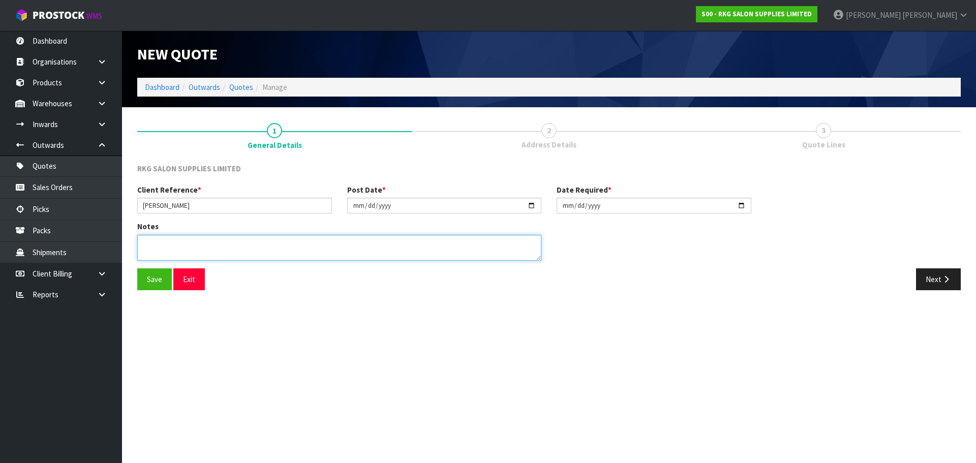
click at [172, 242] on textarea at bounding box center [339, 248] width 404 height 26
click at [155, 279] on button "Save" at bounding box center [154, 279] width 35 height 22
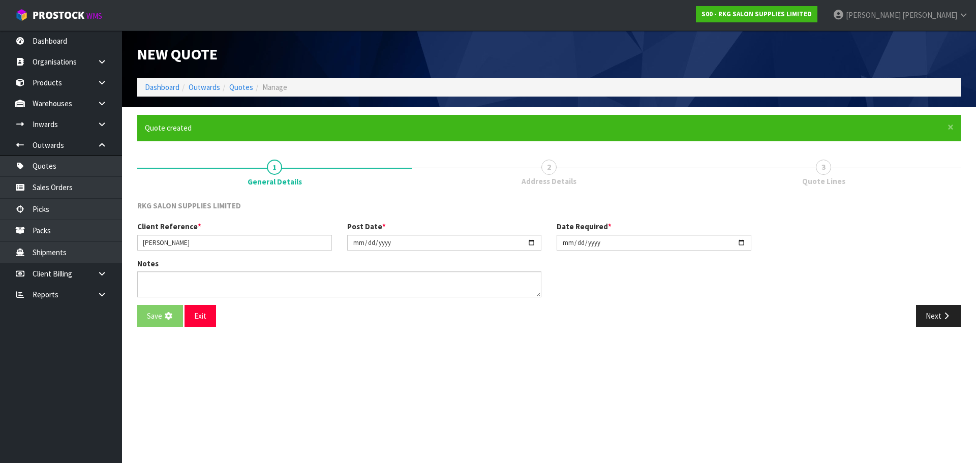
click at [923, 276] on div "Notes" at bounding box center [549, 281] width 838 height 47
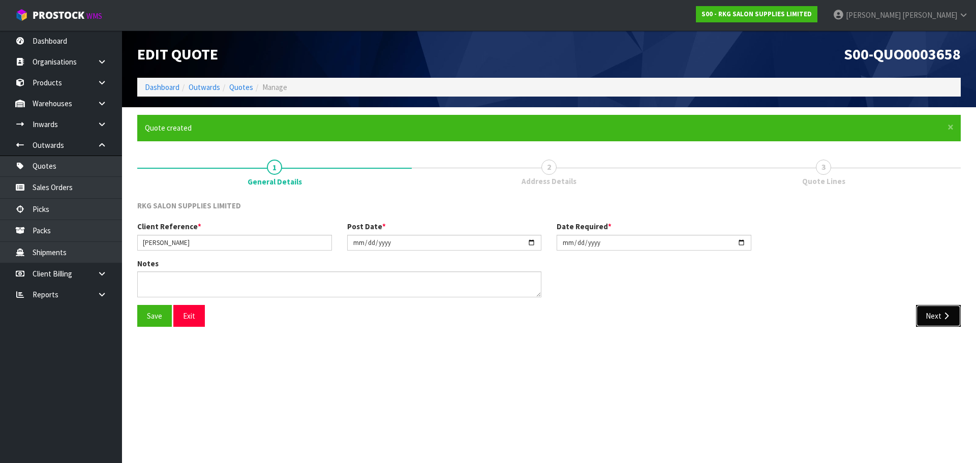
click at [924, 305] on button "Next" at bounding box center [938, 316] width 45 height 22
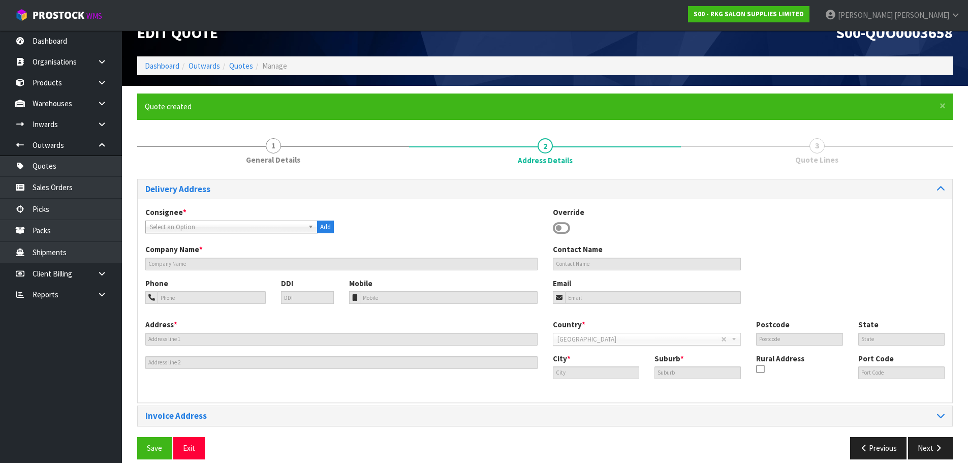
scroll to position [33, 0]
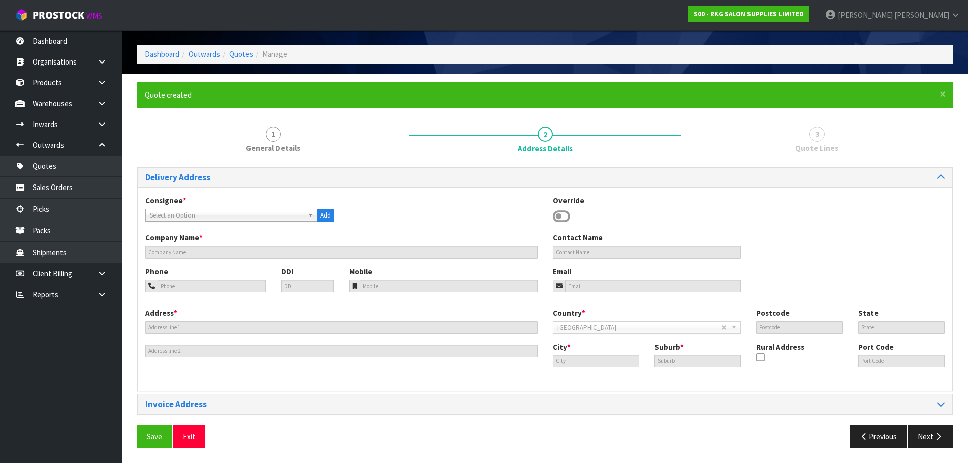
click at [565, 218] on icon at bounding box center [561, 216] width 17 height 15
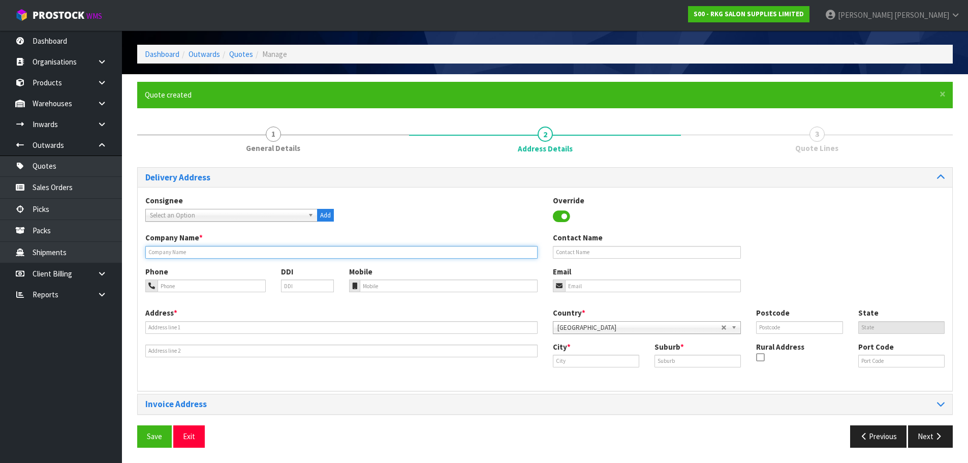
click at [190, 251] on input "text" at bounding box center [341, 252] width 392 height 13
type input "[PERSON_NAME]"
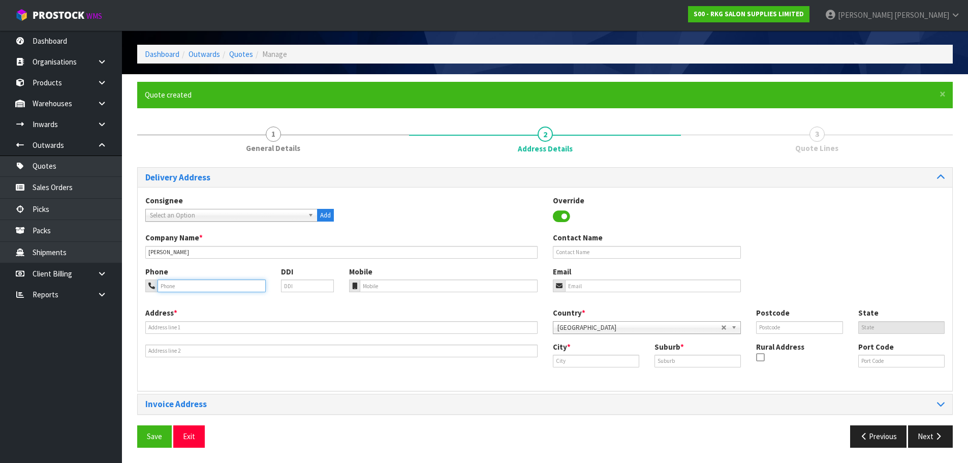
click at [204, 288] on input "tel" at bounding box center [212, 285] width 108 height 13
type input "[PHONE_NUMBER]"
click at [594, 287] on input "email" at bounding box center [653, 285] width 176 height 13
type input "[EMAIL_ADDRESS][DOMAIN_NAME]"
click at [137, 425] on button "Save" at bounding box center [154, 436] width 35 height 22
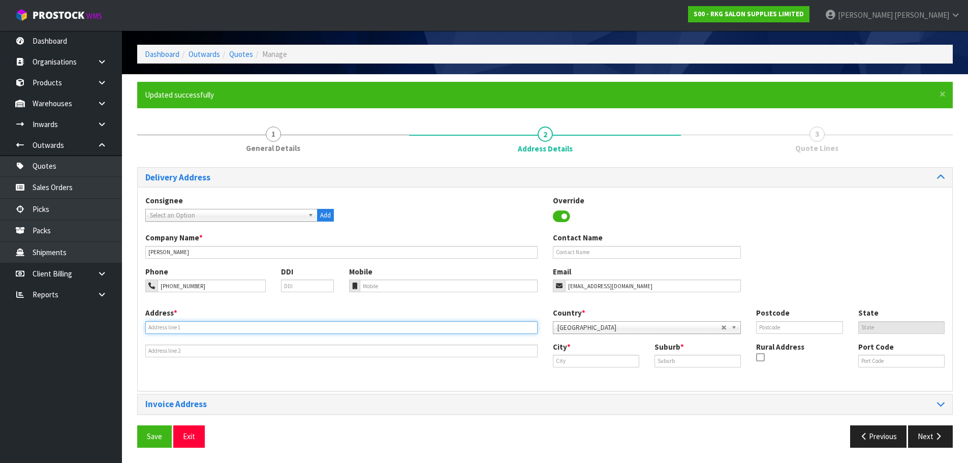
click at [176, 328] on input "text" at bounding box center [341, 327] width 392 height 13
type input "TBA"
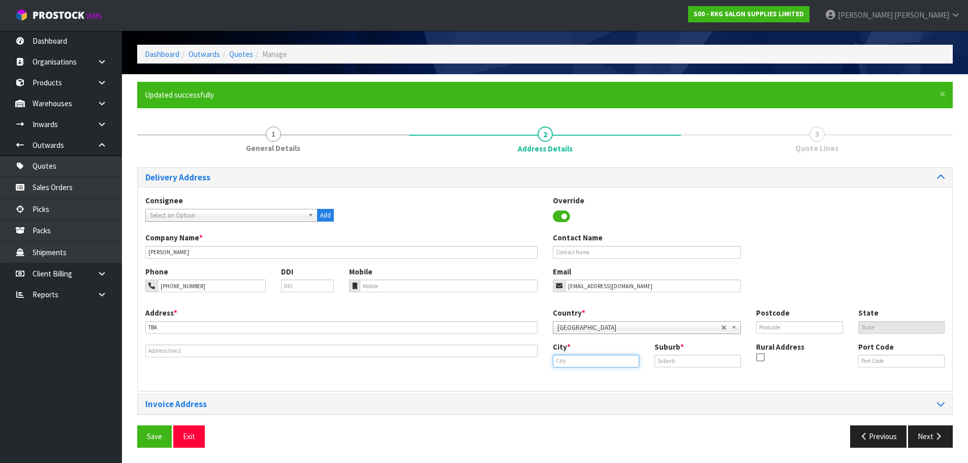
click at [568, 363] on input "text" at bounding box center [596, 361] width 86 height 13
click at [570, 375] on strong "Auckl" at bounding box center [572, 378] width 19 height 10
type input "[GEOGRAPHIC_DATA]"
click at [678, 360] on input "text" at bounding box center [697, 361] width 86 height 13
type input "CBD"
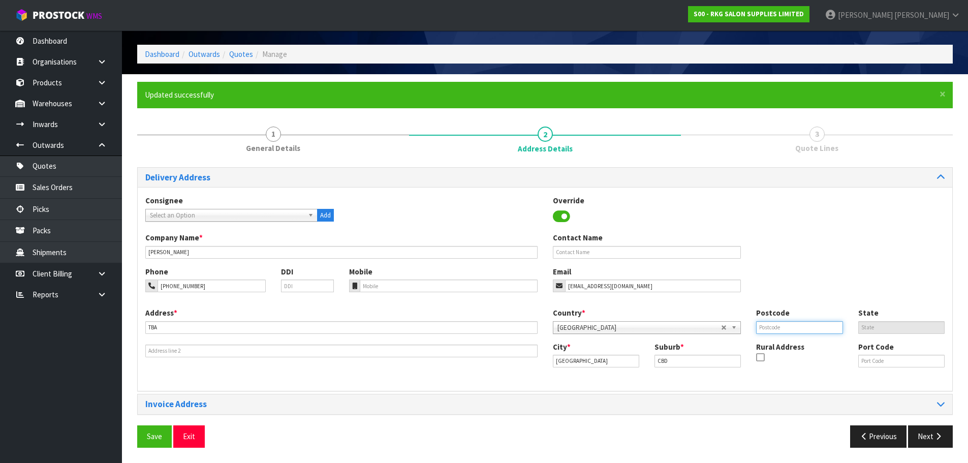
click at [764, 330] on input "text" at bounding box center [799, 327] width 86 height 13
type input "1010"
click at [151, 433] on button "Save" at bounding box center [154, 436] width 35 height 22
click at [920, 436] on button "Next" at bounding box center [930, 436] width 45 height 22
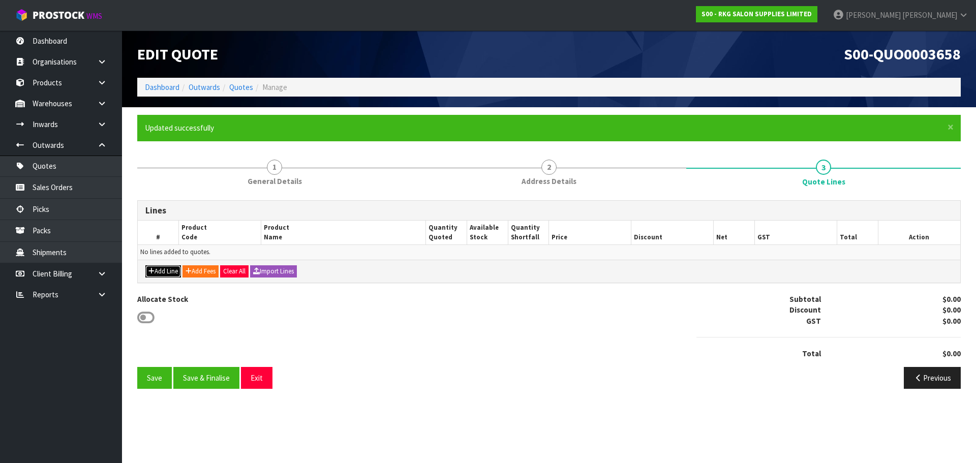
click at [174, 272] on button "Add Line" at bounding box center [163, 271] width 36 height 12
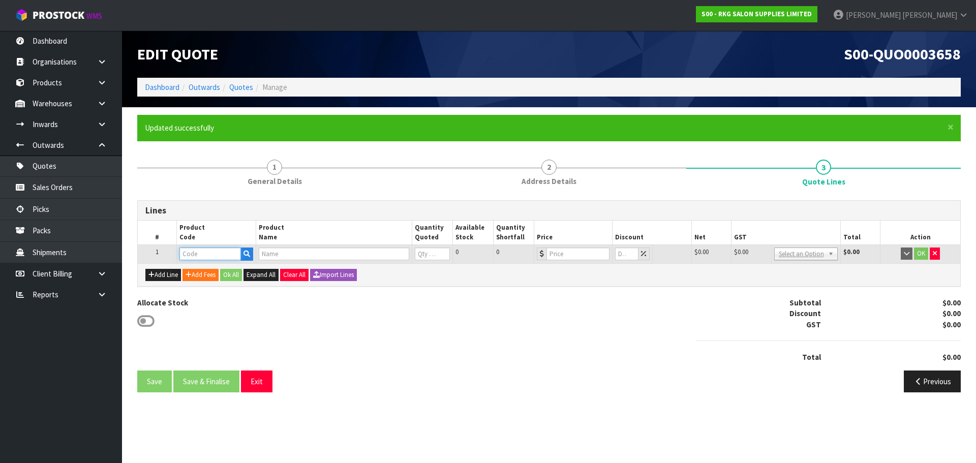
click at [194, 255] on input "text" at bounding box center [209, 253] width 61 height 13
type input "04100"
click at [201, 270] on strong "04100" at bounding box center [200, 271] width 20 height 10
type input "04100101"
type input "PADDINGTON [PERSON_NAME] CHAIR - BLACK WITH BLACK FRAME"
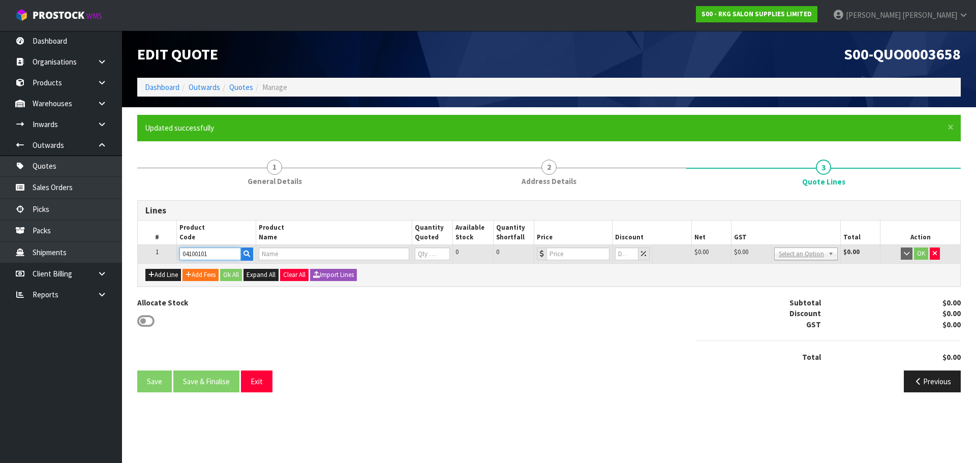
type input "0"
type input "1395"
type input "0"
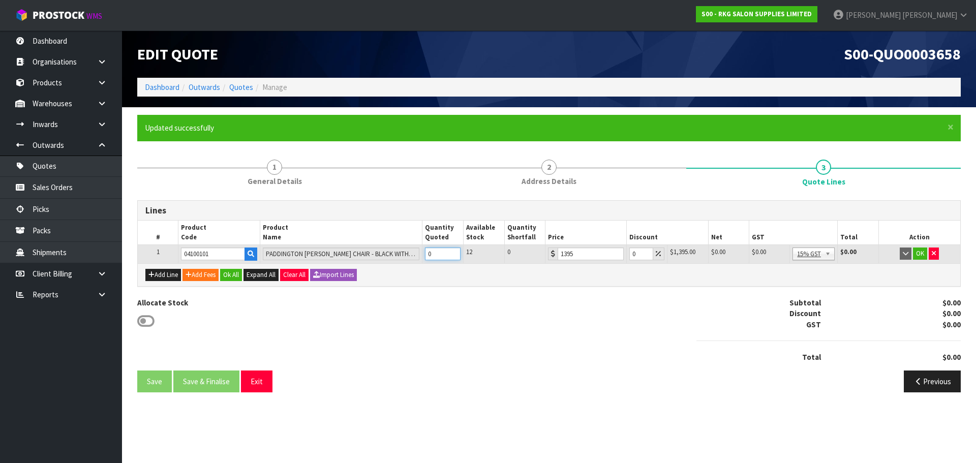
drag, startPoint x: 430, startPoint y: 253, endPoint x: 424, endPoint y: 253, distance: 6.1
click at [425, 253] on input "0" at bounding box center [443, 253] width 36 height 13
type input "2"
drag, startPoint x: 637, startPoint y: 253, endPoint x: 627, endPoint y: 253, distance: 9.7
click at [627, 253] on td "0" at bounding box center [646, 254] width 41 height 18
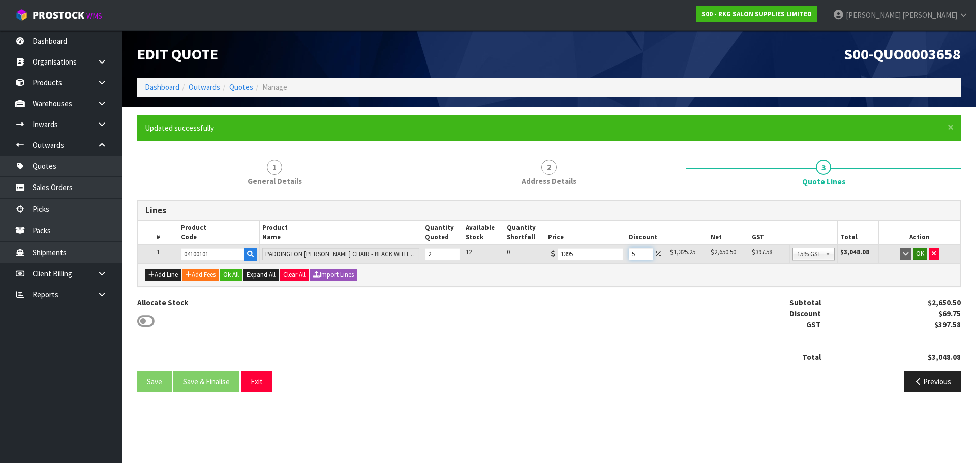
type input "5"
click at [918, 253] on button "OK" at bounding box center [920, 253] width 14 height 12
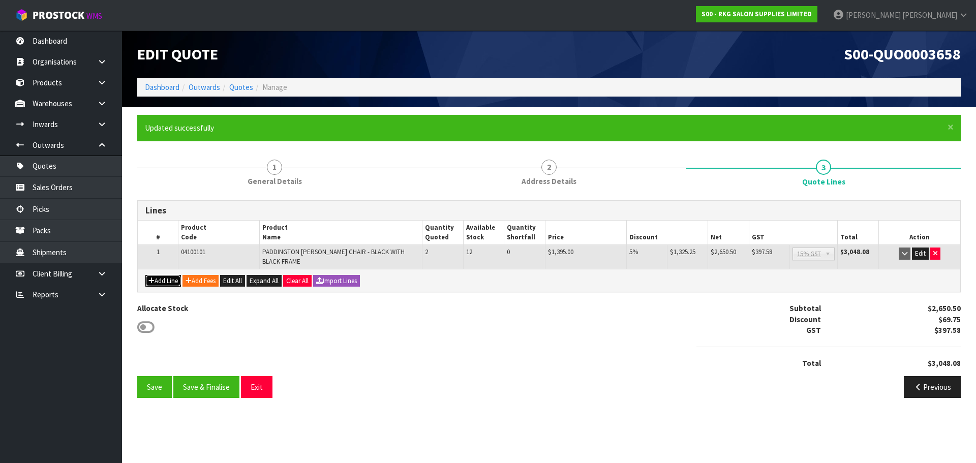
click at [163, 282] on button "Add Line" at bounding box center [163, 281] width 36 height 12
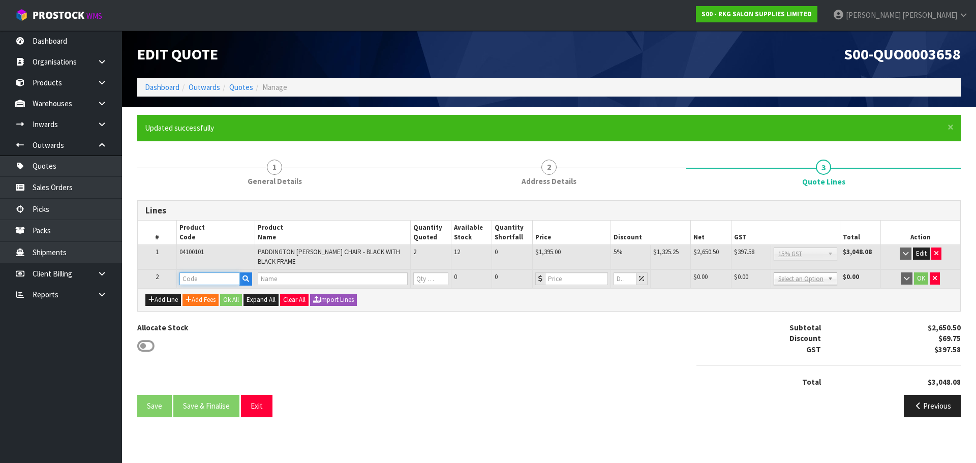
click at [185, 277] on input "text" at bounding box center [209, 278] width 60 height 13
type input "031501"
click at [202, 308] on strong "031501" at bounding box center [202, 310] width 24 height 10
type input "03150101EK"
type input "CLUNES PREMIUM ELECTRIC SHAMPOO LOUNGE - BLACK"
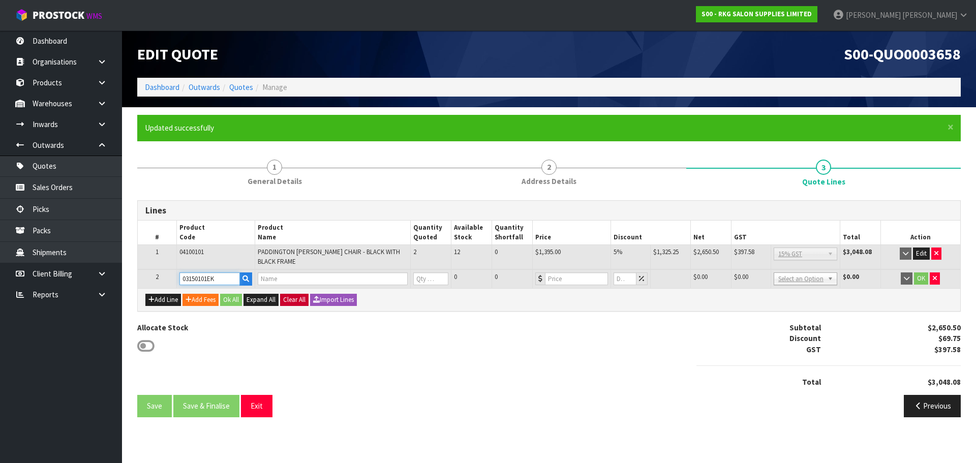
type input "0"
type input "1495"
type input "0"
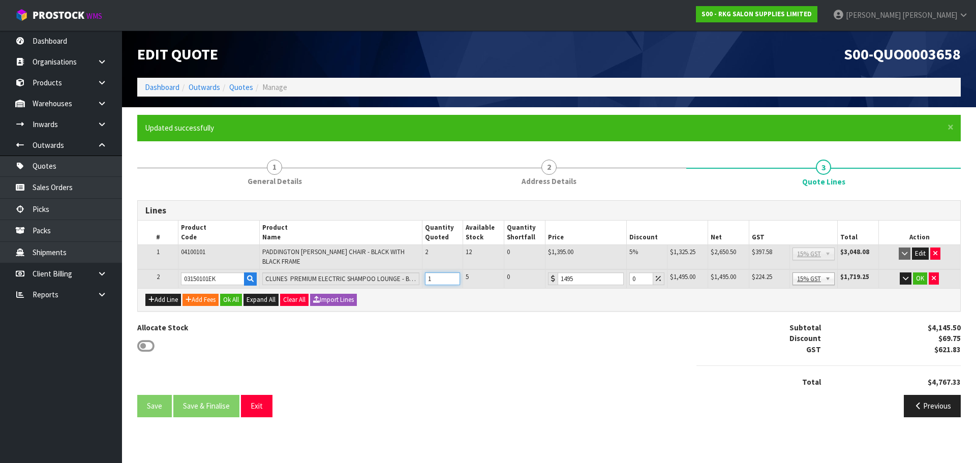
type input "1"
click at [451, 276] on input "1" at bounding box center [443, 278] width 36 height 13
drag, startPoint x: 635, startPoint y: 277, endPoint x: 629, endPoint y: 278, distance: 6.1
click at [629, 278] on input "0" at bounding box center [641, 278] width 24 height 13
type input "5"
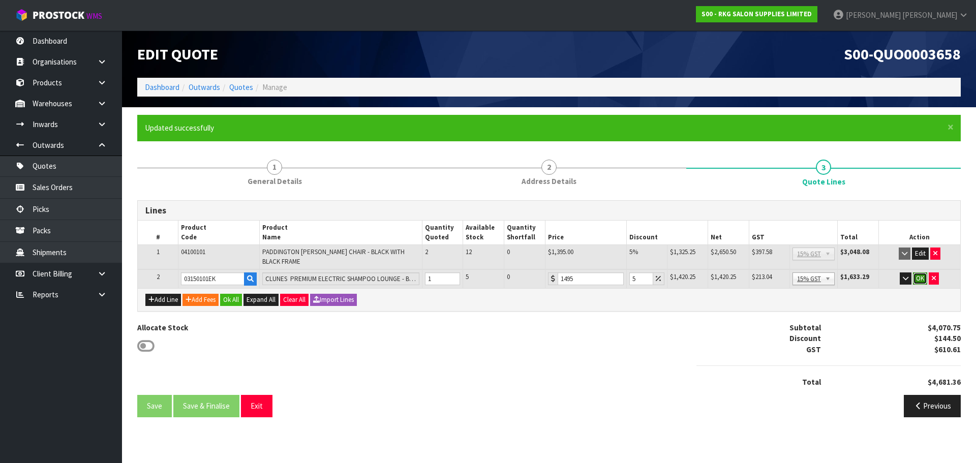
click at [916, 279] on button "OK" at bounding box center [920, 278] width 14 height 12
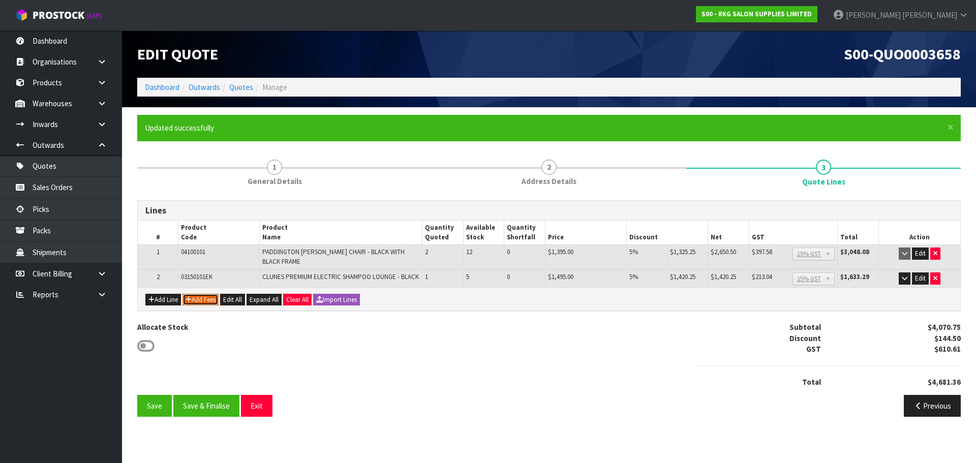
click at [199, 297] on button "Add Fees" at bounding box center [200, 300] width 36 height 12
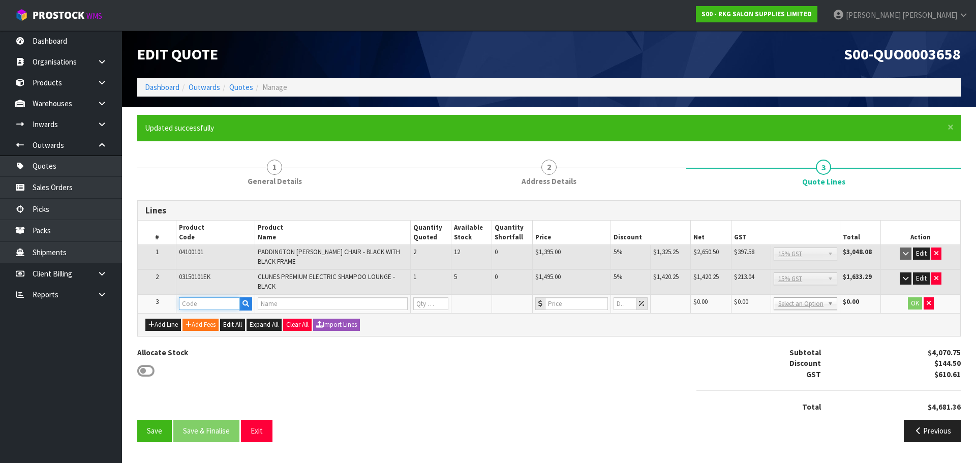
click at [195, 297] on input "text" at bounding box center [209, 303] width 61 height 13
type input "FRE"
click at [200, 319] on strong "FRE" at bounding box center [196, 321] width 13 height 10
type input "FREIGHT"
type input "FREIGHT FEE"
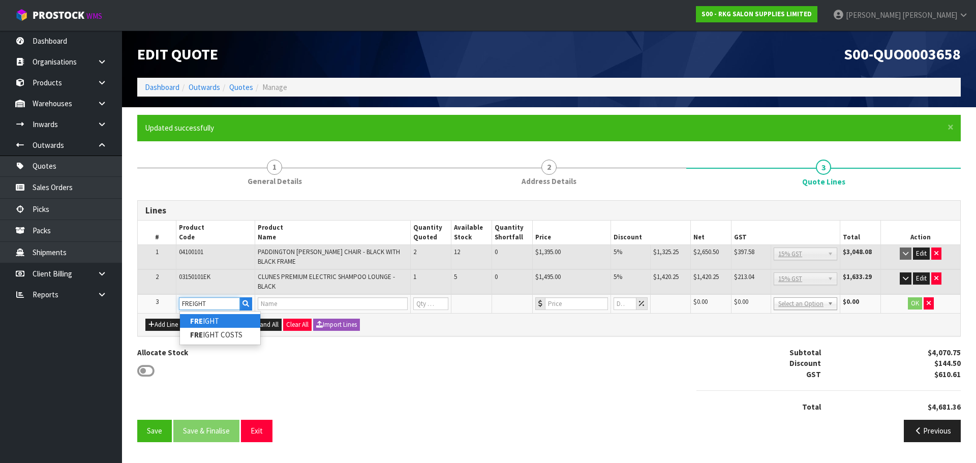
type input "1"
type input "0"
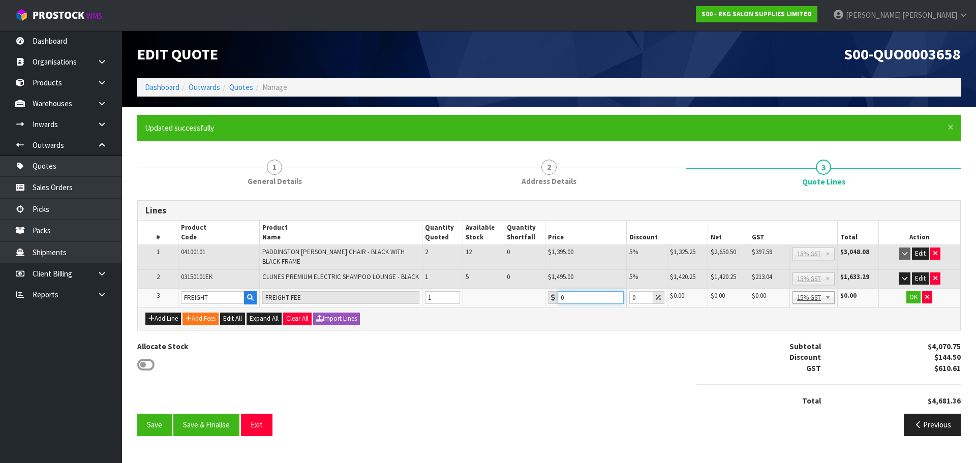
drag, startPoint x: 570, startPoint y: 297, endPoint x: 557, endPoint y: 298, distance: 13.3
click at [557, 298] on input "0" at bounding box center [590, 297] width 66 height 13
type input "160.5"
click at [909, 295] on button "OK" at bounding box center [913, 297] width 14 height 12
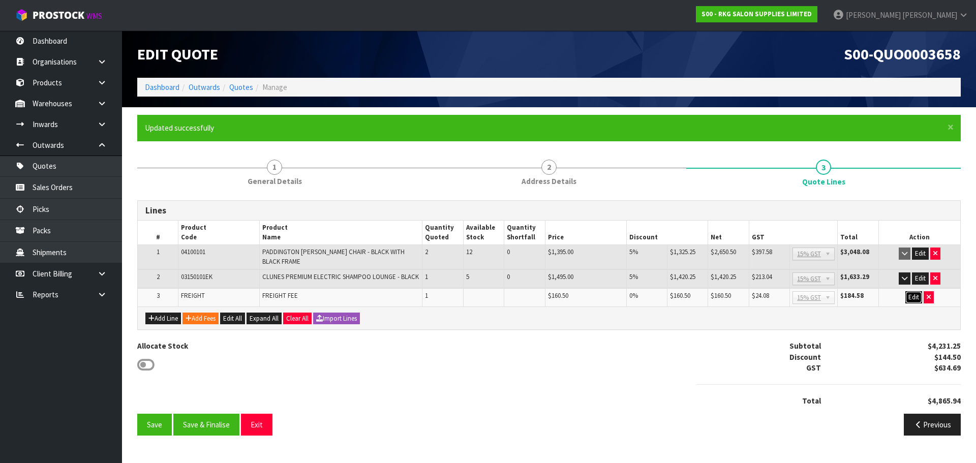
click at [910, 298] on button "Edit" at bounding box center [913, 297] width 17 height 12
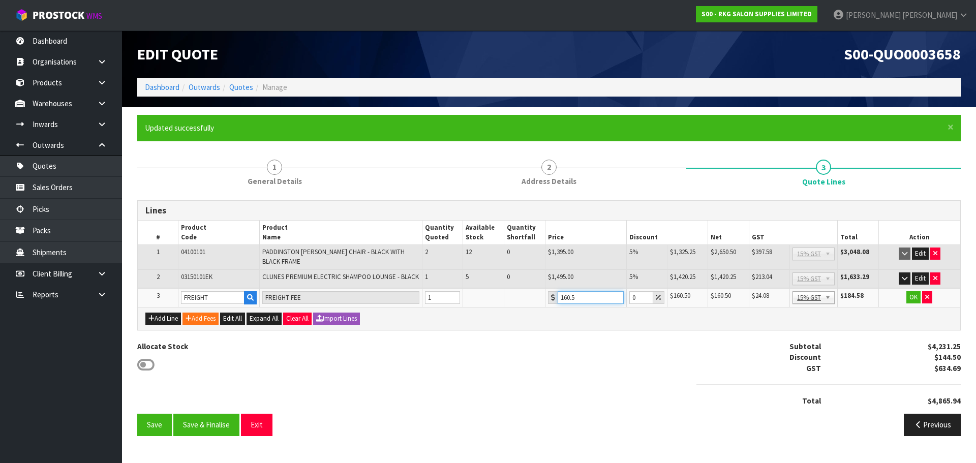
click at [589, 296] on input "160.5" at bounding box center [590, 297] width 66 height 13
type input "160.5"
click at [913, 294] on button "OK" at bounding box center [913, 297] width 14 height 12
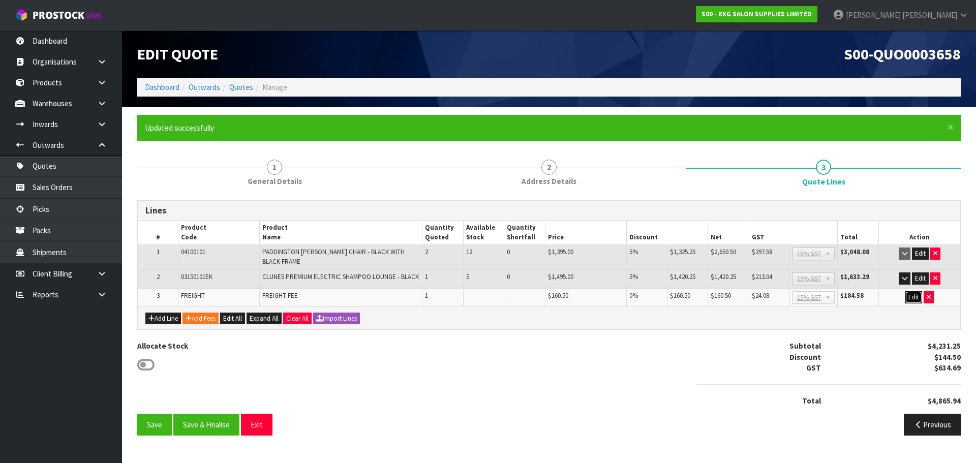
click at [914, 299] on button "Edit" at bounding box center [913, 297] width 17 height 12
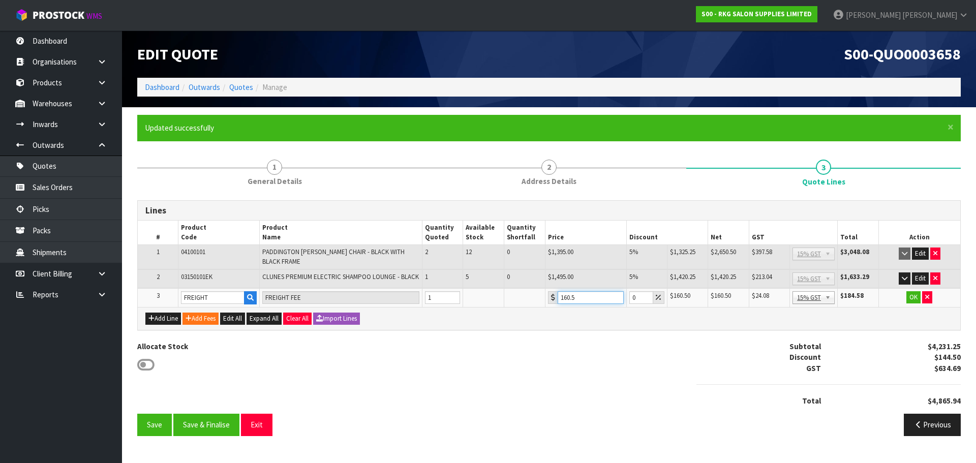
click at [588, 297] on input "160.5" at bounding box center [590, 297] width 66 height 13
type input "160.25"
click at [911, 301] on button "OK" at bounding box center [913, 297] width 14 height 12
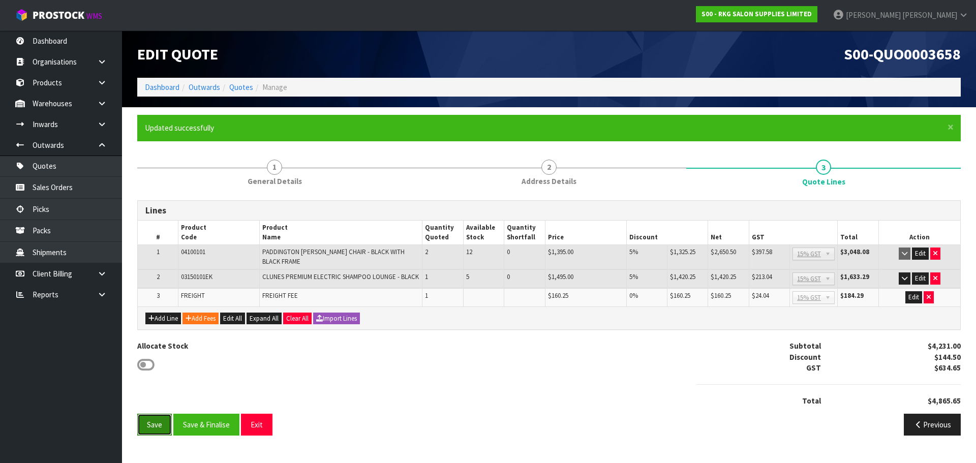
click at [150, 426] on button "Save" at bounding box center [154, 425] width 35 height 22
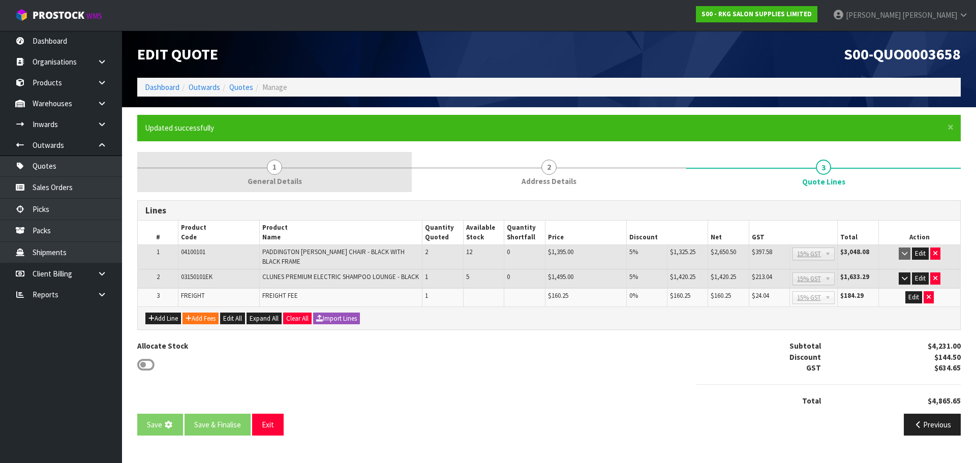
click at [271, 167] on span "1" at bounding box center [274, 167] width 15 height 15
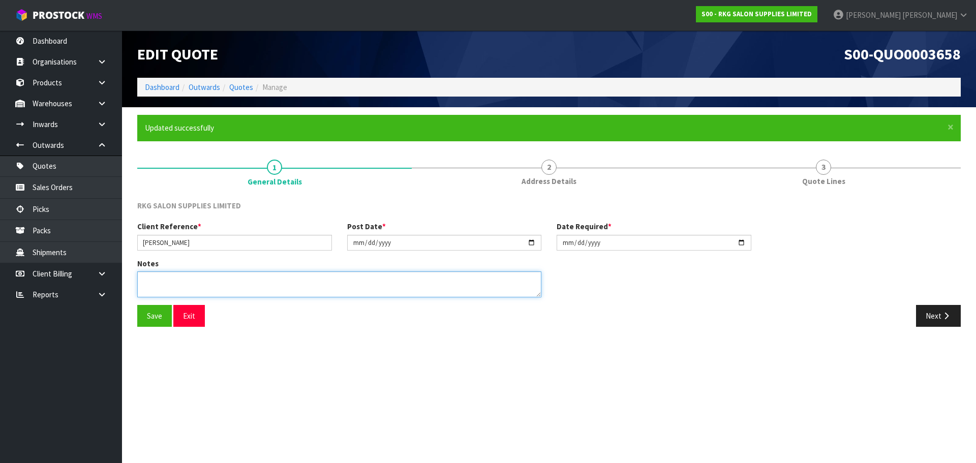
click at [163, 280] on textarea at bounding box center [339, 284] width 404 height 26
type textarea "DELIVERY TO GROUND LEVEL ONLY"
click at [150, 317] on button "Save" at bounding box center [154, 316] width 35 height 22
click at [940, 318] on button "Next" at bounding box center [938, 316] width 45 height 22
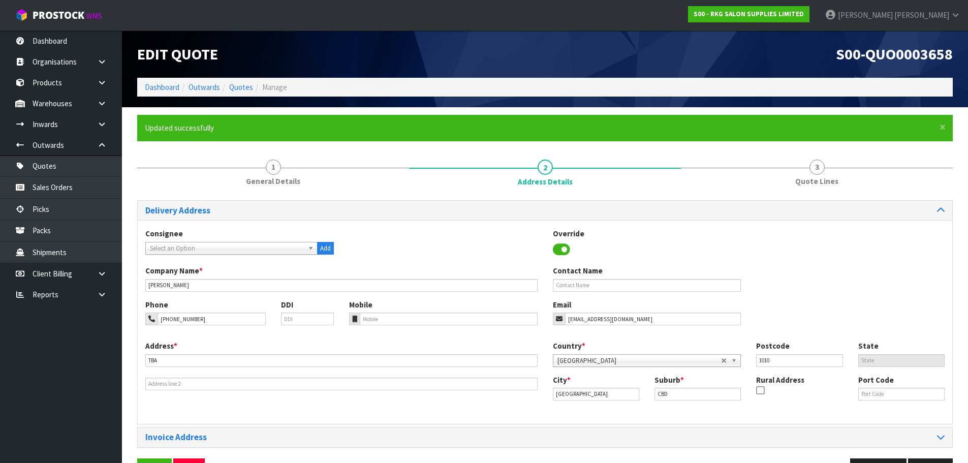
scroll to position [33, 0]
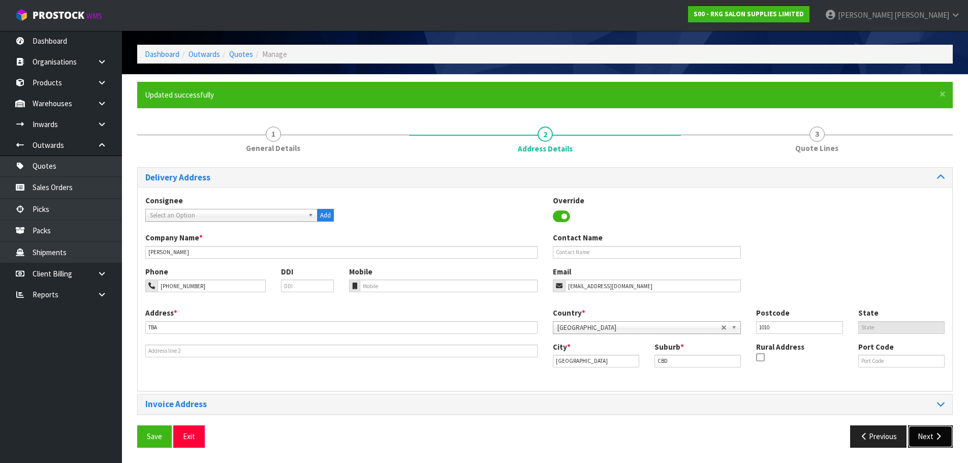
click at [929, 435] on button "Next" at bounding box center [930, 436] width 45 height 22
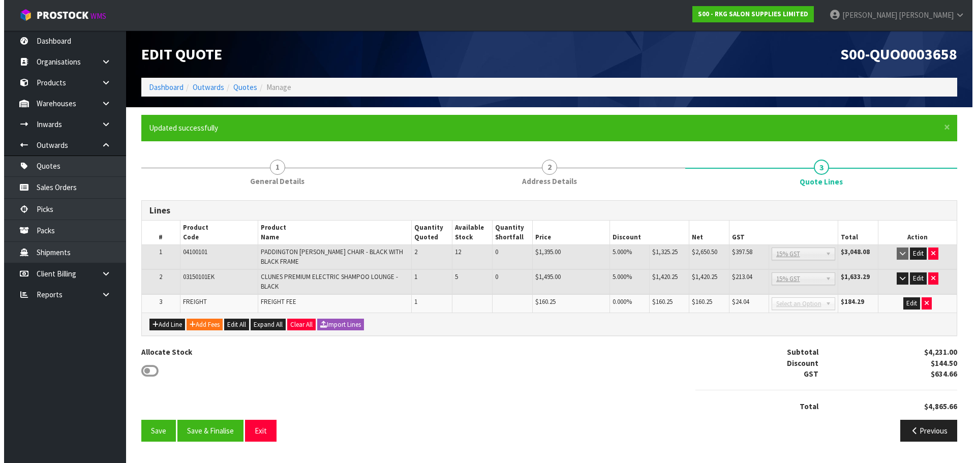
scroll to position [0, 0]
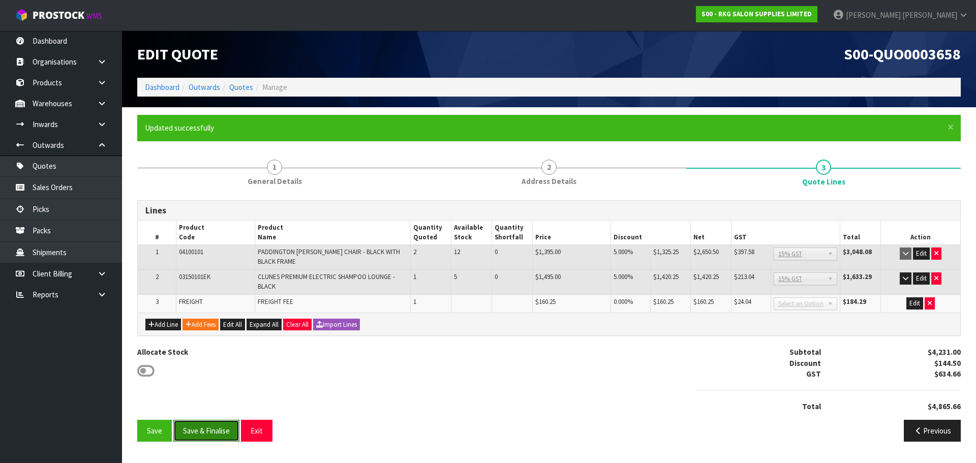
click at [205, 432] on button "Save & Finalise" at bounding box center [206, 431] width 66 height 22
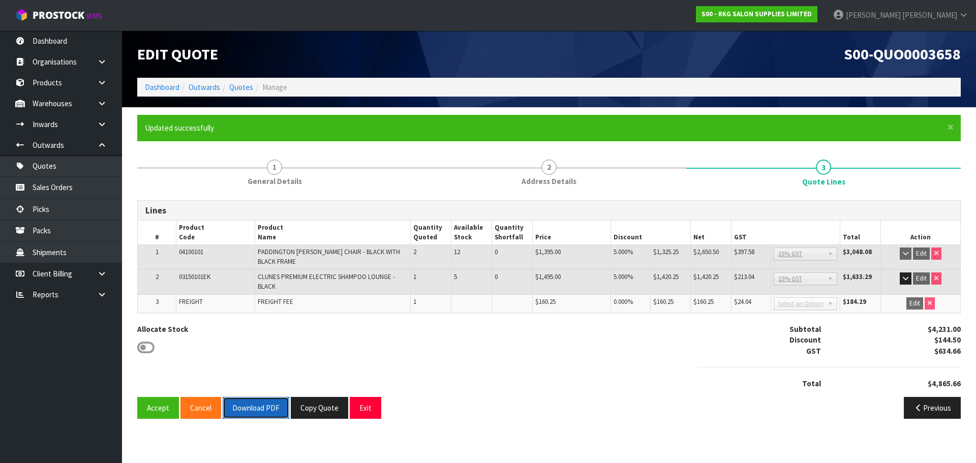
click at [248, 406] on button "Download PDF" at bounding box center [256, 408] width 67 height 22
click at [365, 410] on button "Exit" at bounding box center [366, 408] width 32 height 22
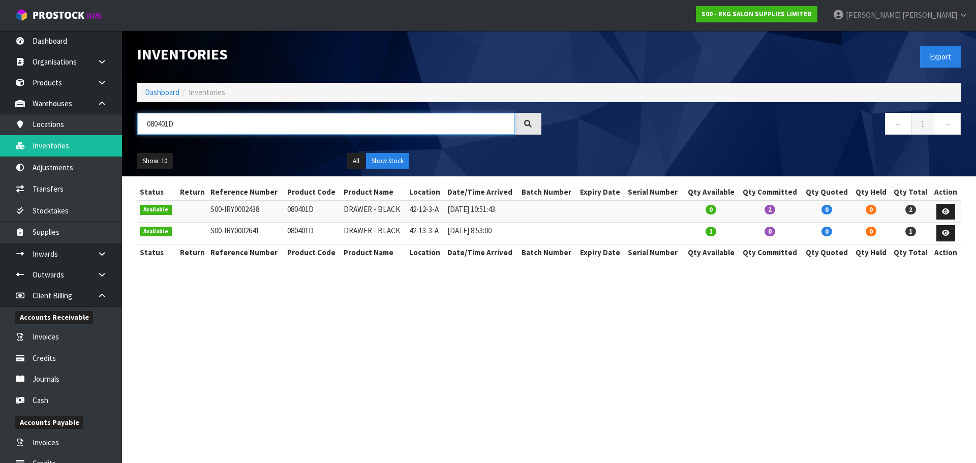
drag, startPoint x: 199, startPoint y: 123, endPoint x: 124, endPoint y: 133, distance: 74.7
click at [124, 133] on header "Inventories Export Dashboard Inventories 080401D ← 1 → Show: 10 5 10 25 50 All …" at bounding box center [549, 103] width 854 height 146
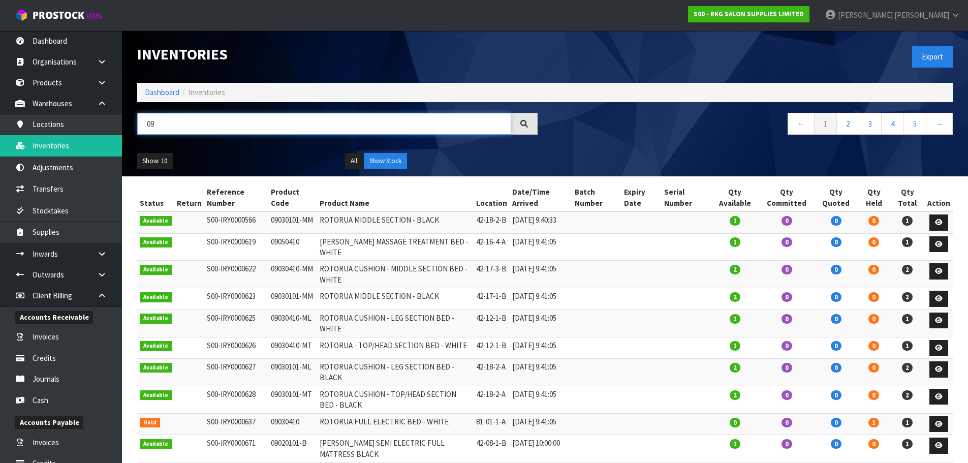
type input "0"
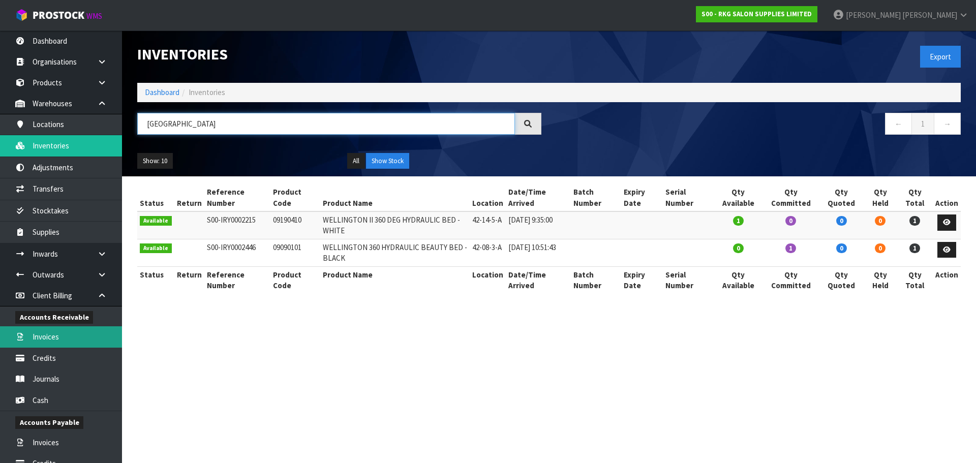
type input "[GEOGRAPHIC_DATA]"
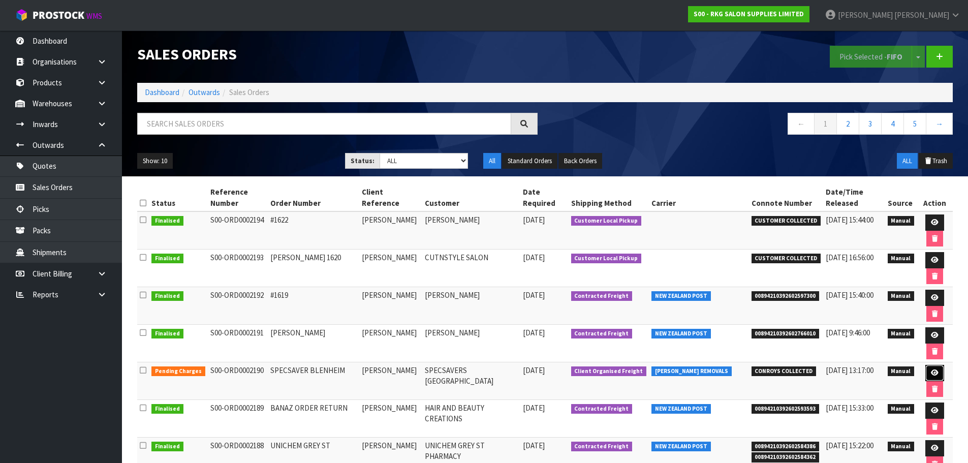
click at [931, 372] on icon at bounding box center [935, 372] width 8 height 7
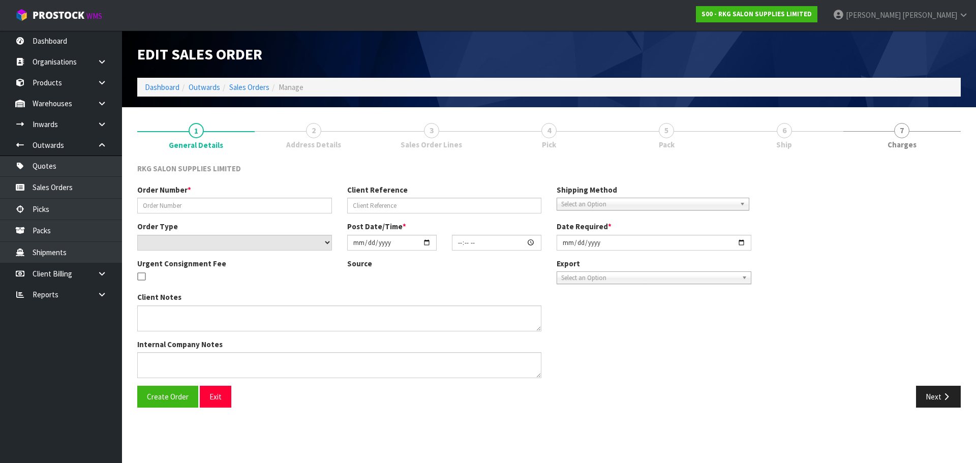
type input "SPECSAVER BLENHEIM"
type input "[PERSON_NAME]"
select select "number:0"
type input "[DATE]"
type input "00:00:00.000"
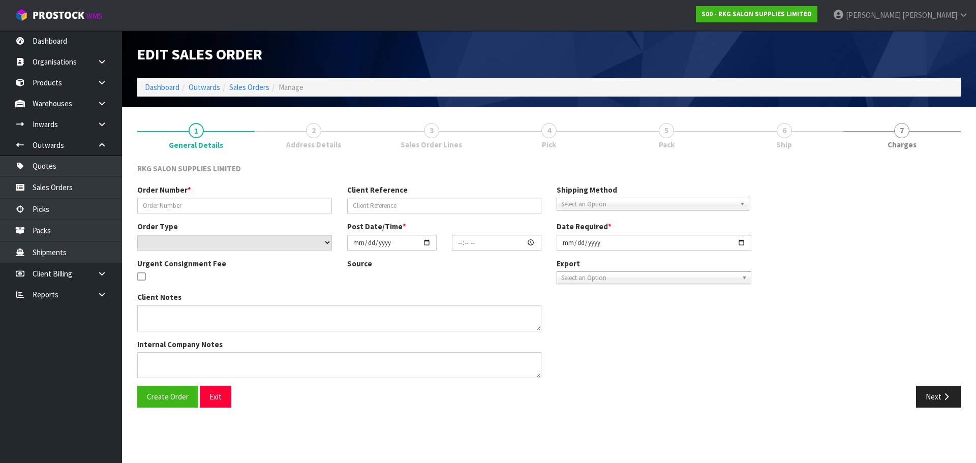
type input "[DATE]"
type textarea "CONROYS JOB #2977901 PICK UP [DATE] FULLY ASSEMBLED BED -PLEASE GET FROM SHOWRO…"
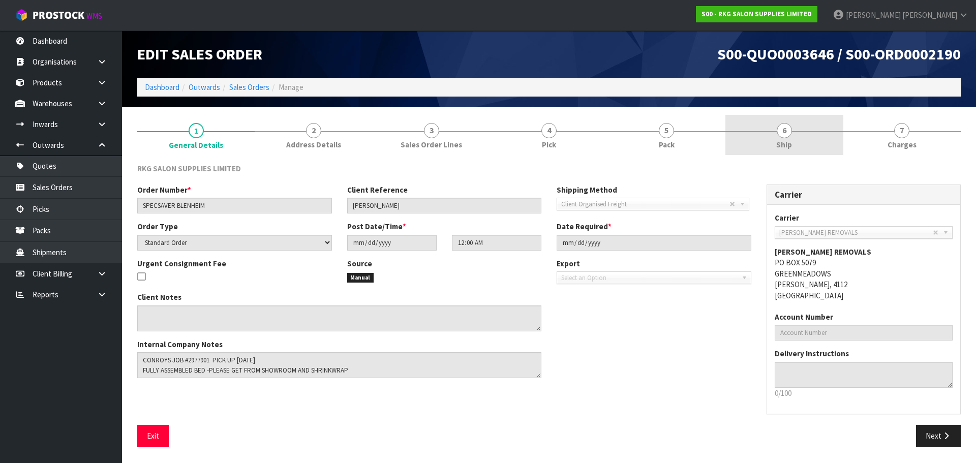
click at [788, 132] on span "6" at bounding box center [783, 130] width 15 height 15
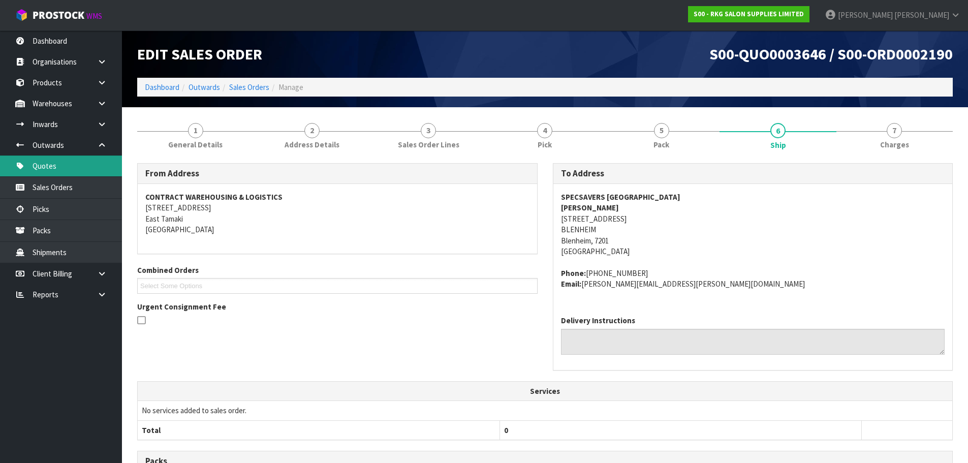
click at [45, 169] on link "Quotes" at bounding box center [61, 165] width 122 height 21
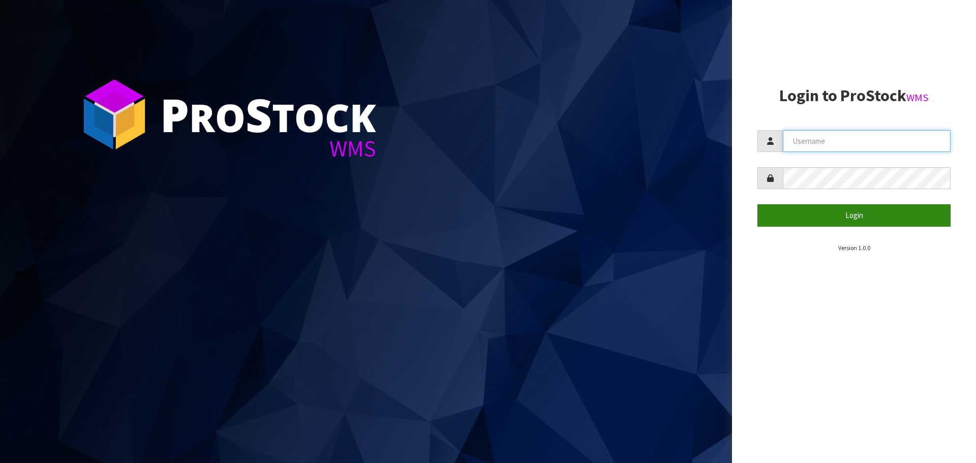
type input "[PERSON_NAME]"
click at [829, 216] on button "Login" at bounding box center [853, 215] width 193 height 22
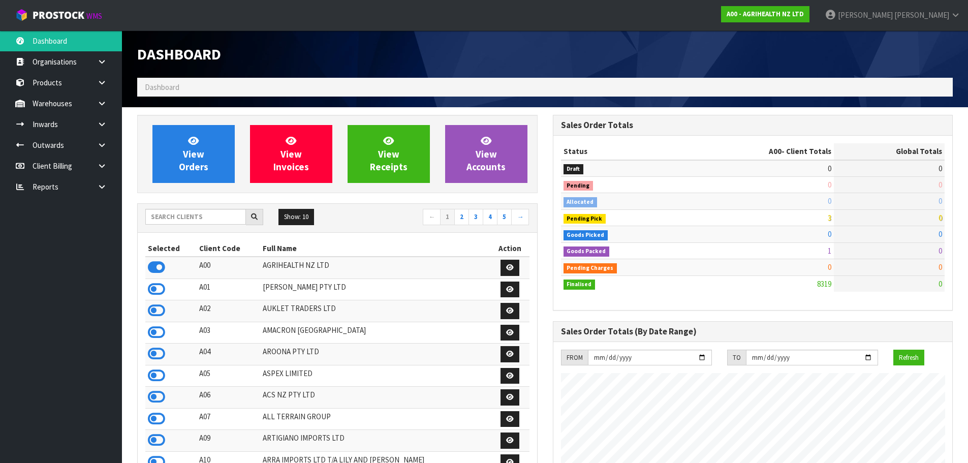
scroll to position [770, 415]
click at [180, 214] on input "text" at bounding box center [195, 217] width 101 height 16
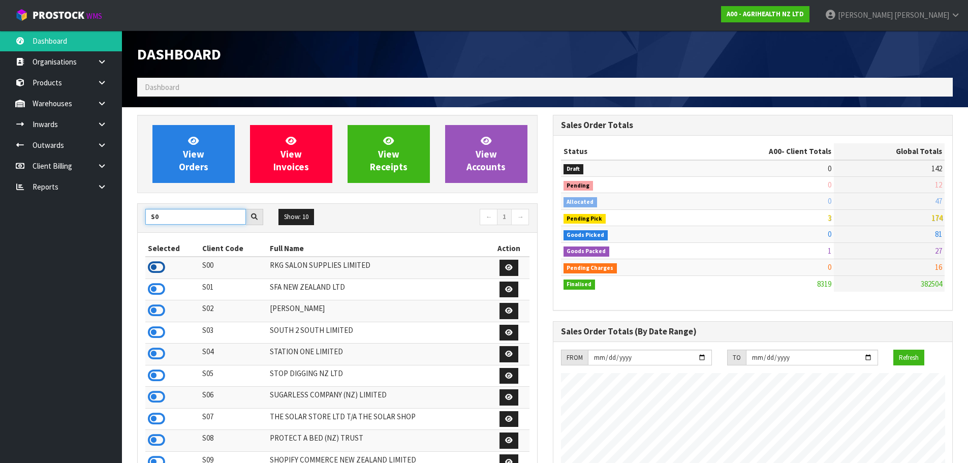
type input "S0"
click at [162, 268] on icon at bounding box center [156, 267] width 17 height 15
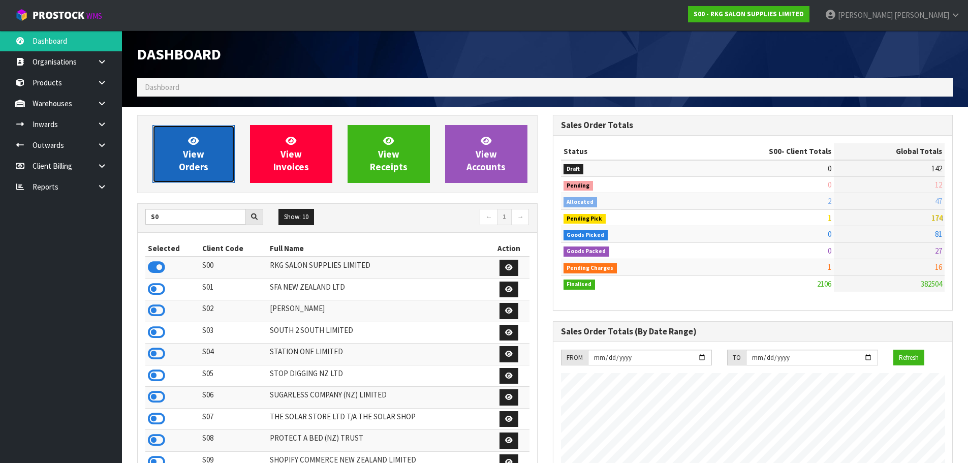
click at [204, 161] on span "View Orders" at bounding box center [193, 154] width 29 height 38
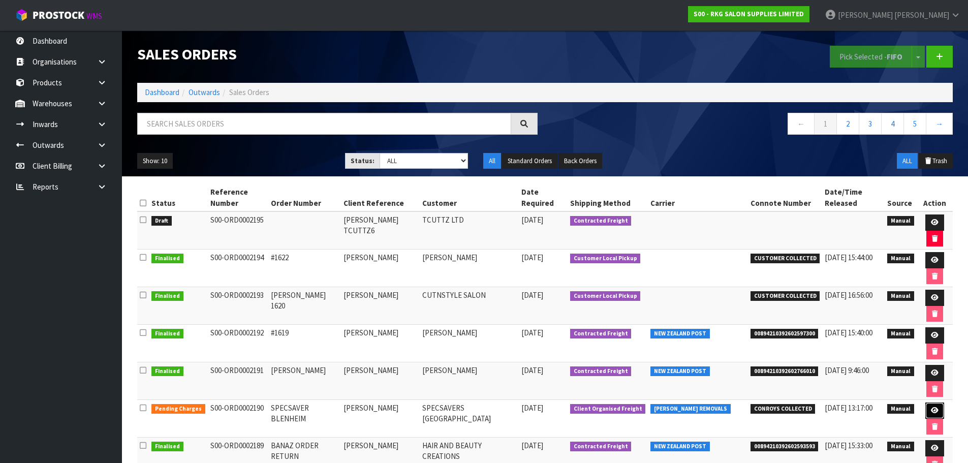
click at [931, 407] on icon at bounding box center [935, 410] width 8 height 7
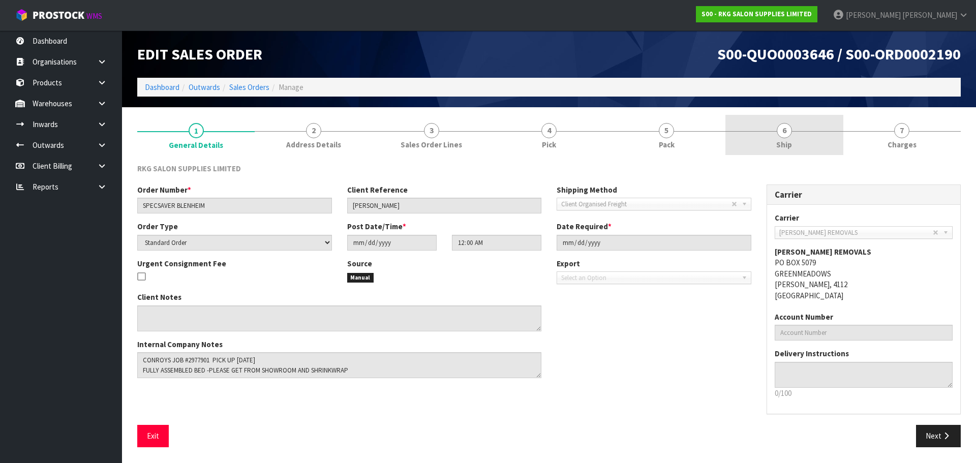
click at [786, 136] on span "6" at bounding box center [783, 130] width 15 height 15
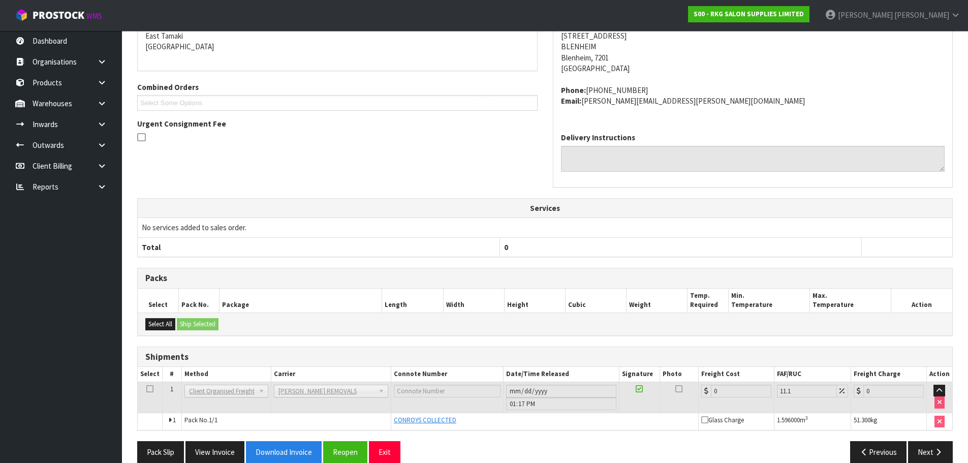
scroll to position [199, 0]
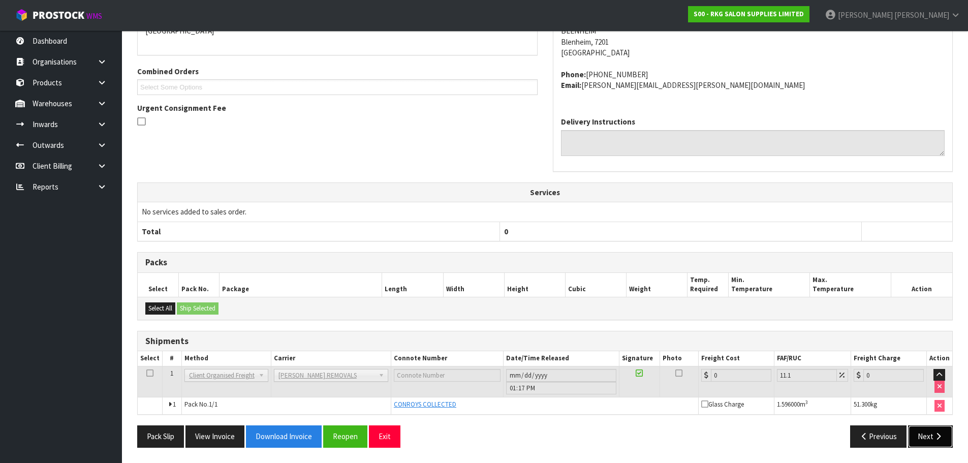
click at [927, 439] on button "Next" at bounding box center [930, 436] width 45 height 22
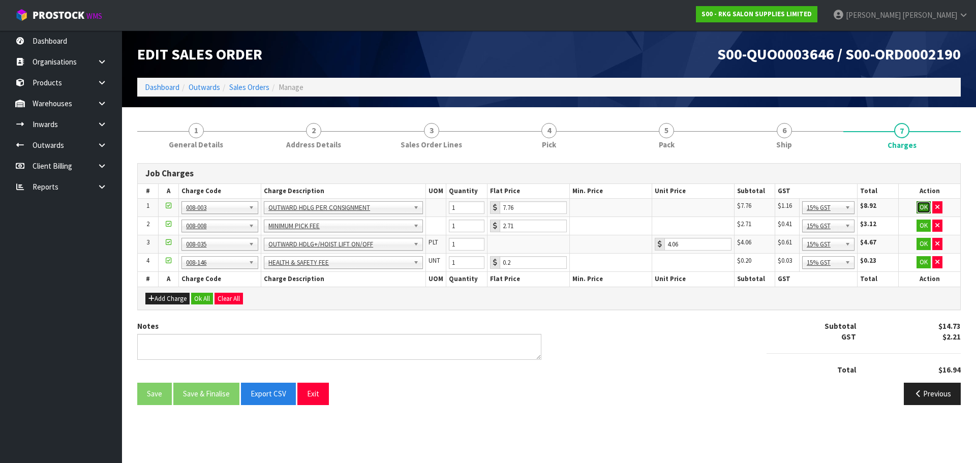
click at [922, 208] on button "OK" at bounding box center [923, 207] width 14 height 12
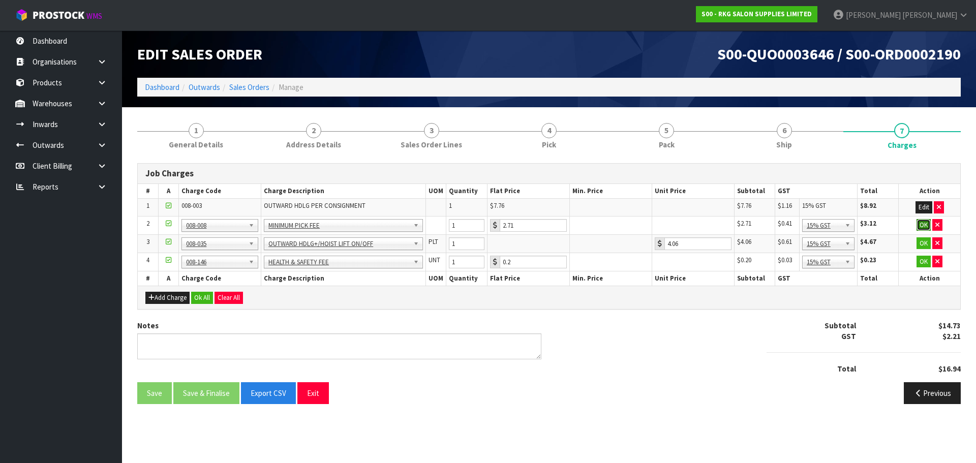
click at [923, 224] on button "OK" at bounding box center [923, 225] width 14 height 12
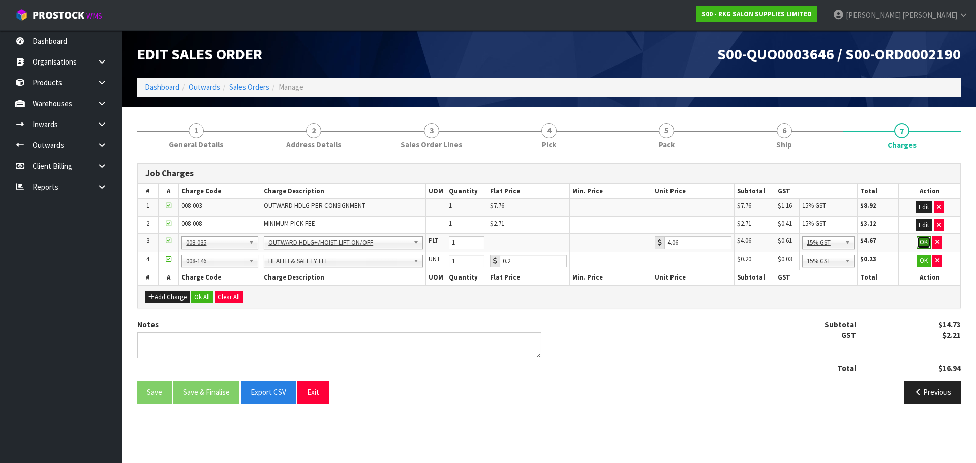
click at [922, 242] on button "OK" at bounding box center [923, 242] width 14 height 12
click at [925, 261] on button "OK" at bounding box center [923, 260] width 14 height 12
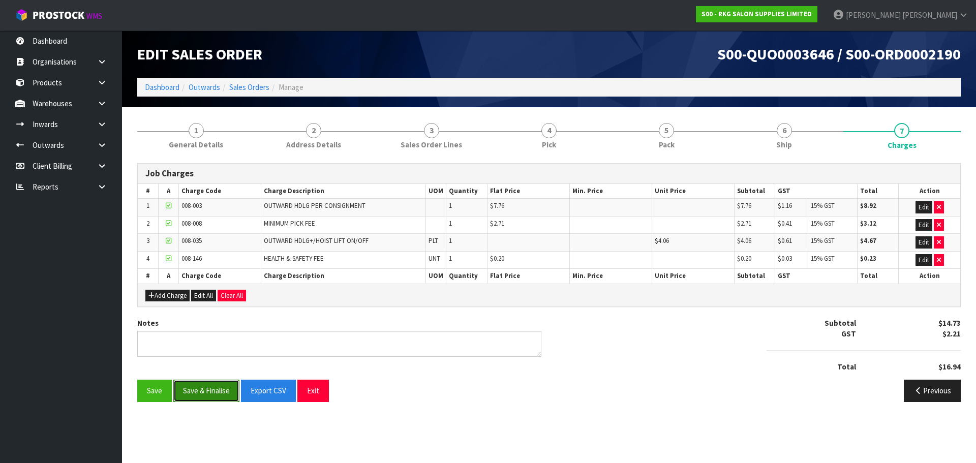
click at [209, 393] on button "Save & Finalise" at bounding box center [206, 391] width 66 height 22
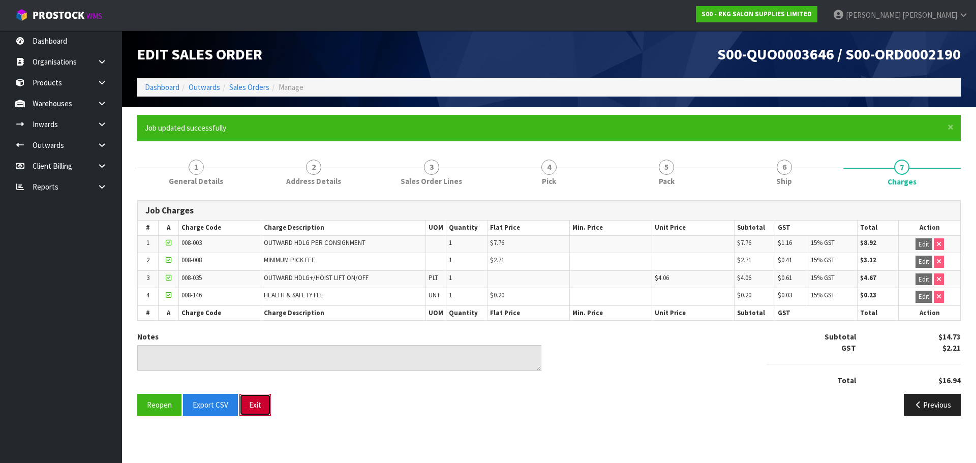
click at [247, 401] on button "Exit" at bounding box center [255, 405] width 32 height 22
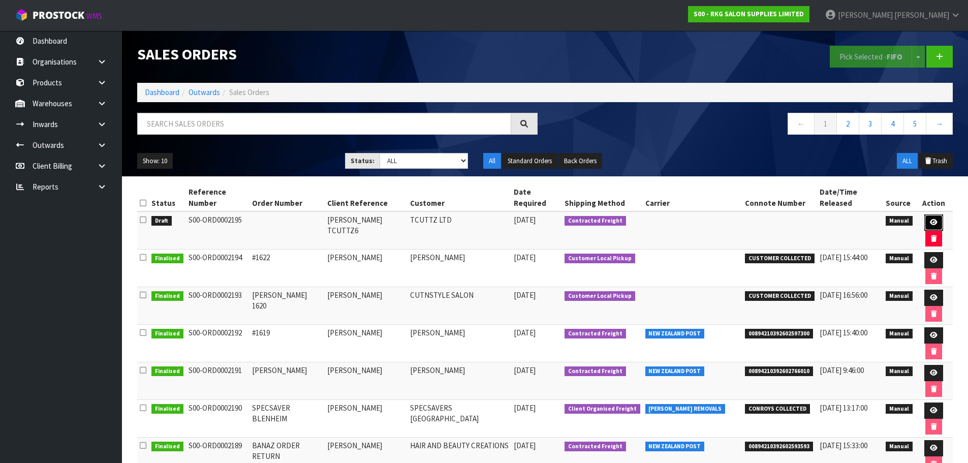
click at [924, 214] on link at bounding box center [933, 222] width 19 height 16
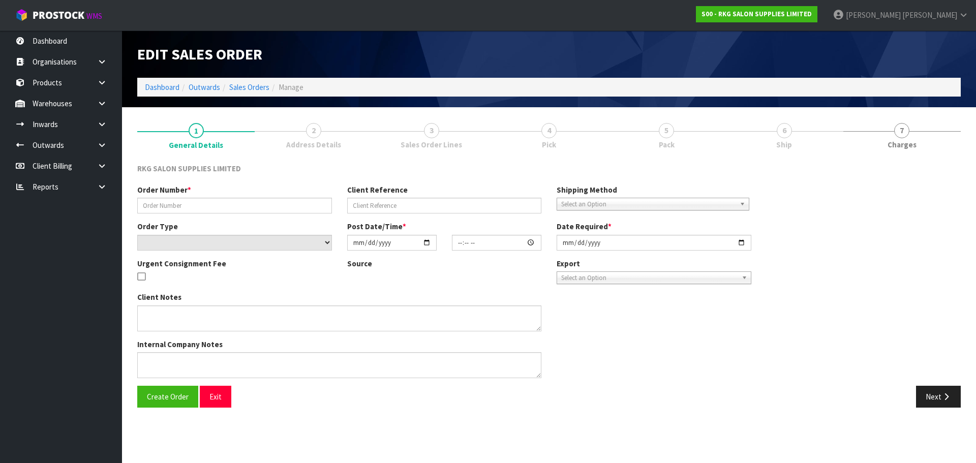
type input "[PERSON_NAME] TCUTTZ6"
select select "number:0"
type input "[DATE]"
type textarea "EXPORT TO [GEOGRAPHIC_DATA] (APPLY CREDIT)"
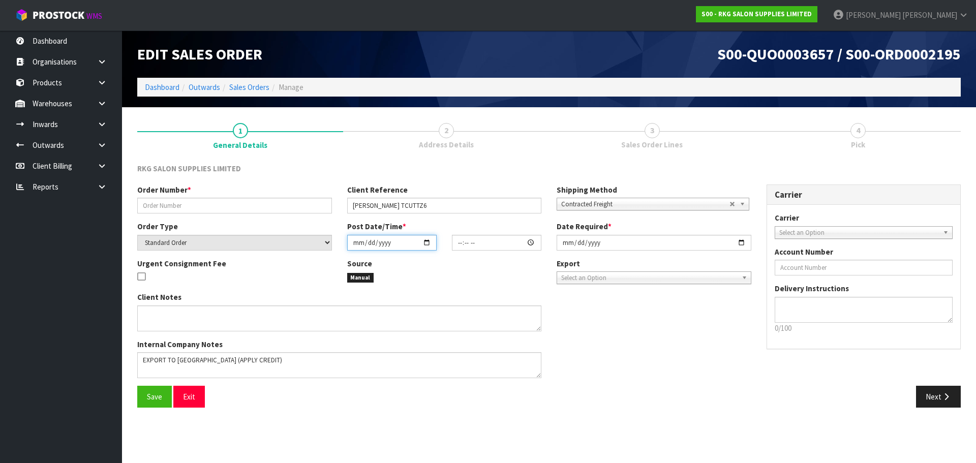
click at [427, 242] on input "date" at bounding box center [391, 243] width 89 height 16
type input "[DATE]"
type input "00:00:00.000"
type input "[DATE]"
click at [171, 200] on input "text" at bounding box center [234, 206] width 195 height 16
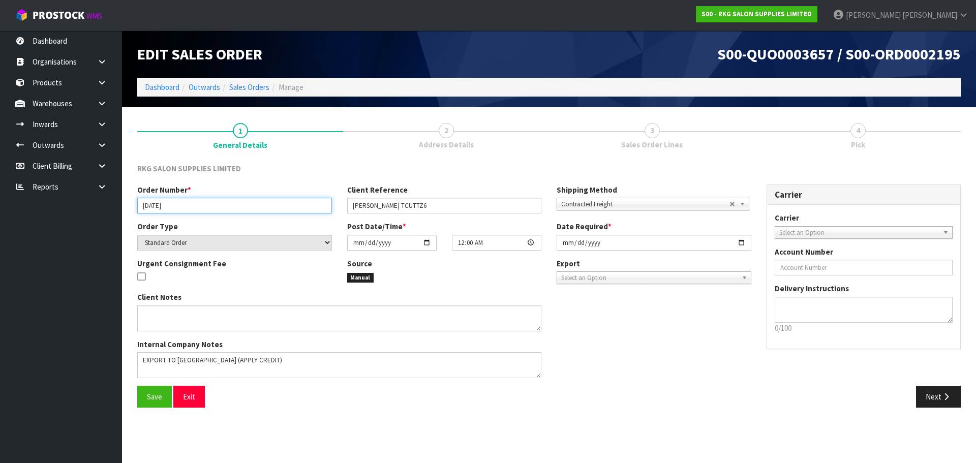
type input "[DATE]"
click at [622, 207] on span "Contracted Freight" at bounding box center [645, 204] width 168 height 12
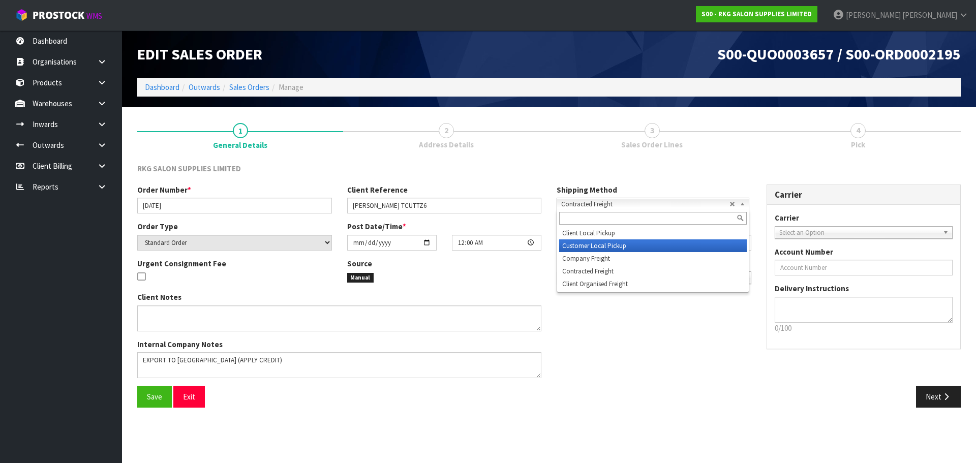
click at [592, 246] on li "Customer Local Pickup" at bounding box center [652, 245] width 187 height 13
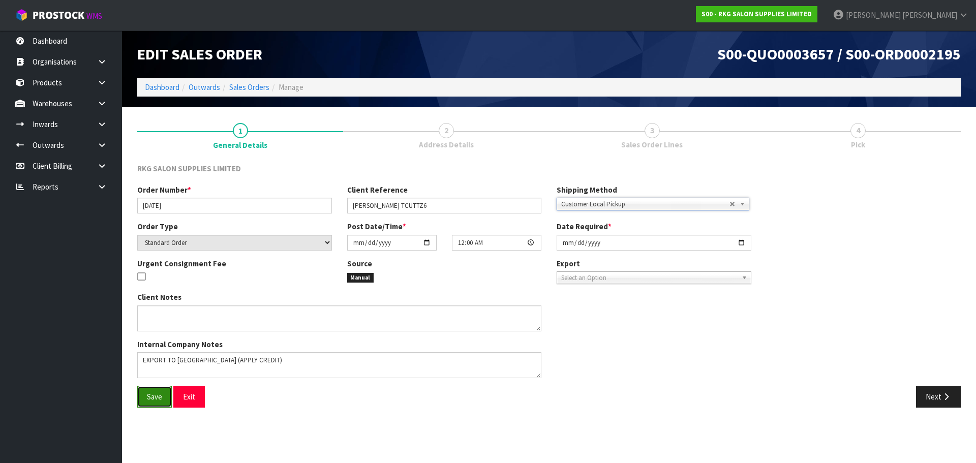
click at [146, 395] on button "Save" at bounding box center [154, 397] width 35 height 22
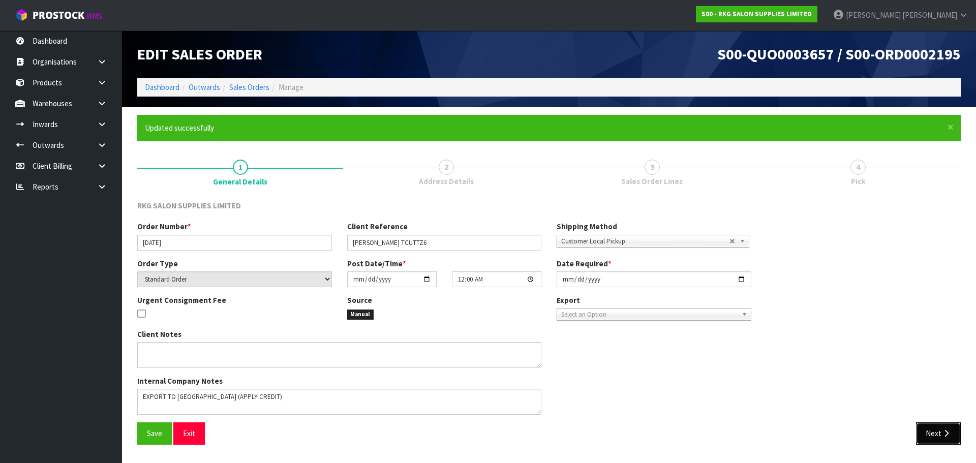
click at [928, 437] on button "Next" at bounding box center [938, 433] width 45 height 22
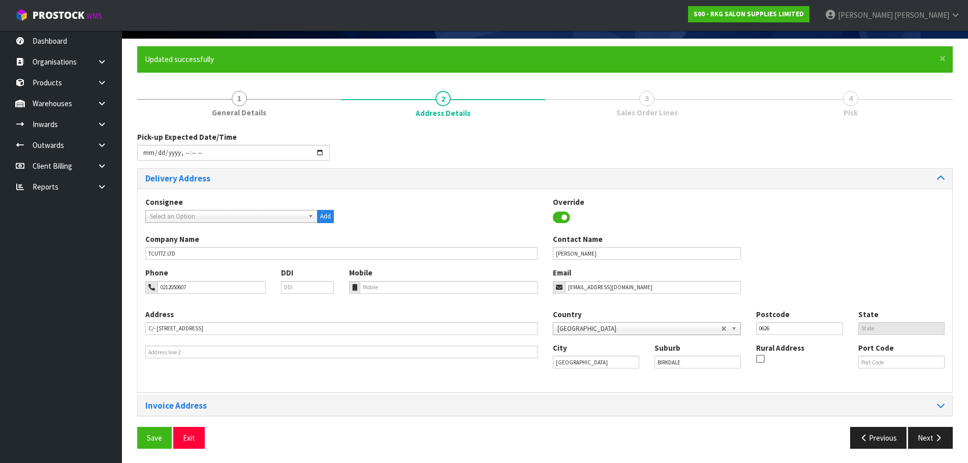
scroll to position [70, 0]
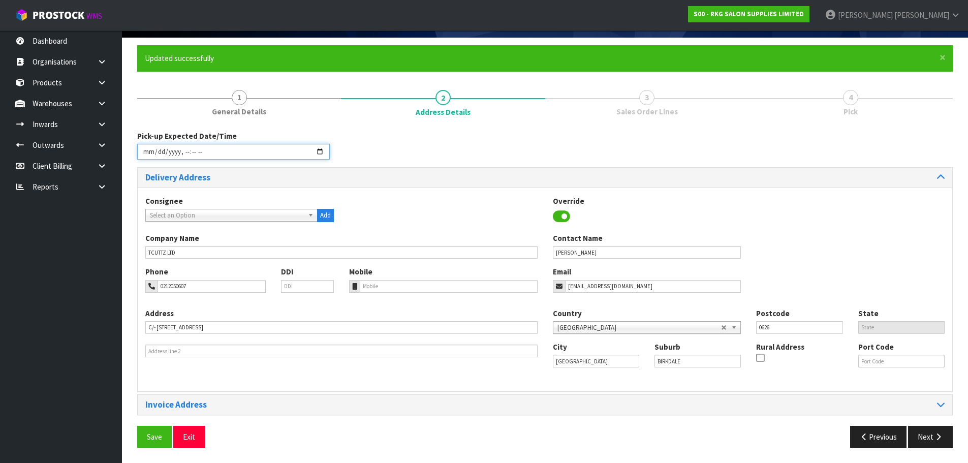
click at [321, 152] on input "datetime-local" at bounding box center [233, 152] width 193 height 16
type input "[DATE]T16:43"
click at [421, 152] on div "Pick-up Expected Date/Time" at bounding box center [545, 149] width 831 height 37
drag, startPoint x: 576, startPoint y: 250, endPoint x: 537, endPoint y: 255, distance: 39.4
click at [537, 255] on div "Company Name TCUTTZ LTD Contact Name [PERSON_NAME]" at bounding box center [545, 250] width 814 height 34
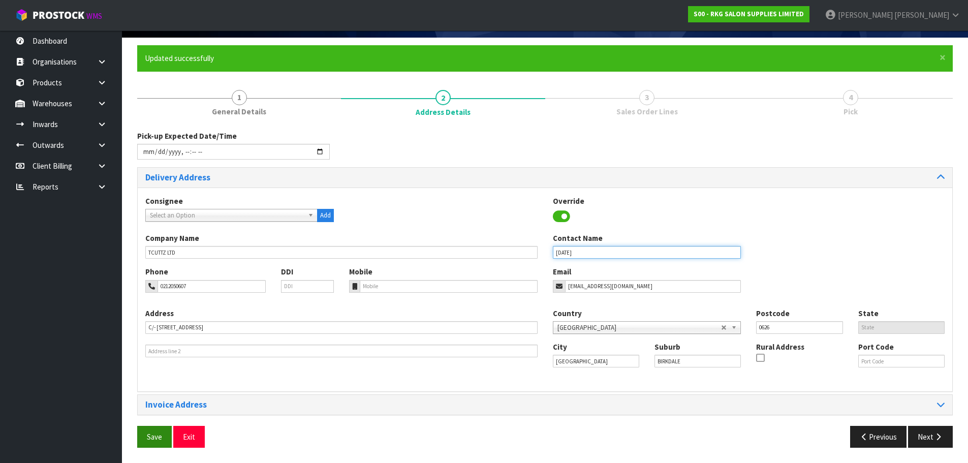
type input "[DATE]"
click at [150, 434] on span "Save" at bounding box center [154, 437] width 15 height 10
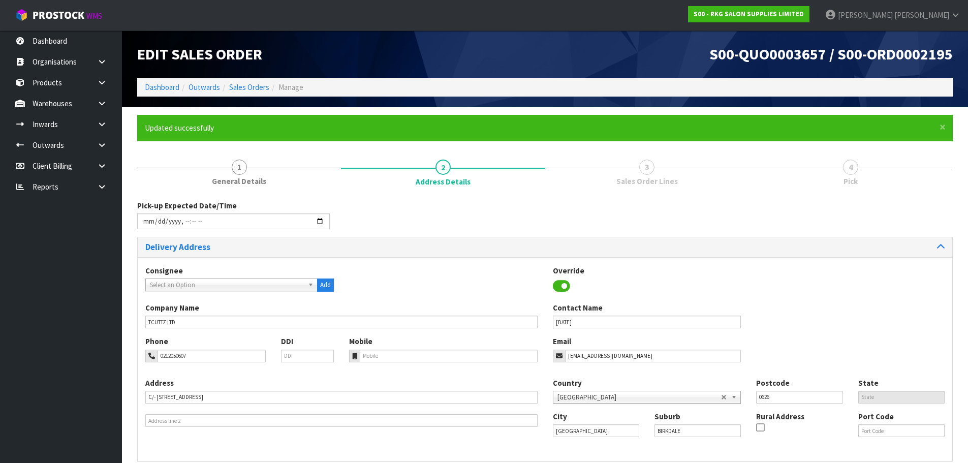
type input "[DATE]T16:43"
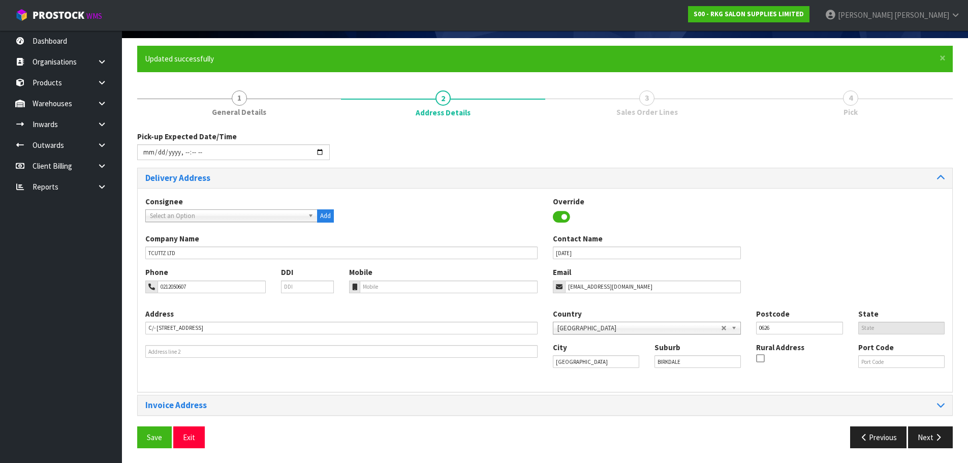
scroll to position [70, 0]
click at [930, 440] on button "Next" at bounding box center [930, 437] width 45 height 22
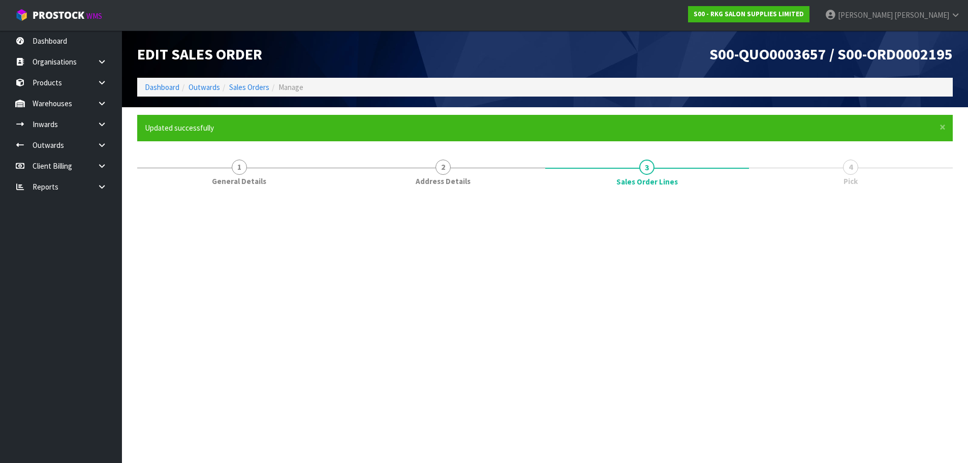
scroll to position [0, 0]
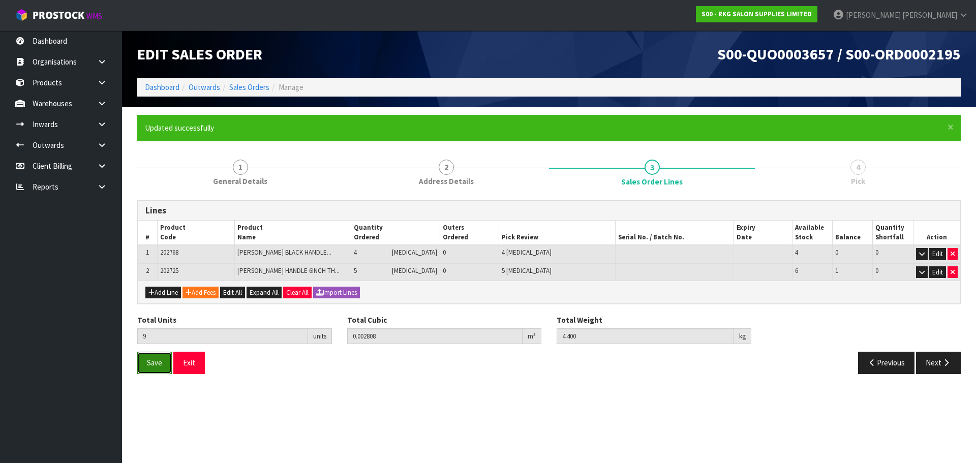
click at [159, 360] on span "Save" at bounding box center [154, 363] width 15 height 10
click at [935, 364] on button "Next" at bounding box center [938, 363] width 45 height 22
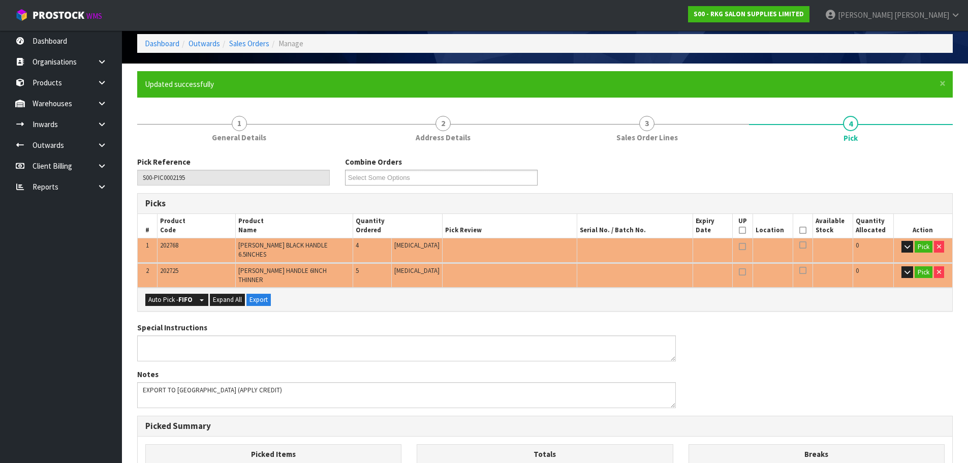
scroll to position [102, 0]
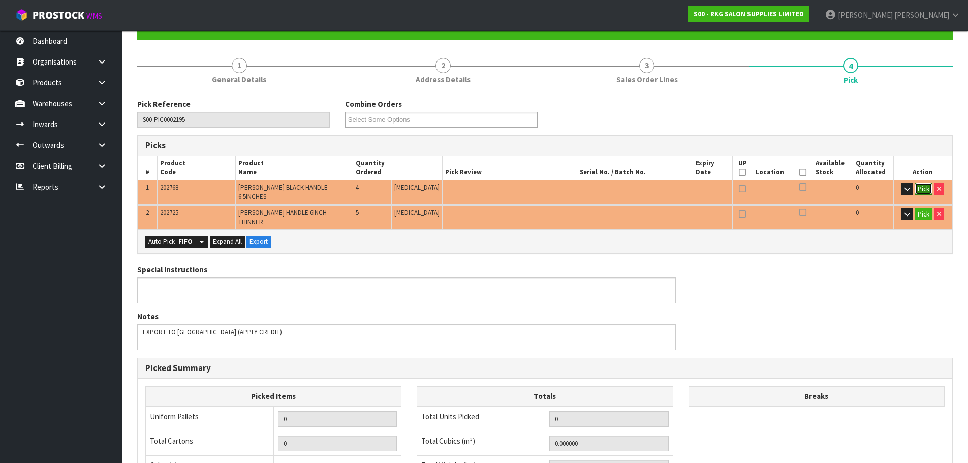
click at [925, 187] on button "Pick" at bounding box center [924, 189] width 18 height 12
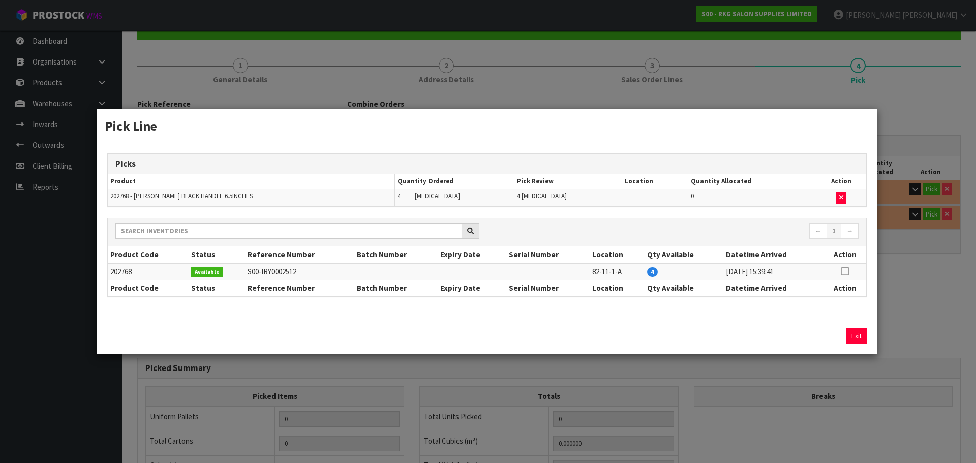
click at [844, 271] on icon at bounding box center [844, 271] width 8 height 1
click at [824, 340] on button "Assign Pick" at bounding box center [822, 336] width 42 height 16
type input "Piece x 4"
type input "4"
type input "0.000828"
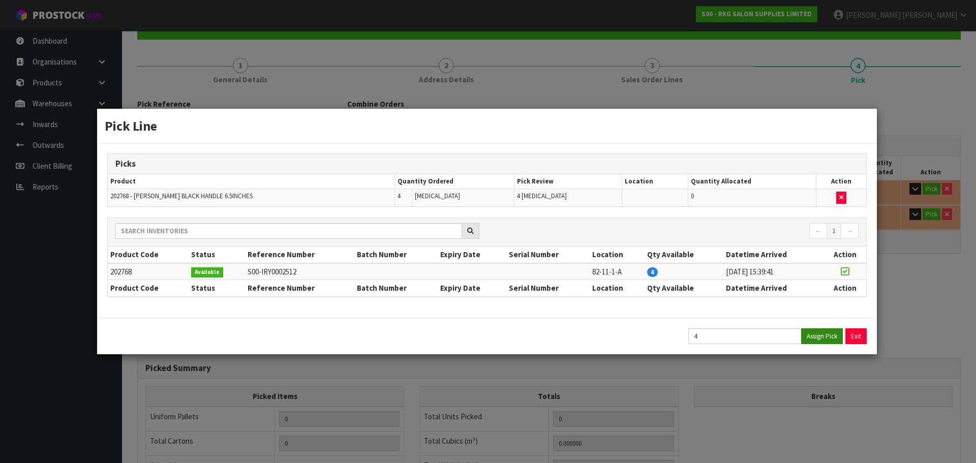
type input "2.4"
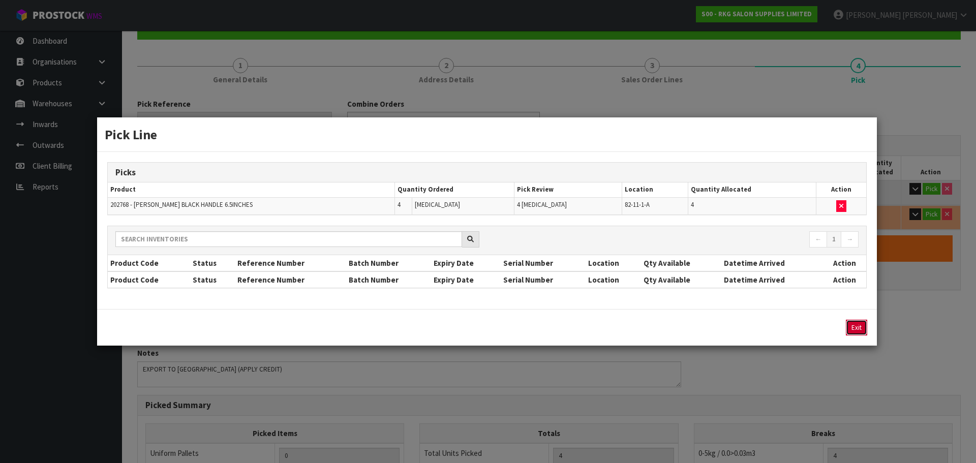
drag, startPoint x: 853, startPoint y: 330, endPoint x: 878, endPoint y: 278, distance: 58.2
click at [853, 330] on button "Exit" at bounding box center [855, 328] width 21 height 16
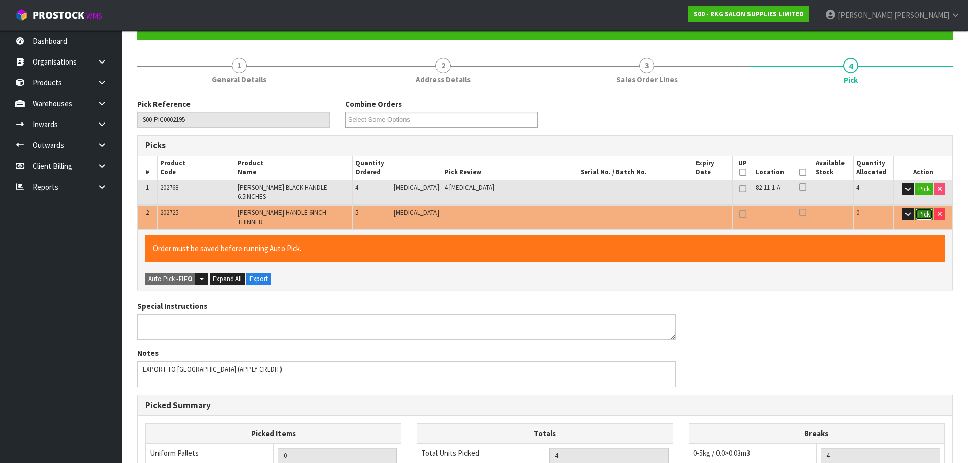
click at [921, 208] on button "Pick" at bounding box center [924, 214] width 18 height 12
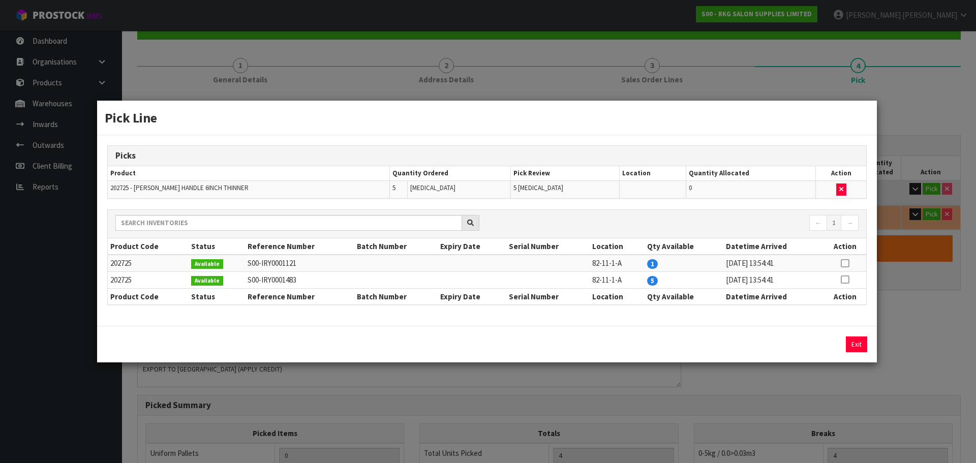
click at [844, 280] on icon at bounding box center [844, 279] width 8 height 1
click at [811, 343] on button "Assign Pick" at bounding box center [822, 344] width 42 height 16
type input "Piece x 9"
type input "9"
type input "0.002808"
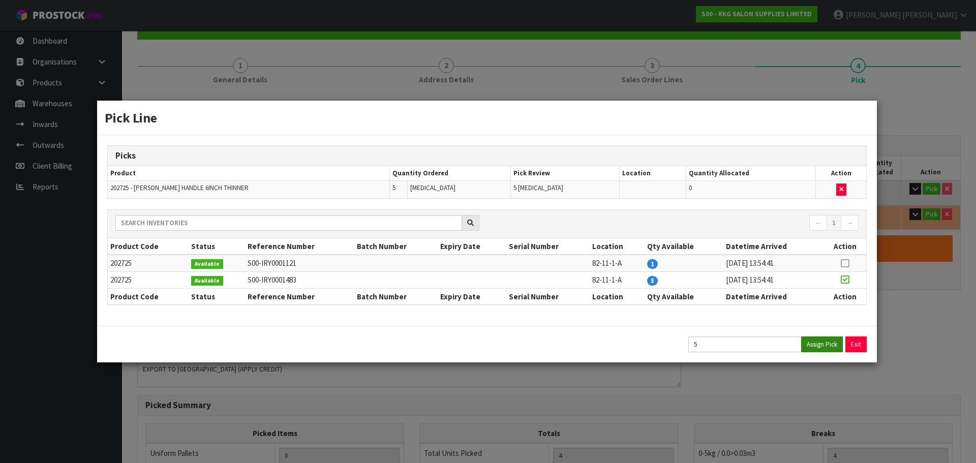
type input "4.4"
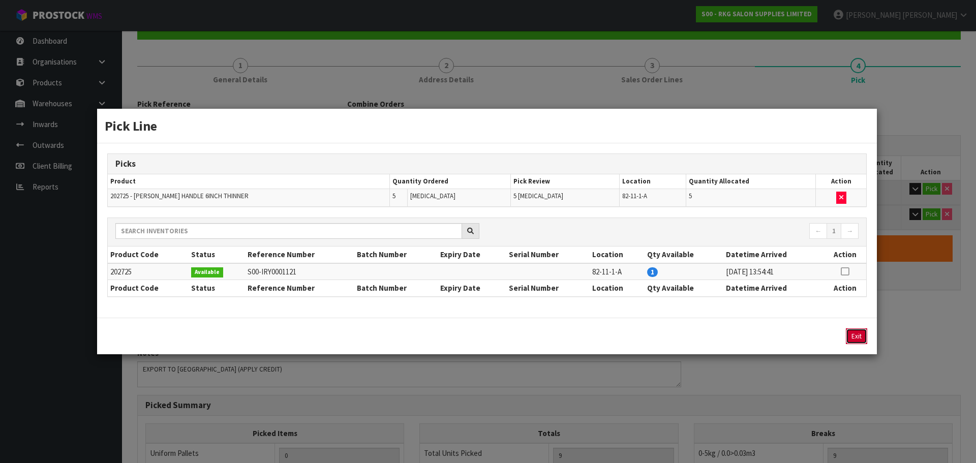
click at [861, 338] on button "Exit" at bounding box center [855, 336] width 21 height 16
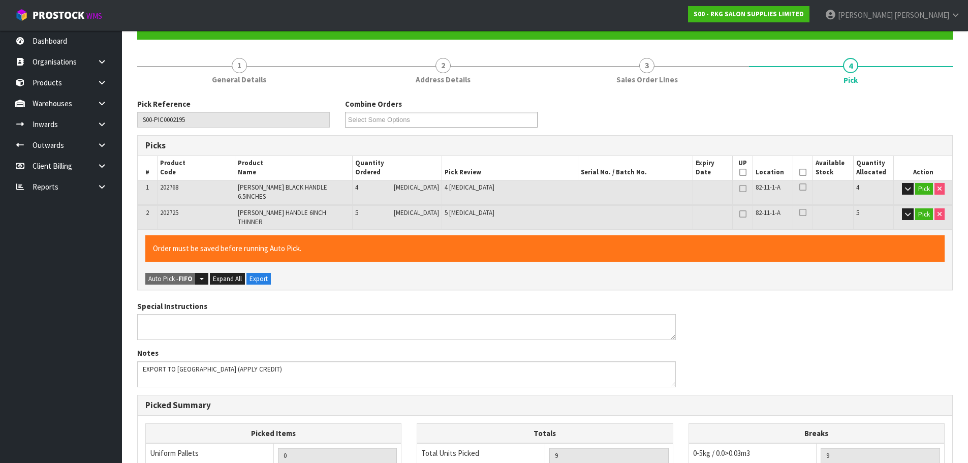
drag, startPoint x: 799, startPoint y: 171, endPoint x: 791, endPoint y: 173, distance: 7.9
click at [799, 172] on icon at bounding box center [802, 172] width 7 height 1
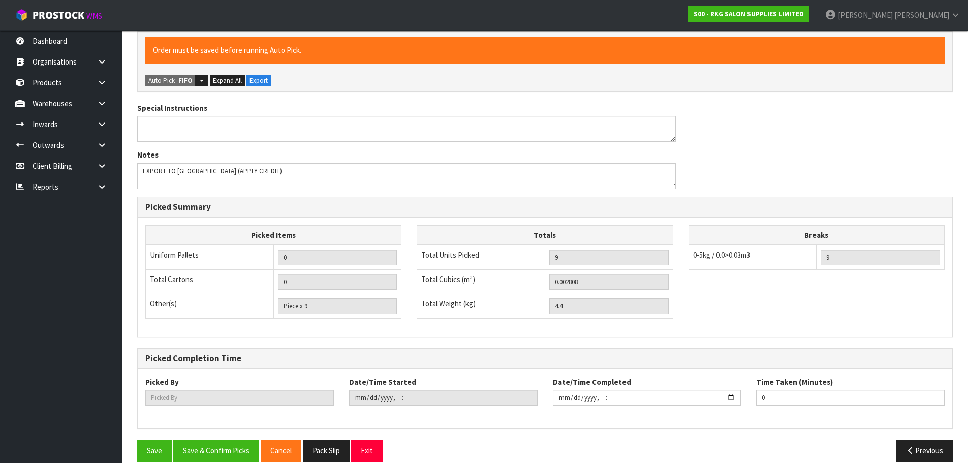
scroll to position [300, 0]
click at [226, 439] on button "Save & Confirm Picks" at bounding box center [216, 450] width 86 height 22
type input "[PERSON_NAME]"
type input "[DATE]T16:43:32"
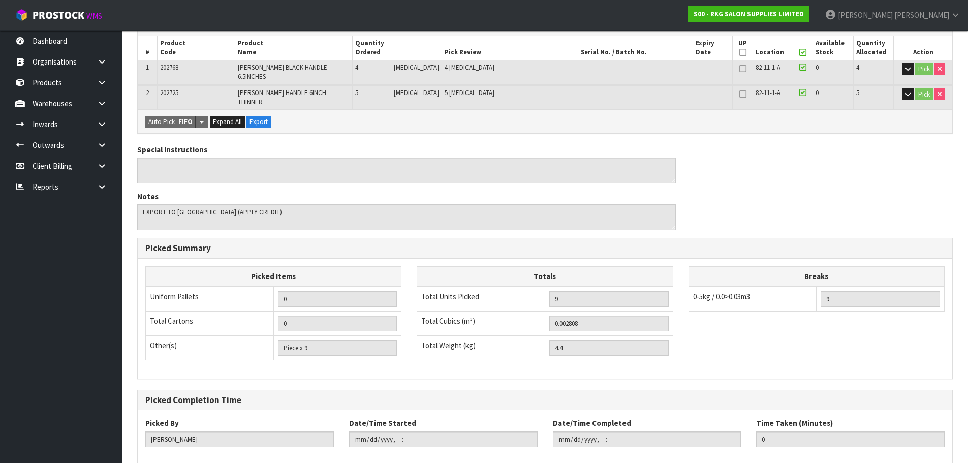
scroll to position [263, 0]
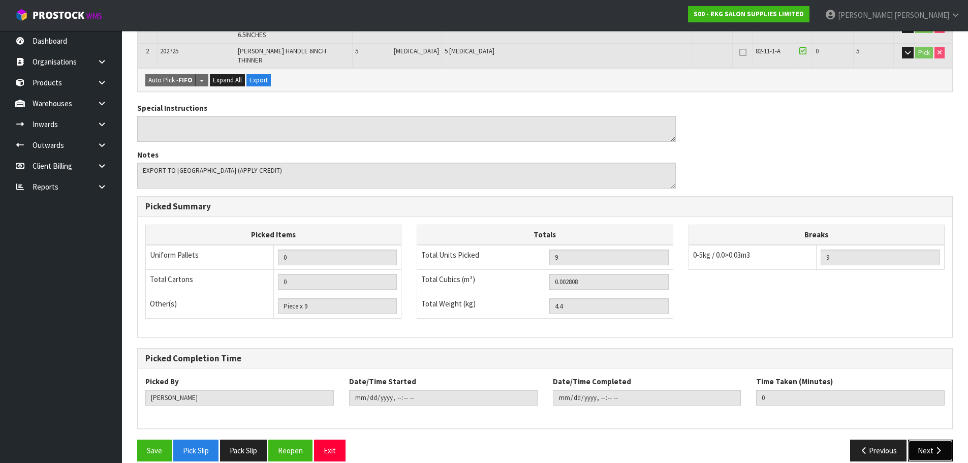
click at [924, 439] on button "Next" at bounding box center [930, 450] width 45 height 22
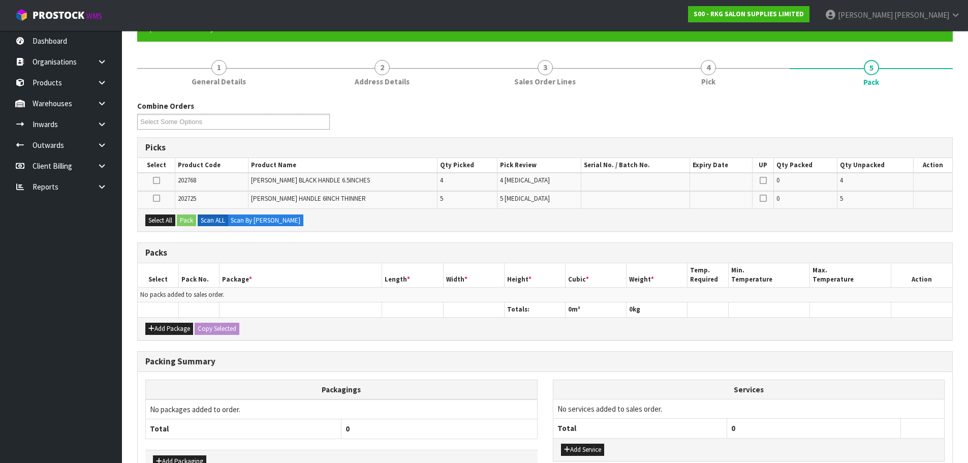
scroll to position [102, 0]
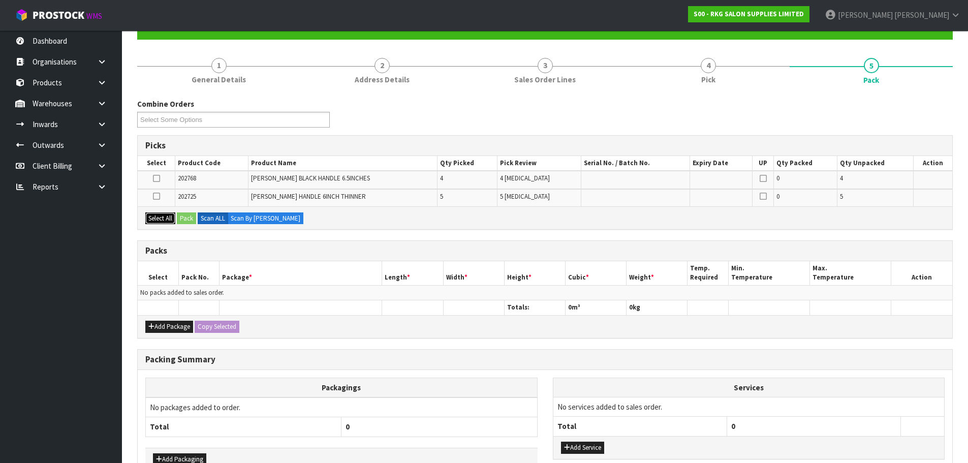
click at [152, 216] on button "Select All" at bounding box center [160, 218] width 30 height 12
click at [175, 322] on button "Add Package" at bounding box center [169, 327] width 48 height 12
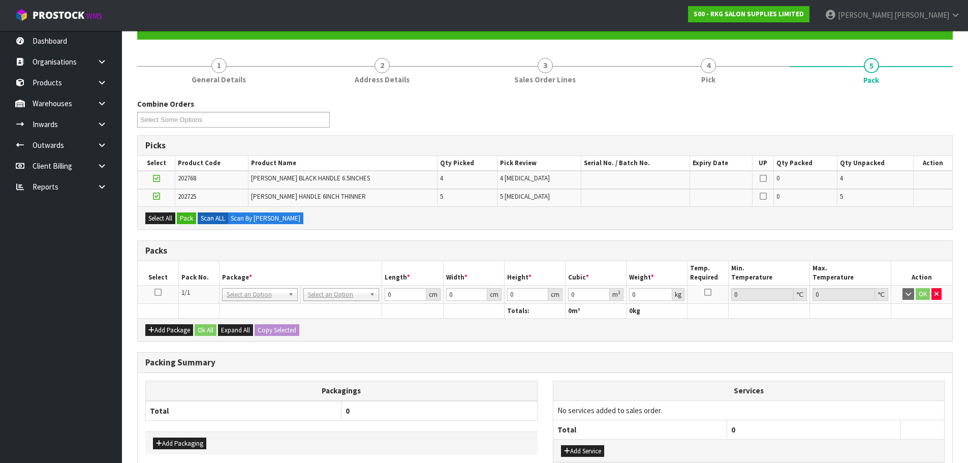
click at [156, 292] on icon at bounding box center [157, 292] width 7 height 1
click at [184, 218] on button "Pack" at bounding box center [186, 218] width 19 height 12
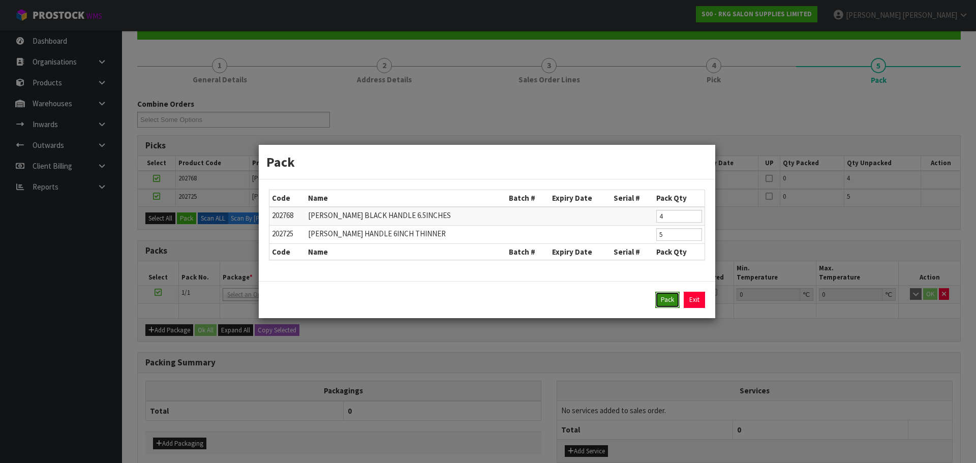
click at [666, 301] on button "Pack" at bounding box center [667, 300] width 24 height 16
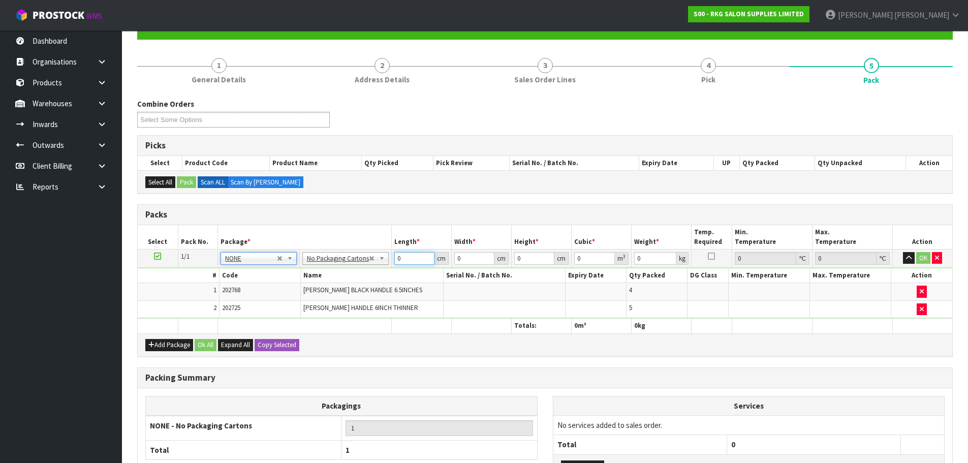
drag, startPoint x: 399, startPoint y: 258, endPoint x: 389, endPoint y: 258, distance: 10.2
click at [389, 258] on tr "1/1 NONE 007-001 007-002 007-004 007-009 007-013 007-014 007-015 007-017 007-01…" at bounding box center [545, 258] width 814 height 18
type input "20"
type input "3"
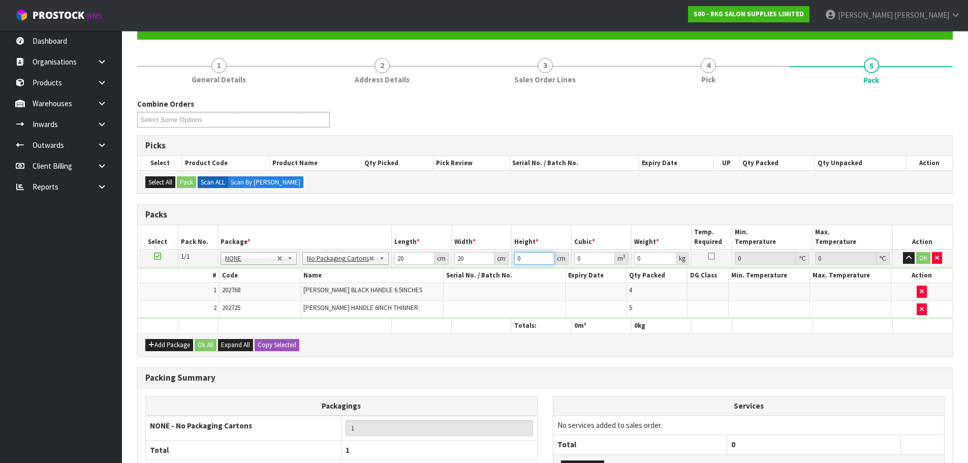
type input "0.0012"
type input "30"
type input "0.012"
type input "30"
type input "1"
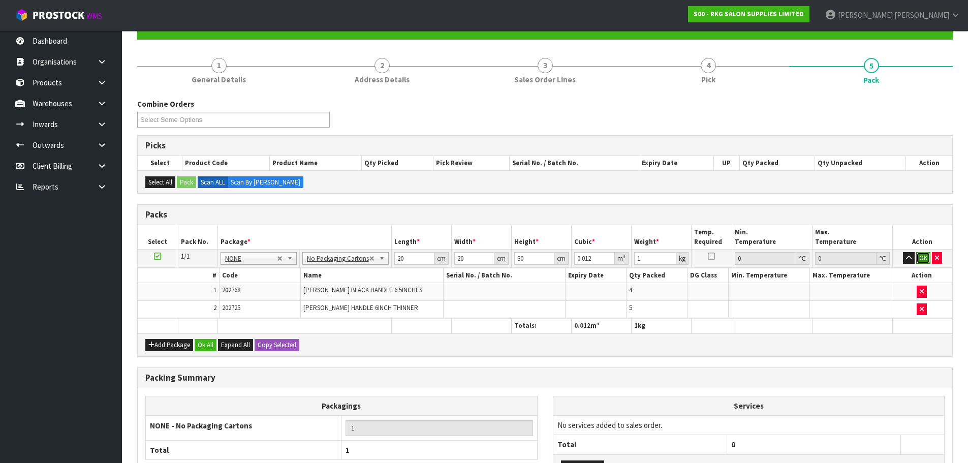
click at [923, 261] on button "OK" at bounding box center [923, 258] width 14 height 12
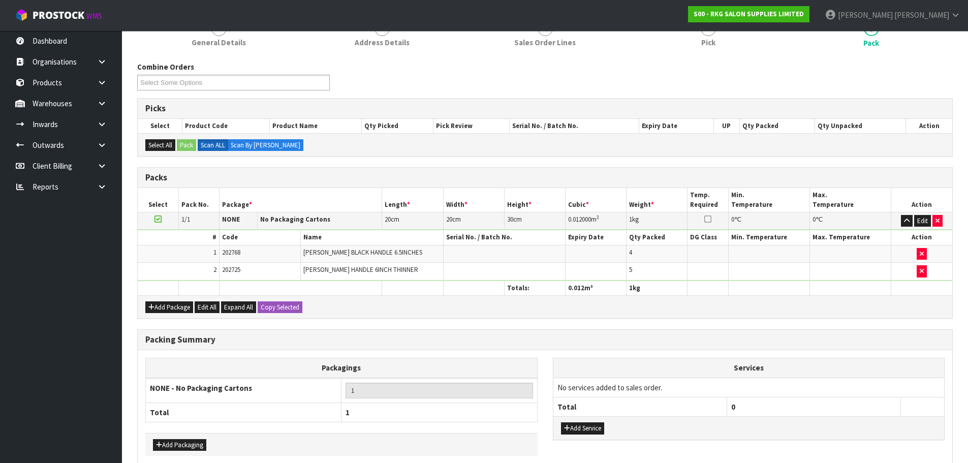
scroll to position [188, 0]
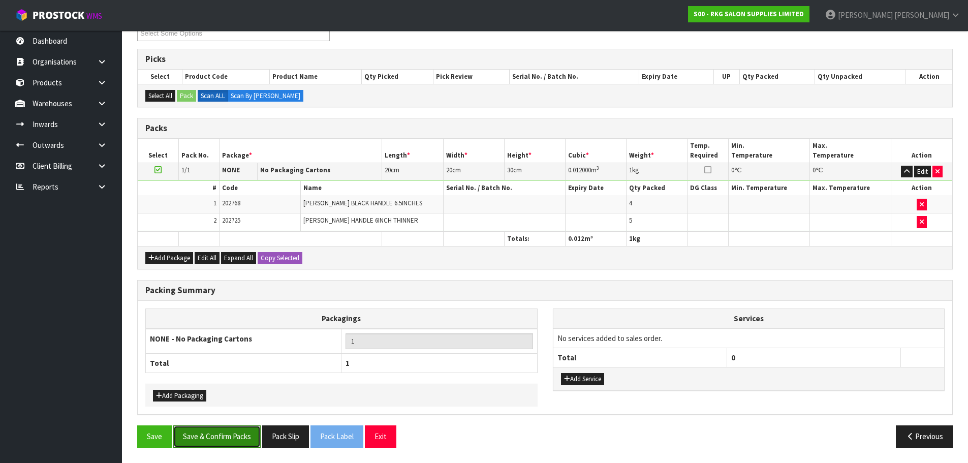
drag, startPoint x: 206, startPoint y: 433, endPoint x: 434, endPoint y: 312, distance: 258.2
click at [207, 433] on button "Save & Confirm Packs" at bounding box center [216, 436] width 87 height 22
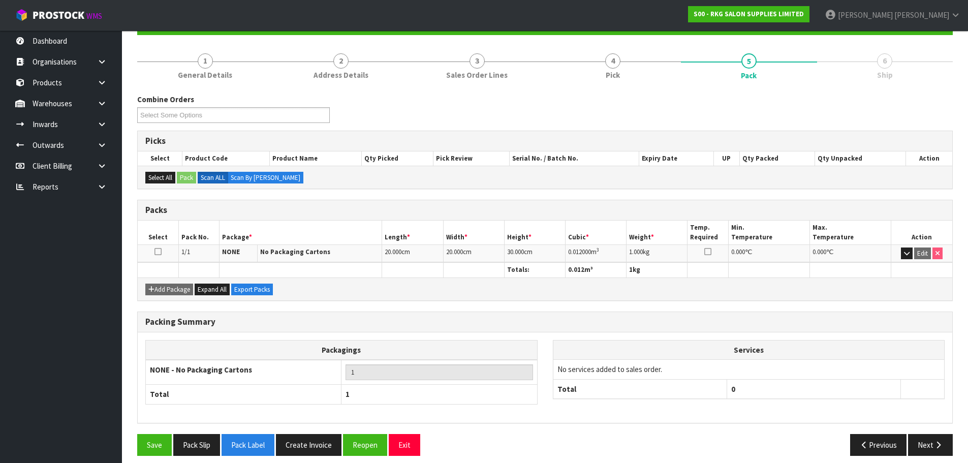
scroll to position [114, 0]
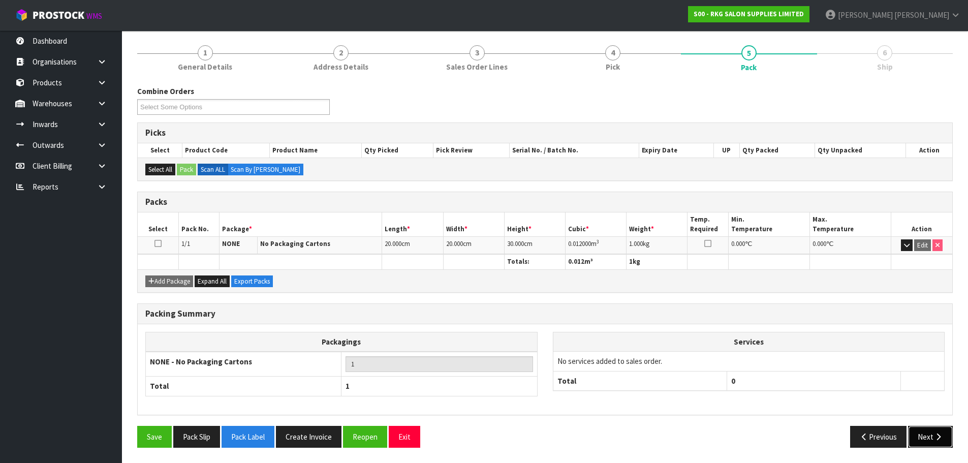
click at [937, 436] on icon "button" at bounding box center [938, 437] width 10 height 8
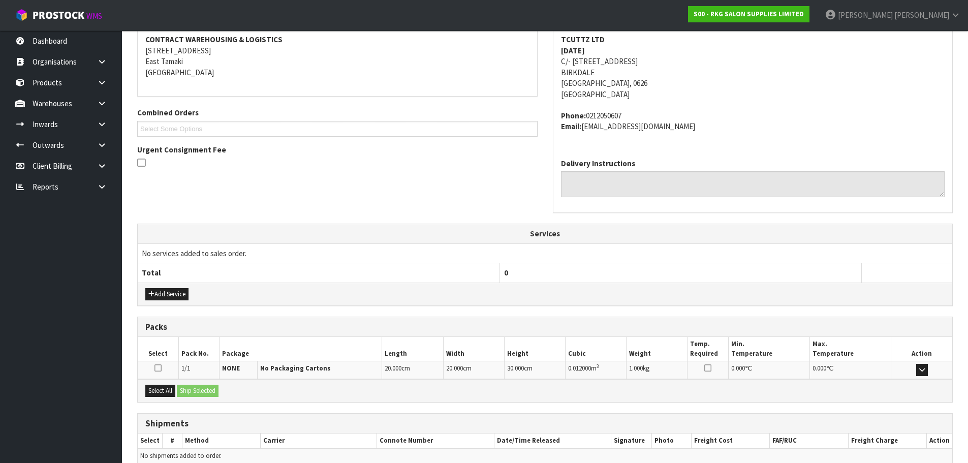
scroll to position [243, 0]
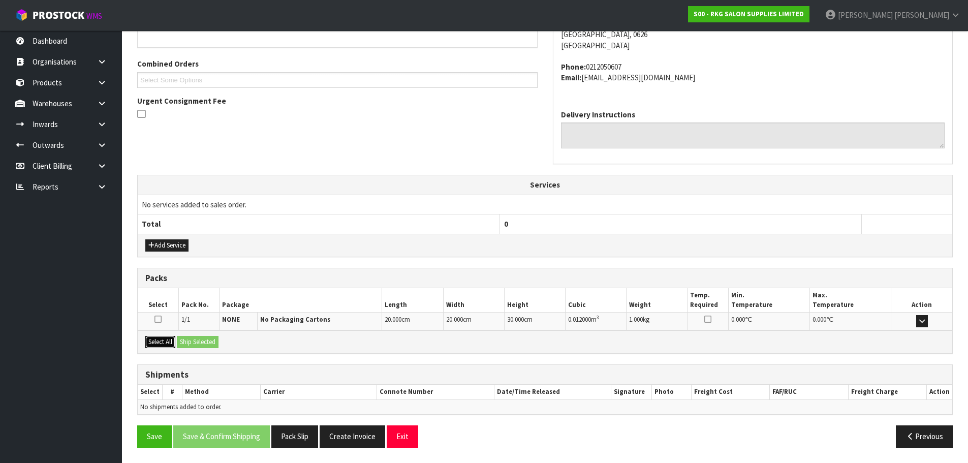
click at [161, 342] on button "Select All" at bounding box center [160, 342] width 30 height 12
click at [193, 340] on button "Ship Selected" at bounding box center [198, 342] width 42 height 12
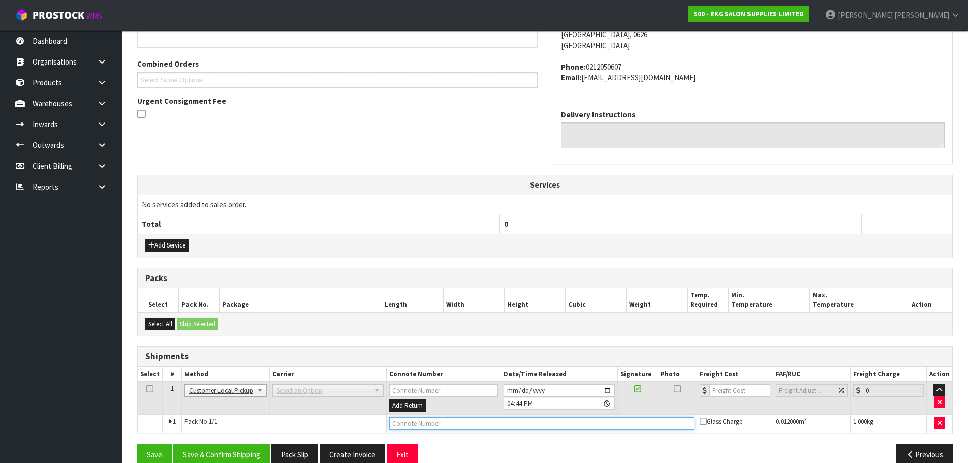
click at [408, 428] on input "text" at bounding box center [541, 423] width 305 height 13
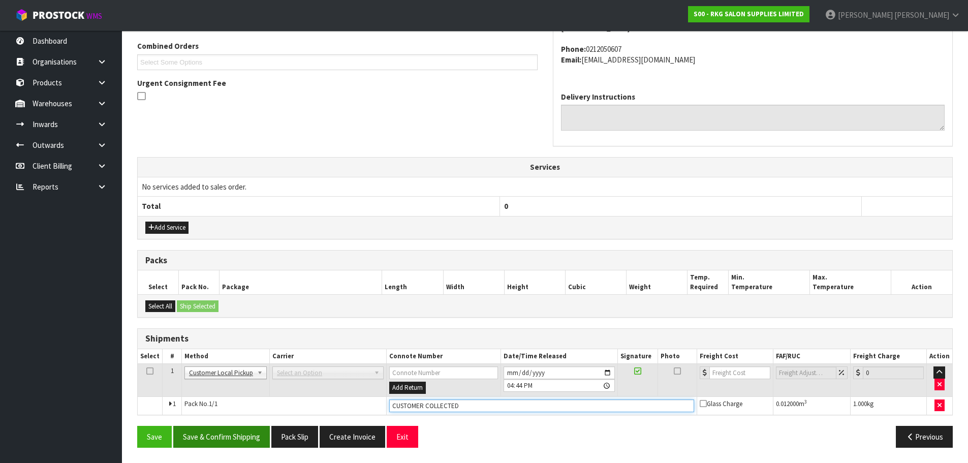
type input "CUSTOMER COLLECTED"
click at [221, 441] on button "Save & Confirm Shipping" at bounding box center [221, 437] width 97 height 22
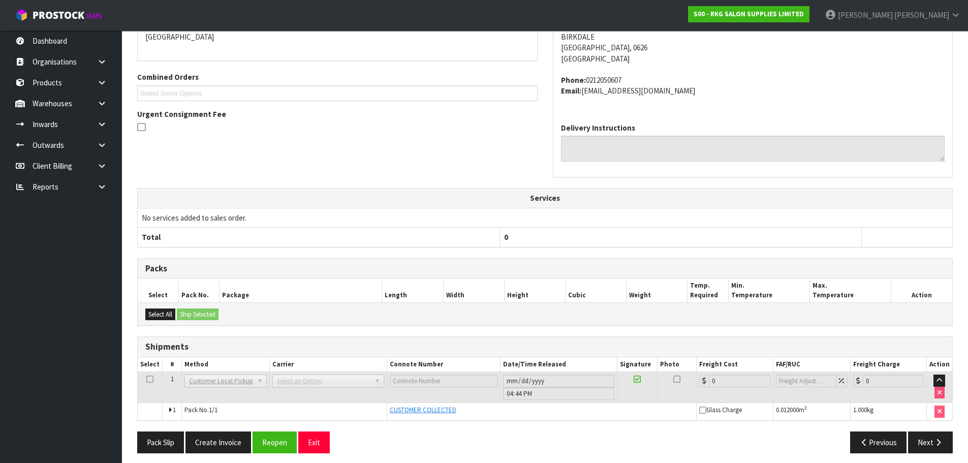
scroll to position [235, 0]
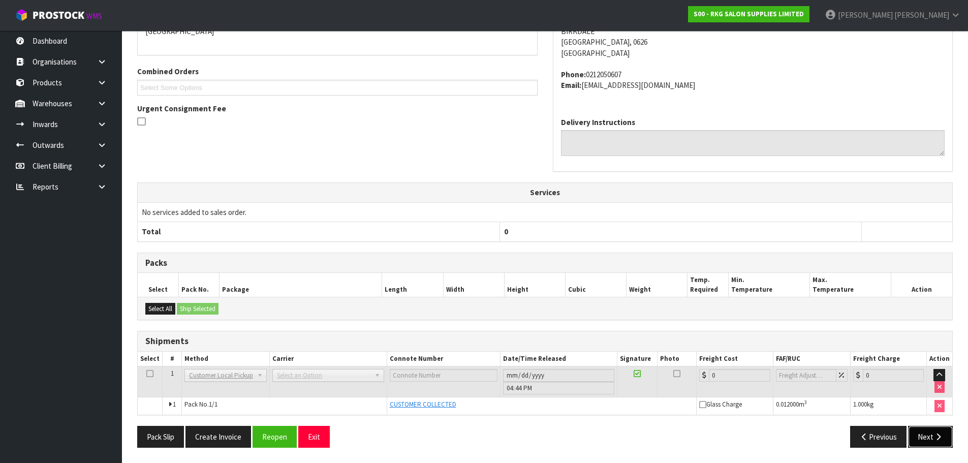
click at [925, 437] on button "Next" at bounding box center [930, 437] width 45 height 22
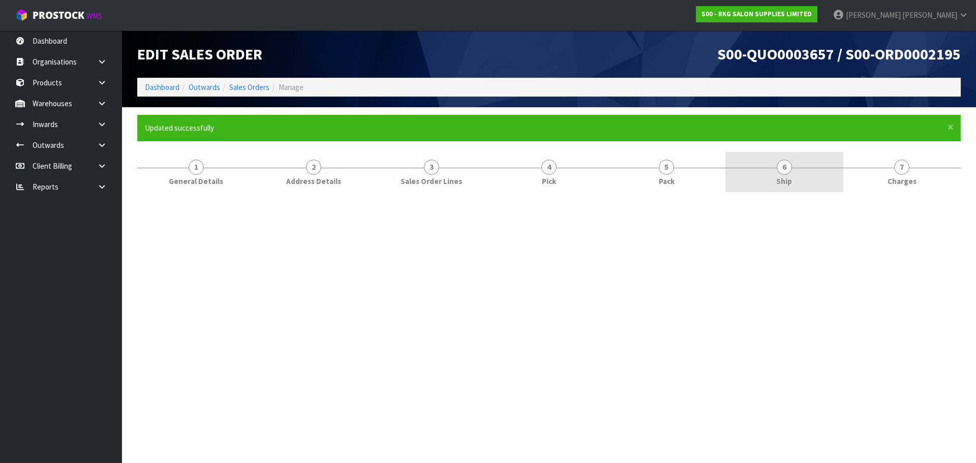
click at [777, 173] on link "6 Ship" at bounding box center [783, 172] width 117 height 40
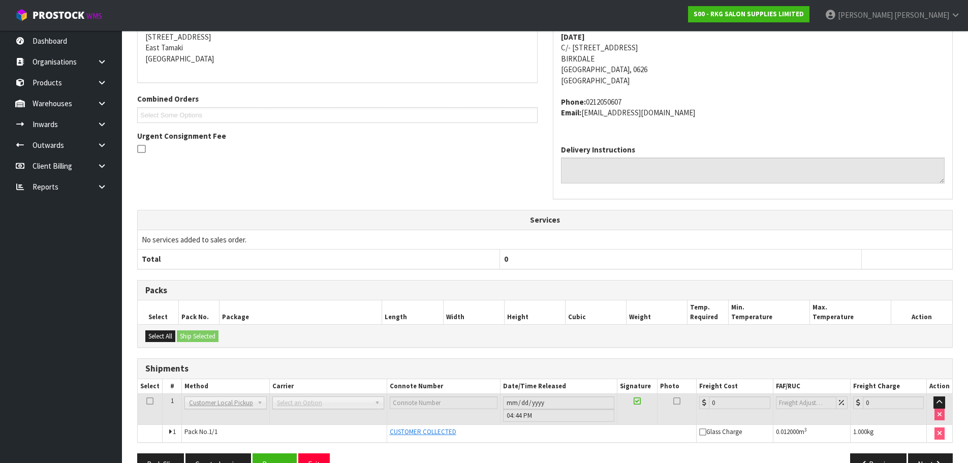
scroll to position [235, 0]
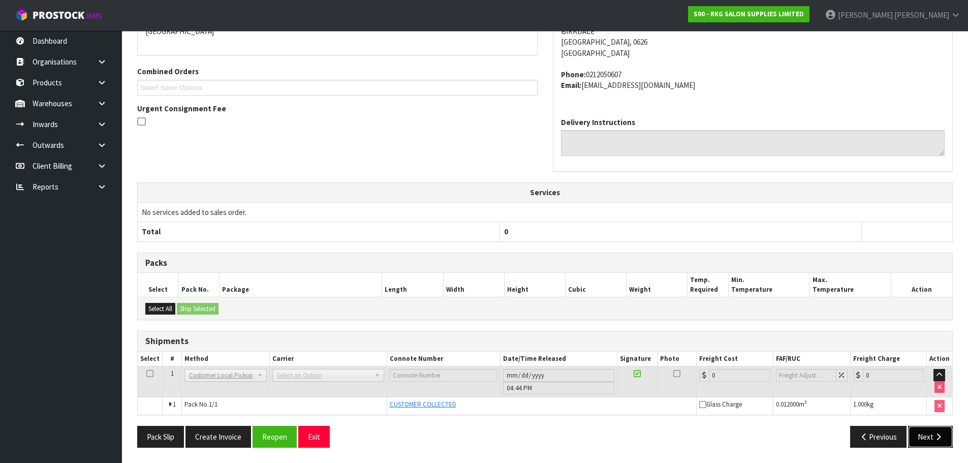
drag, startPoint x: 939, startPoint y: 440, endPoint x: 762, endPoint y: 382, distance: 186.7
click at [939, 440] on icon "button" at bounding box center [938, 437] width 10 height 8
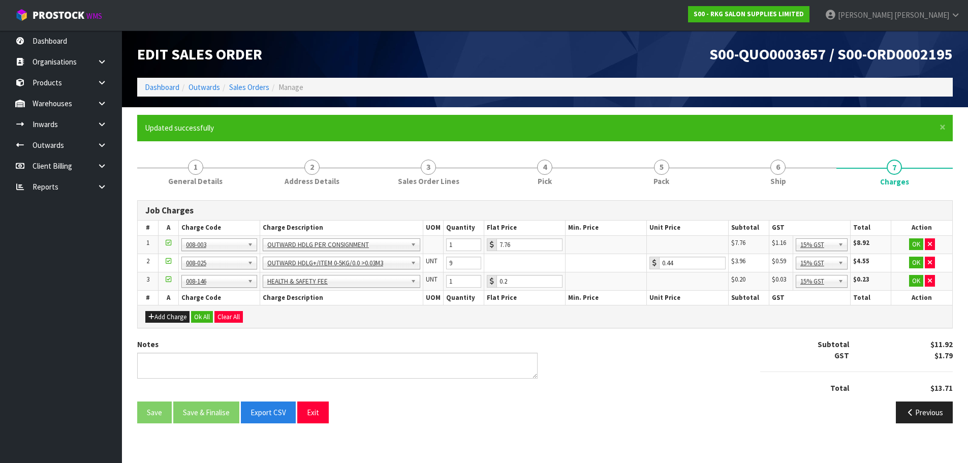
scroll to position [0, 0]
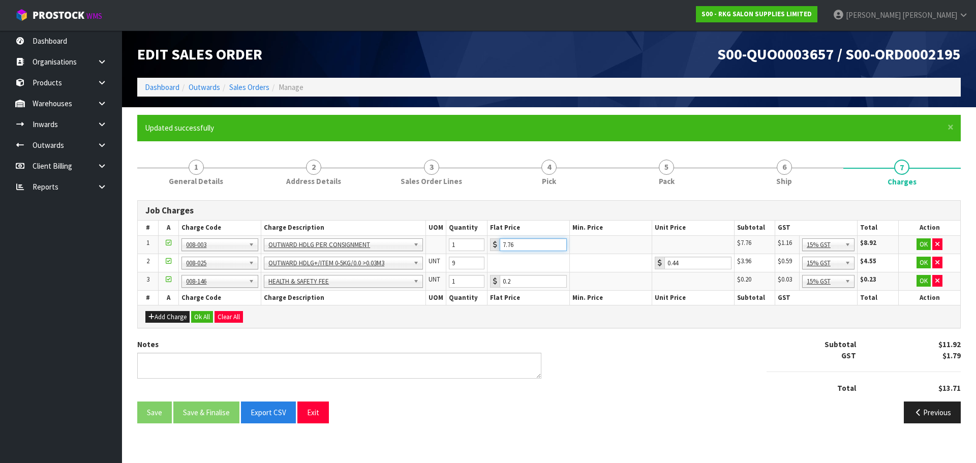
drag, startPoint x: 525, startPoint y: 241, endPoint x: 503, endPoint y: 246, distance: 22.9
click at [503, 246] on input "7.76" at bounding box center [532, 244] width 67 height 13
type input "3.50"
click at [922, 243] on button "OK" at bounding box center [923, 244] width 14 height 12
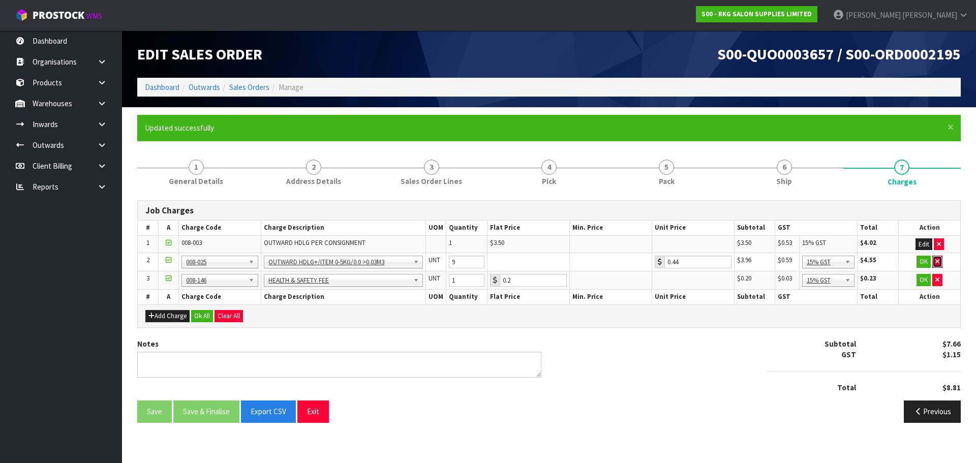
click at [935, 261] on icon "button" at bounding box center [937, 261] width 4 height 7
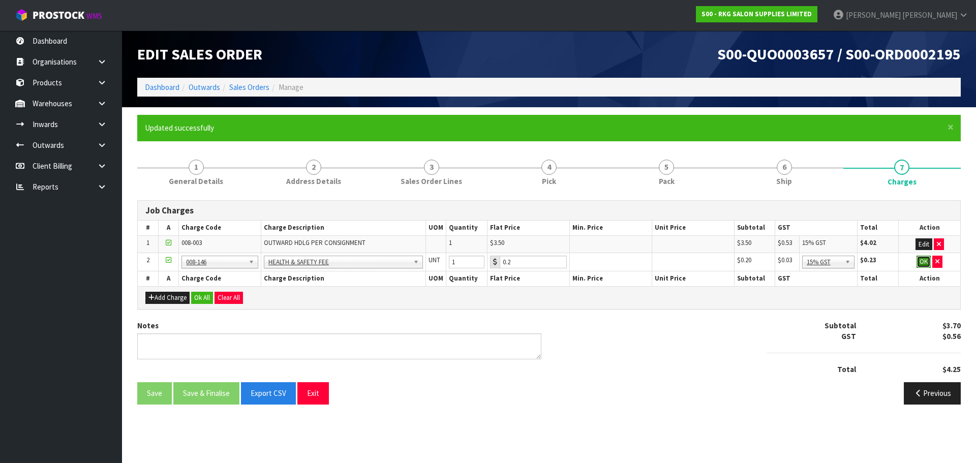
click at [921, 264] on button "OK" at bounding box center [923, 262] width 14 height 12
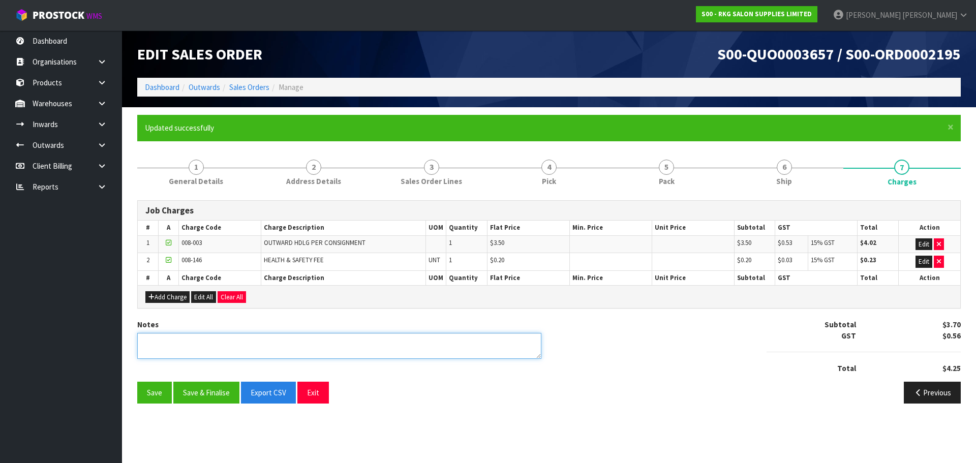
click at [197, 333] on textarea at bounding box center [339, 346] width 404 height 26
type textarea "PICKED BY [PERSON_NAME]"
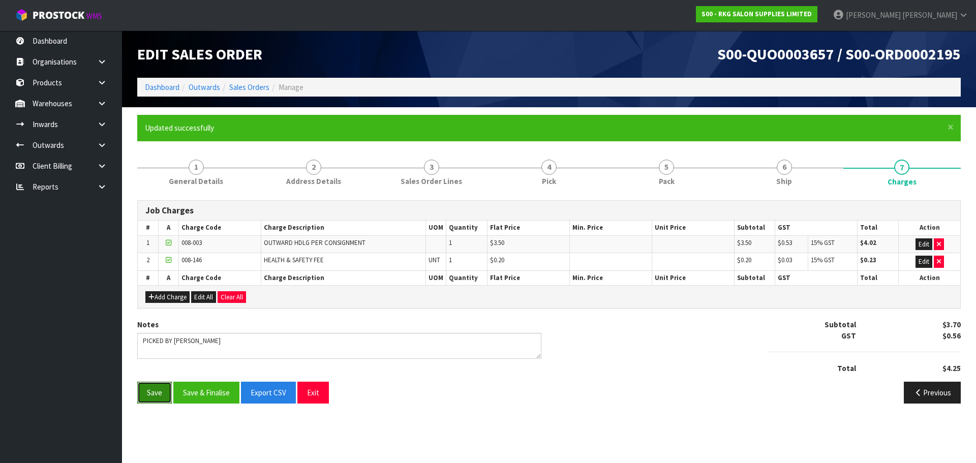
click at [154, 392] on button "Save" at bounding box center [154, 393] width 35 height 22
click at [321, 393] on button "Exit" at bounding box center [313, 393] width 32 height 22
